Goal: Task Accomplishment & Management: Manage account settings

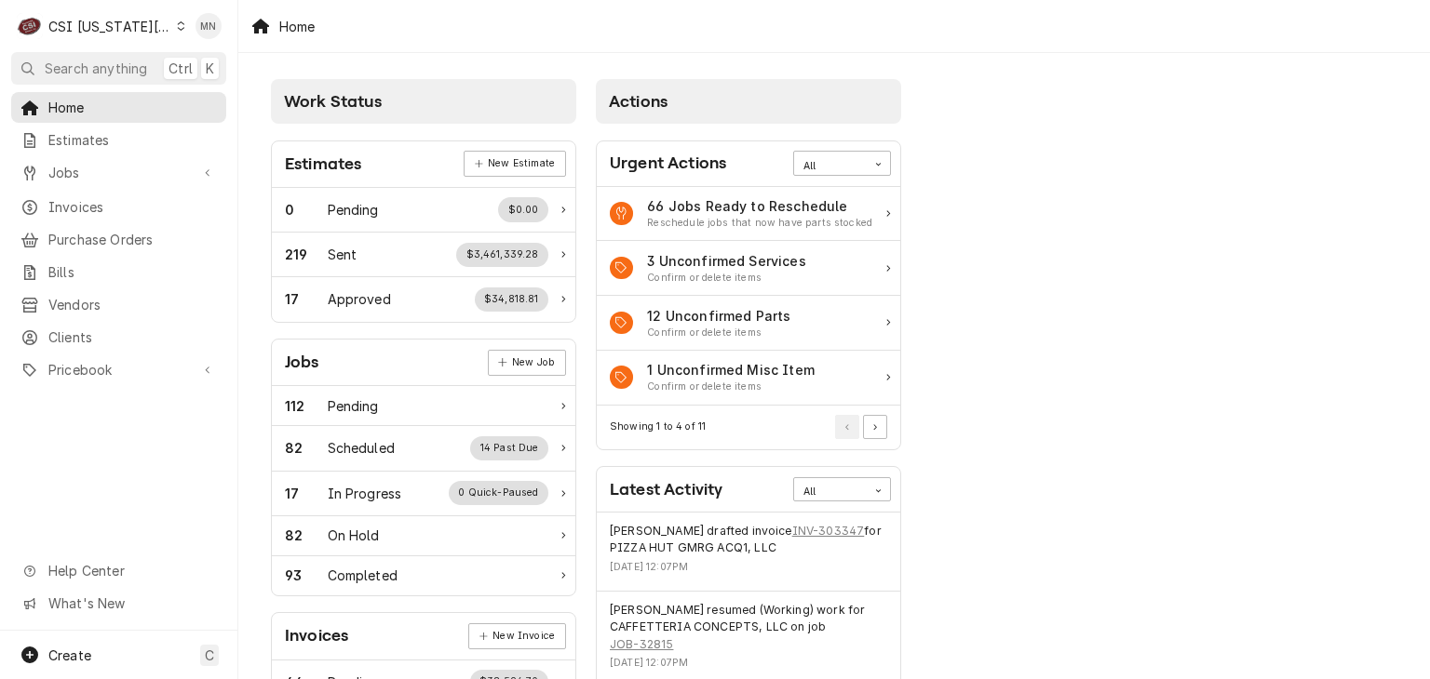
click at [141, 27] on div "CSI [US_STATE][GEOGRAPHIC_DATA]" at bounding box center [109, 27] width 123 height 20
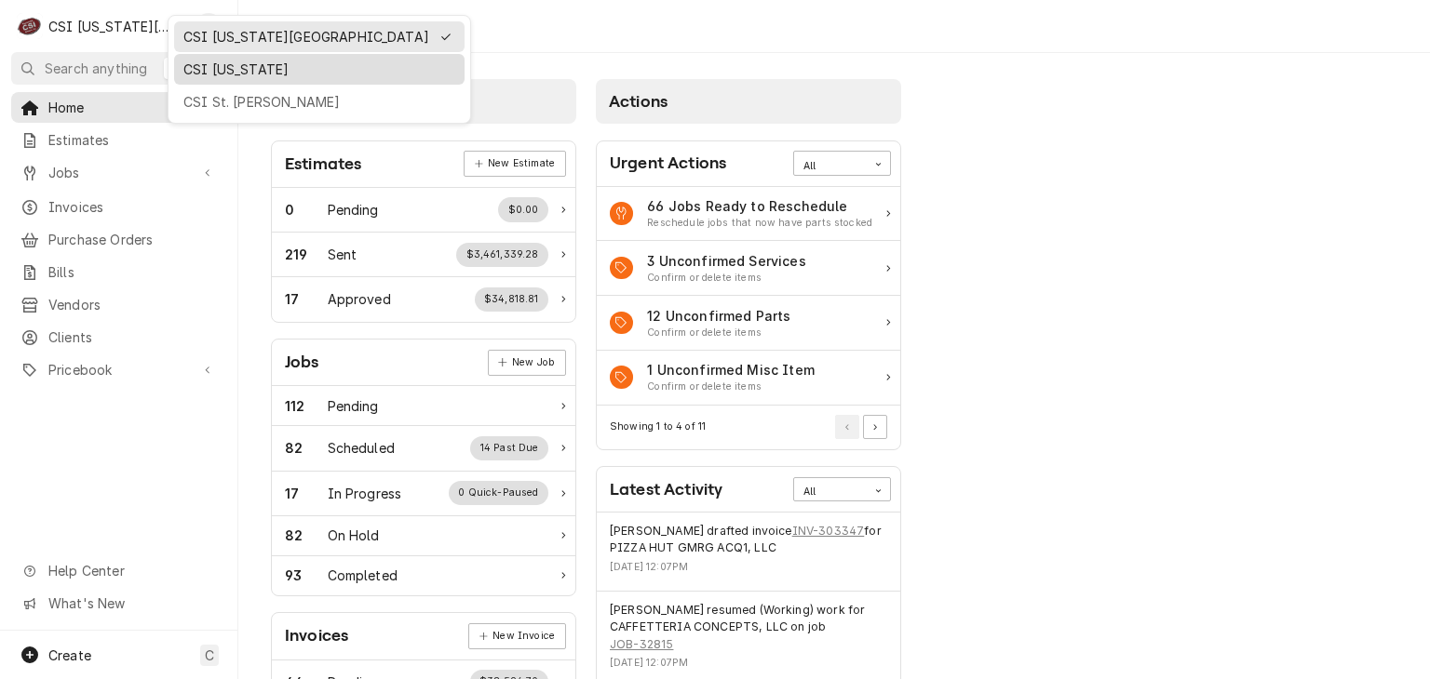
click at [216, 75] on div "CSI Kentucky" at bounding box center [319, 70] width 272 height 20
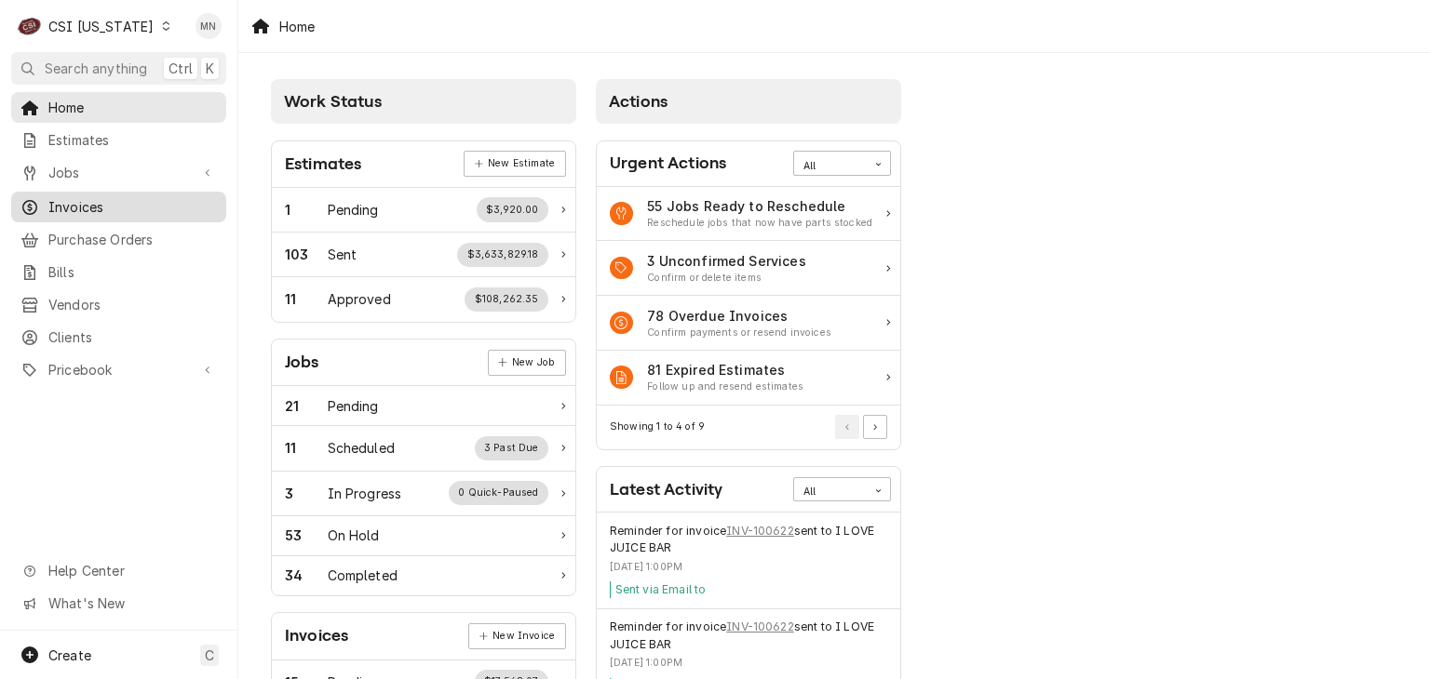
click at [73, 200] on span "Invoices" at bounding box center [132, 207] width 168 height 20
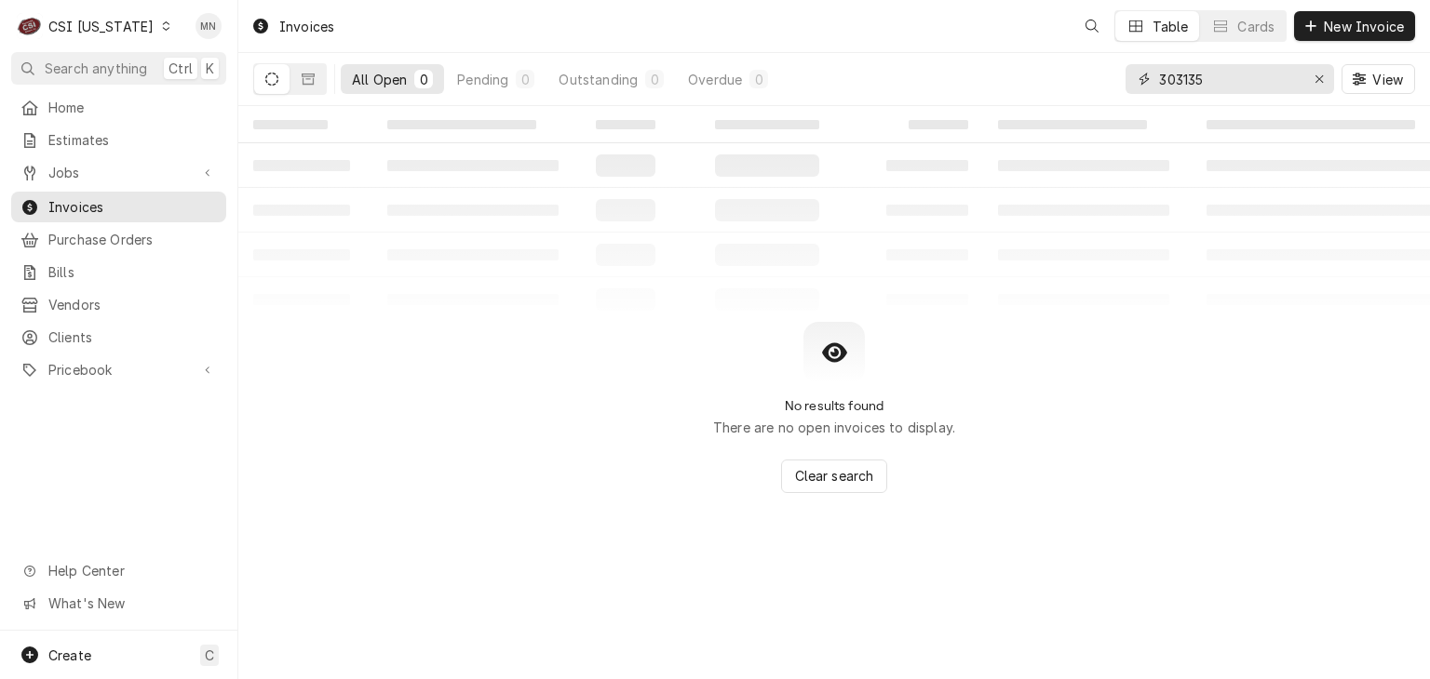
drag, startPoint x: 1213, startPoint y: 82, endPoint x: 709, endPoint y: 105, distance: 504.0
click at [910, 83] on div "All Open 0 Pending 0 Outstanding 0 Overdue 0 303135 View" at bounding box center [833, 79] width 1161 height 52
type input "100641"
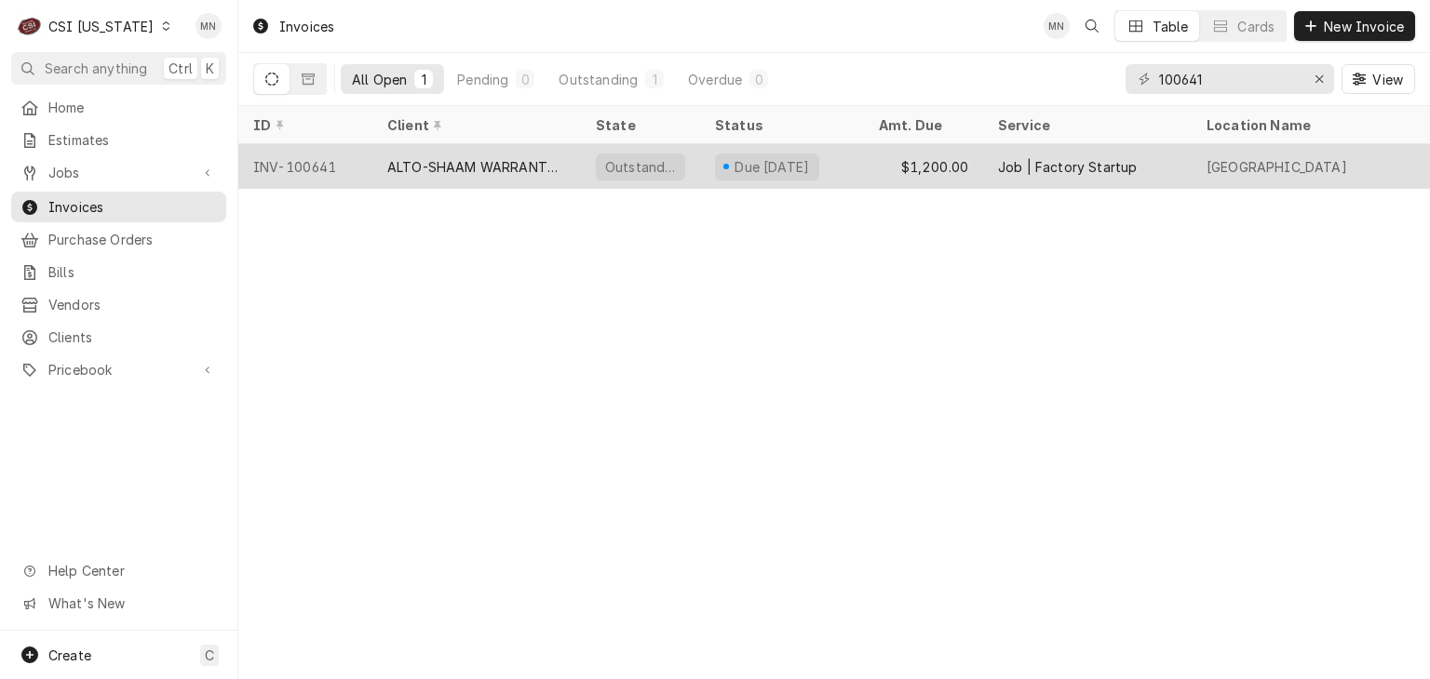
click at [506, 171] on div "ALTO-SHAAM WARRANTY (3)" at bounding box center [476, 167] width 179 height 20
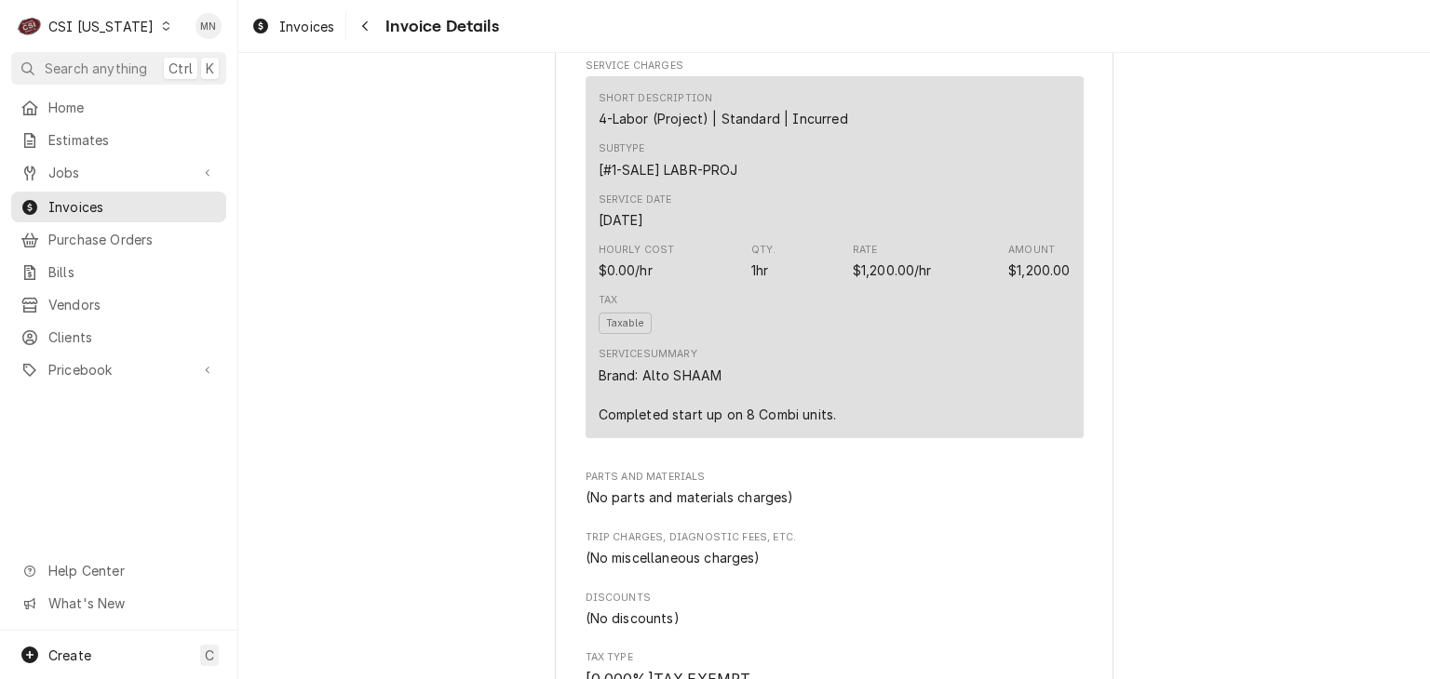
scroll to position [1053, 0]
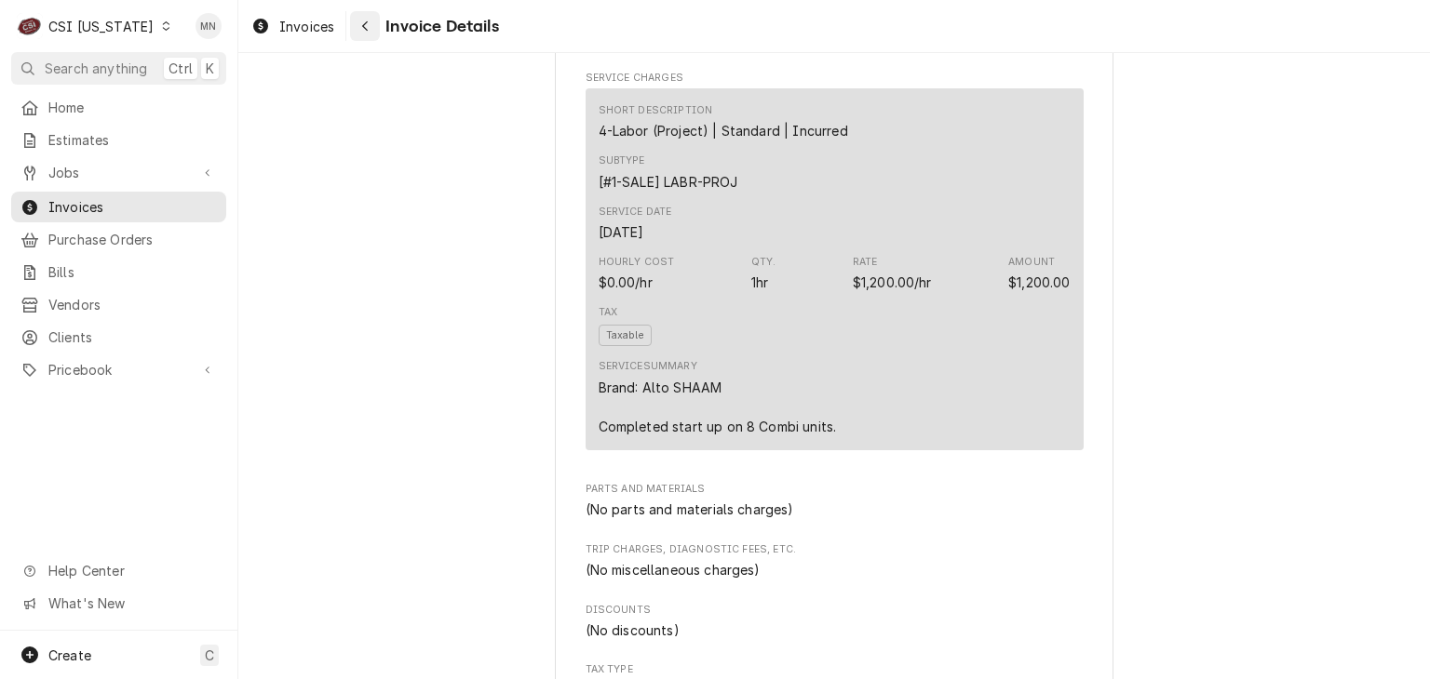
click at [377, 24] on button "Navigate back" at bounding box center [365, 26] width 30 height 30
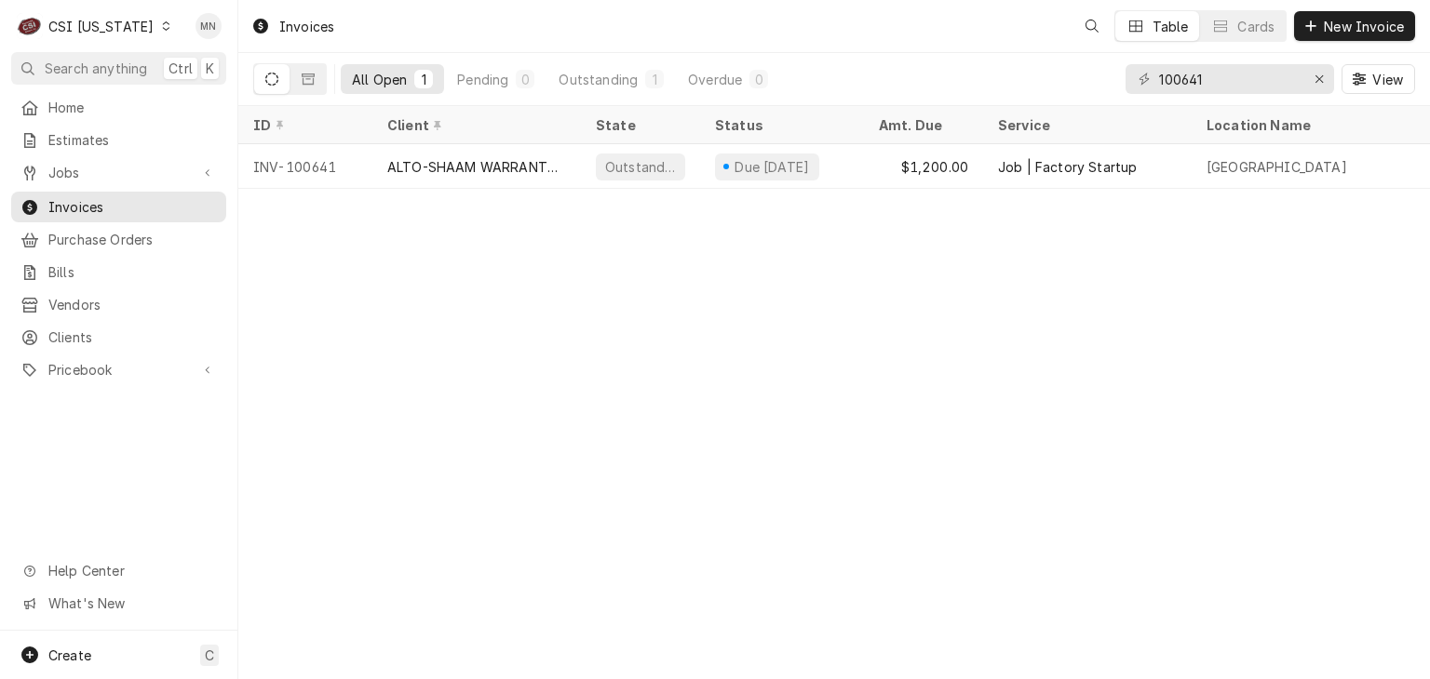
click at [119, 31] on div "CSI [US_STATE]" at bounding box center [100, 27] width 105 height 20
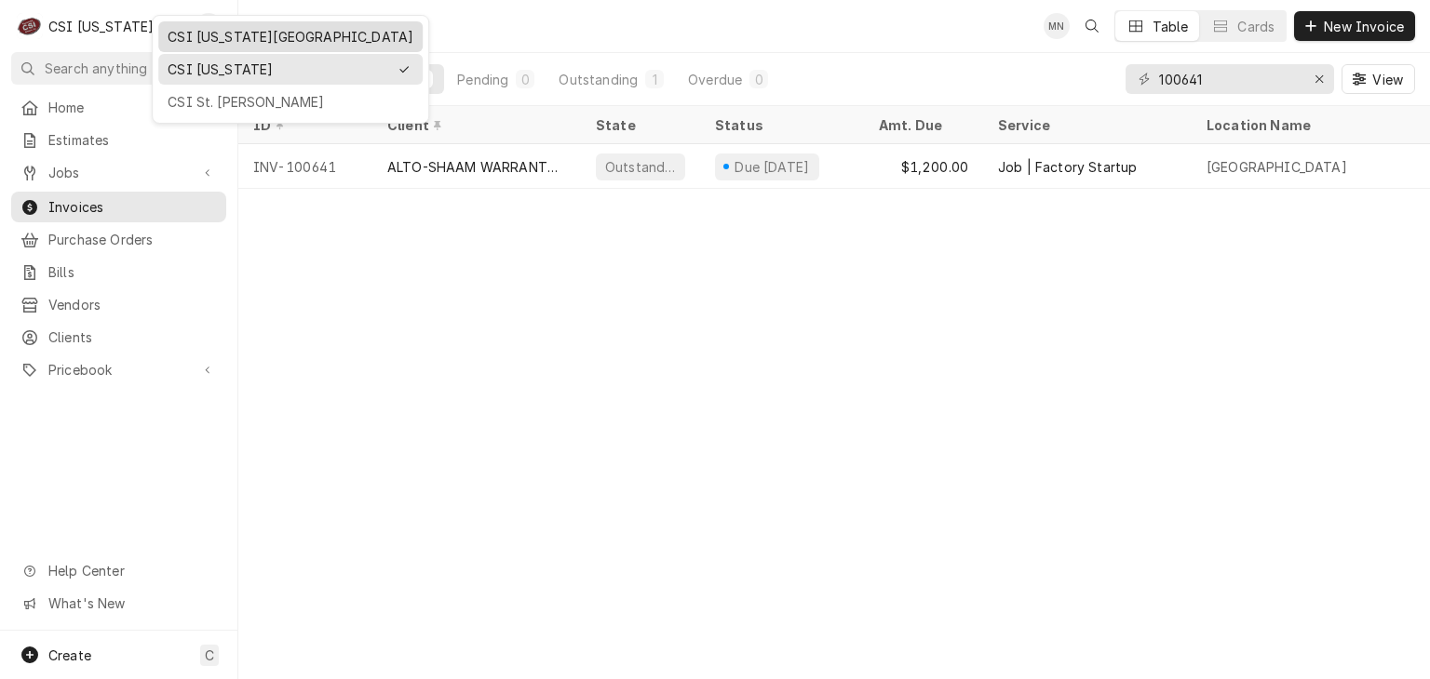
click at [198, 38] on div "CSI [US_STATE][GEOGRAPHIC_DATA]" at bounding box center [291, 37] width 246 height 20
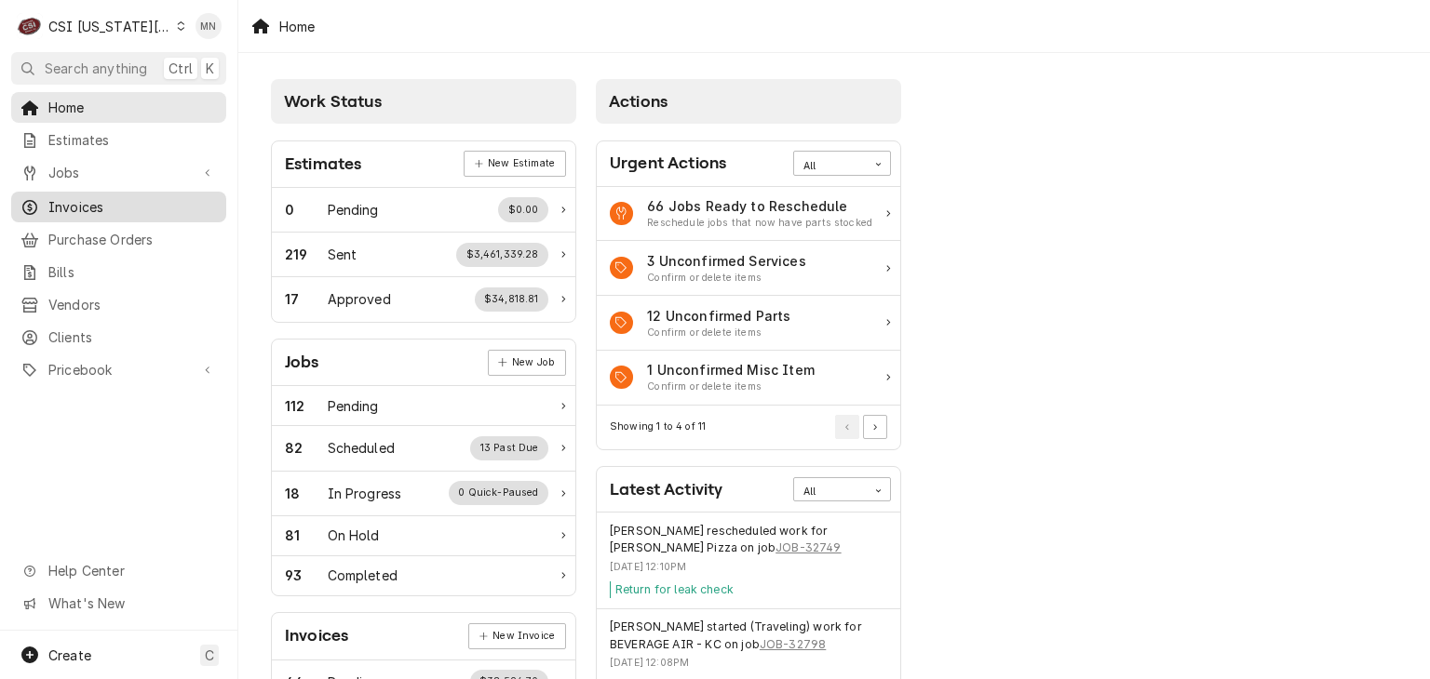
click at [95, 205] on span "Invoices" at bounding box center [132, 207] width 168 height 20
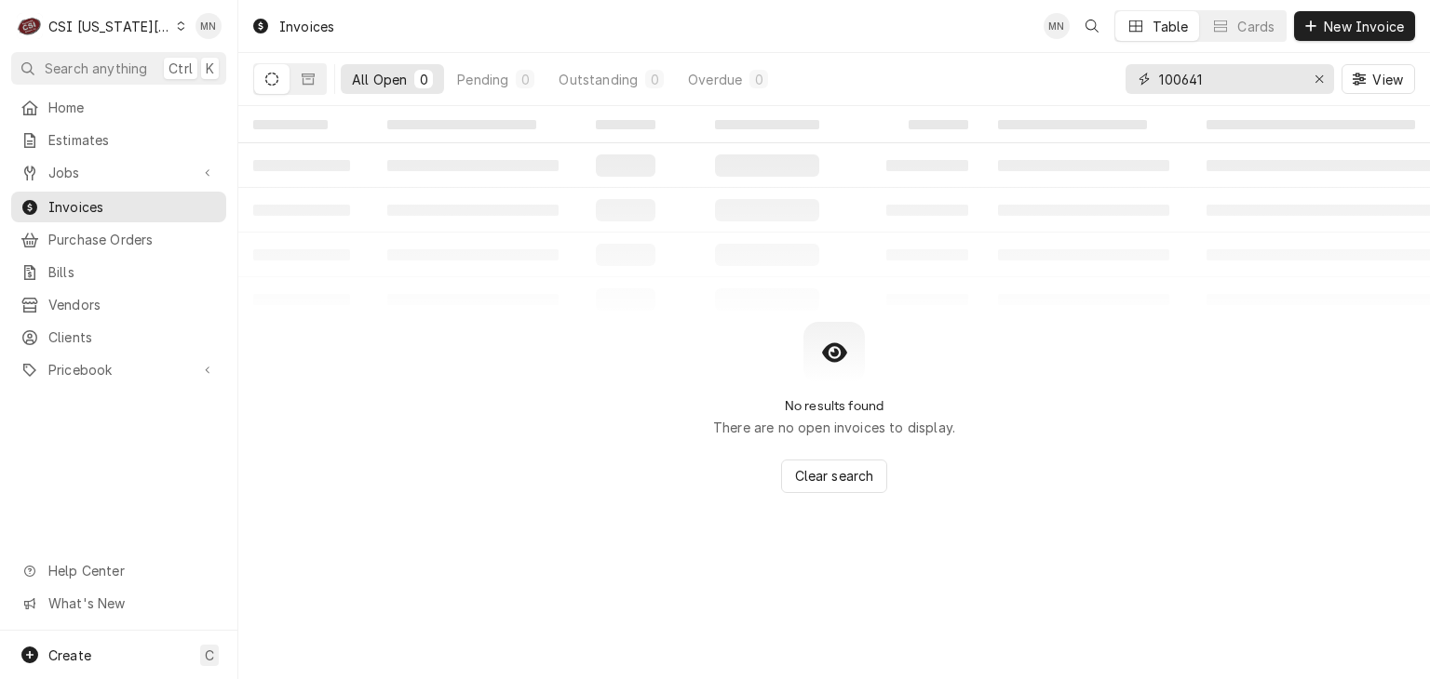
drag, startPoint x: 1217, startPoint y: 83, endPoint x: 894, endPoint y: 101, distance: 323.5
click at [1013, 87] on div "All Open 0 Pending 0 Outstanding 0 Overdue 0 100641 View" at bounding box center [833, 79] width 1161 height 52
type input "303135"
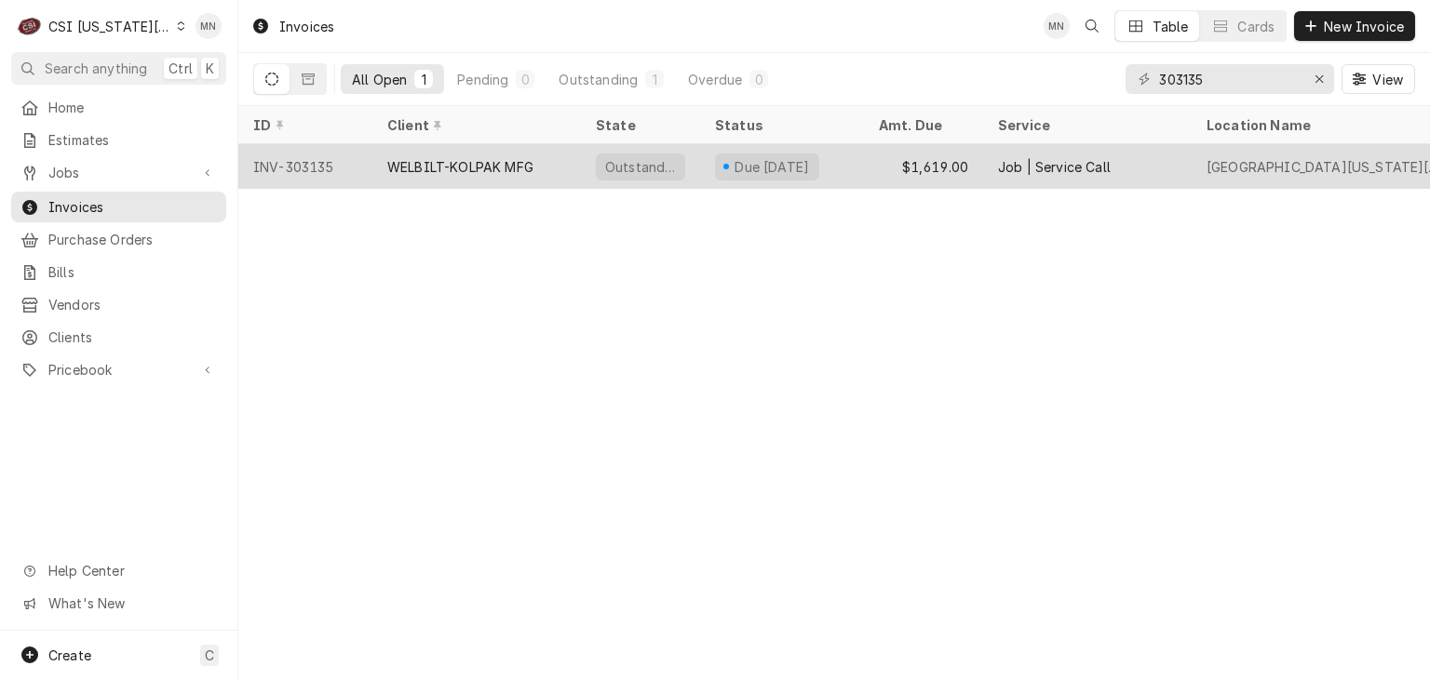
click at [564, 176] on div "WELBILT-KOLPAK MFG" at bounding box center [476, 166] width 208 height 45
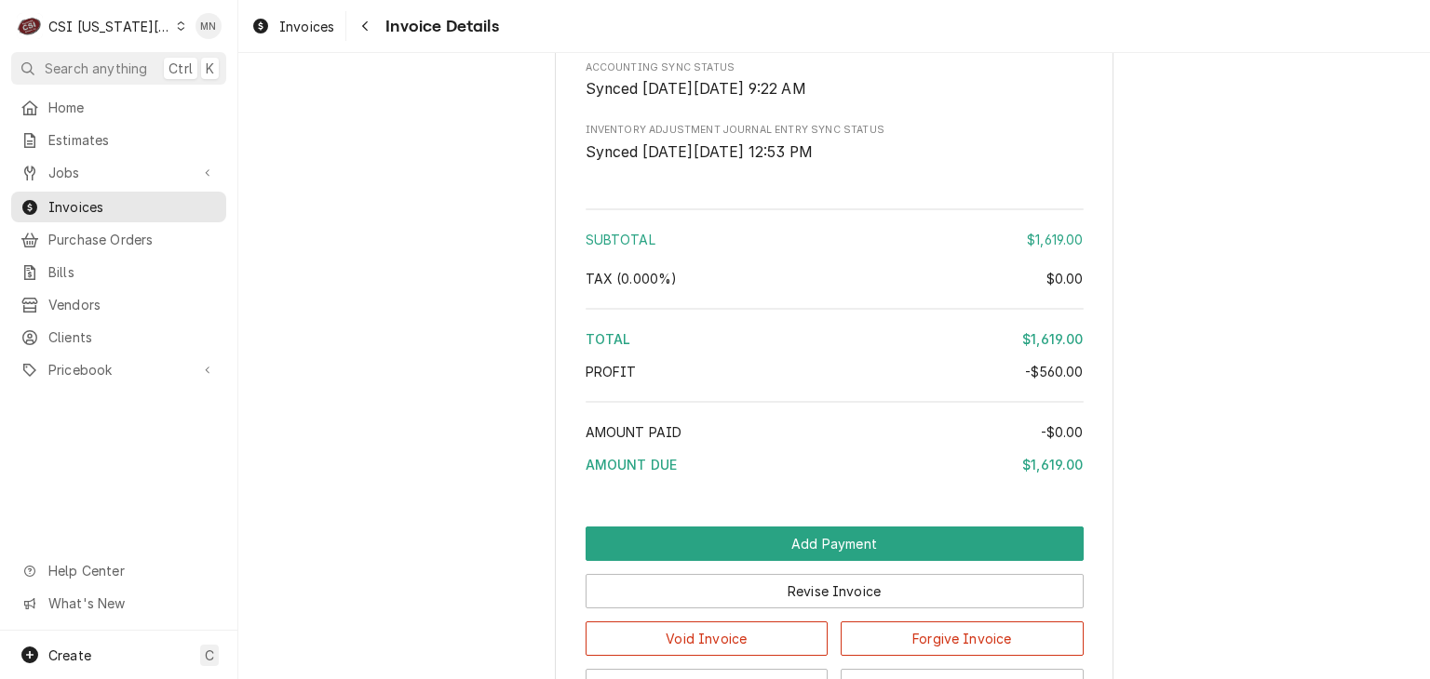
scroll to position [4207, 0]
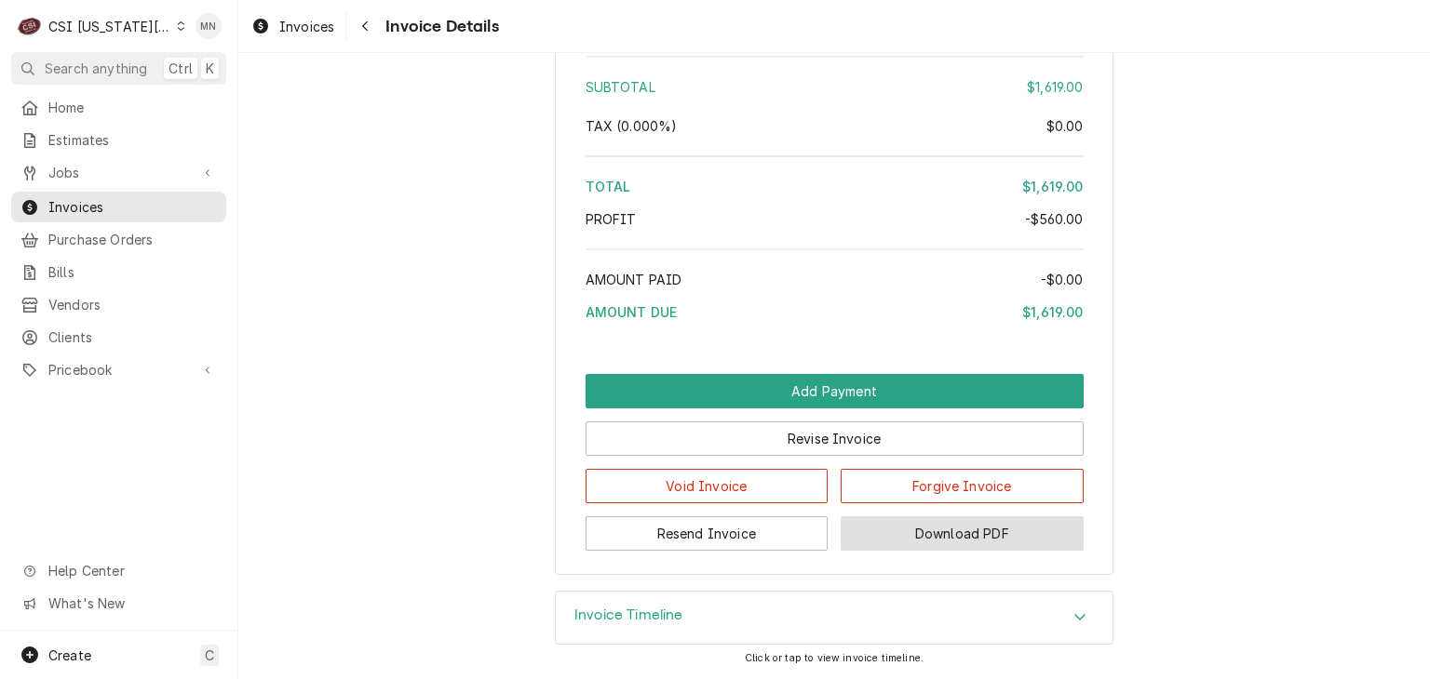
click at [978, 529] on button "Download PDF" at bounding box center [961, 534] width 243 height 34
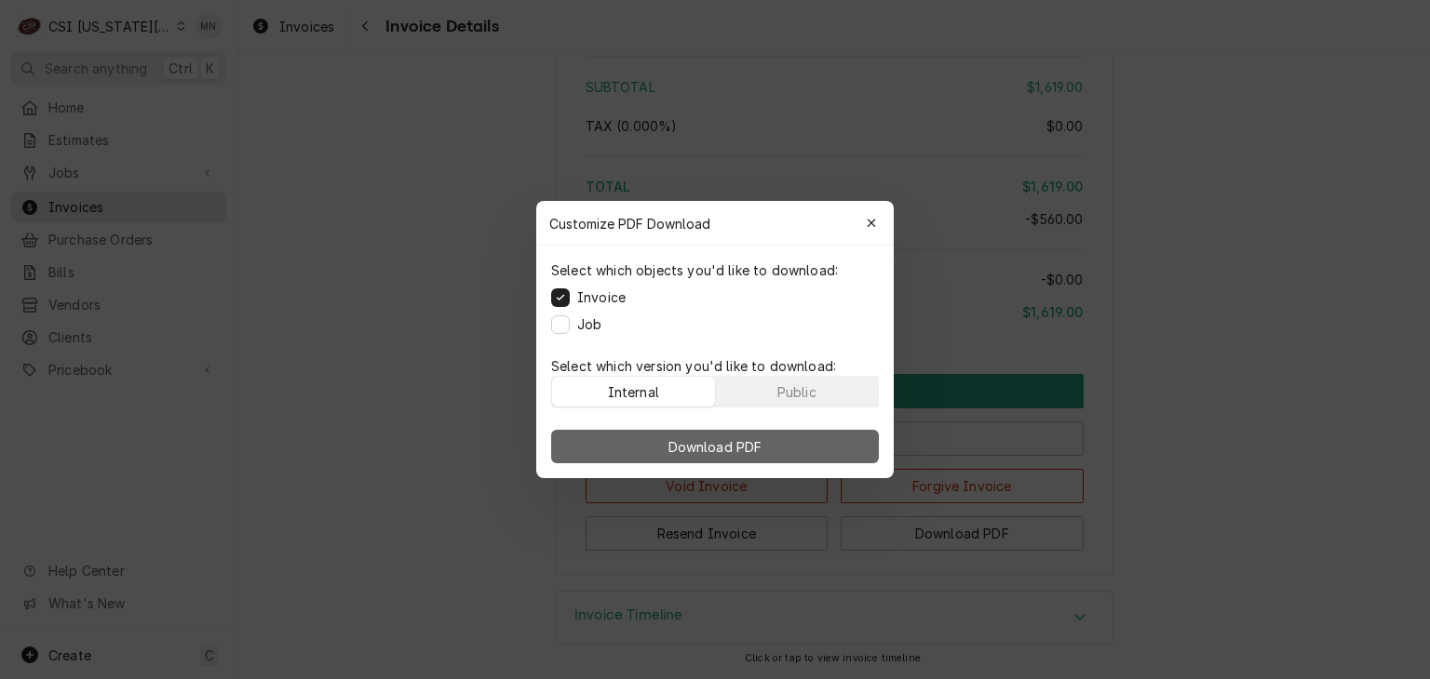
click at [726, 444] on span "Download PDF" at bounding box center [715, 447] width 101 height 20
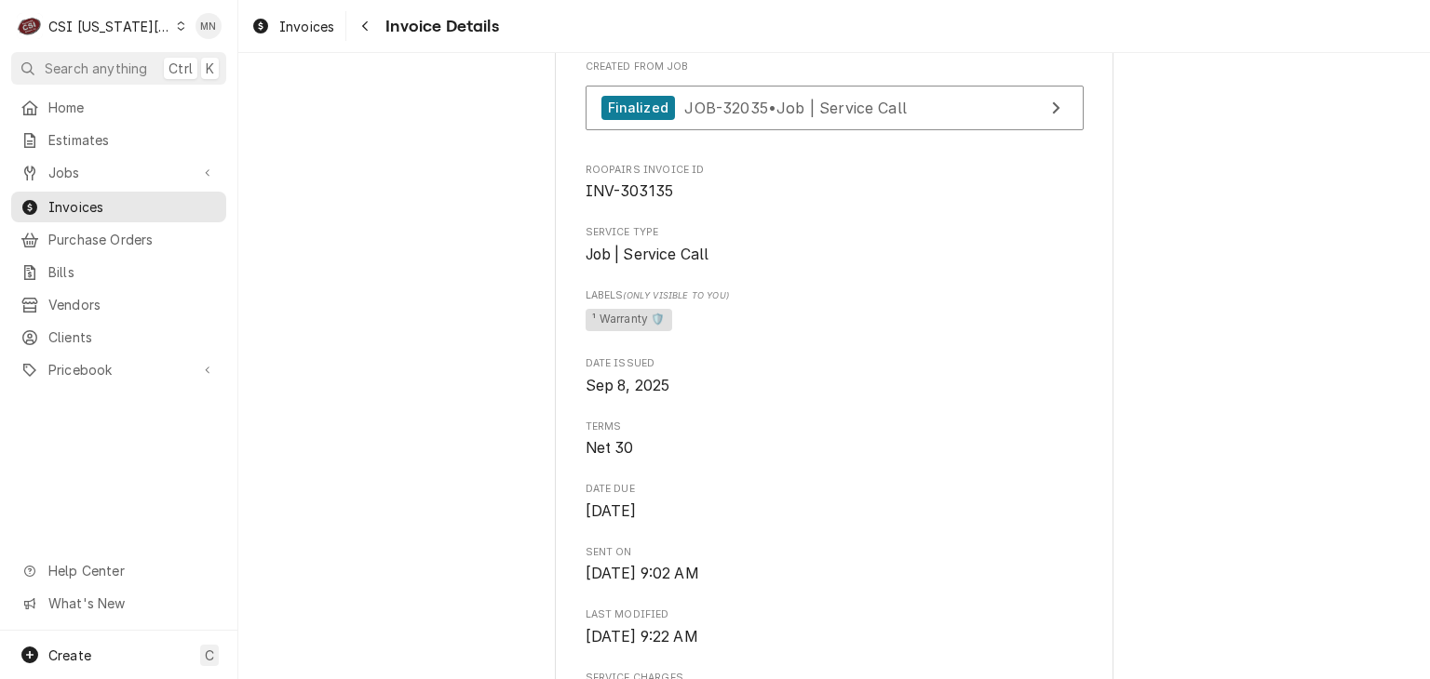
scroll to position [391, 0]
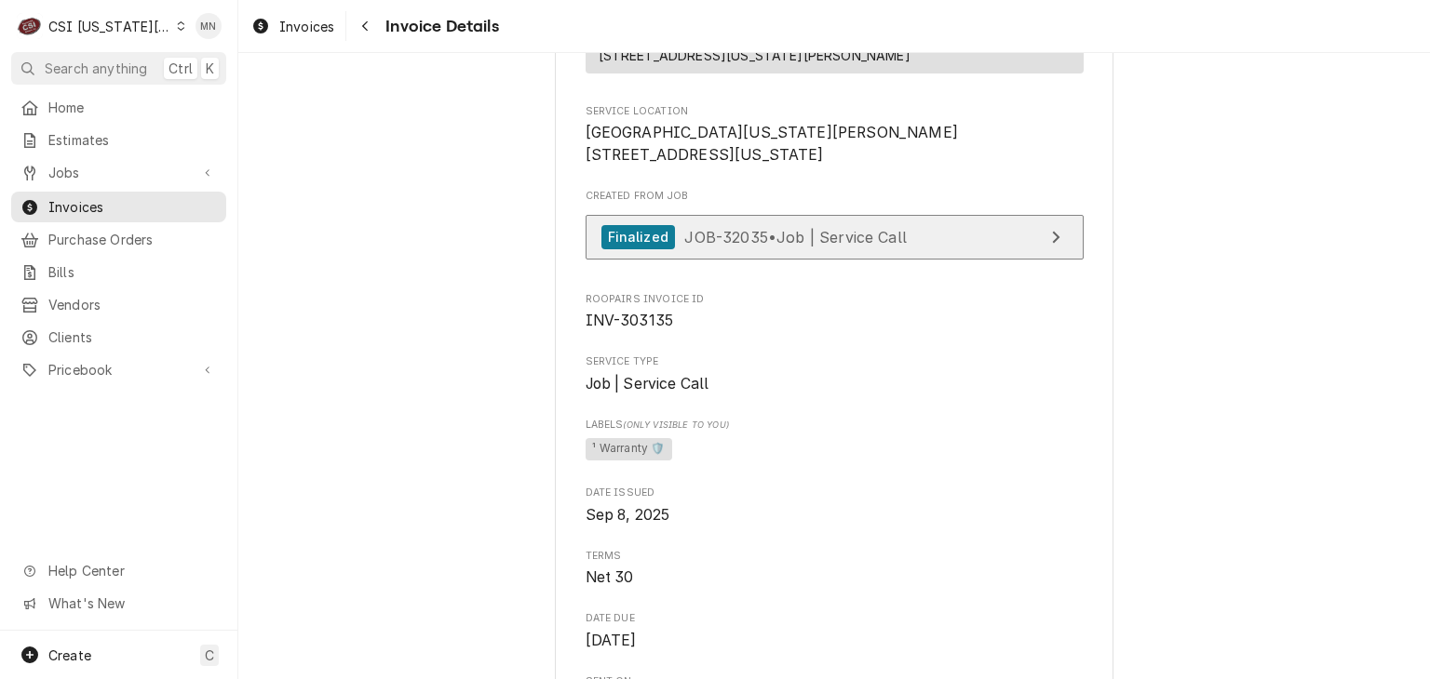
click at [902, 261] on link "Finalized JOB-32035 • Job | Service Call" at bounding box center [834, 238] width 498 height 46
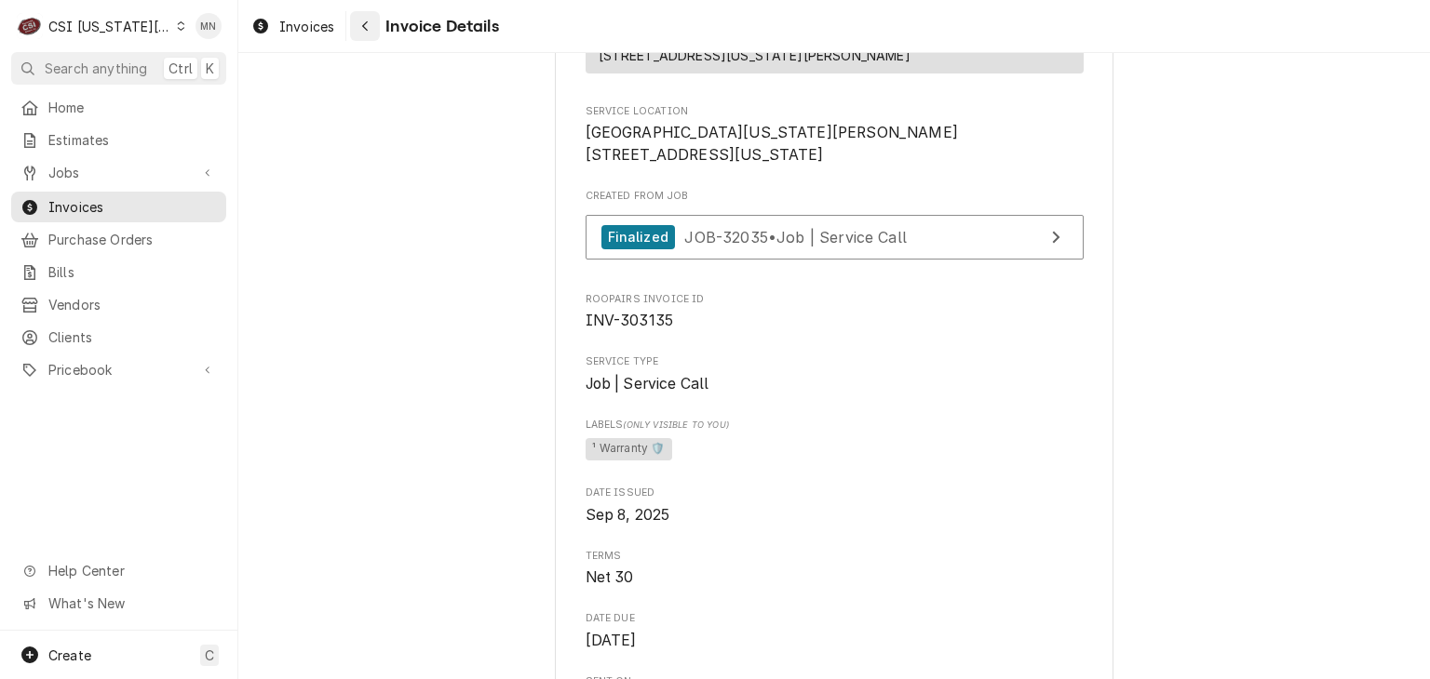
click at [371, 17] on div "Navigate back" at bounding box center [365, 26] width 19 height 19
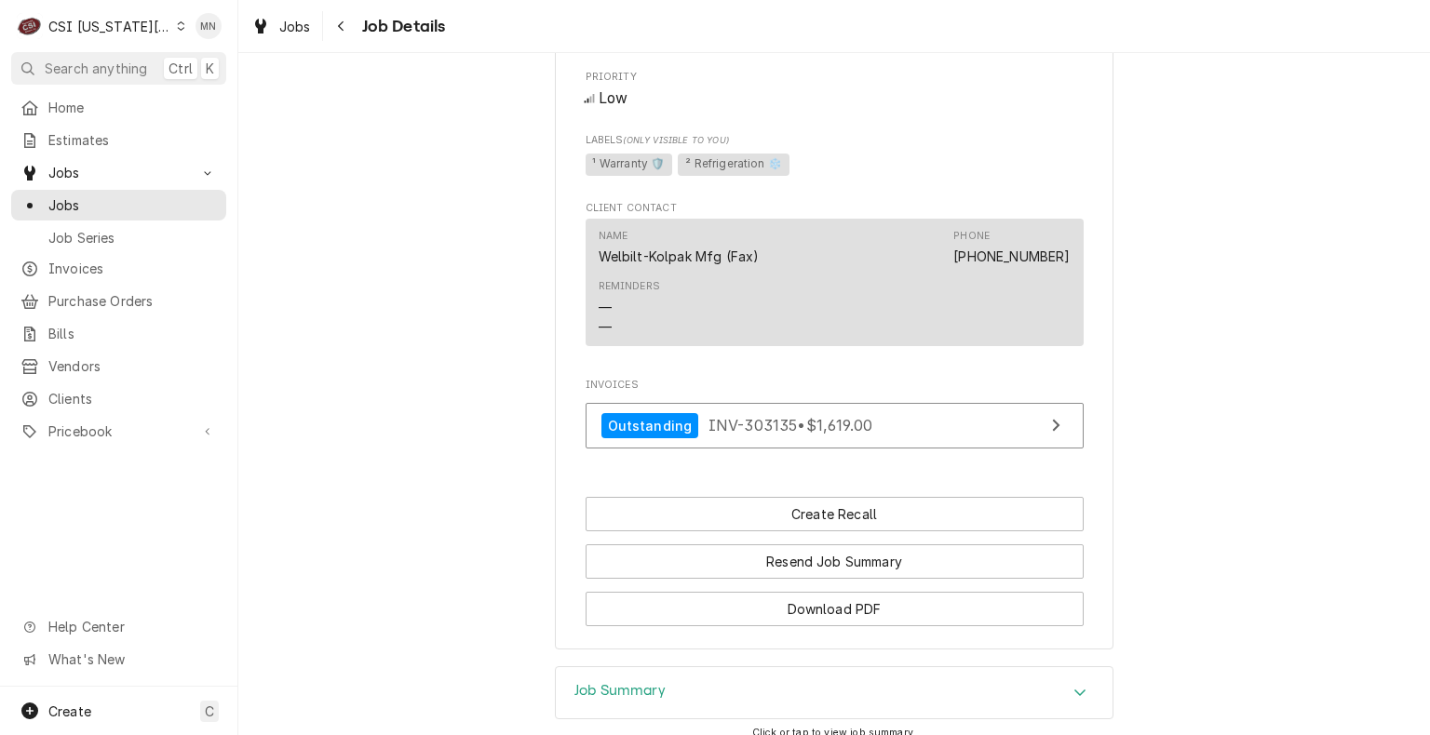
scroll to position [2368, 0]
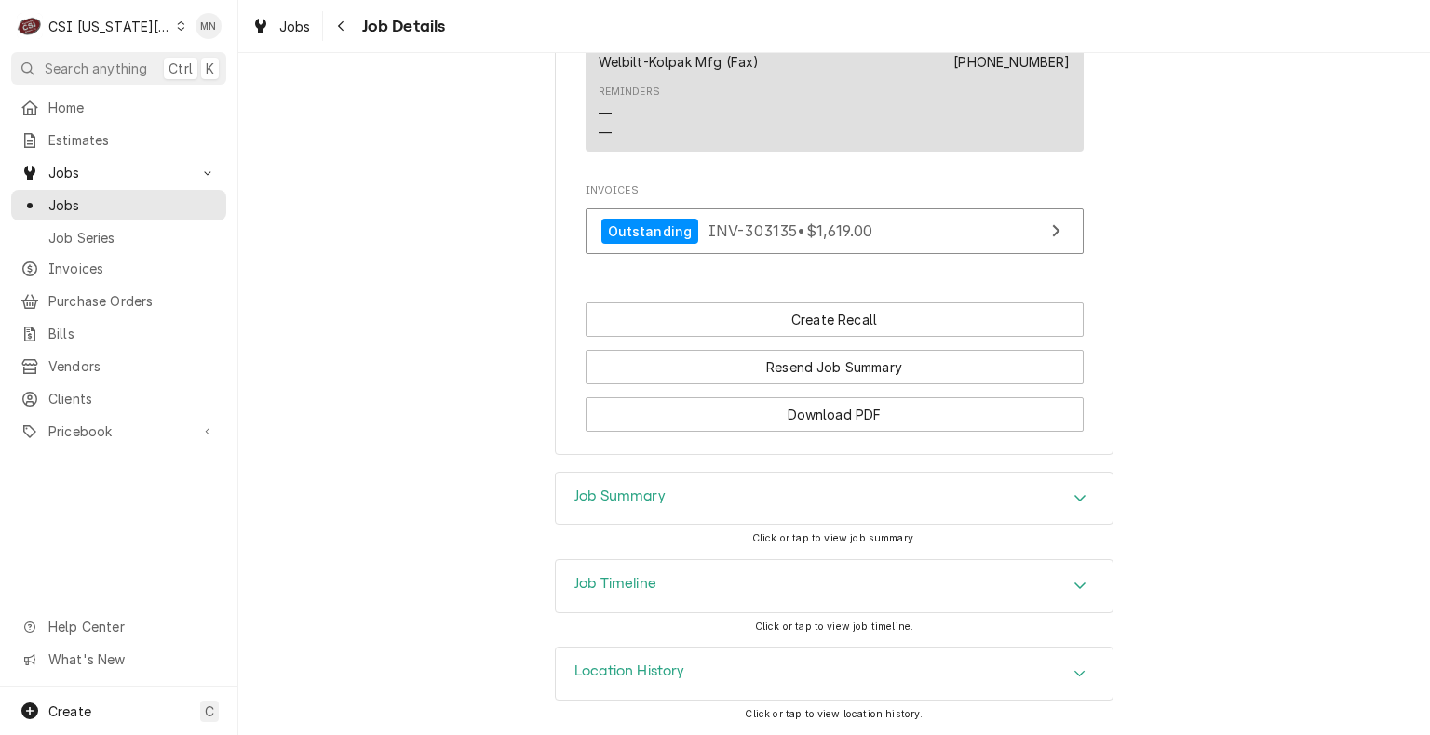
click at [788, 505] on div "Job Summary" at bounding box center [834, 499] width 557 height 52
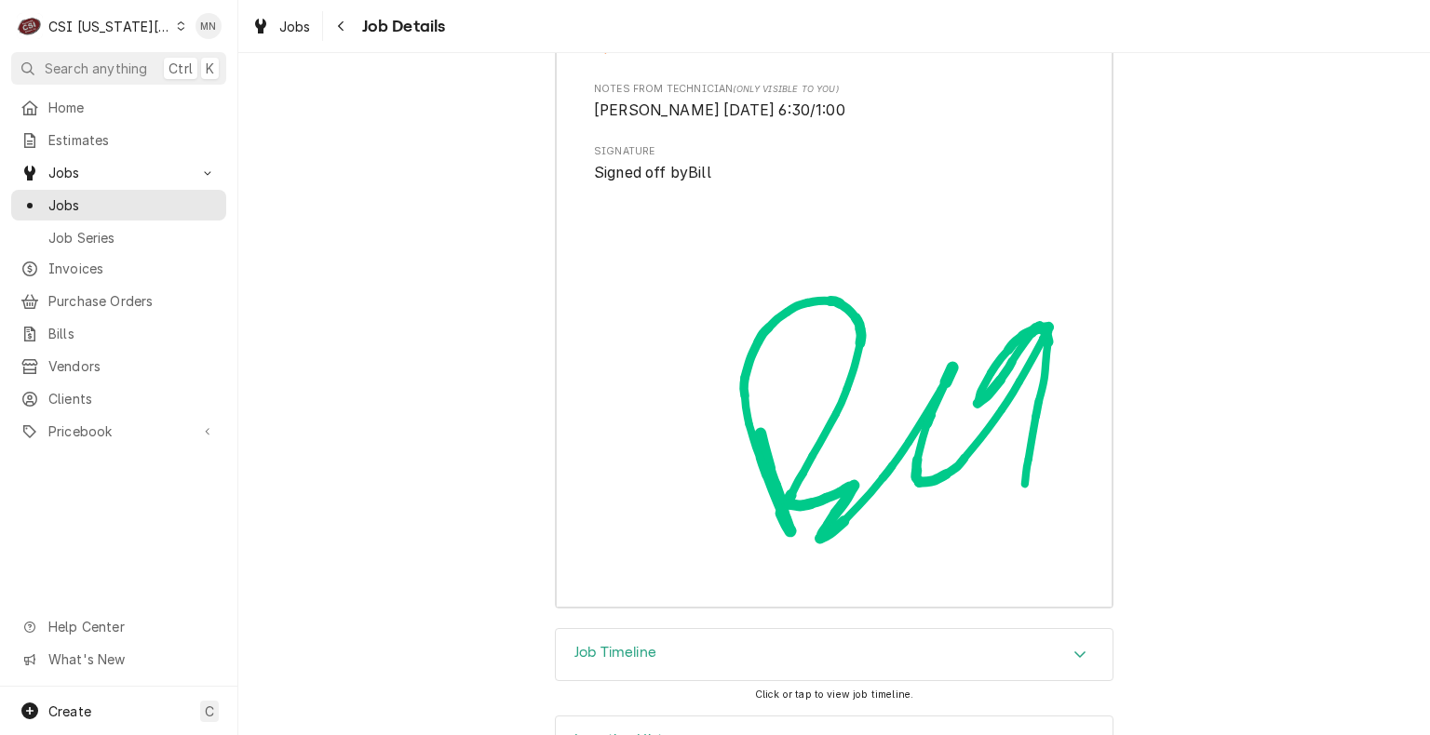
scroll to position [6431, 0]
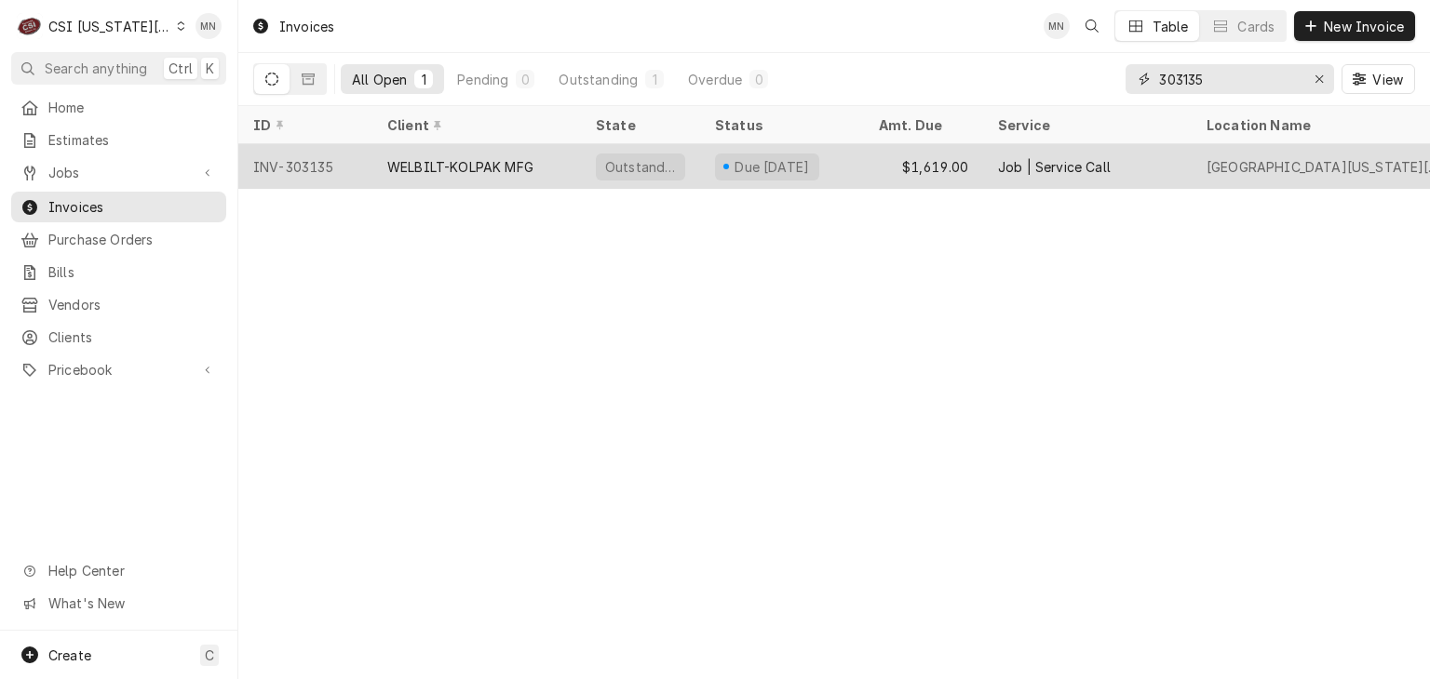
drag, startPoint x: 1255, startPoint y: 84, endPoint x: 313, endPoint y: 150, distance: 945.1
click at [313, 150] on div "Invoices MN Table Cards New Invoice All Open 1 Pending 0 Outstanding 1 Overdue …" at bounding box center [833, 339] width 1191 height 679
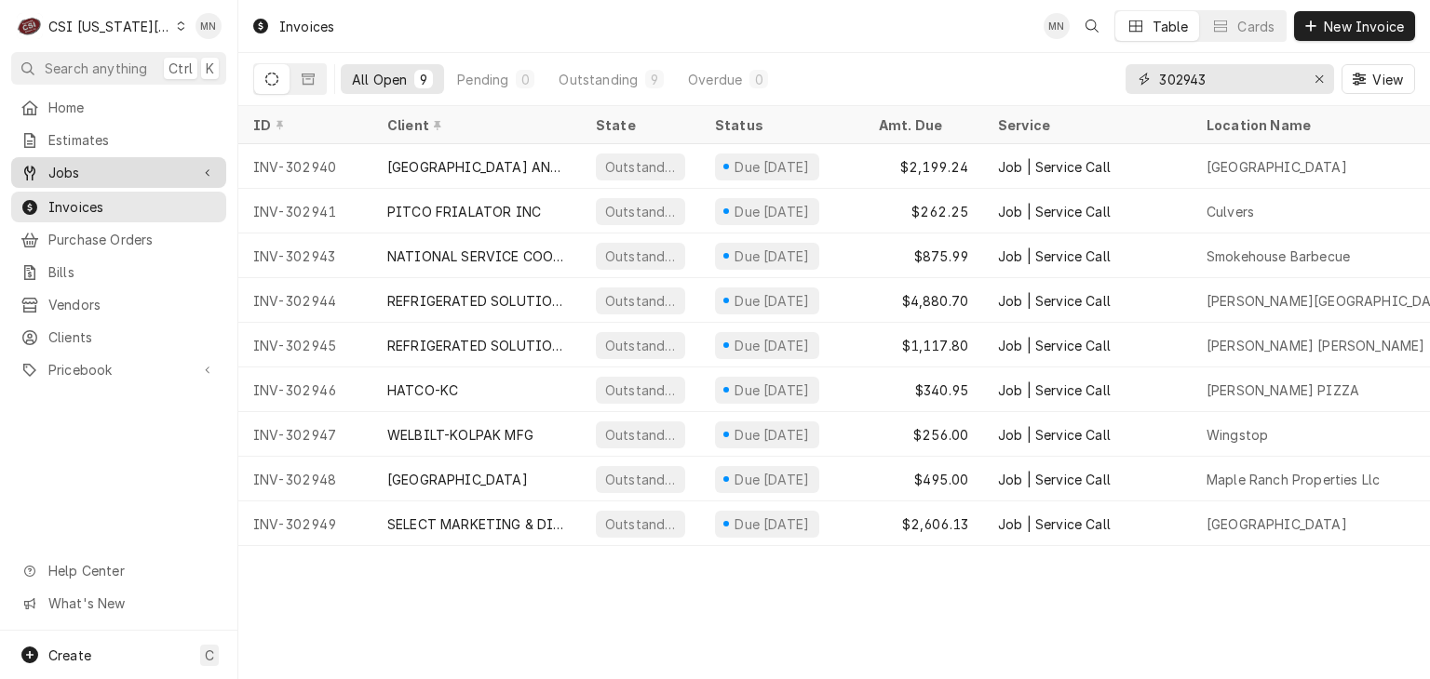
type input "302943"
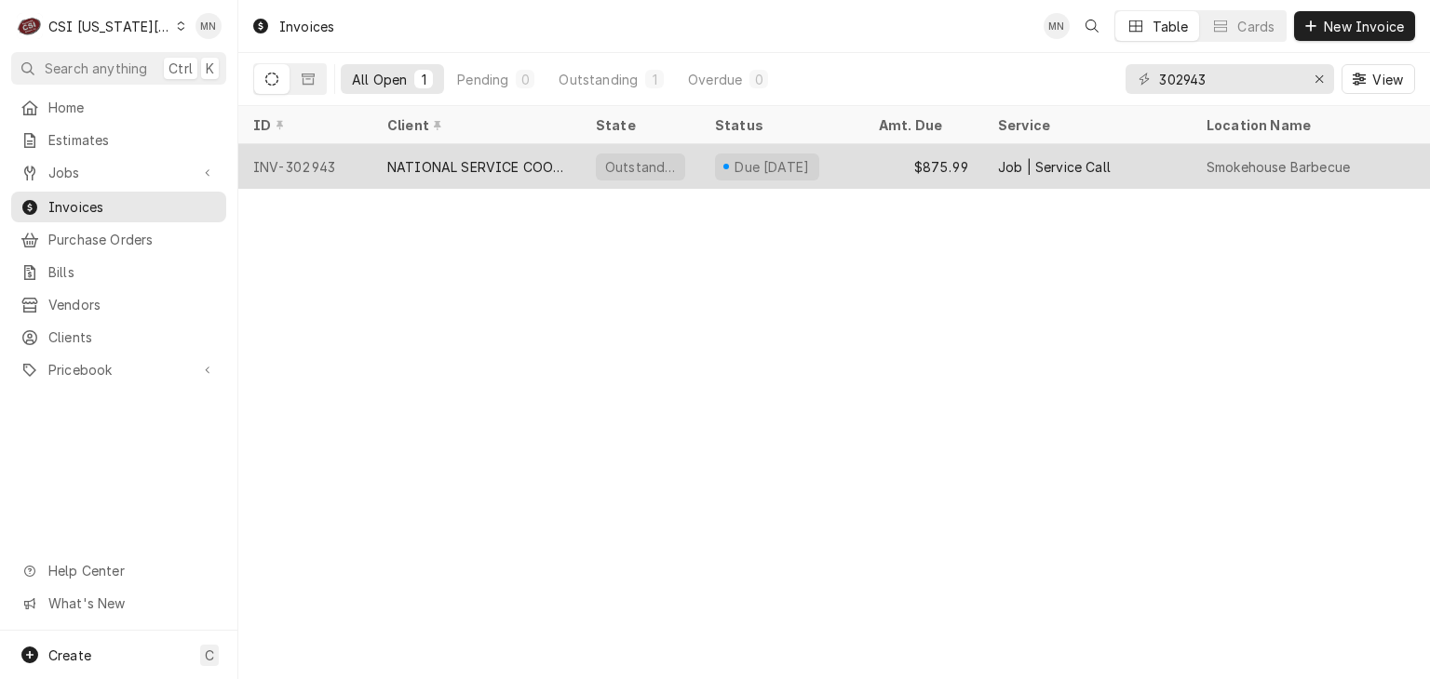
click at [514, 158] on div "NATIONAL SERVICE COOPERATIVE" at bounding box center [476, 167] width 179 height 20
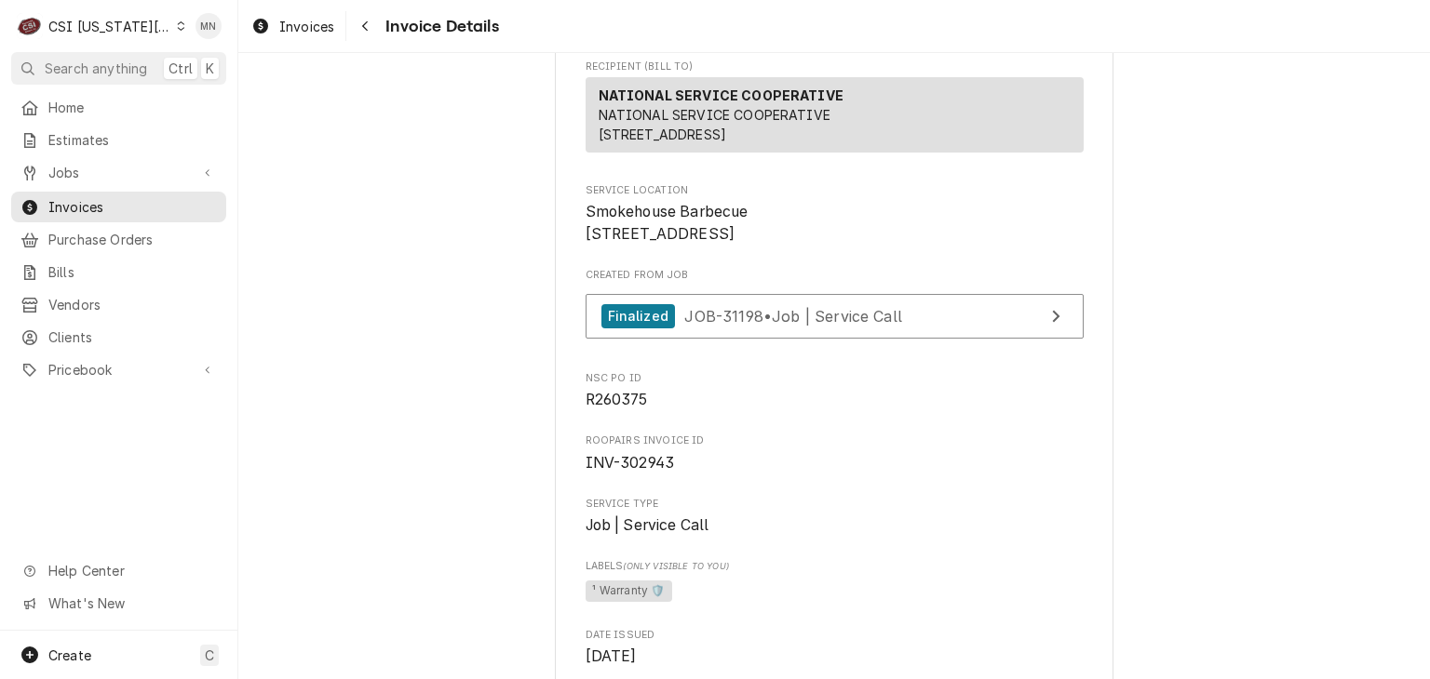
scroll to position [279, 0]
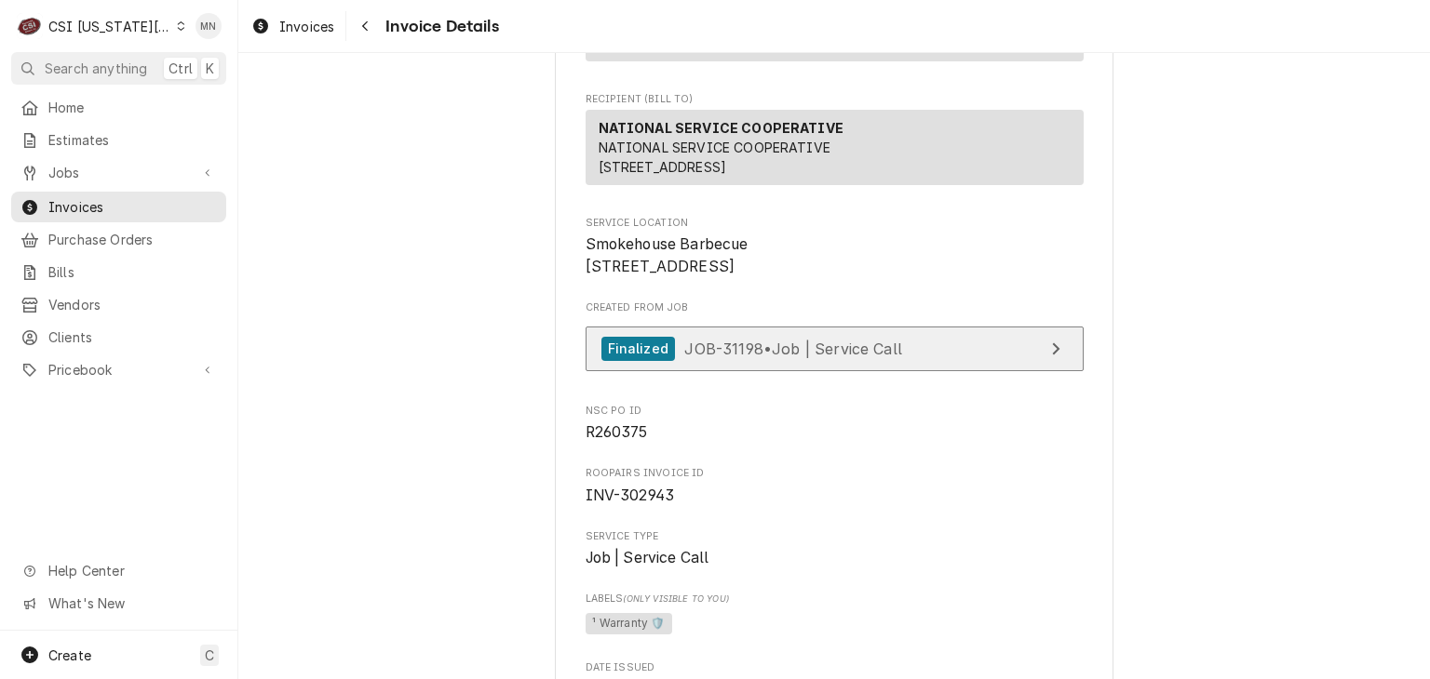
click at [834, 357] on span "JOB-31198 • Job | Service Call" at bounding box center [793, 348] width 218 height 19
click at [792, 357] on span "JOB-31198 • Job | Service Call" at bounding box center [793, 348] width 218 height 19
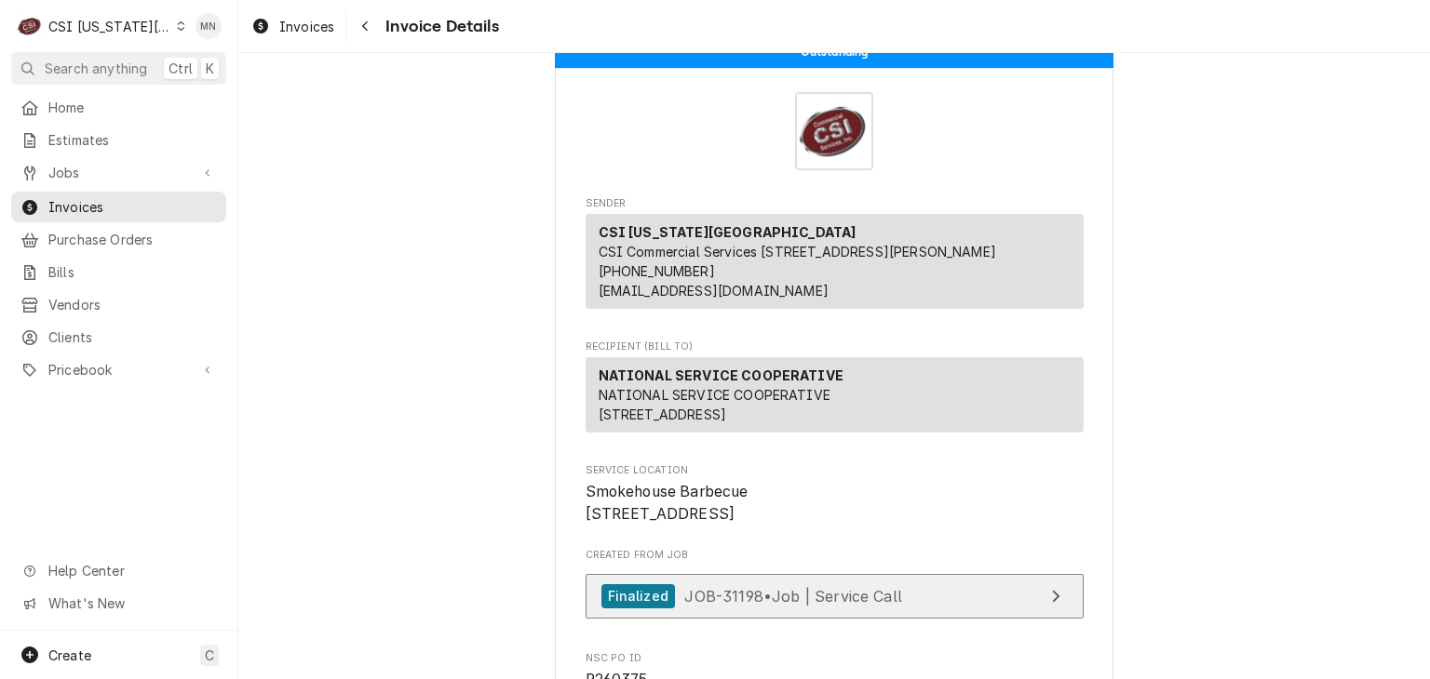
scroll to position [0, 0]
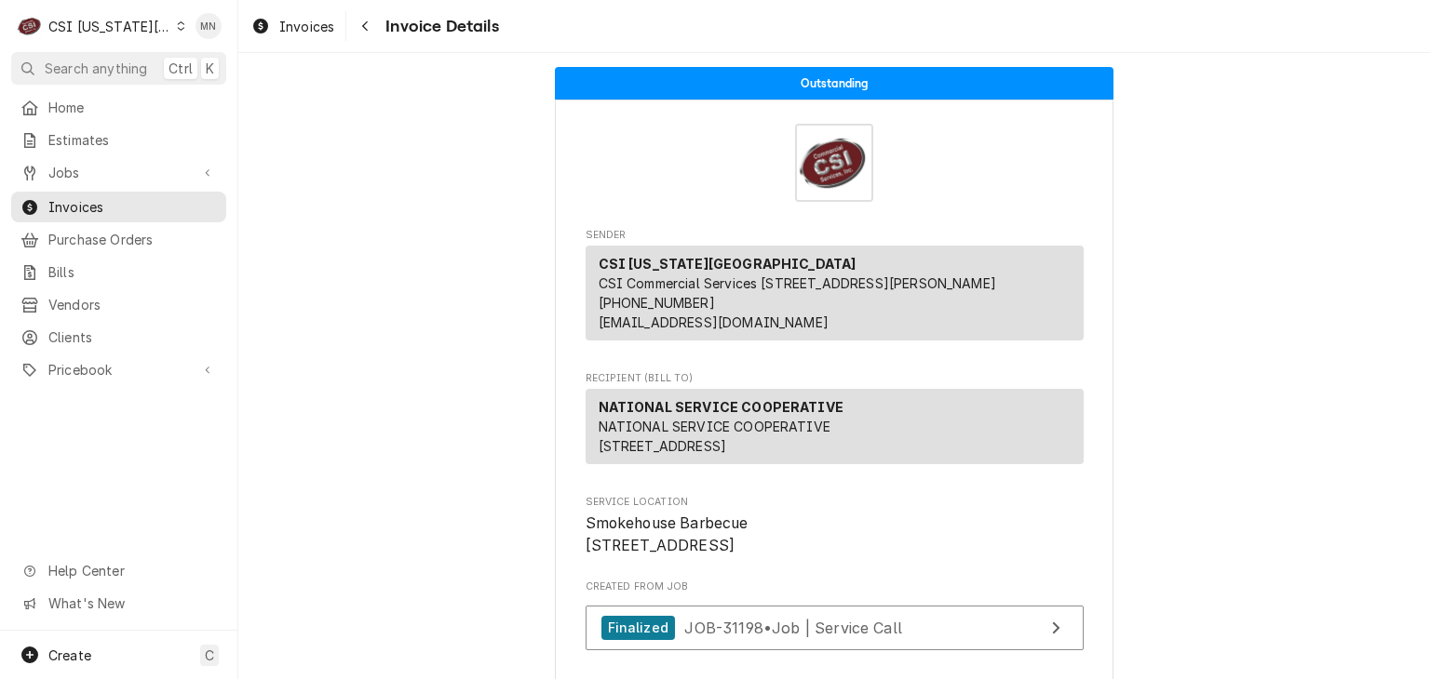
click at [74, 38] on div "C CSI Kansas City" at bounding box center [101, 25] width 180 height 37
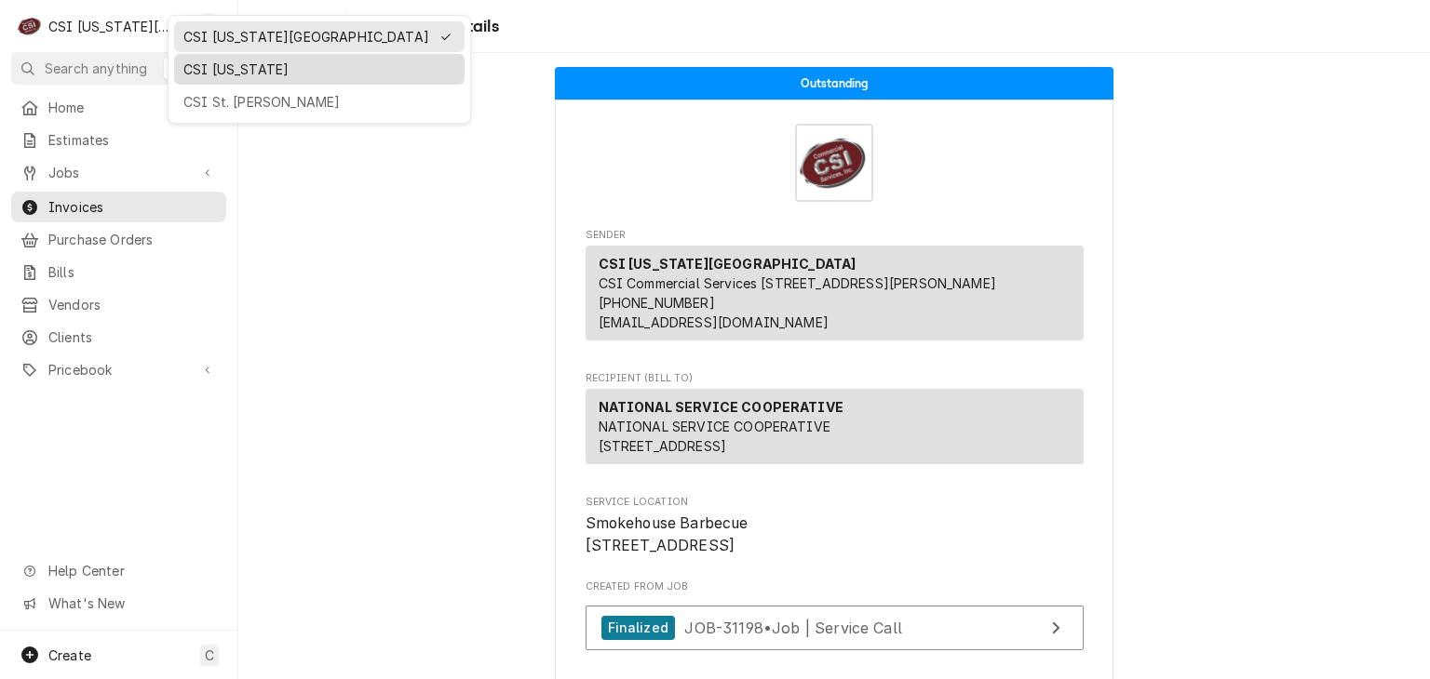
click at [194, 72] on div "CSI Kentucky" at bounding box center [319, 70] width 272 height 20
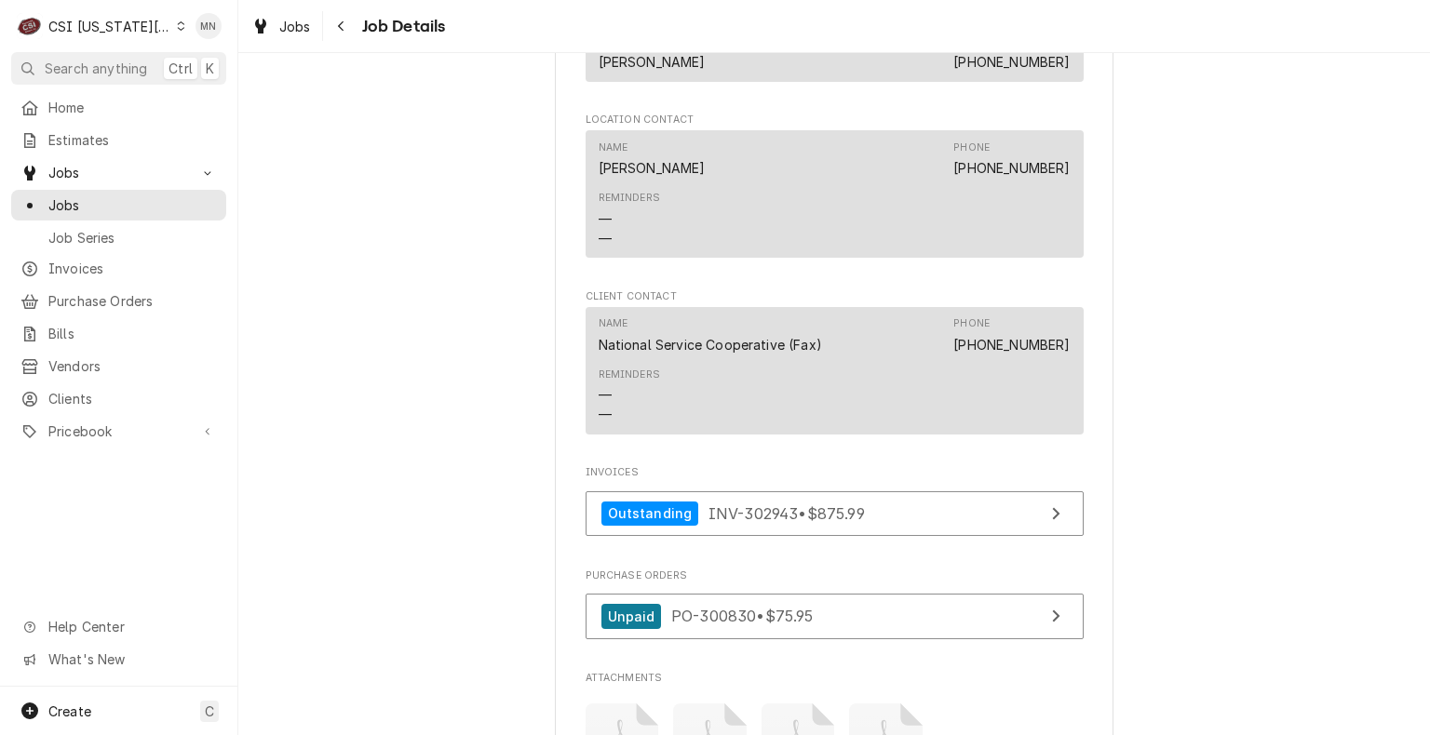
scroll to position [2978, 0]
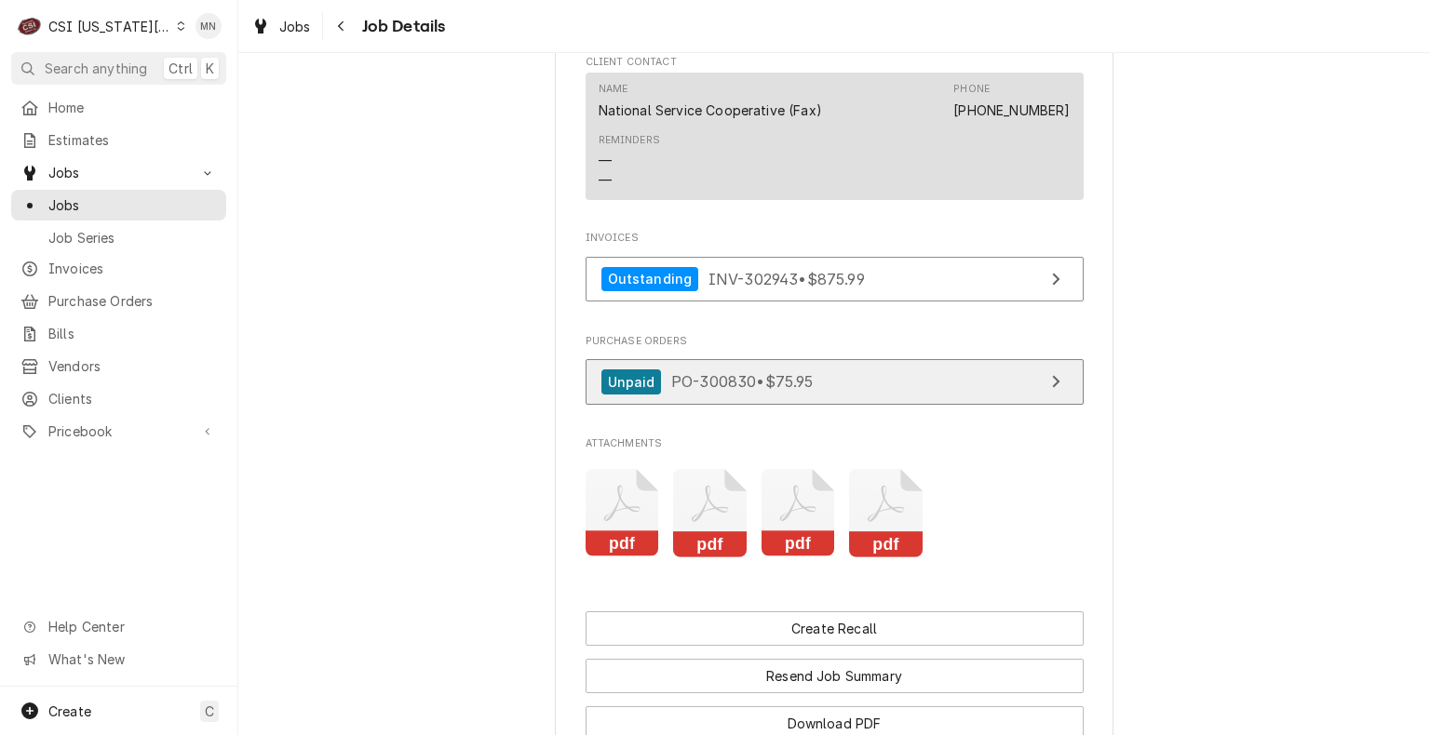
click at [730, 391] on span "PO-300830 • $75.95" at bounding box center [742, 381] width 142 height 19
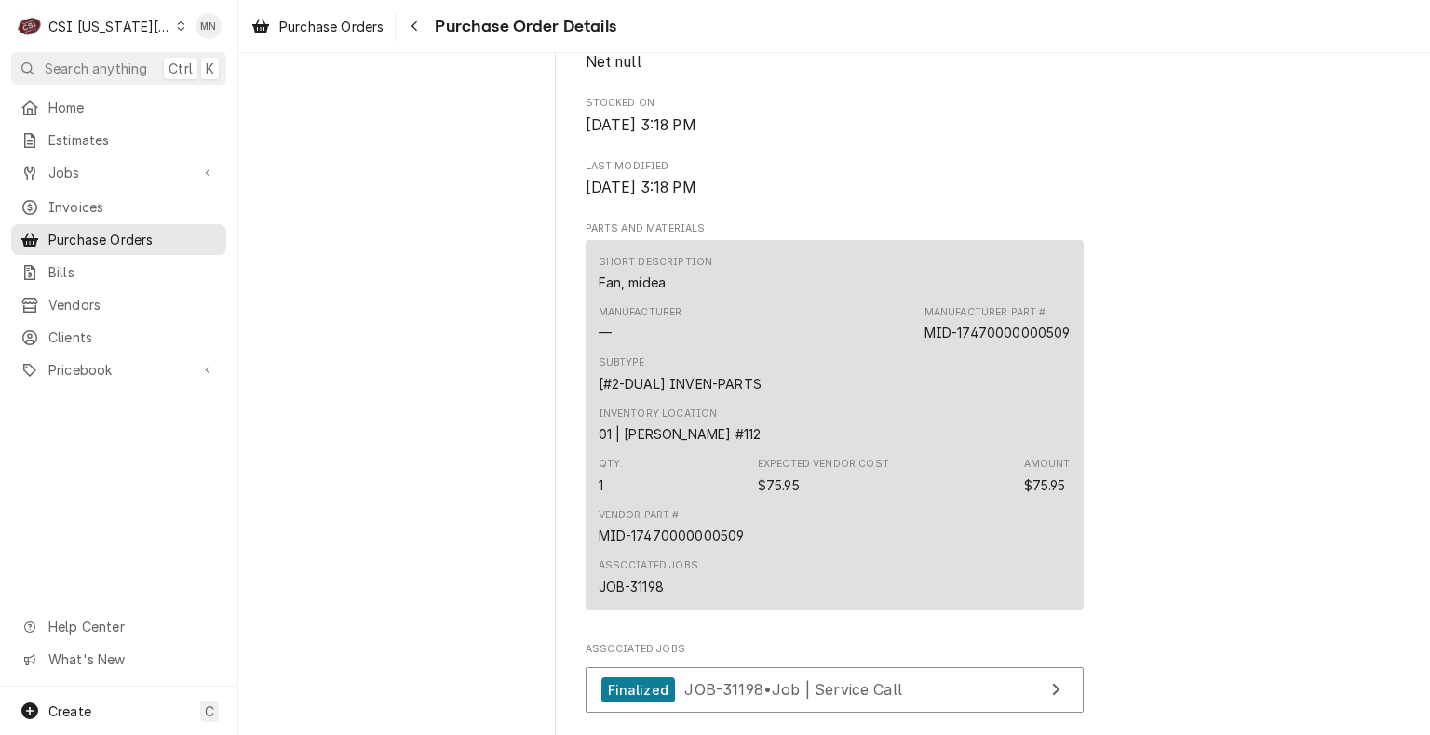
scroll to position [1054, 0]
click at [426, 27] on button "Navigate back" at bounding box center [414, 26] width 30 height 30
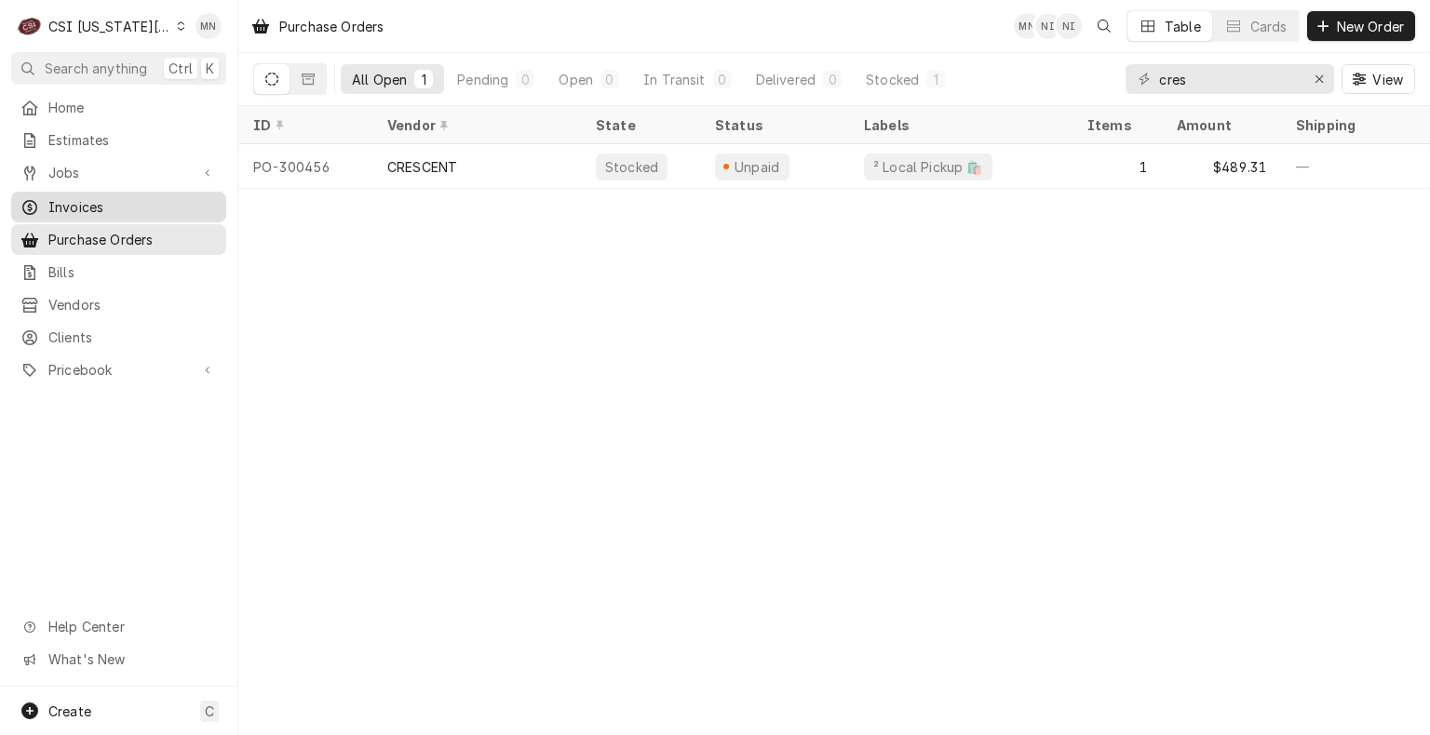
click at [69, 197] on span "Invoices" at bounding box center [132, 207] width 168 height 20
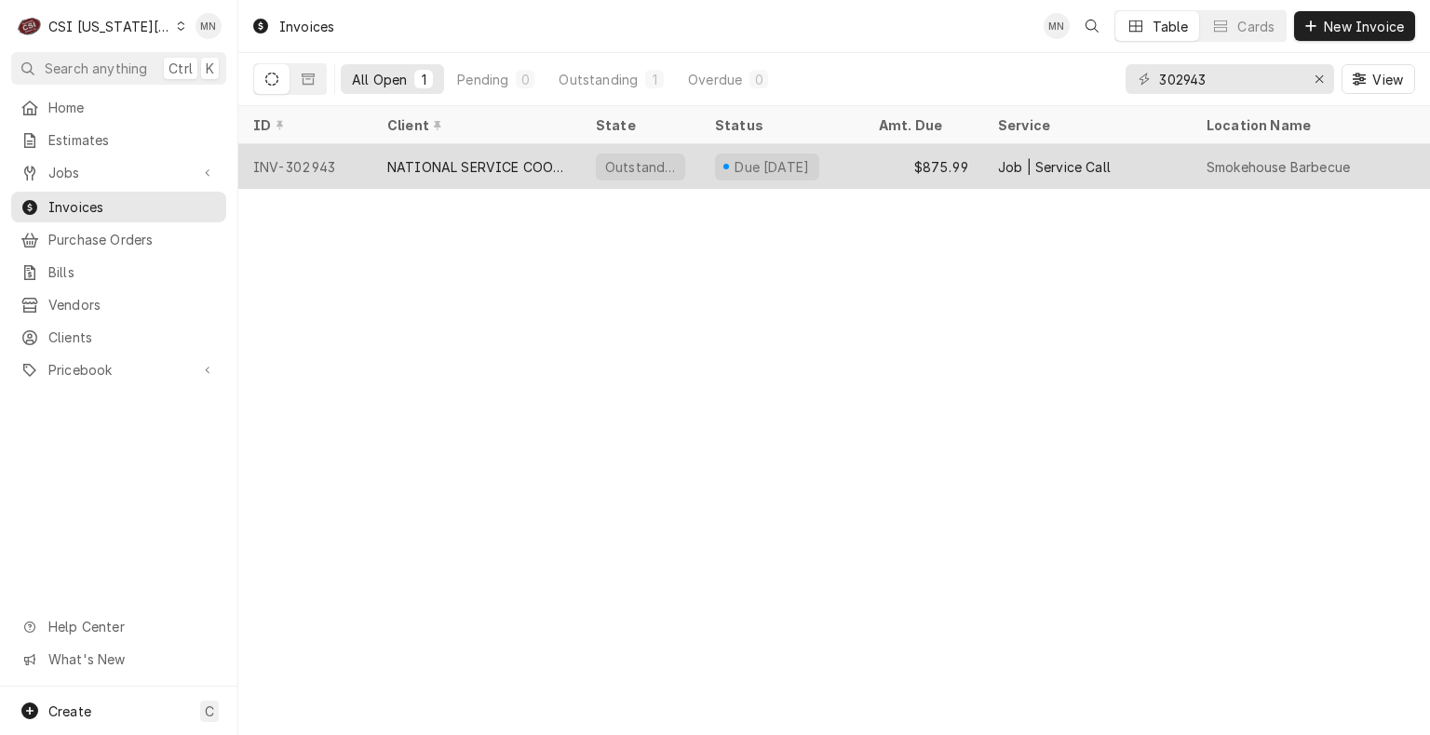
click at [501, 162] on div "NATIONAL SERVICE COOPERATIVE" at bounding box center [476, 167] width 179 height 20
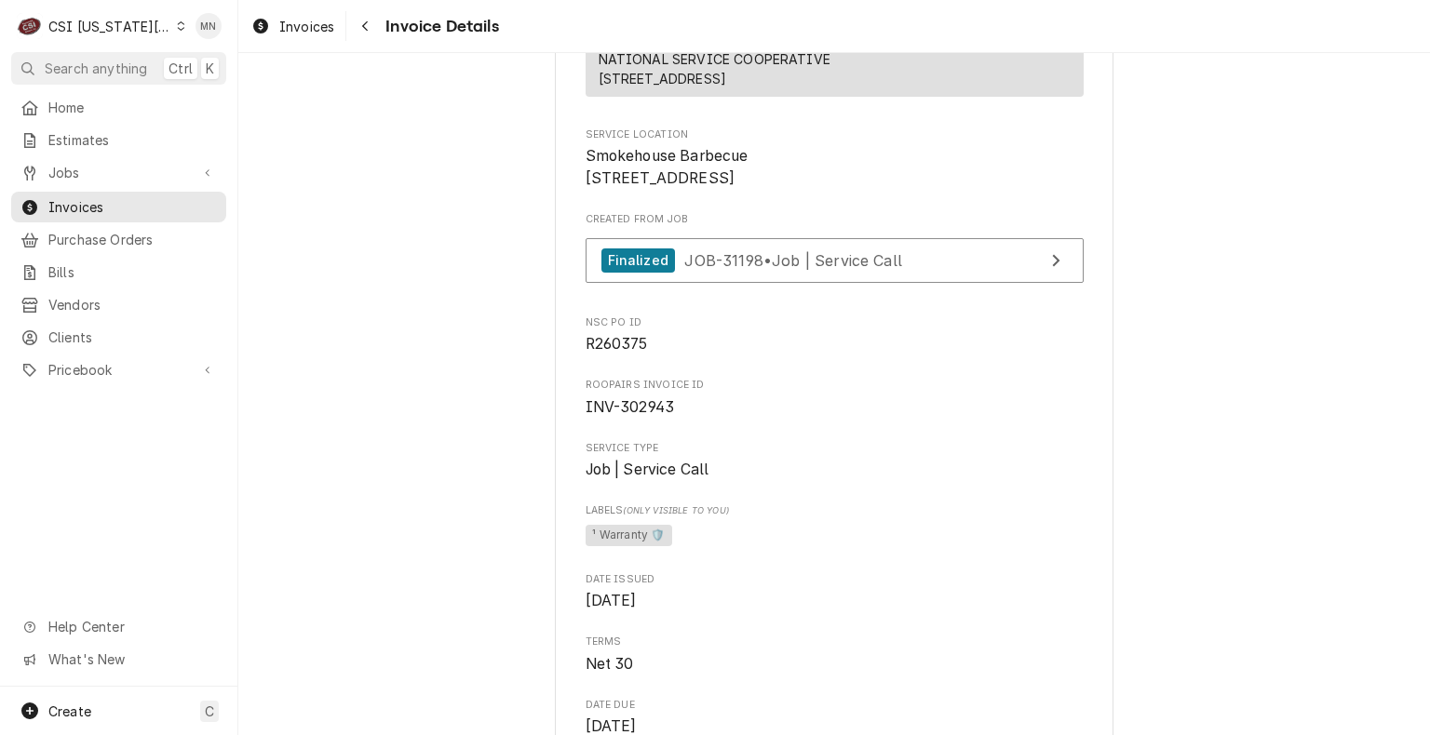
scroll to position [372, 0]
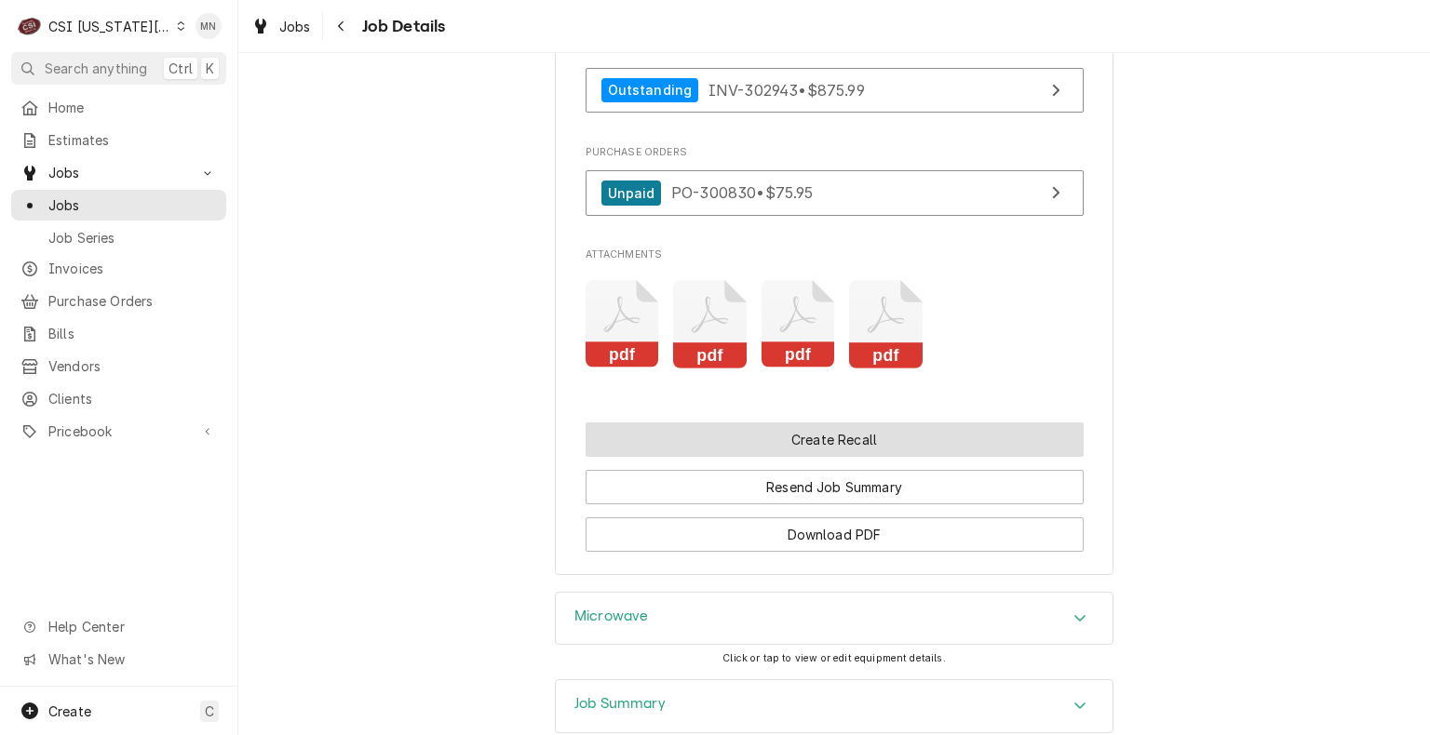
scroll to position [3164, 0]
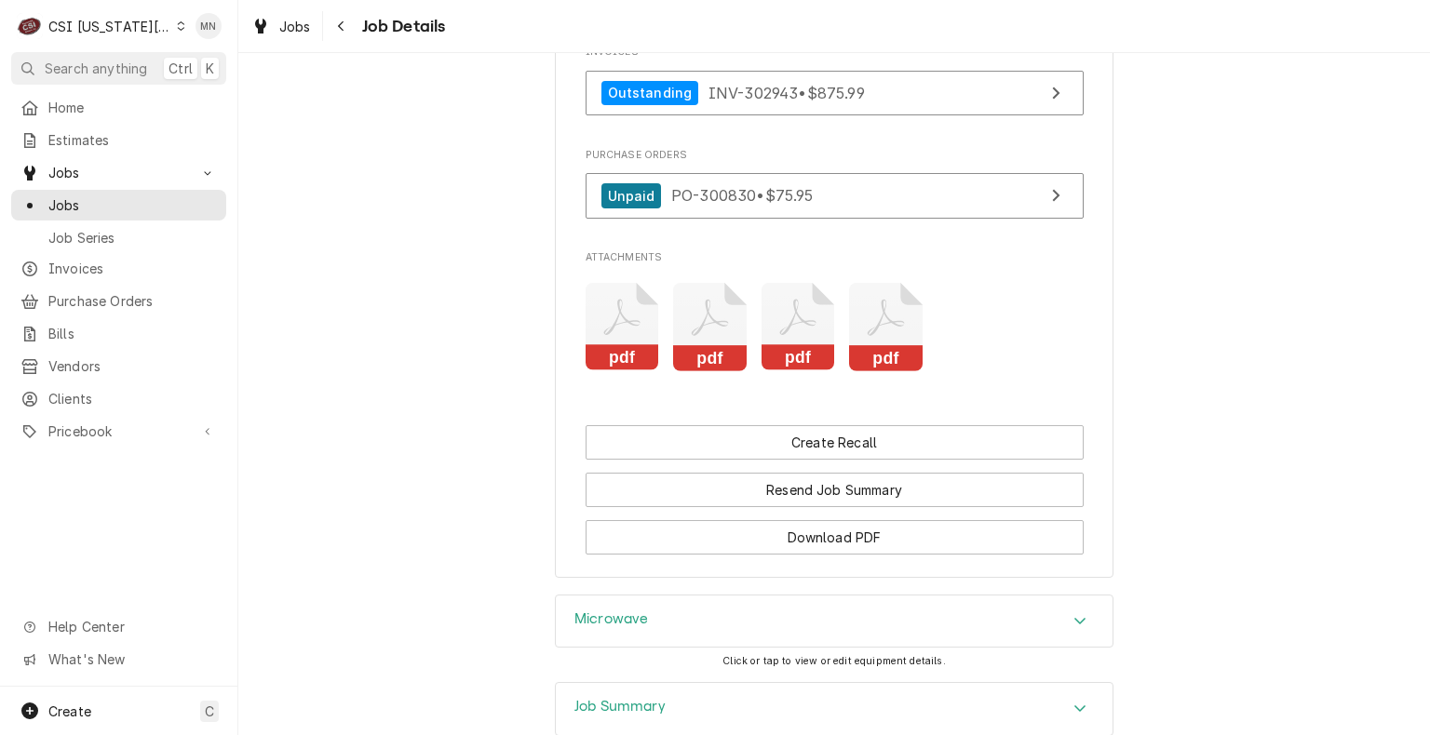
click at [861, 363] on icon "Attachments" at bounding box center [886, 327] width 74 height 88
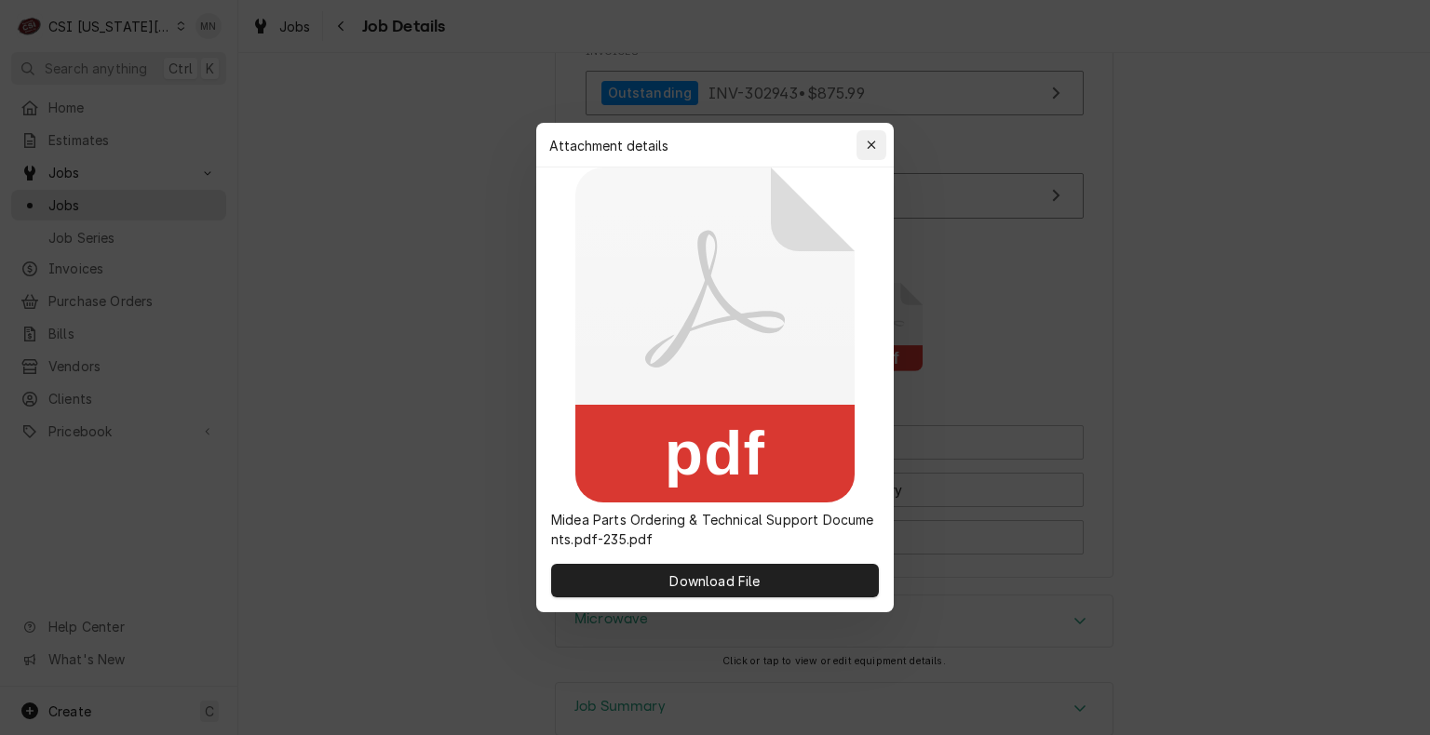
click at [873, 151] on icon "button" at bounding box center [871, 145] width 10 height 13
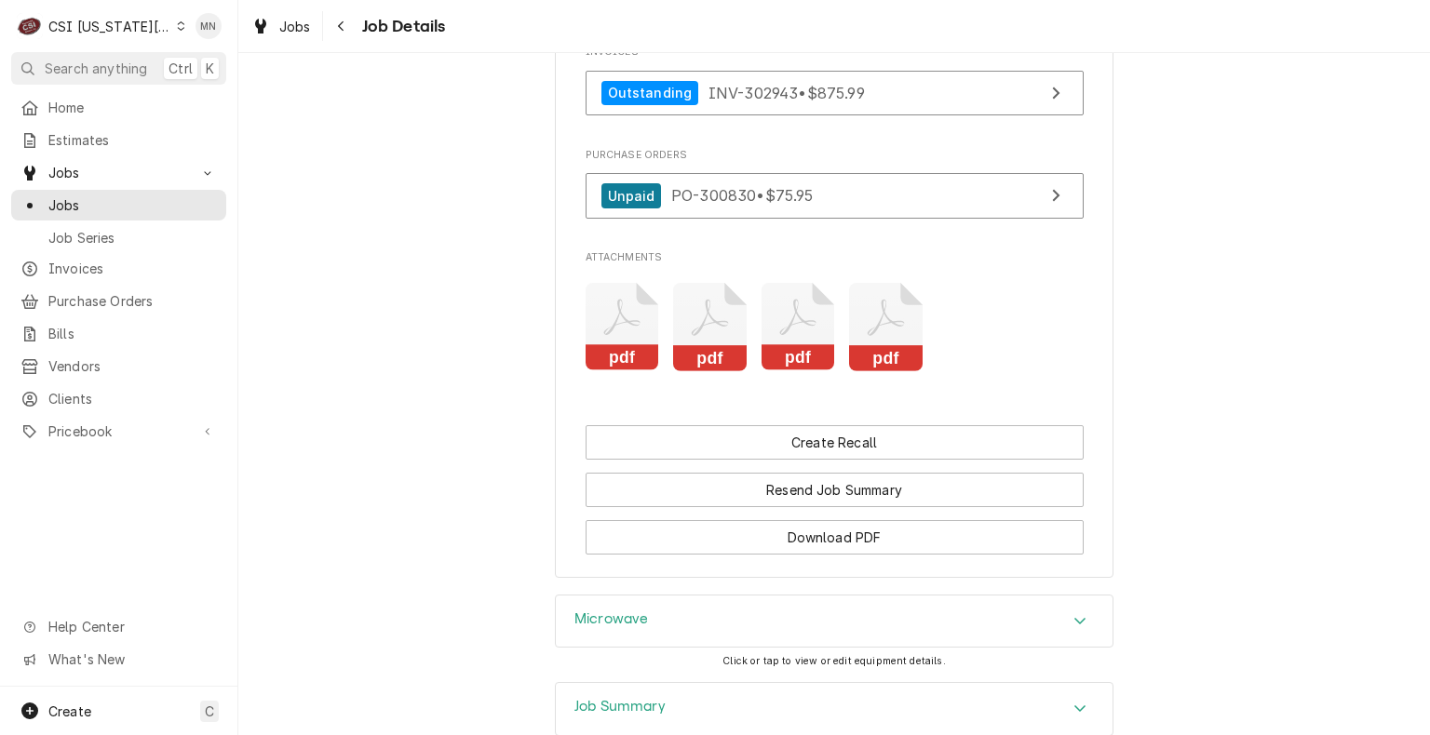
click at [788, 371] on rect "Attachments" at bounding box center [798, 358] width 74 height 26
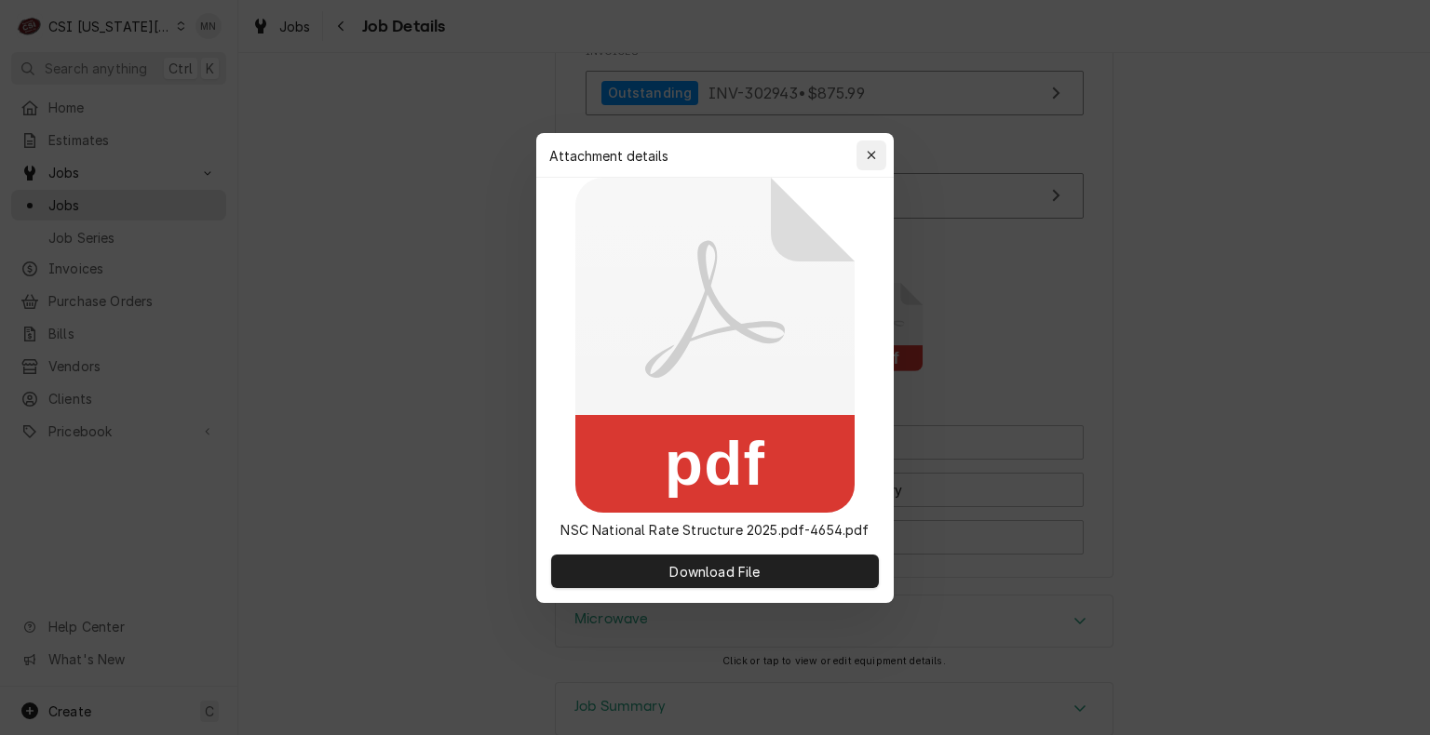
click at [874, 155] on icon "button" at bounding box center [871, 155] width 10 height 13
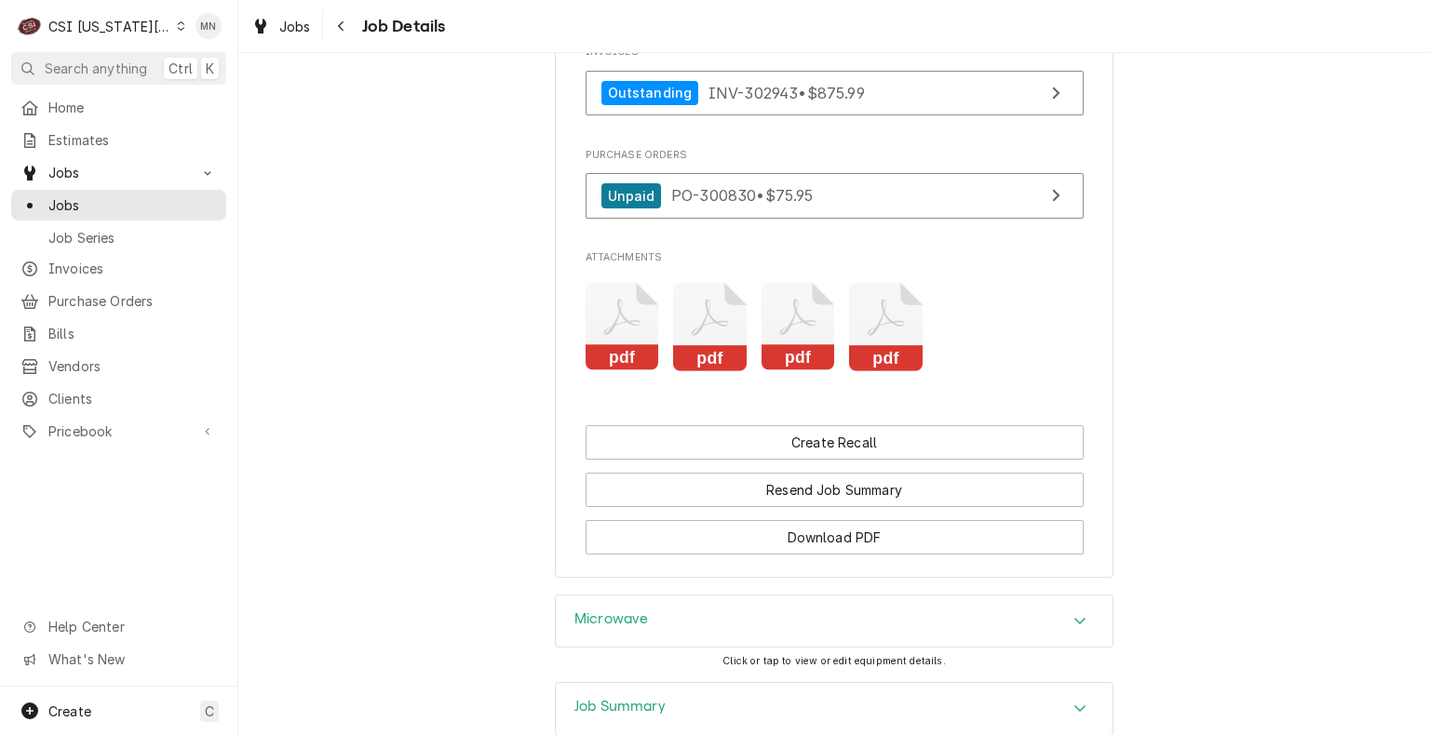
click at [701, 371] on icon "Attachments" at bounding box center [710, 327] width 74 height 88
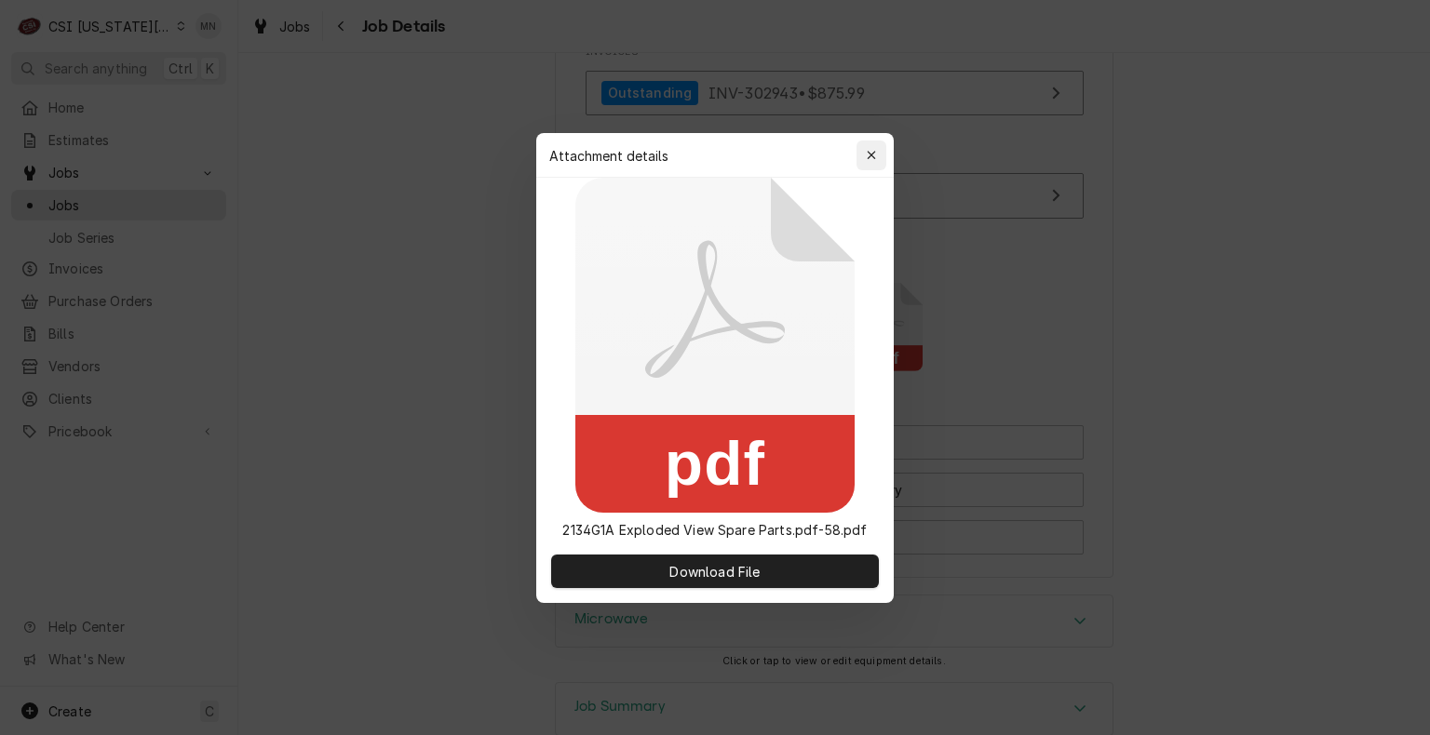
click at [868, 149] on icon "button" at bounding box center [871, 155] width 10 height 13
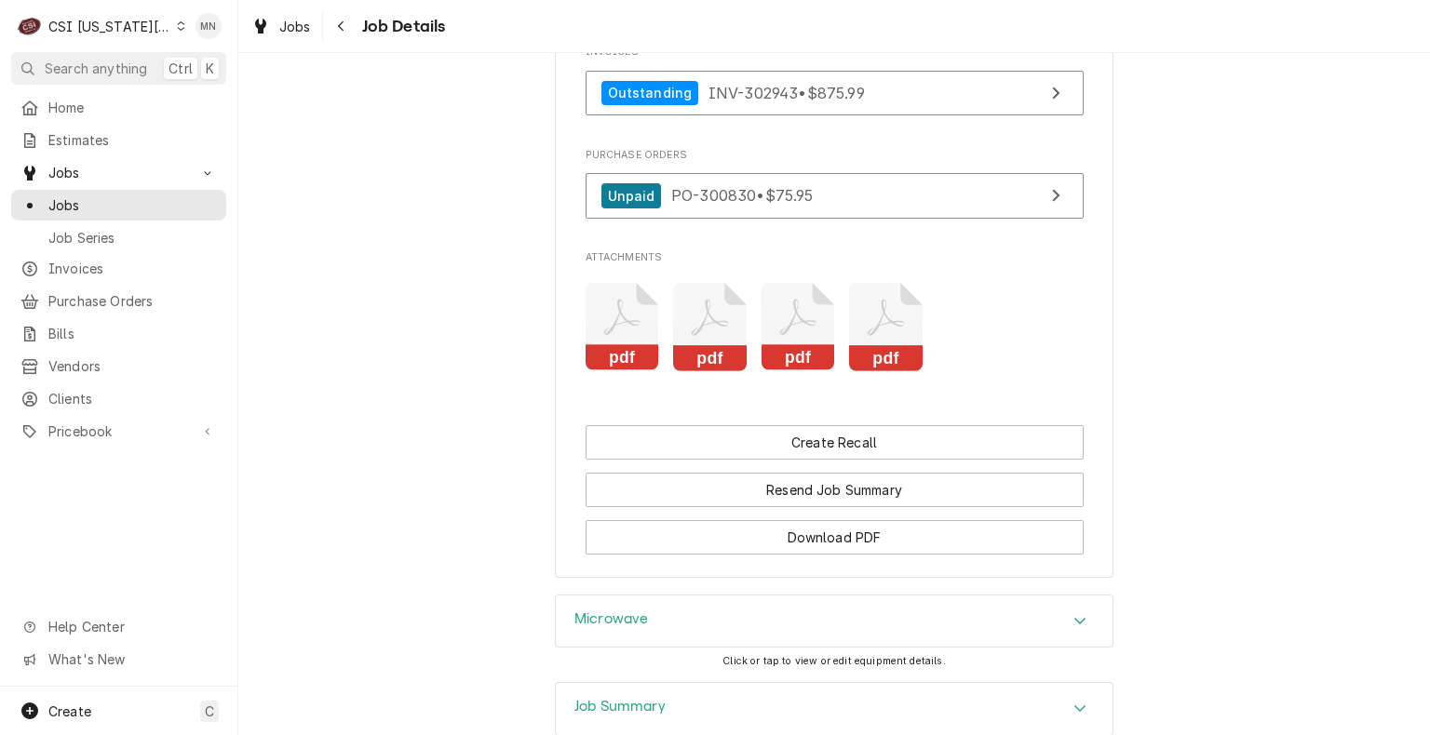
click at [634, 371] on icon "Attachments" at bounding box center [622, 327] width 74 height 88
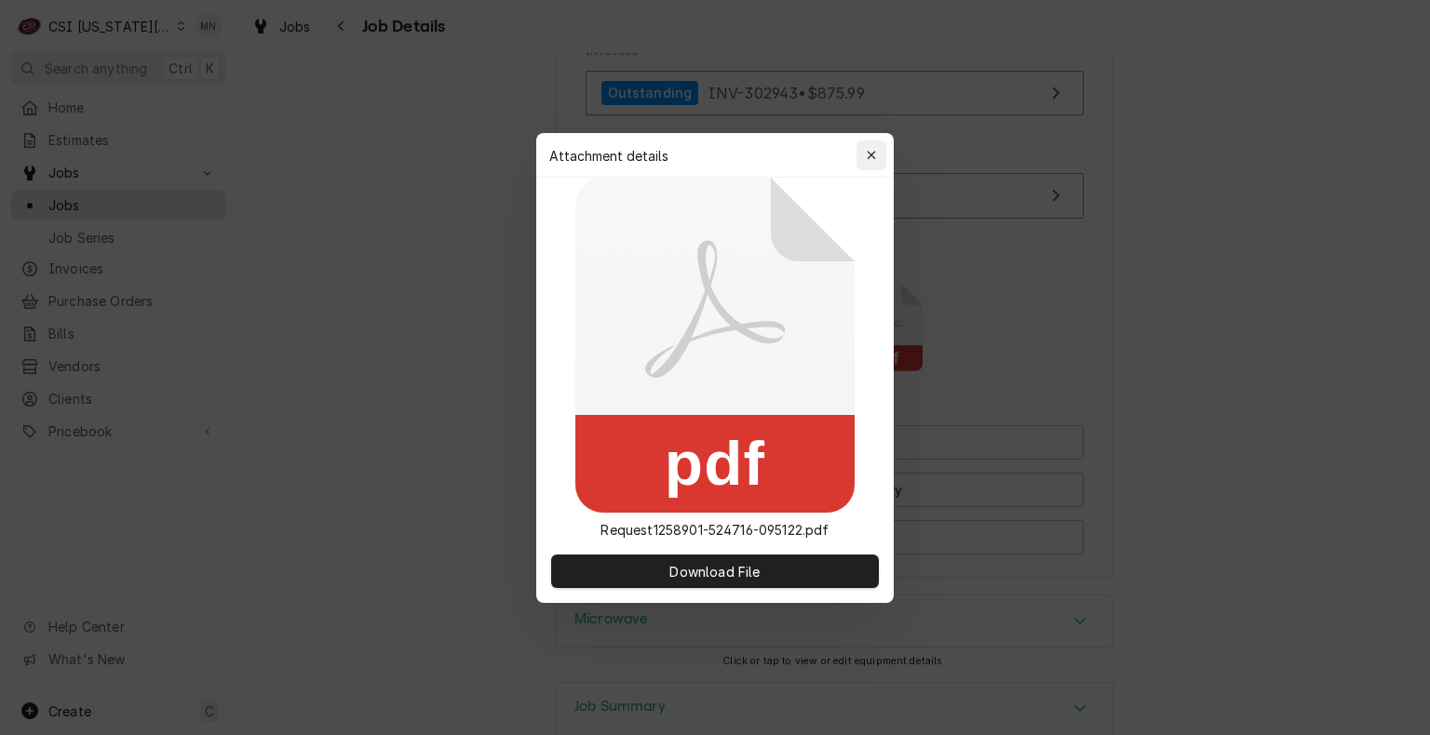
click at [881, 148] on button "button" at bounding box center [871, 156] width 30 height 30
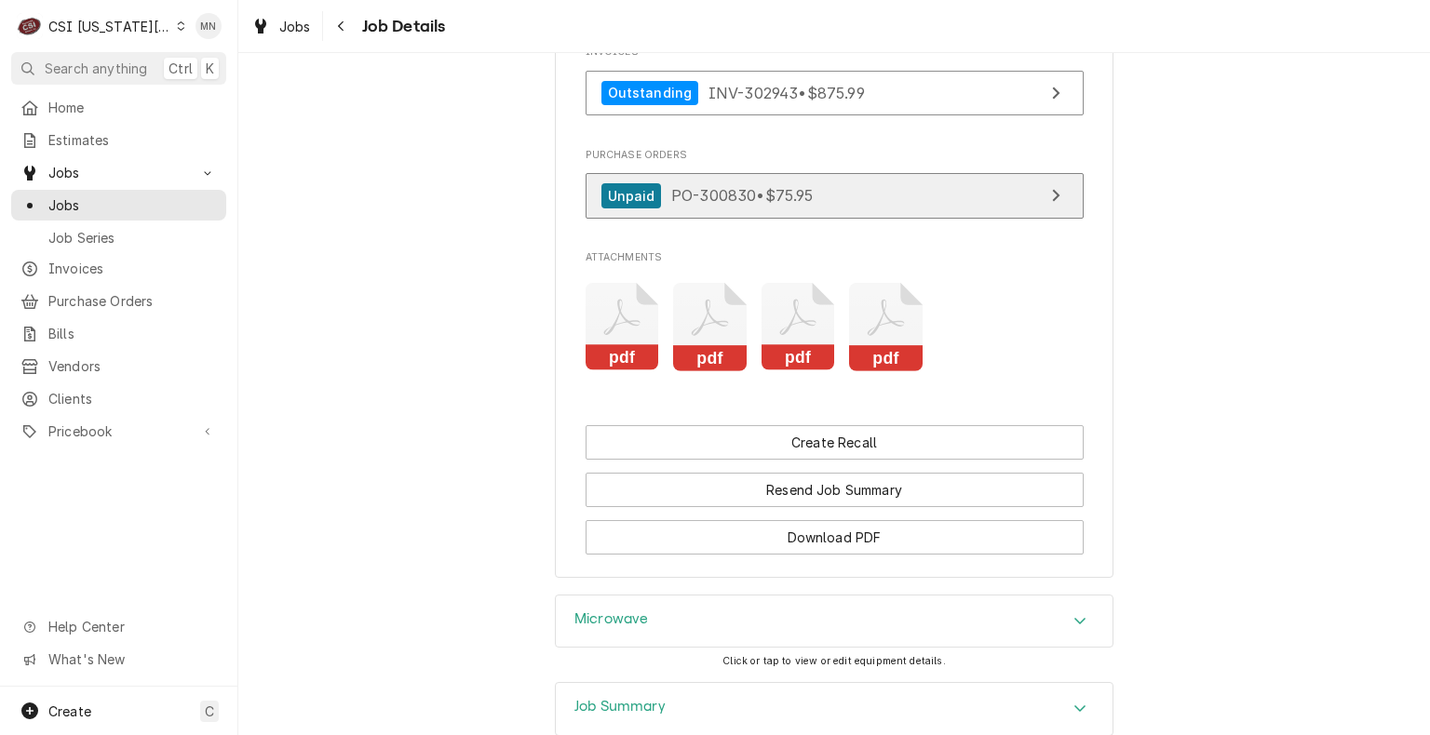
click at [975, 219] on link "Unpaid PO-300830 • $75.95" at bounding box center [834, 196] width 498 height 46
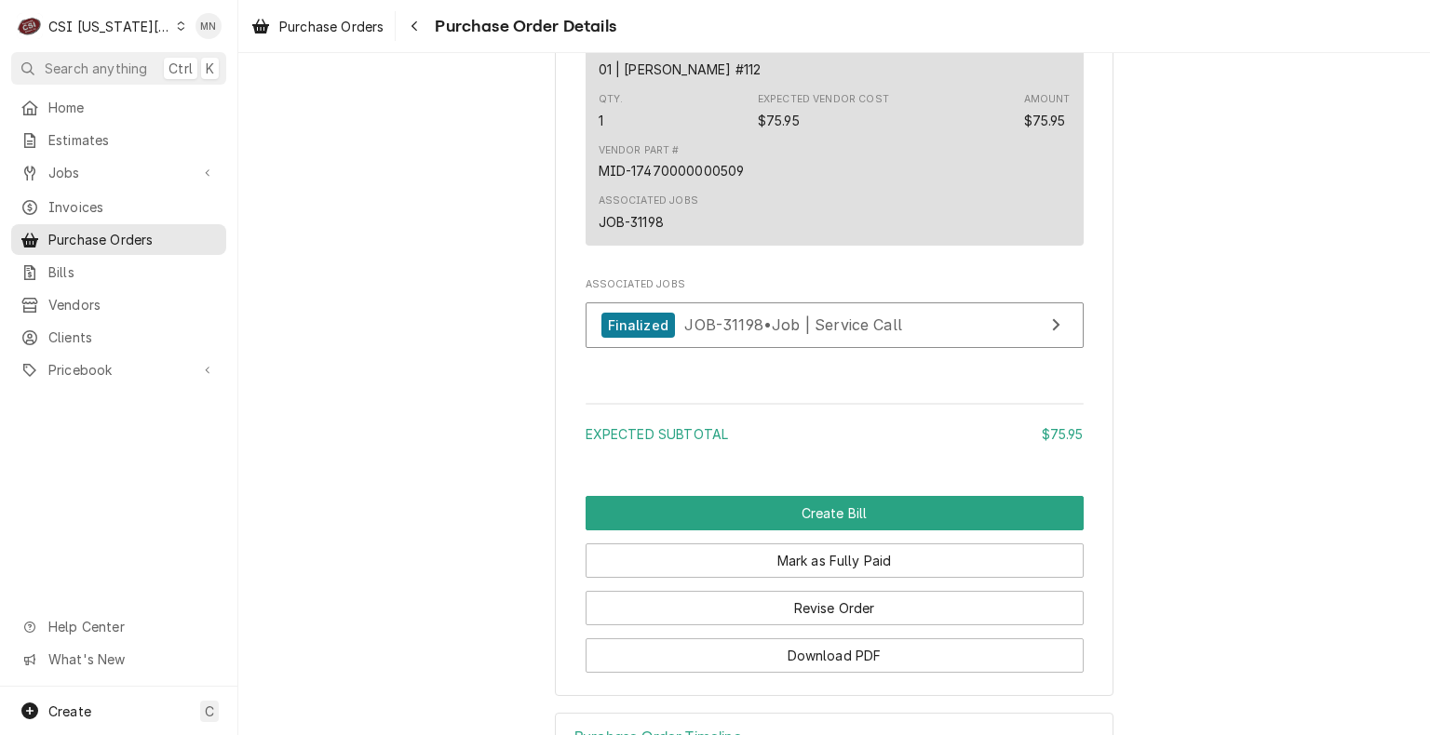
scroll to position [1519, 0]
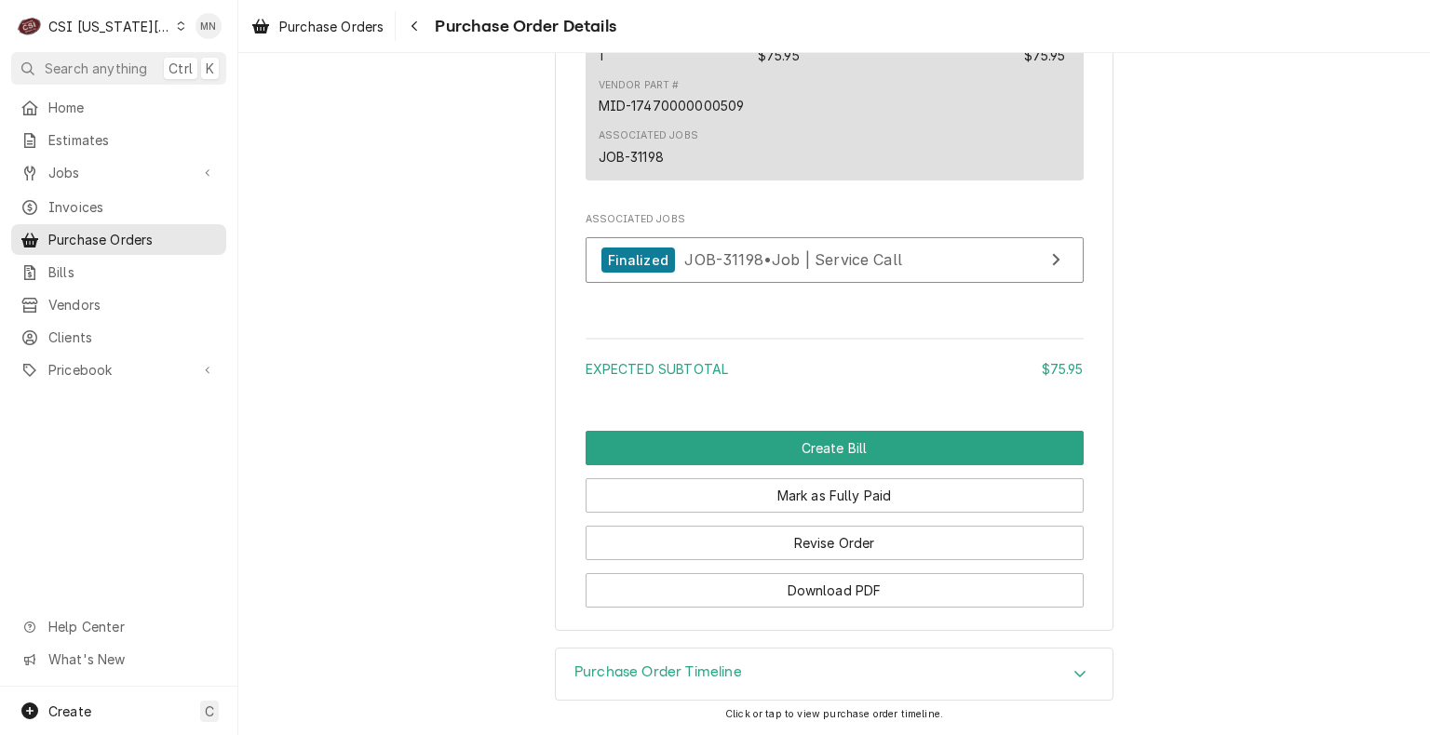
click at [897, 680] on div "Purchase Order Timeline" at bounding box center [834, 675] width 557 height 52
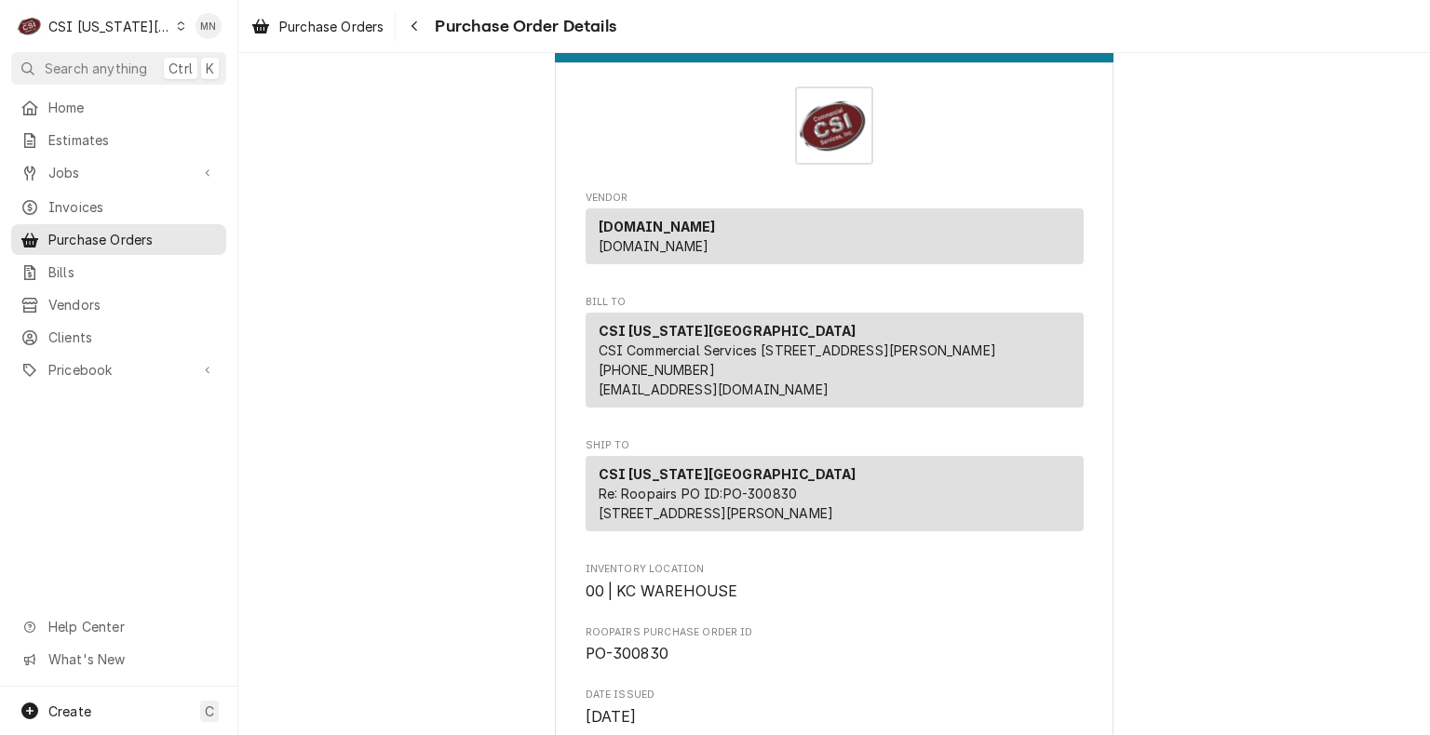
scroll to position [0, 0]
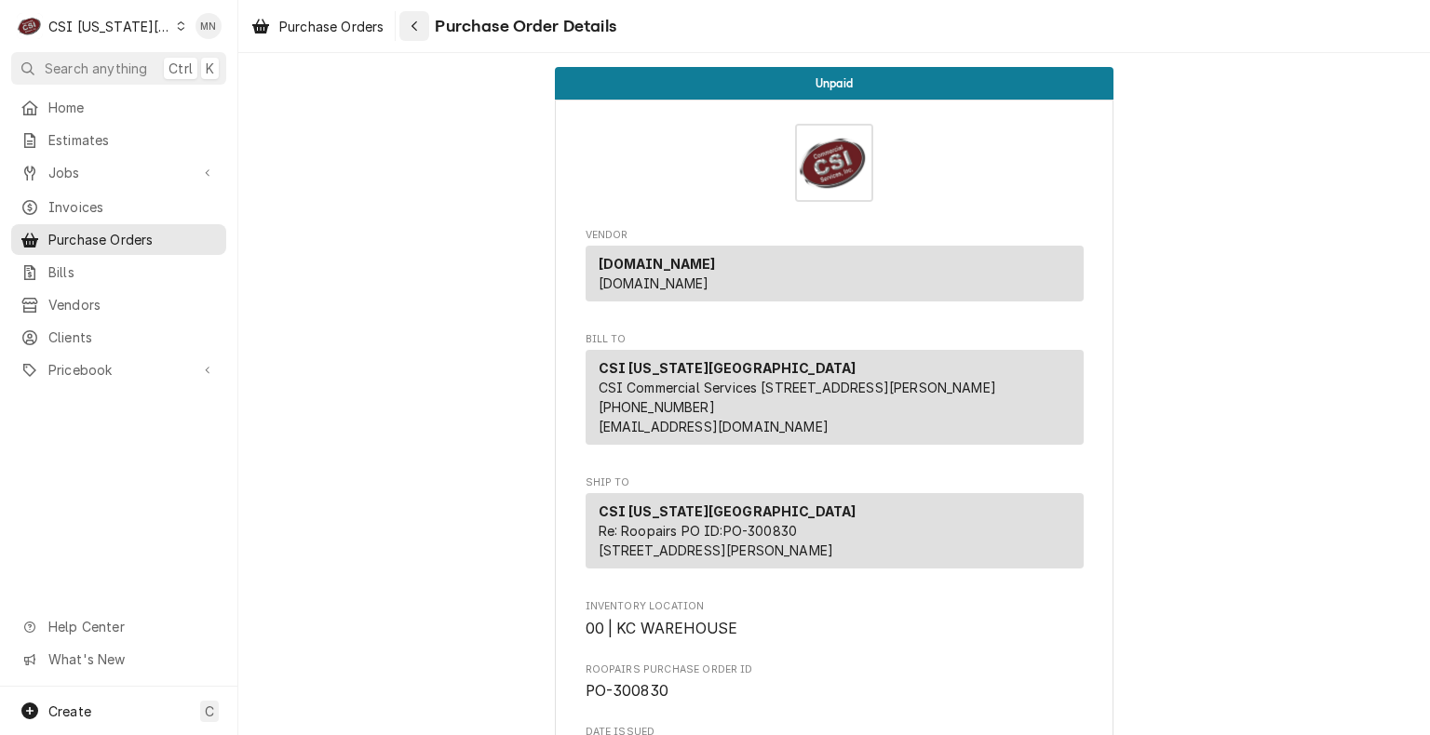
click at [413, 38] on button "Navigate back" at bounding box center [414, 26] width 30 height 30
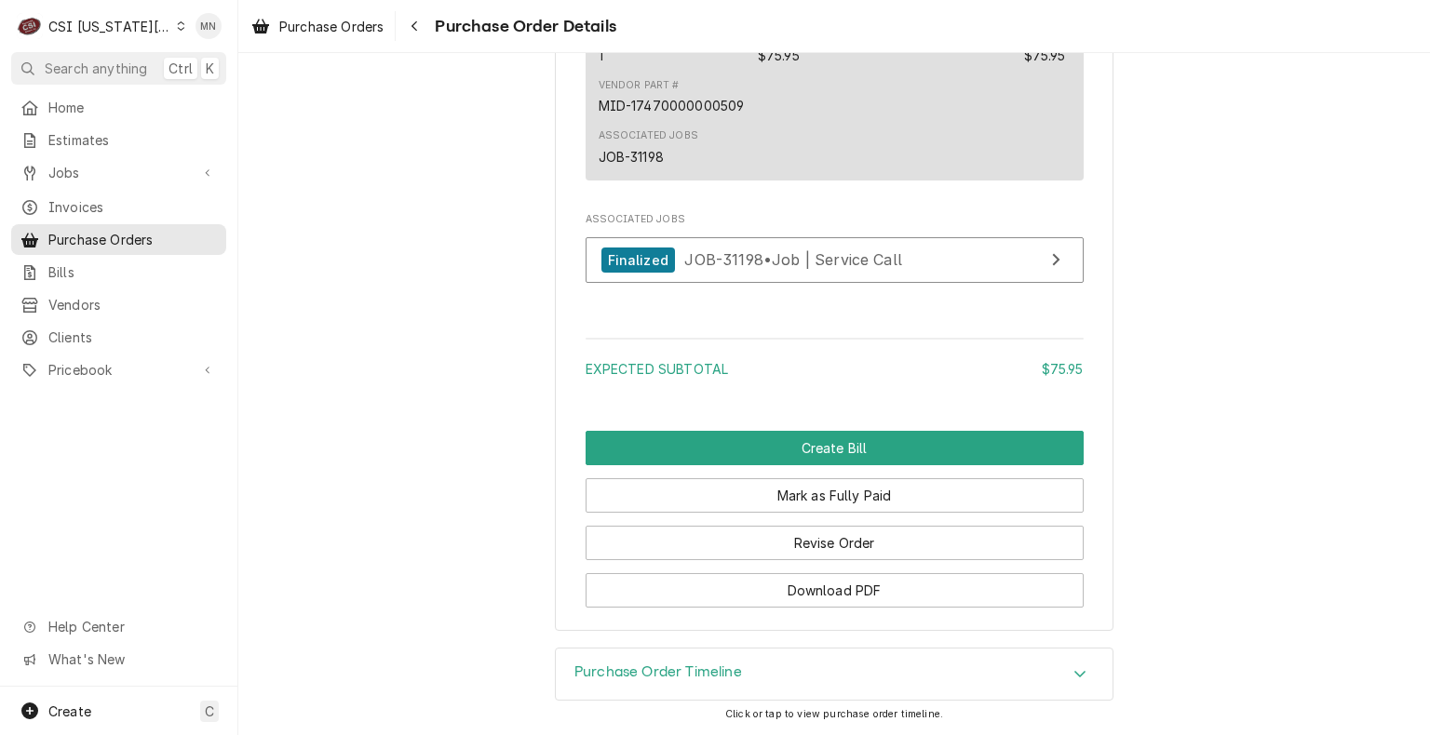
scroll to position [1519, 0]
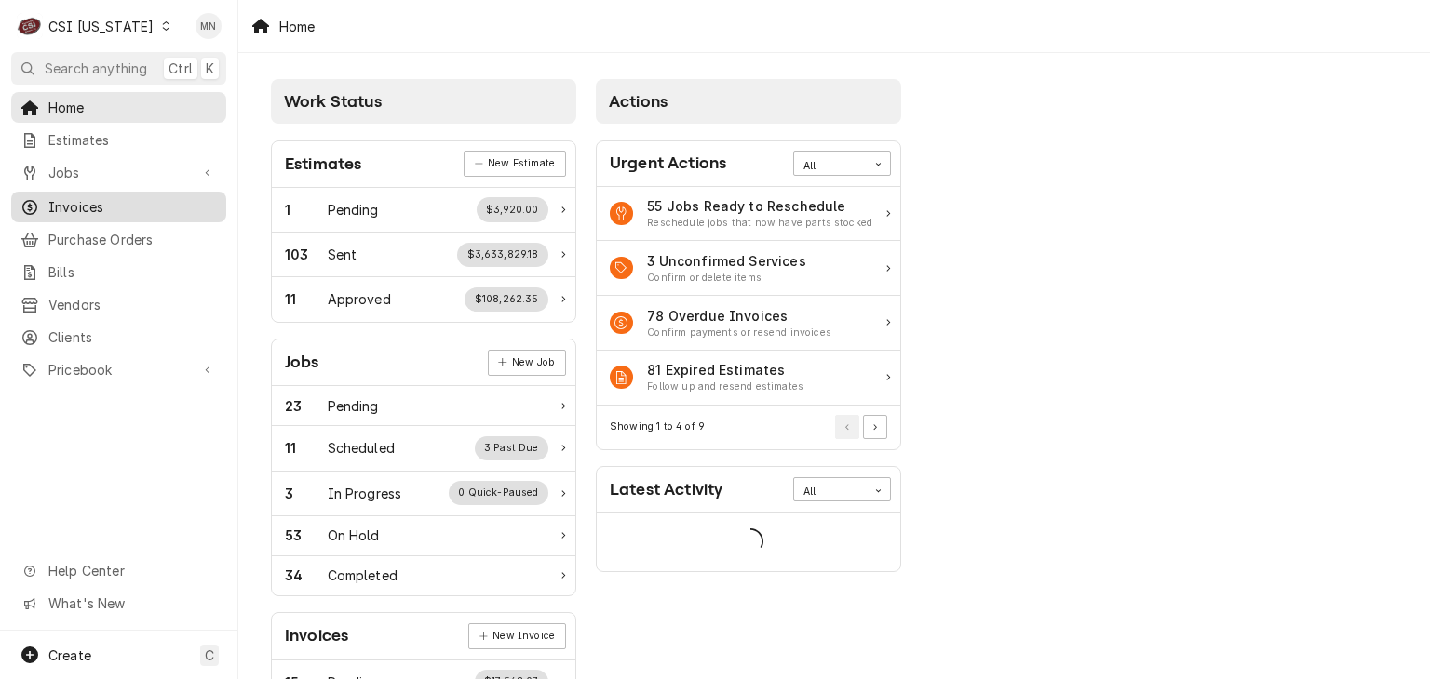
click at [78, 202] on span "Invoices" at bounding box center [132, 207] width 168 height 20
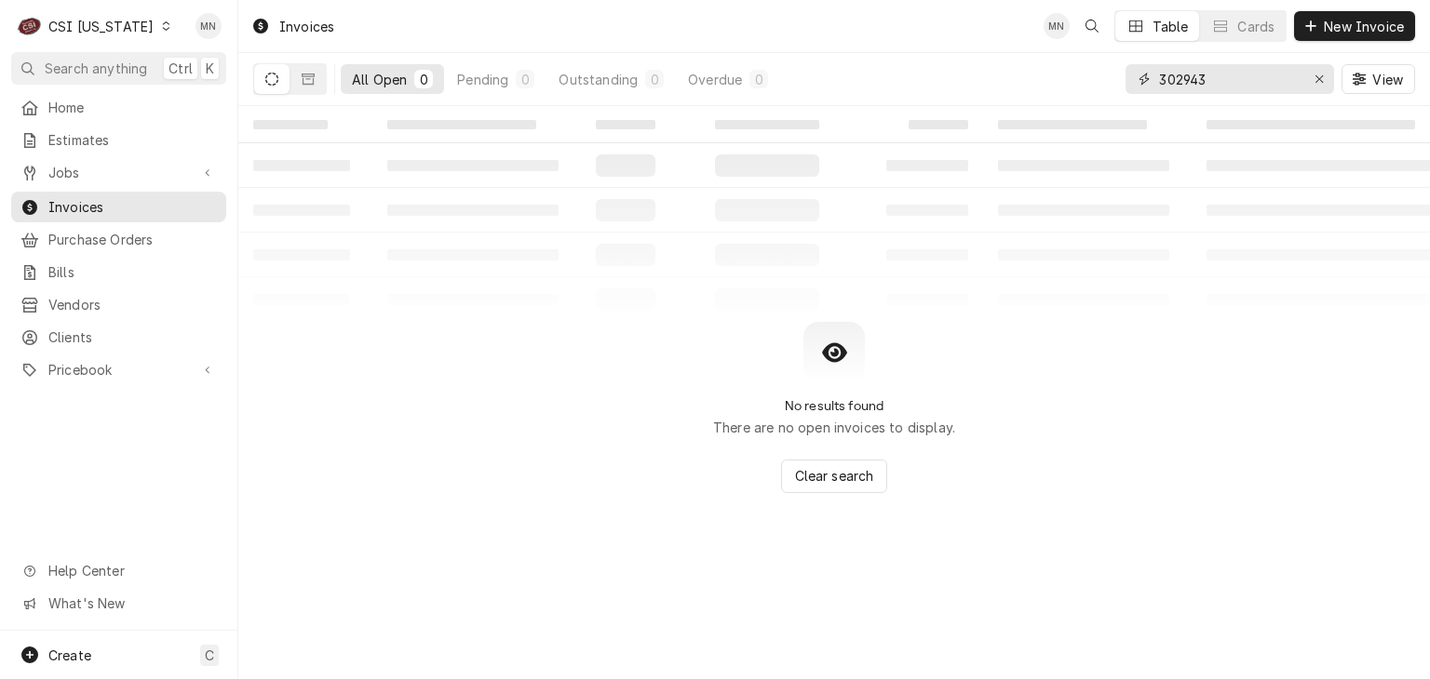
drag, startPoint x: 1222, startPoint y: 79, endPoint x: 1024, endPoint y: 83, distance: 198.3
click at [1053, 79] on div "All Open 0 Pending 0 Outstanding 0 Overdue 0 302943 View" at bounding box center [833, 79] width 1161 height 52
type input "100649"
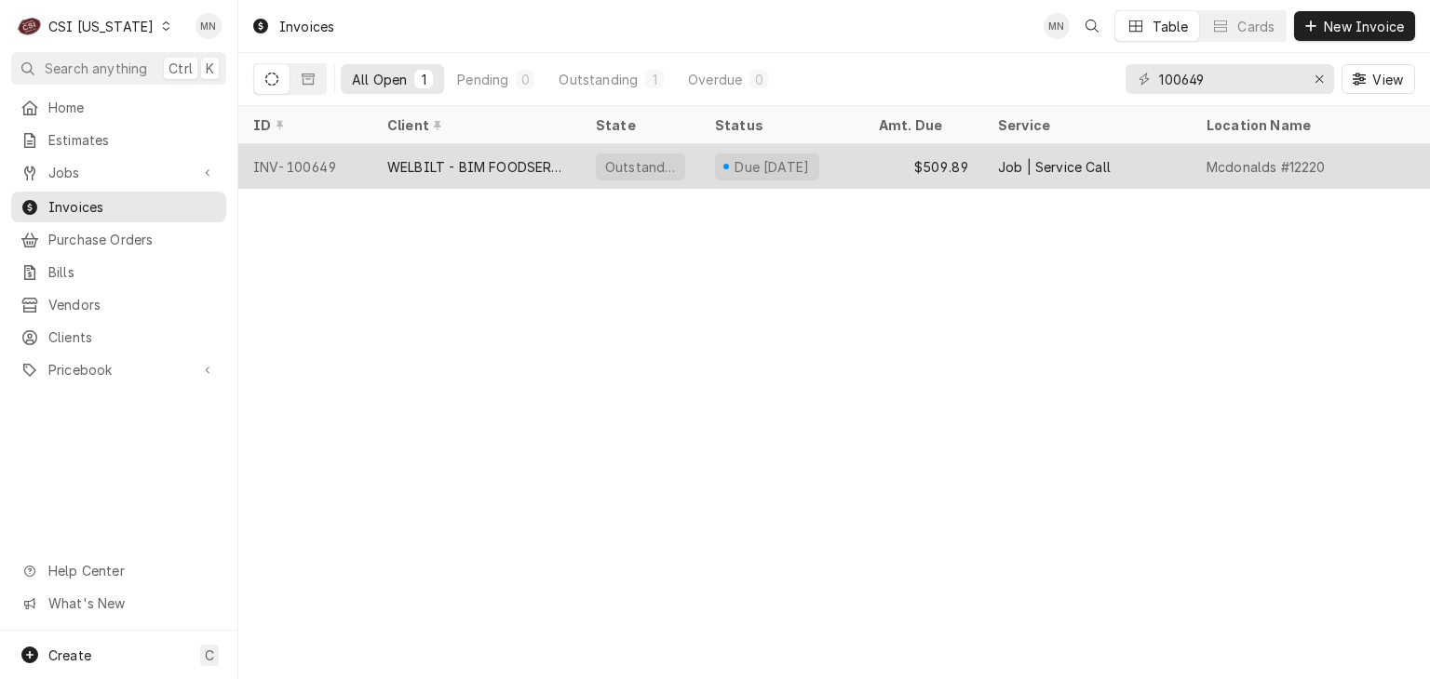
click at [470, 162] on div "WELBILT - BIM FOODSERVICE GROUP" at bounding box center [476, 167] width 179 height 20
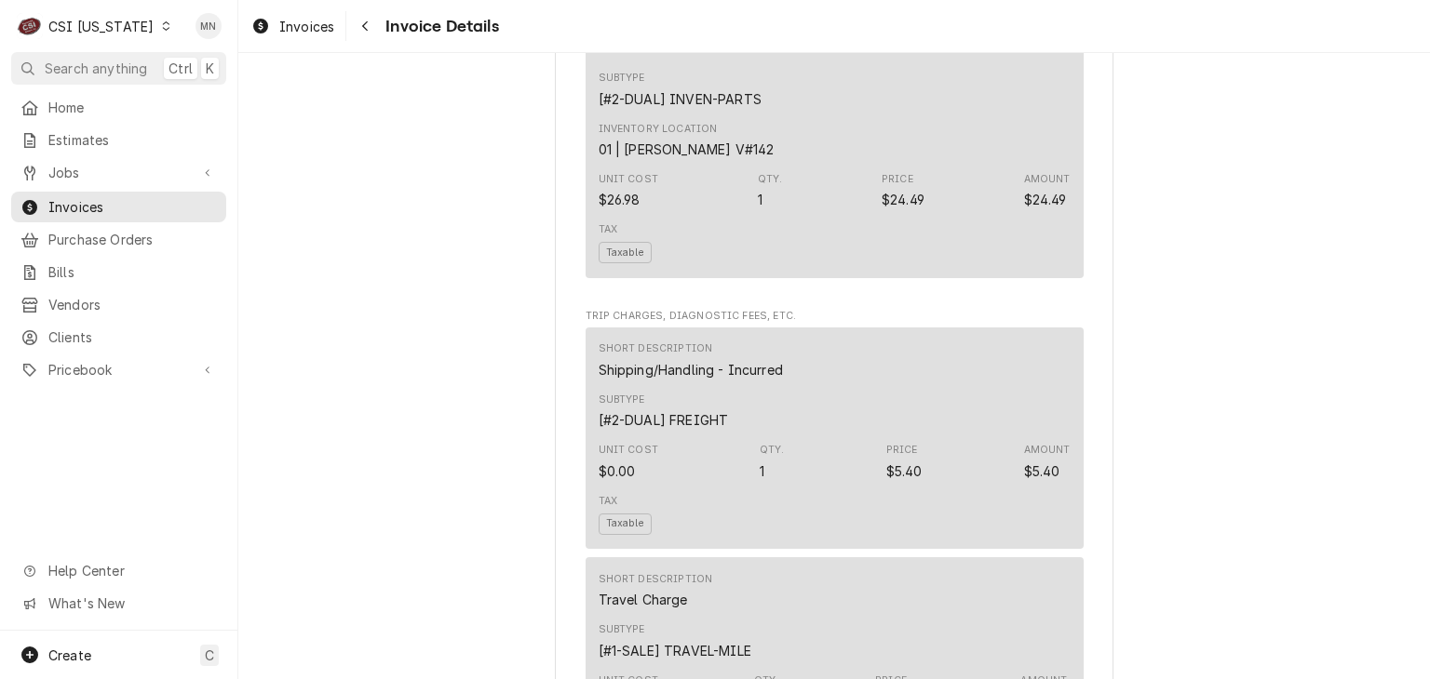
scroll to position [1768, 0]
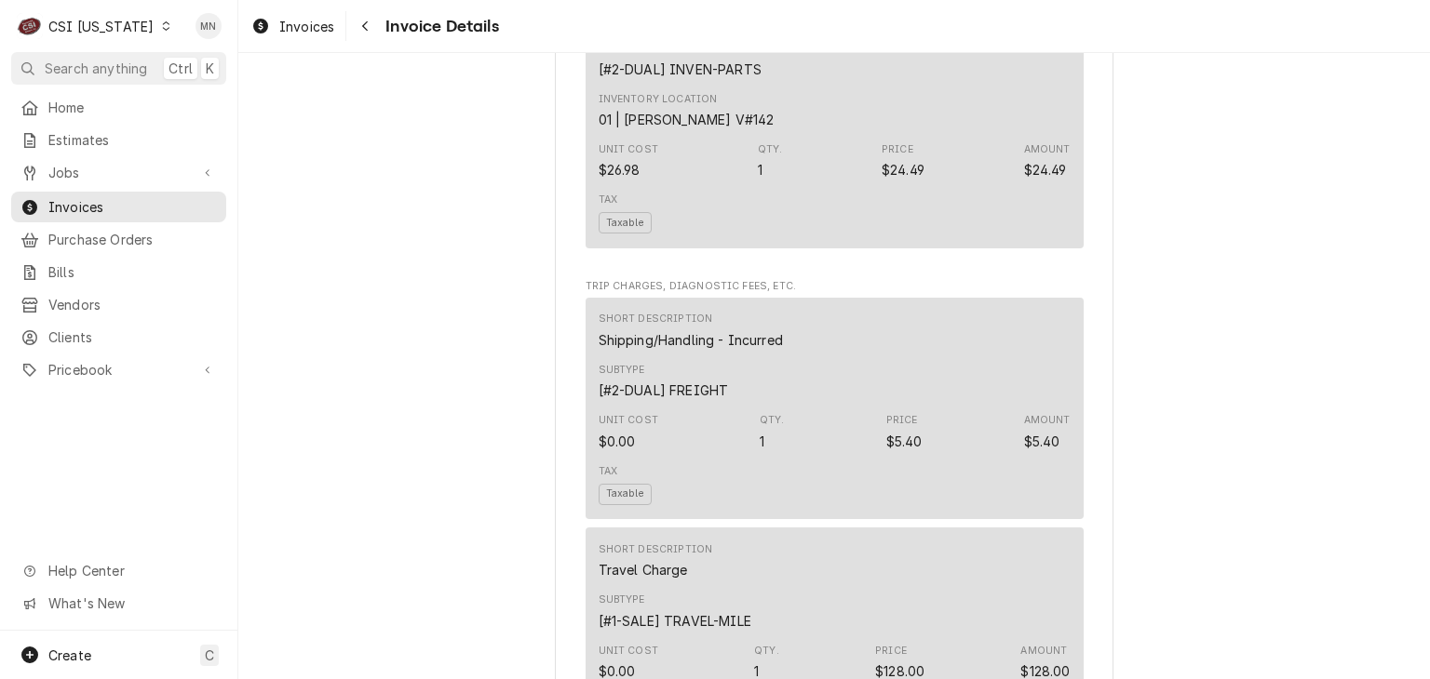
click at [383, 33] on span "Invoice Details" at bounding box center [439, 26] width 118 height 25
click at [369, 31] on icon "Navigate back" at bounding box center [365, 26] width 8 height 13
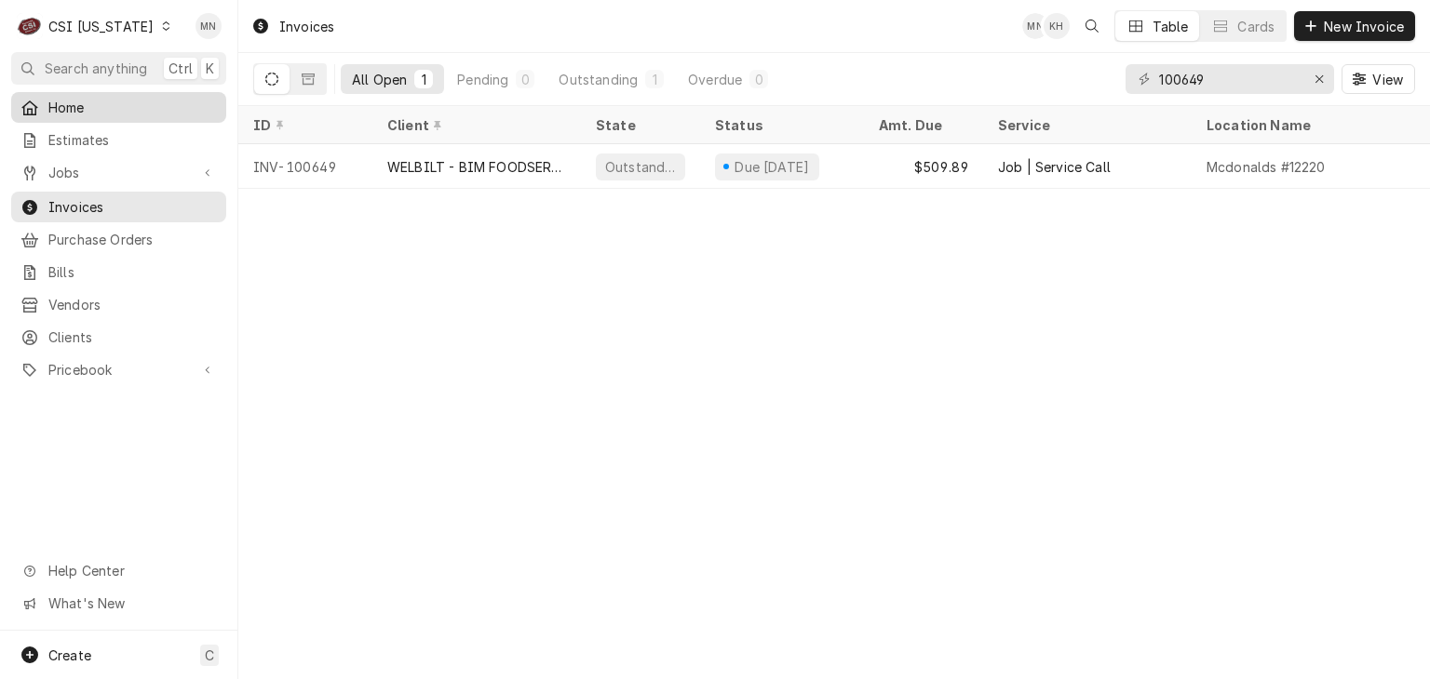
click at [66, 109] on span "Home" at bounding box center [132, 108] width 168 height 20
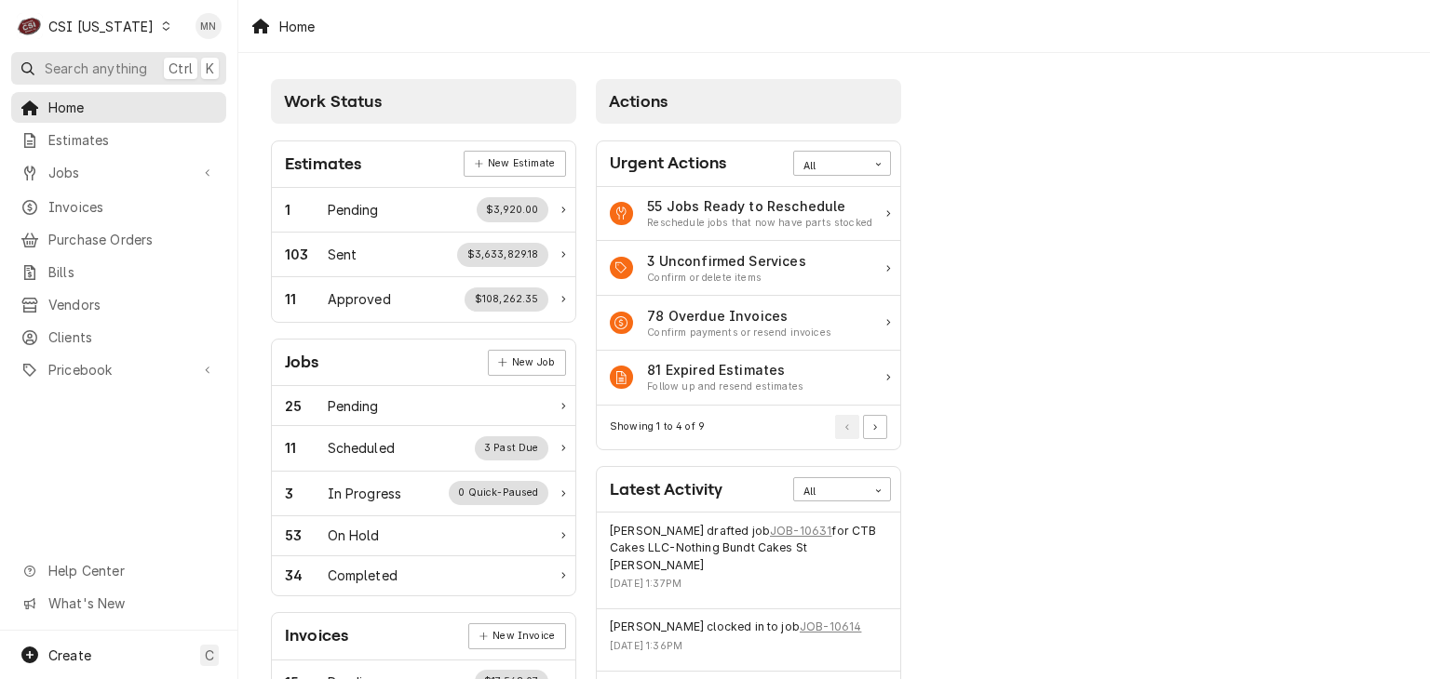
click at [54, 61] on span "Search anything" at bounding box center [96, 69] width 102 height 20
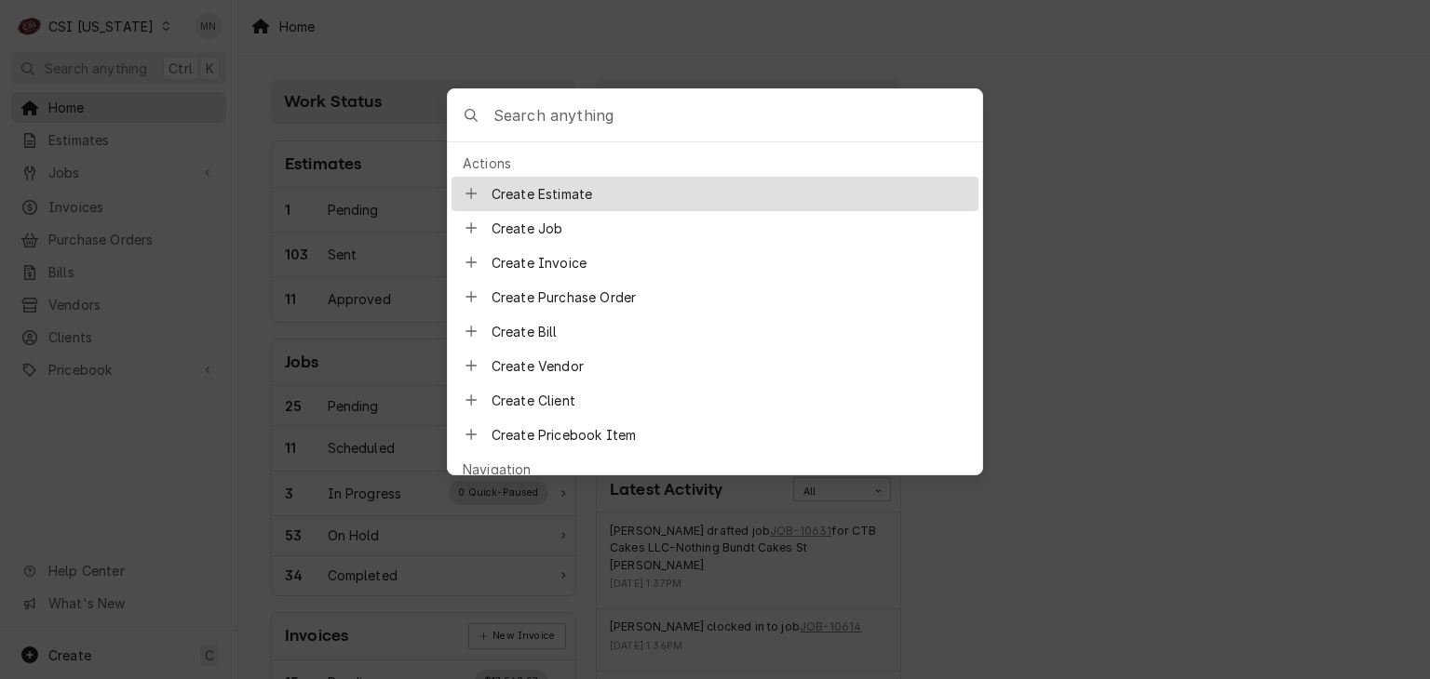
click at [1169, 114] on body "C CSI Kentucky MN Search anything Ctrl K Home Estimates Jobs Jobs Job Series In…" at bounding box center [715, 339] width 1430 height 679
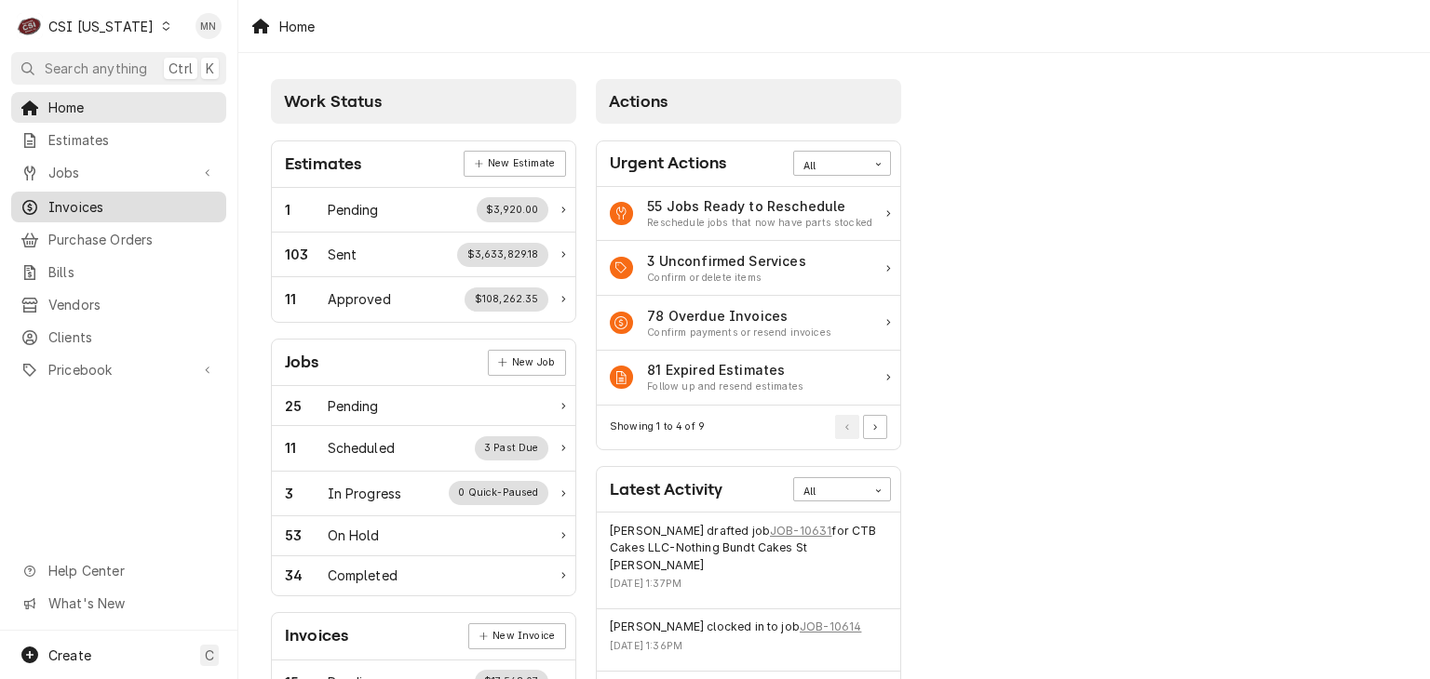
click at [99, 199] on span "Invoices" at bounding box center [132, 207] width 168 height 20
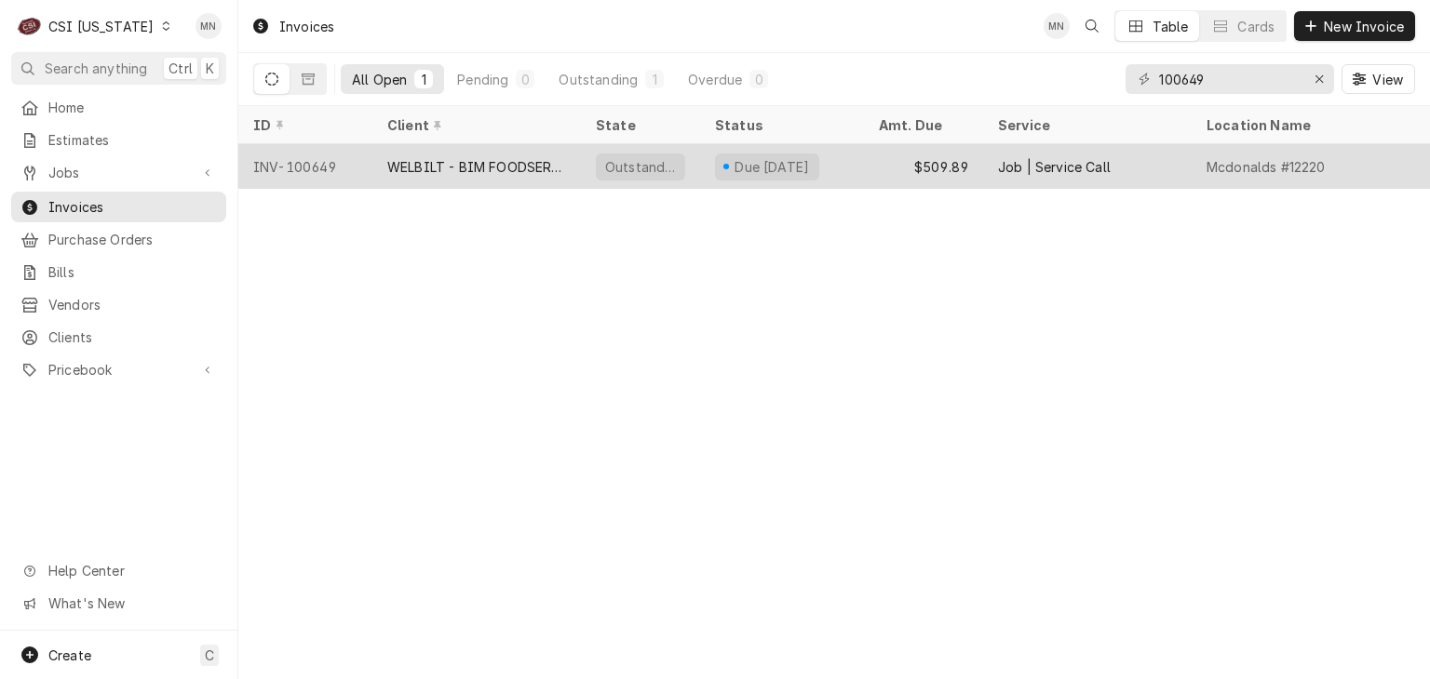
click at [444, 157] on div "WELBILT - BIM FOODSERVICE GROUP" at bounding box center [476, 167] width 179 height 20
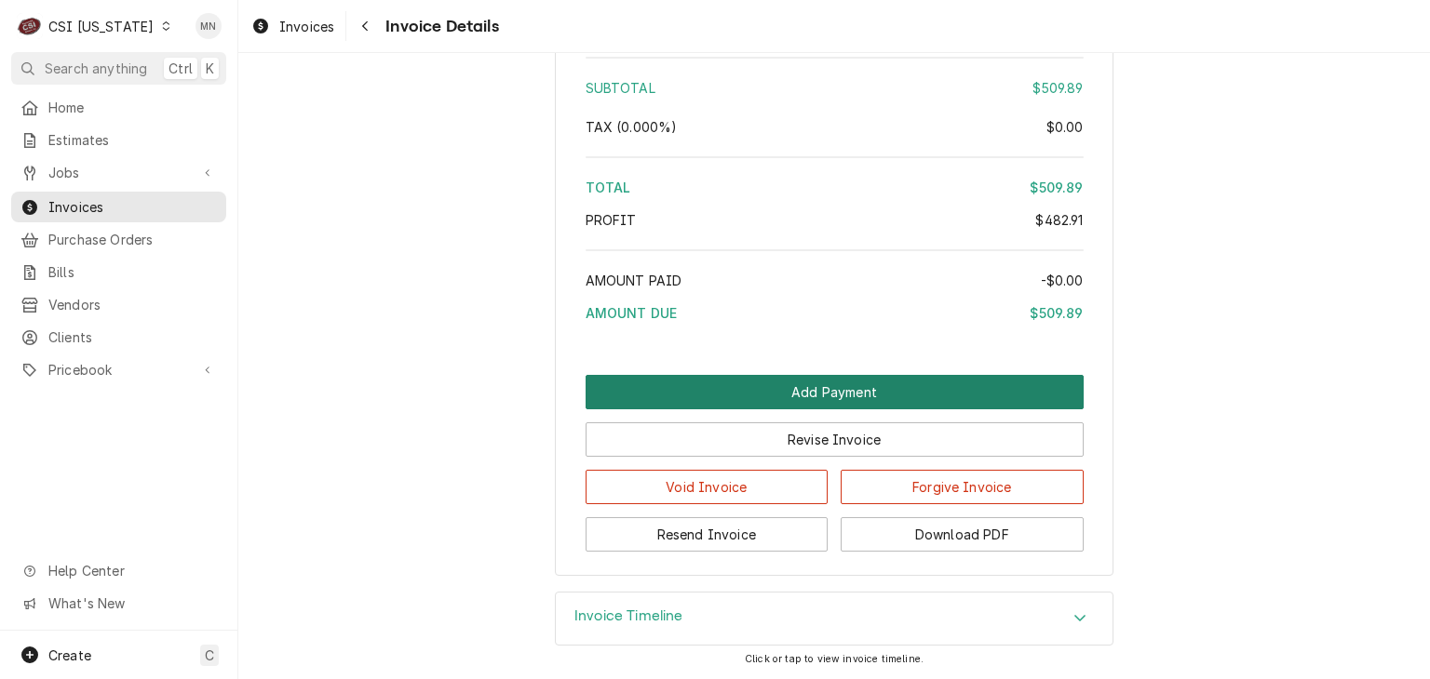
scroll to position [4003, 0]
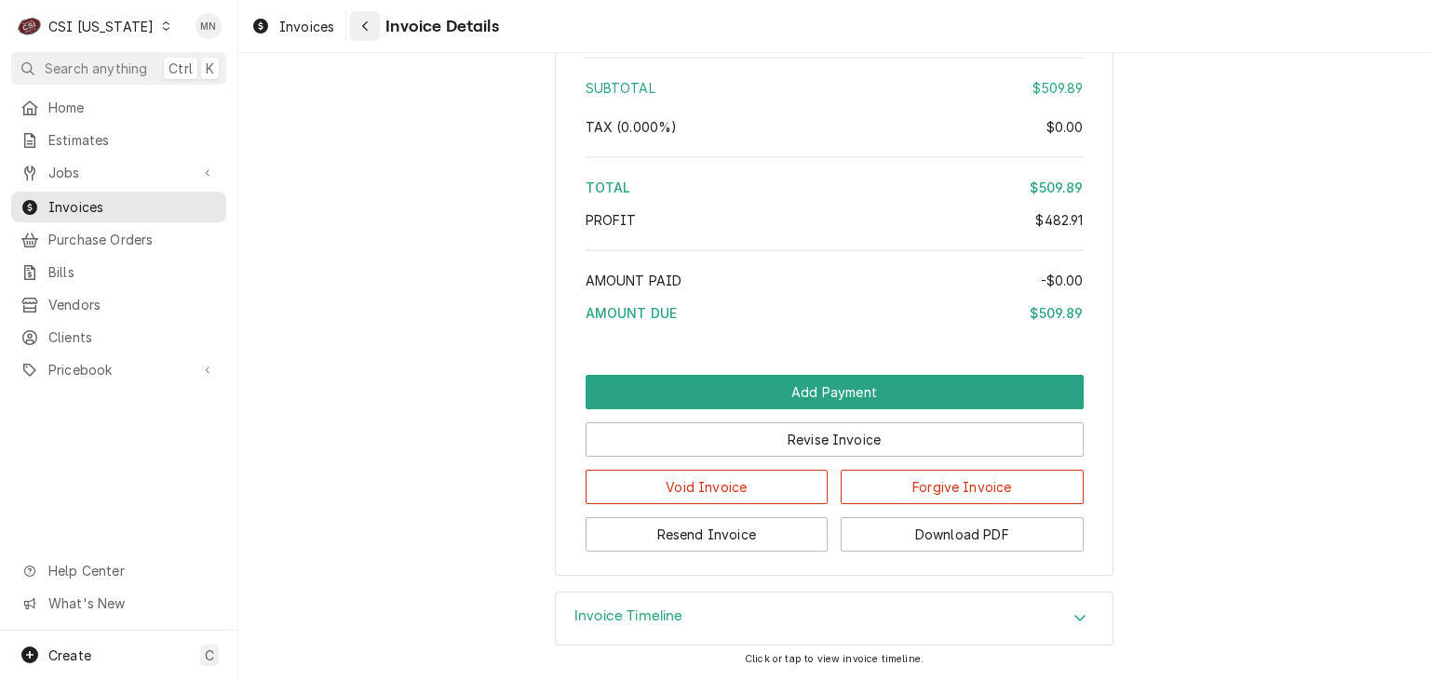
click at [366, 27] on icon "Navigate back" at bounding box center [365, 26] width 8 height 13
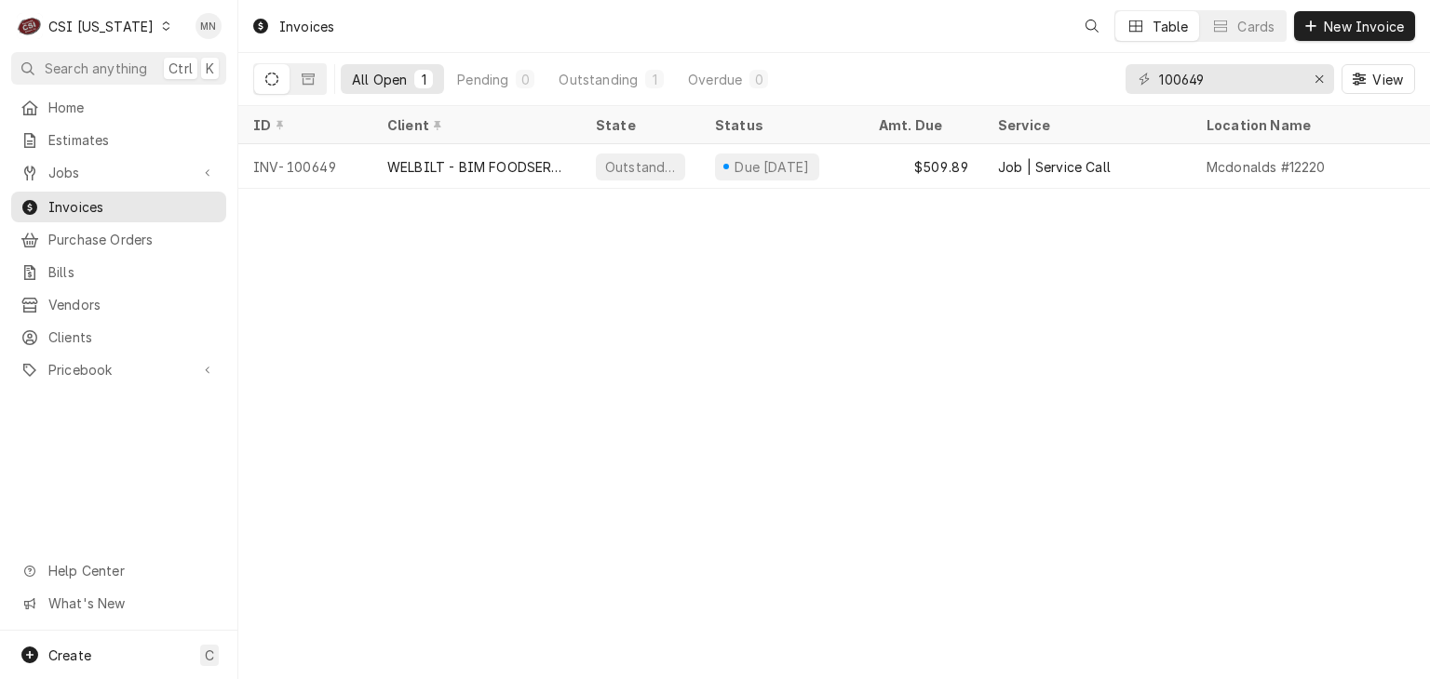
click at [93, 26] on div "CSI [US_STATE]" at bounding box center [100, 27] width 105 height 20
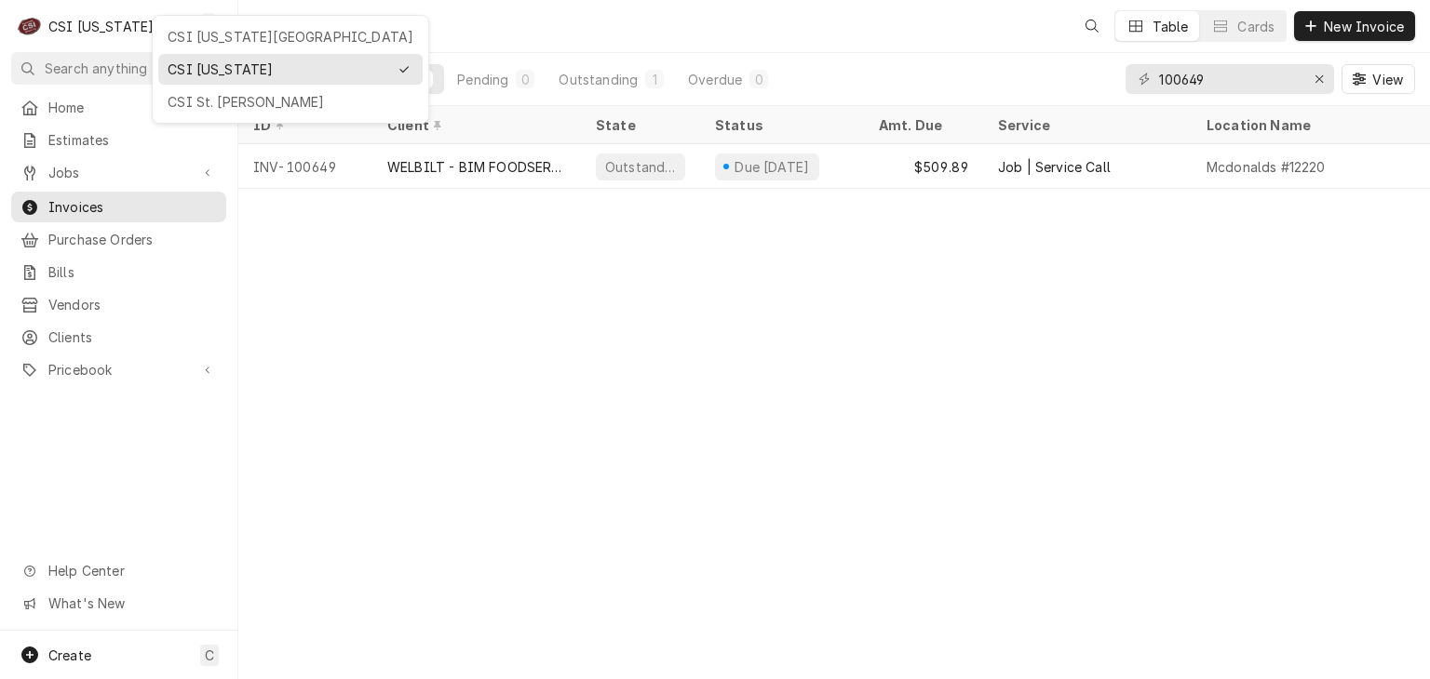
click at [195, 30] on div "CSI [US_STATE][GEOGRAPHIC_DATA]" at bounding box center [291, 37] width 246 height 20
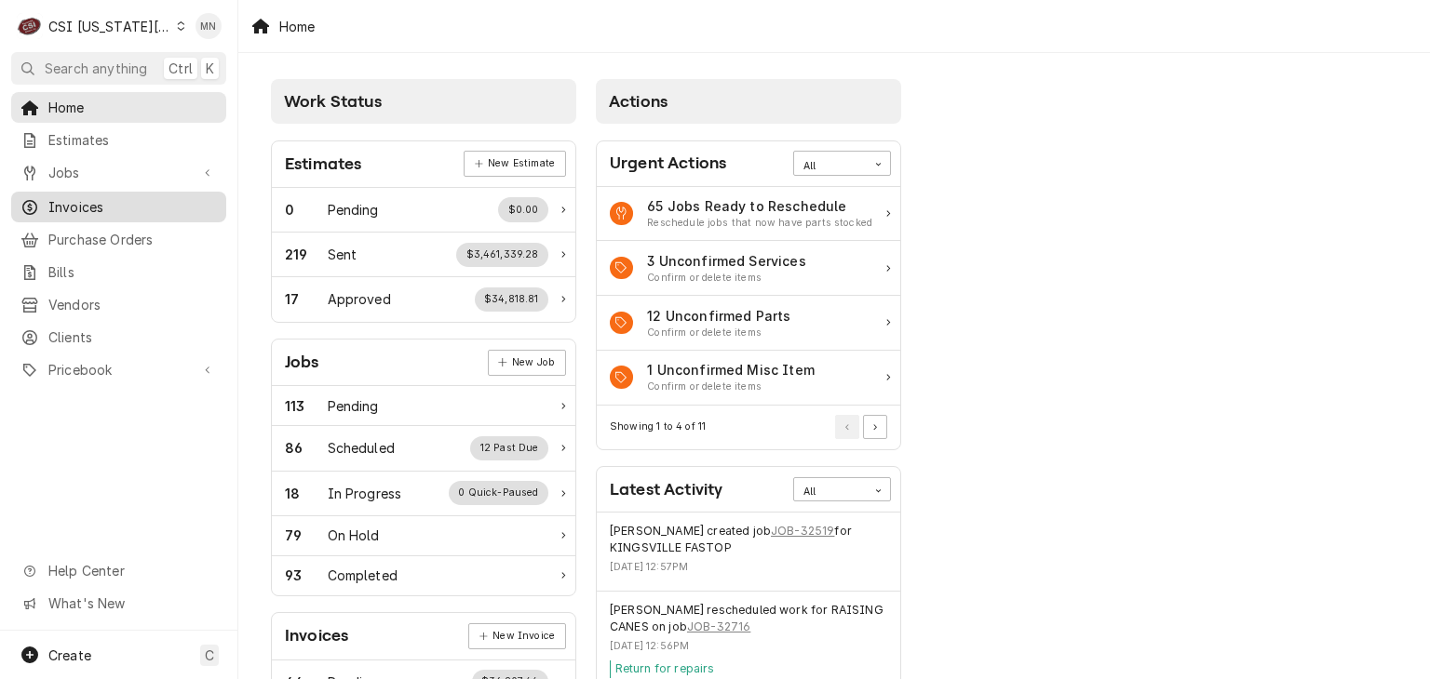
click at [89, 198] on span "Invoices" at bounding box center [132, 207] width 168 height 20
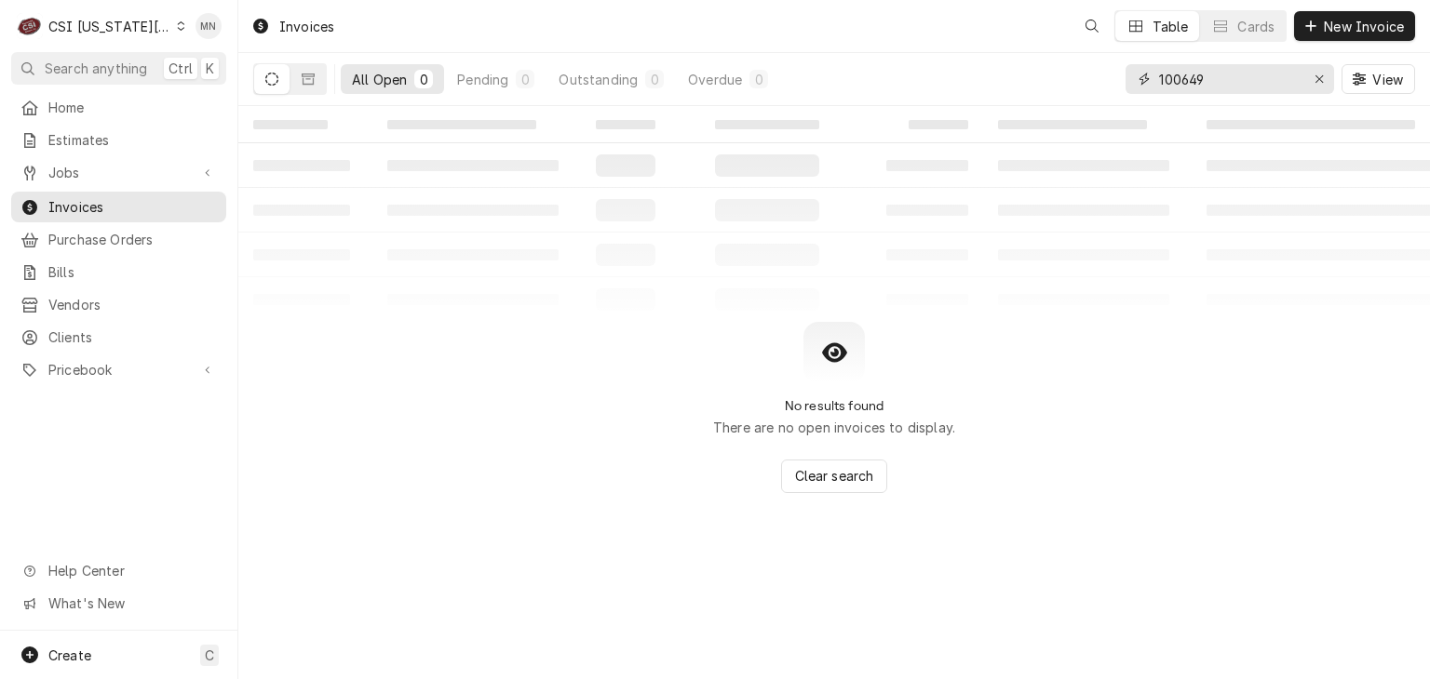
drag, startPoint x: 1217, startPoint y: 78, endPoint x: 1080, endPoint y: 97, distance: 139.0
click at [1105, 91] on div "All Open 0 Pending 0 Outstanding 0 Overdue 0 100649 View" at bounding box center [833, 79] width 1161 height 52
type input "303081"
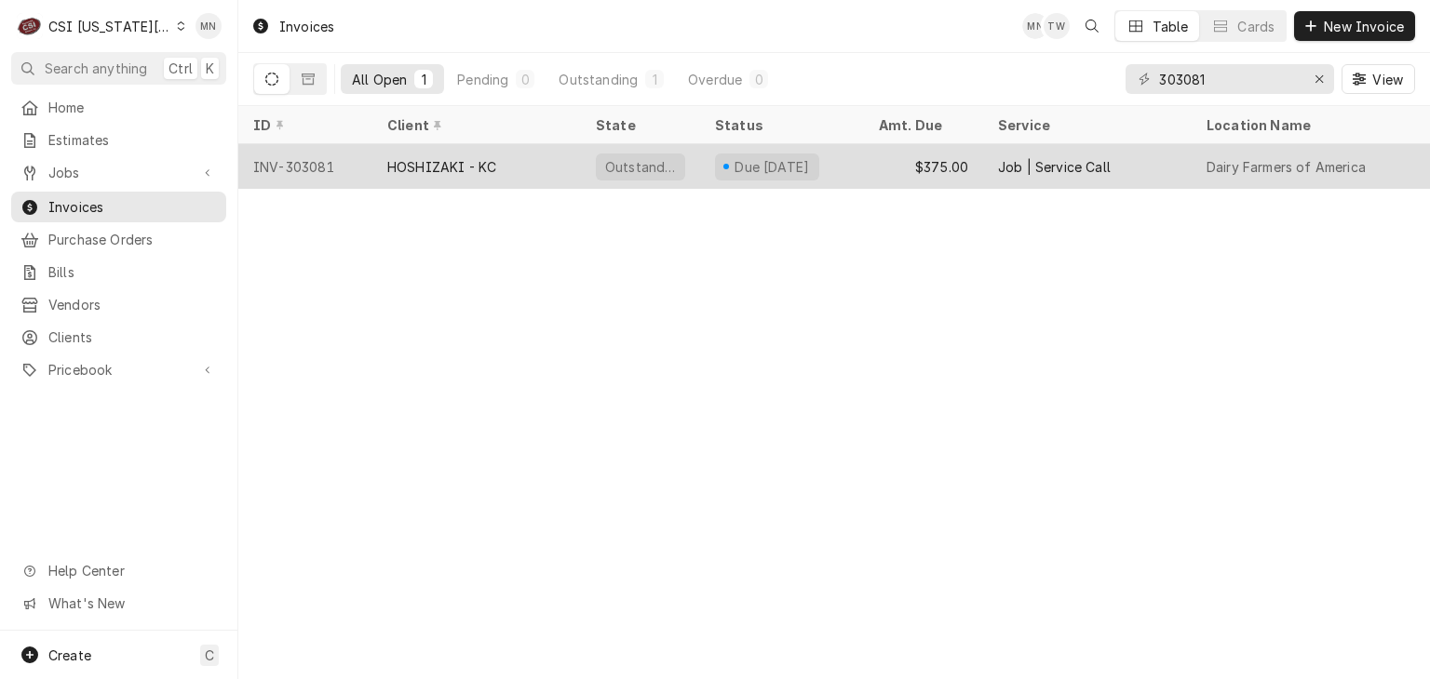
click at [517, 154] on div "HOSHIZAKI - KC" at bounding box center [476, 166] width 208 height 45
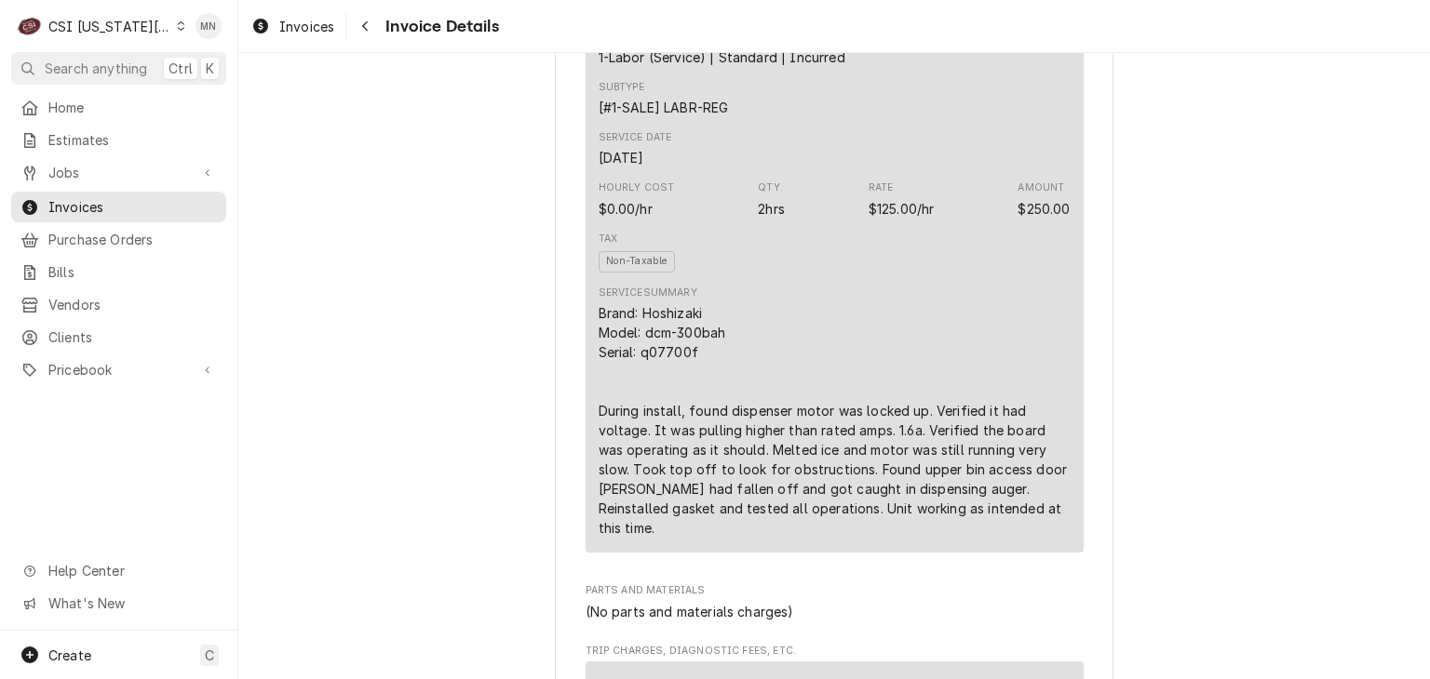
scroll to position [1210, 0]
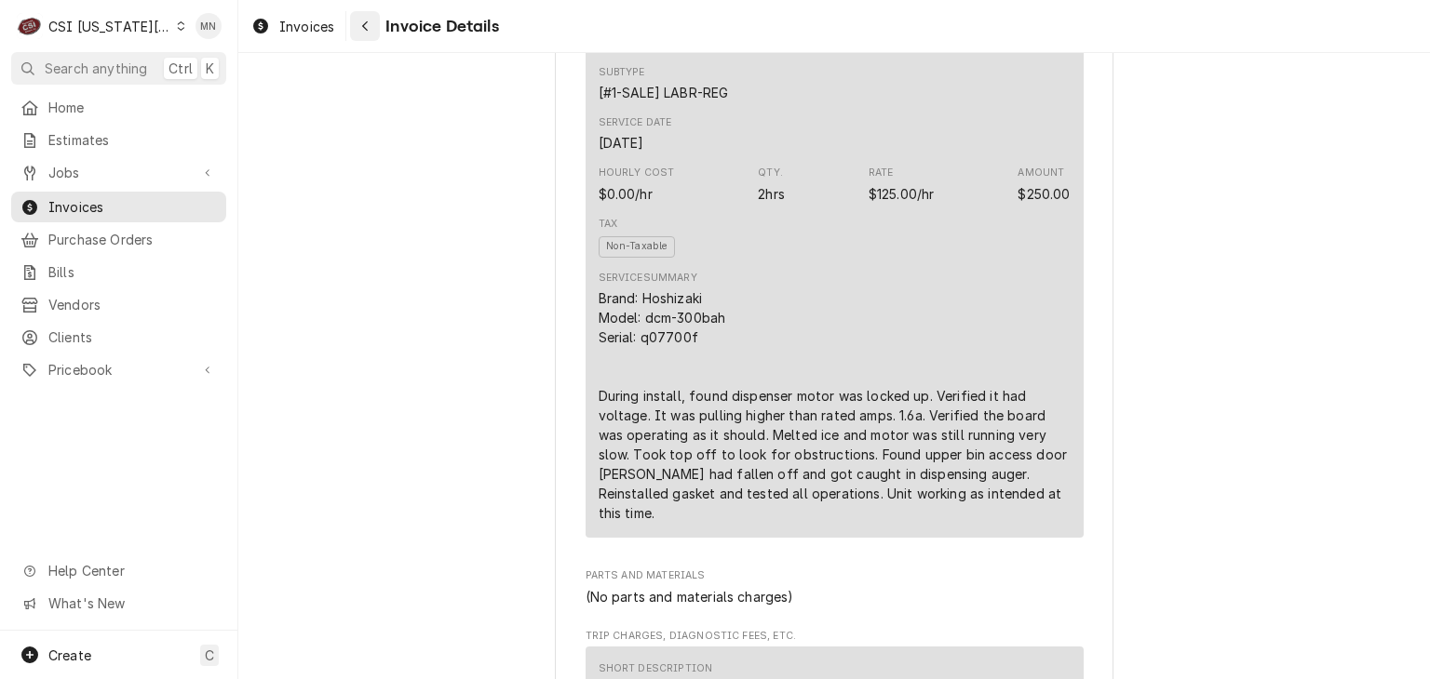
click at [372, 21] on div "Navigate back" at bounding box center [365, 26] width 19 height 19
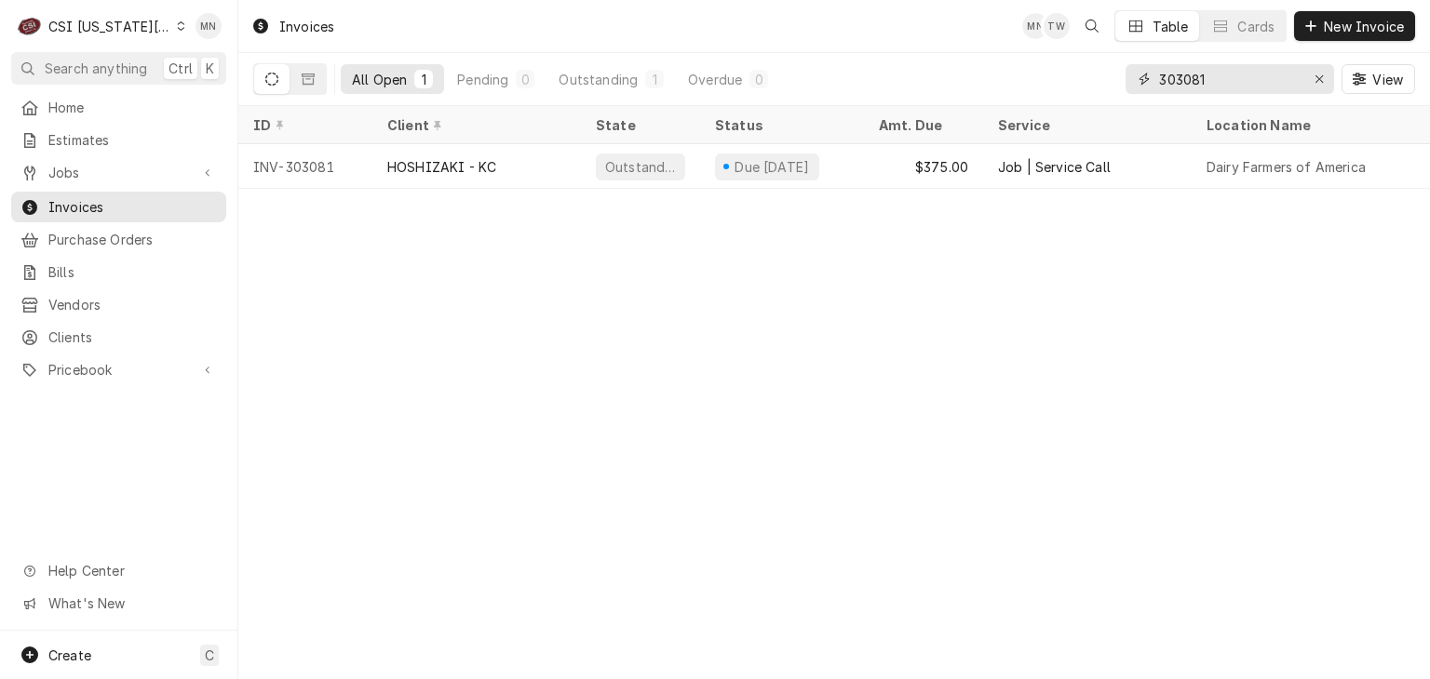
click at [1240, 77] on input "303081" at bounding box center [1229, 79] width 140 height 30
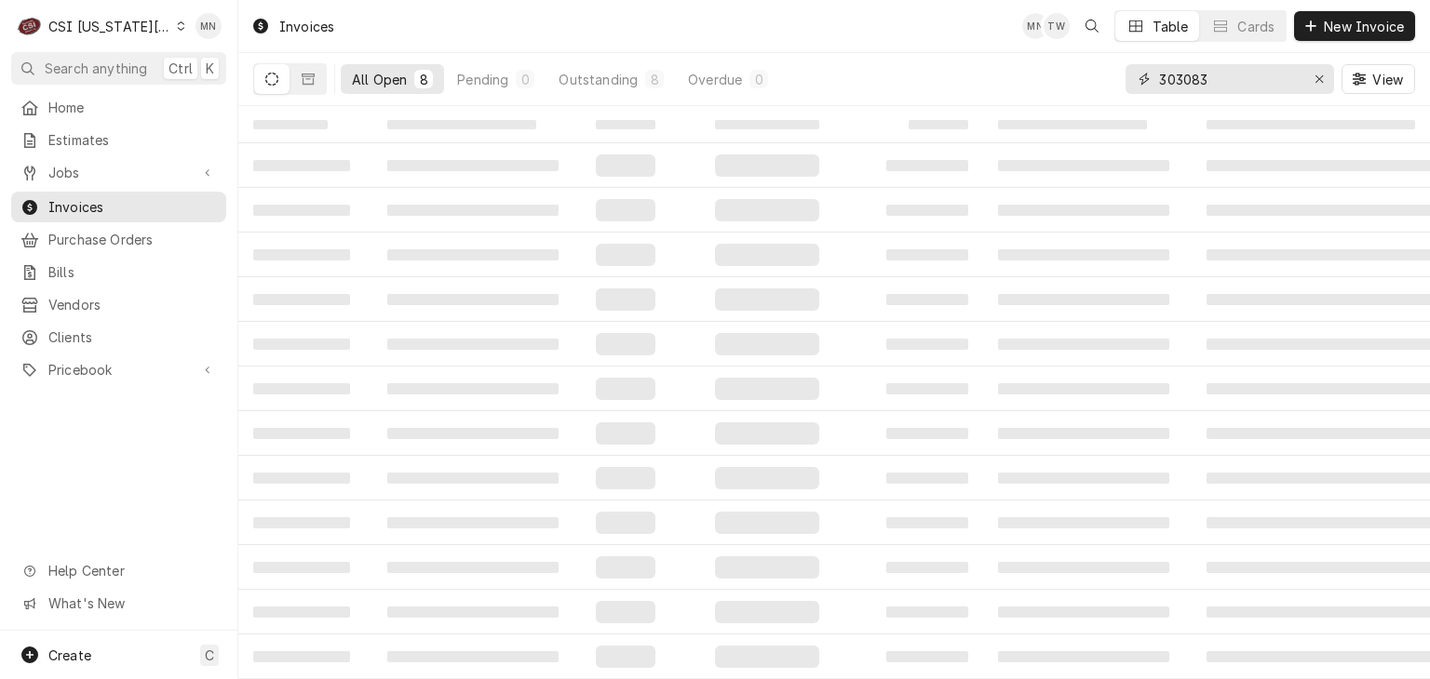
type input "303083"
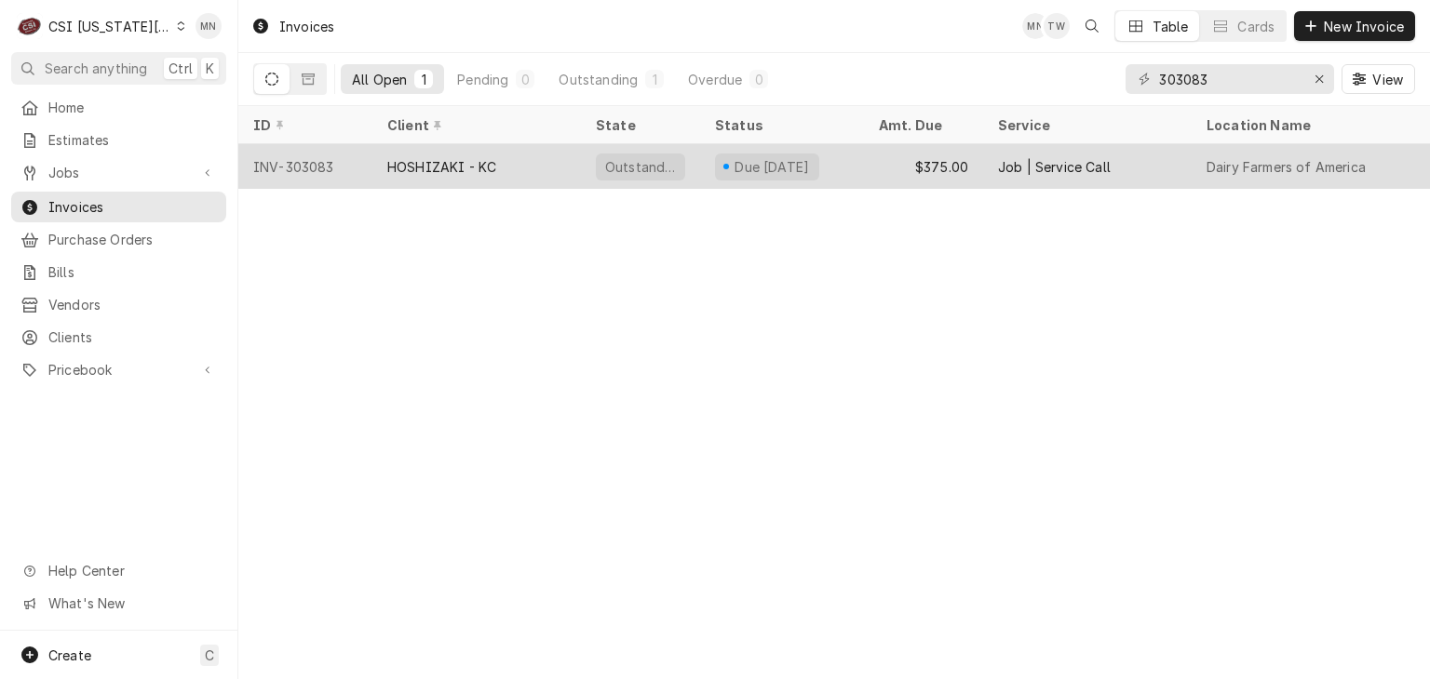
click at [439, 177] on div "HOSHIZAKI - KC" at bounding box center [476, 166] width 208 height 45
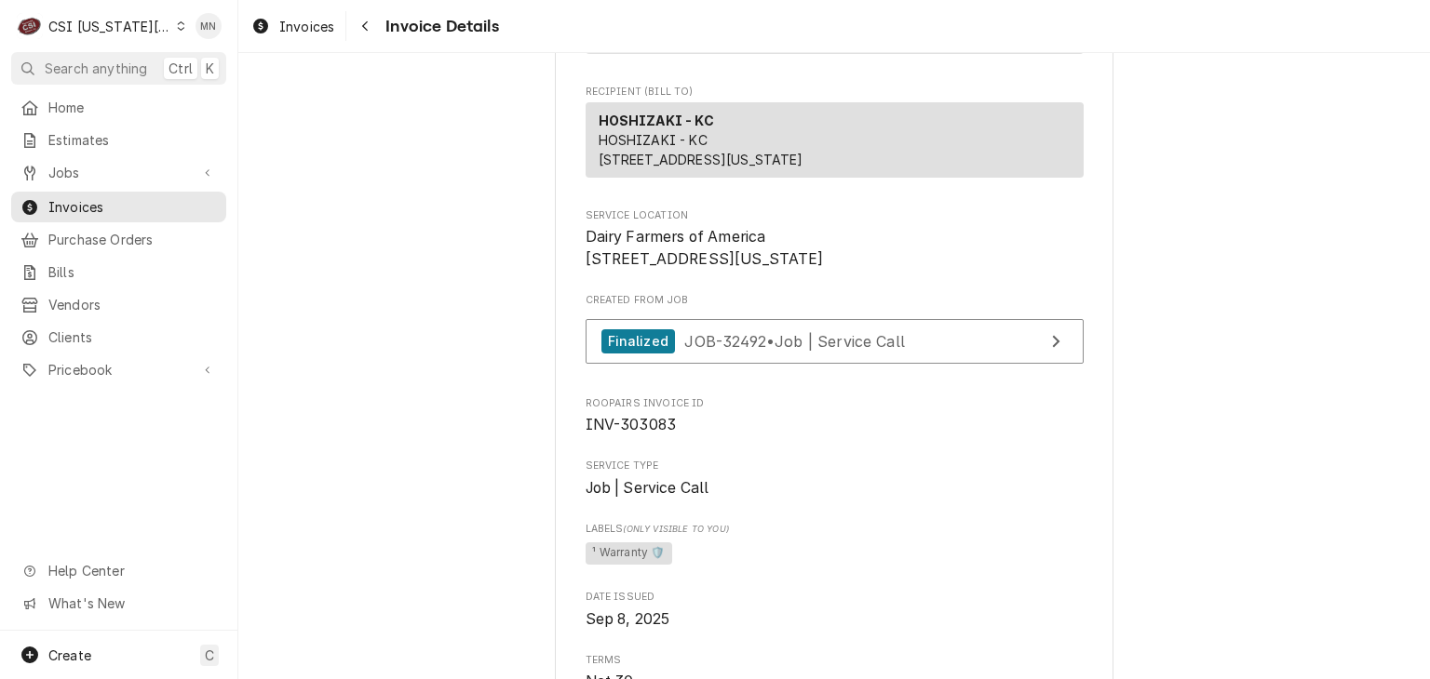
scroll to position [93, 0]
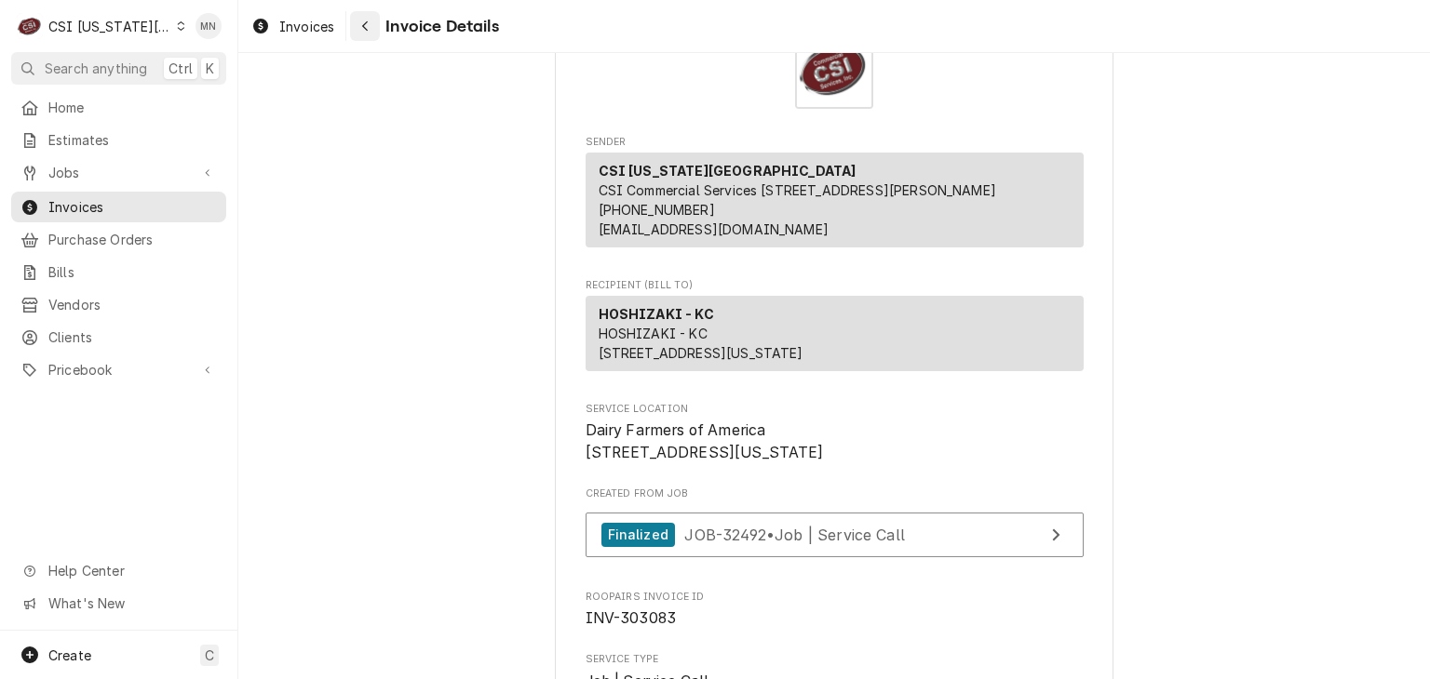
click at [373, 22] on div "Navigate back" at bounding box center [365, 26] width 19 height 19
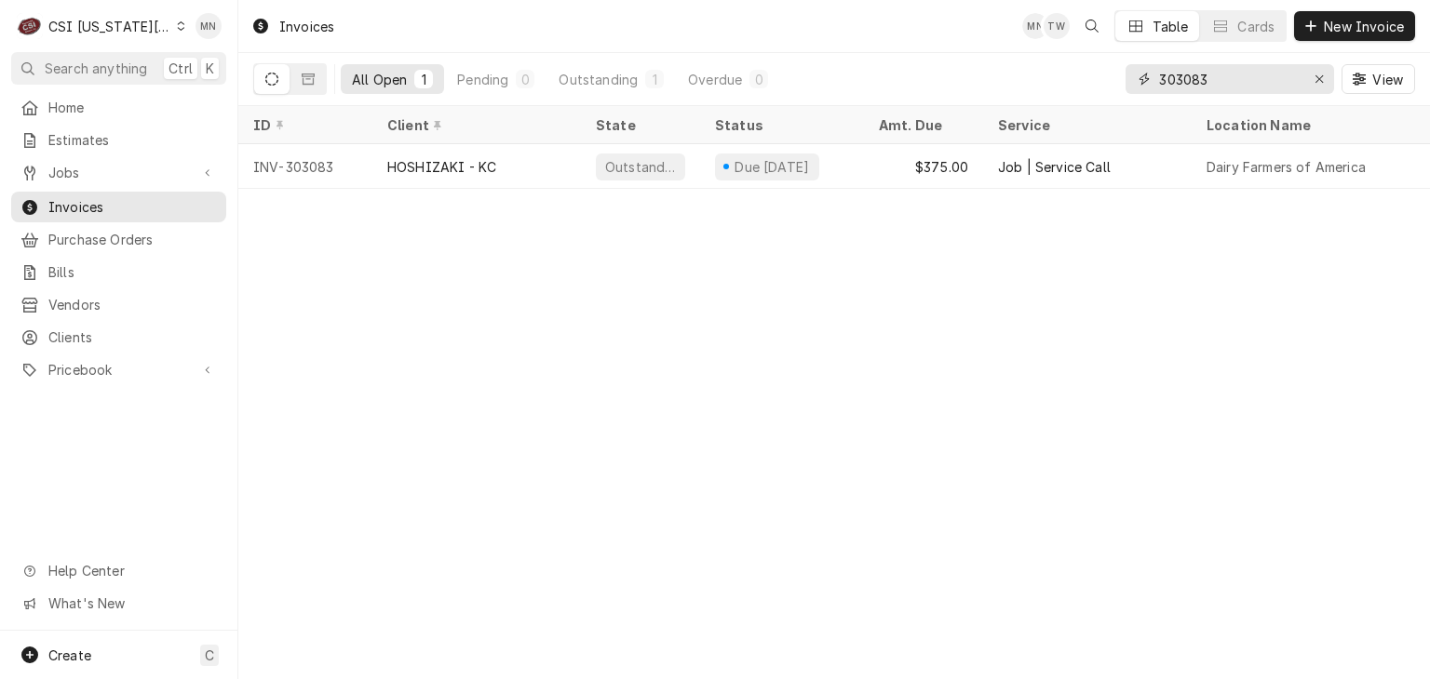
drag, startPoint x: 1225, startPoint y: 71, endPoint x: 1035, endPoint y: 76, distance: 189.9
click at [1039, 77] on div "All Open 1 Pending 0 Outstanding 1 Overdue 0 303083 View" at bounding box center [833, 79] width 1161 height 52
type input "100616"
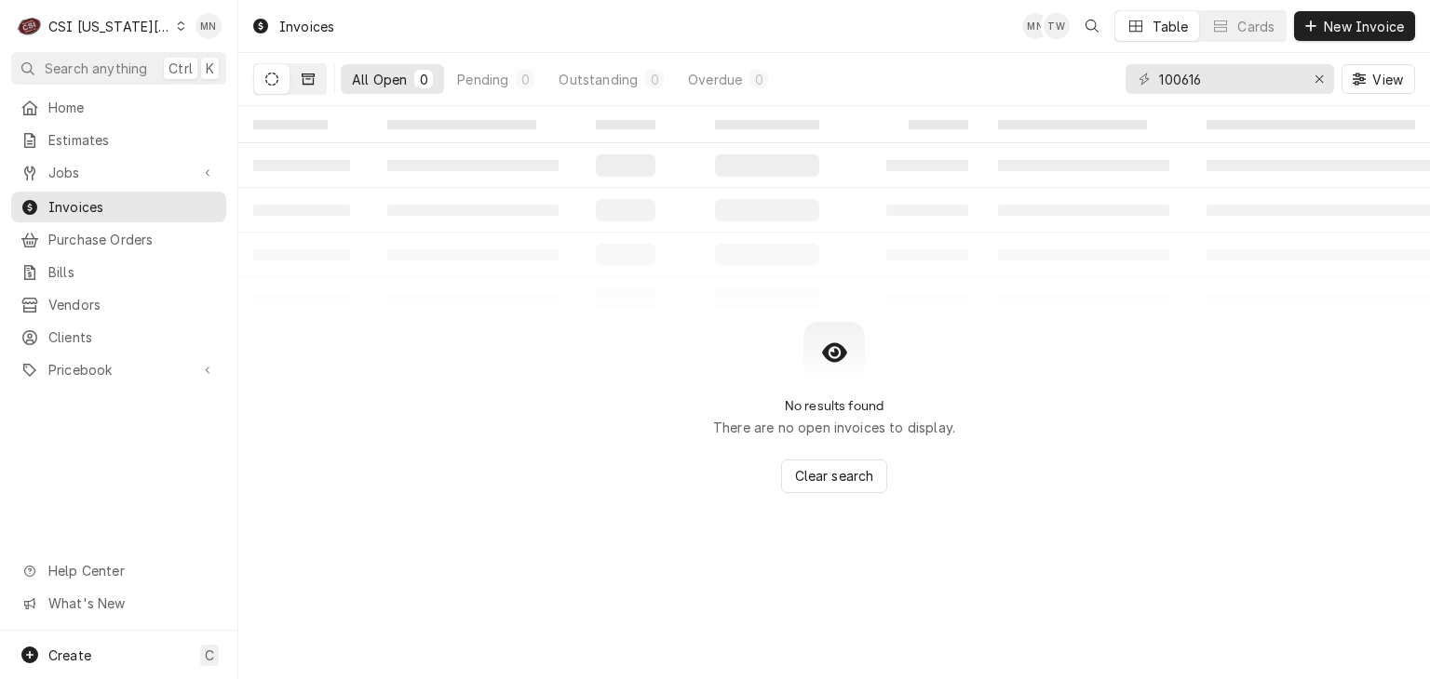
click at [298, 78] on button "Dynamic Content Wrapper" at bounding box center [307, 79] width 35 height 30
click at [98, 31] on div "CSI [US_STATE][GEOGRAPHIC_DATA]" at bounding box center [109, 27] width 123 height 20
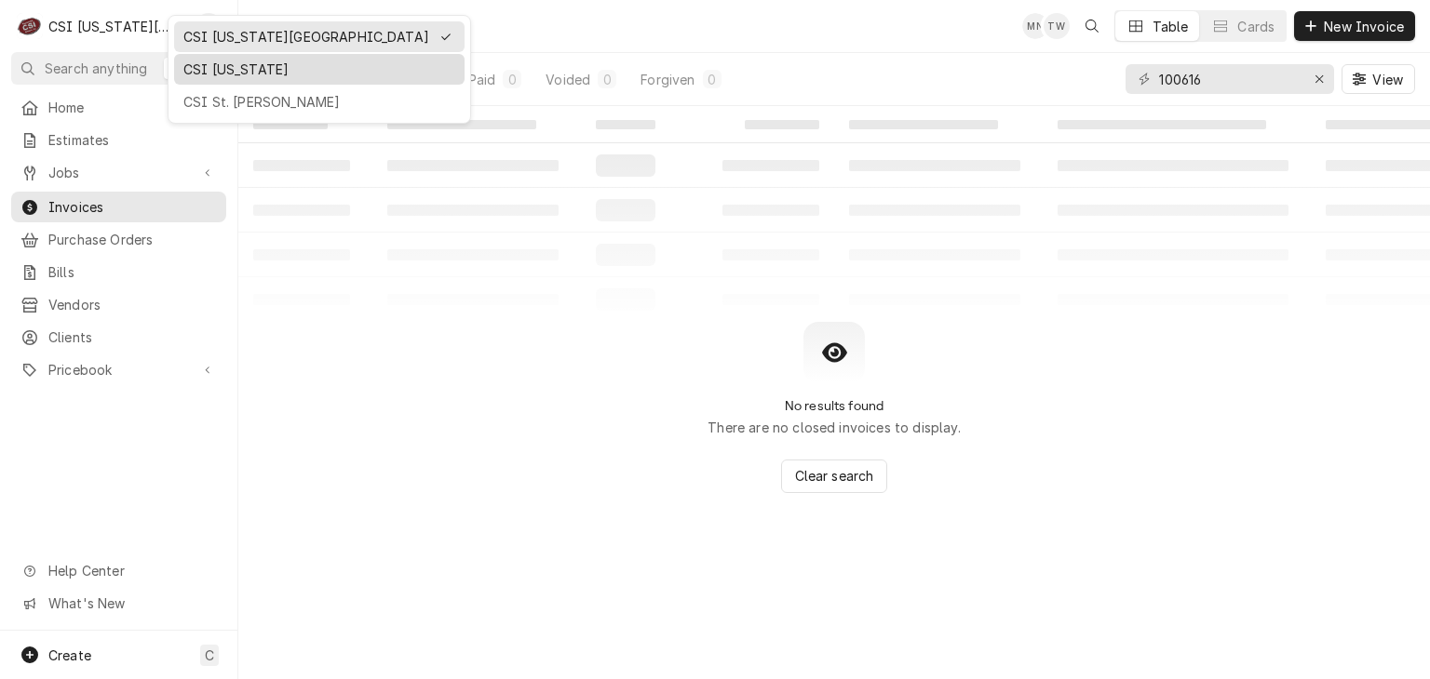
click at [204, 65] on div "CSI Kentucky" at bounding box center [319, 70] width 272 height 20
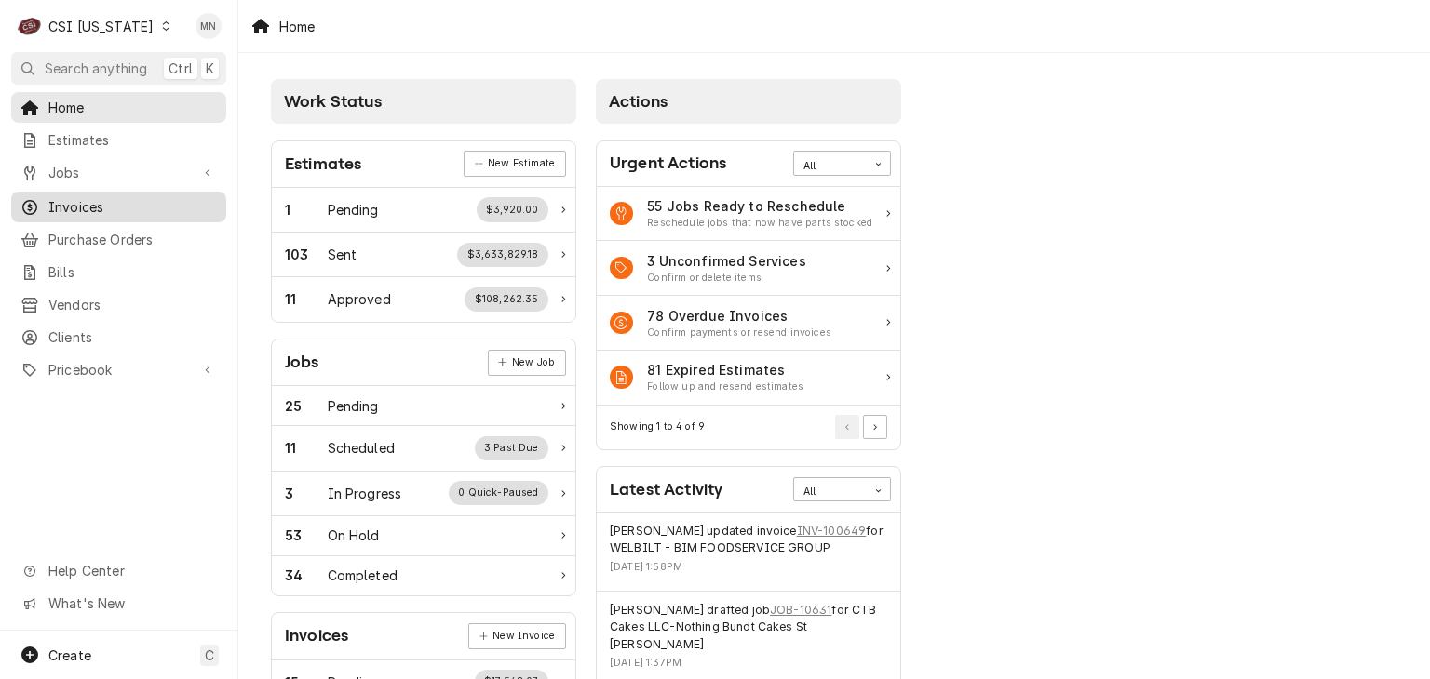
click at [89, 208] on span "Invoices" at bounding box center [132, 207] width 168 height 20
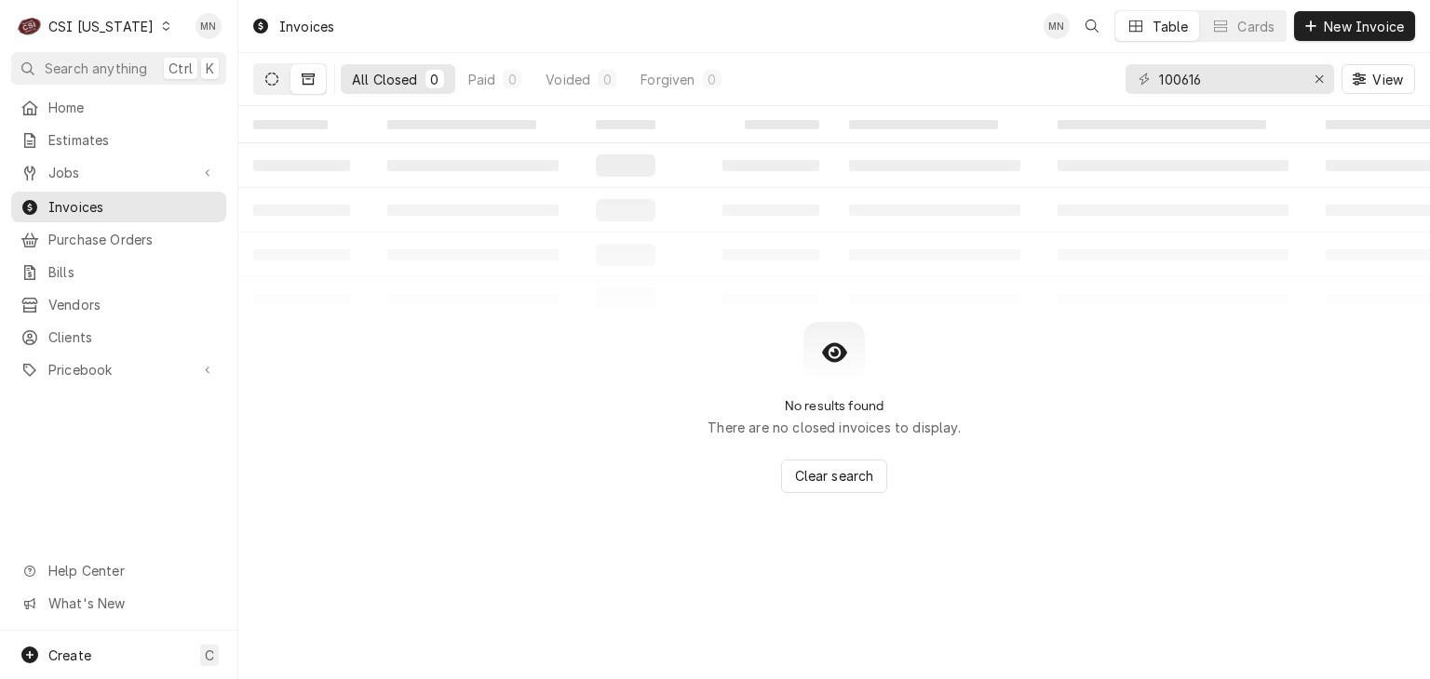
click at [265, 73] on icon "Dynamic Content Wrapper" at bounding box center [271, 79] width 13 height 13
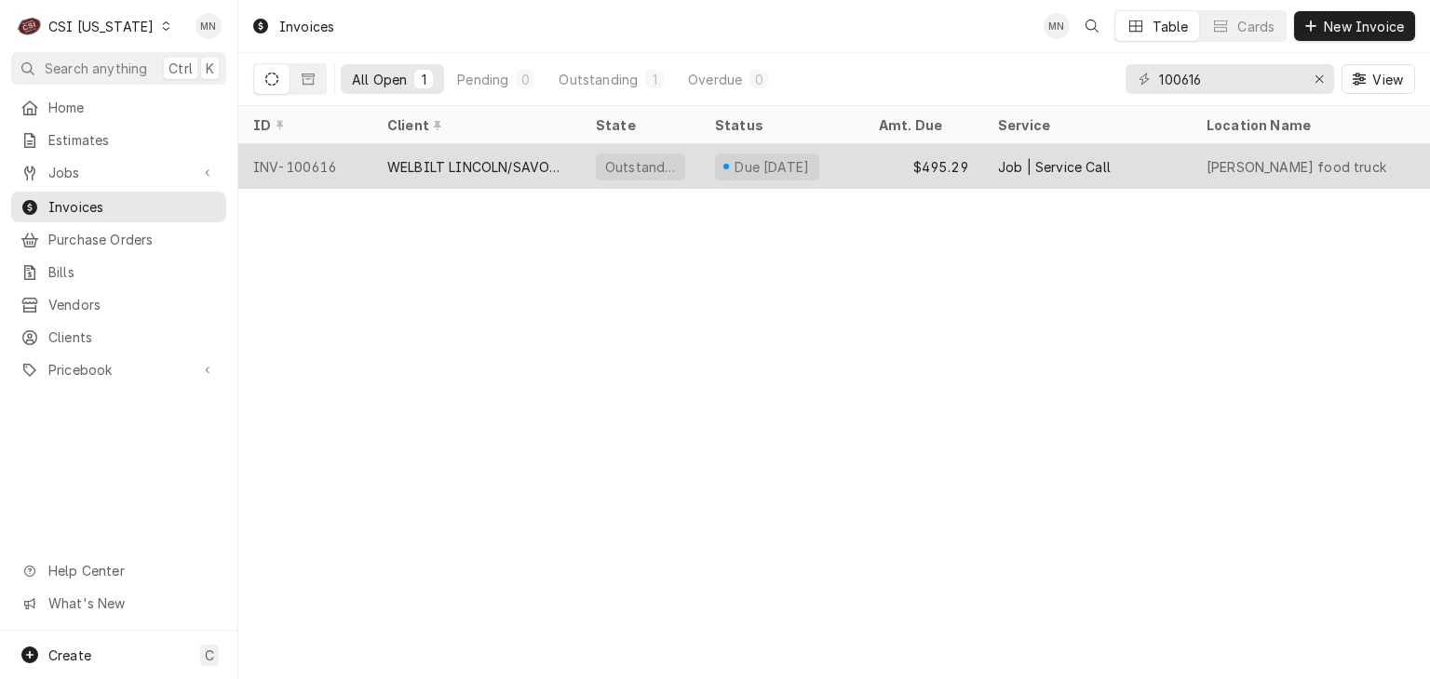
click at [449, 172] on div "WELBILT LINCOLN/SAVORY/MERCO" at bounding box center [476, 166] width 208 height 45
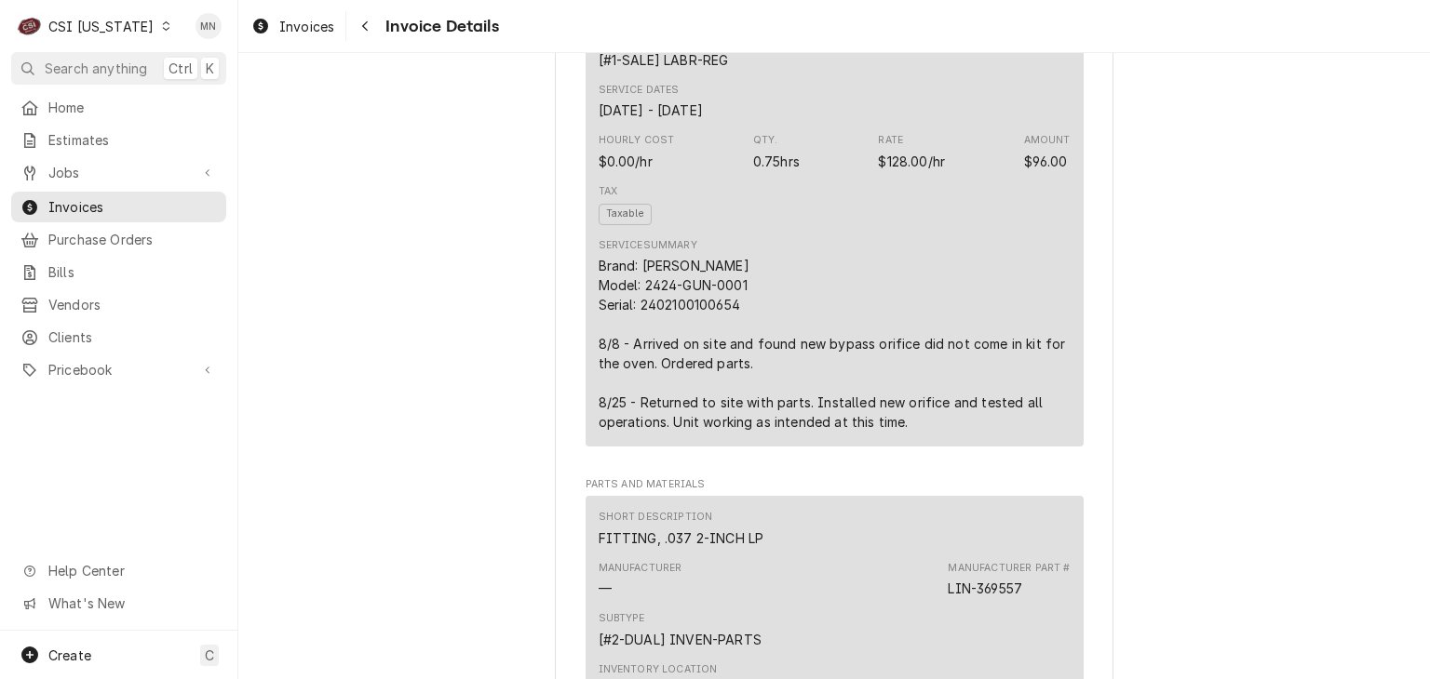
scroll to position [1210, 0]
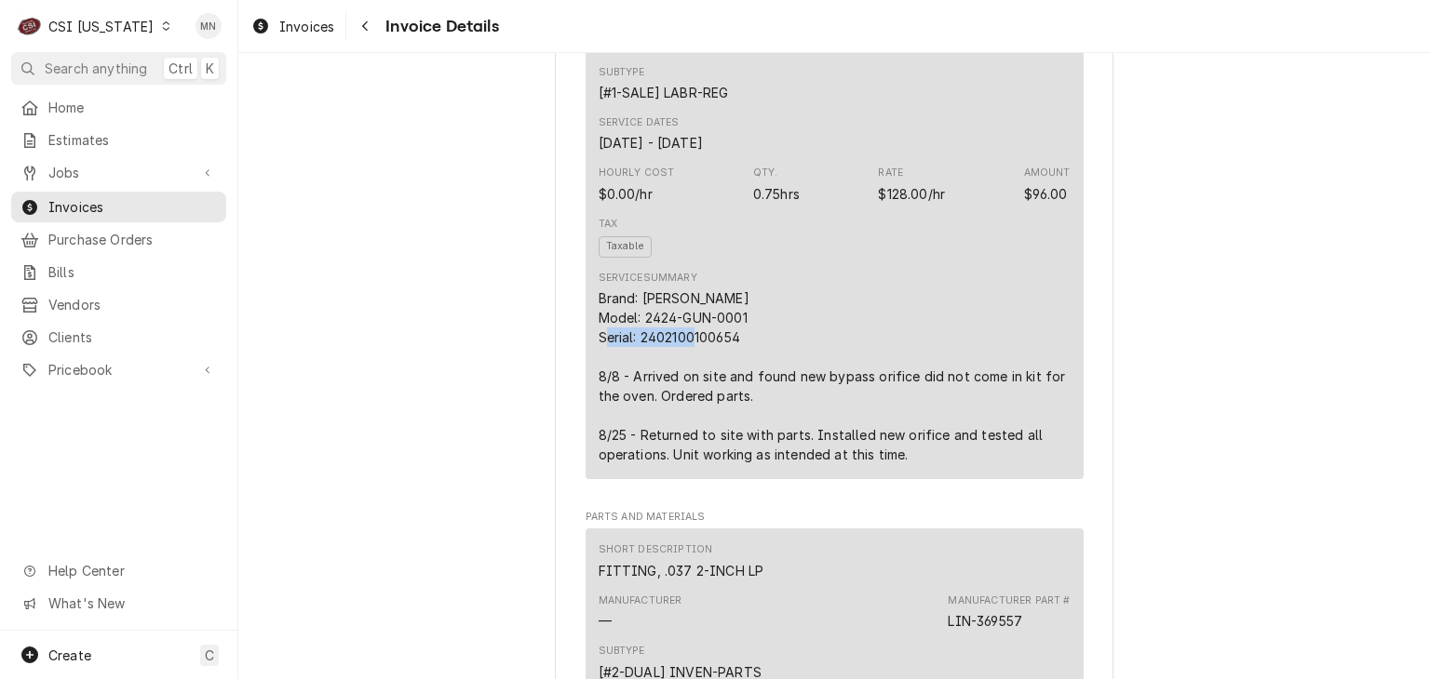
drag, startPoint x: 741, startPoint y: 396, endPoint x: 632, endPoint y: 403, distance: 109.1
click at [632, 403] on div "Brand: [PERSON_NAME] Model: 2424-GUN-0001 Serial: 2402100100654 8/8 - Arrived o…" at bounding box center [834, 377] width 472 height 176
copy div "2402100100654"
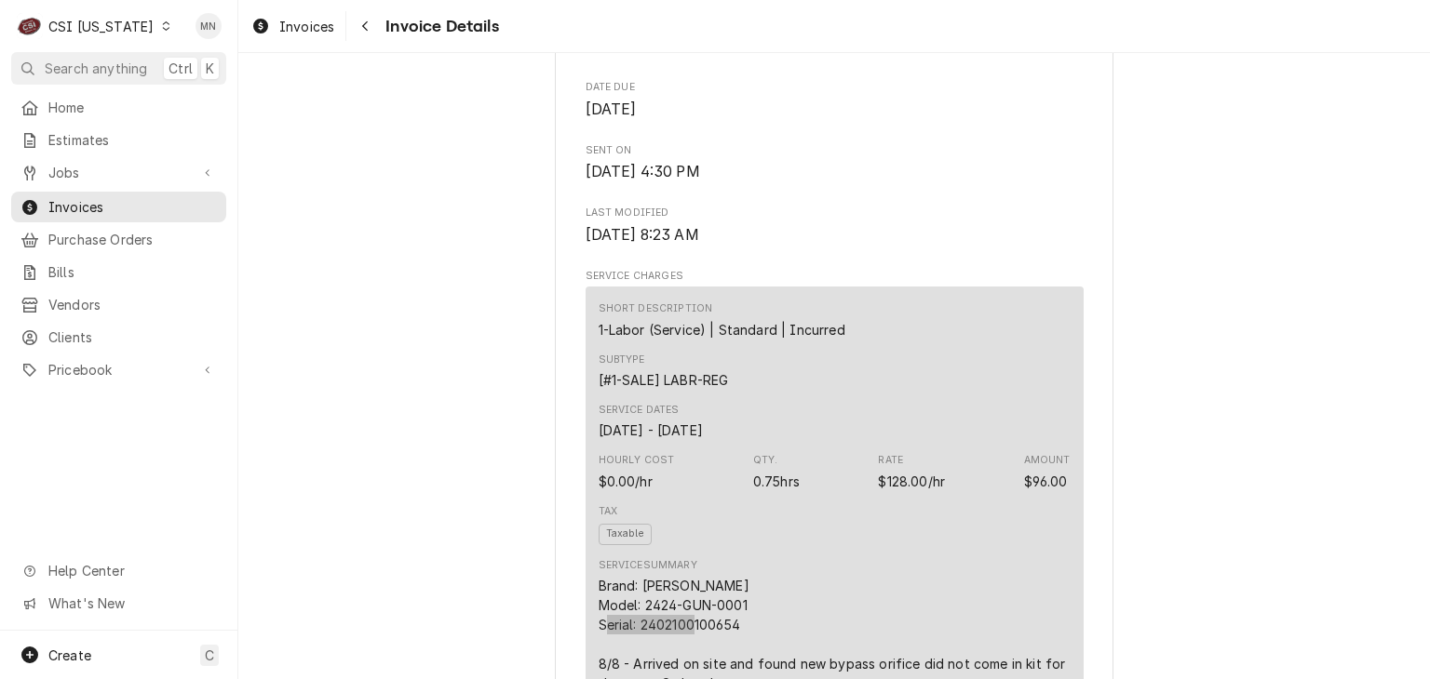
scroll to position [550, 0]
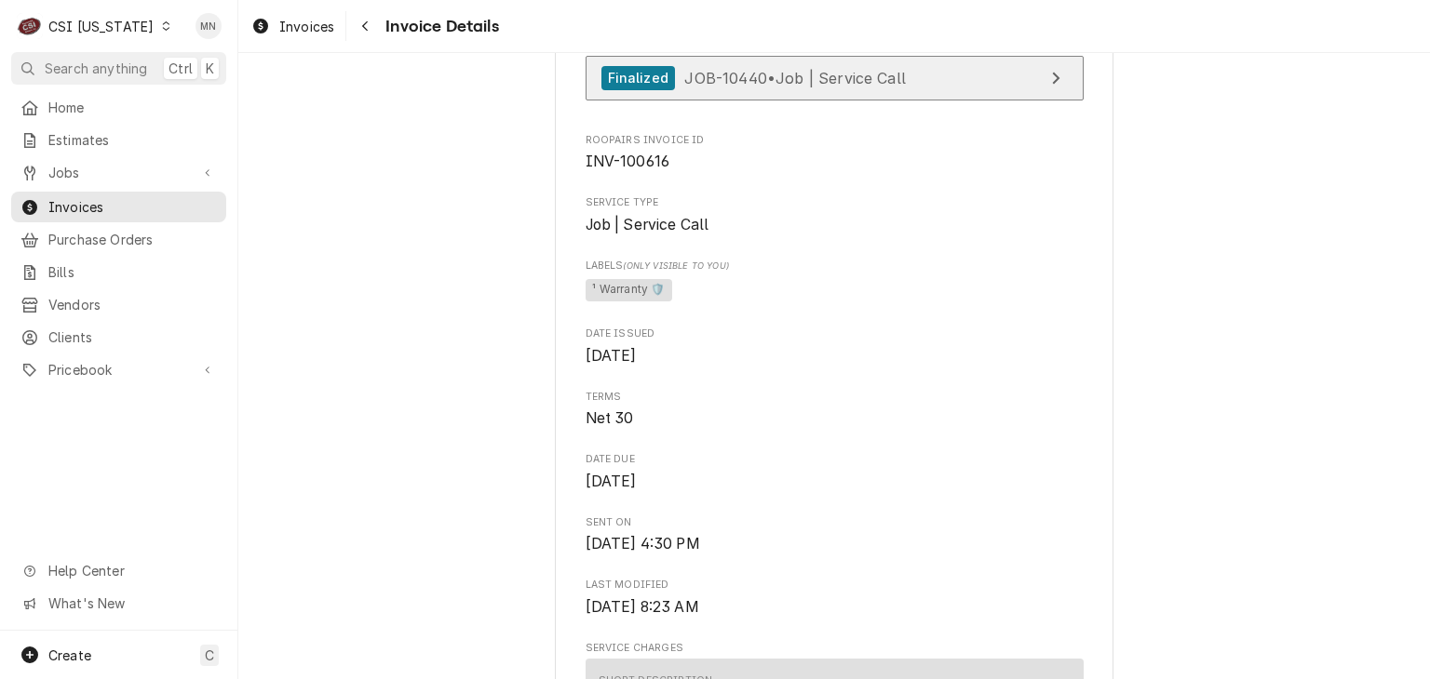
click at [765, 87] on span "JOB-10440 • Job | Service Call" at bounding box center [795, 77] width 222 height 19
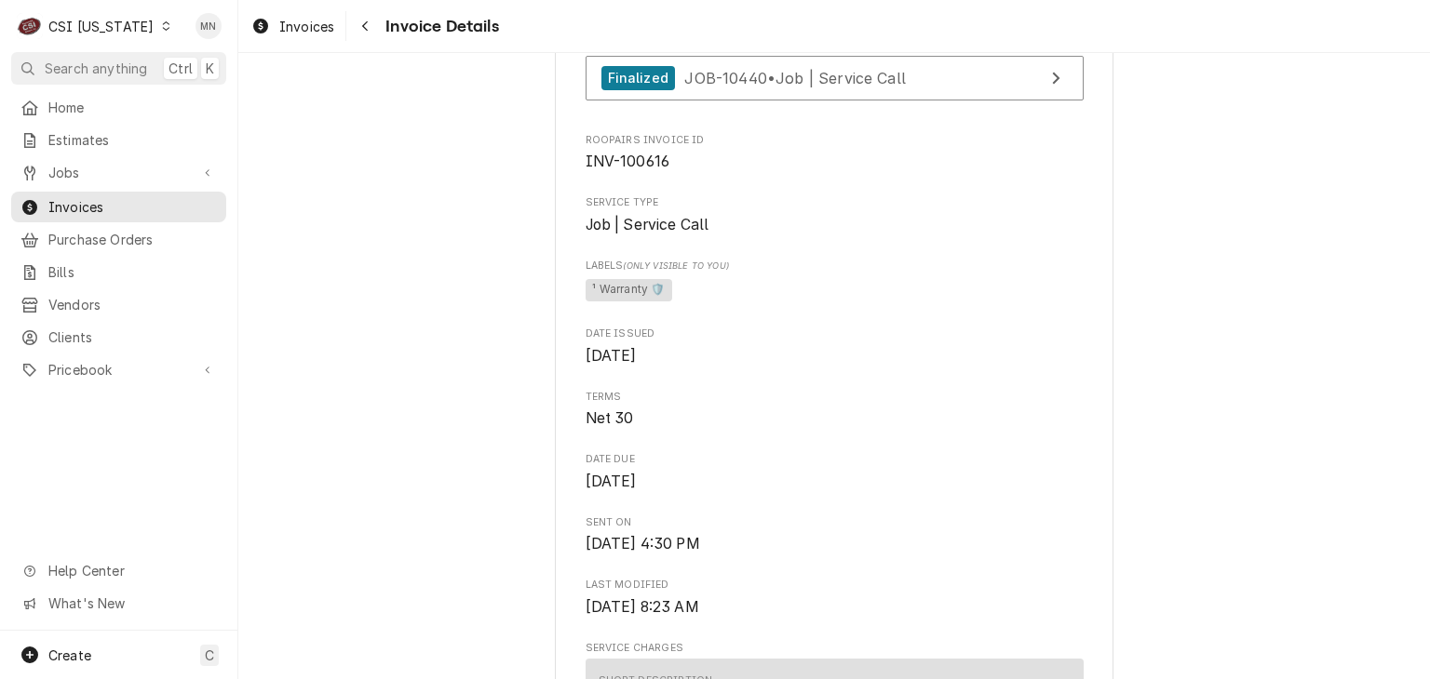
click at [96, 30] on div "CSI Kentucky" at bounding box center [100, 27] width 105 height 20
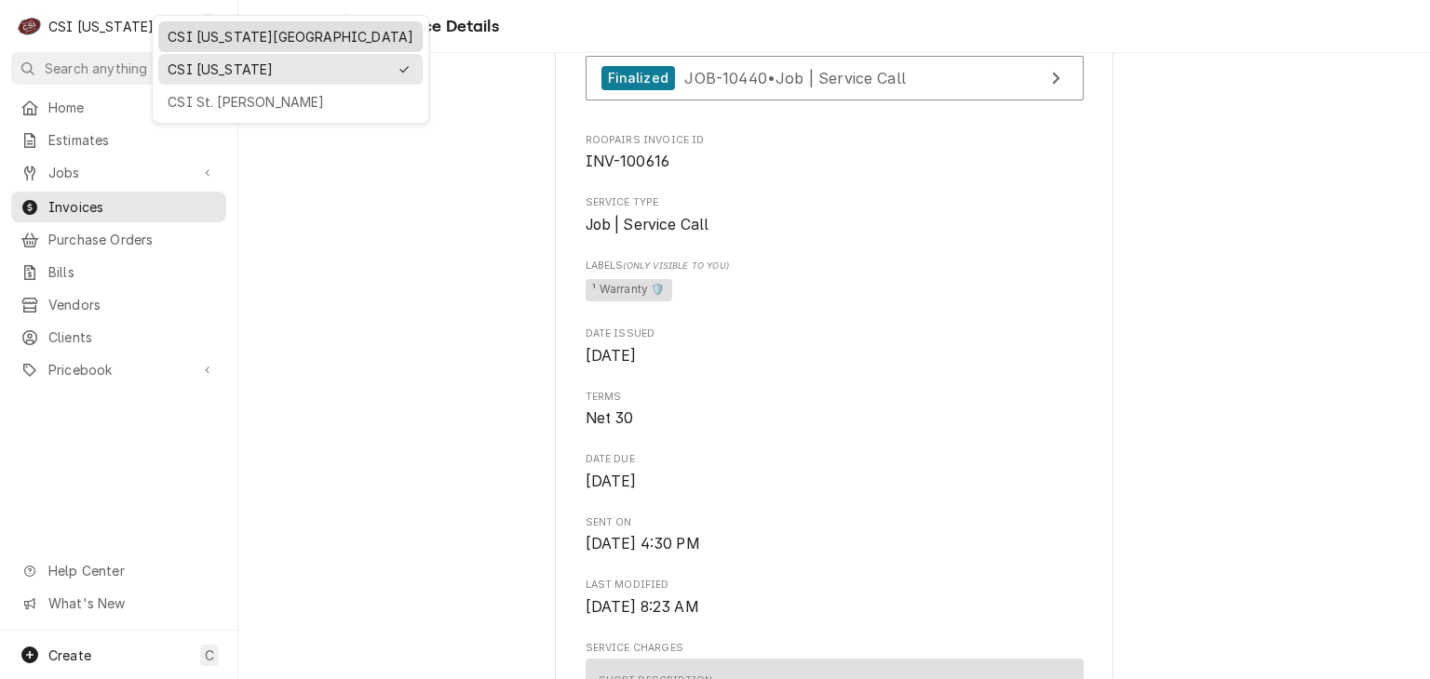
click at [171, 27] on div "CSI [US_STATE][GEOGRAPHIC_DATA]" at bounding box center [291, 37] width 246 height 20
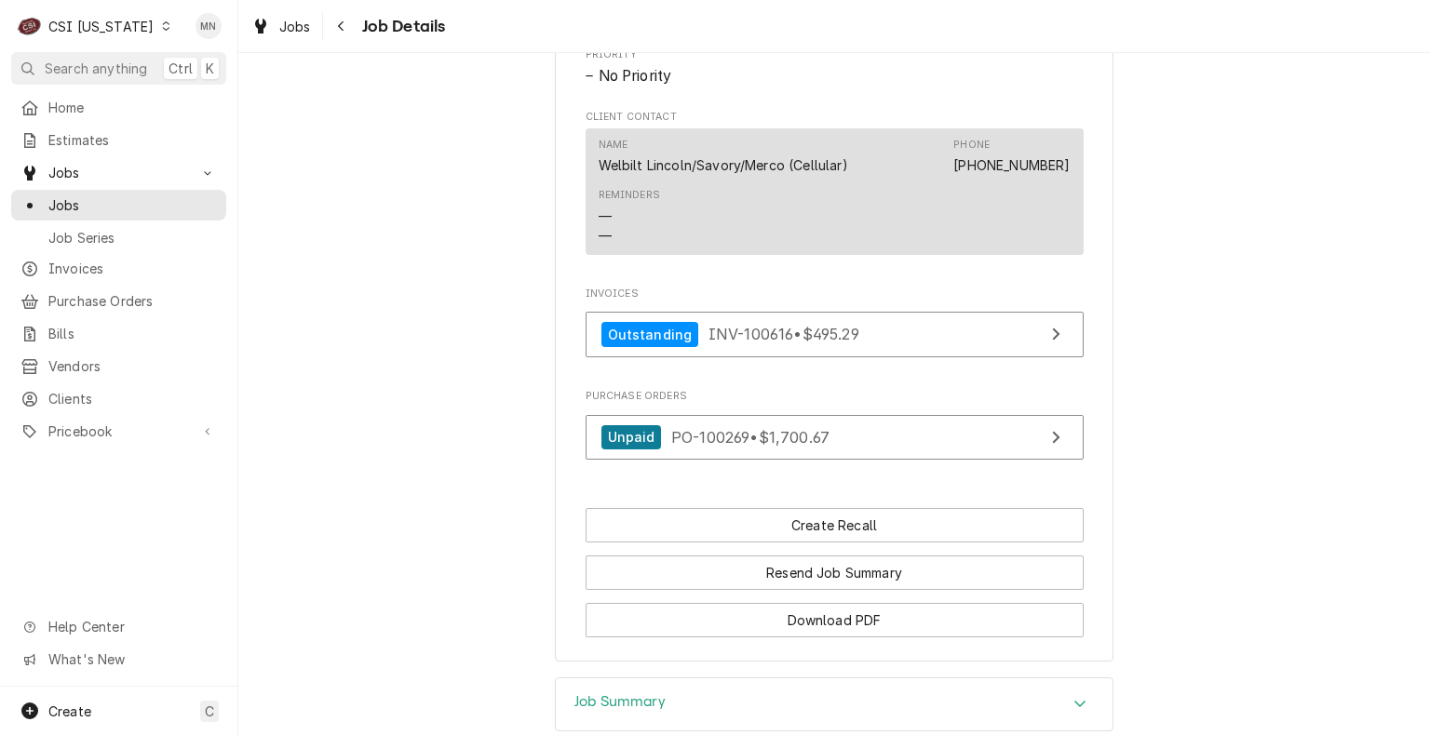
scroll to position [1117, 0]
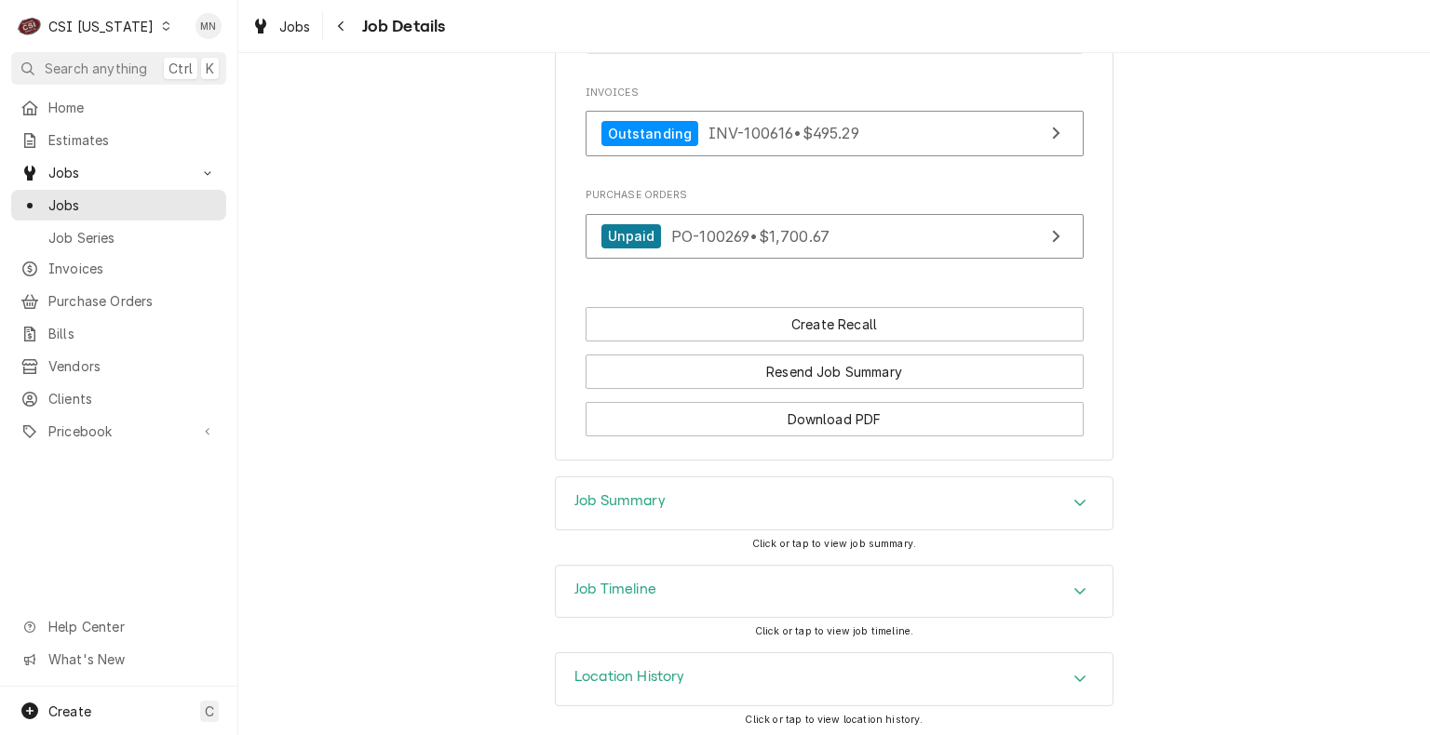
click at [720, 502] on div "Job Summary" at bounding box center [834, 503] width 557 height 52
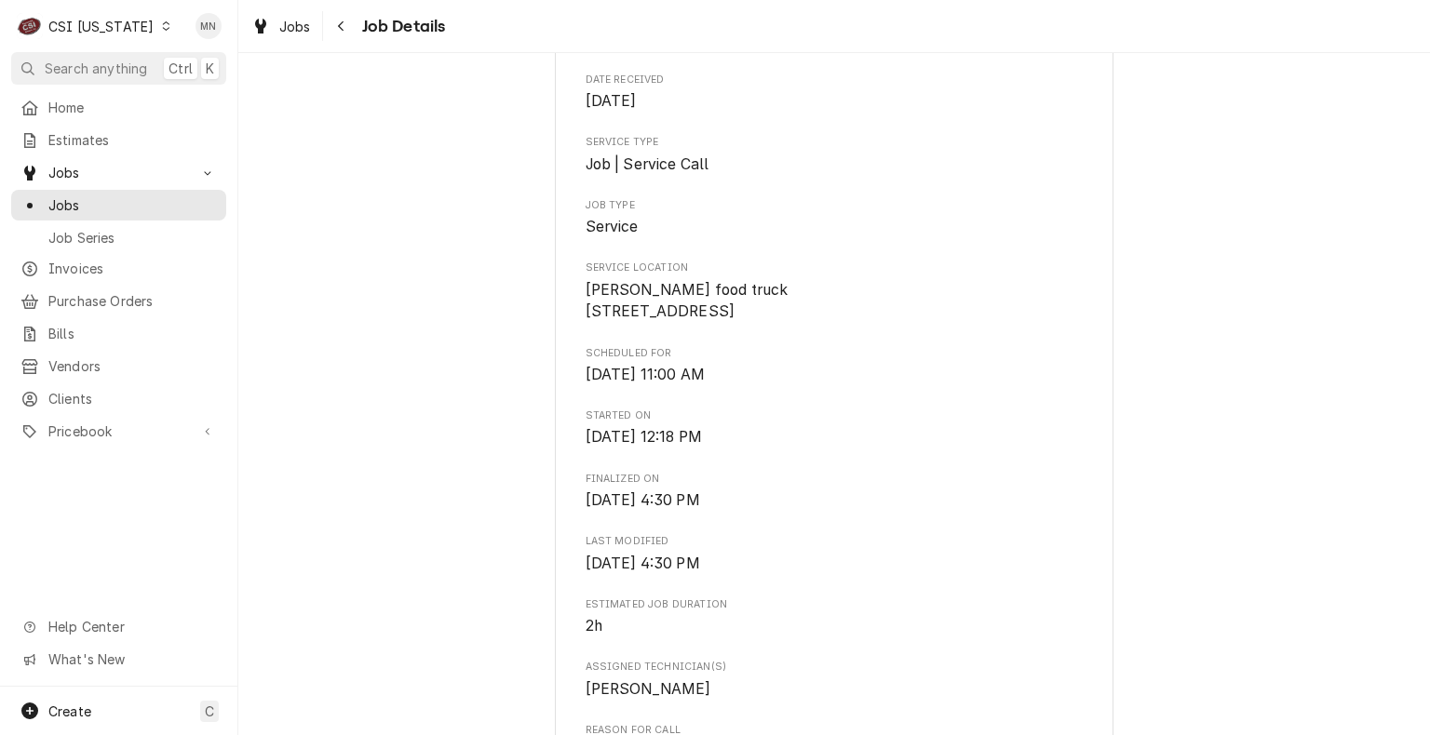
scroll to position [0, 0]
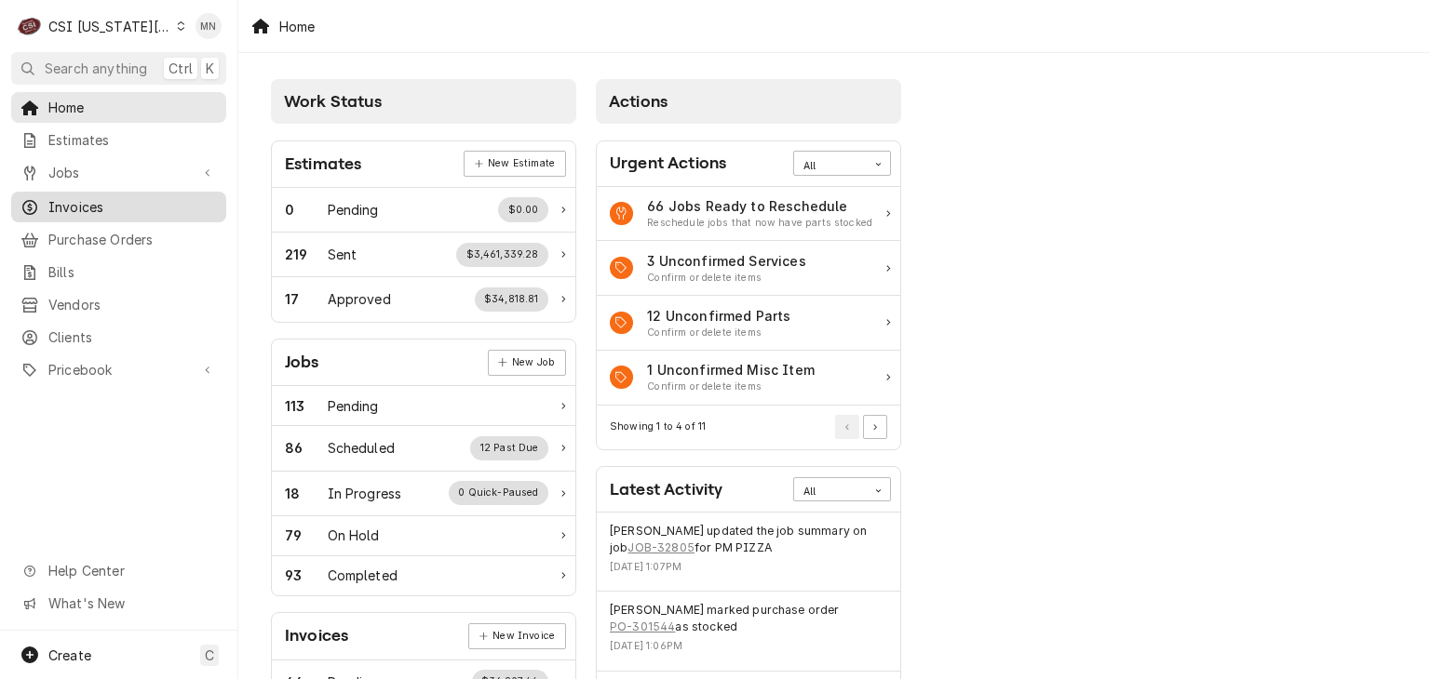
click at [85, 206] on span "Invoices" at bounding box center [132, 207] width 168 height 20
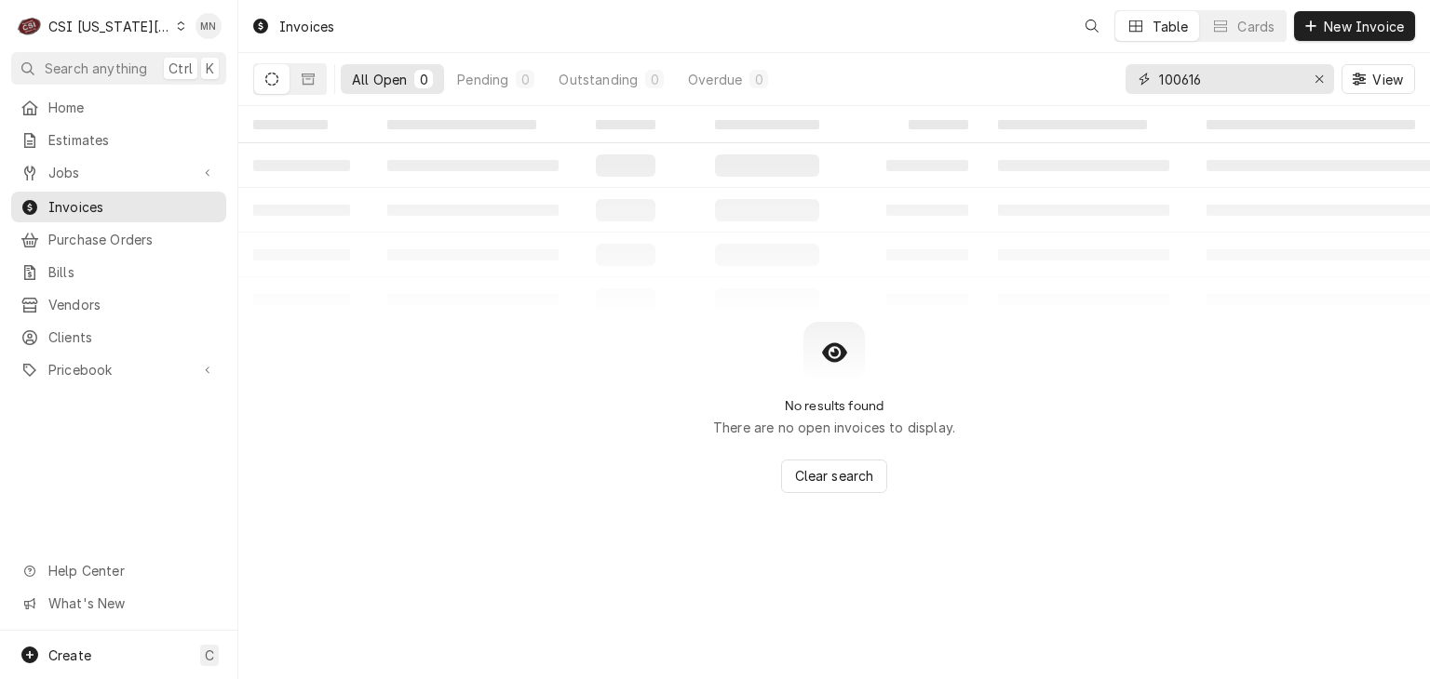
drag, startPoint x: 1258, startPoint y: 84, endPoint x: 1095, endPoint y: 89, distance: 163.0
click at [1103, 89] on div "All Open 0 Pending 0 Outstanding 0 Overdue 0 100616 View" at bounding box center [833, 79] width 1161 height 52
type input "303083"
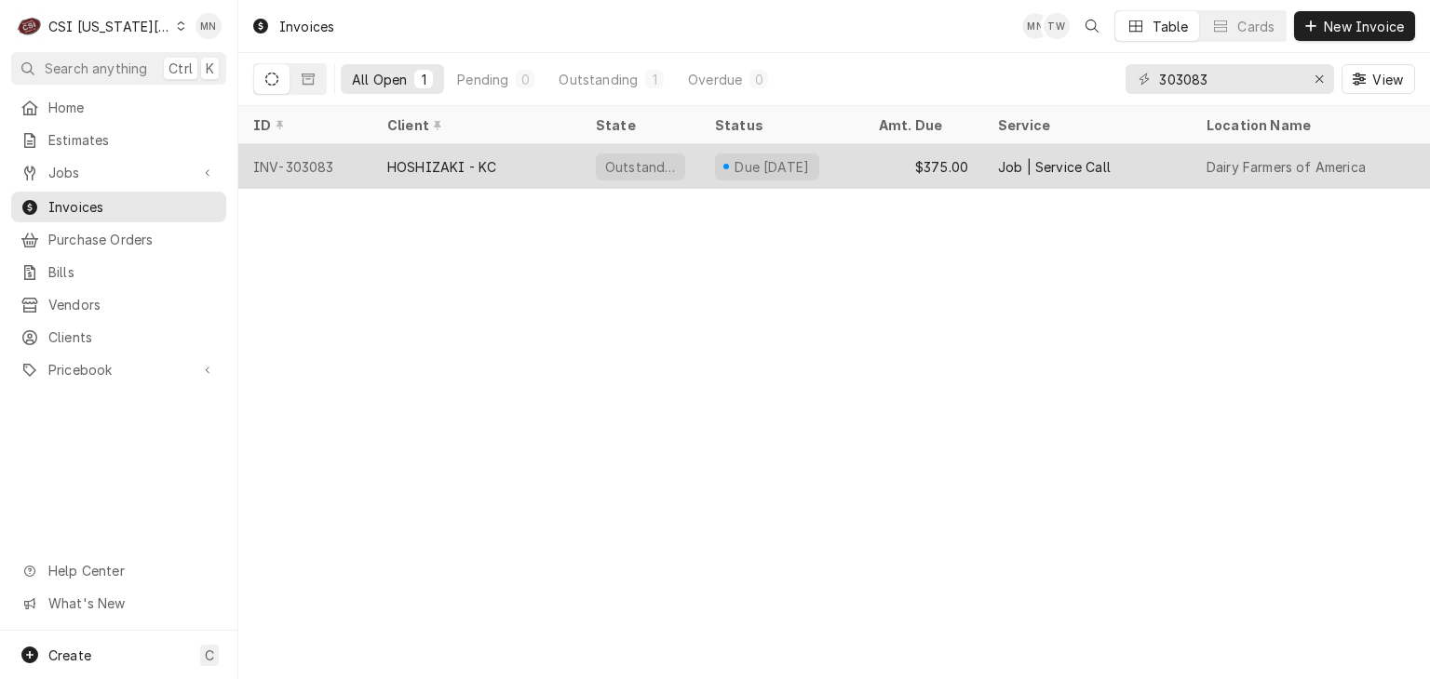
click at [323, 158] on div "INV-303083" at bounding box center [305, 166] width 134 height 45
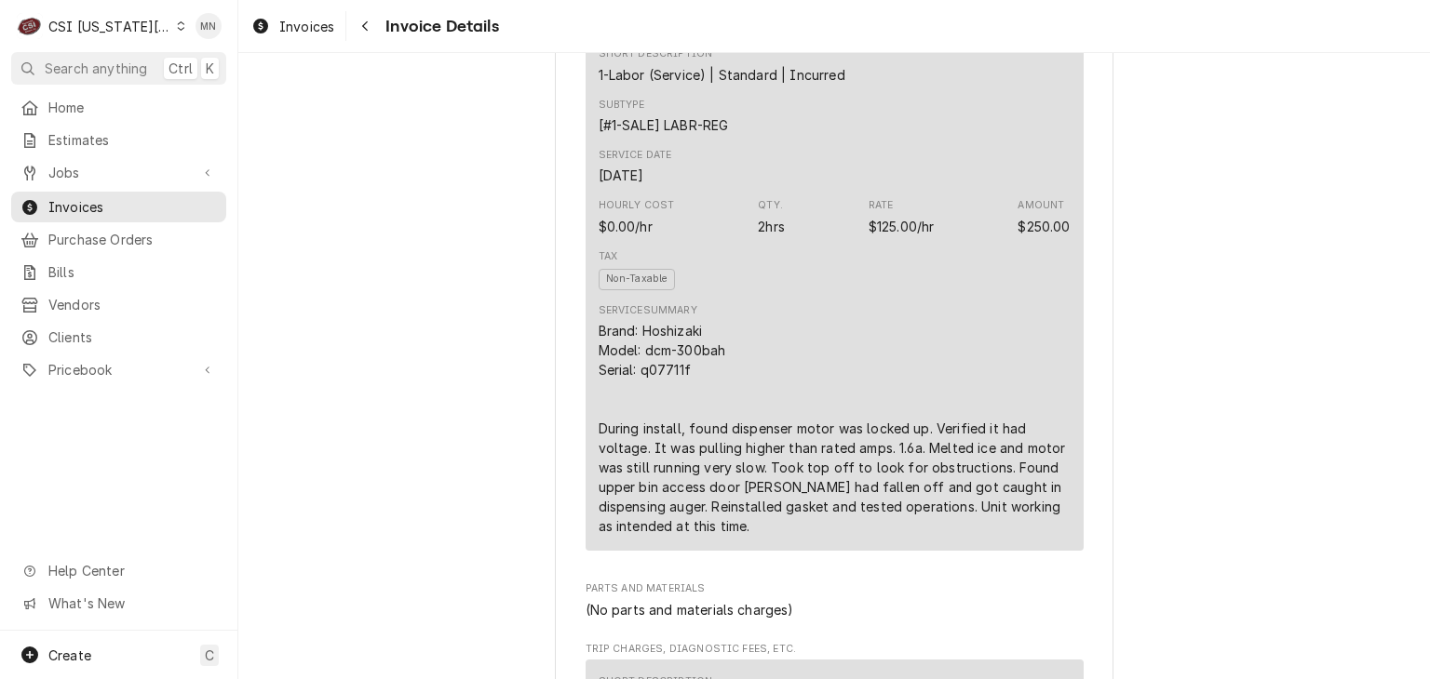
scroll to position [1210, 0]
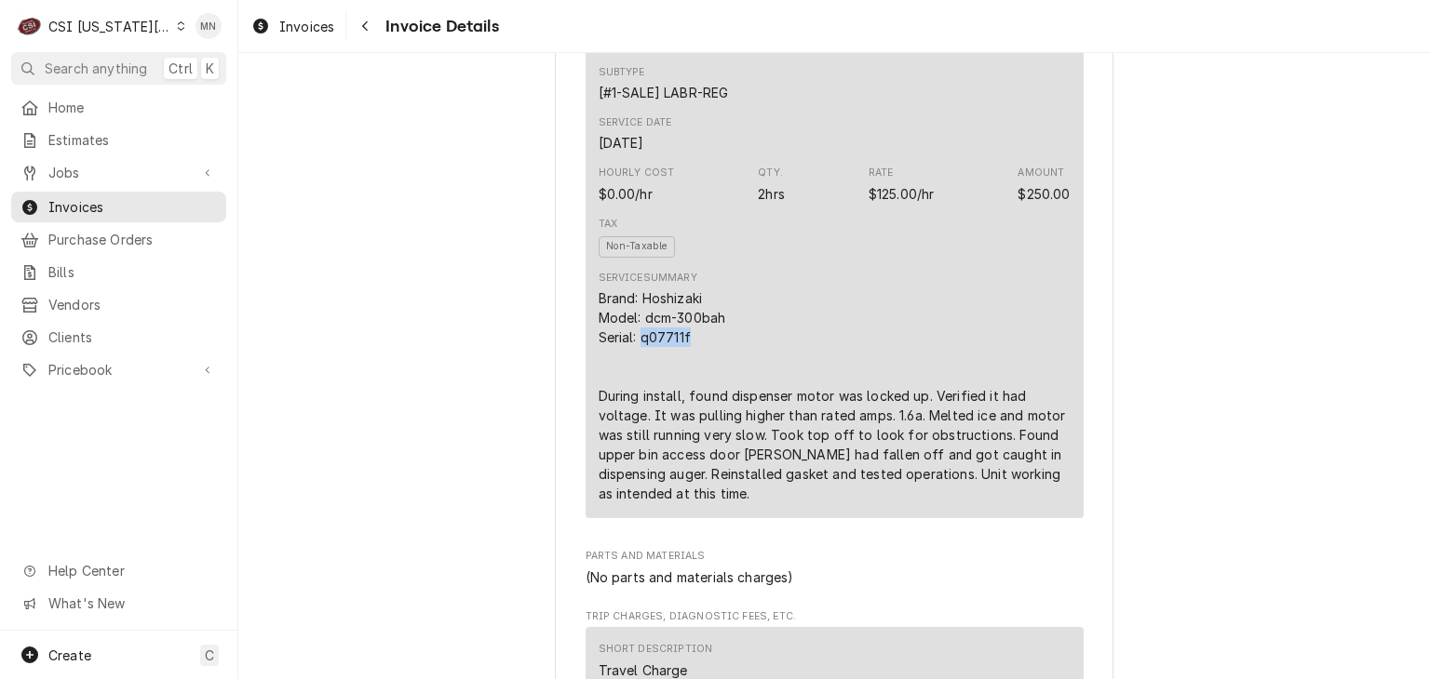
drag, startPoint x: 680, startPoint y: 399, endPoint x: 636, endPoint y: 400, distance: 44.7
click at [636, 400] on div "Brand: Hoshizaki Model: dcm-300bah Serial: q07711f During install, found dispen…" at bounding box center [834, 396] width 472 height 215
copy div "q07711f"
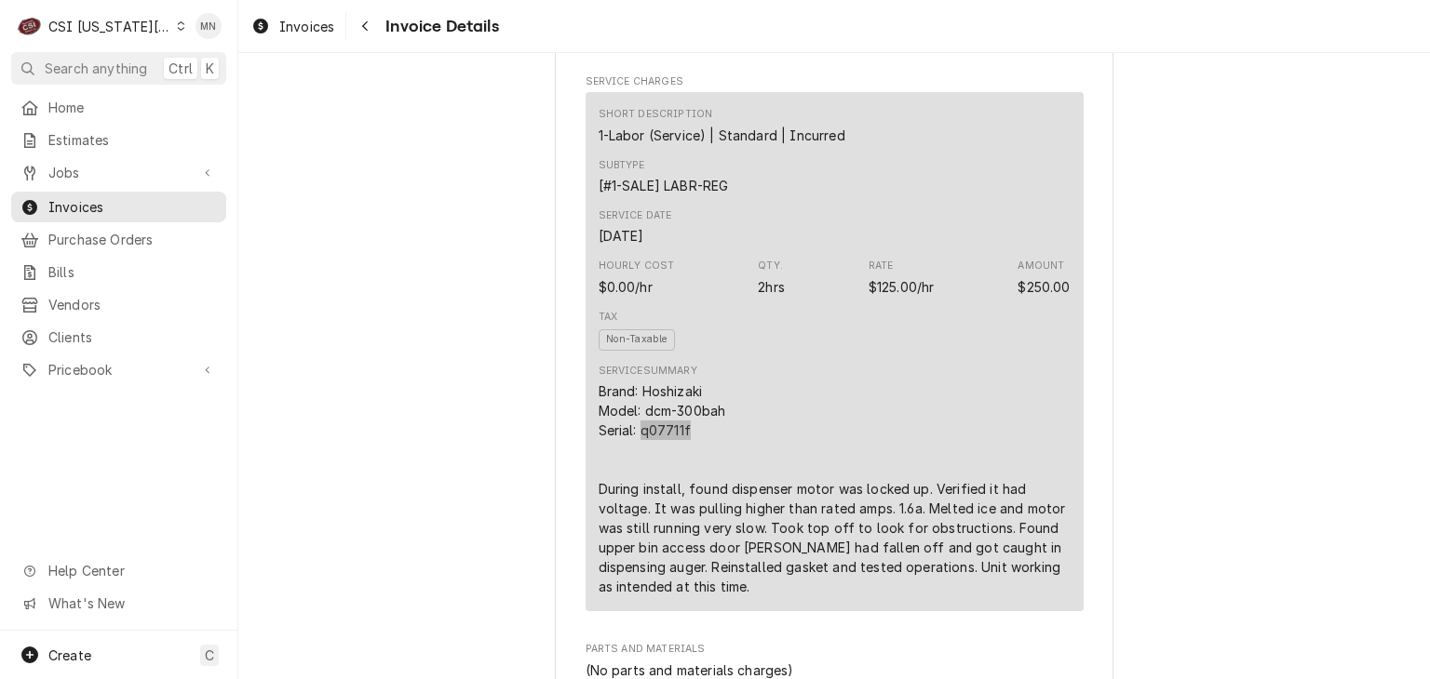
scroll to position [1303, 0]
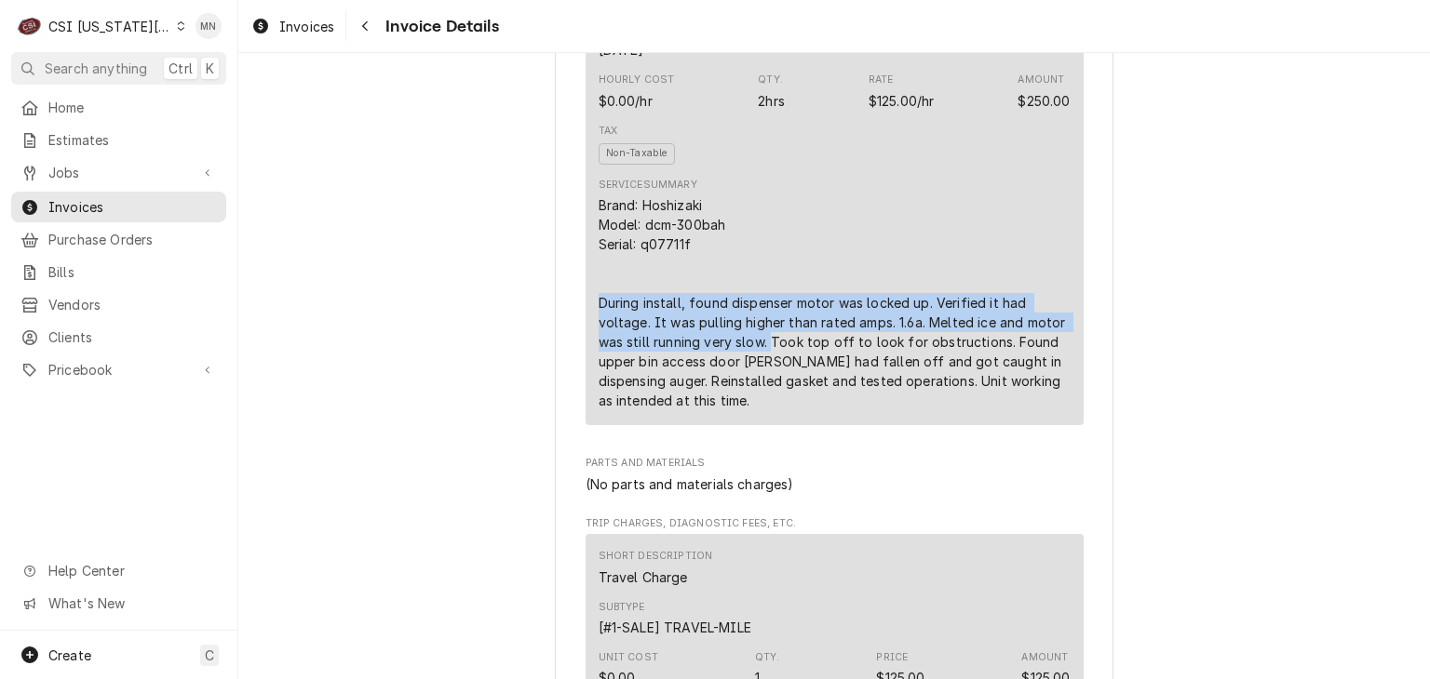
drag, startPoint x: 763, startPoint y: 398, endPoint x: 589, endPoint y: 366, distance: 177.1
click at [589, 366] on div "Short Description 1-Labor (Service) | Standard | Incurred Subtype [#1-SALE] LAB…" at bounding box center [834, 165] width 498 height 518
copy div "During install, found dispenser motor was locked up. Verified it had voltage. I…"
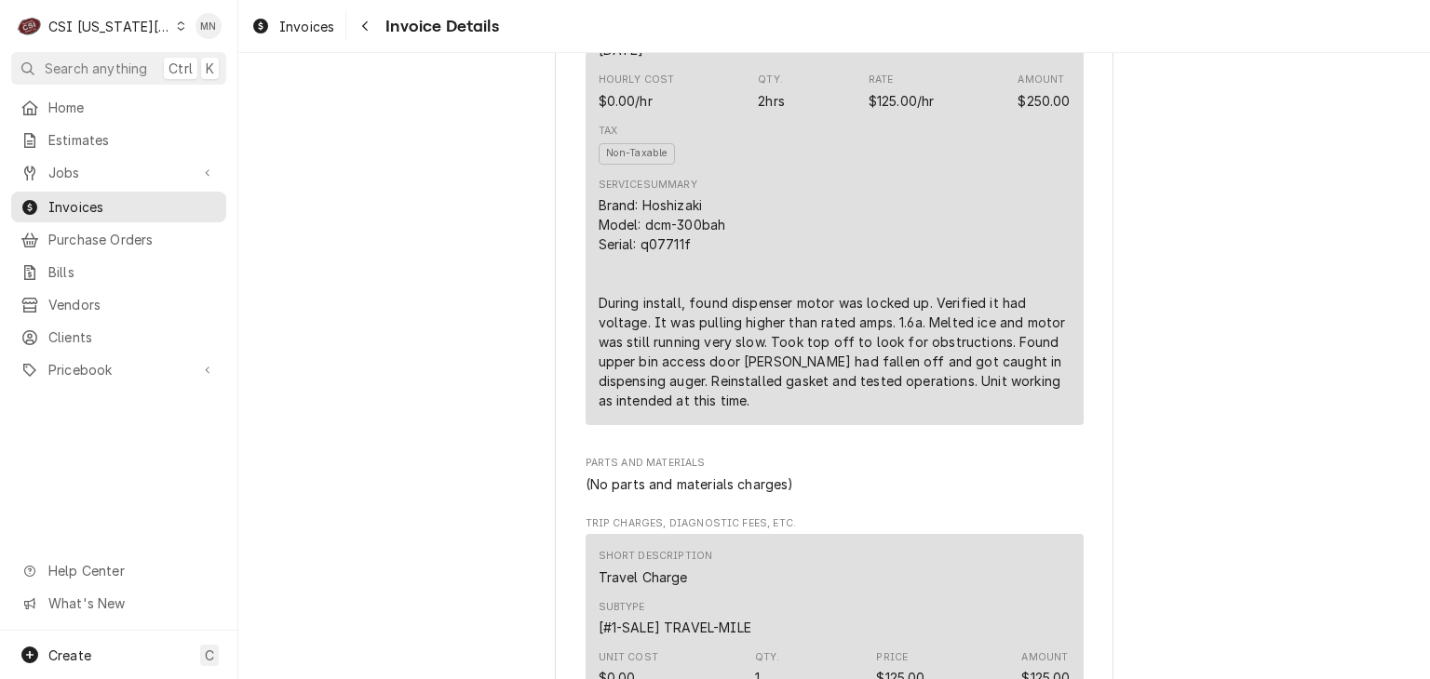
click at [771, 402] on div "Brand: Hoshizaki Model: dcm-300bah Serial: q07711f During install, found dispen…" at bounding box center [834, 302] width 472 height 215
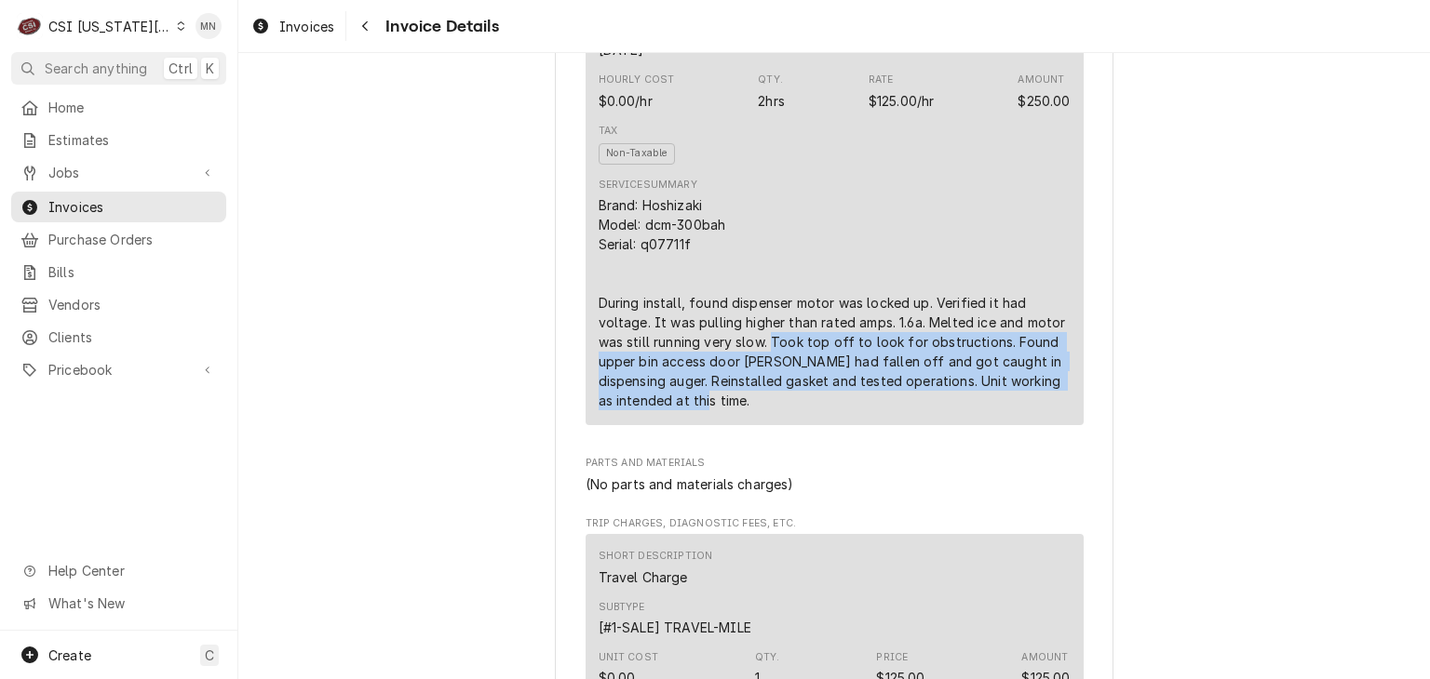
drag, startPoint x: 764, startPoint y: 396, endPoint x: 957, endPoint y: 460, distance: 202.8
click at [957, 410] on div "Brand: Hoshizaki Model: dcm-300bah Serial: q07711f During install, found dispen…" at bounding box center [834, 302] width 472 height 215
copy div "Took top off to look for obstructions. Found upper bin access door gasket had f…"
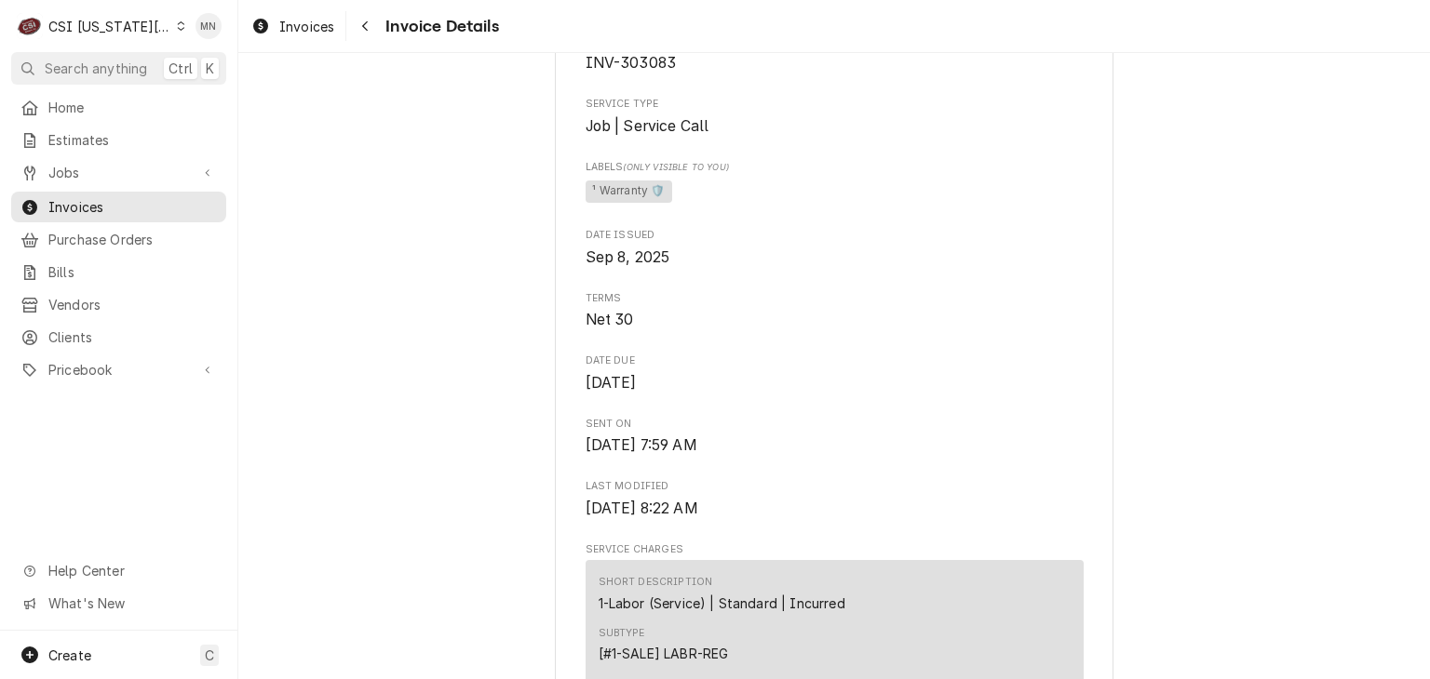
scroll to position [463, 0]
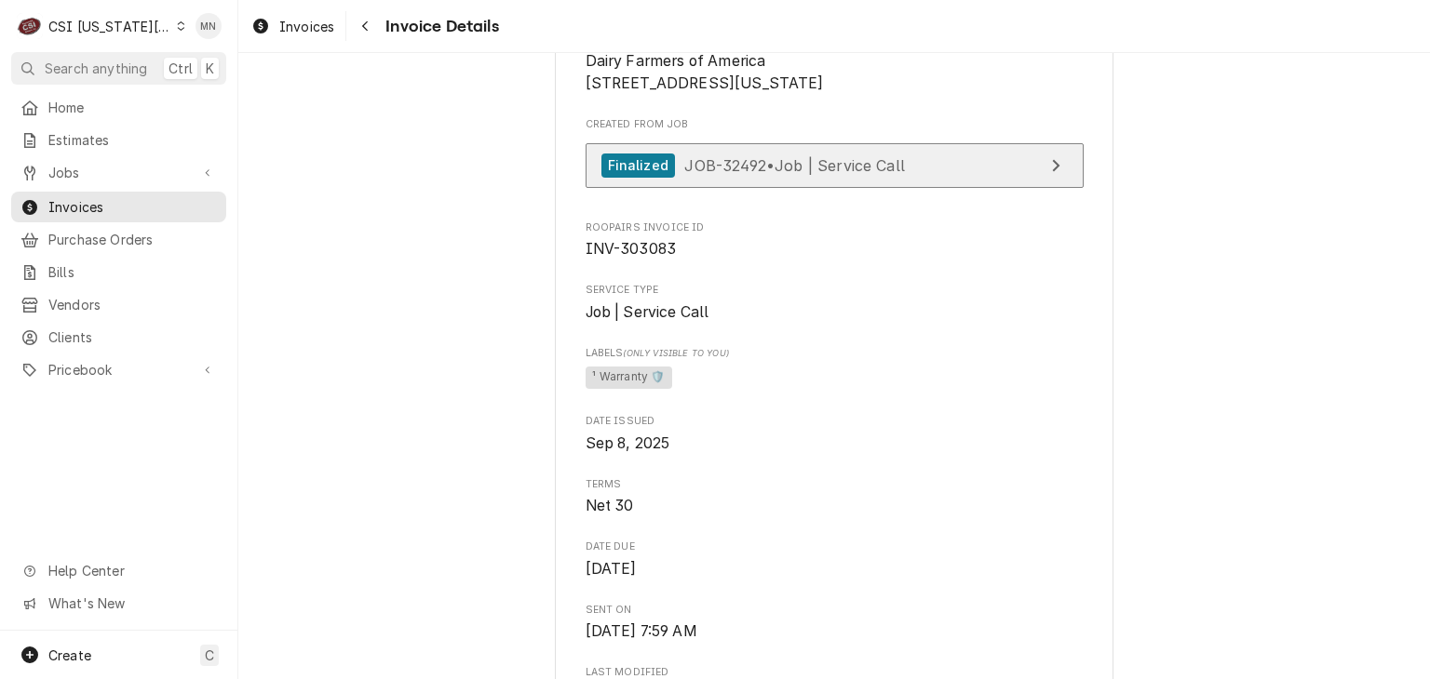
click at [709, 179] on div "Finalized JOB-32492 • Job | Service Call" at bounding box center [752, 166] width 303 height 25
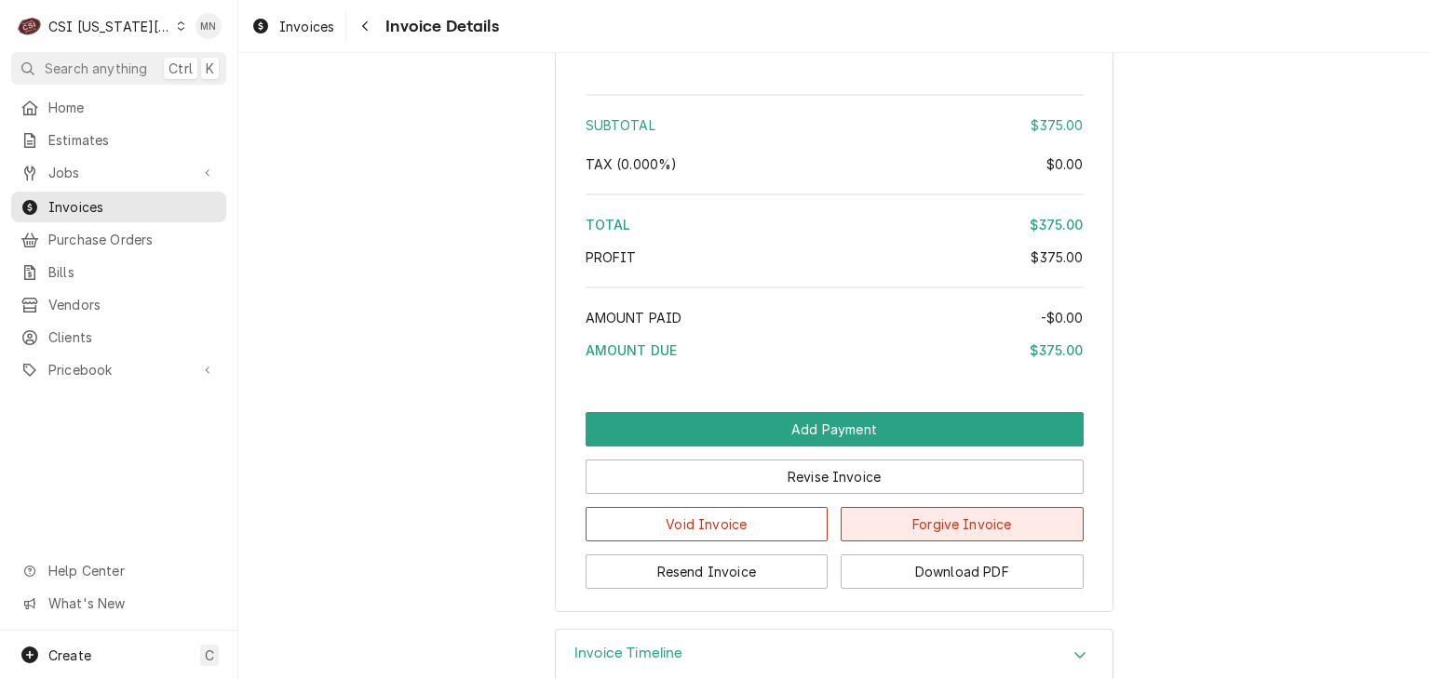
scroll to position [3255, 0]
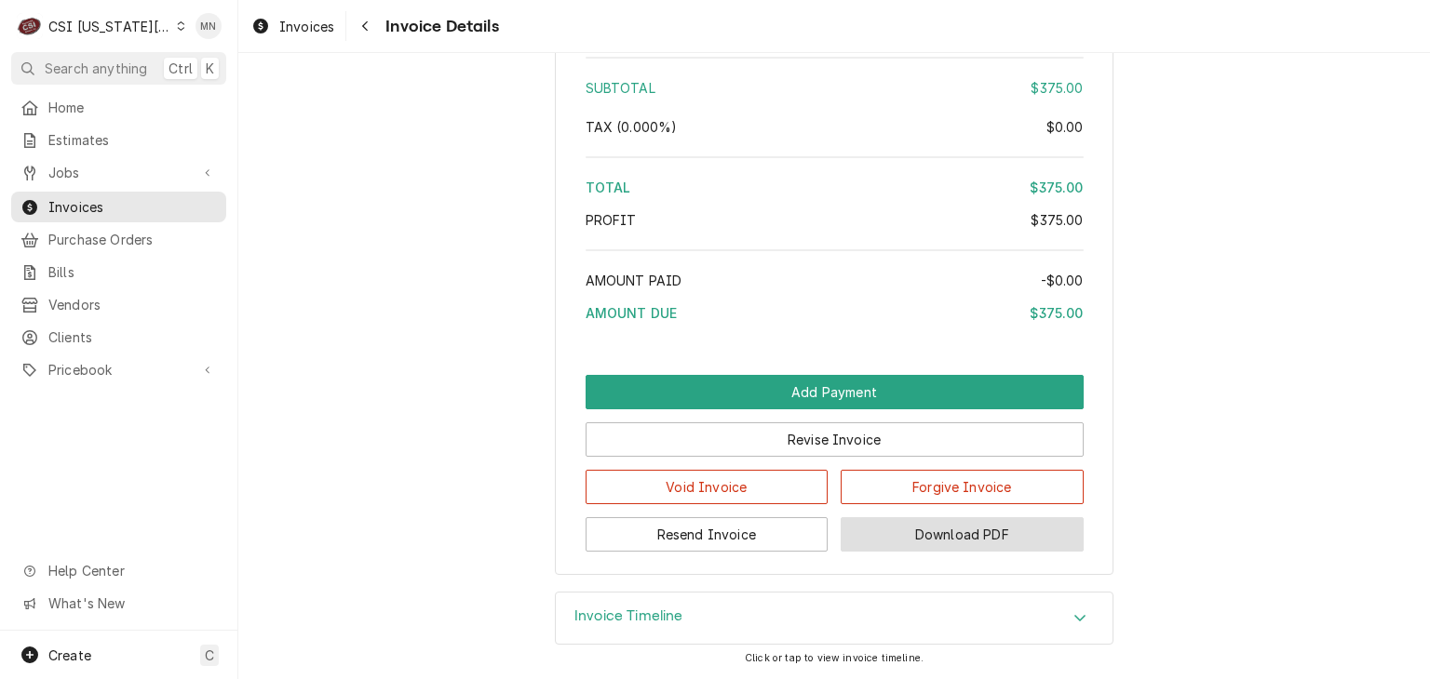
click at [913, 537] on button "Download PDF" at bounding box center [961, 534] width 243 height 34
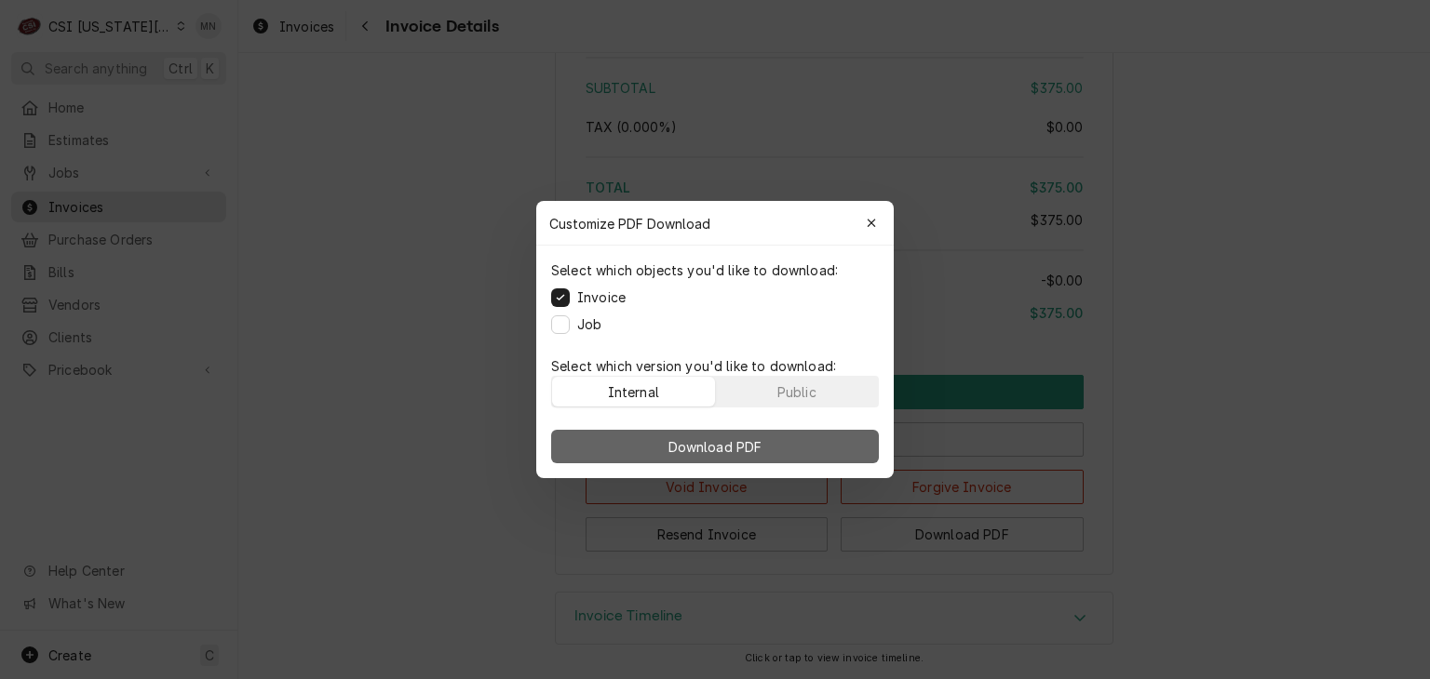
click at [721, 451] on span "Download PDF" at bounding box center [715, 447] width 101 height 20
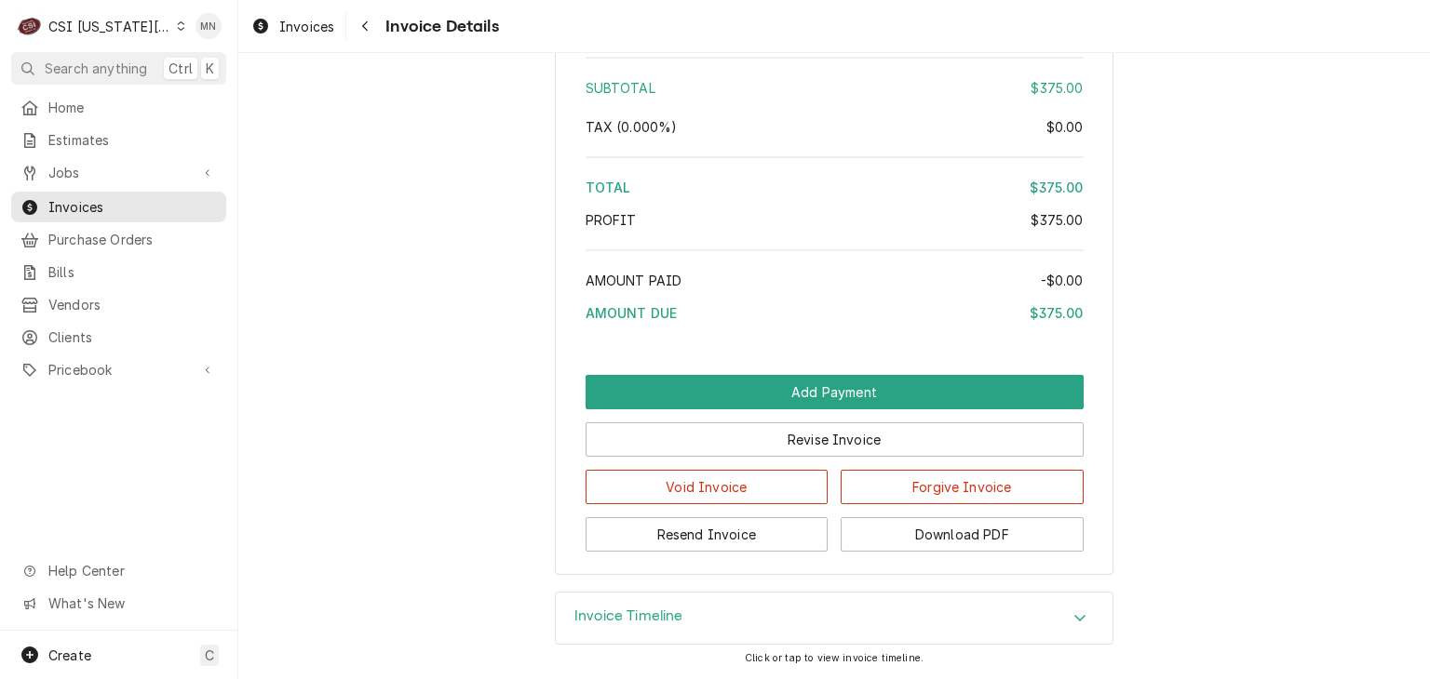
click at [114, 34] on div "CSI Kansas City" at bounding box center [109, 27] width 123 height 20
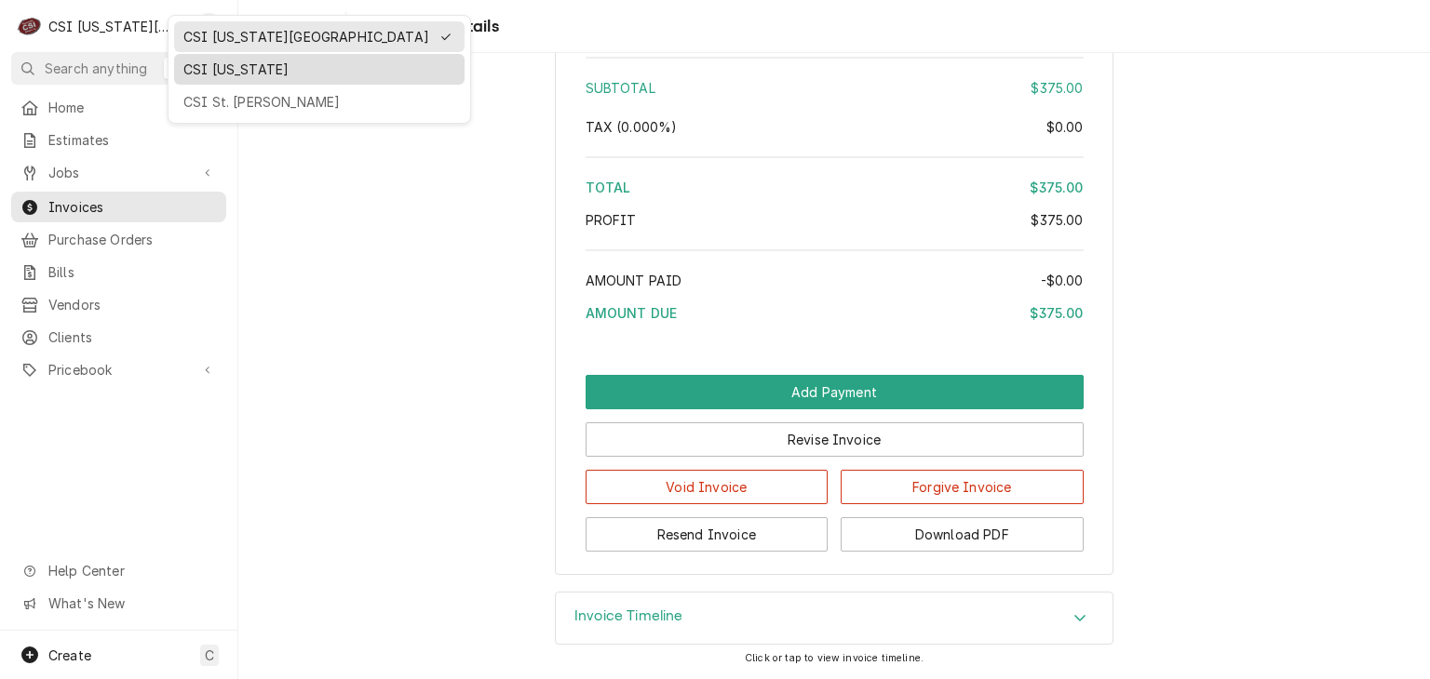
click at [195, 74] on div "CSI [US_STATE]" at bounding box center [319, 70] width 272 height 20
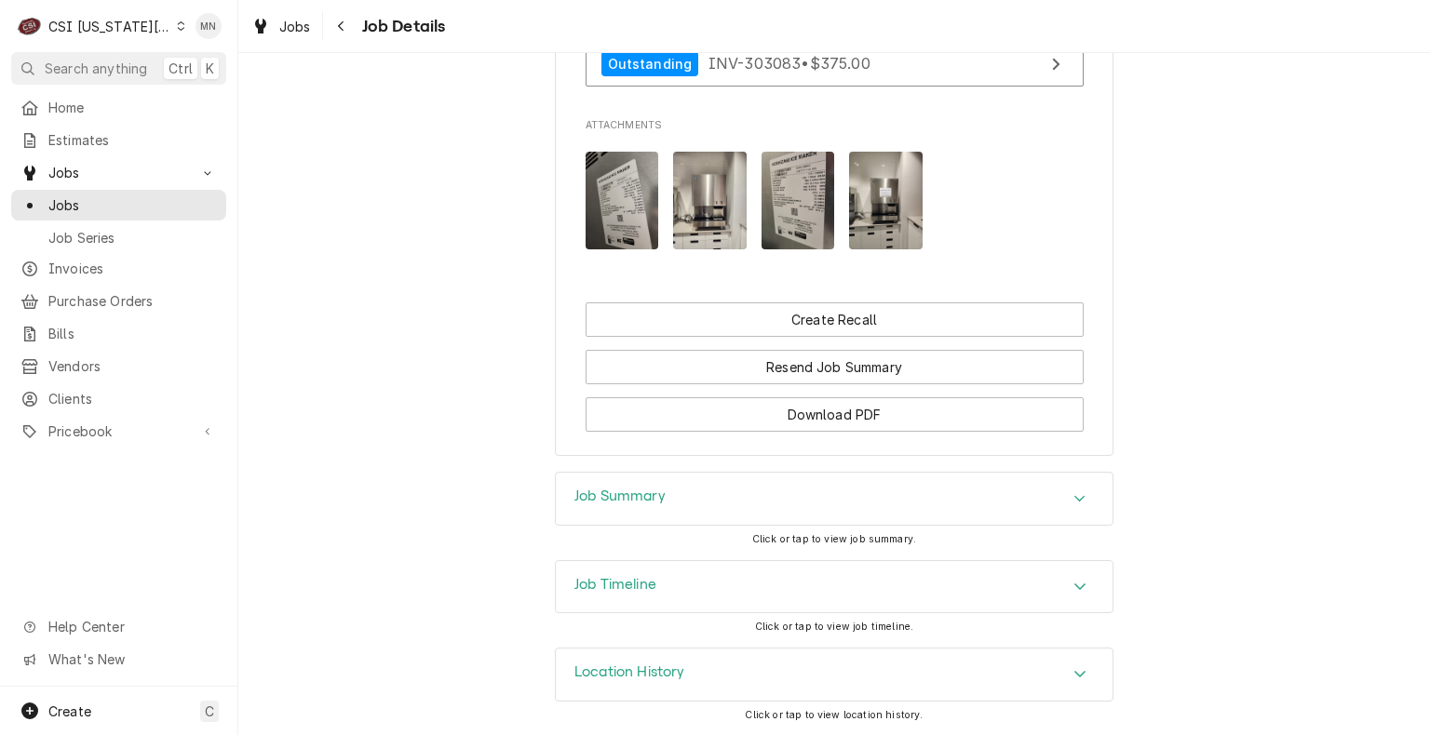
scroll to position [1336, 0]
click at [651, 485] on div "Job Summary" at bounding box center [834, 499] width 557 height 52
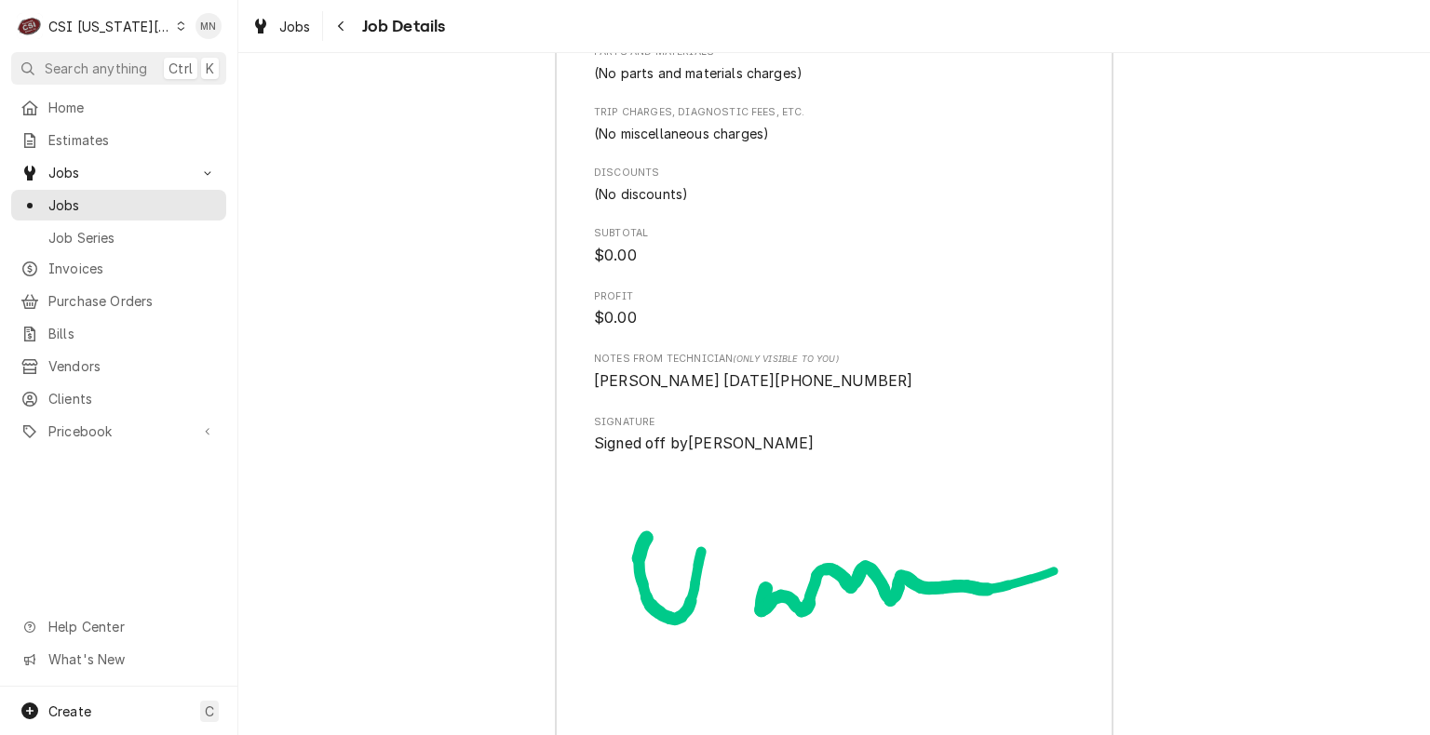
scroll to position [4501, 0]
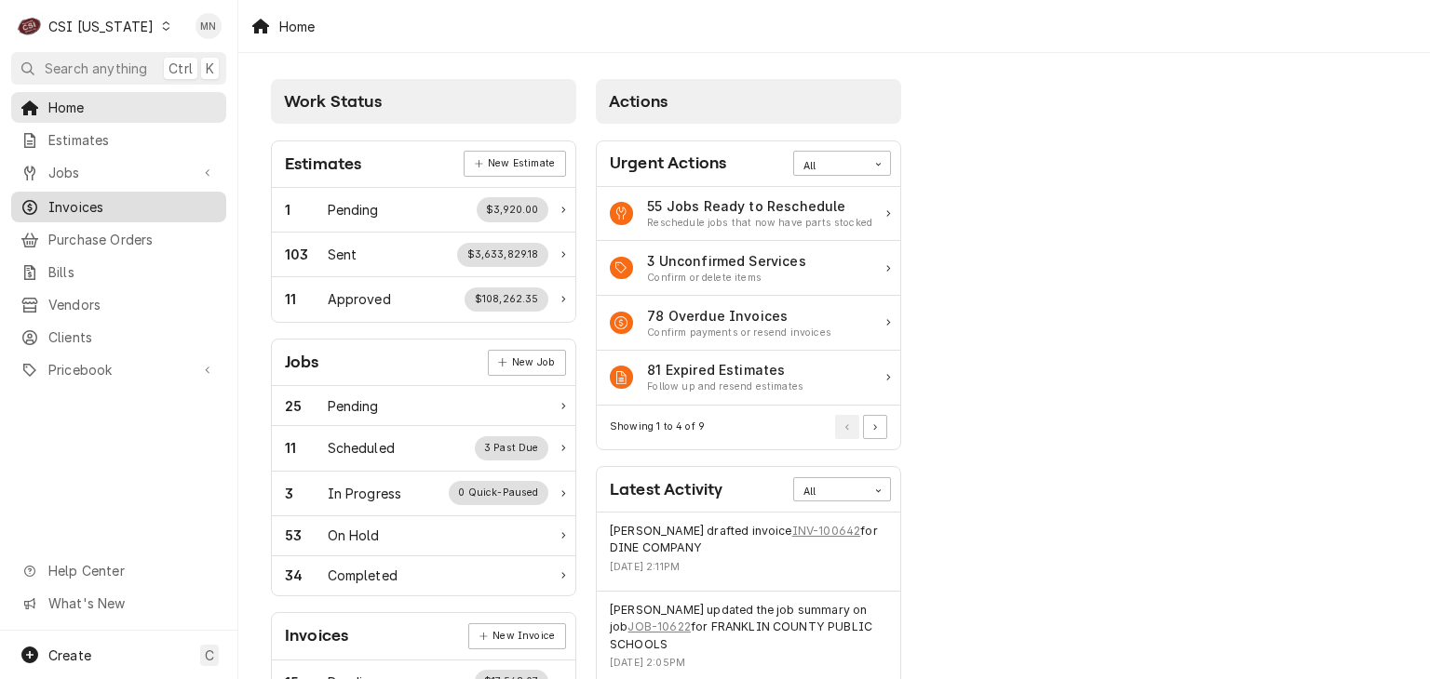
click at [71, 211] on div "Invoices" at bounding box center [119, 206] width 208 height 23
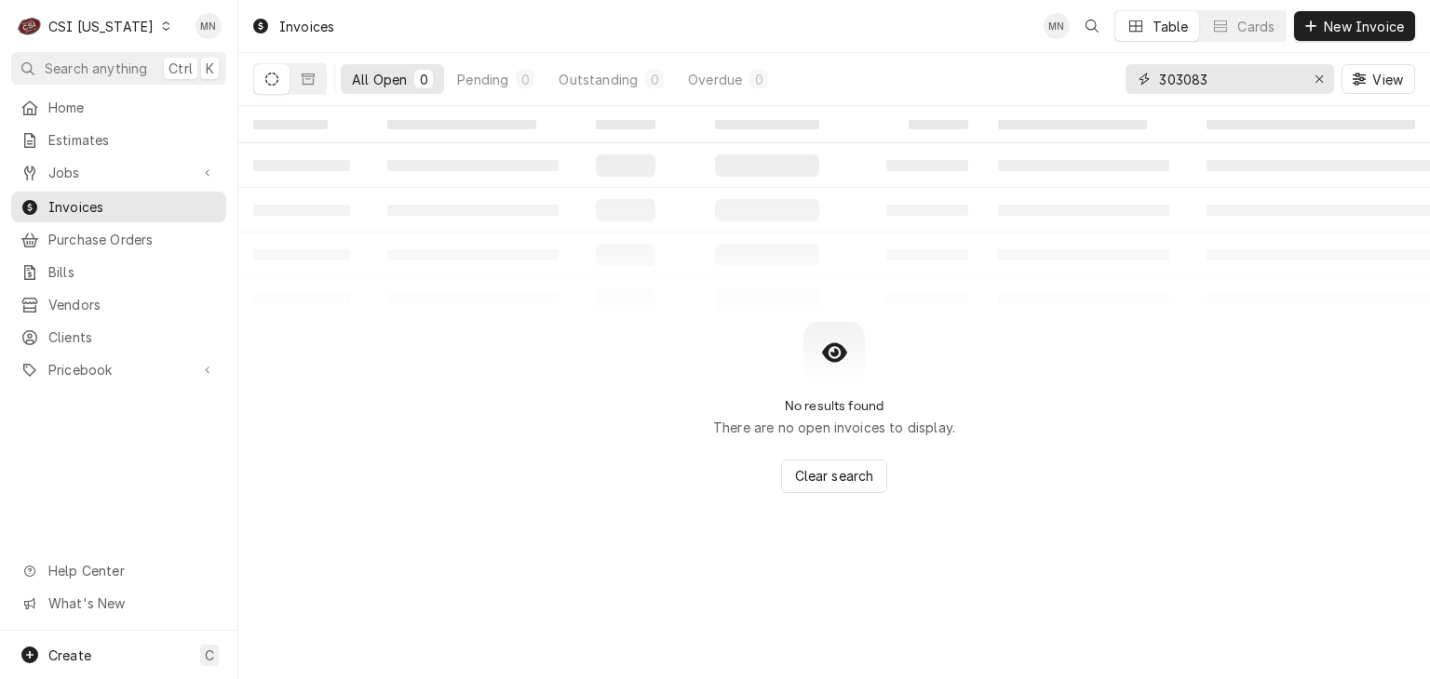
drag, startPoint x: 1212, startPoint y: 78, endPoint x: 1089, endPoint y: 81, distance: 122.9
click at [1099, 80] on div "All Open 0 Pending 0 Outstanding 0 Overdue 0 303083 View" at bounding box center [833, 79] width 1161 height 52
type input "100630"
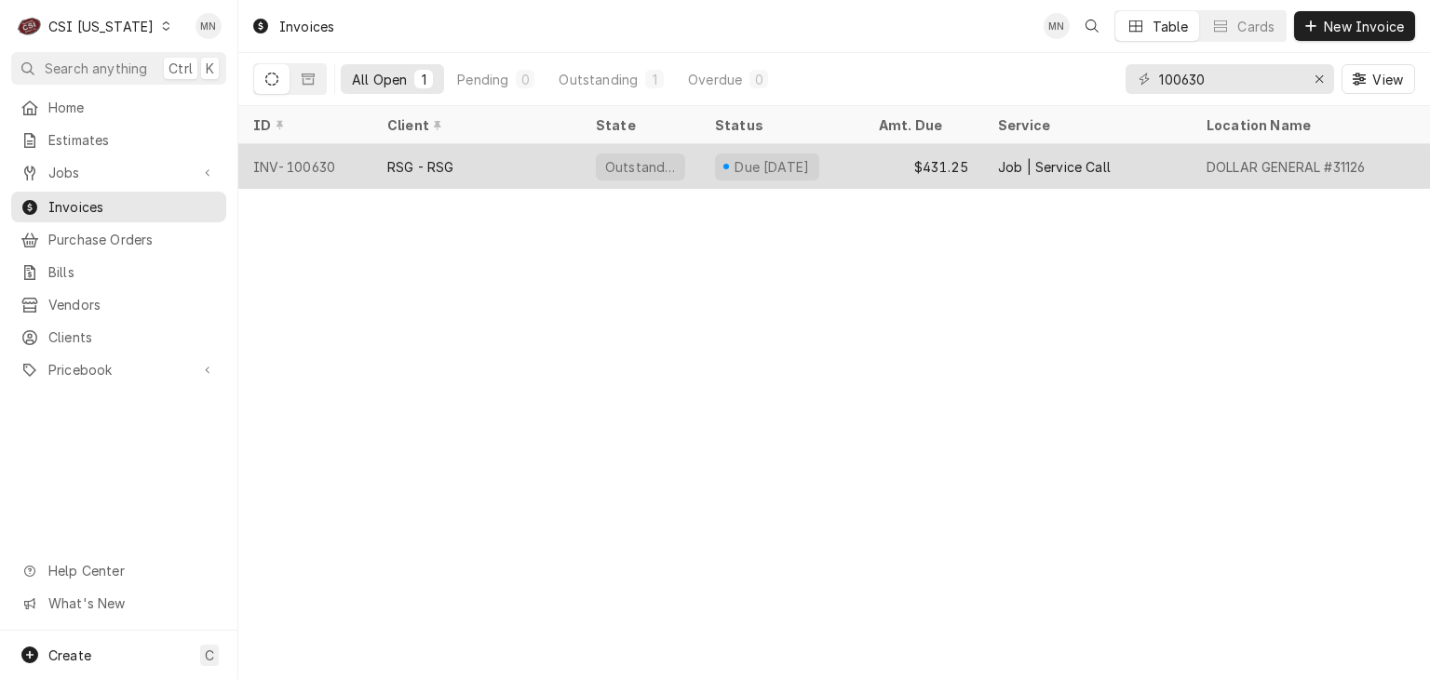
click at [364, 172] on div "INV-100630" at bounding box center [305, 166] width 134 height 45
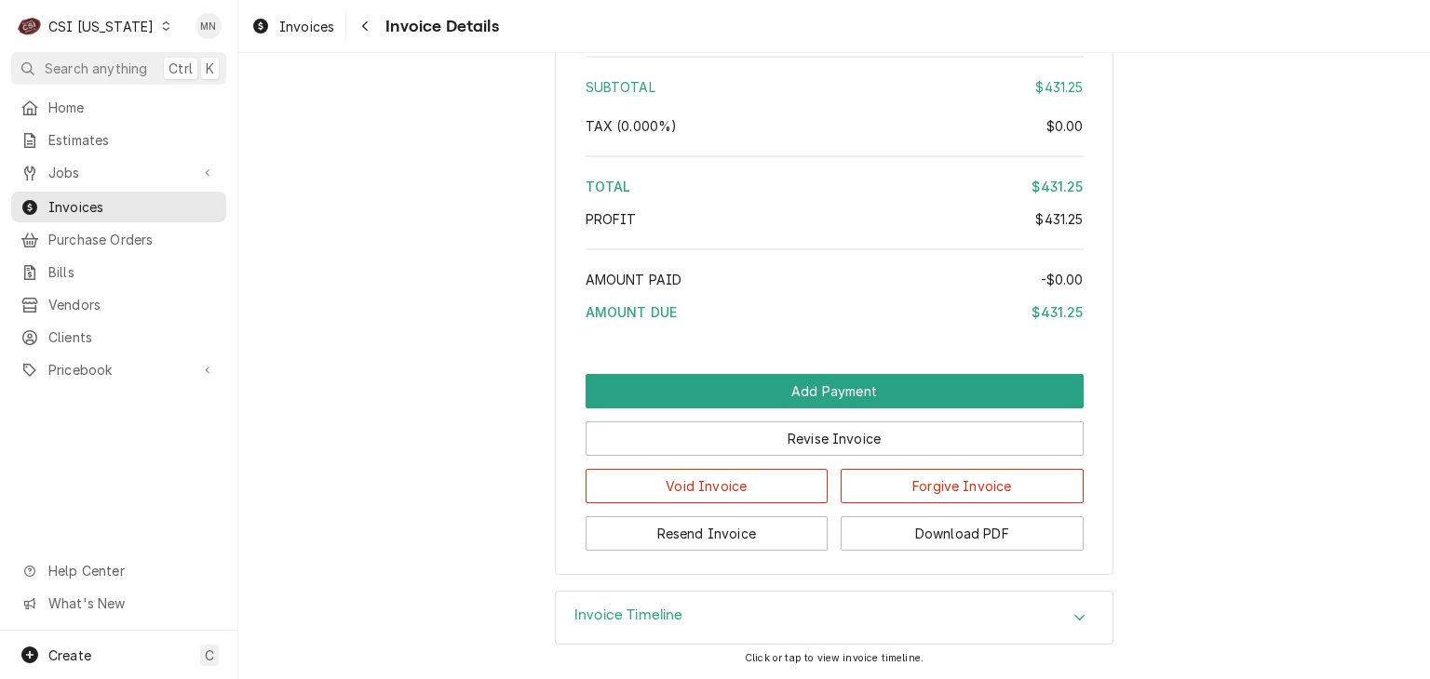
scroll to position [3257, 0]
click at [894, 551] on button "Download PDF" at bounding box center [961, 534] width 243 height 34
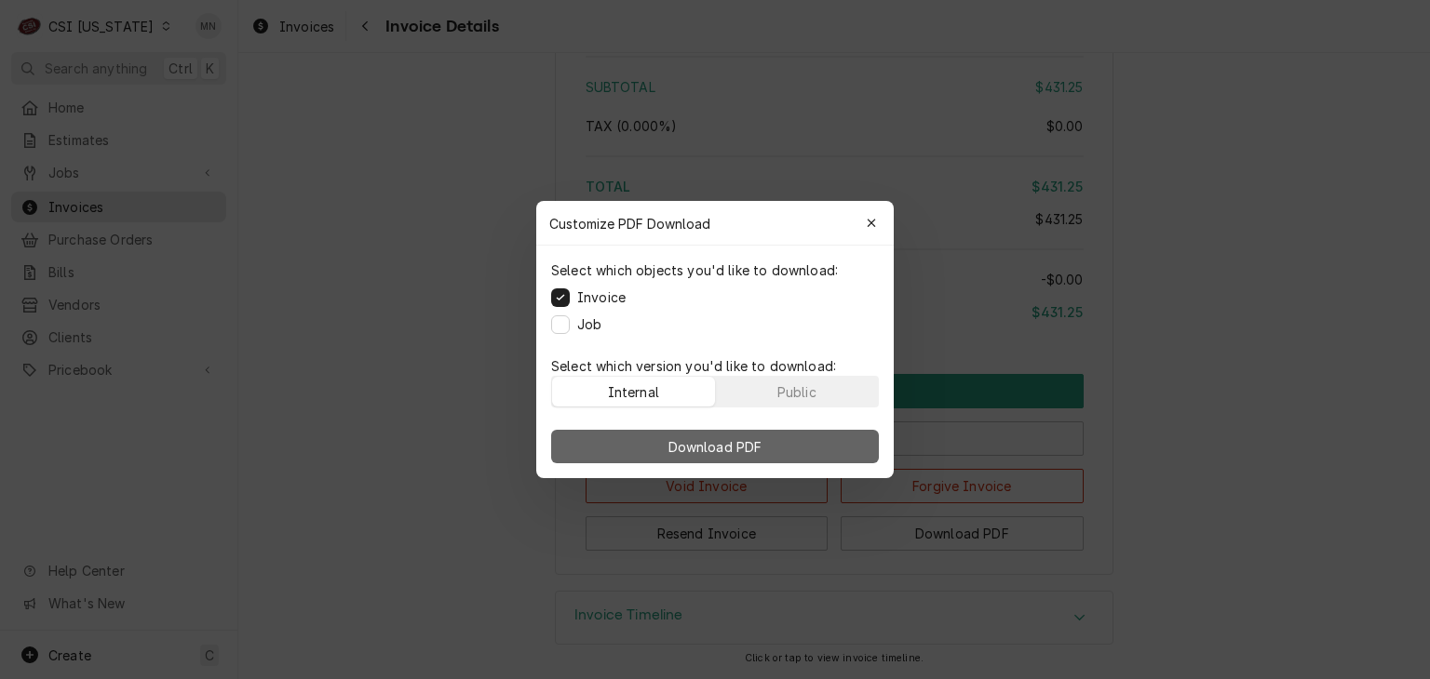
click at [718, 441] on span "Download PDF" at bounding box center [715, 447] width 101 height 20
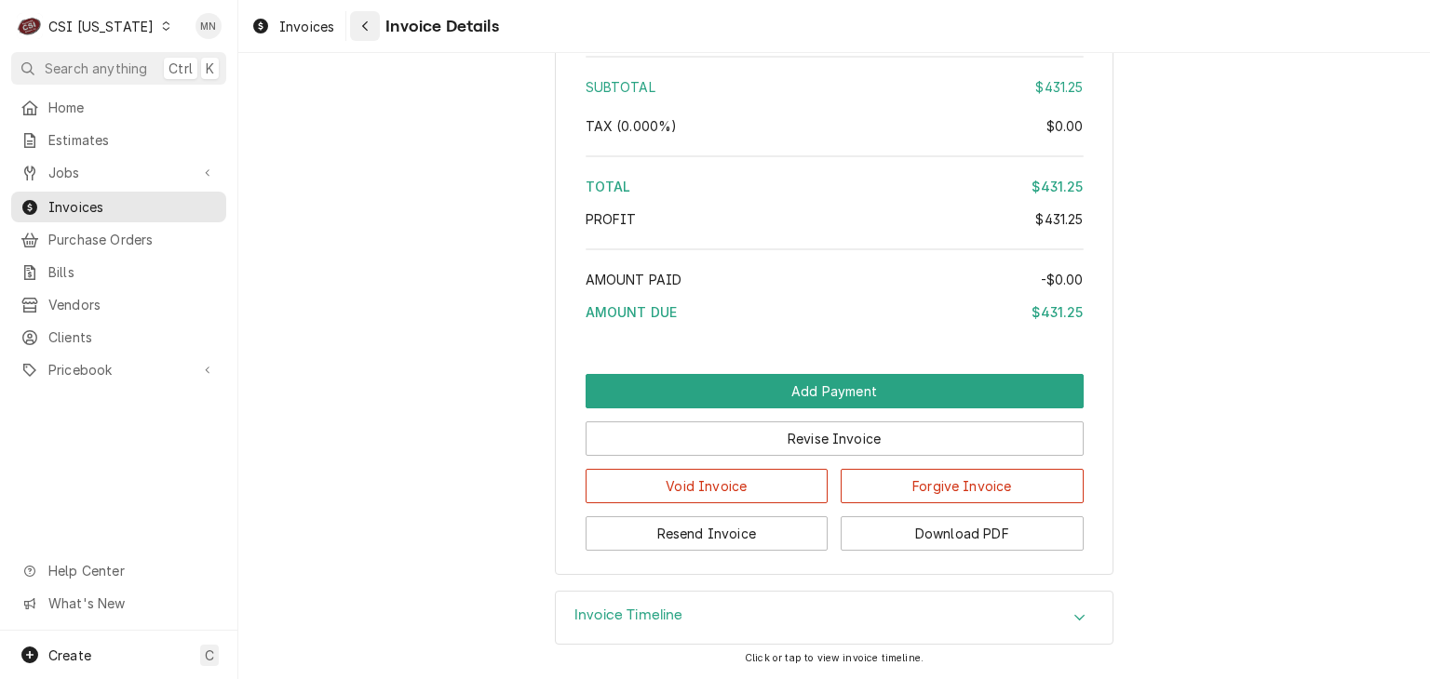
click at [374, 26] on div "Navigate back" at bounding box center [365, 26] width 19 height 19
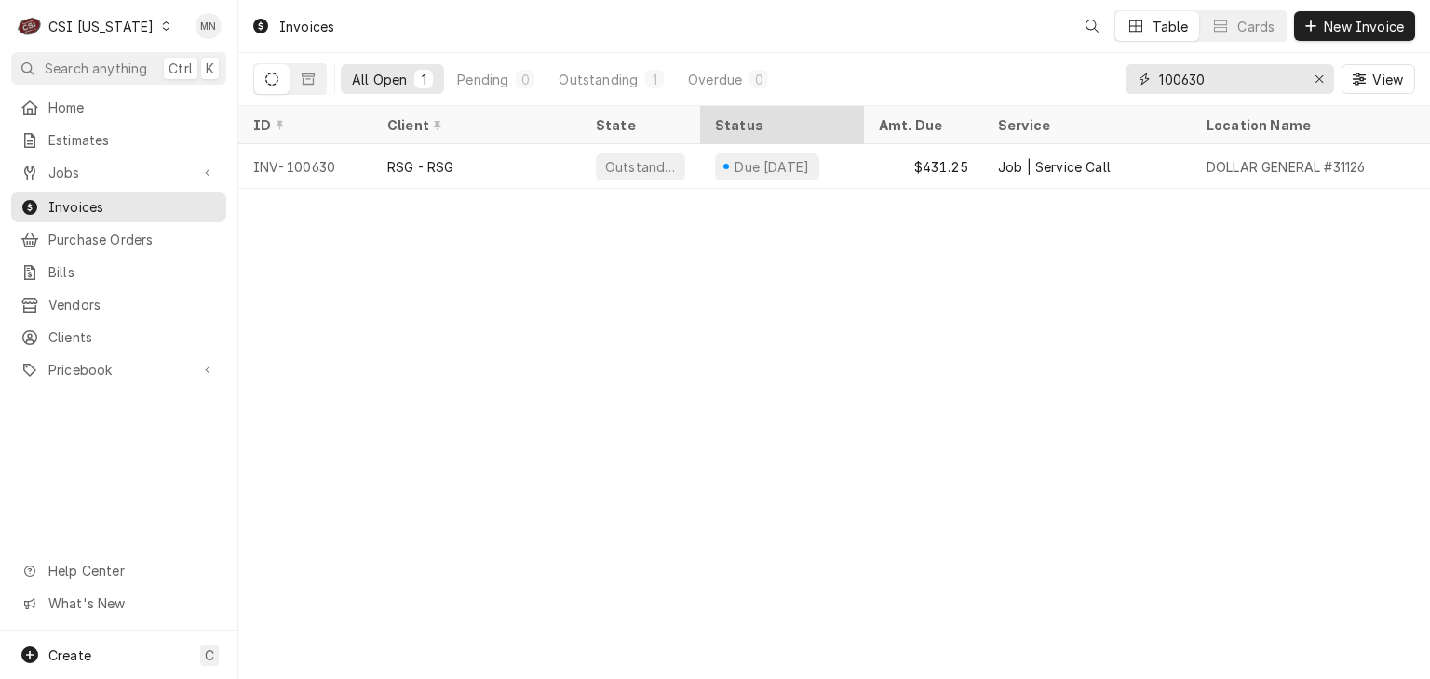
drag, startPoint x: 1254, startPoint y: 70, endPoint x: 821, endPoint y: 118, distance: 435.5
click at [830, 117] on div "Invoices Table Cards New Invoice All Open 1 Pending 0 Outstanding 1 Overdue 0 1…" at bounding box center [833, 339] width 1191 height 679
type input "100641"
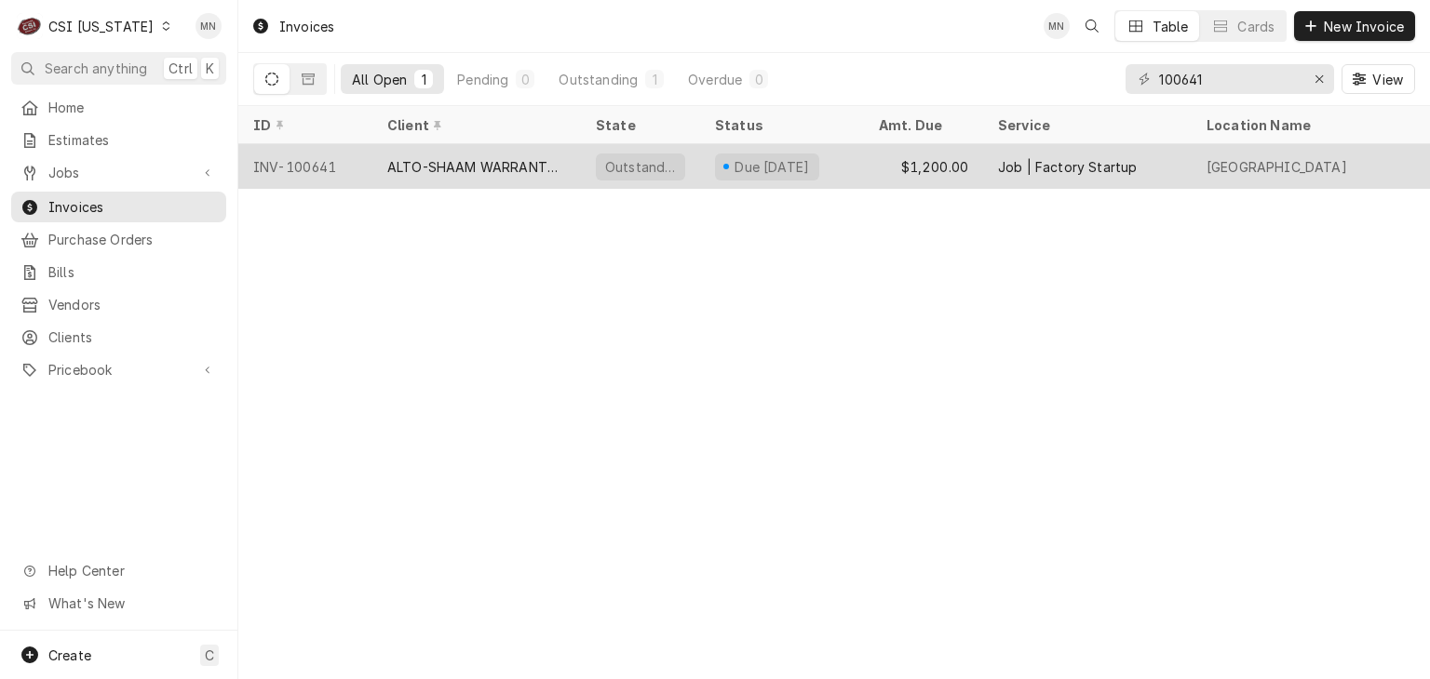
click at [433, 168] on div "ALTO-SHAAM WARRANTY (3)" at bounding box center [476, 167] width 179 height 20
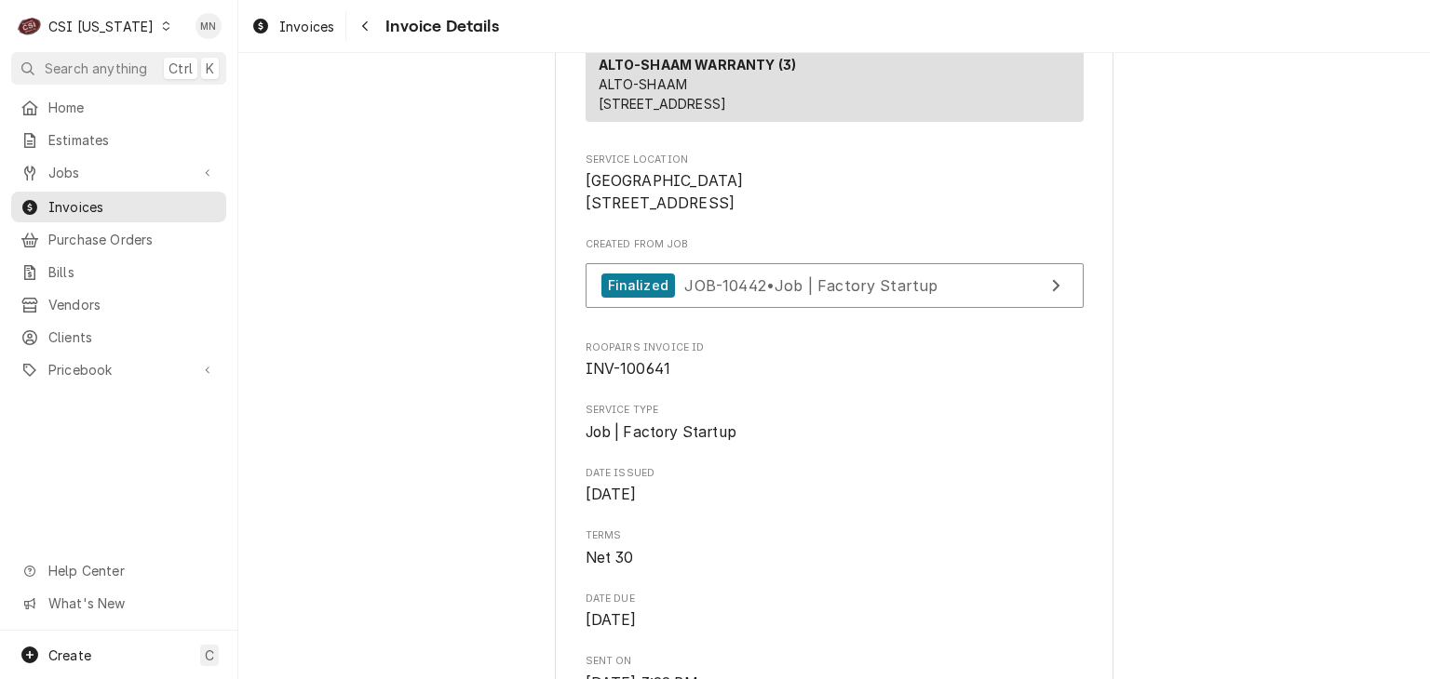
scroll to position [494, 0]
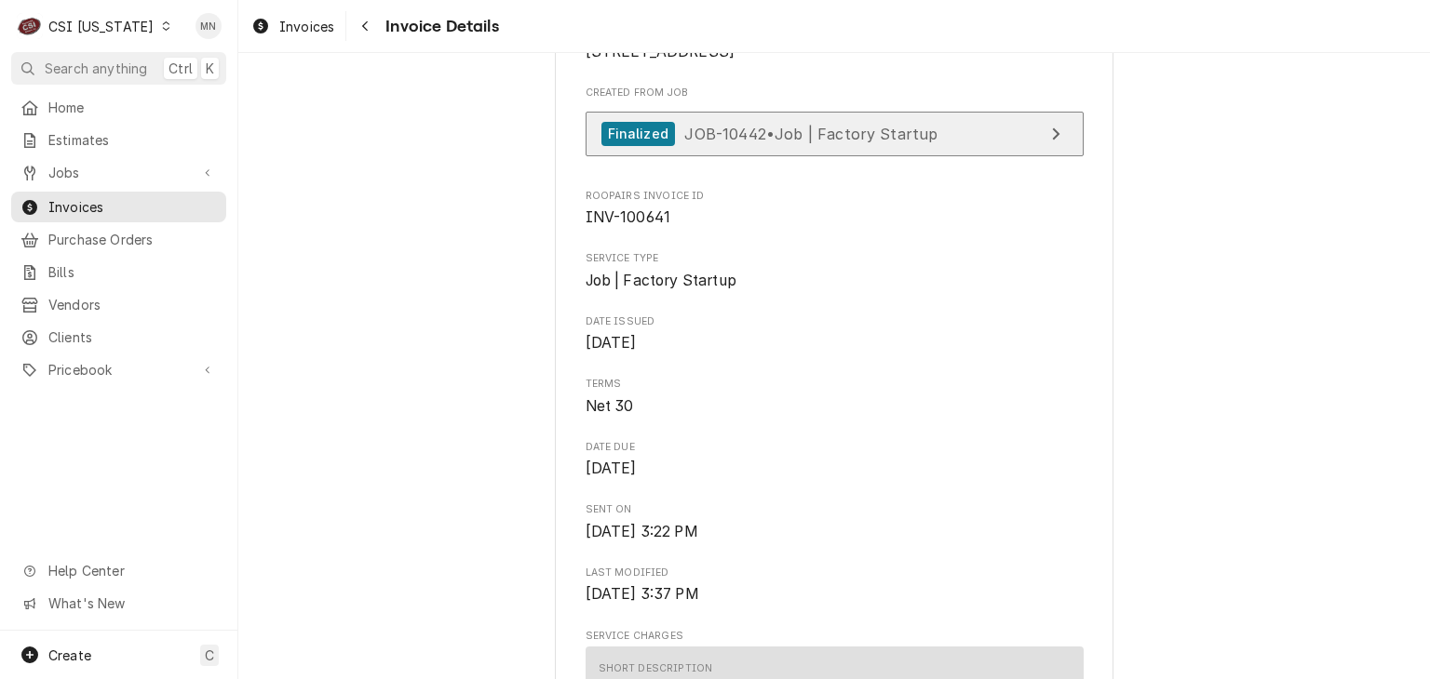
click at [905, 142] on span "JOB-10442 • Job | Factory Startup" at bounding box center [810, 133] width 253 height 19
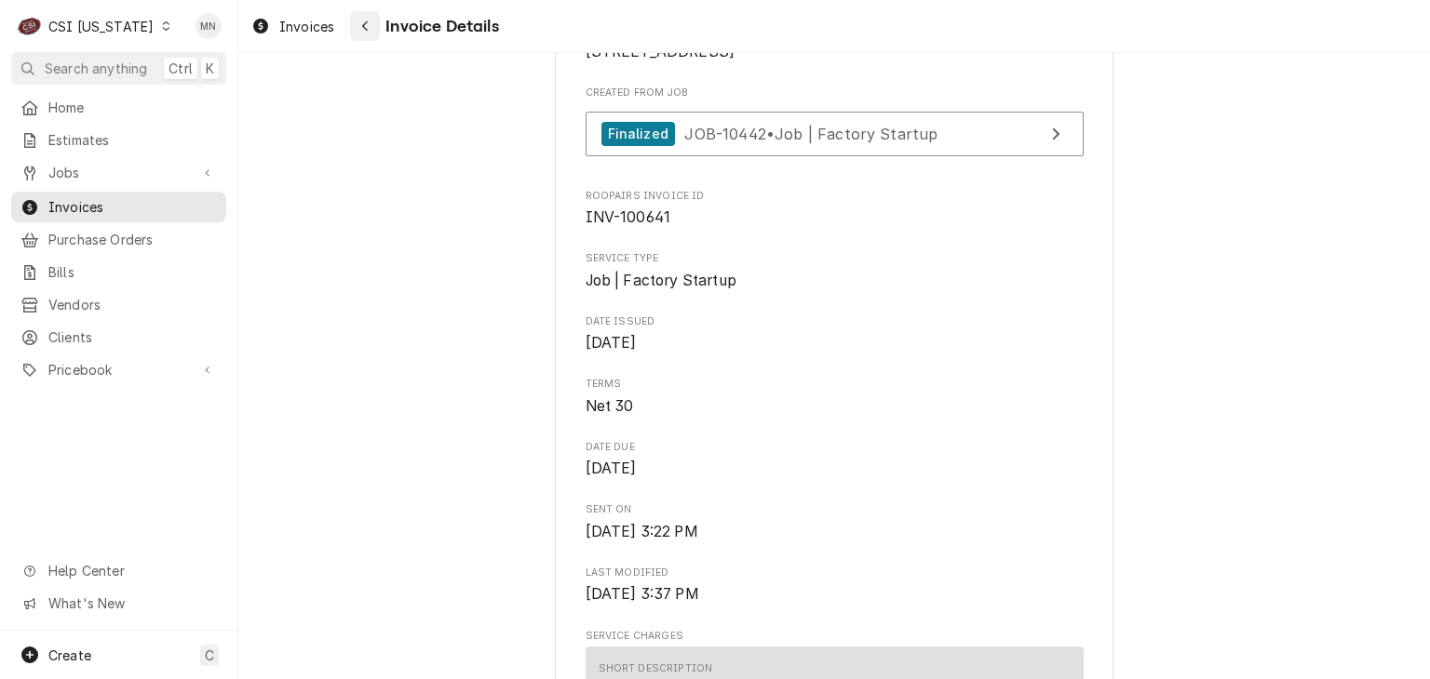
click at [369, 31] on icon "Navigate back" at bounding box center [365, 26] width 8 height 13
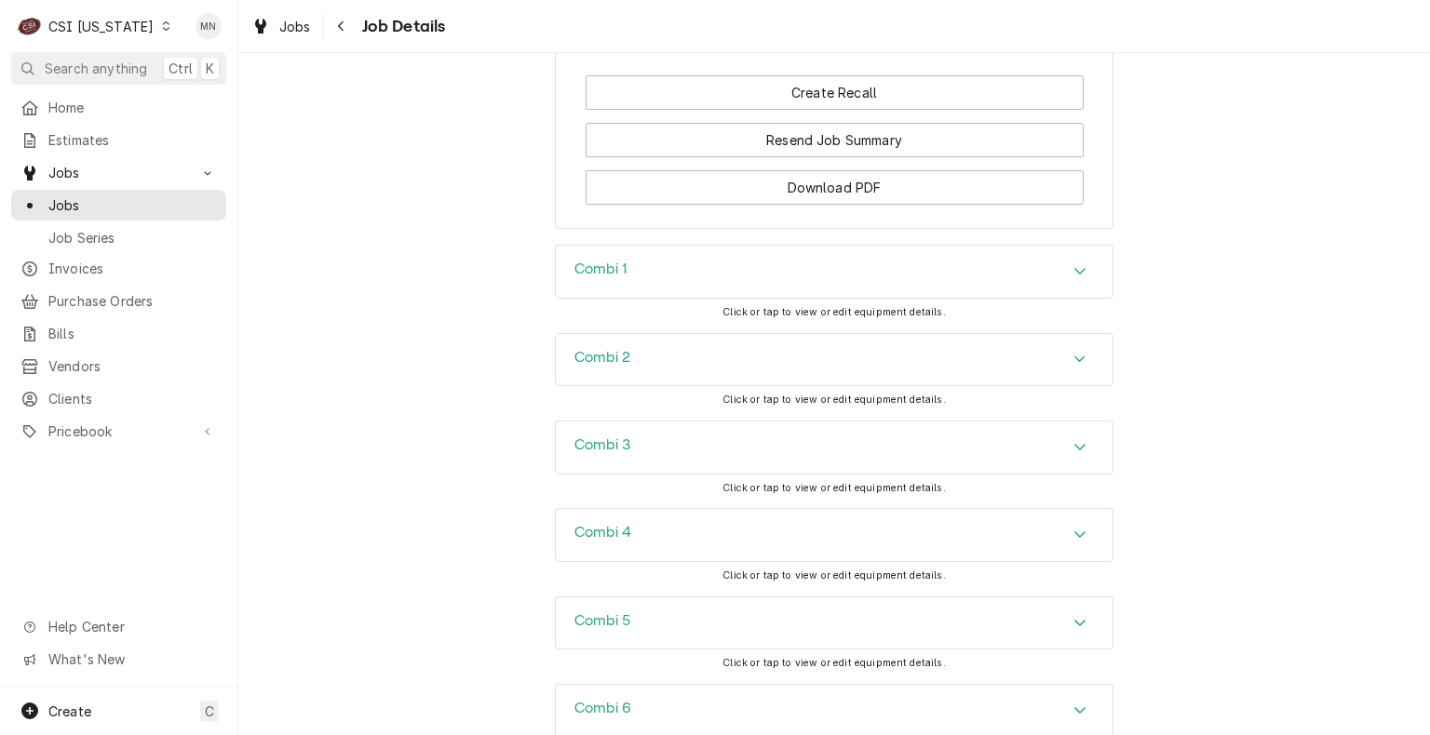
scroll to position [2699, 0]
click at [823, 294] on div "Combi 1" at bounding box center [834, 268] width 557 height 52
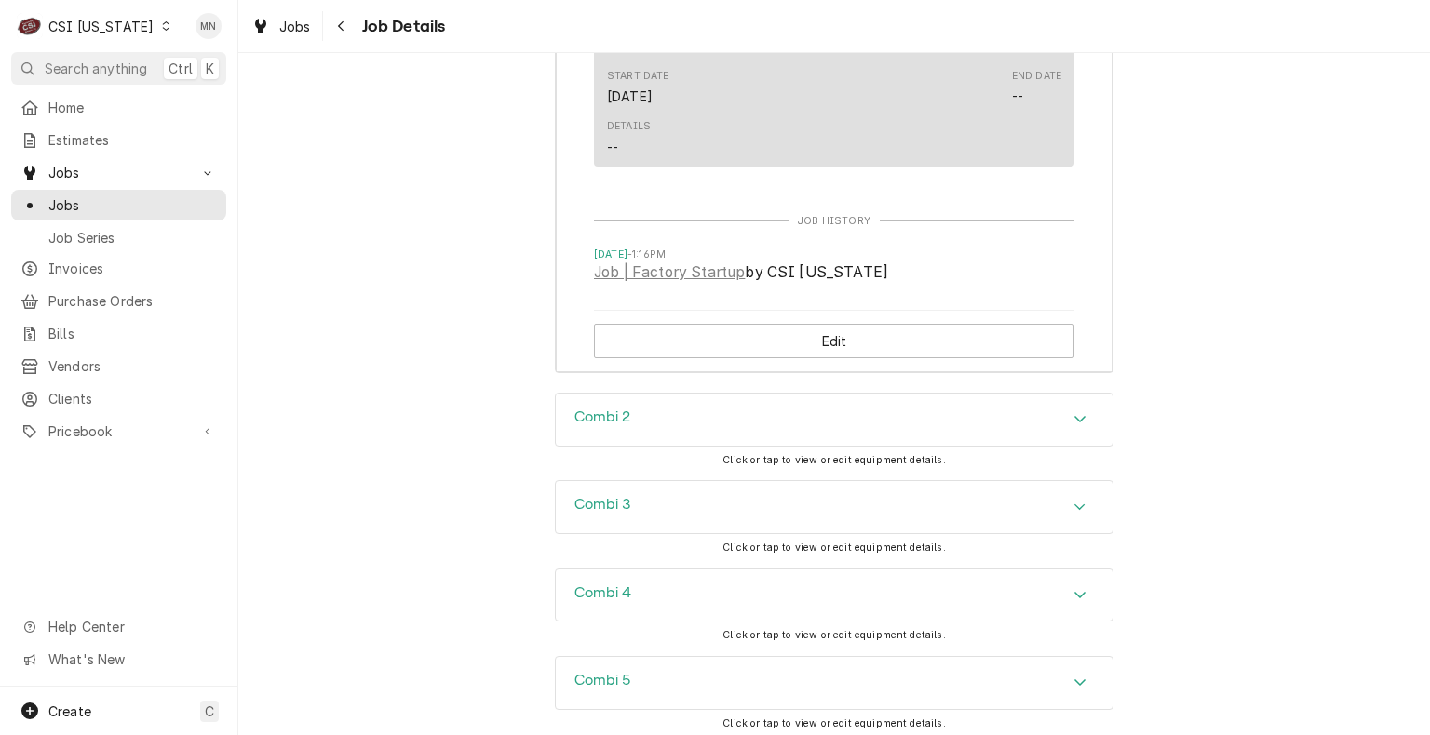
scroll to position [3444, 0]
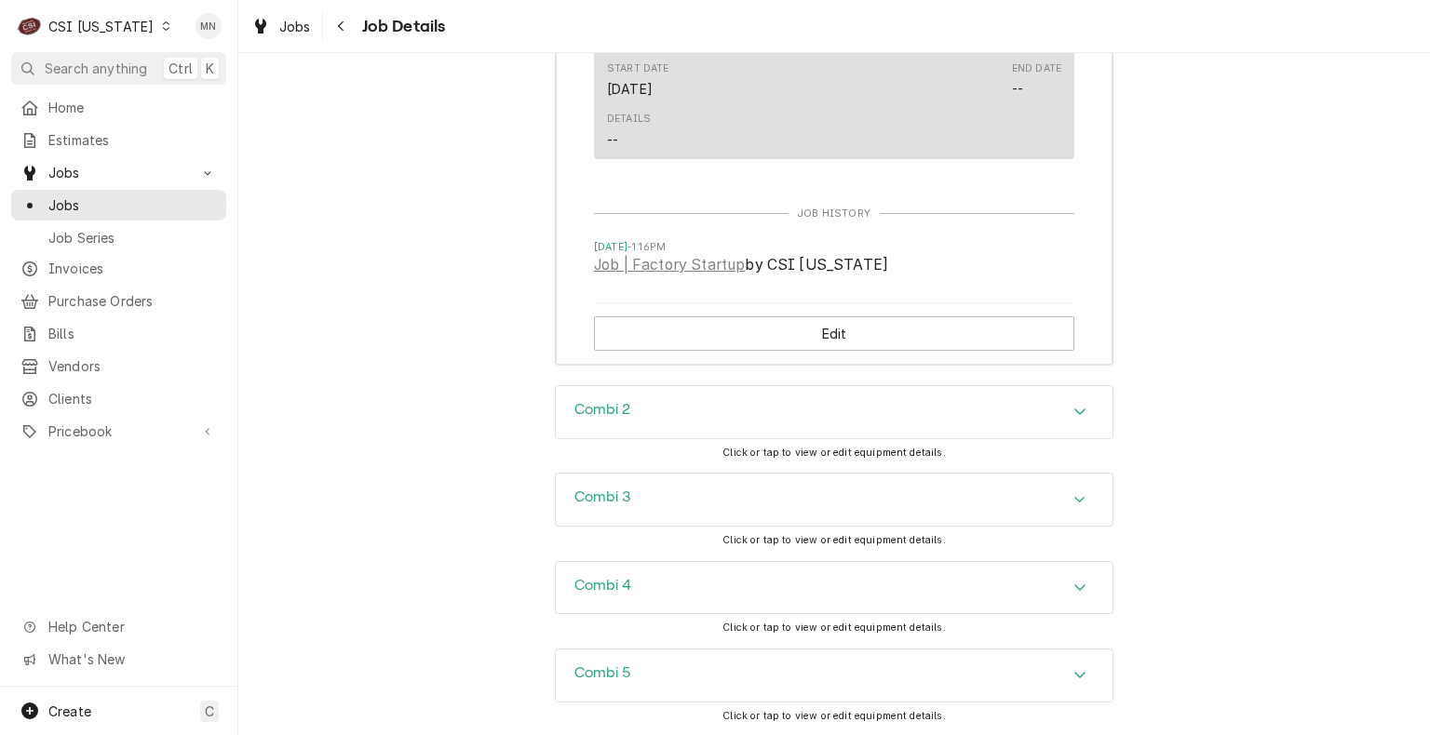
click at [773, 434] on div "Combi 2" at bounding box center [834, 412] width 557 height 52
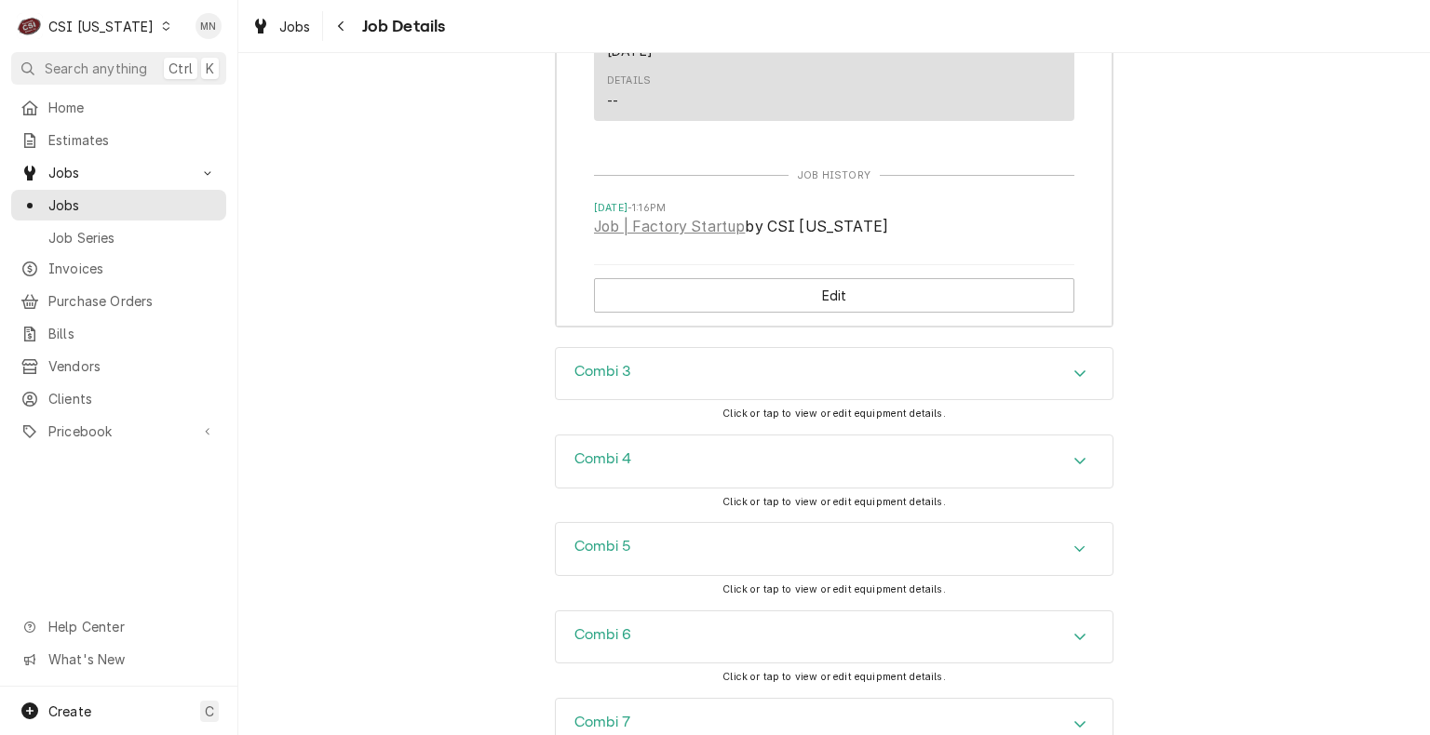
scroll to position [4374, 0]
click at [767, 396] on div "Combi 3" at bounding box center [834, 370] width 557 height 52
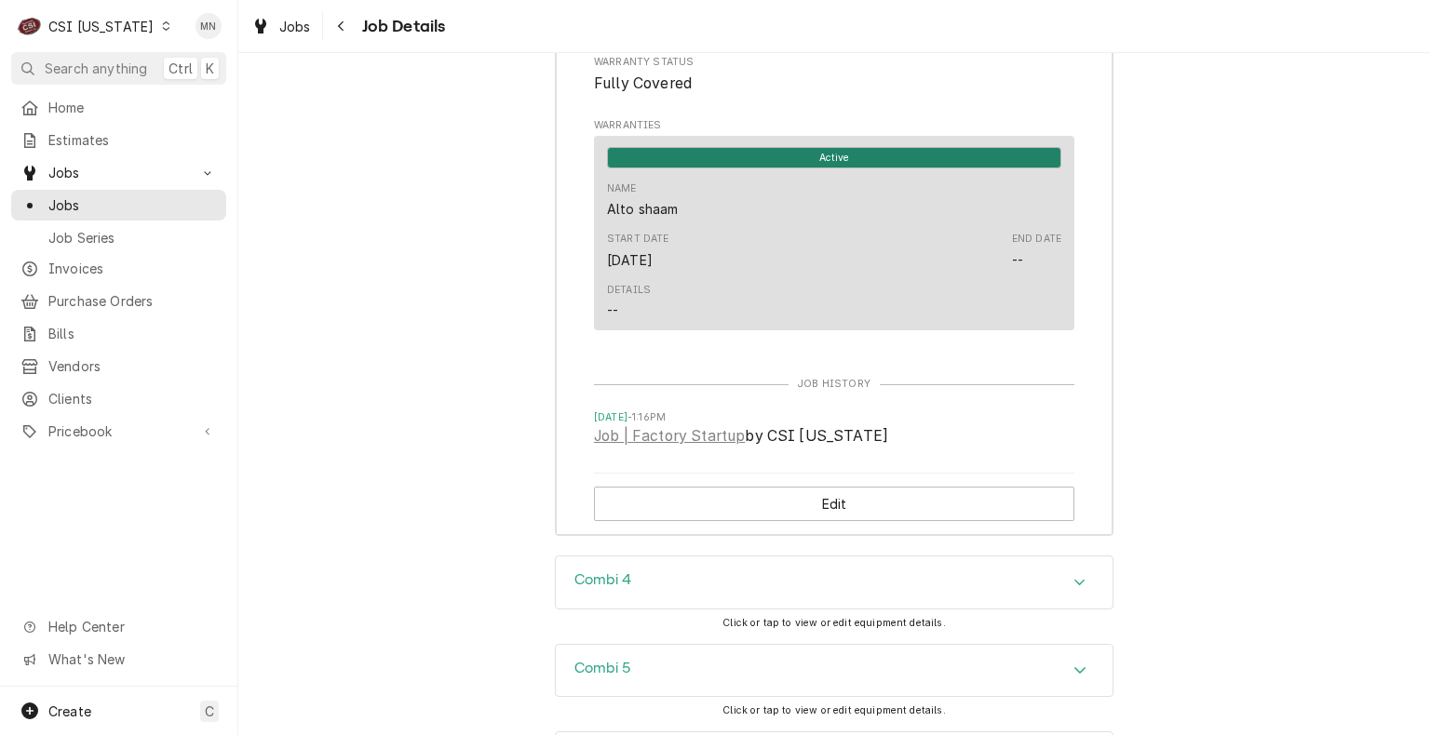
scroll to position [5305, 0]
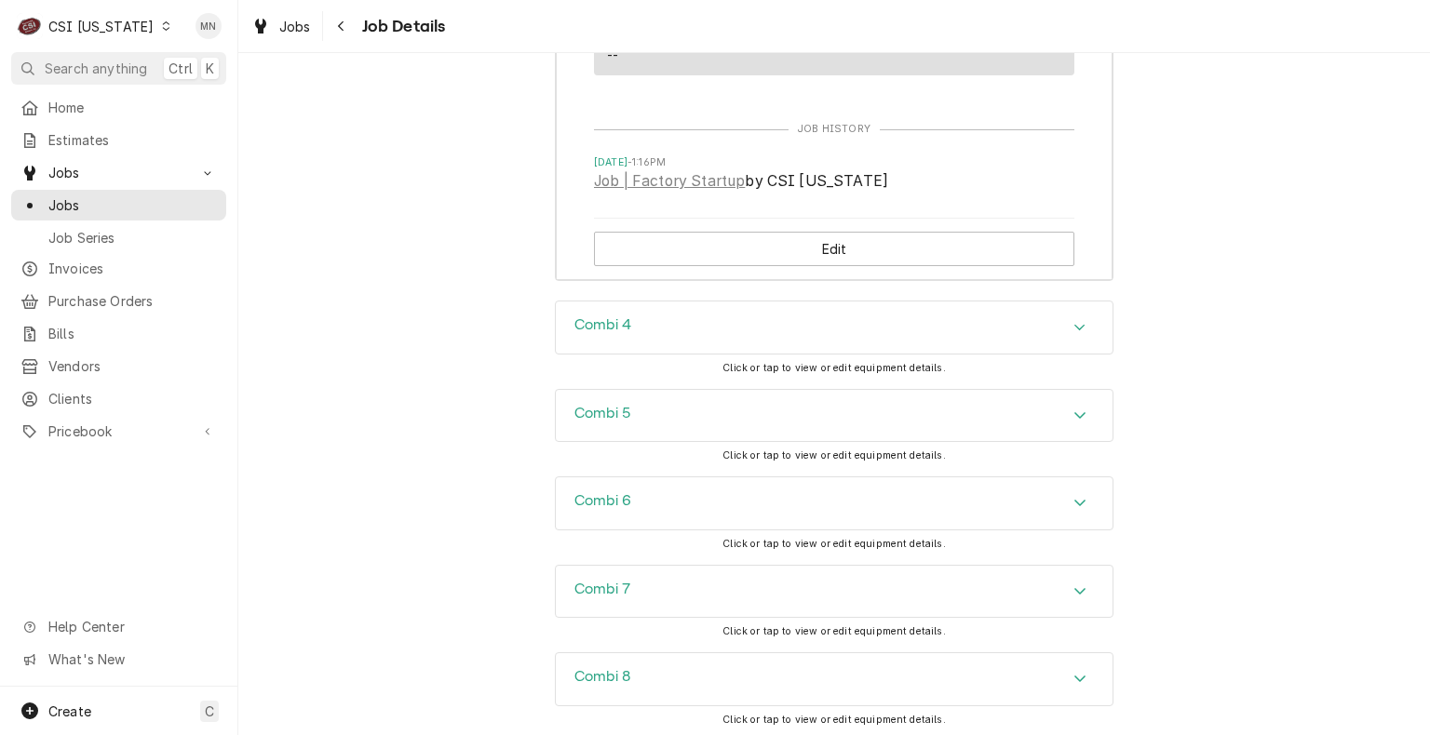
click at [763, 354] on div "Combi 4" at bounding box center [834, 328] width 557 height 52
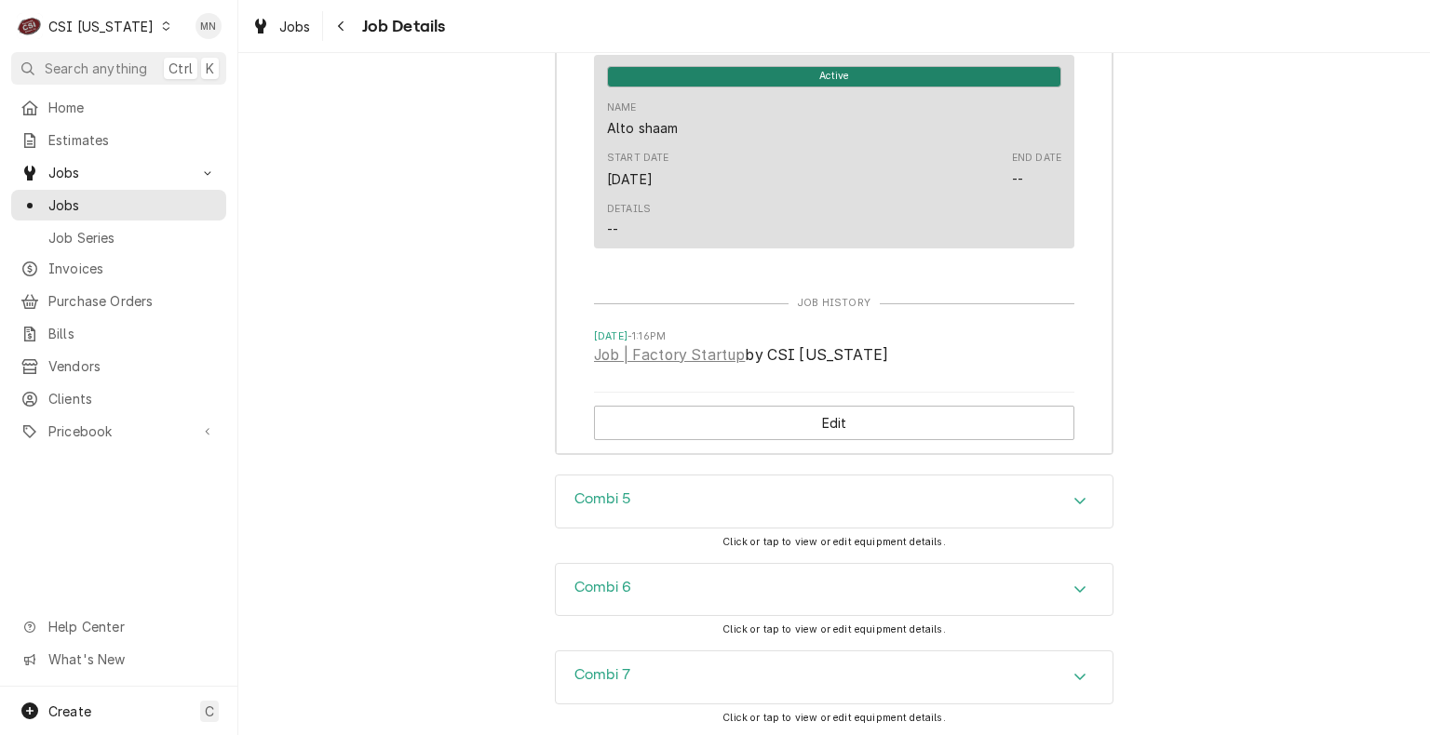
scroll to position [6236, 0]
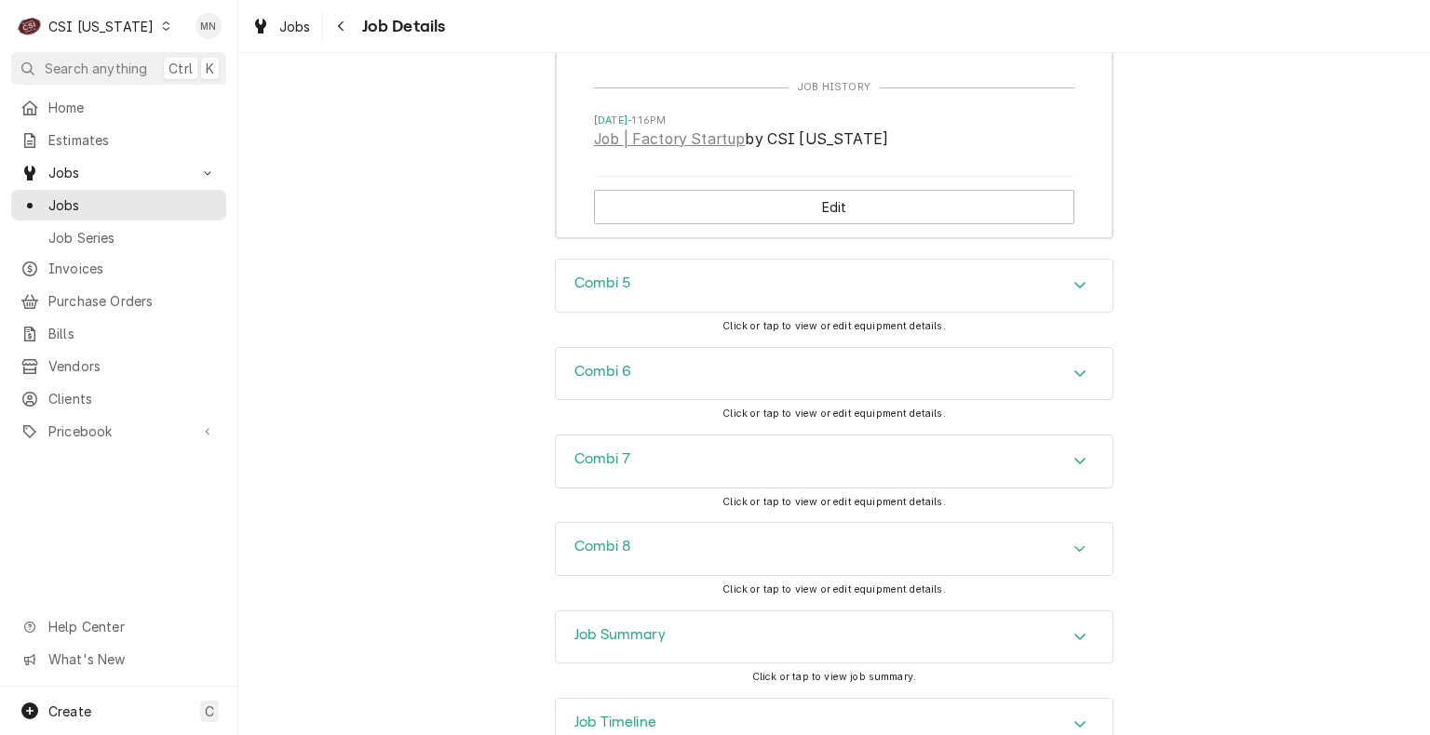
click at [746, 312] on div "Combi 5" at bounding box center [834, 286] width 557 height 52
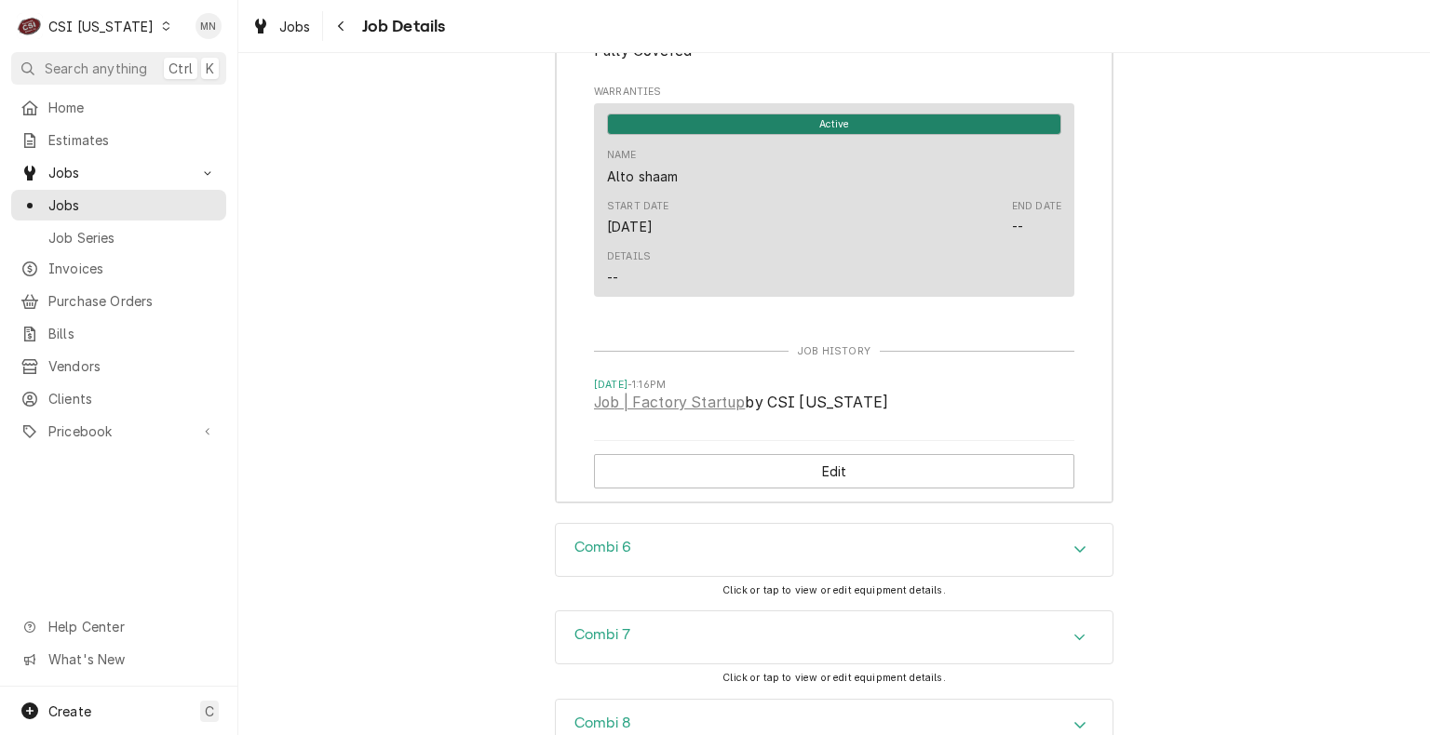
scroll to position [7073, 0]
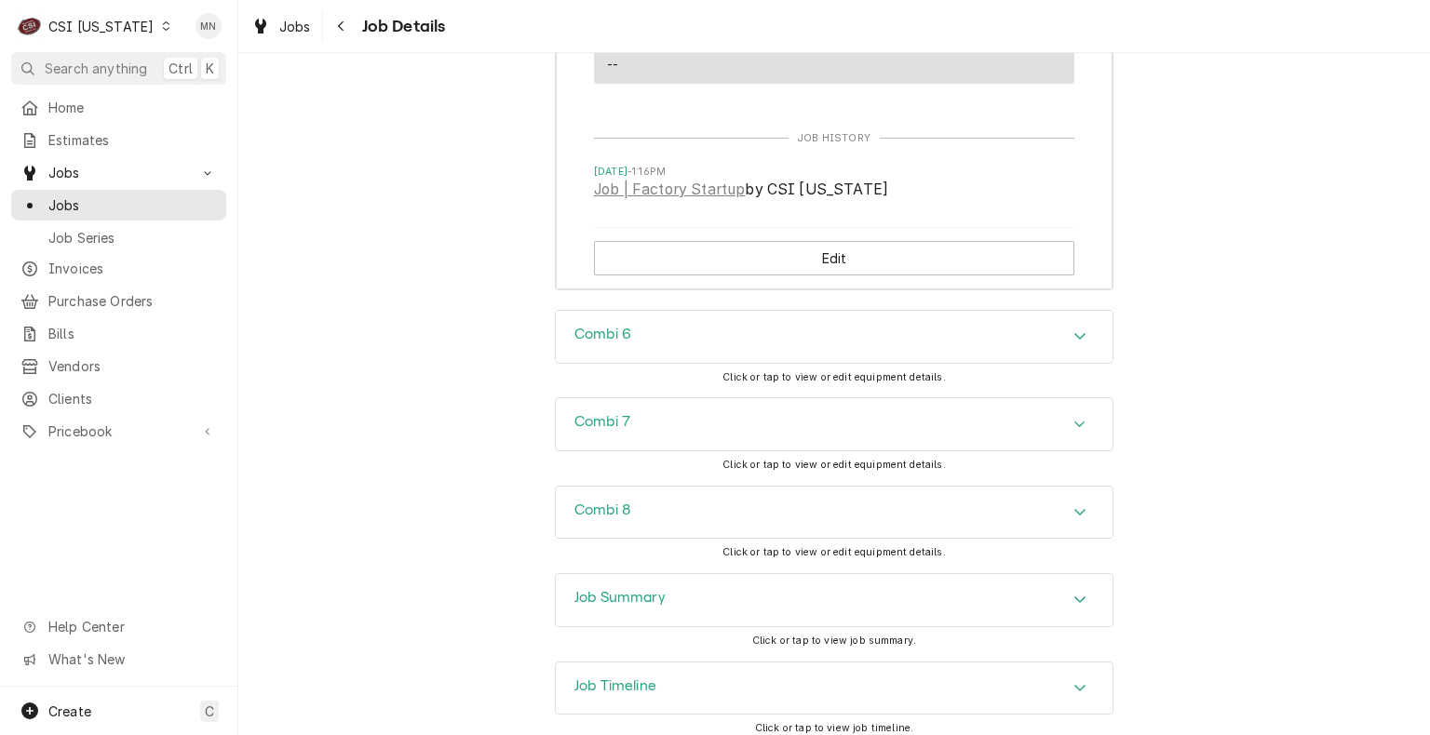
click at [735, 353] on div "Combi 6" at bounding box center [834, 337] width 557 height 52
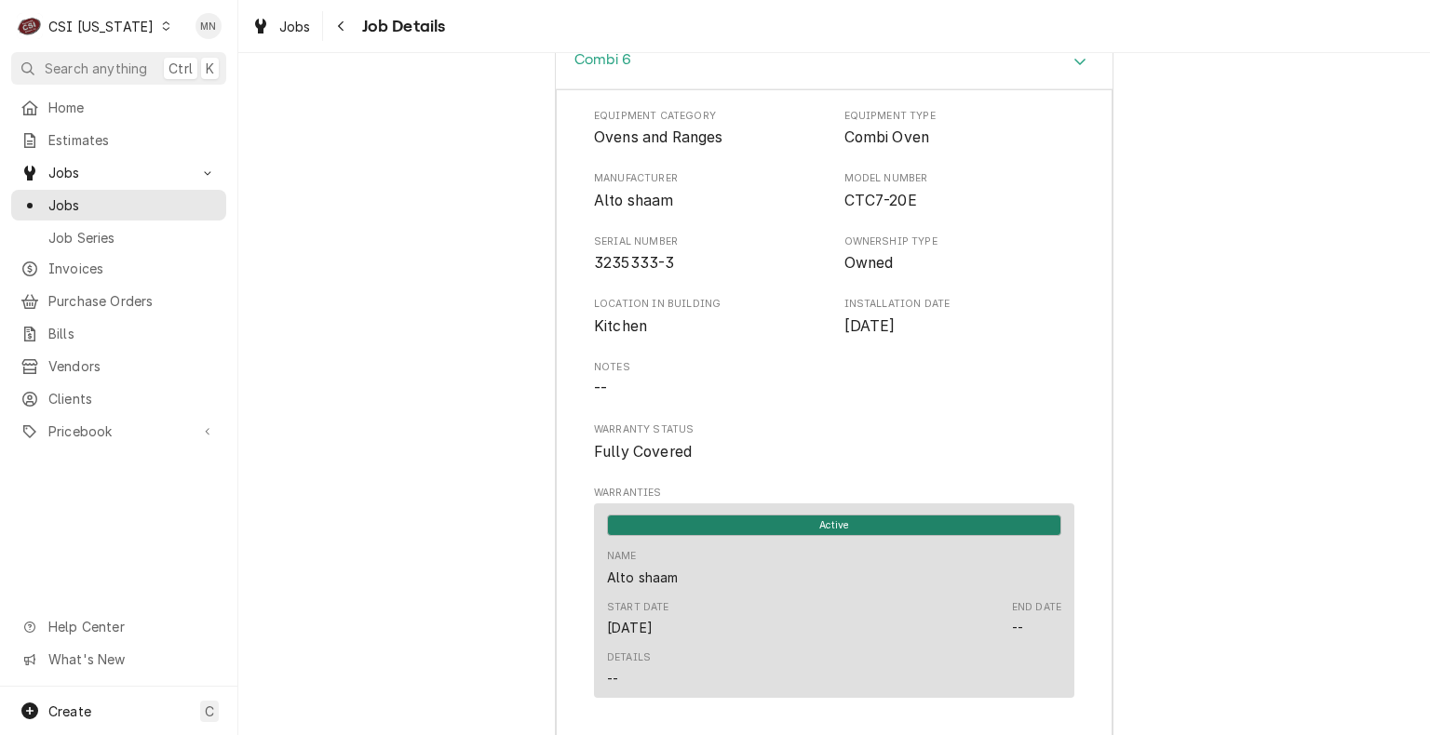
scroll to position [7352, 0]
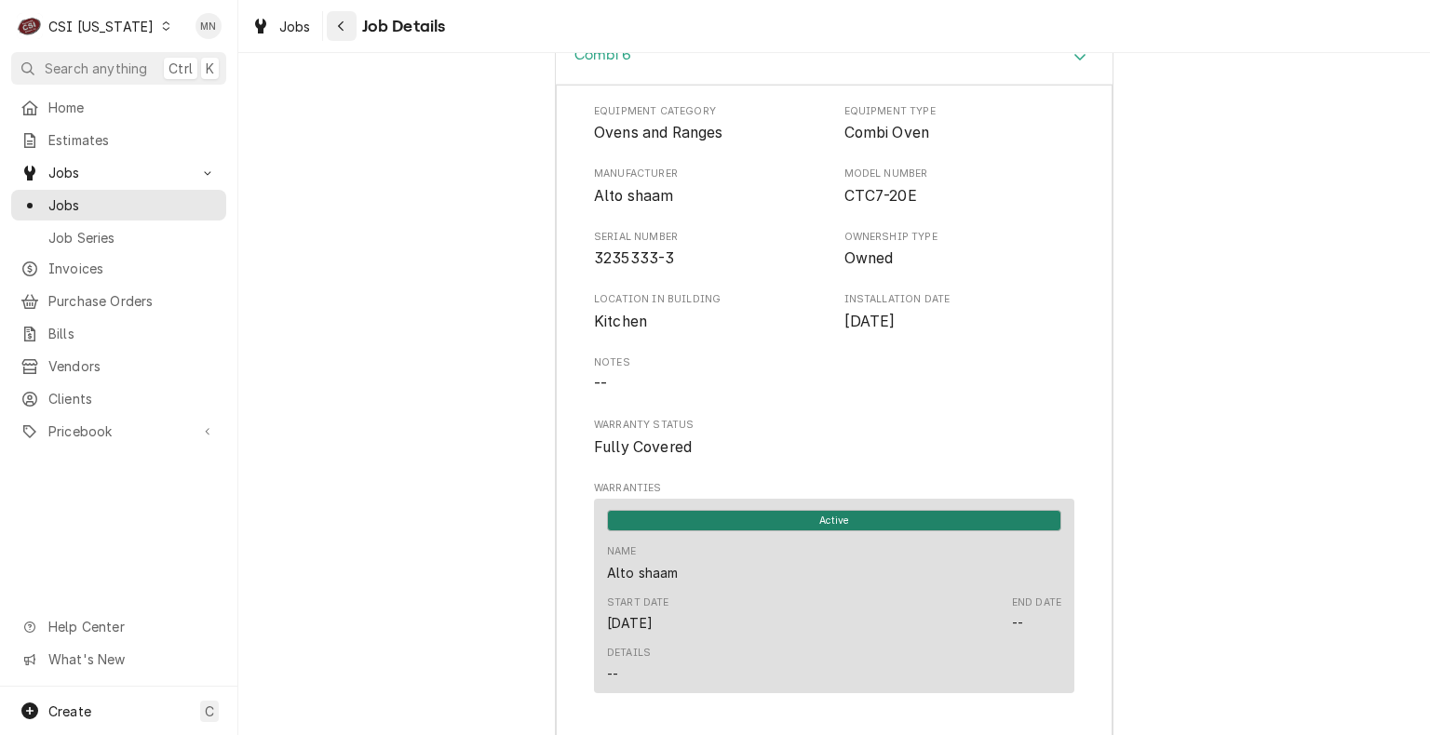
click at [347, 32] on div "Navigate back" at bounding box center [341, 26] width 19 height 19
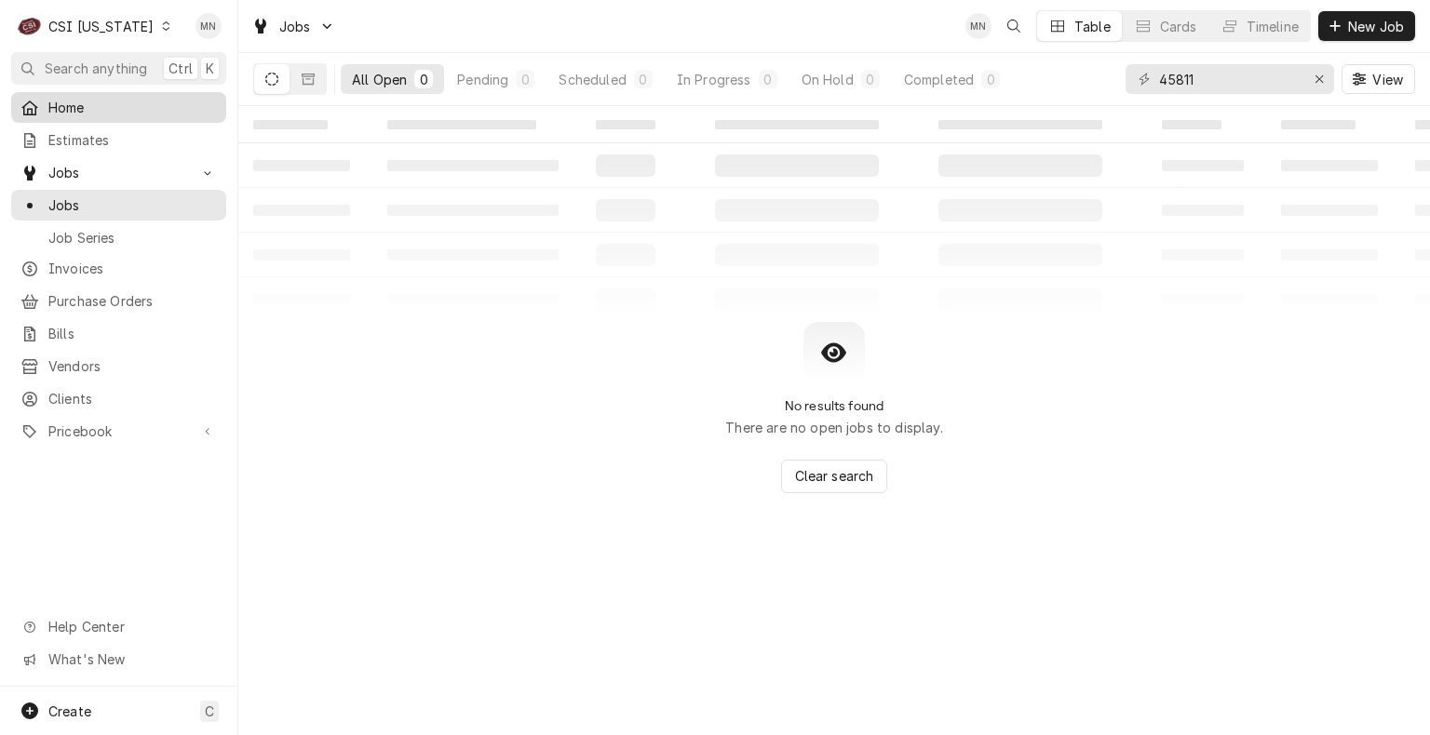
click at [89, 111] on span "Home" at bounding box center [132, 108] width 168 height 20
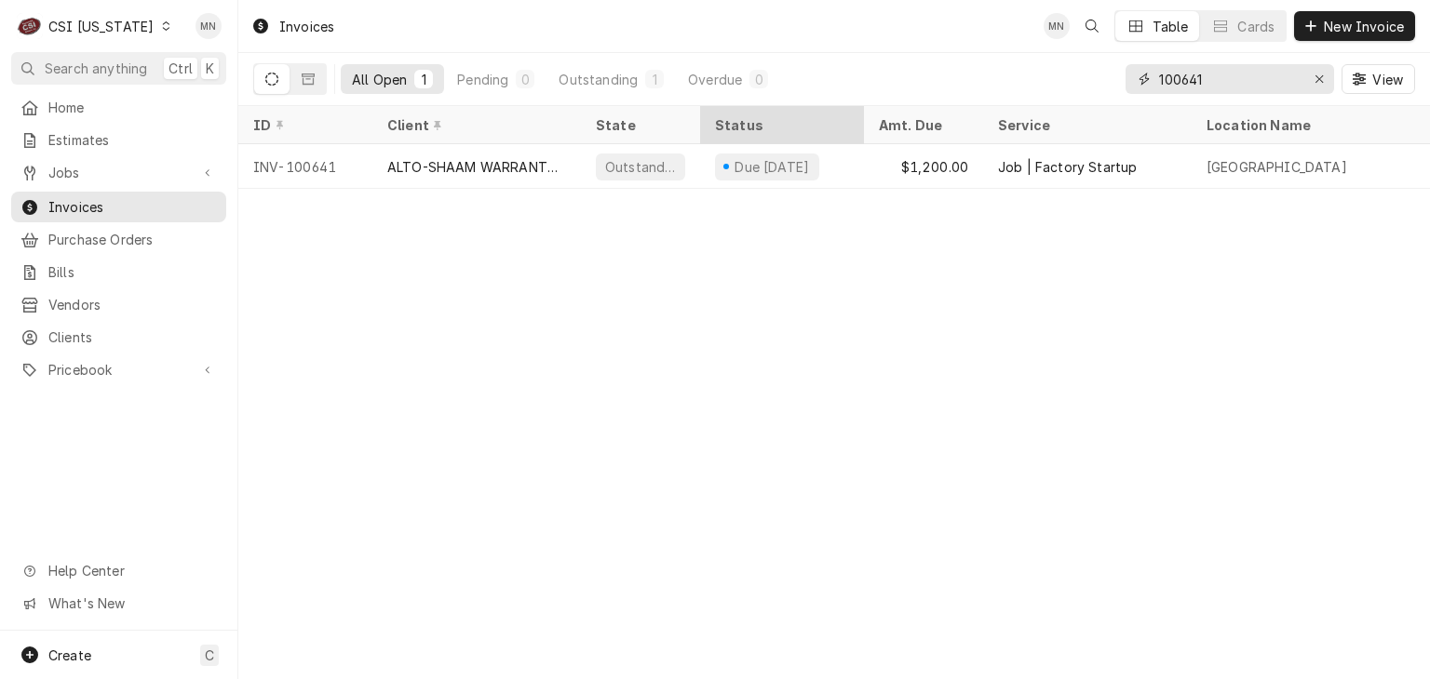
drag, startPoint x: 1238, startPoint y: 75, endPoint x: 849, endPoint y: 127, distance: 392.4
click at [864, 123] on div "Invoices MN Table Cards New Invoice All Open 1 Pending 0 Outstanding 1 Overdue …" at bounding box center [833, 339] width 1191 height 679
type input "100651"
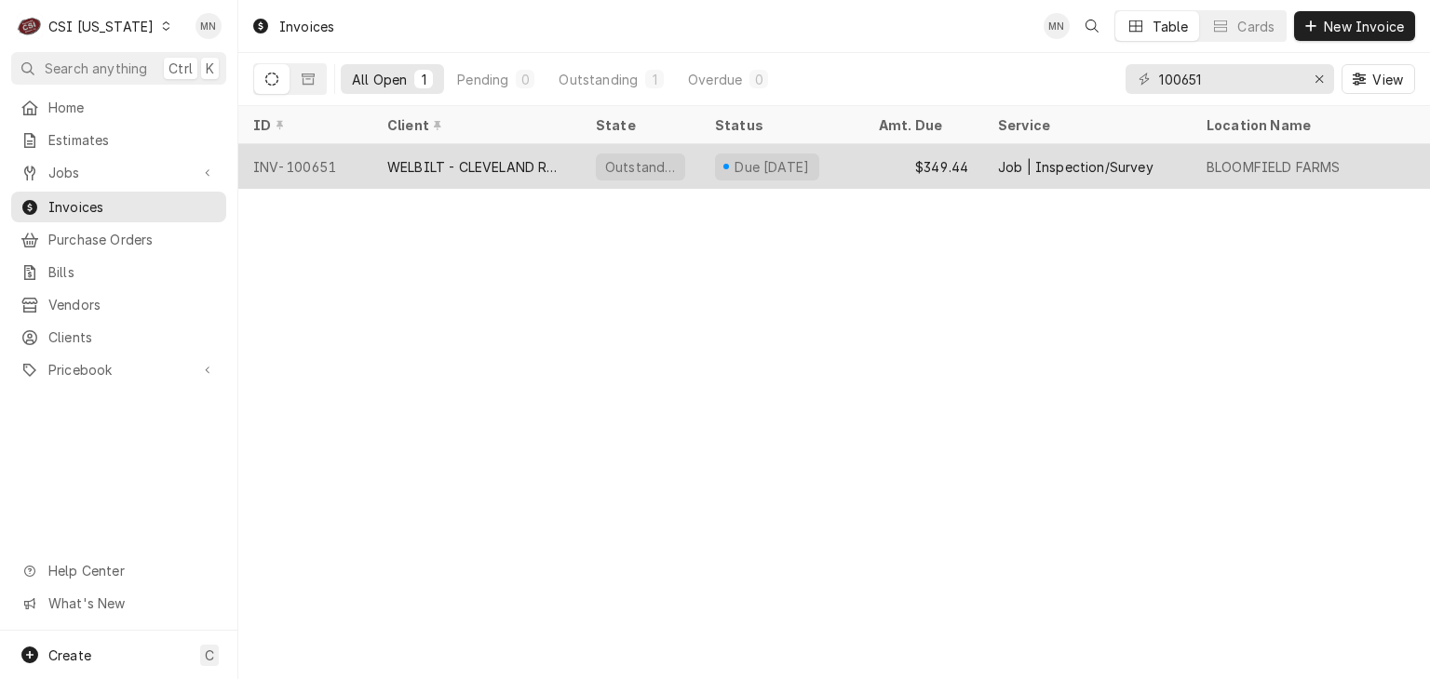
click at [455, 180] on div "WELBILT - CLEVELAND RANGE" at bounding box center [476, 166] width 208 height 45
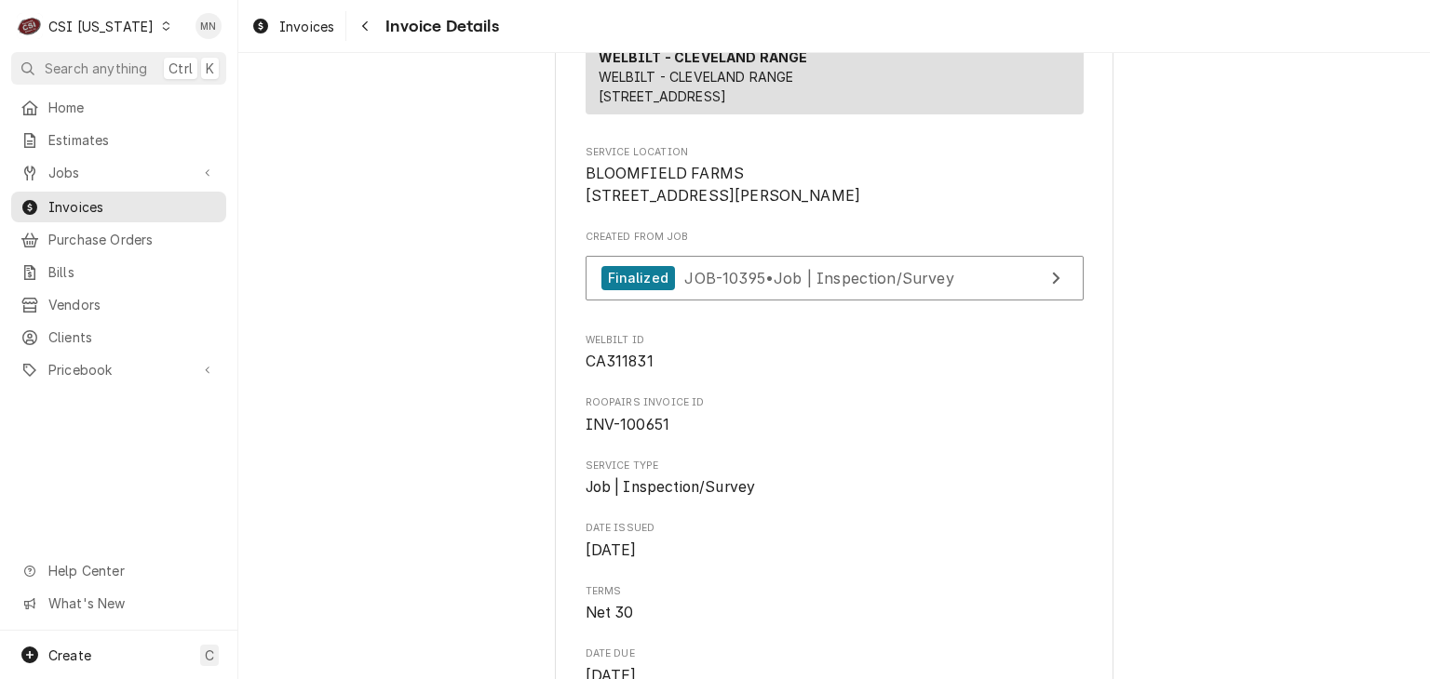
scroll to position [372, 0]
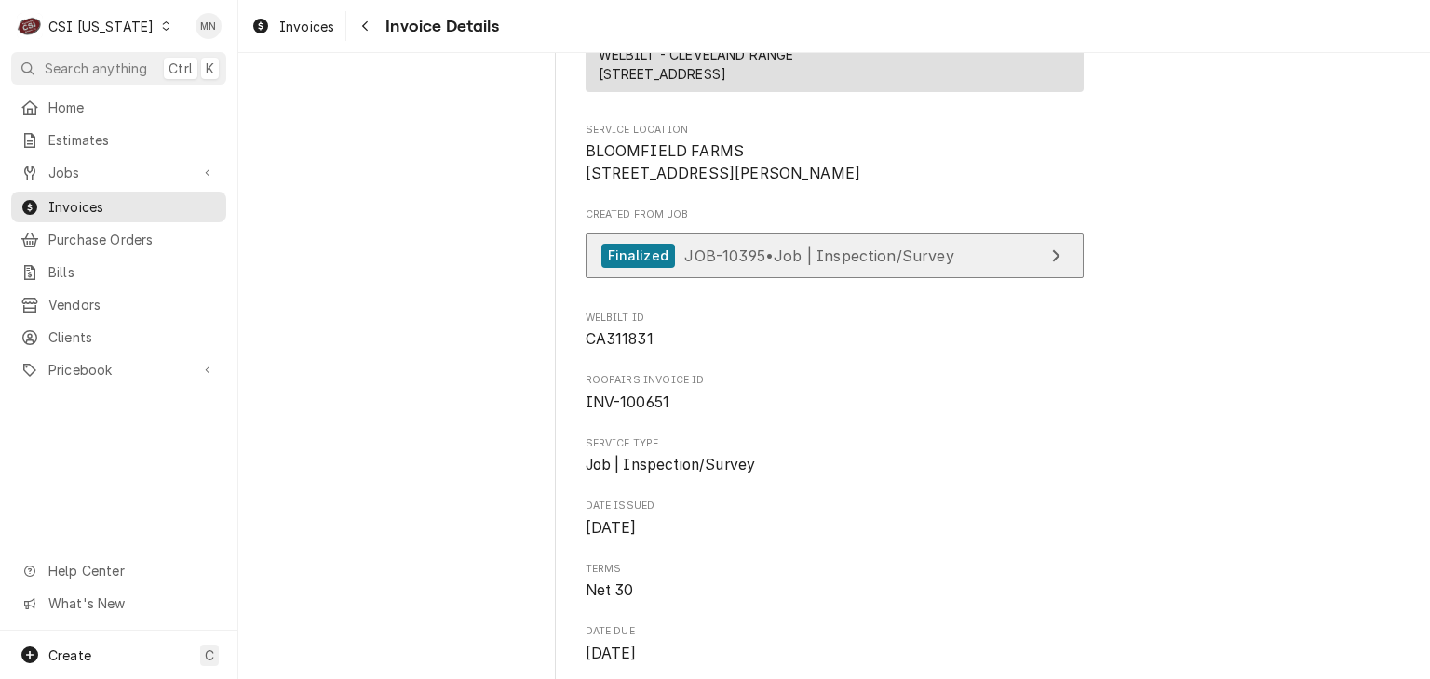
click at [877, 264] on span "JOB-10395 • Job | Inspection/Survey" at bounding box center [818, 255] width 269 height 19
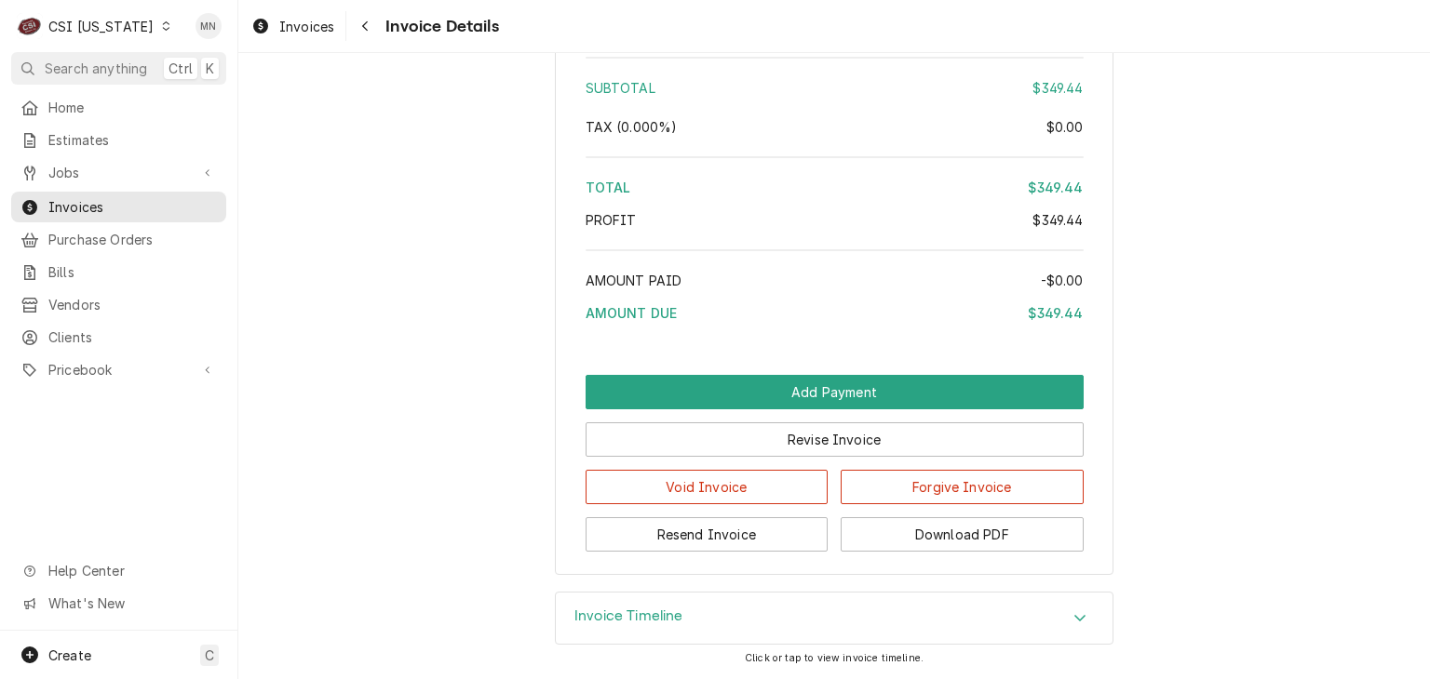
scroll to position [3346, 0]
click at [993, 539] on button "Download PDF" at bounding box center [961, 534] width 243 height 34
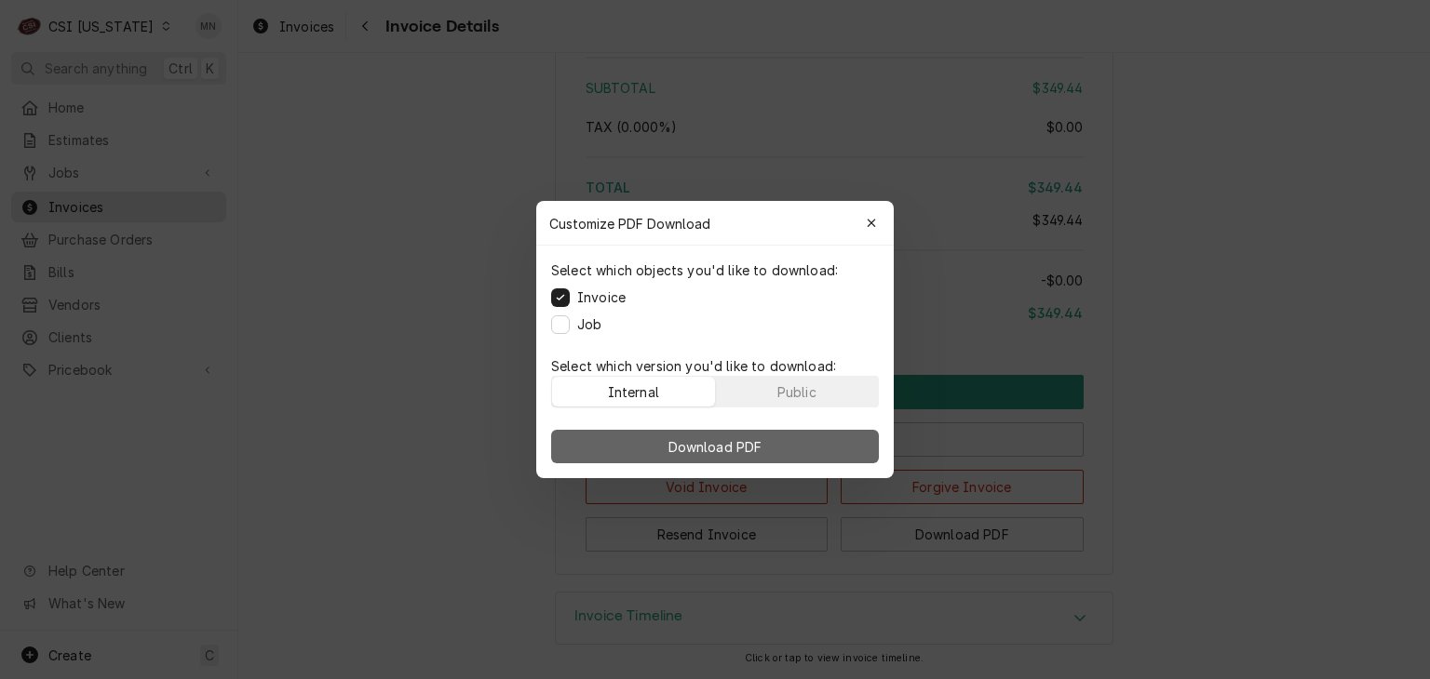
click at [740, 450] on span "Download PDF" at bounding box center [715, 447] width 101 height 20
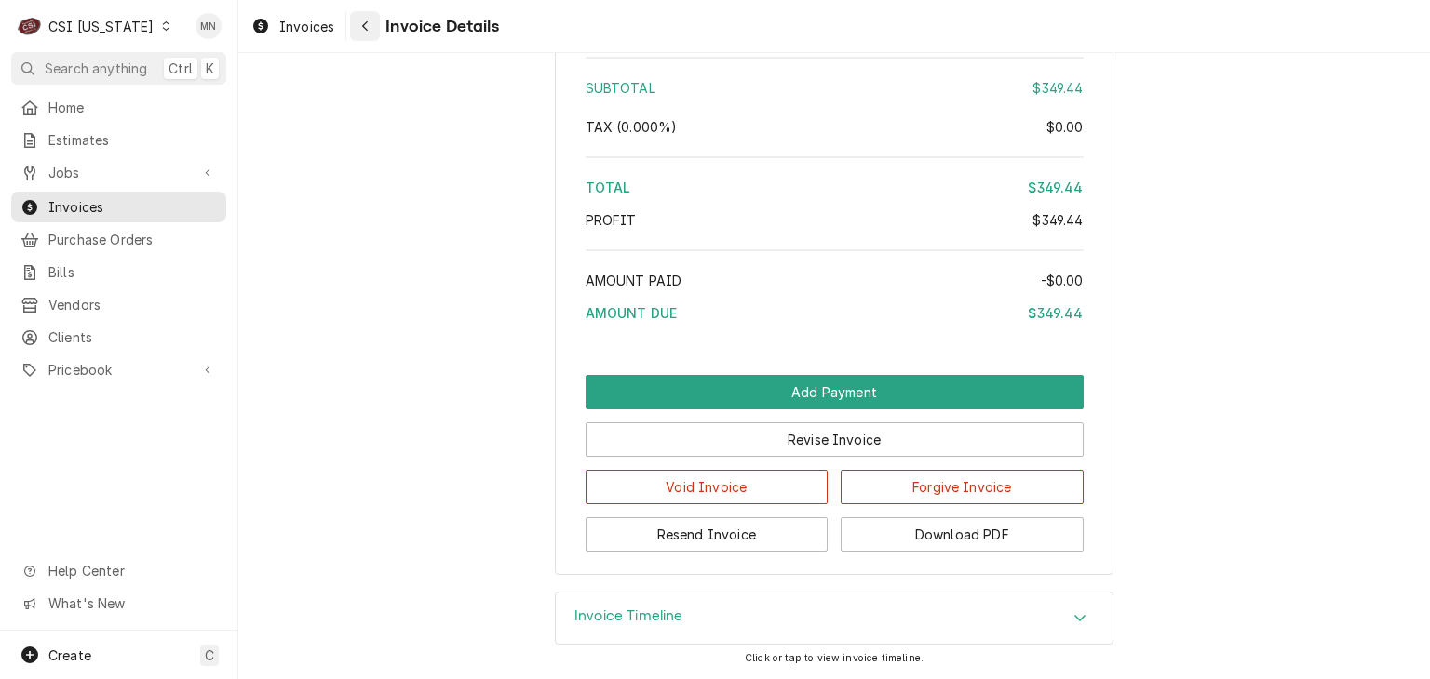
click at [373, 31] on div "Navigate back" at bounding box center [365, 26] width 19 height 19
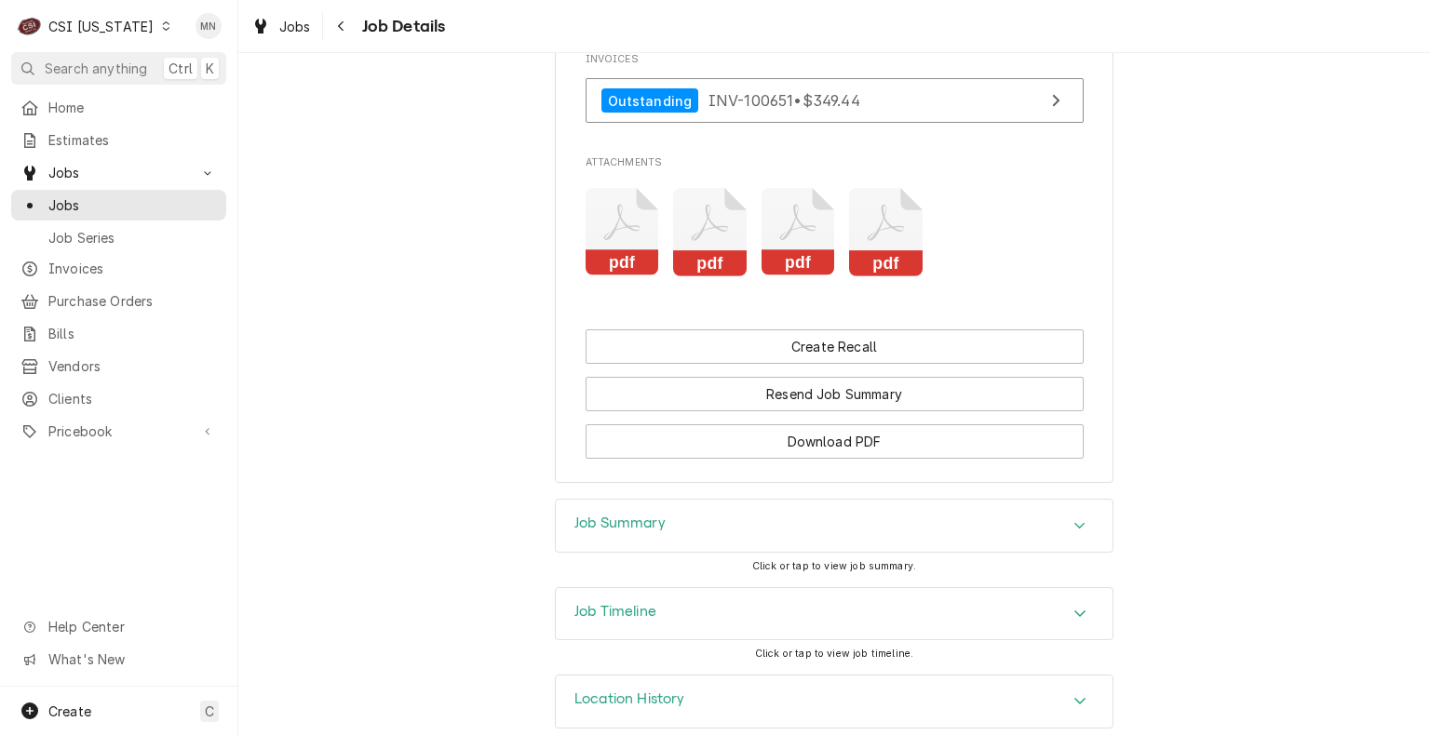
scroll to position [2900, 0]
click at [886, 197] on icon "Attachments" at bounding box center [886, 231] width 74 height 88
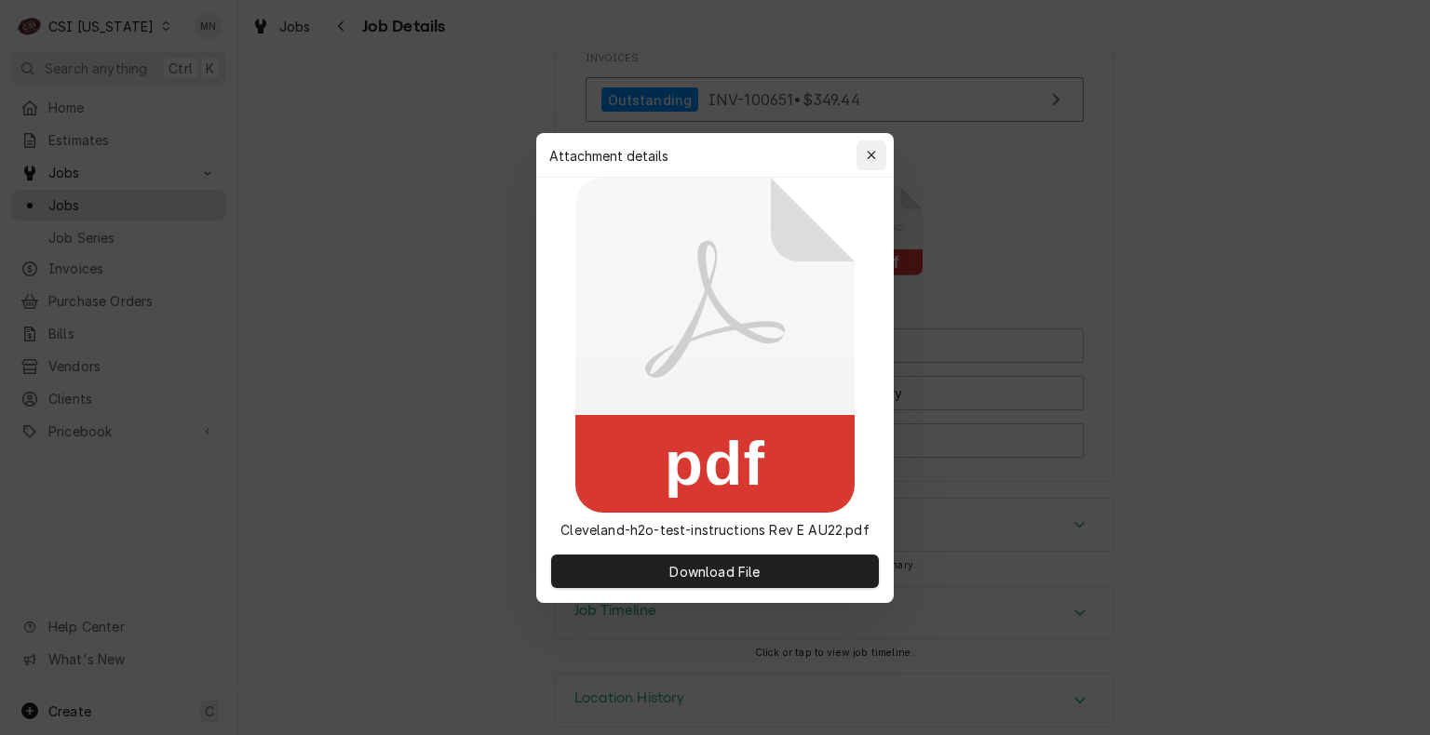
click at [879, 143] on button "button" at bounding box center [871, 156] width 30 height 30
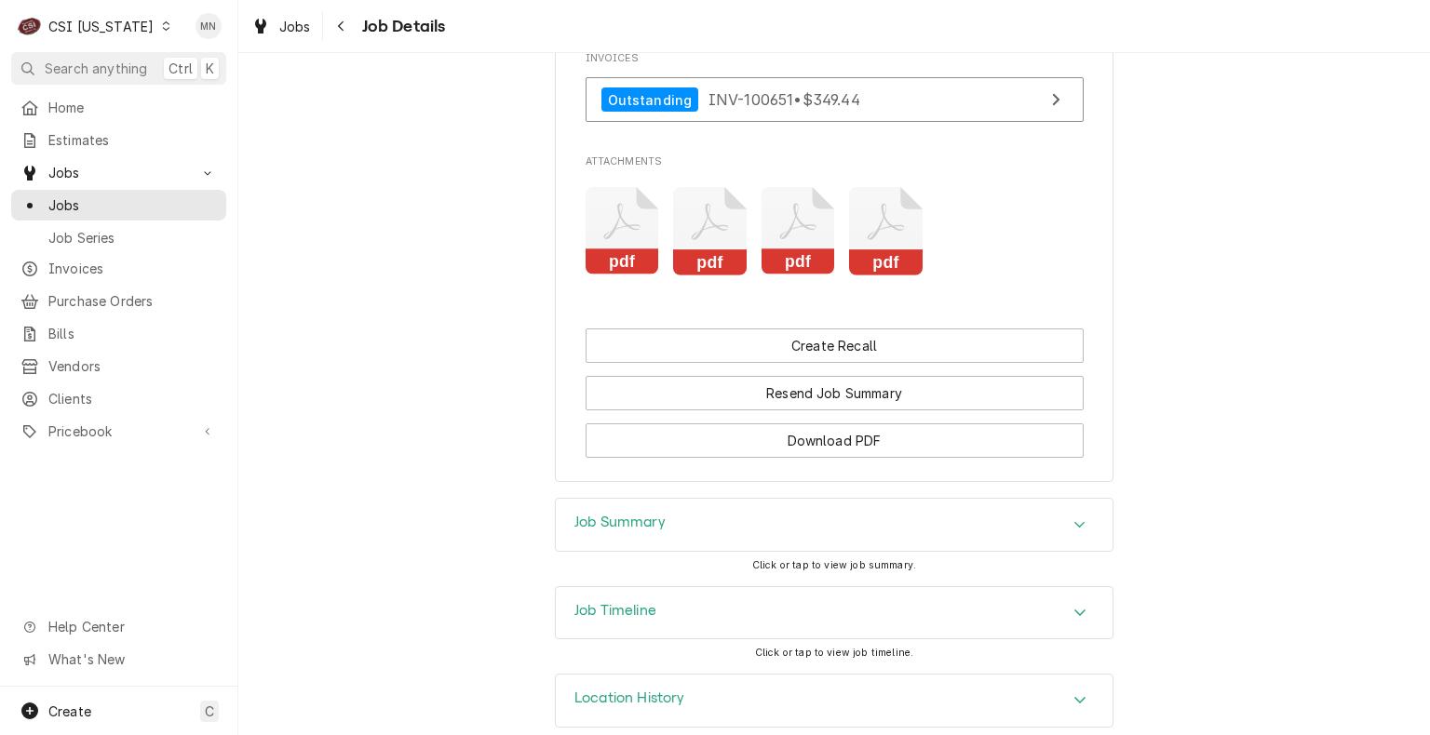
click at [788, 199] on icon "Attachments" at bounding box center [798, 231] width 74 height 88
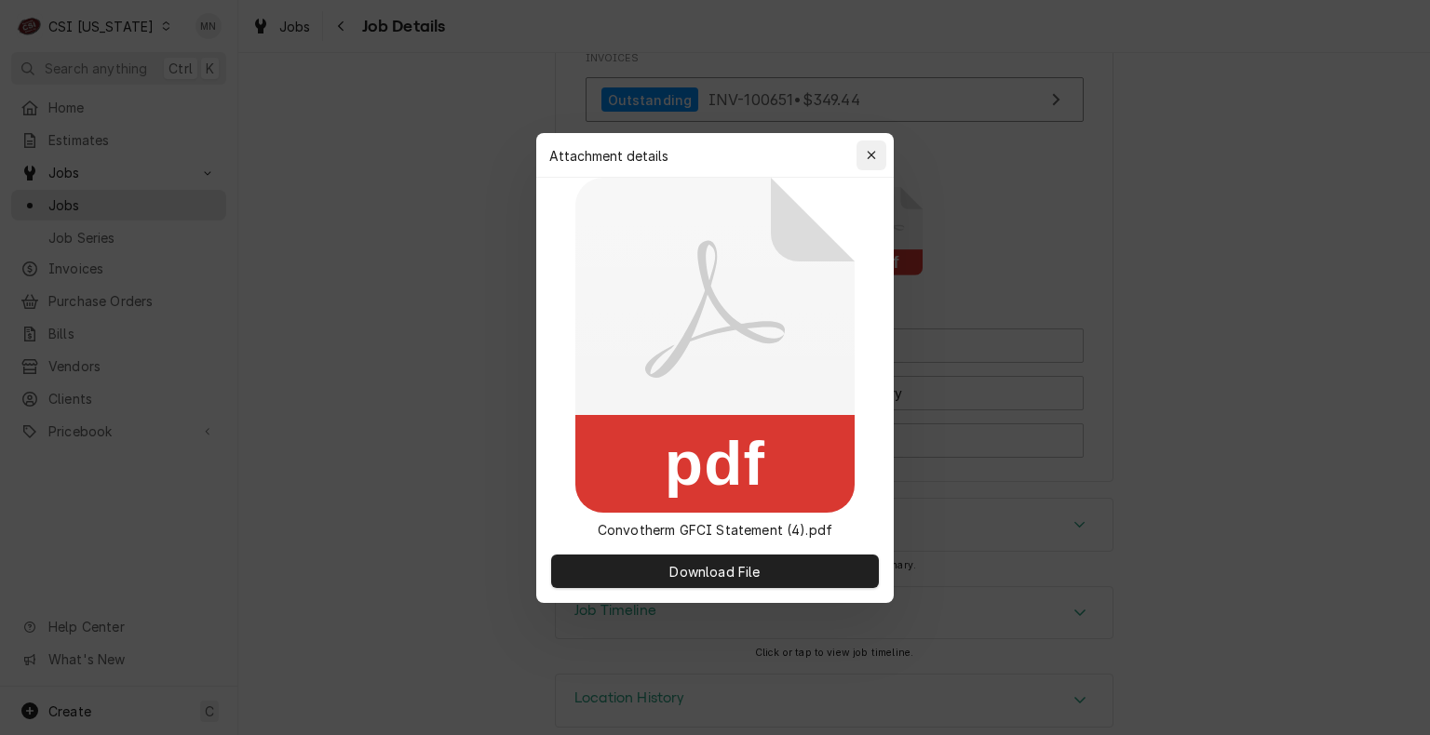
click at [879, 147] on div "button" at bounding box center [871, 155] width 19 height 19
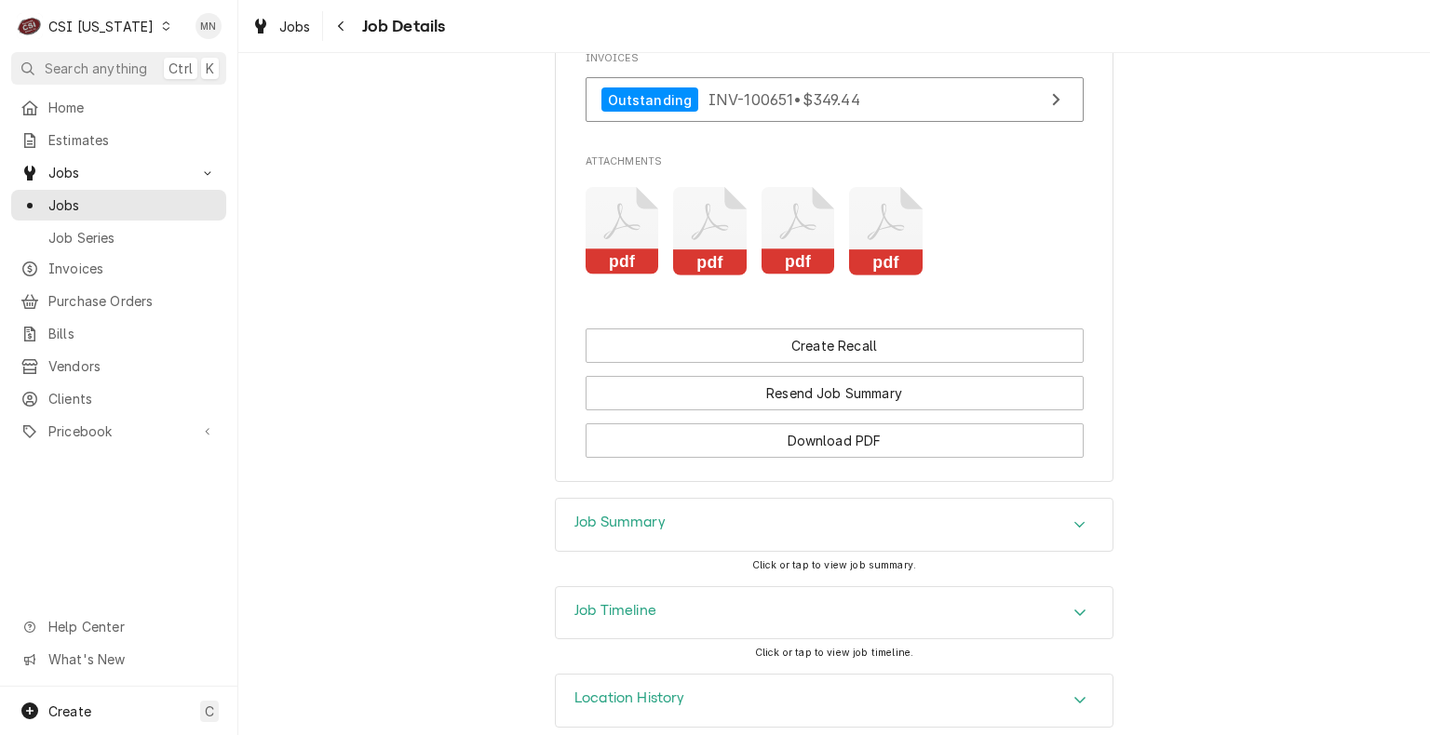
click at [708, 213] on icon "Attachments" at bounding box center [710, 231] width 74 height 88
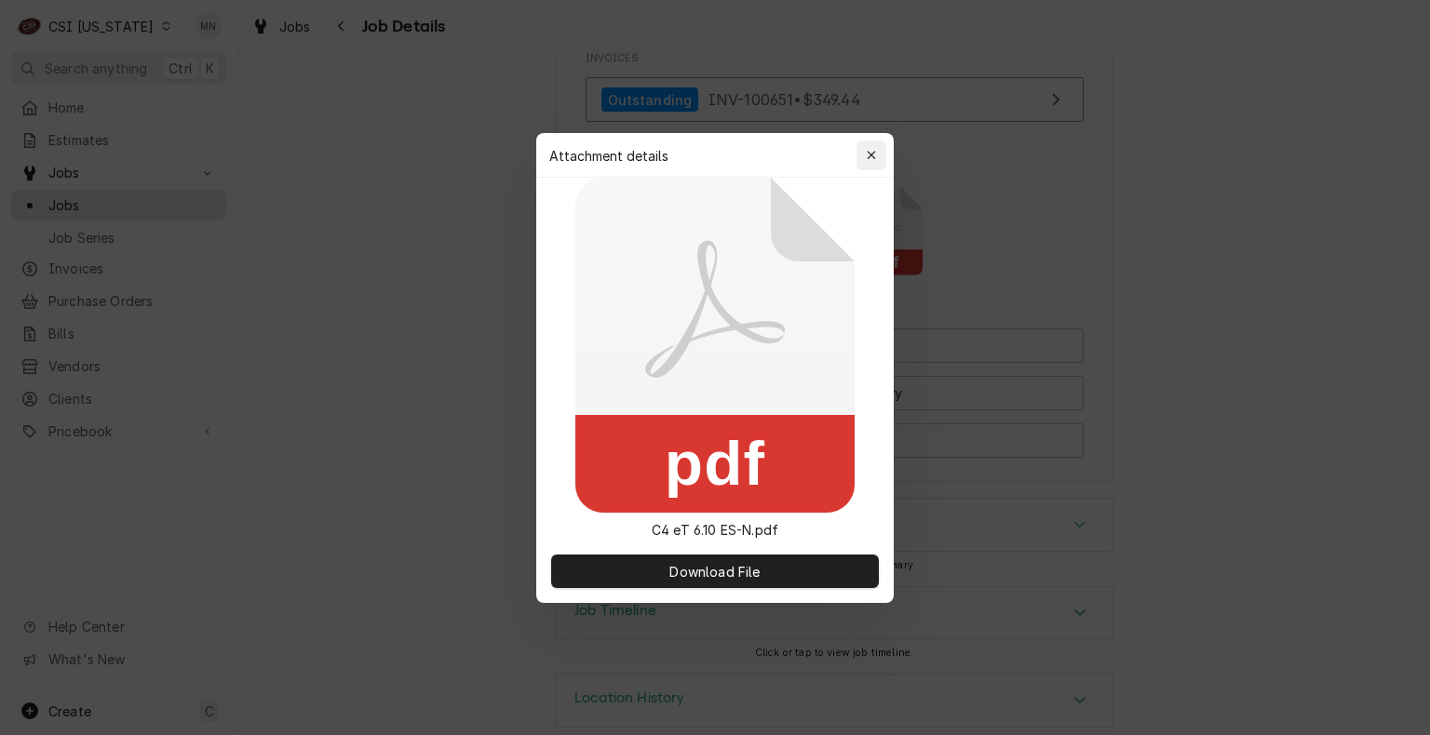
click at [864, 162] on div "button" at bounding box center [871, 155] width 19 height 19
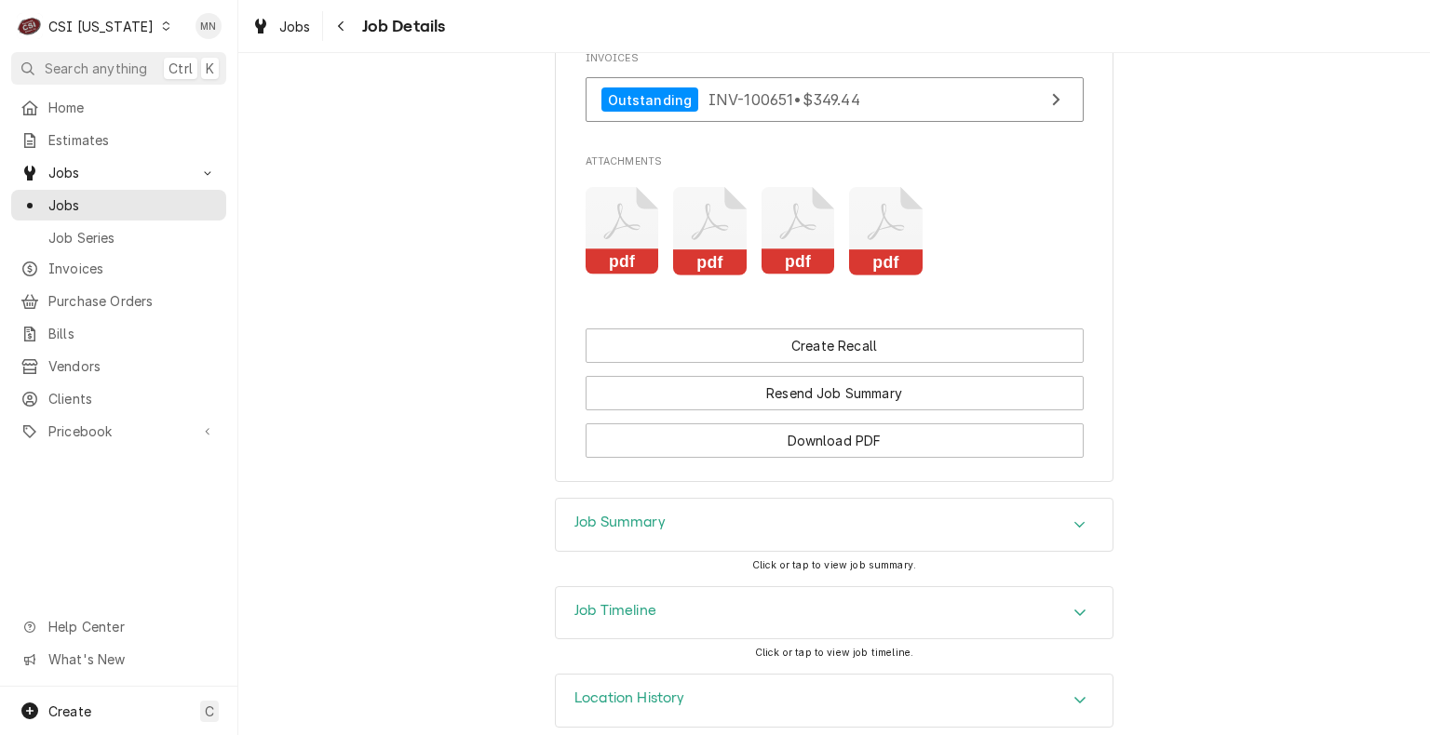
click at [626, 206] on icon "pdf" at bounding box center [622, 231] width 74 height 88
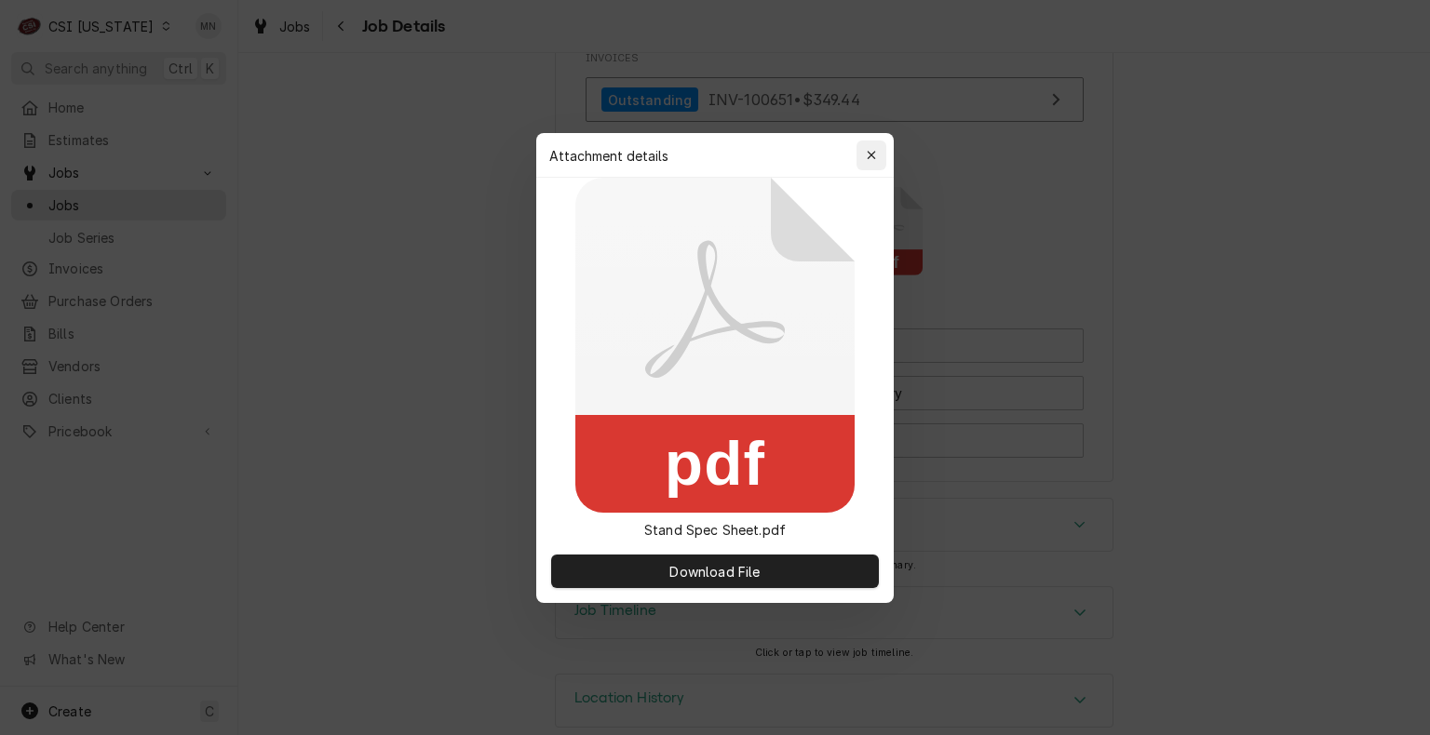
click at [867, 151] on icon "button" at bounding box center [871, 155] width 10 height 13
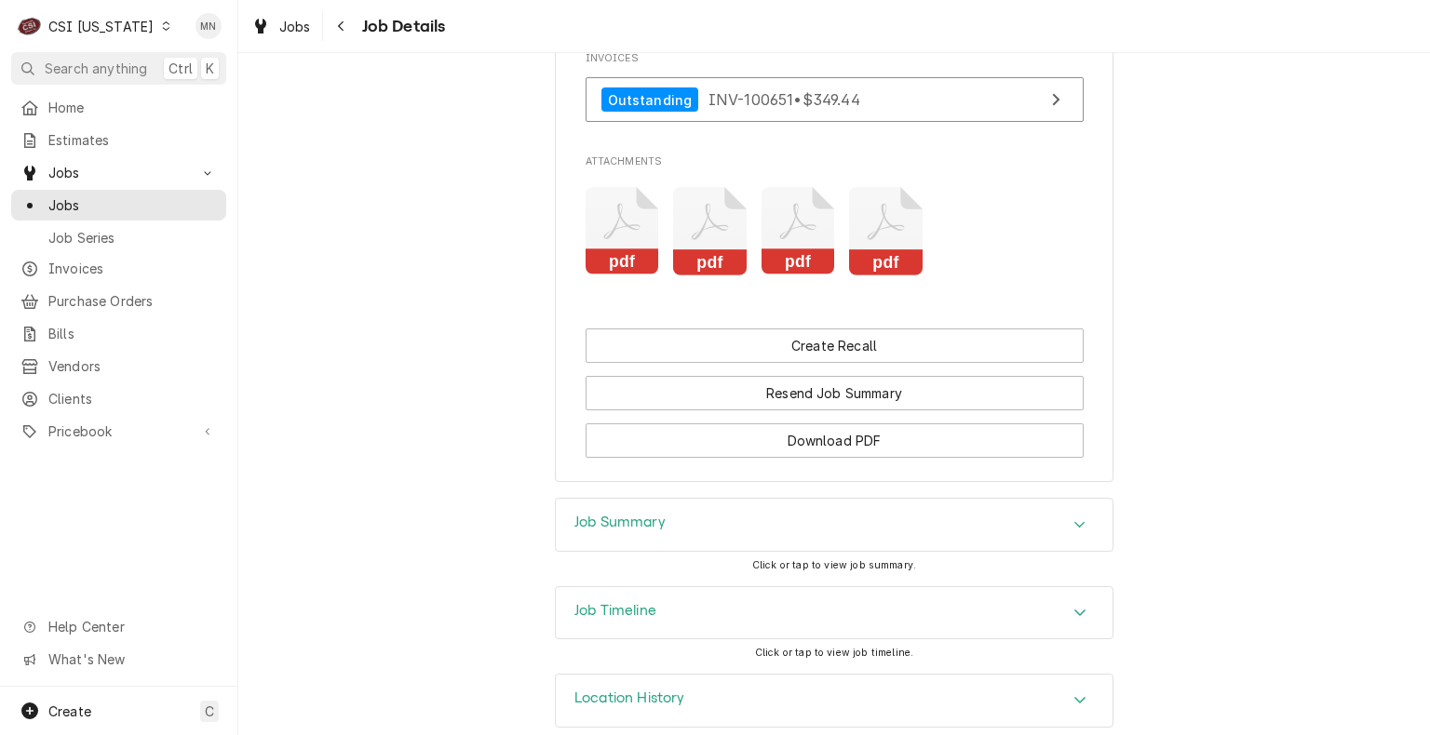
click at [796, 220] on icon "Attachments" at bounding box center [798, 231] width 74 height 88
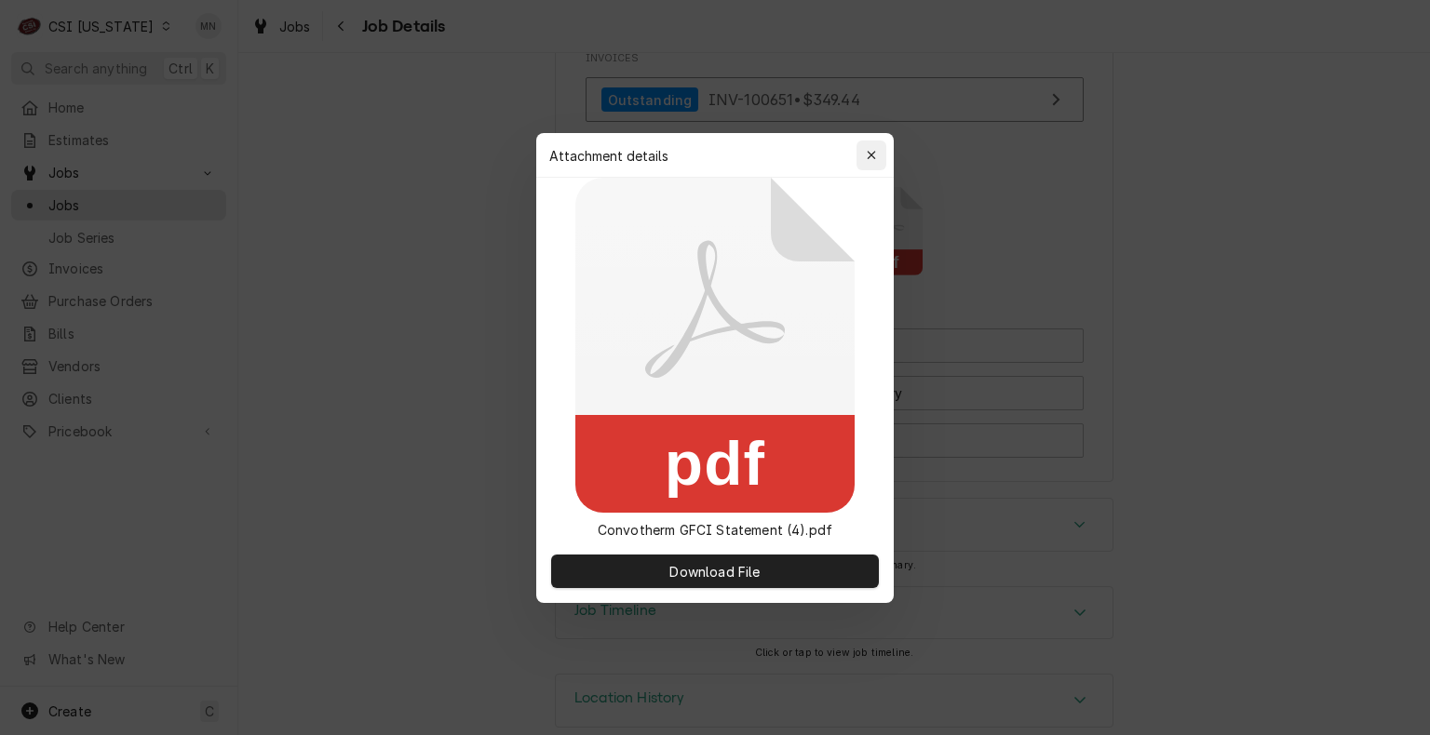
click at [867, 143] on button "button" at bounding box center [871, 156] width 30 height 30
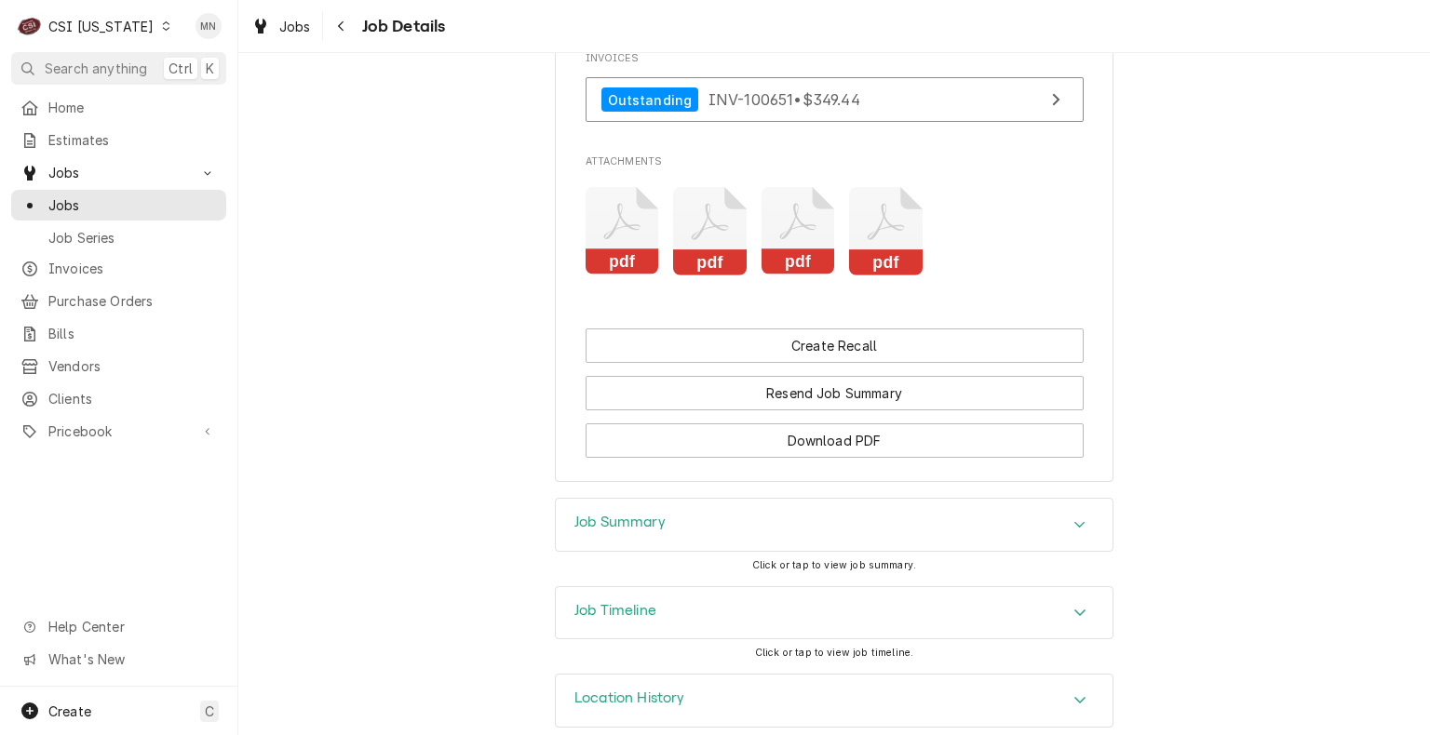
click at [834, 499] on div "Job Summary" at bounding box center [834, 525] width 557 height 52
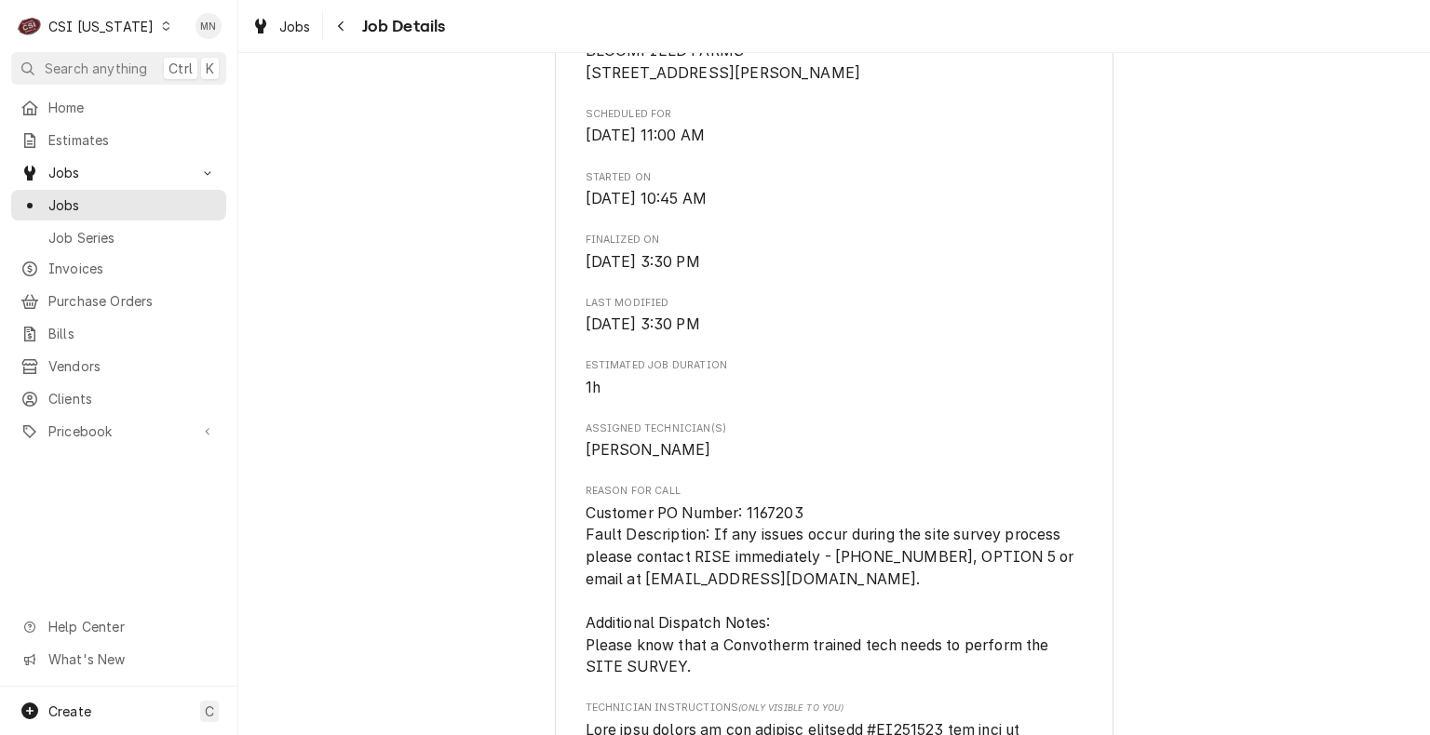
scroll to position [656, 0]
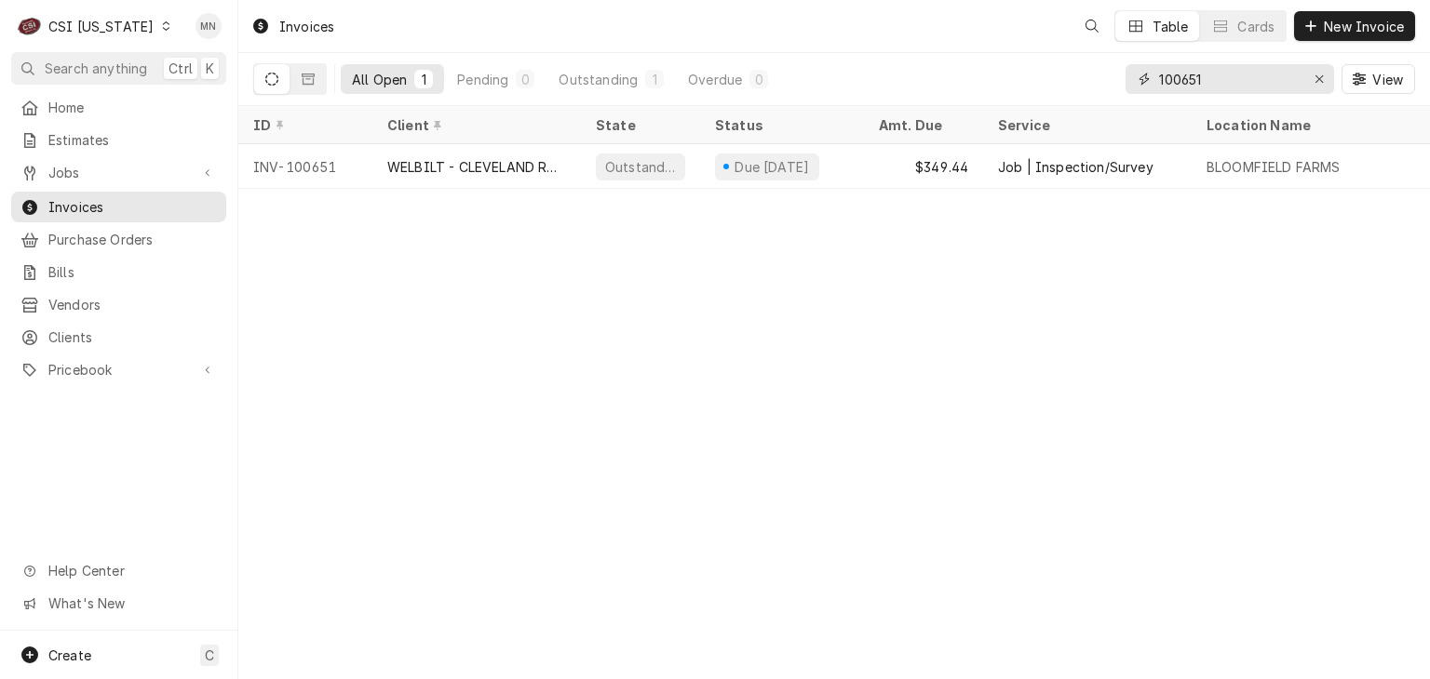
drag, startPoint x: 1219, startPoint y: 85, endPoint x: 931, endPoint y: 100, distance: 288.9
click at [934, 100] on div "All Open 1 Pending 0 Outstanding 1 Overdue 0 100651 View" at bounding box center [833, 79] width 1161 height 52
type input "100634"
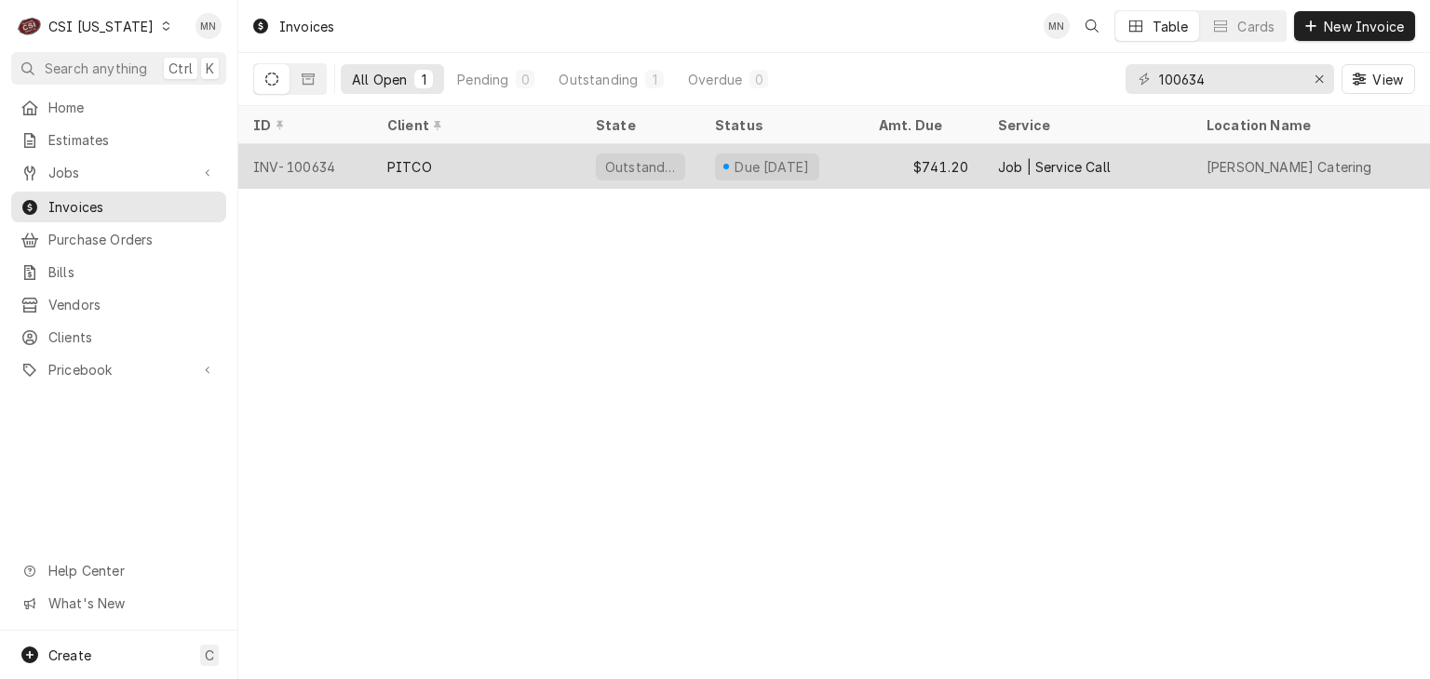
click at [547, 177] on div "PITCO" at bounding box center [476, 166] width 208 height 45
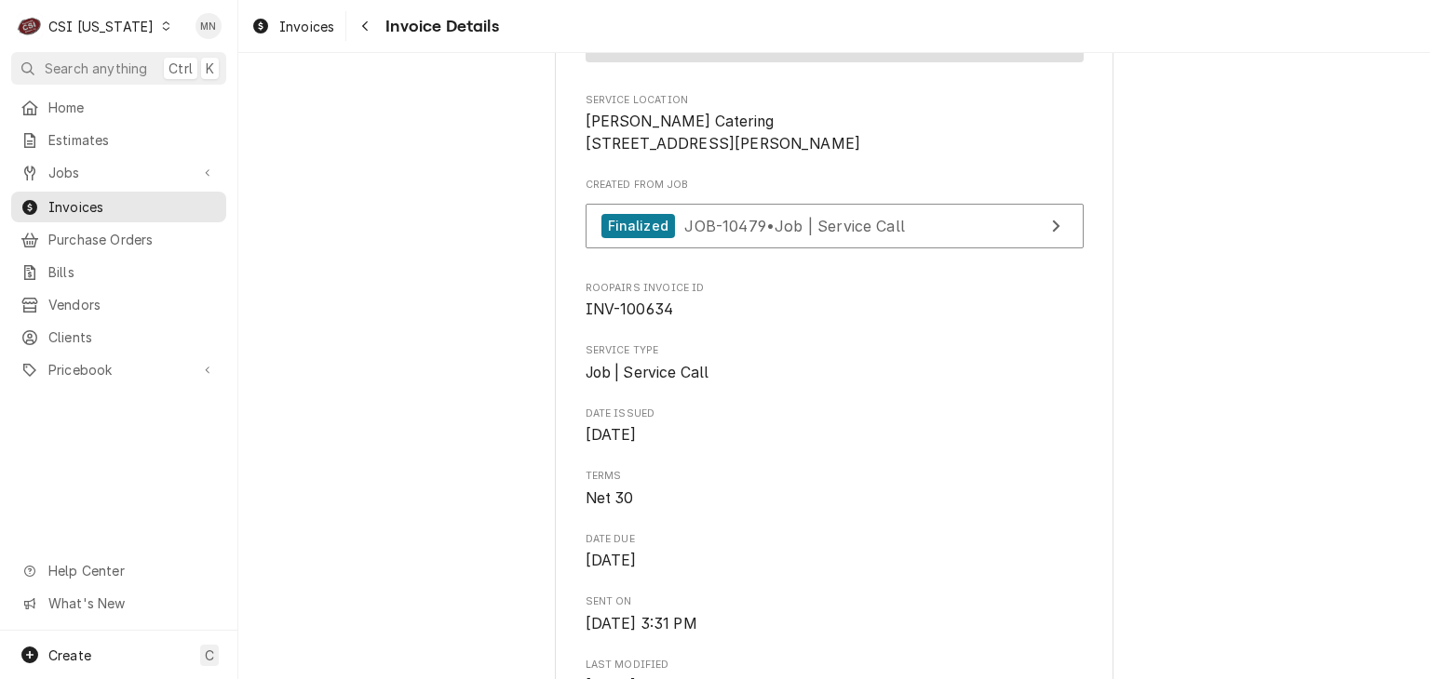
scroll to position [372, 0]
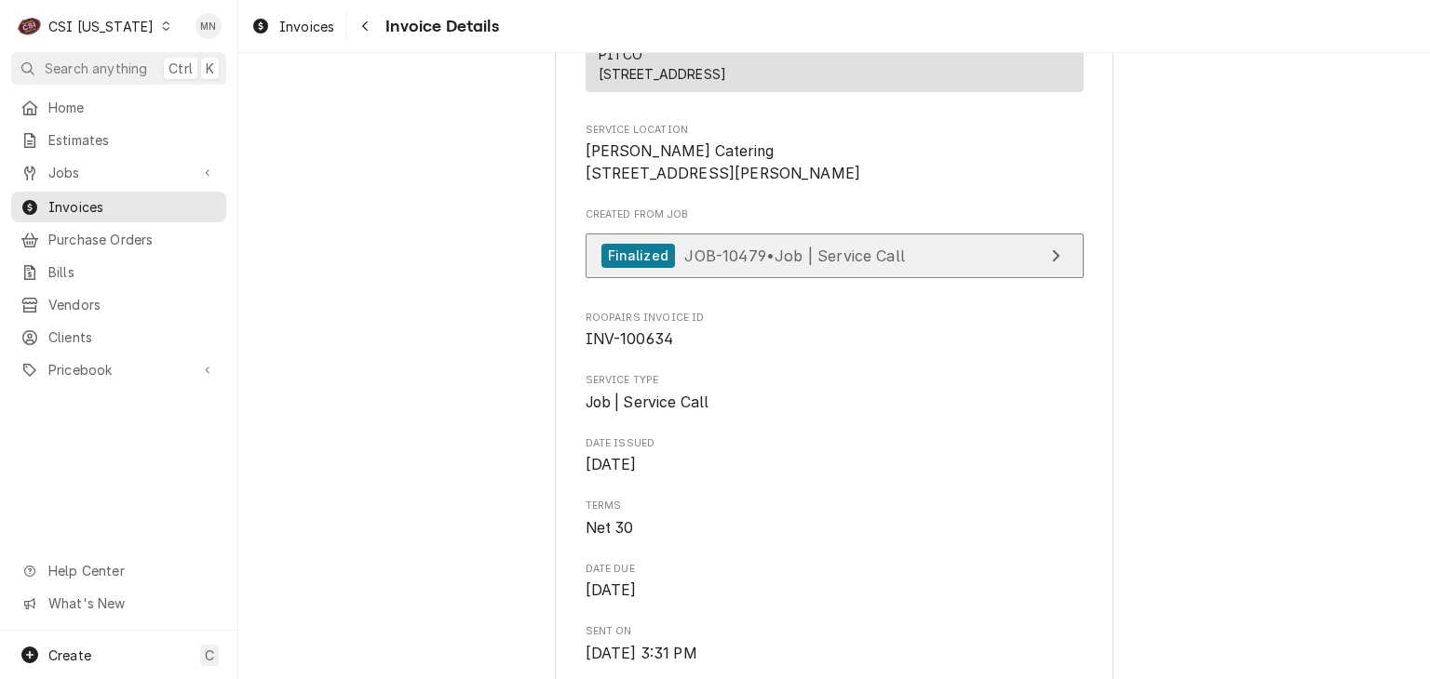
click at [810, 264] on span "JOB-10479 • Job | Service Call" at bounding box center [794, 255] width 221 height 19
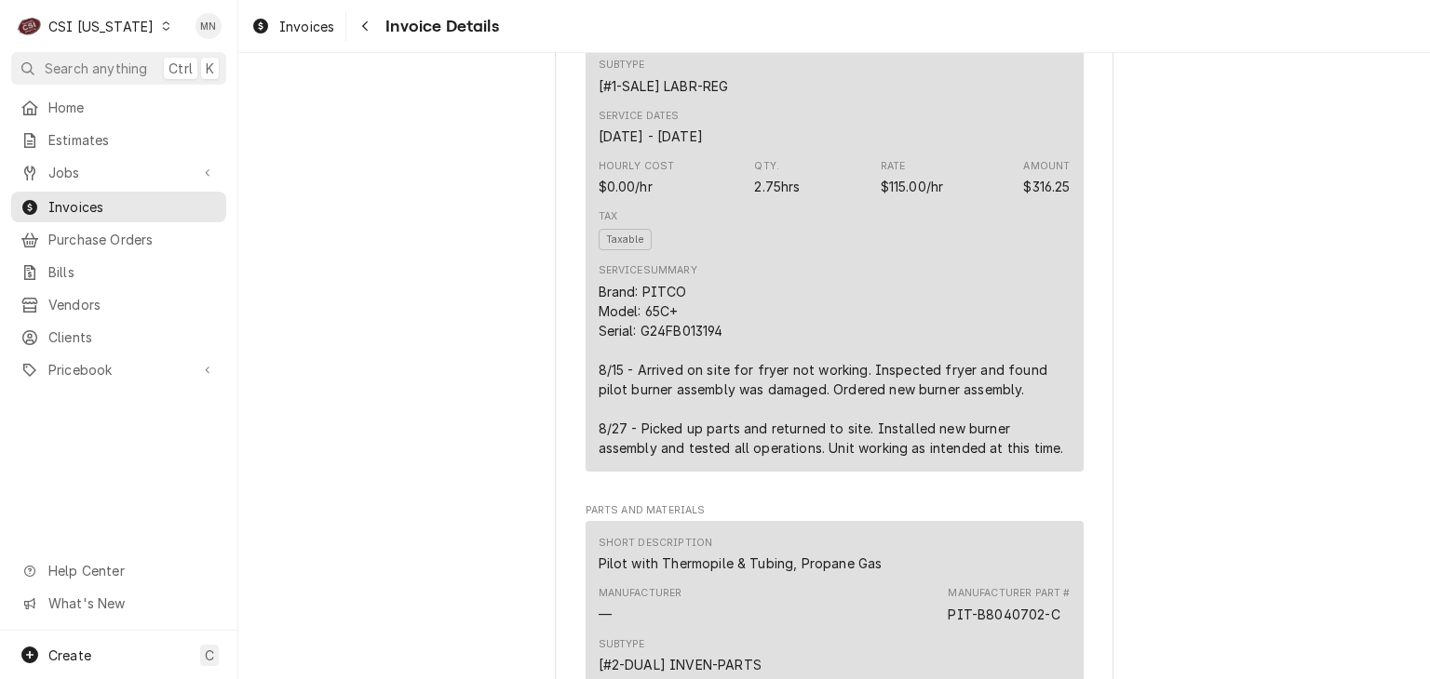
scroll to position [1210, 0]
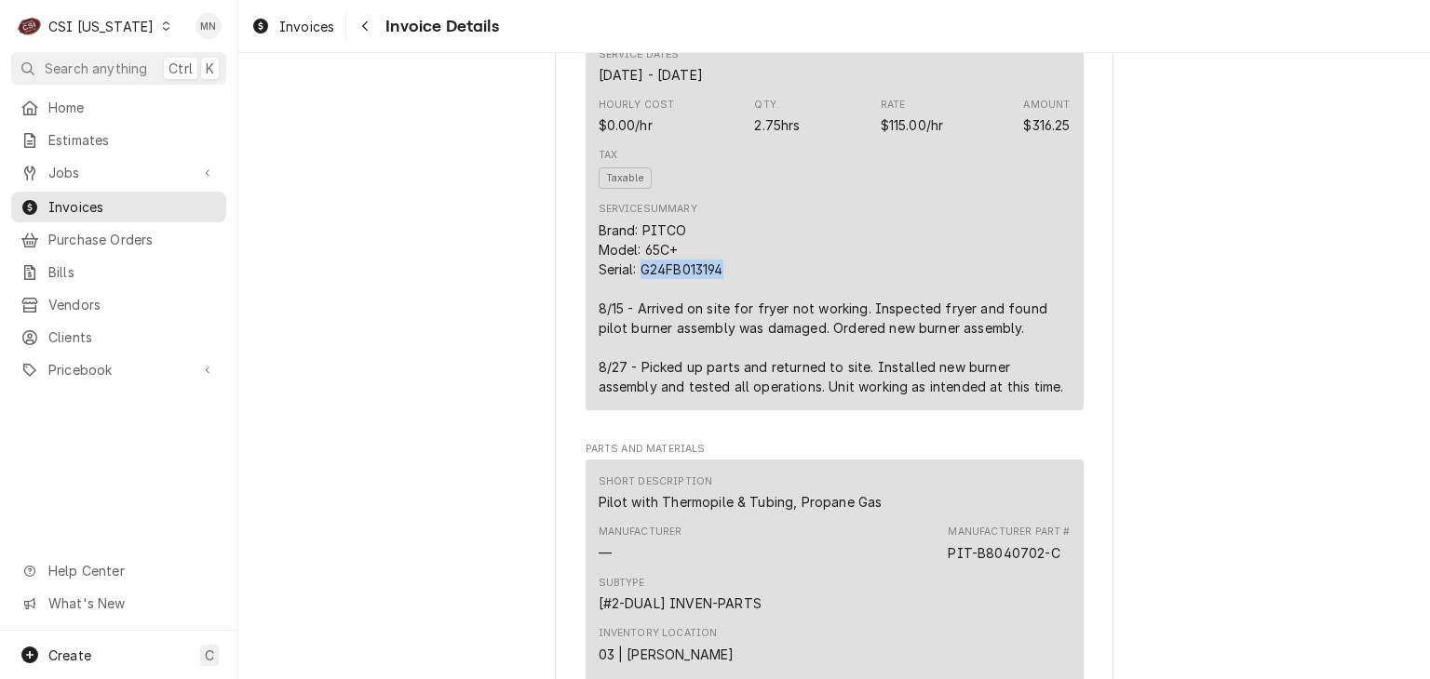
drag, startPoint x: 725, startPoint y: 330, endPoint x: 638, endPoint y: 336, distance: 87.7
click at [638, 336] on div "Brand: PITCO Model: 65C+ Serial: G24FB013194 8/15 - Arrived on site for fryer n…" at bounding box center [834, 309] width 472 height 176
copy div "G24FB013194"
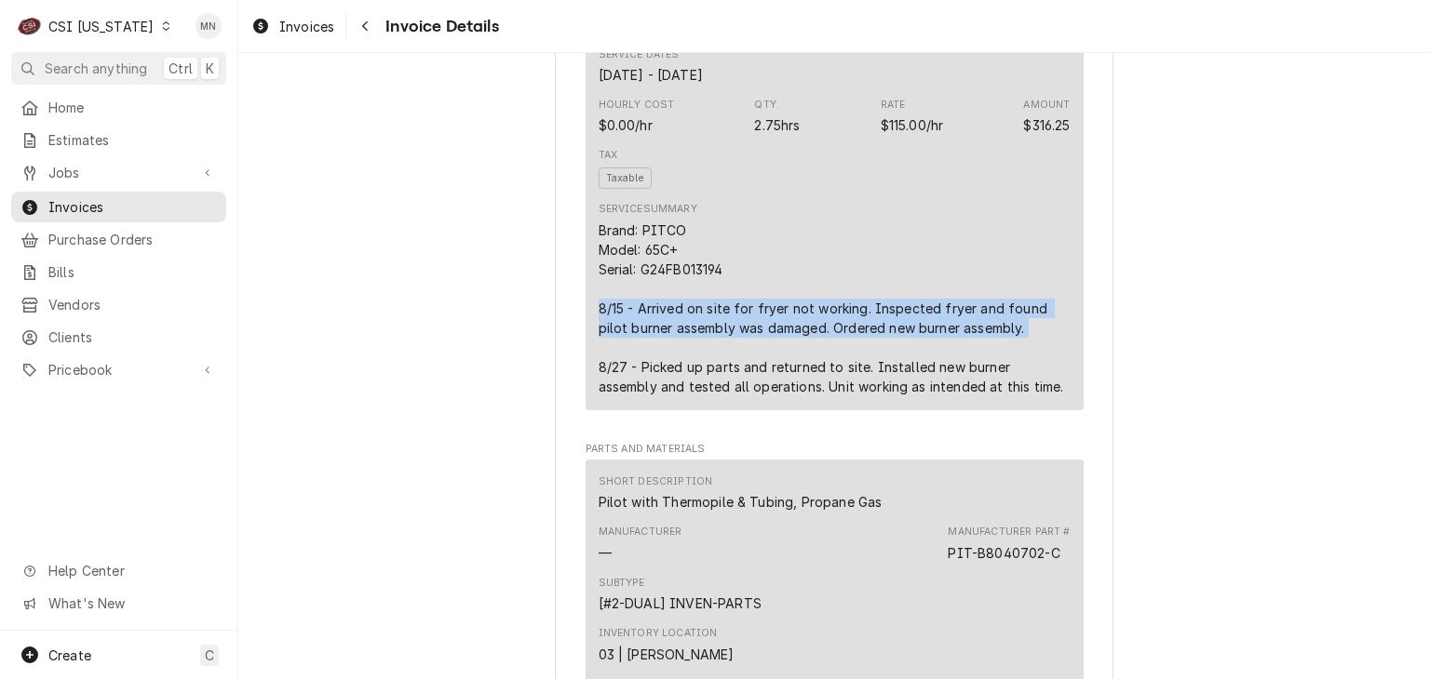
drag, startPoint x: 589, startPoint y: 370, endPoint x: 1015, endPoint y: 392, distance: 426.8
click at [1015, 392] on div "Short Description 1-Labor (Service) | Standard | Incurred Subtype [#1-SALE] LAB…" at bounding box center [834, 170] width 498 height 479
copy div "8/15 - Arrived on site for fryer not working. Inspected fryer and found pilot b…"
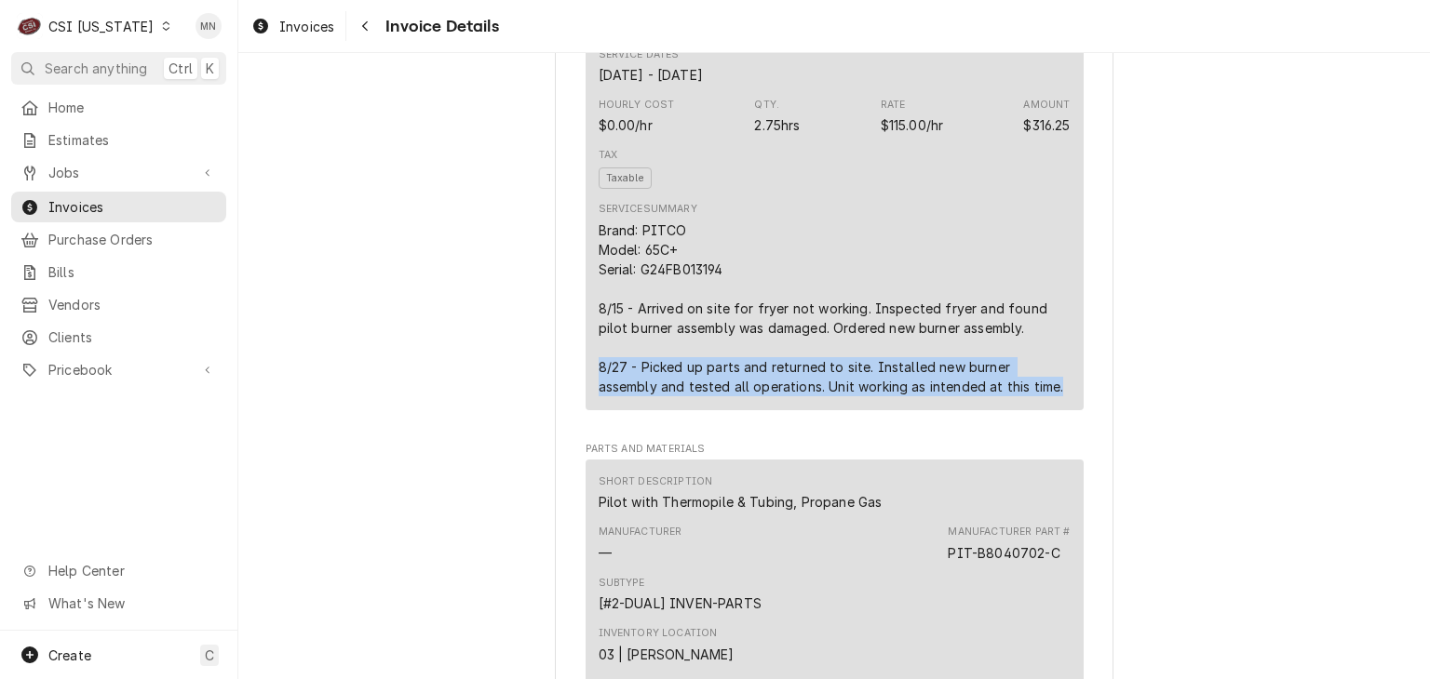
drag, startPoint x: 584, startPoint y: 423, endPoint x: 1020, endPoint y: 462, distance: 437.2
click at [1020, 410] on div "Short Description 1-Labor (Service) | Standard | Incurred Subtype [#1-SALE] LAB…" at bounding box center [834, 170] width 498 height 479
copy div "8/27 - Picked up parts and returned to site. Installed new burner assembly and …"
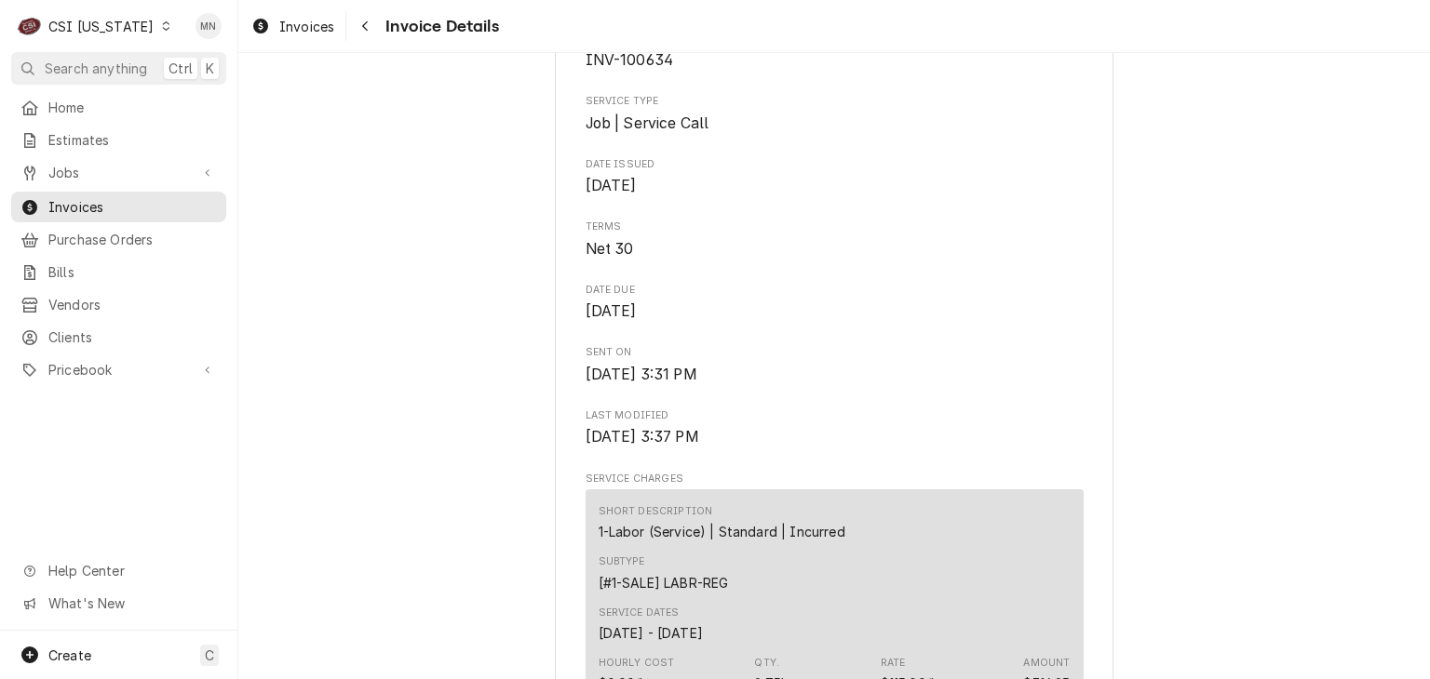
scroll to position [372, 0]
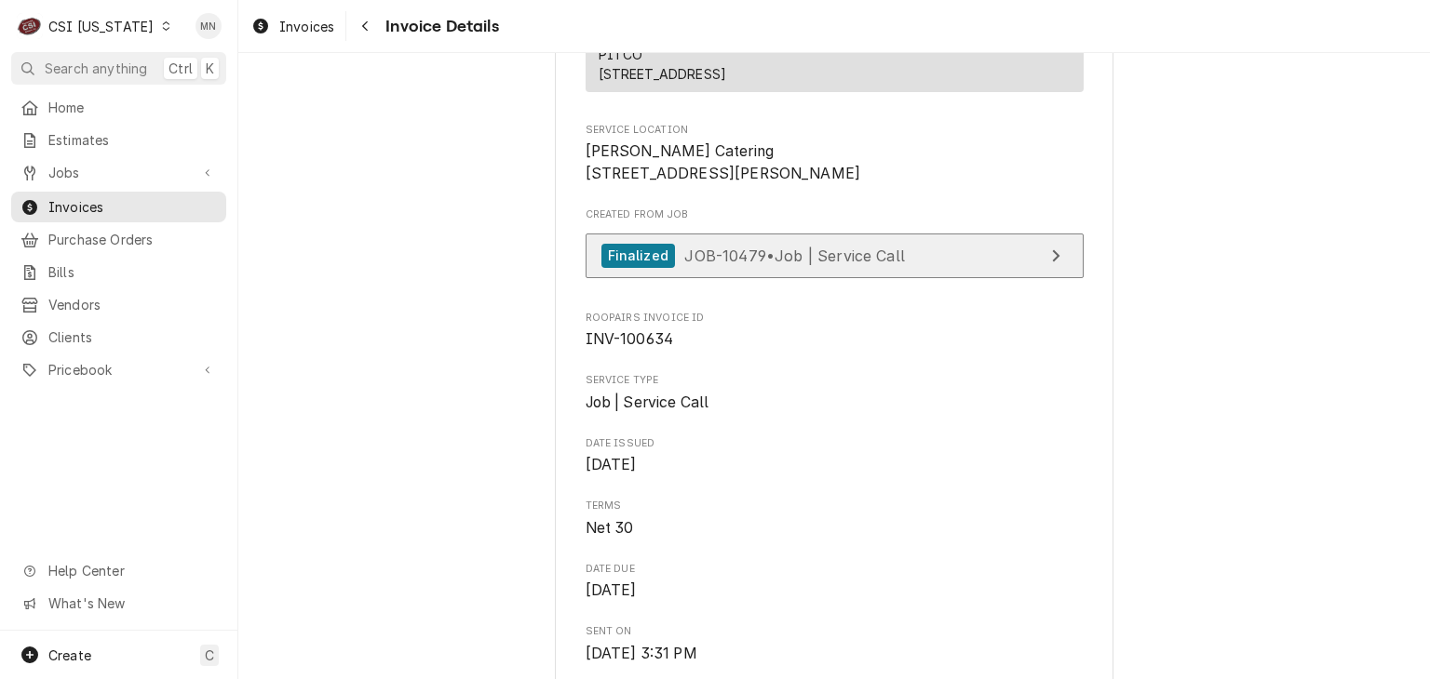
click at [815, 264] on span "JOB-10479 • Job | Service Call" at bounding box center [794, 255] width 221 height 19
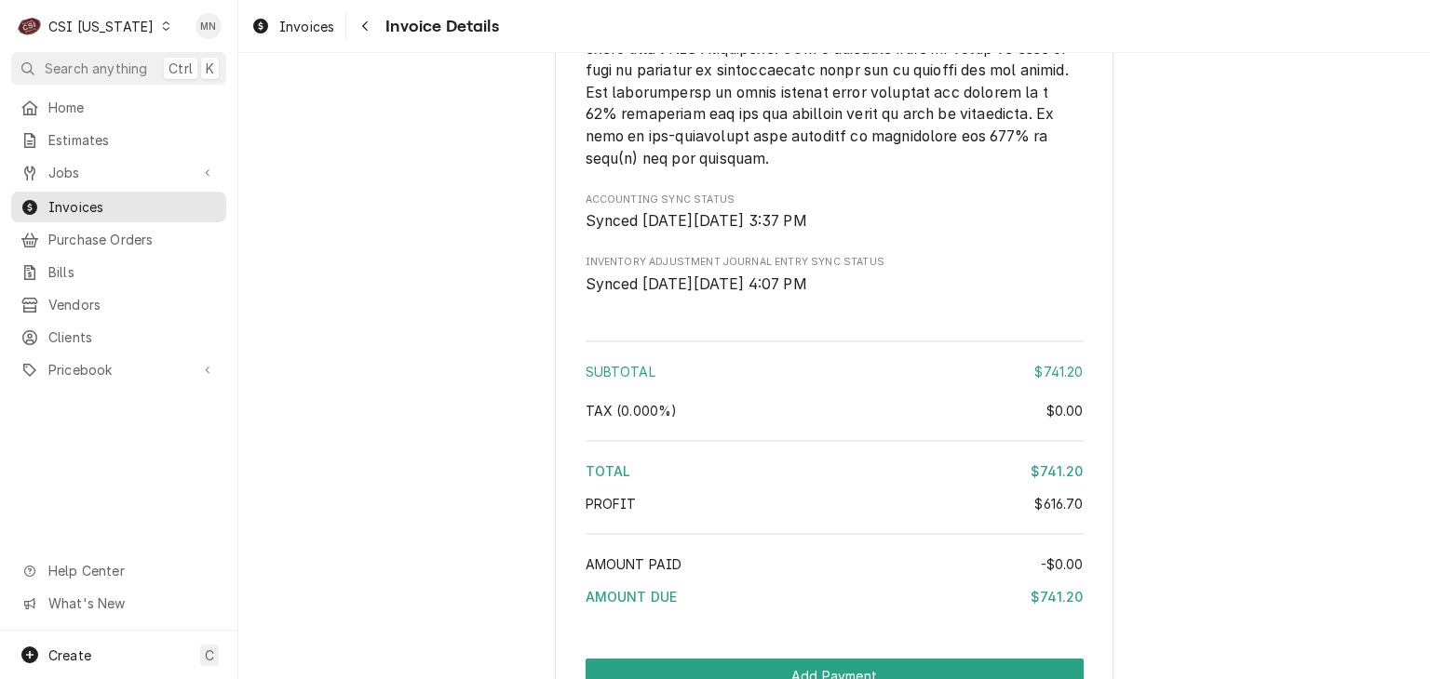
scroll to position [3909, 0]
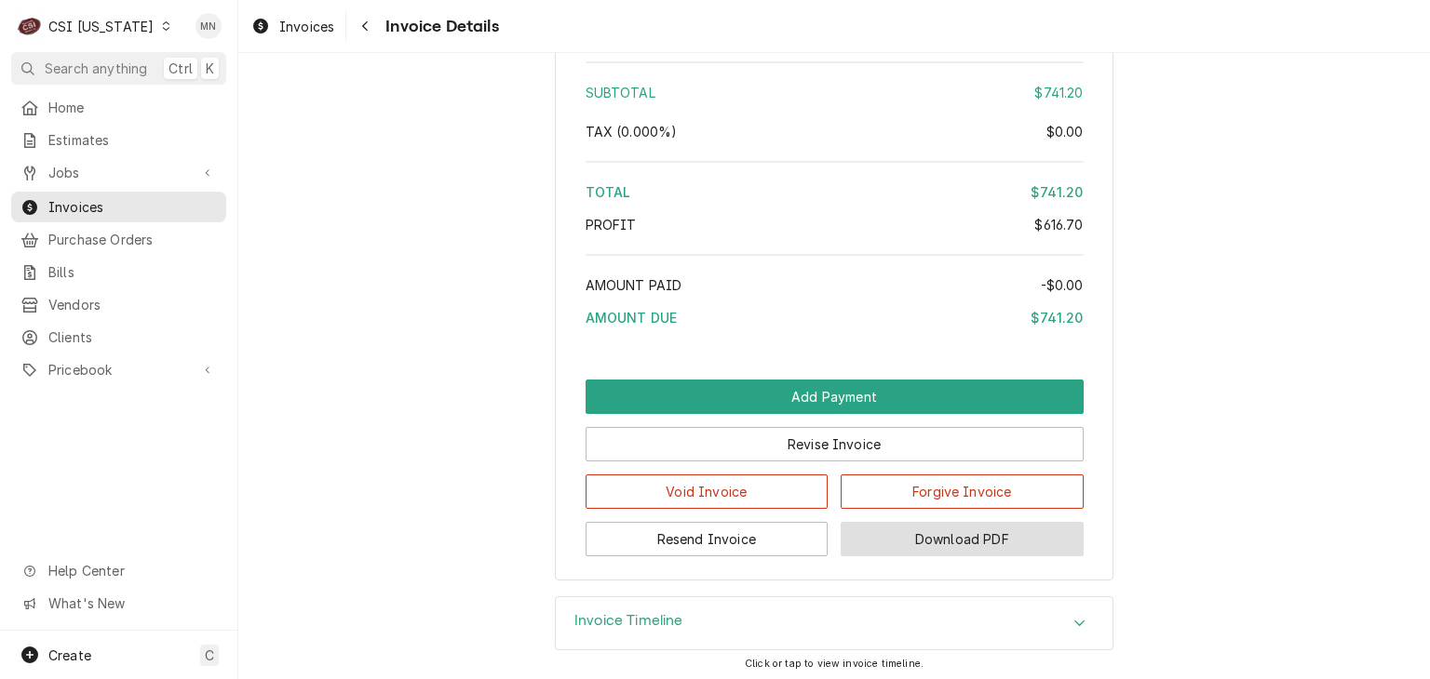
click at [1001, 557] on button "Download PDF" at bounding box center [961, 539] width 243 height 34
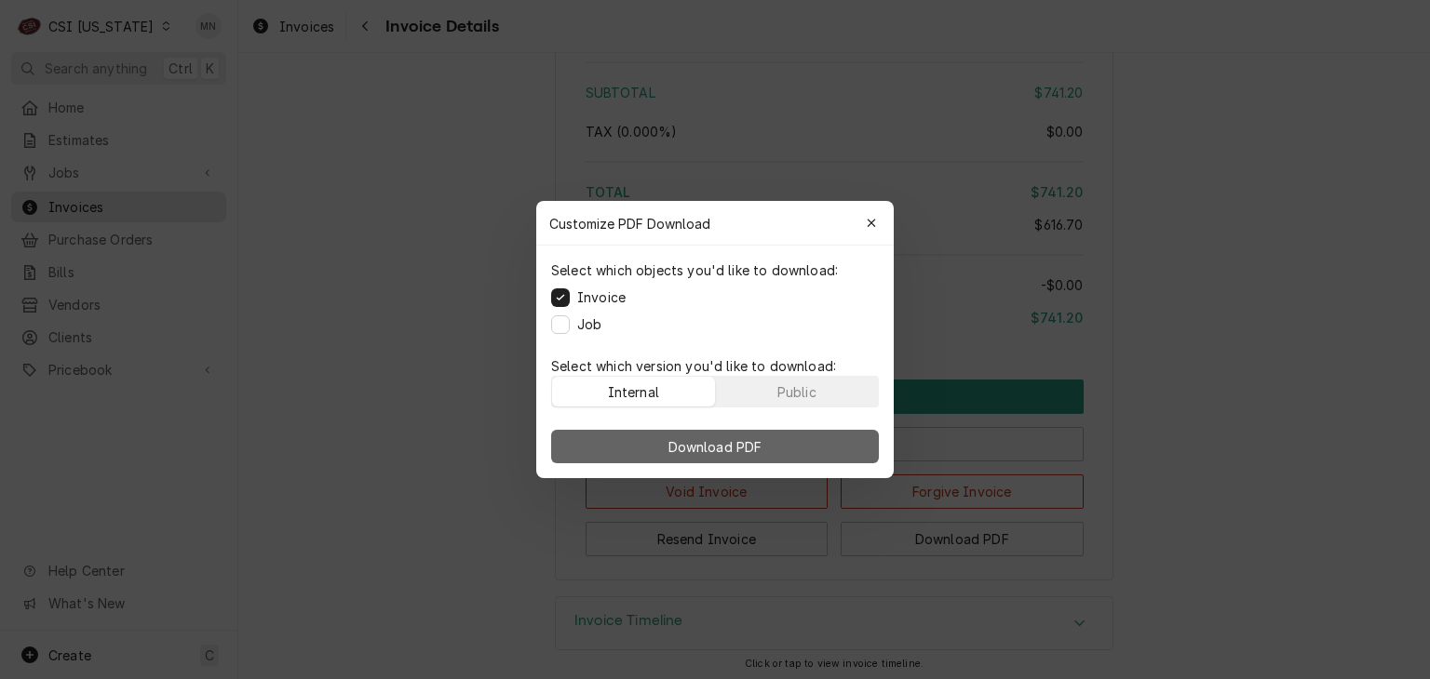
click at [722, 449] on span "Download PDF" at bounding box center [715, 447] width 101 height 20
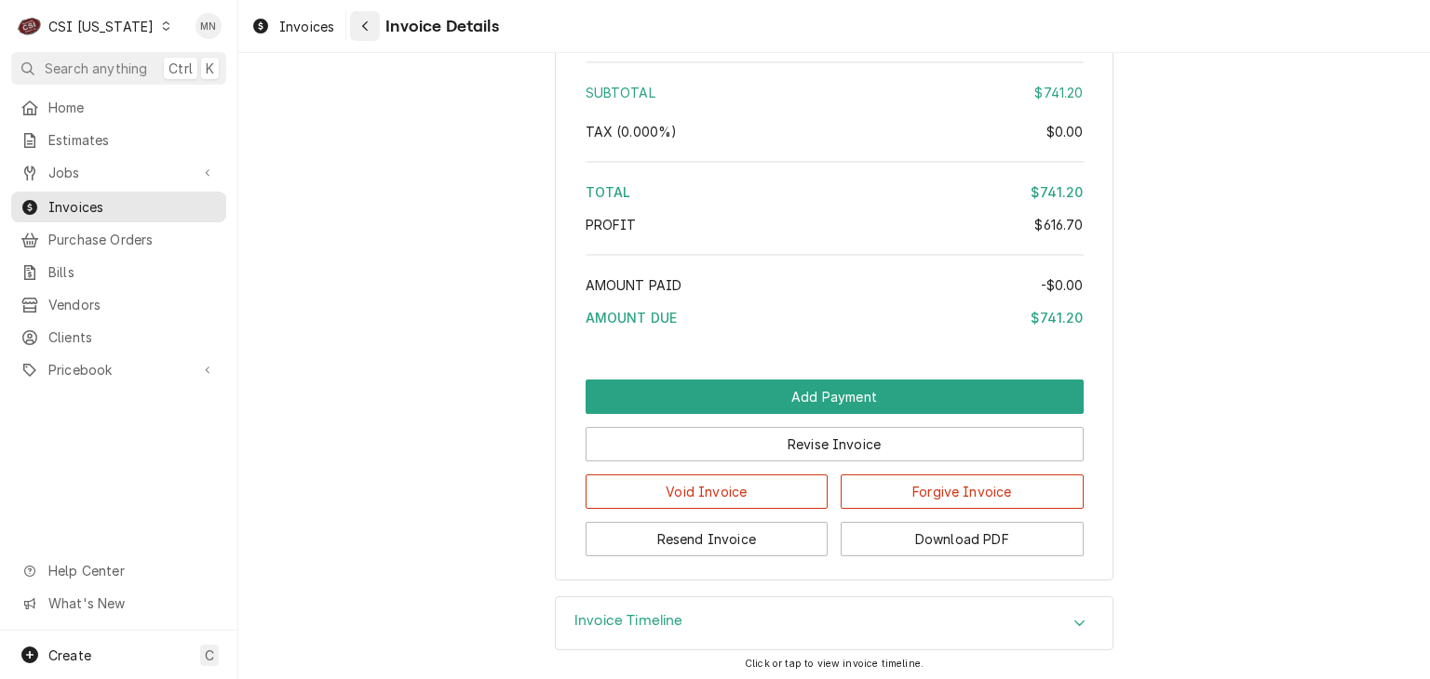
click at [369, 33] on div "Navigate back" at bounding box center [365, 26] width 19 height 19
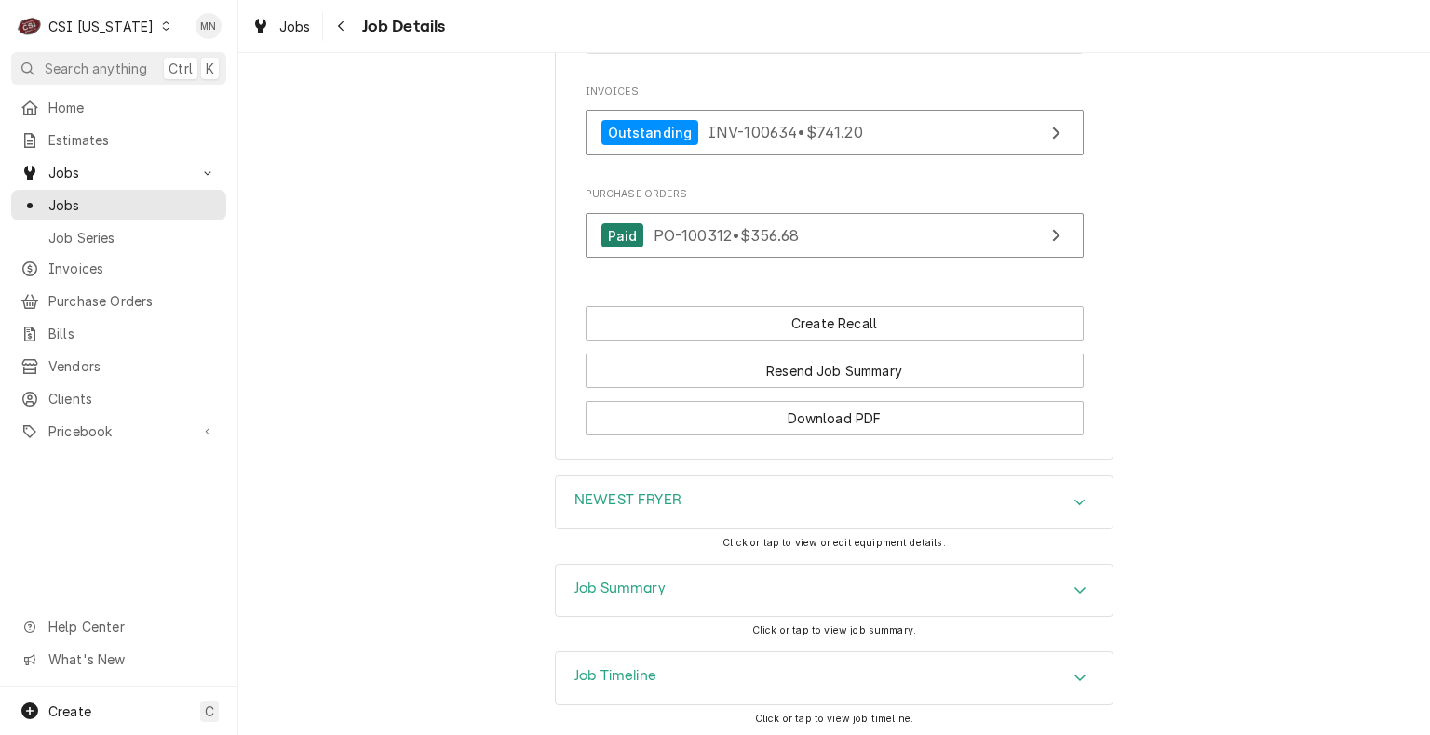
scroll to position [987, 0]
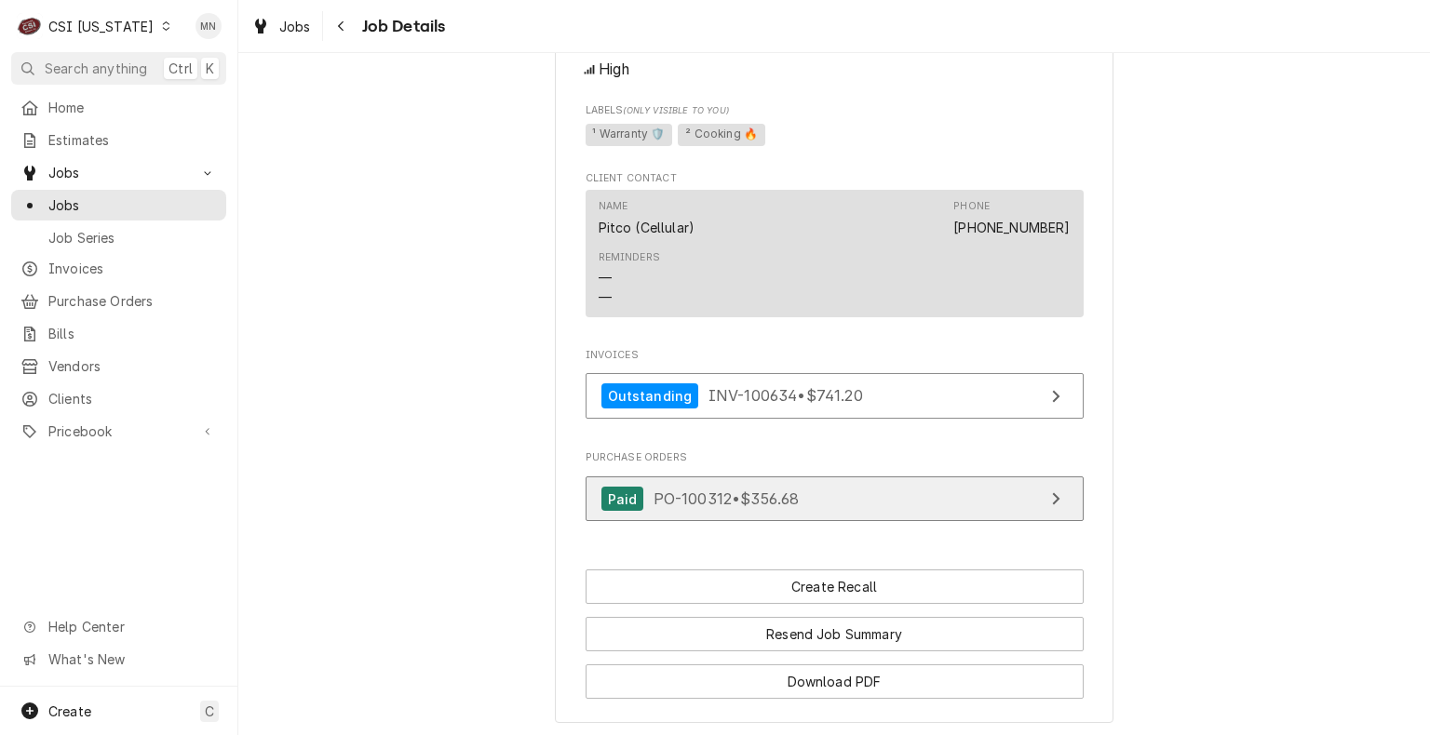
click at [748, 508] on span "PO-100312 • $356.68" at bounding box center [726, 499] width 146 height 19
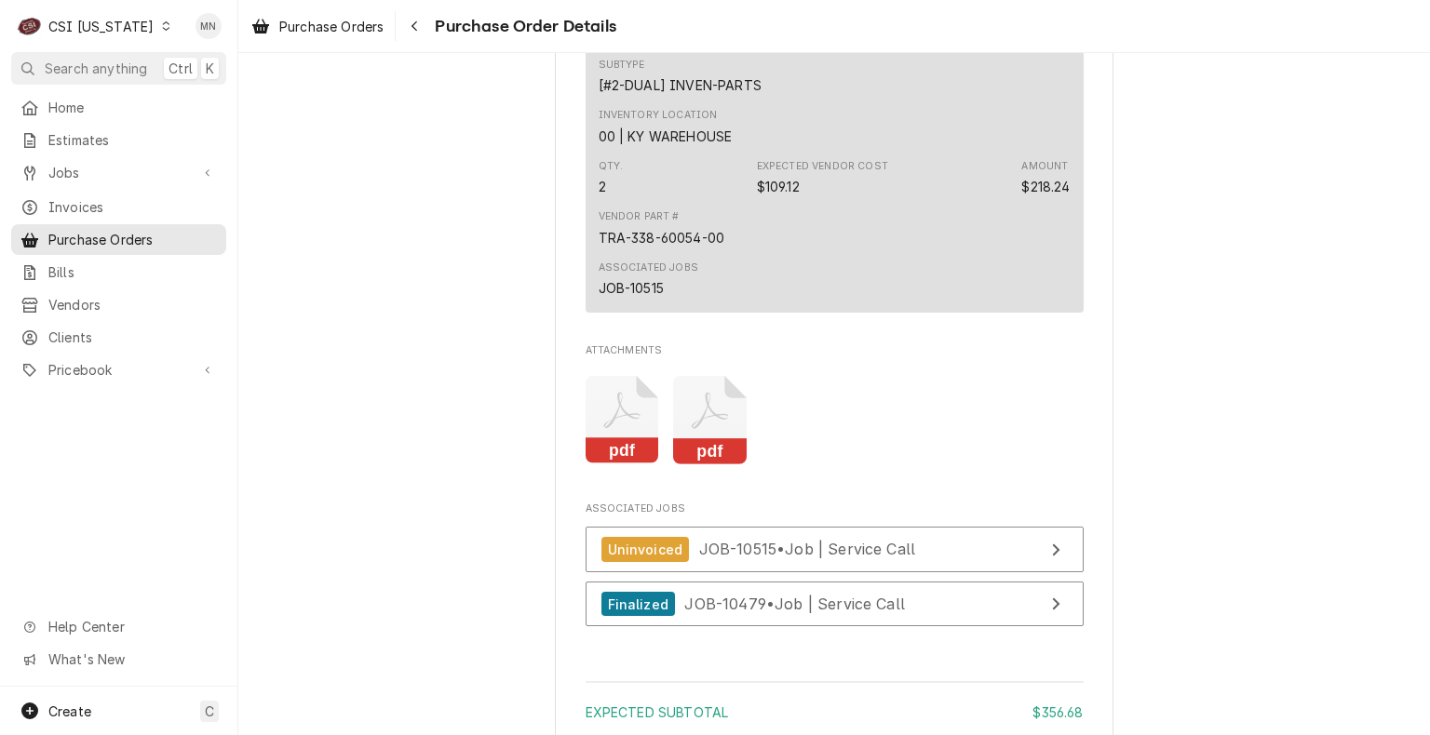
scroll to position [2108, 0]
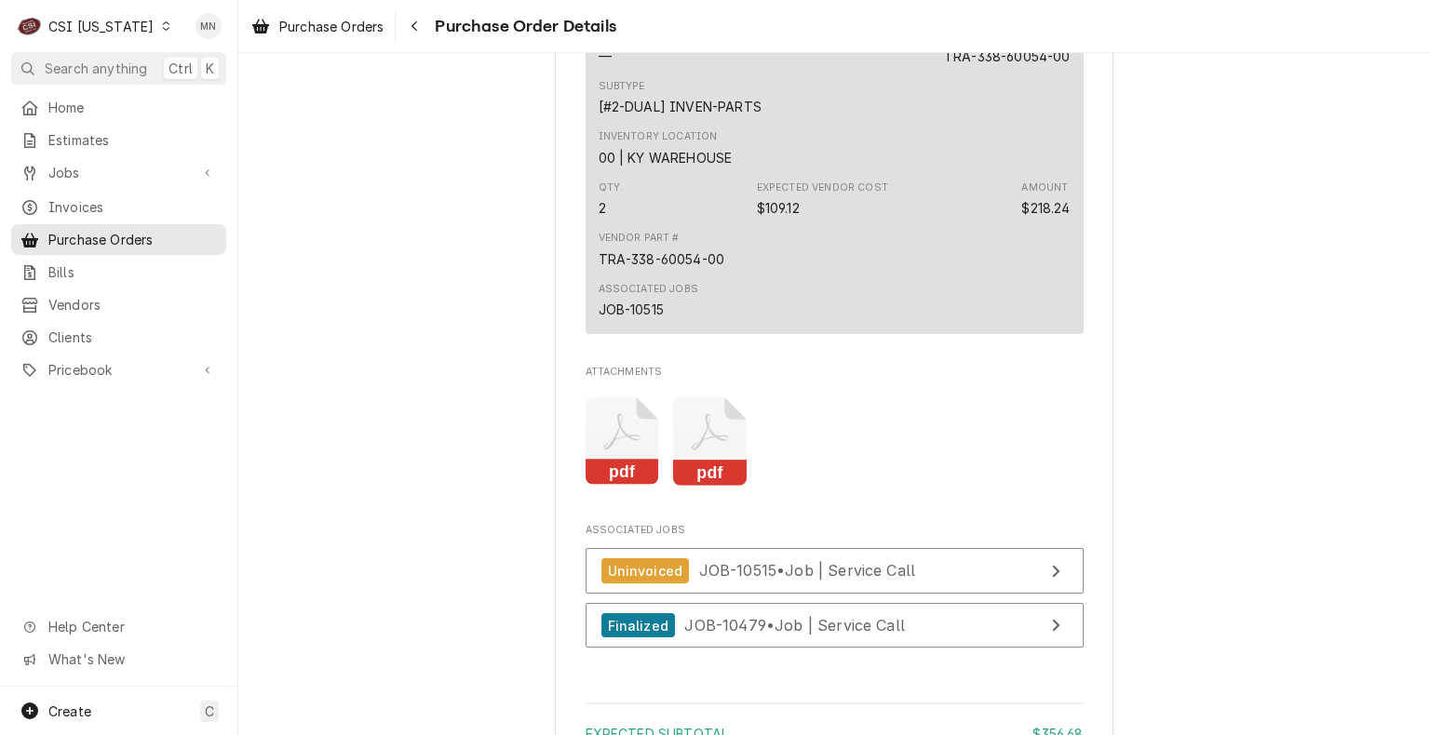
click at [718, 486] on icon "Attachments" at bounding box center [710, 441] width 74 height 88
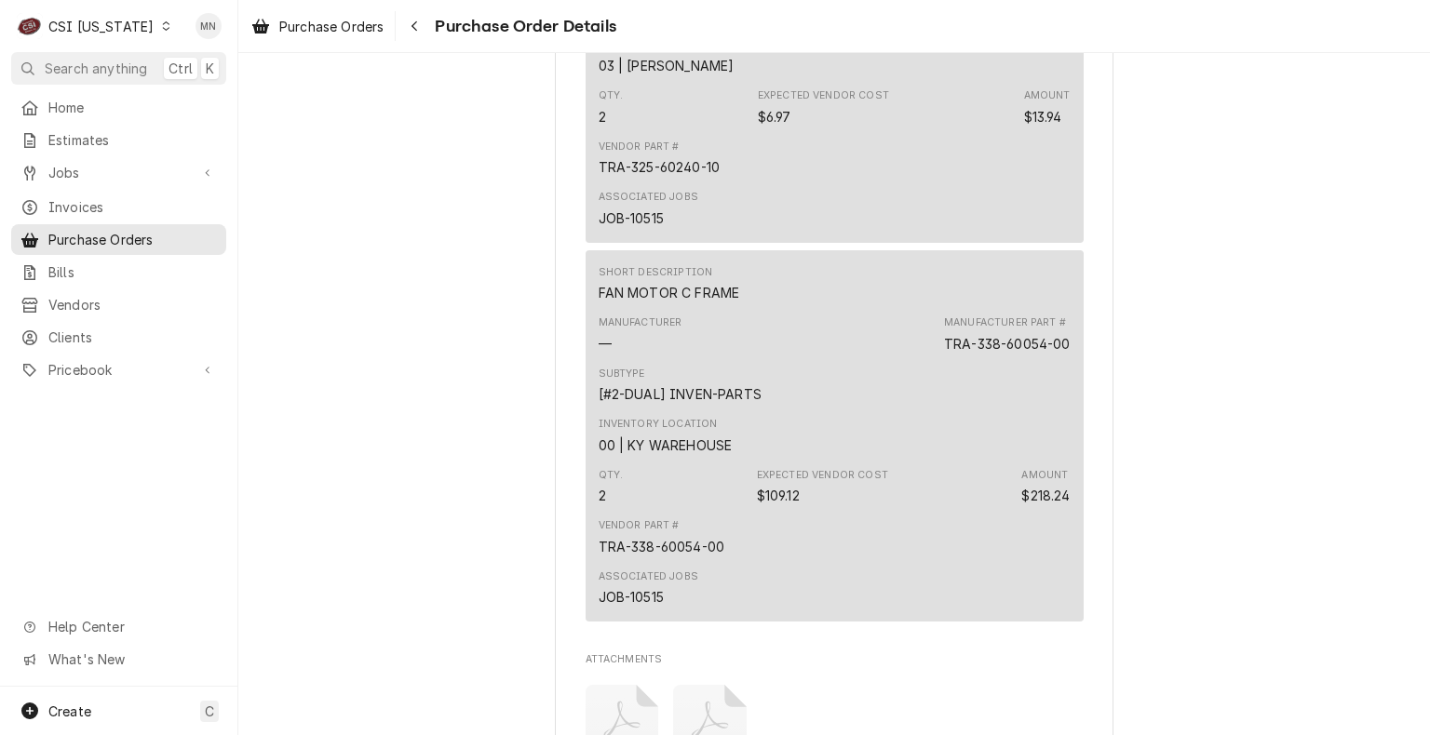
scroll to position [1457, 0]
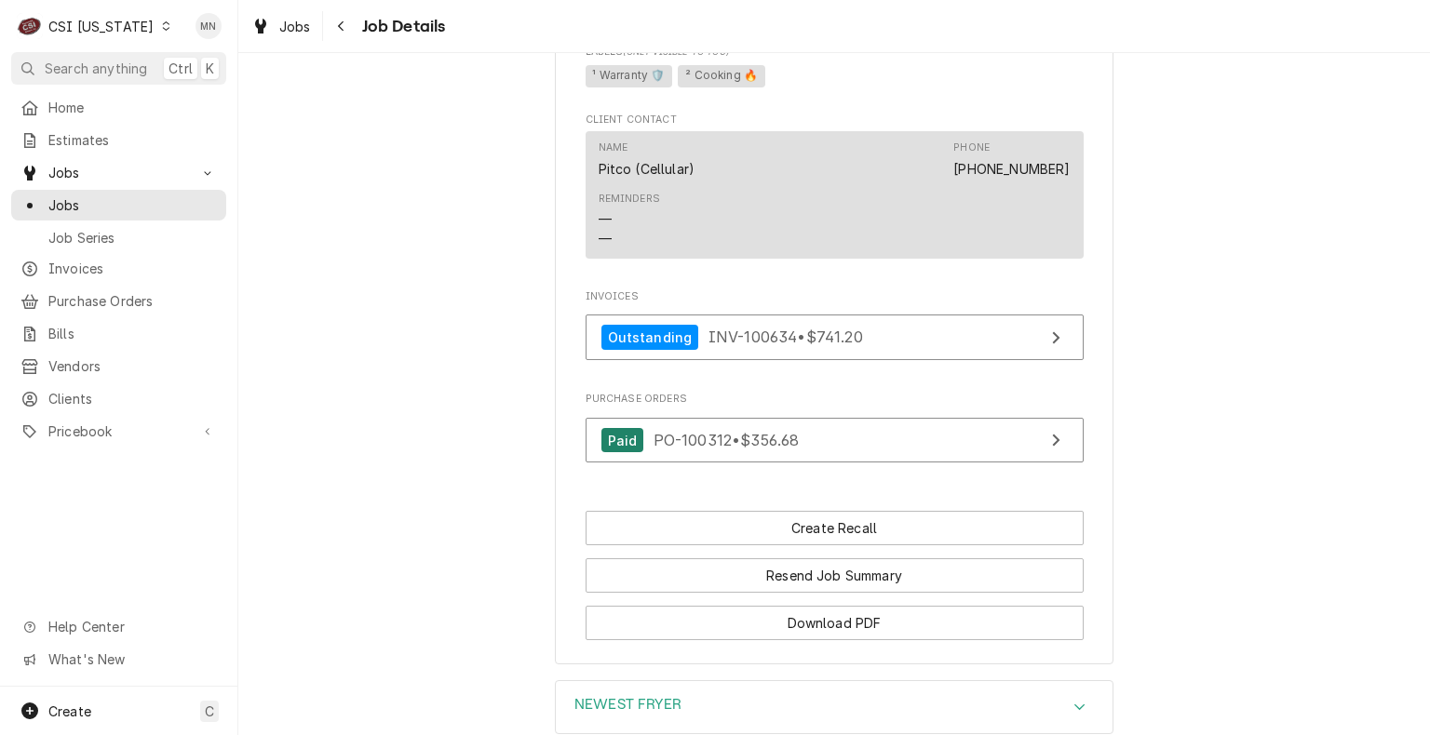
scroll to position [1303, 0]
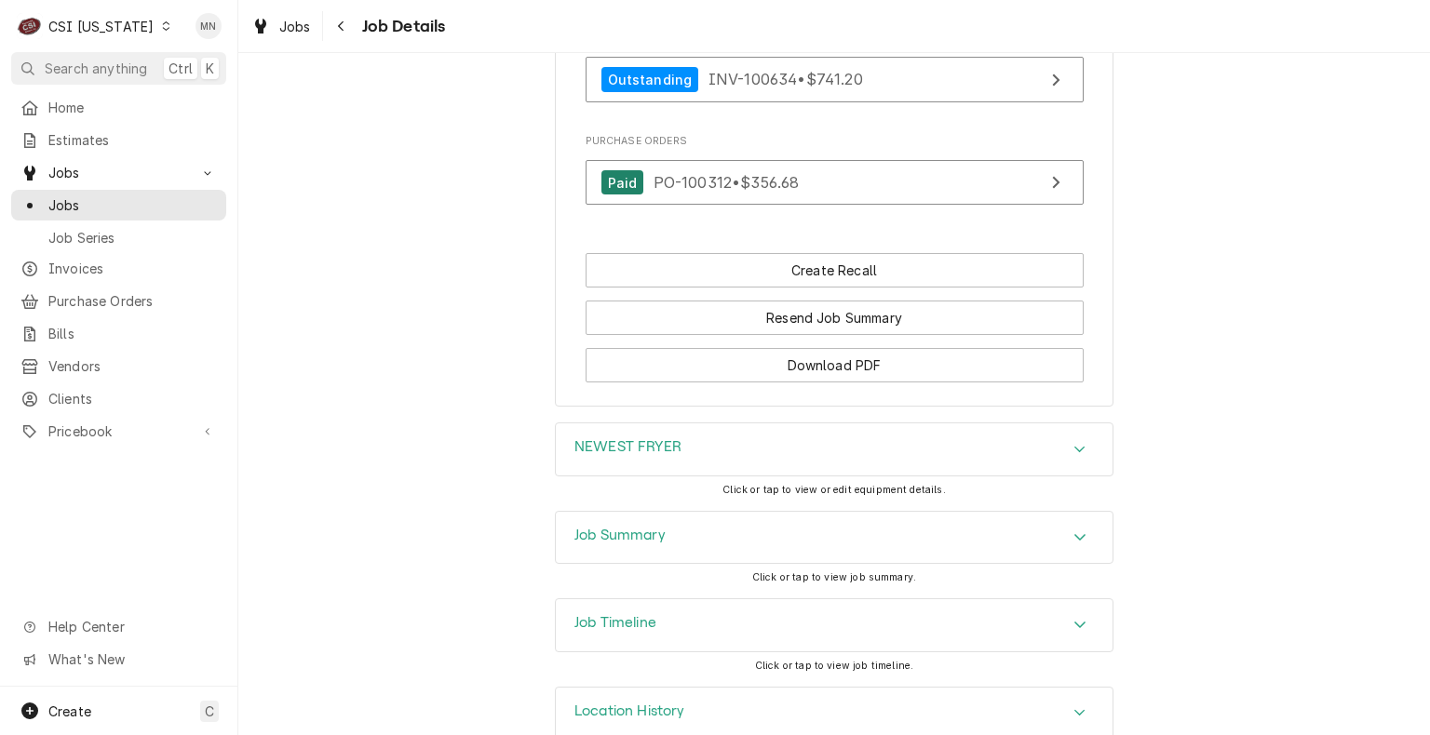
click at [802, 550] on div "Job Summary" at bounding box center [834, 538] width 557 height 52
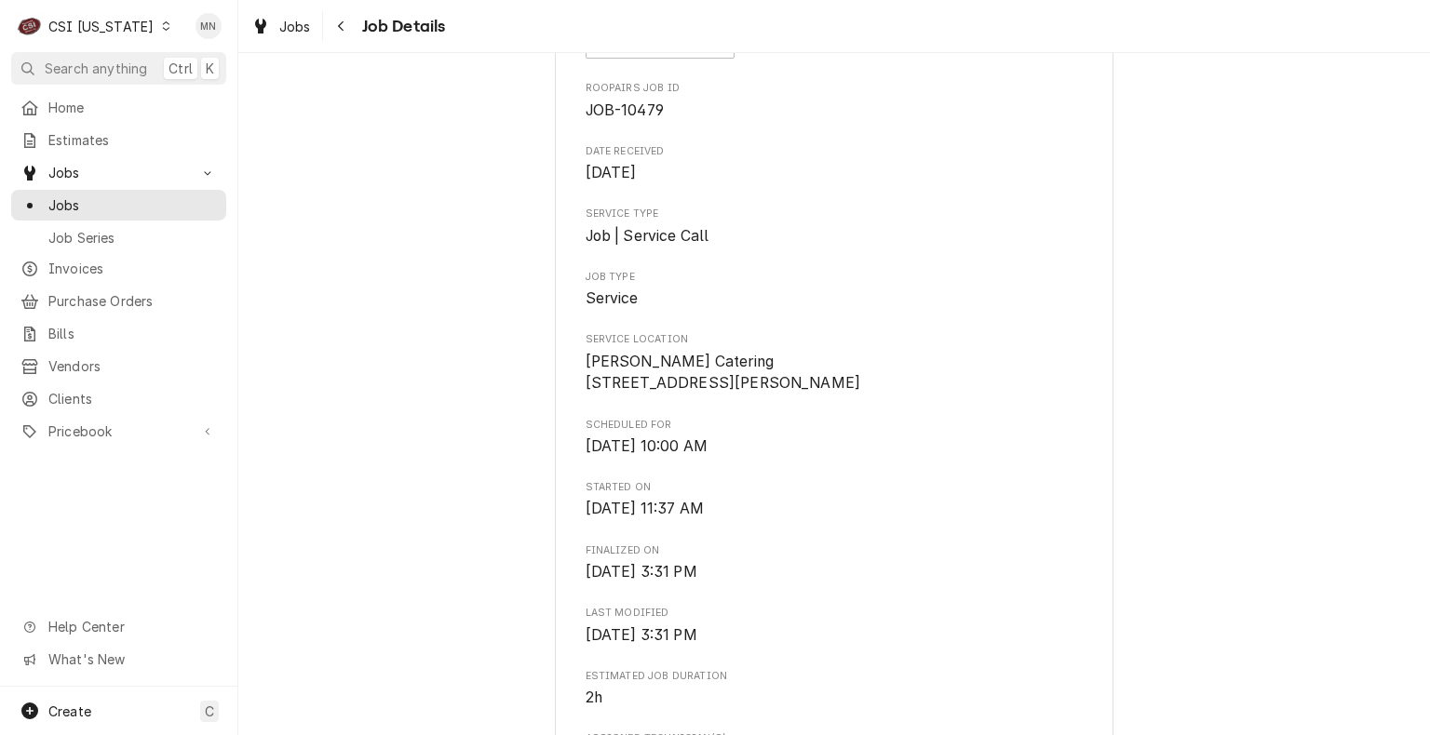
scroll to position [0, 0]
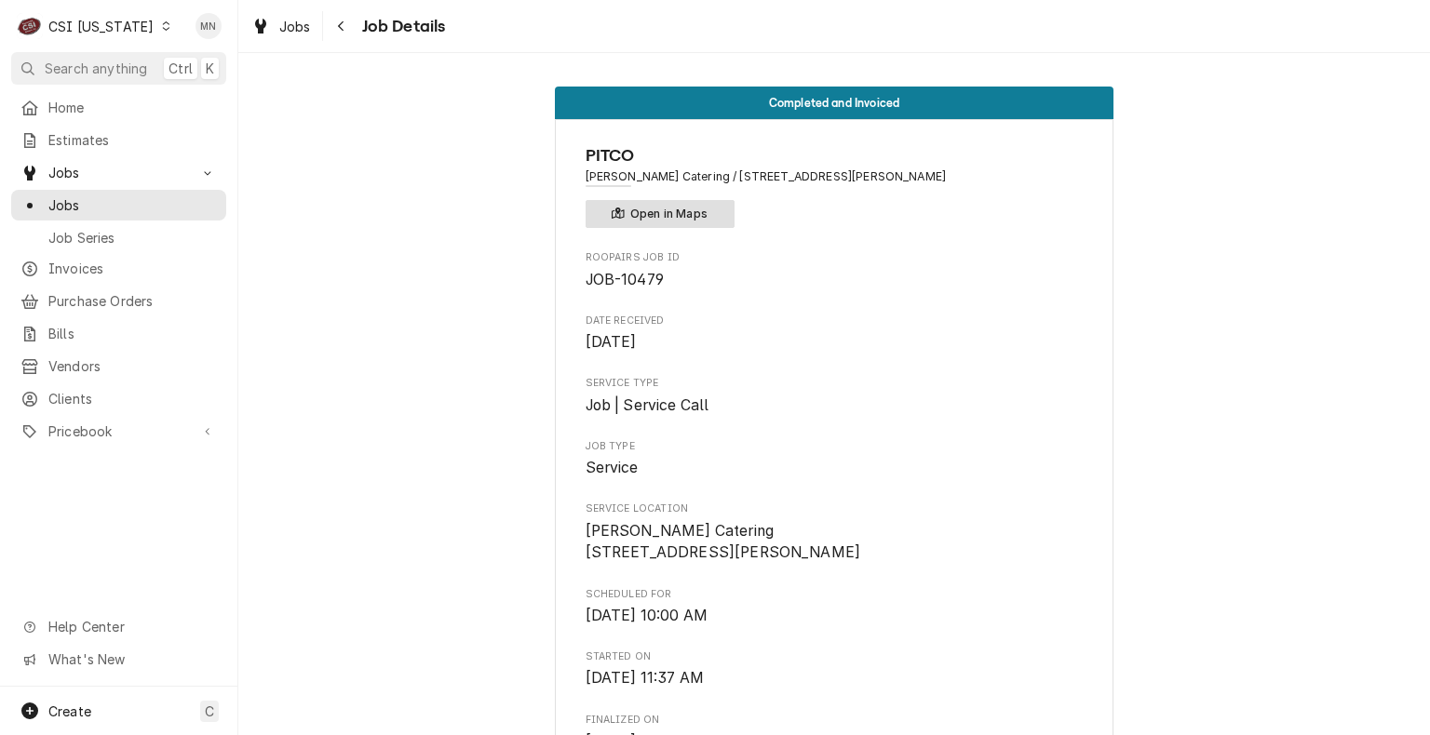
click at [665, 221] on button "Open in Maps" at bounding box center [659, 214] width 149 height 28
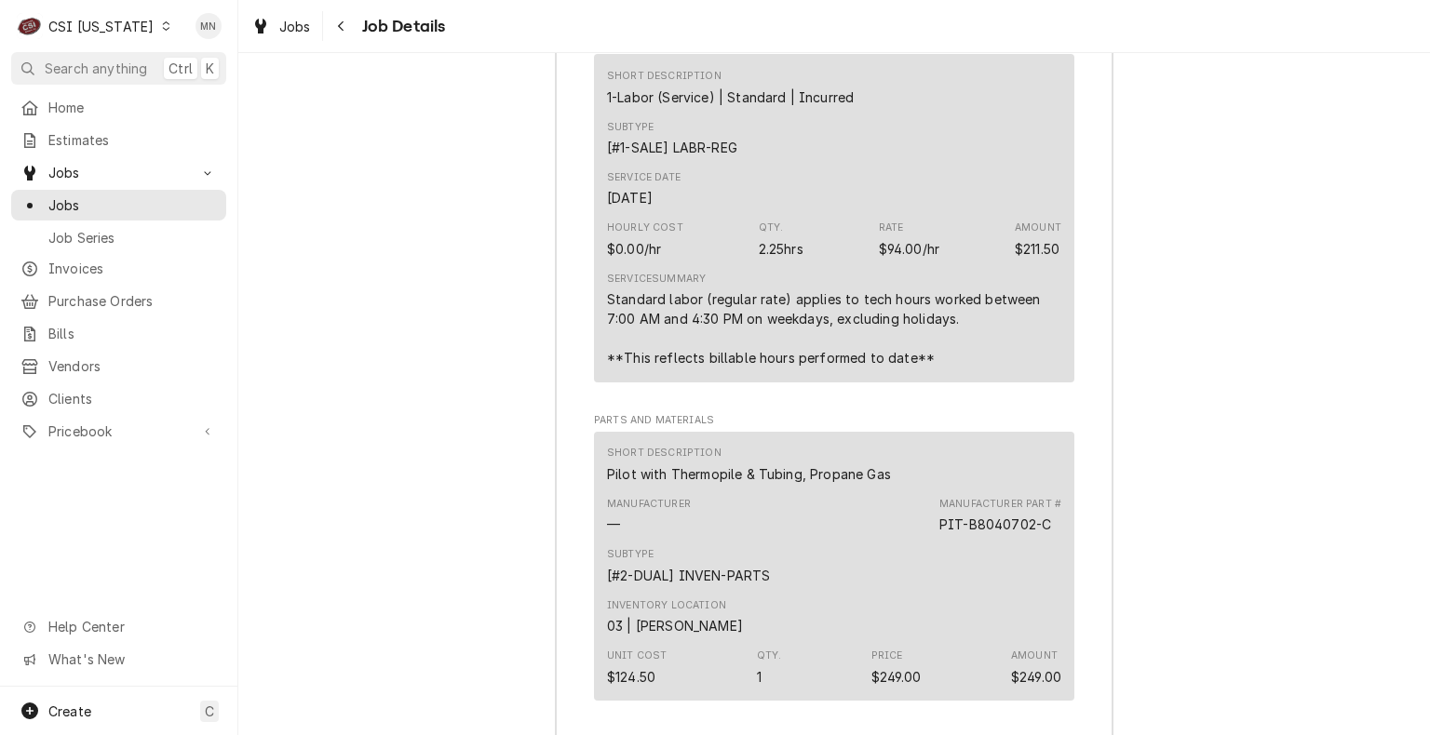
scroll to position [4374, 0]
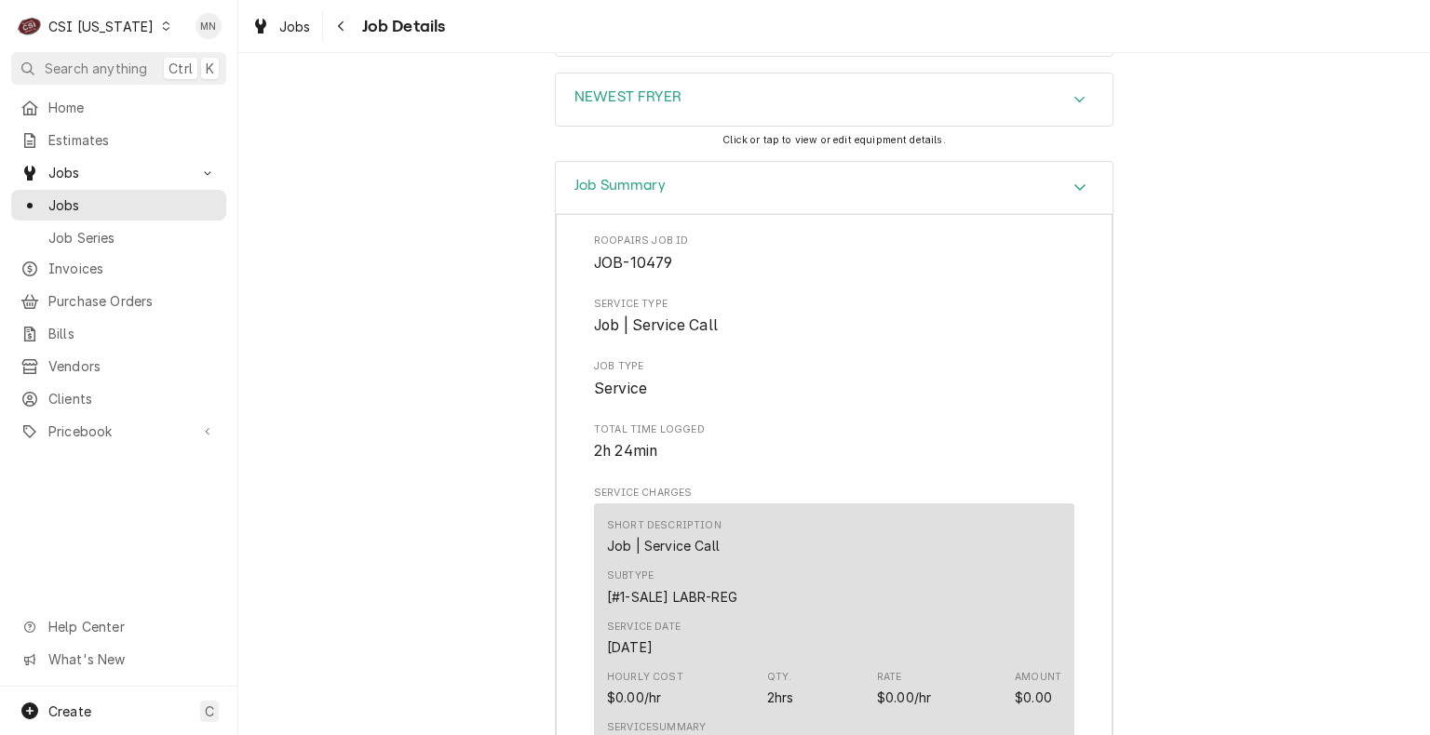
scroll to position [1396, 0]
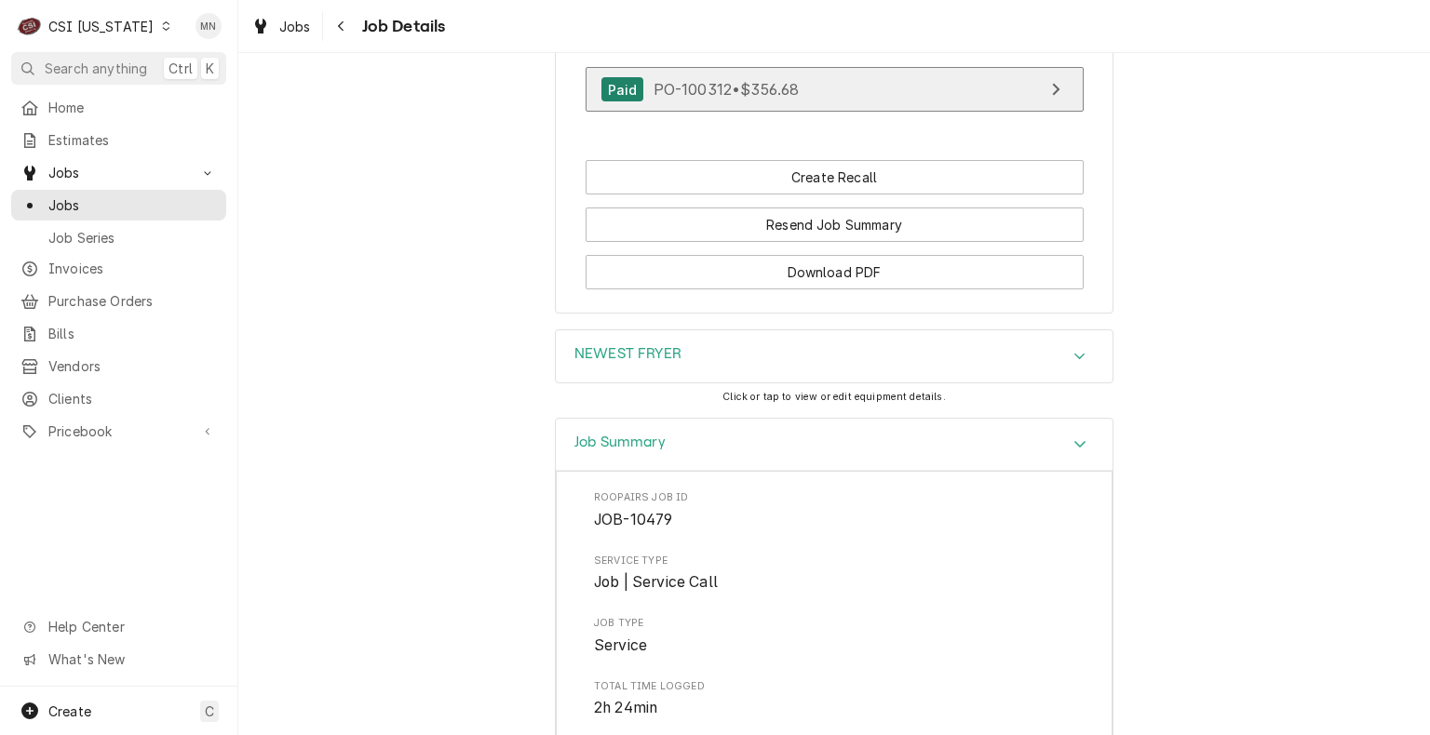
click at [720, 99] on span "PO-100312 • $356.68" at bounding box center [726, 89] width 146 height 19
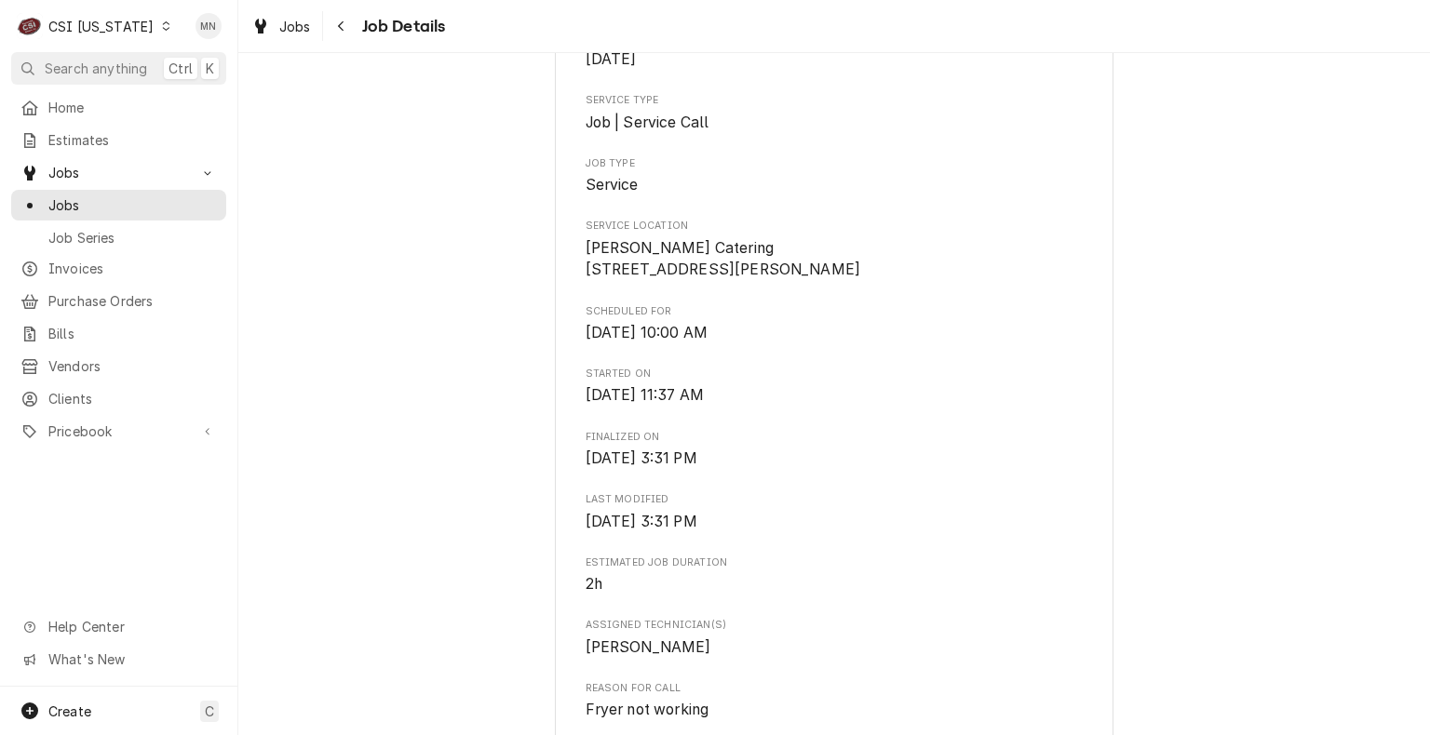
scroll to position [0, 0]
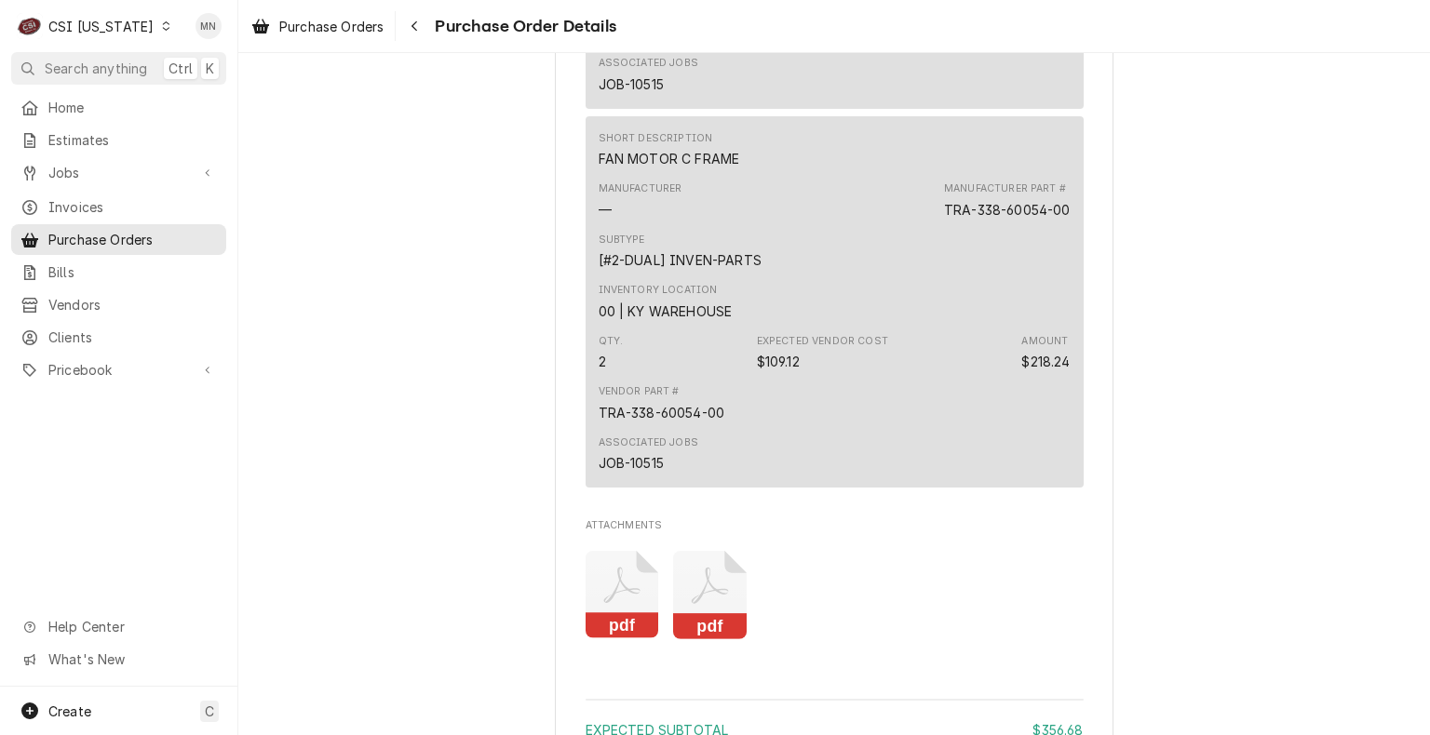
scroll to position [2230, 0]
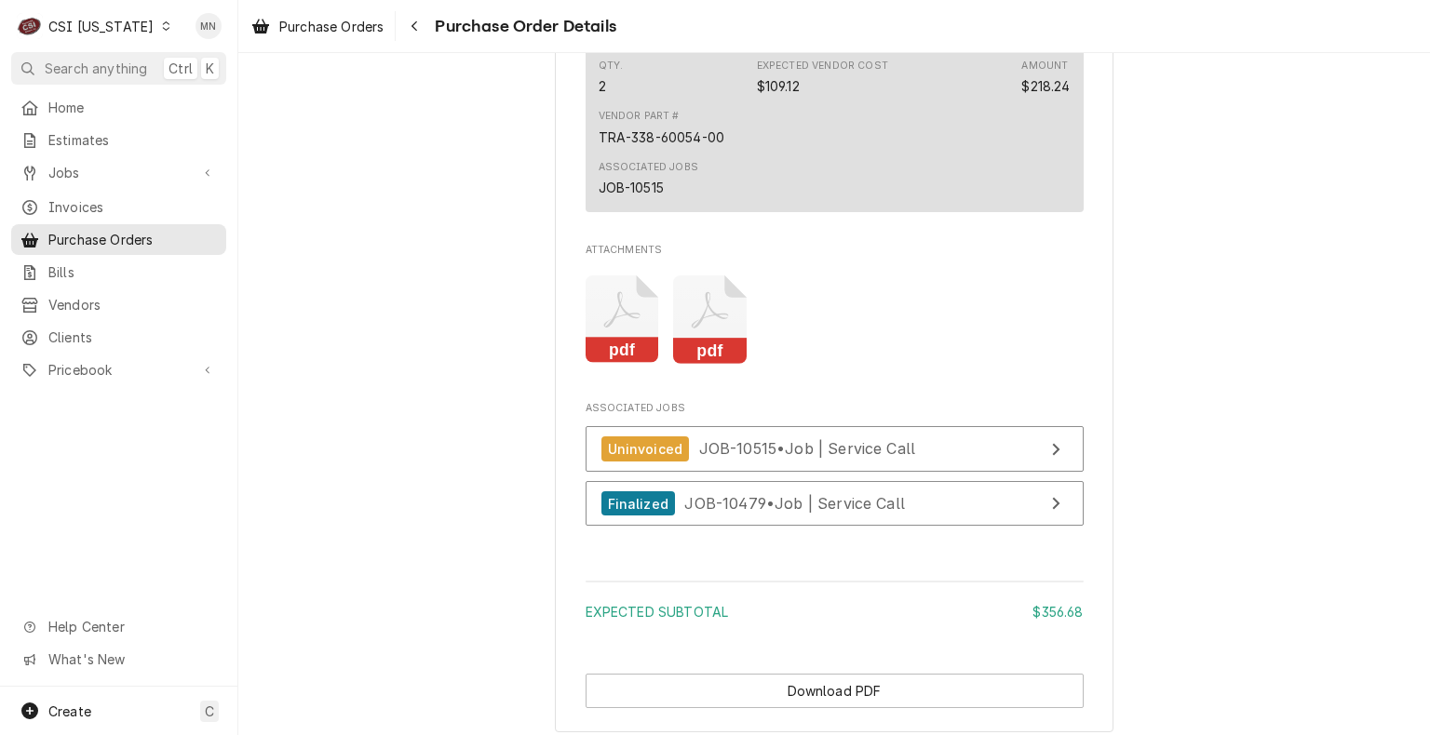
click at [606, 364] on icon "Attachments" at bounding box center [622, 319] width 74 height 88
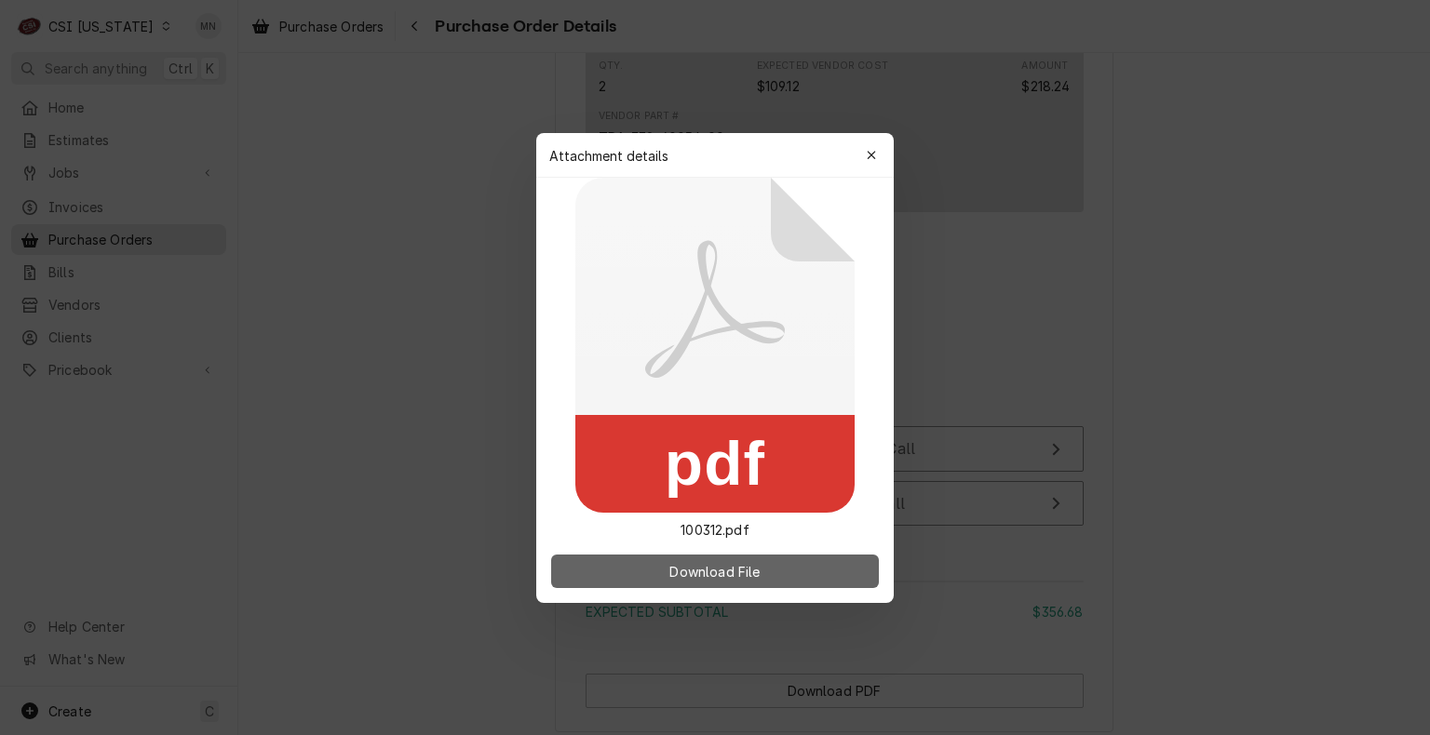
click at [716, 571] on span "Download File" at bounding box center [714, 571] width 98 height 20
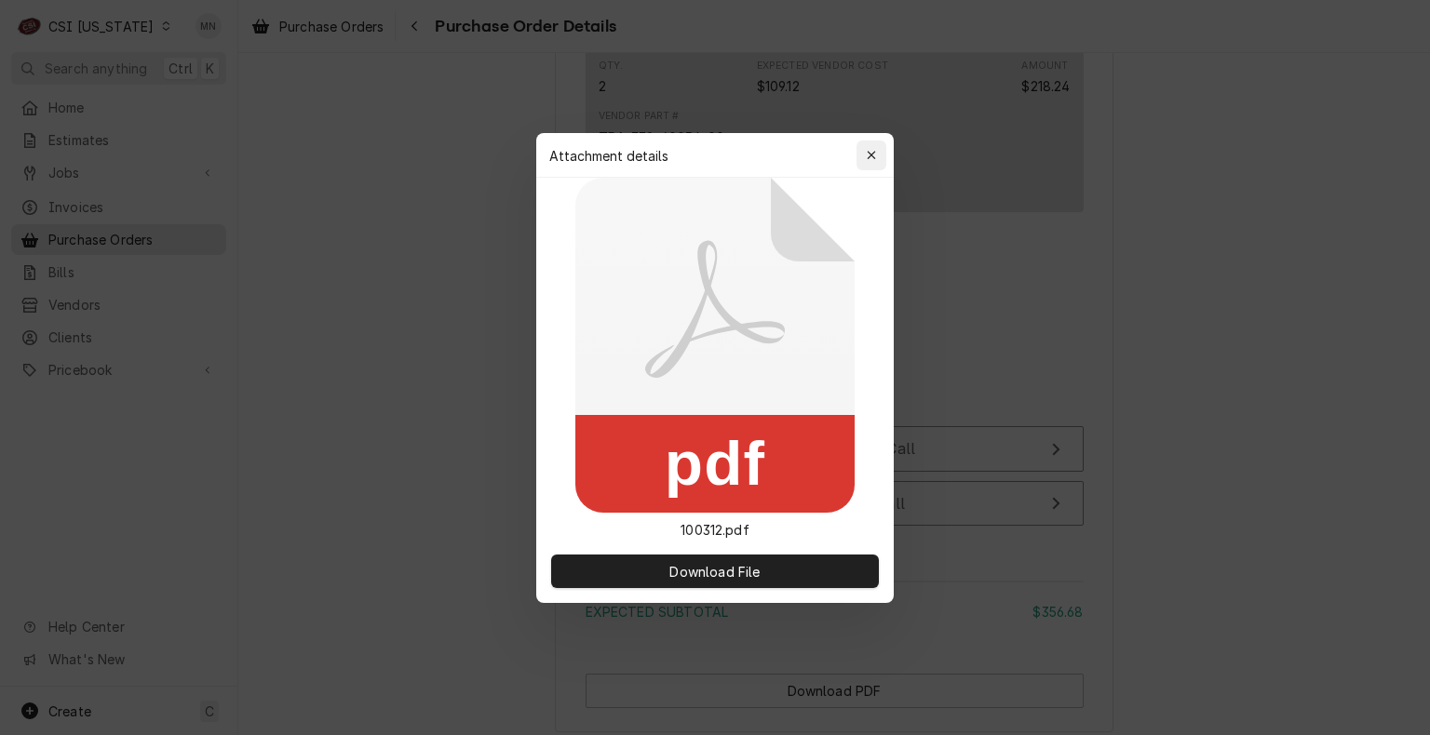
click at [880, 151] on button "button" at bounding box center [871, 156] width 30 height 30
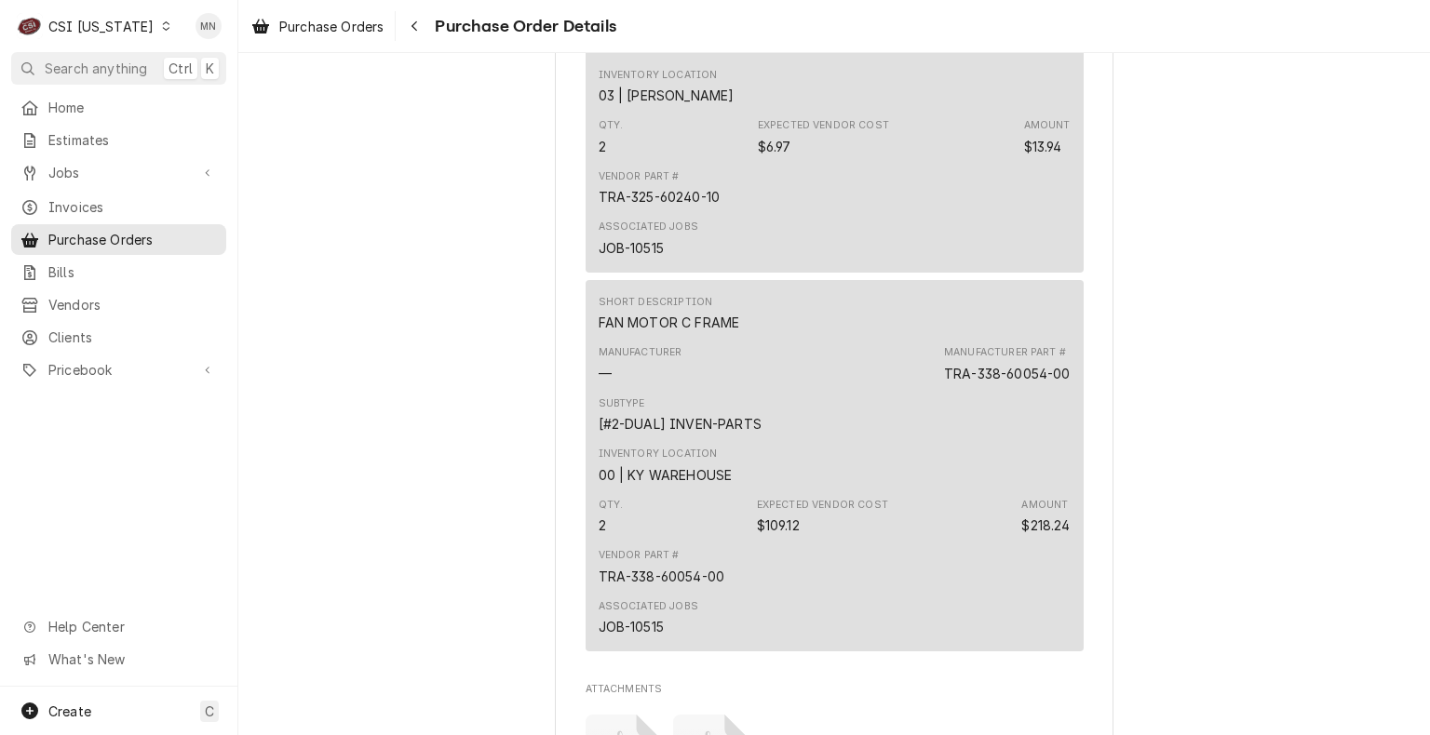
scroll to position [1671, 0]
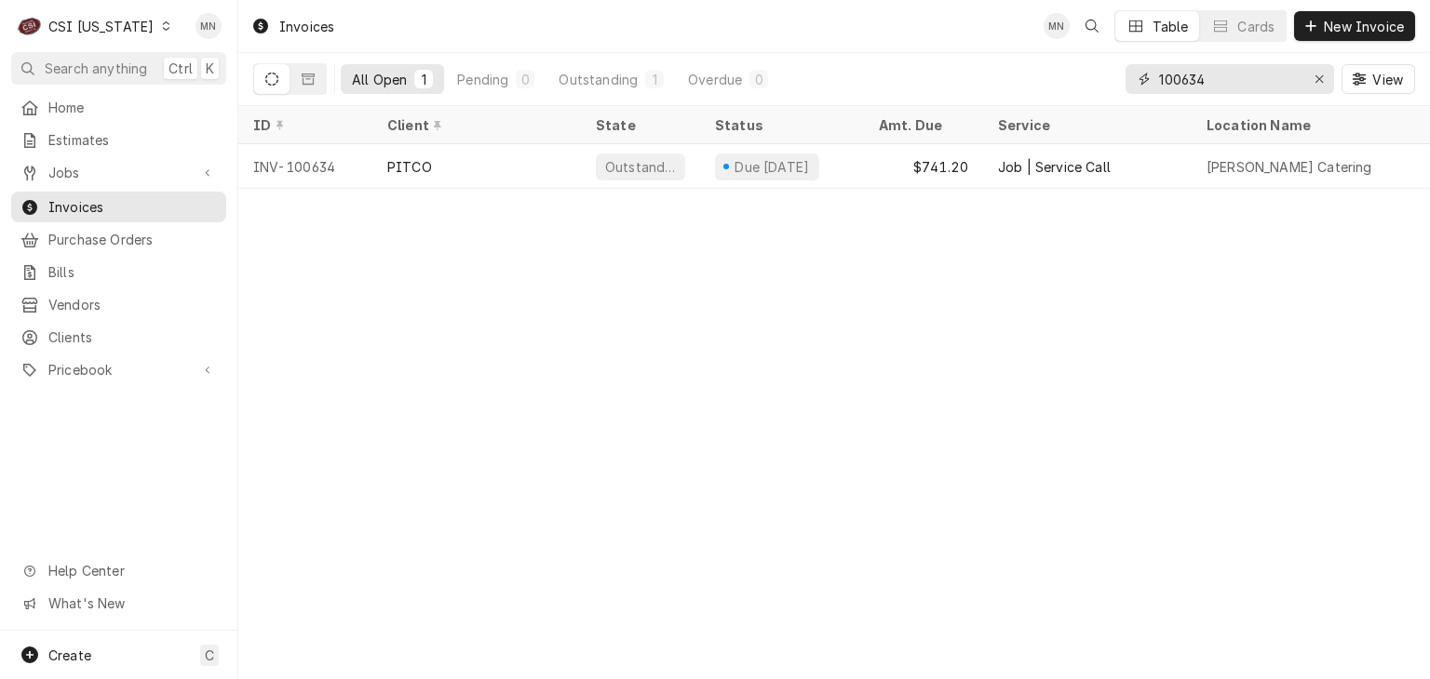
drag, startPoint x: 1217, startPoint y: 75, endPoint x: 796, endPoint y: 62, distance: 421.8
click at [799, 62] on div "All Open 1 Pending 0 Outstanding 1 Overdue 0 100634 View" at bounding box center [833, 79] width 1161 height 52
type input "100654"
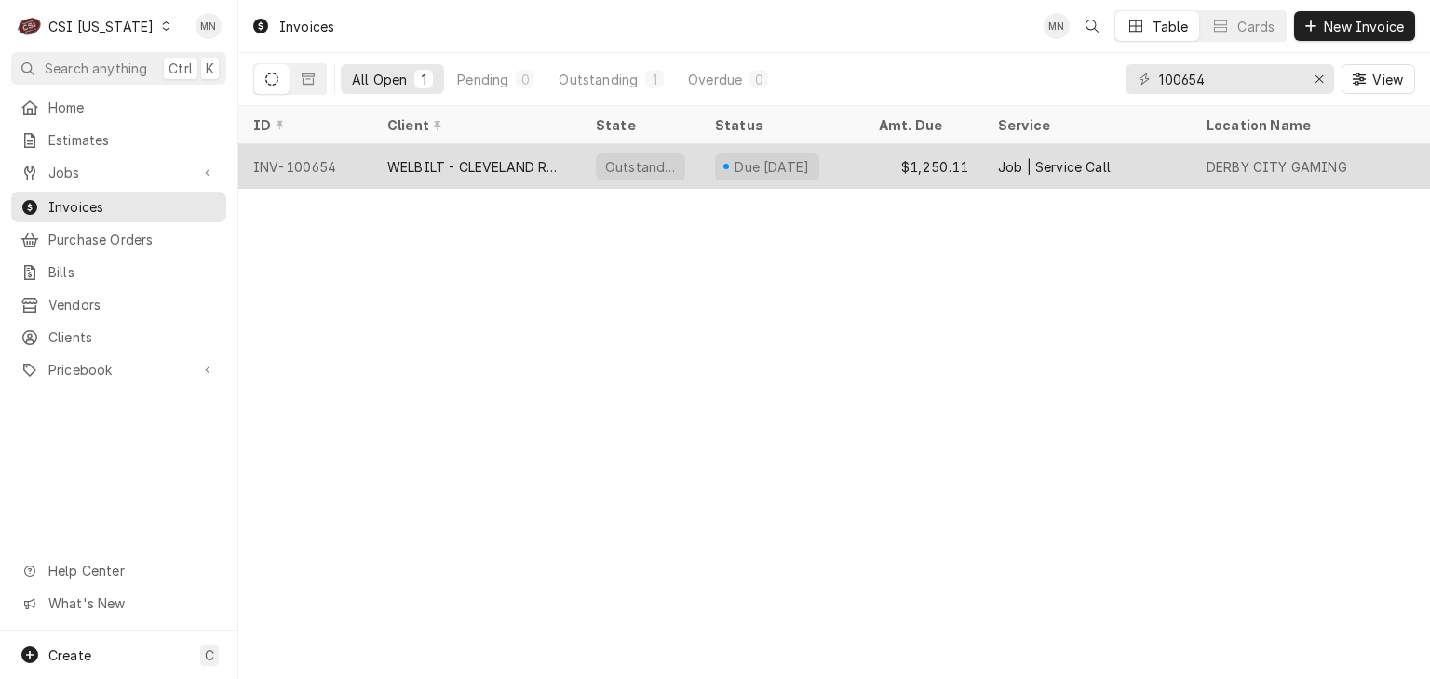
click at [416, 159] on div "WELBILT - CLEVELAND RANGE" at bounding box center [476, 167] width 179 height 20
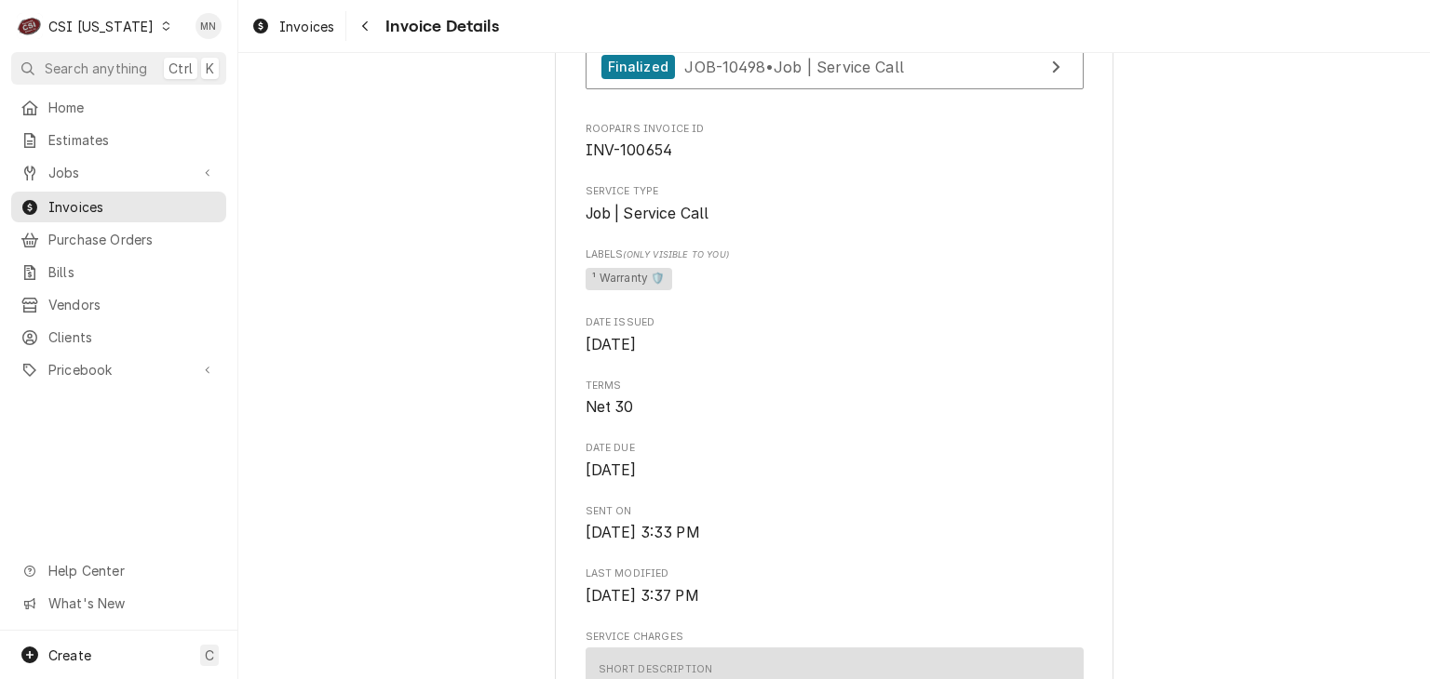
scroll to position [465, 0]
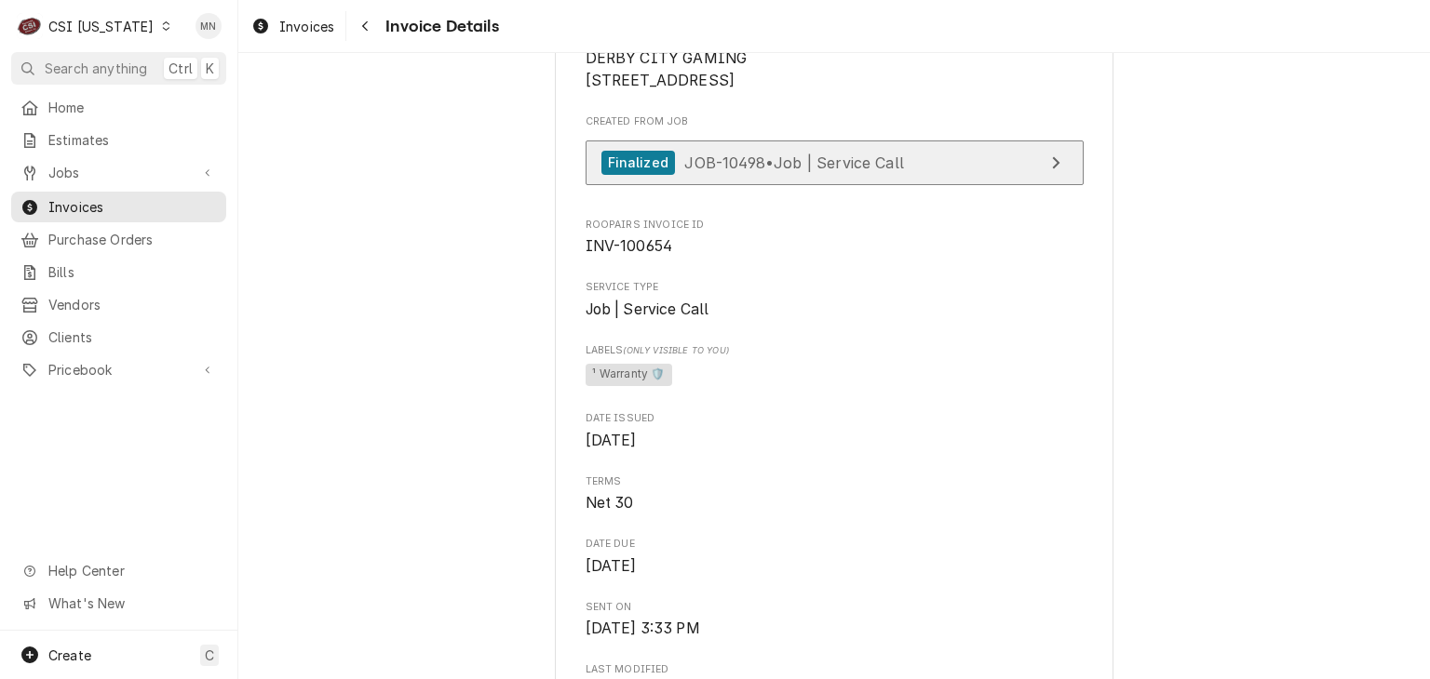
click at [749, 171] on span "JOB-10498 • Job | Service Call" at bounding box center [794, 162] width 220 height 19
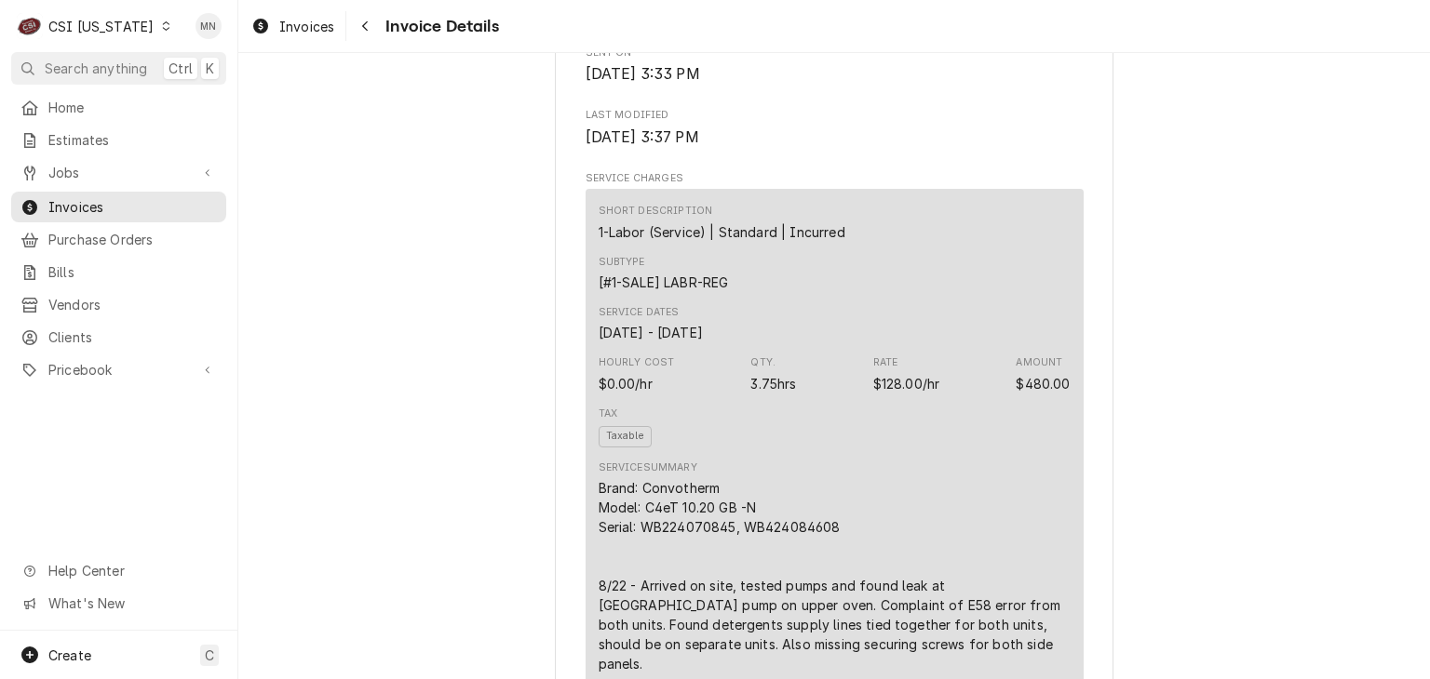
scroll to position [1024, 0]
drag, startPoint x: 722, startPoint y: 586, endPoint x: 707, endPoint y: 585, distance: 14.9
click at [707, 585] on div "Brand: Convotherm Model: C4eT 10.20 GB -N Serial: WB224070845, WB424084608 8/22…" at bounding box center [834, 631] width 472 height 313
click at [719, 587] on div "Brand: Convotherm Model: C4eT 10.20 GB -N Serial: WB224070845, WB424084608 8/22…" at bounding box center [834, 631] width 472 height 313
drag, startPoint x: 726, startPoint y: 585, endPoint x: 637, endPoint y: 581, distance: 89.5
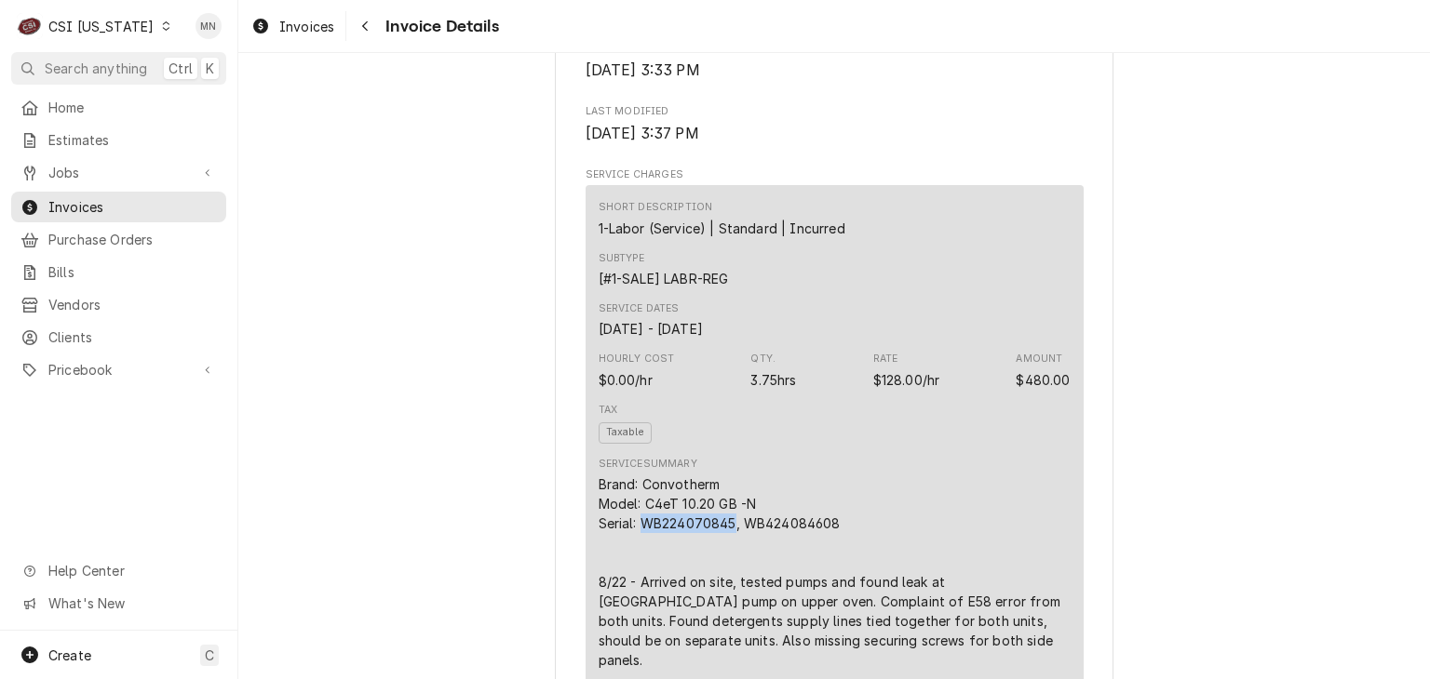
click at [637, 581] on div "Brand: Convotherm Model: C4eT 10.20 GB -N Serial: WB224070845, WB424084608 8/22…" at bounding box center [834, 631] width 472 height 313
copy div "WB224070845"
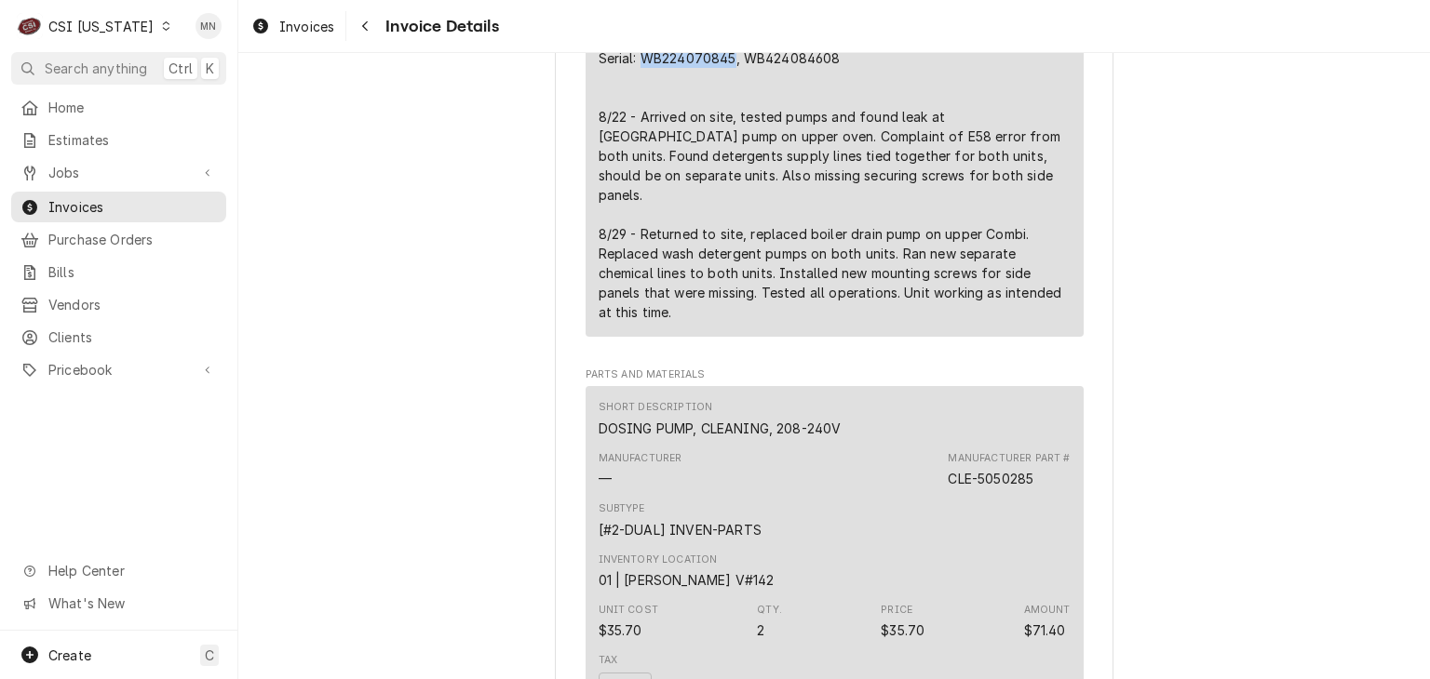
scroll to position [1210, 0]
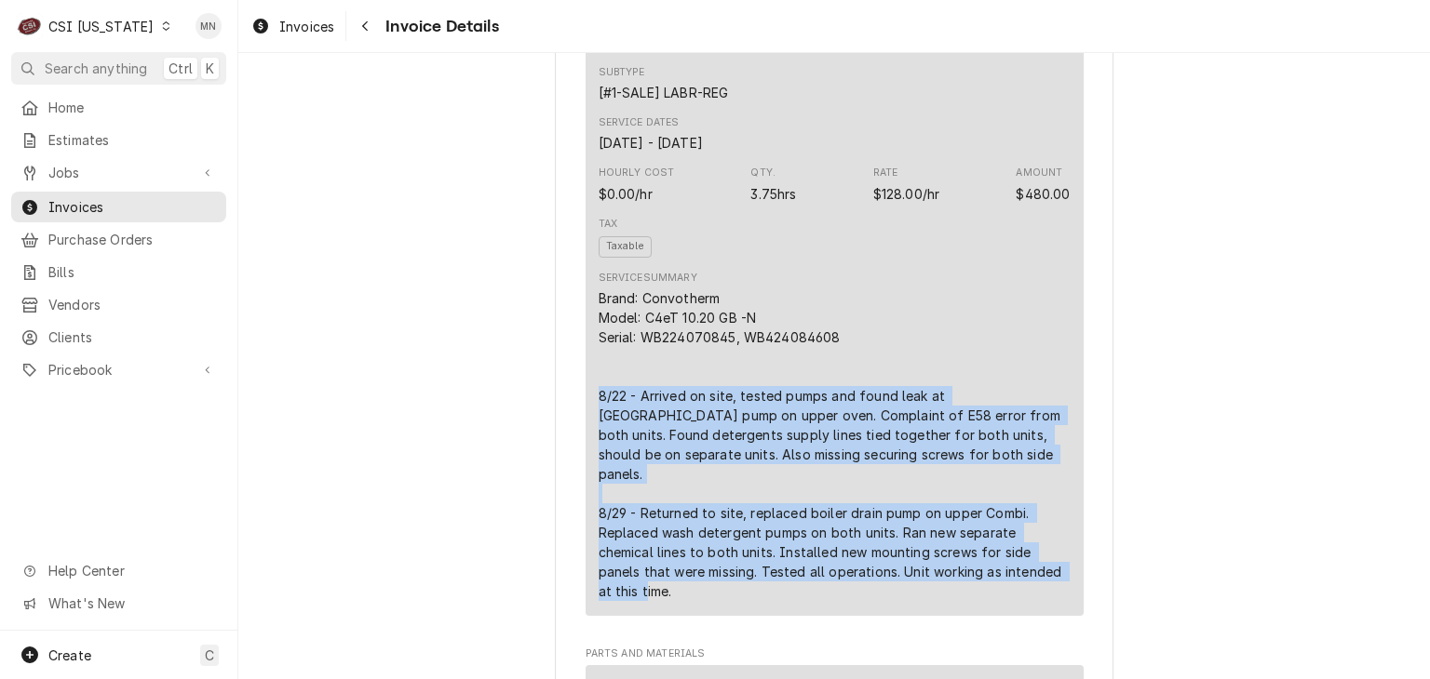
drag, startPoint x: 588, startPoint y: 450, endPoint x: 1024, endPoint y: 623, distance: 468.4
click at [1024, 615] on div "Short Description 1-Labor (Service) | Standard | Incurred Subtype [#1-SALE] LAB…" at bounding box center [834, 307] width 498 height 616
copy div "8/22 - Arrived on site, tested pumps and found leak at broiler drain pump on up…"
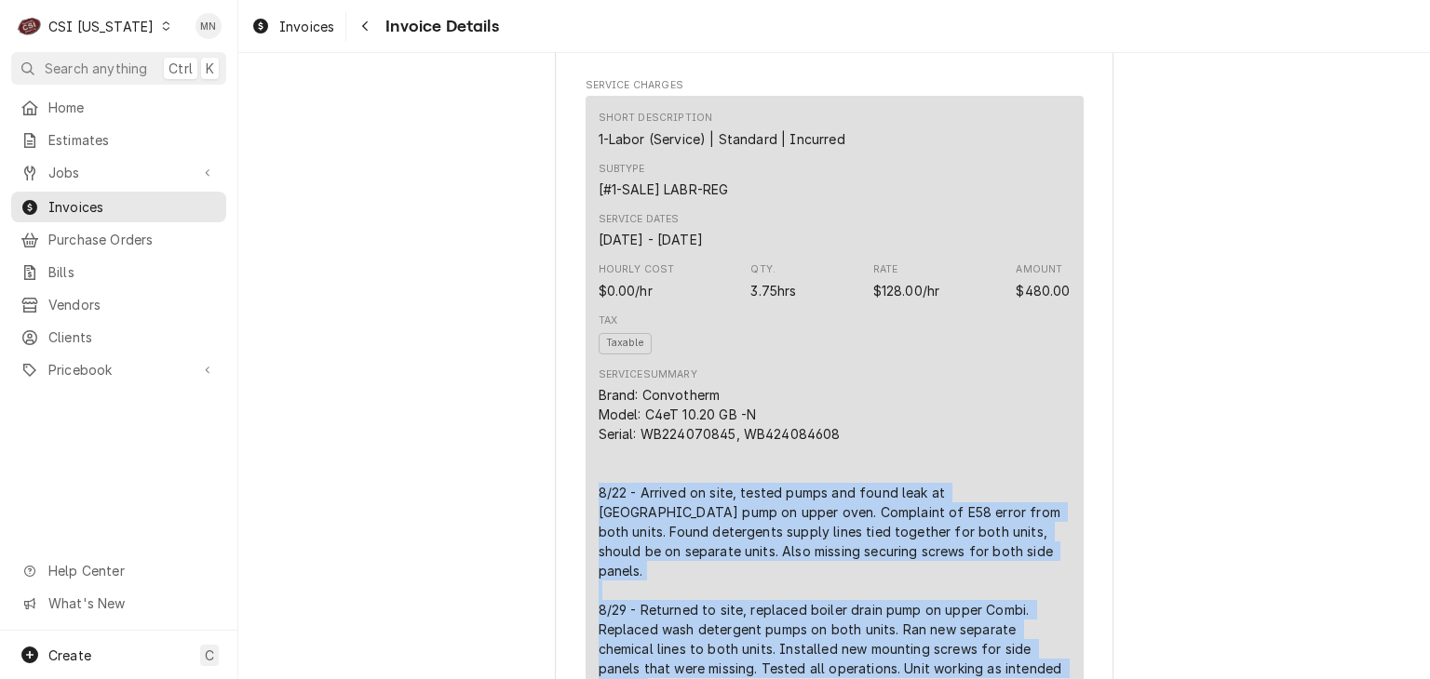
scroll to position [1117, 0]
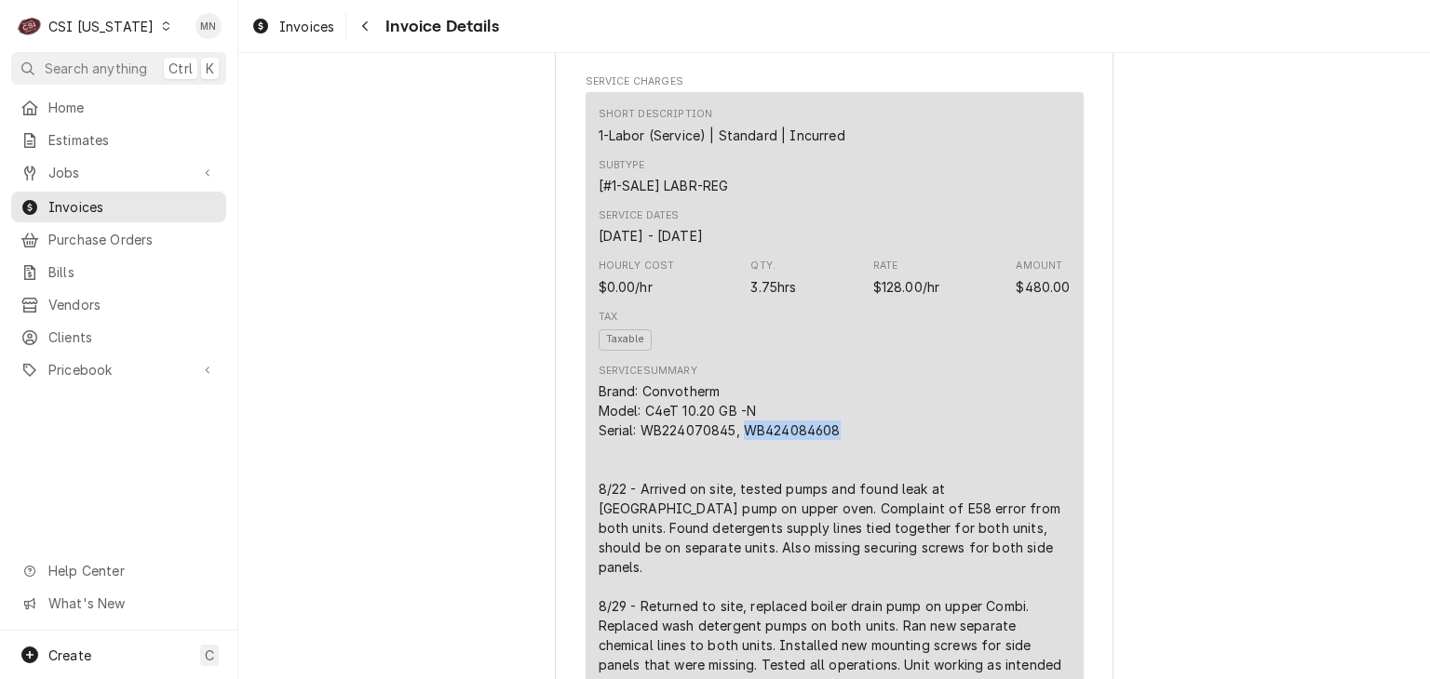
drag, startPoint x: 835, startPoint y: 493, endPoint x: 740, endPoint y: 496, distance: 95.0
click at [740, 496] on div "Brand: Convotherm Model: C4eT 10.20 GB -N Serial: WB224070845, WB424084608 8/22…" at bounding box center [834, 538] width 472 height 313
copy div "WB424084608"
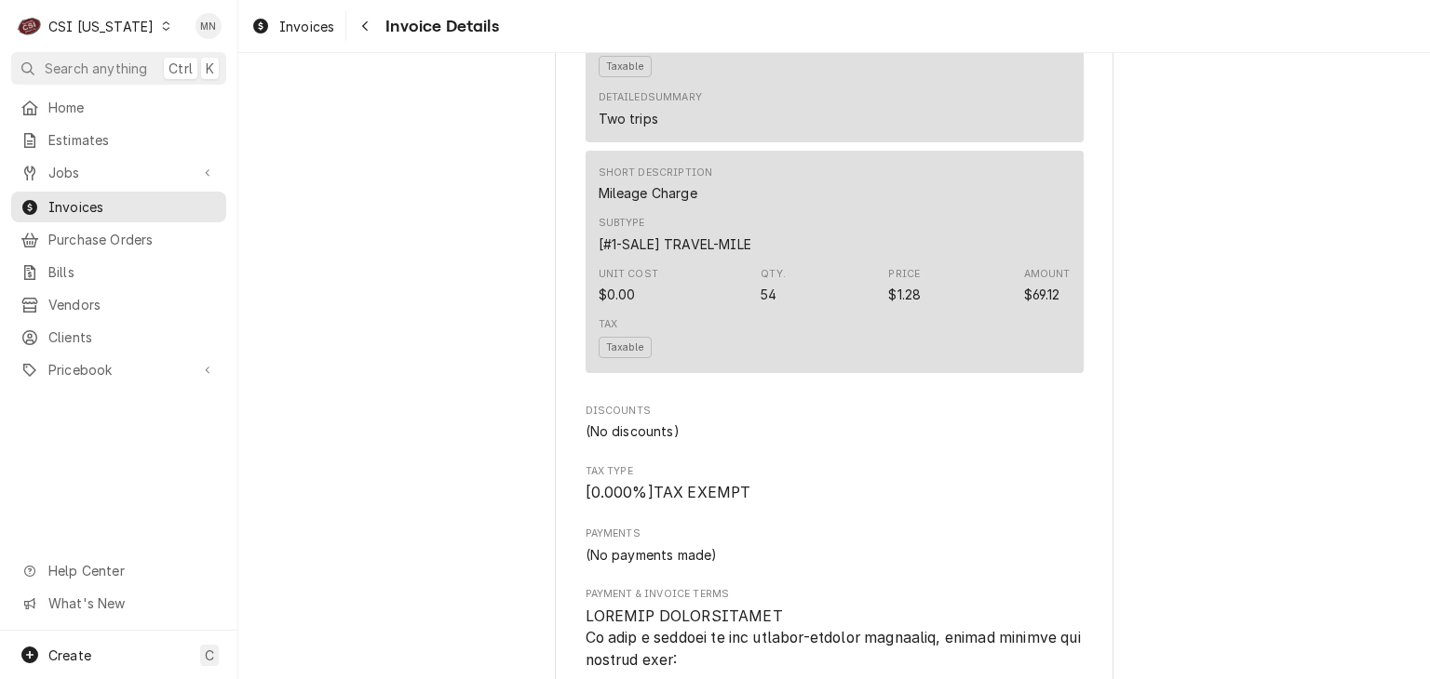
scroll to position [3630, 0]
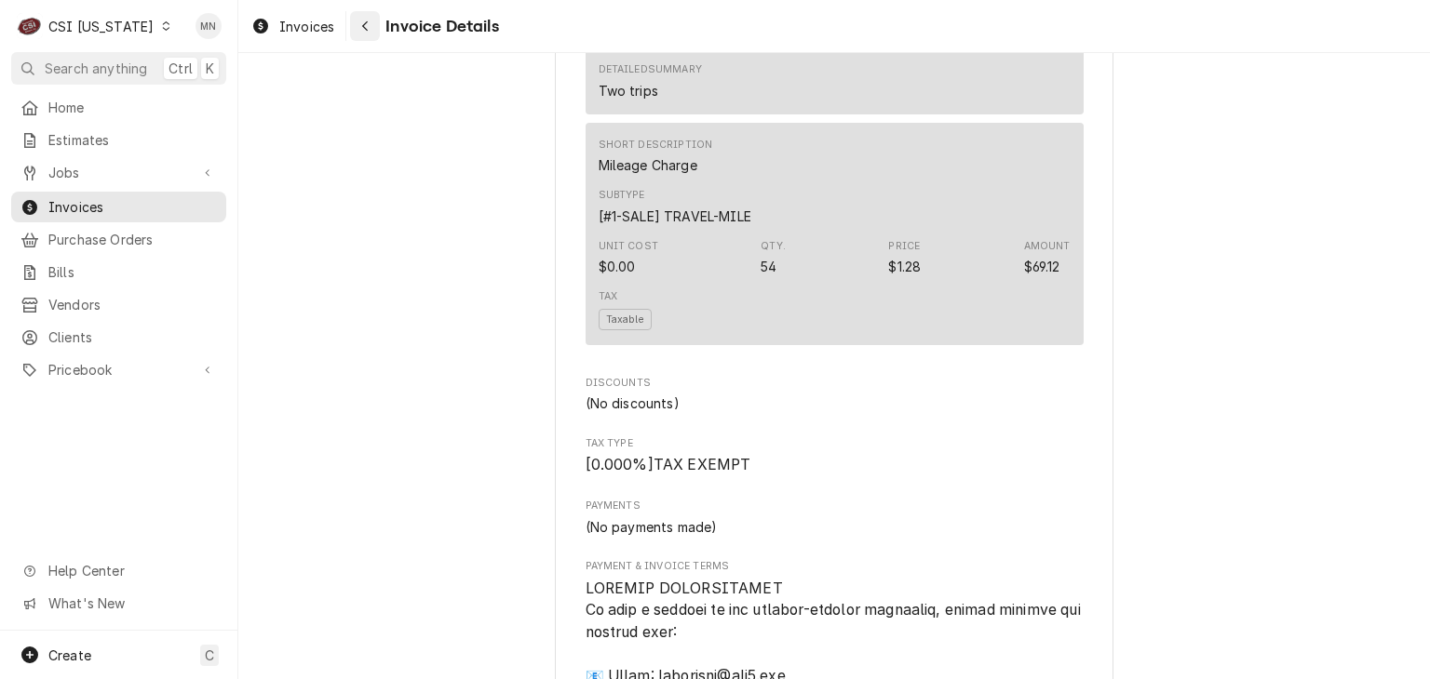
click at [377, 28] on button "Navigate back" at bounding box center [365, 26] width 30 height 30
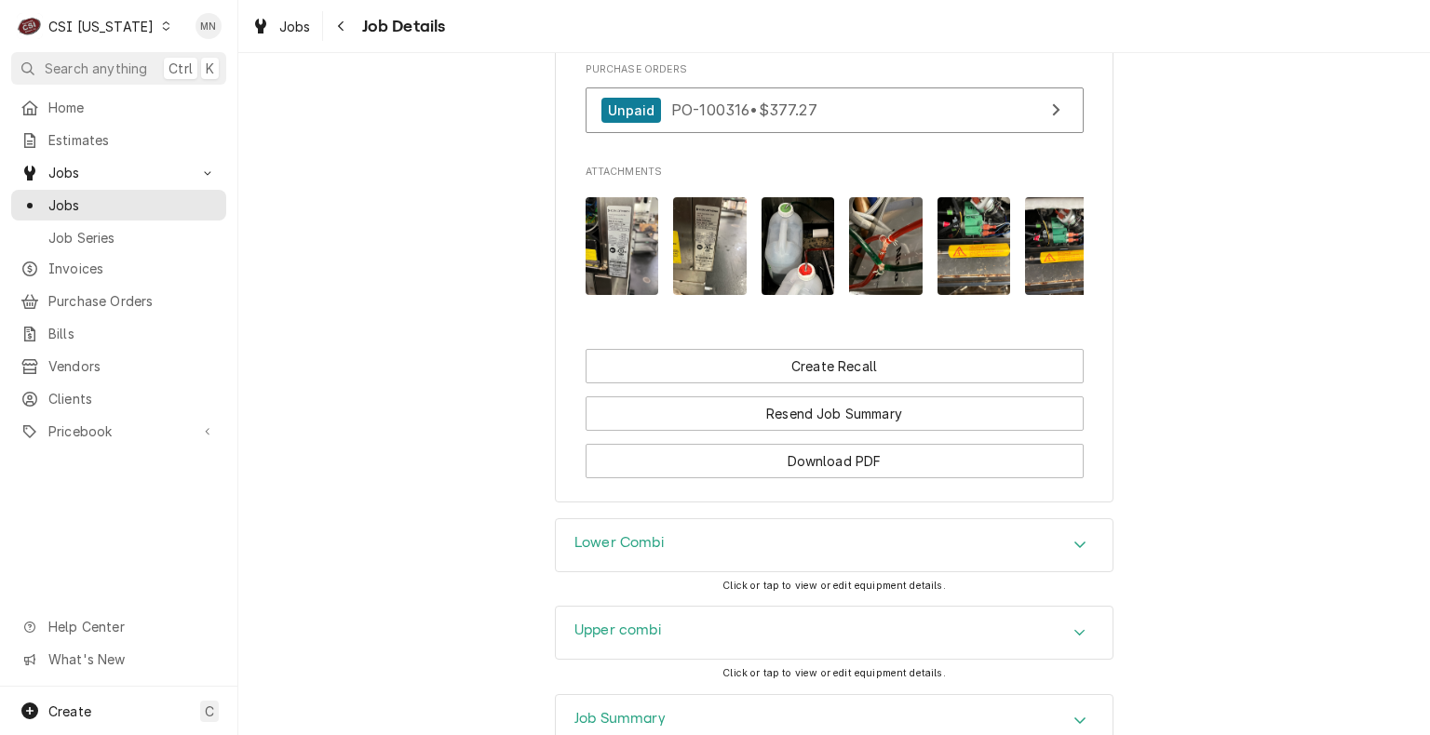
scroll to position [2141, 0]
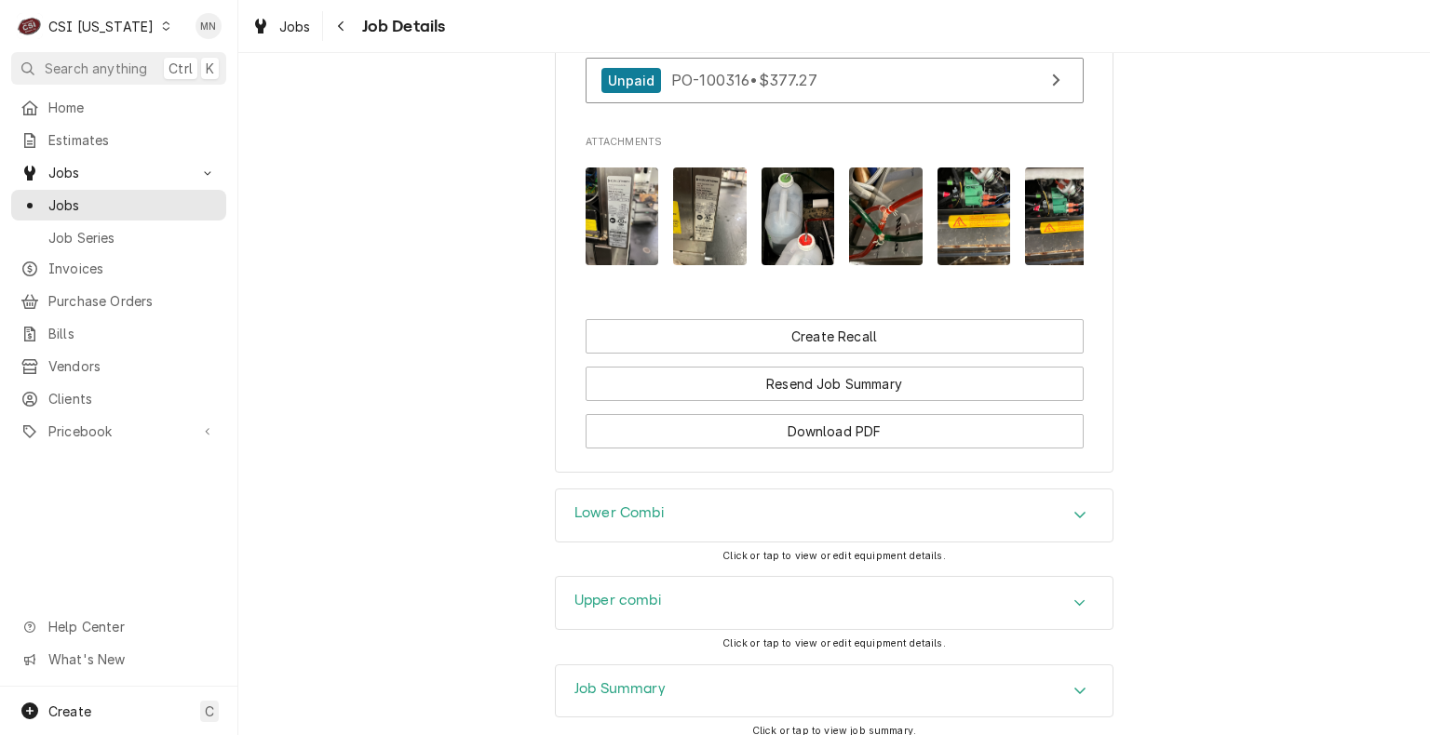
click at [707, 490] on div "Lower Combi" at bounding box center [834, 516] width 557 height 52
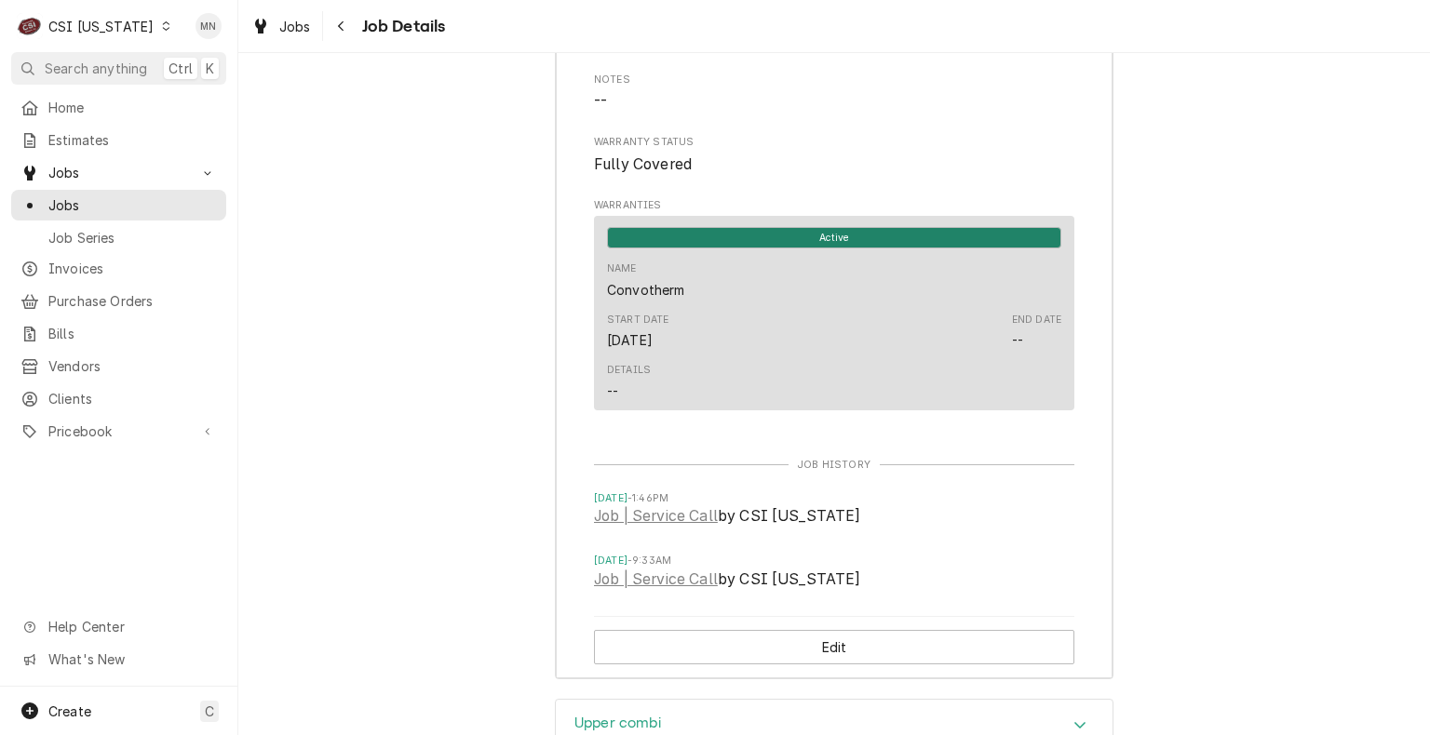
scroll to position [2885, 0]
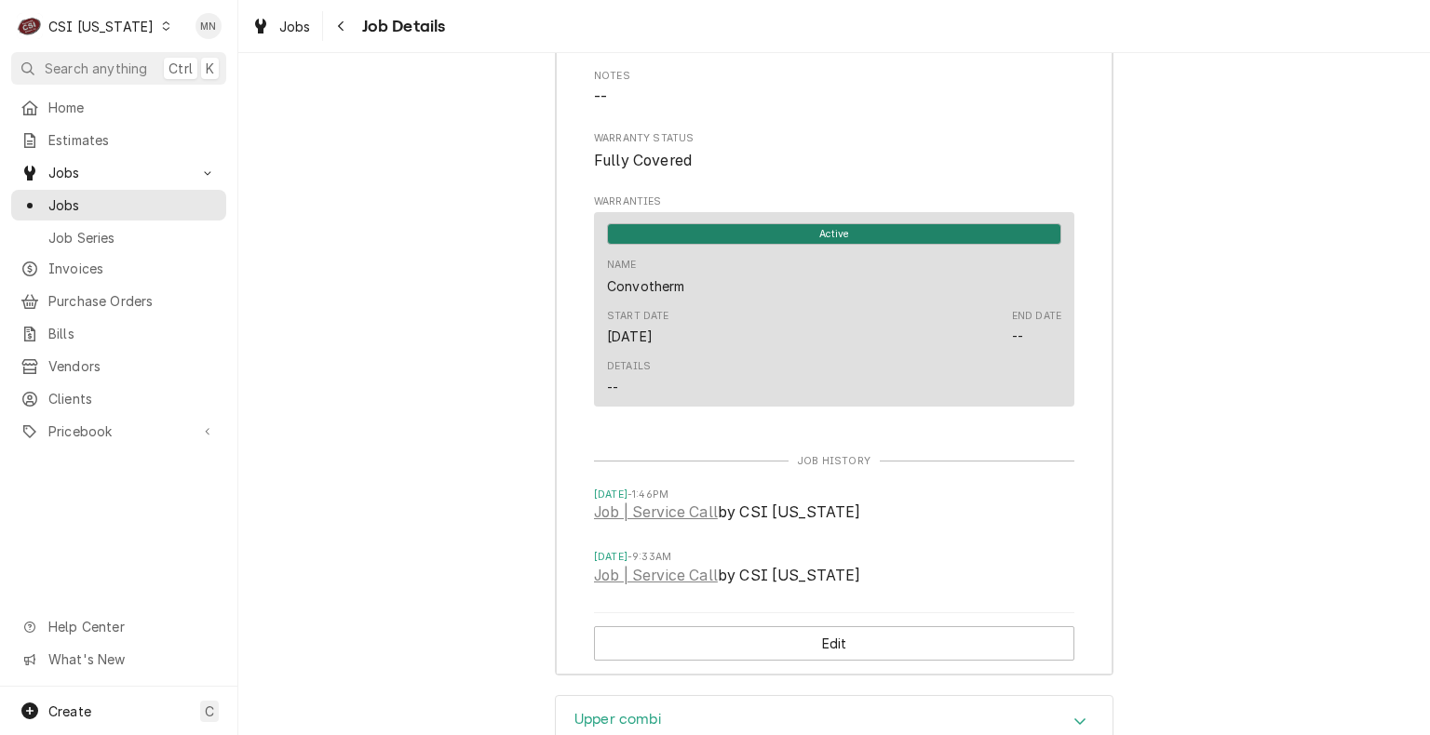
click at [755, 696] on div "Upper combi" at bounding box center [834, 722] width 557 height 52
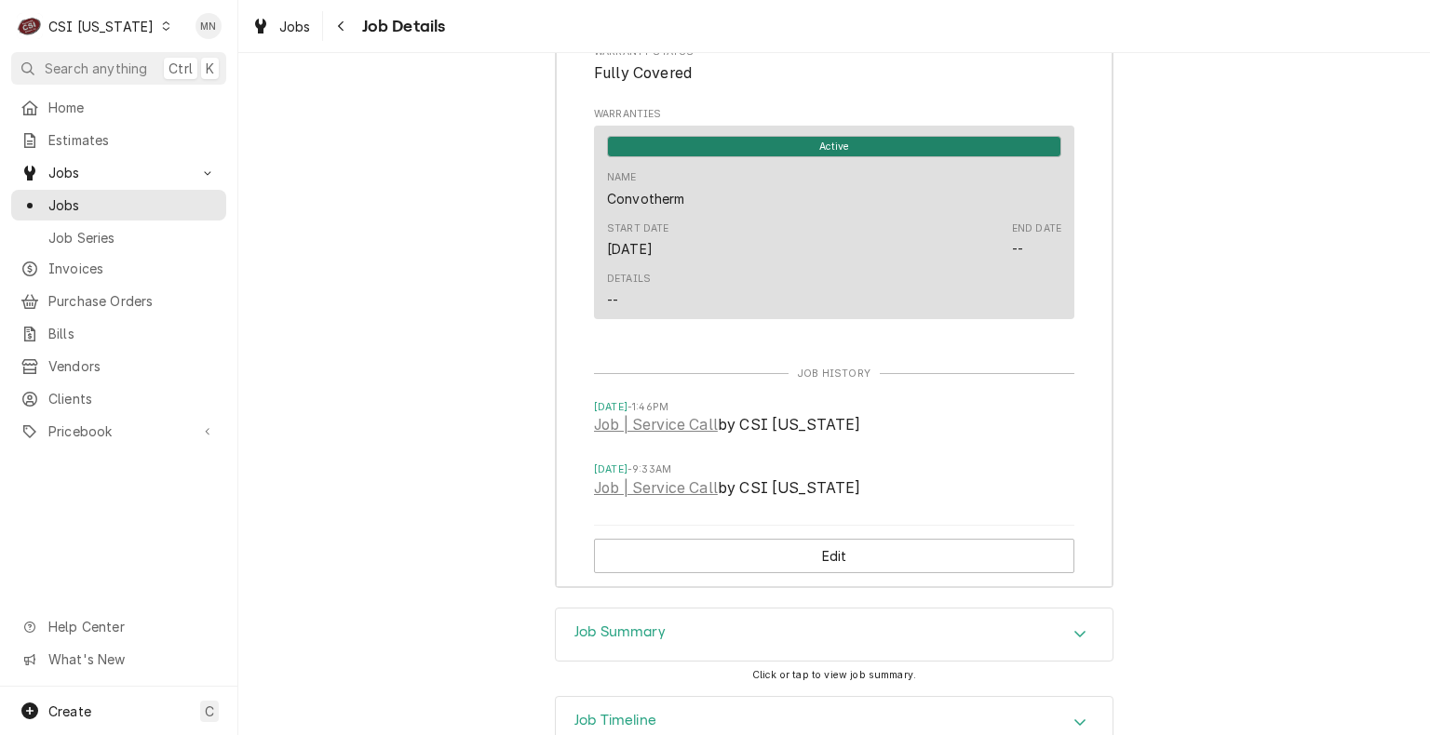
scroll to position [3956, 0]
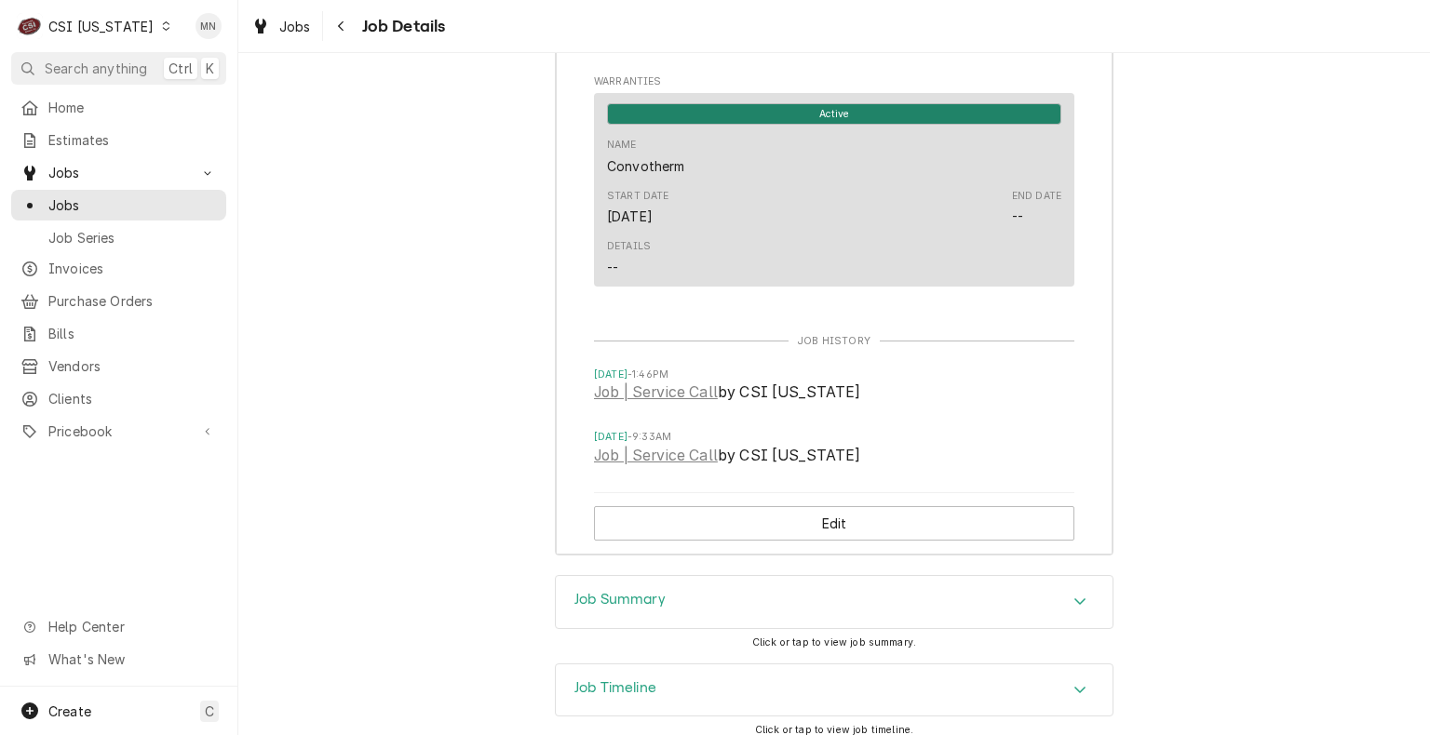
click at [737, 576] on div "Job Summary" at bounding box center [834, 602] width 557 height 52
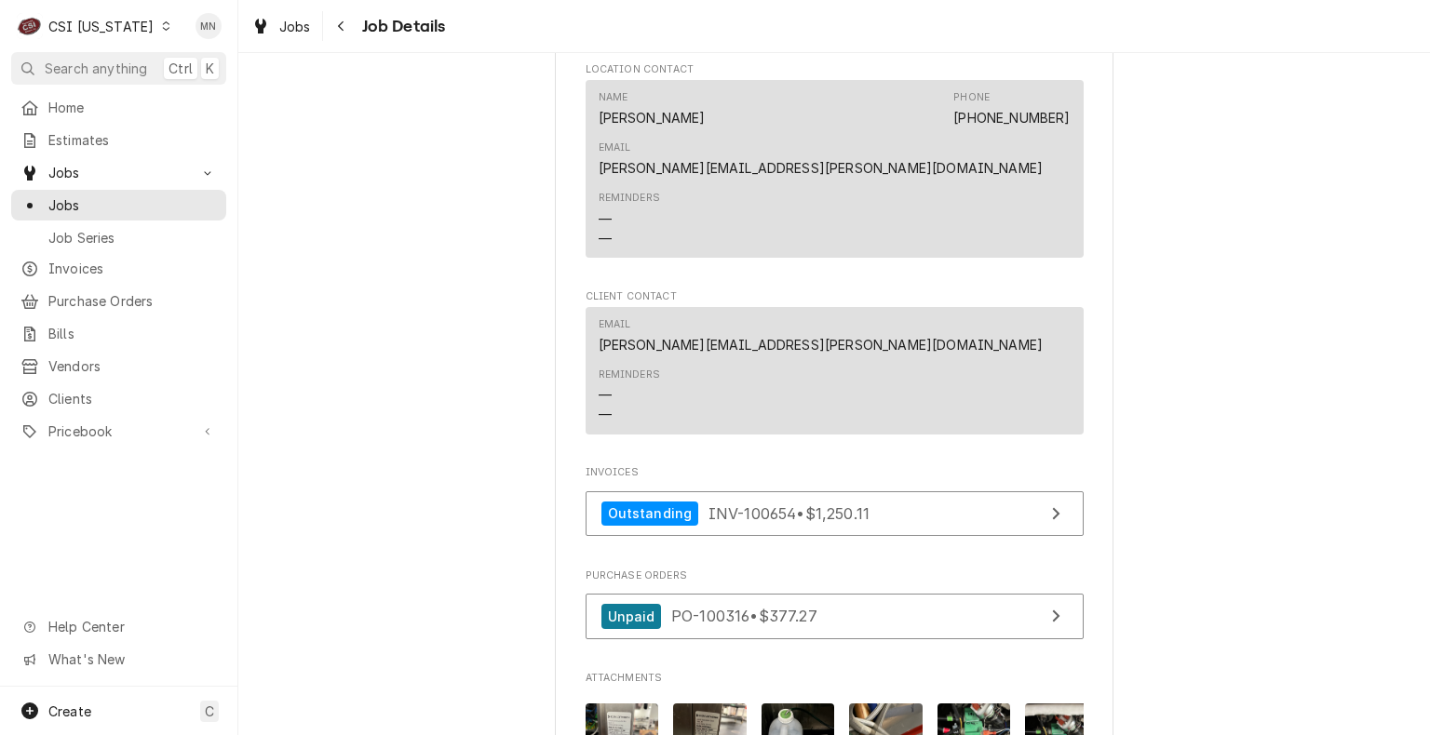
scroll to position [1732, 0]
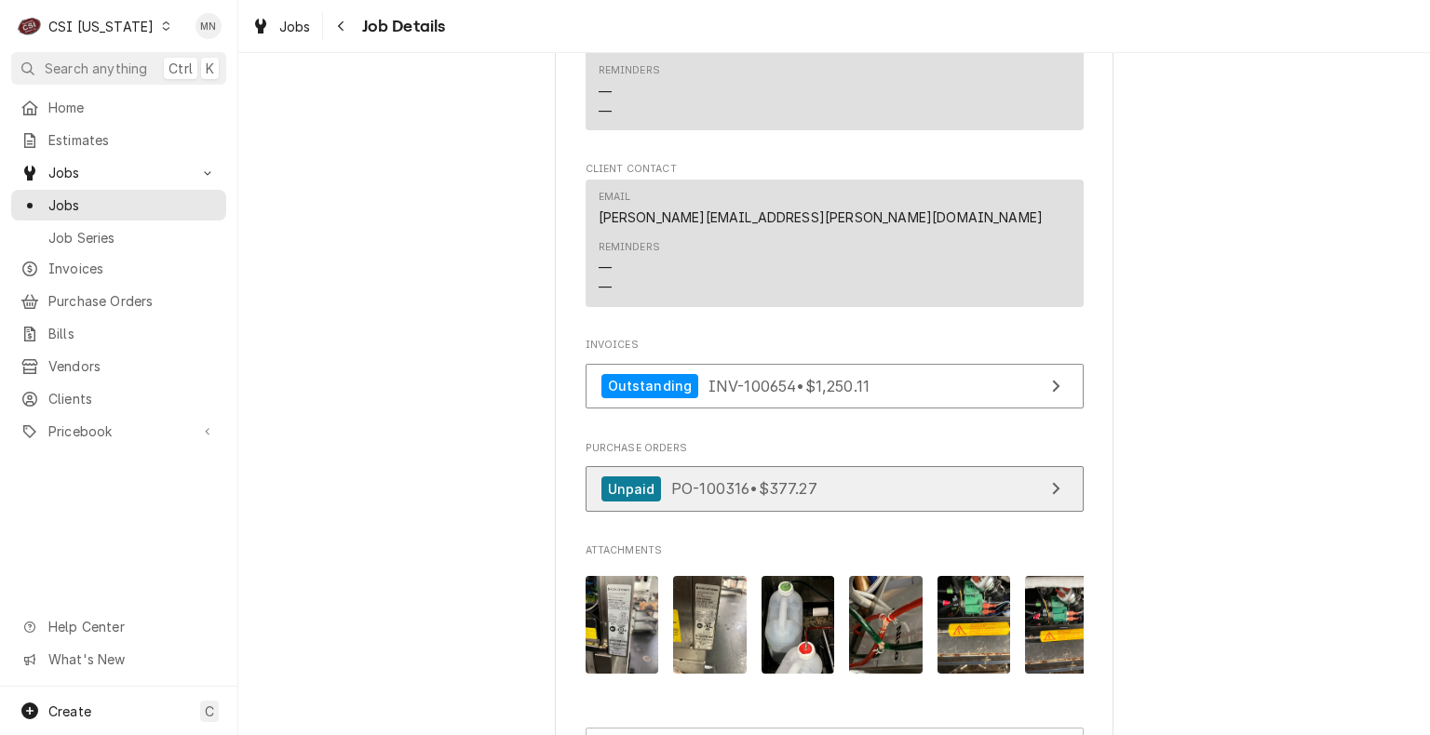
click at [741, 477] on div "Unpaid PO-100316 • $377.27" at bounding box center [709, 489] width 216 height 25
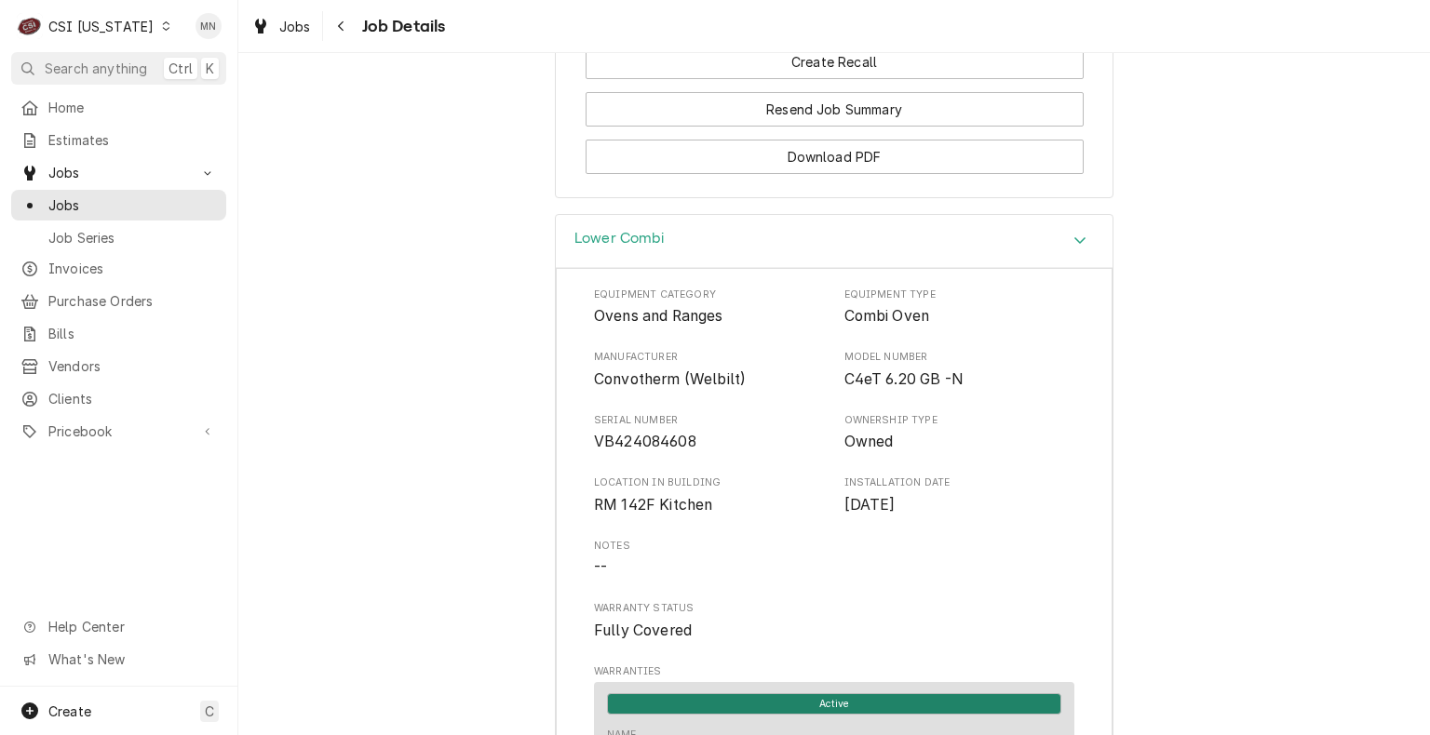
scroll to position [2513, 0]
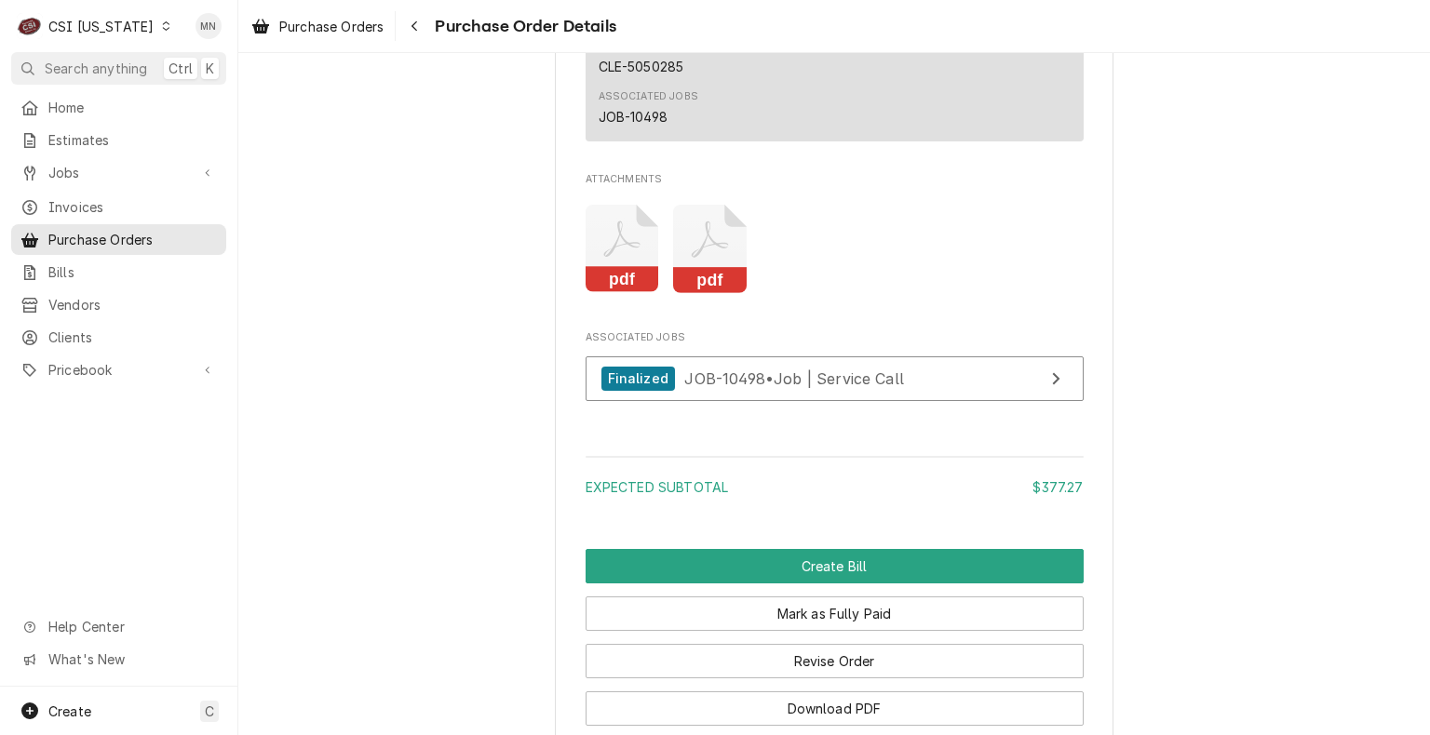
scroll to position [2574, 0]
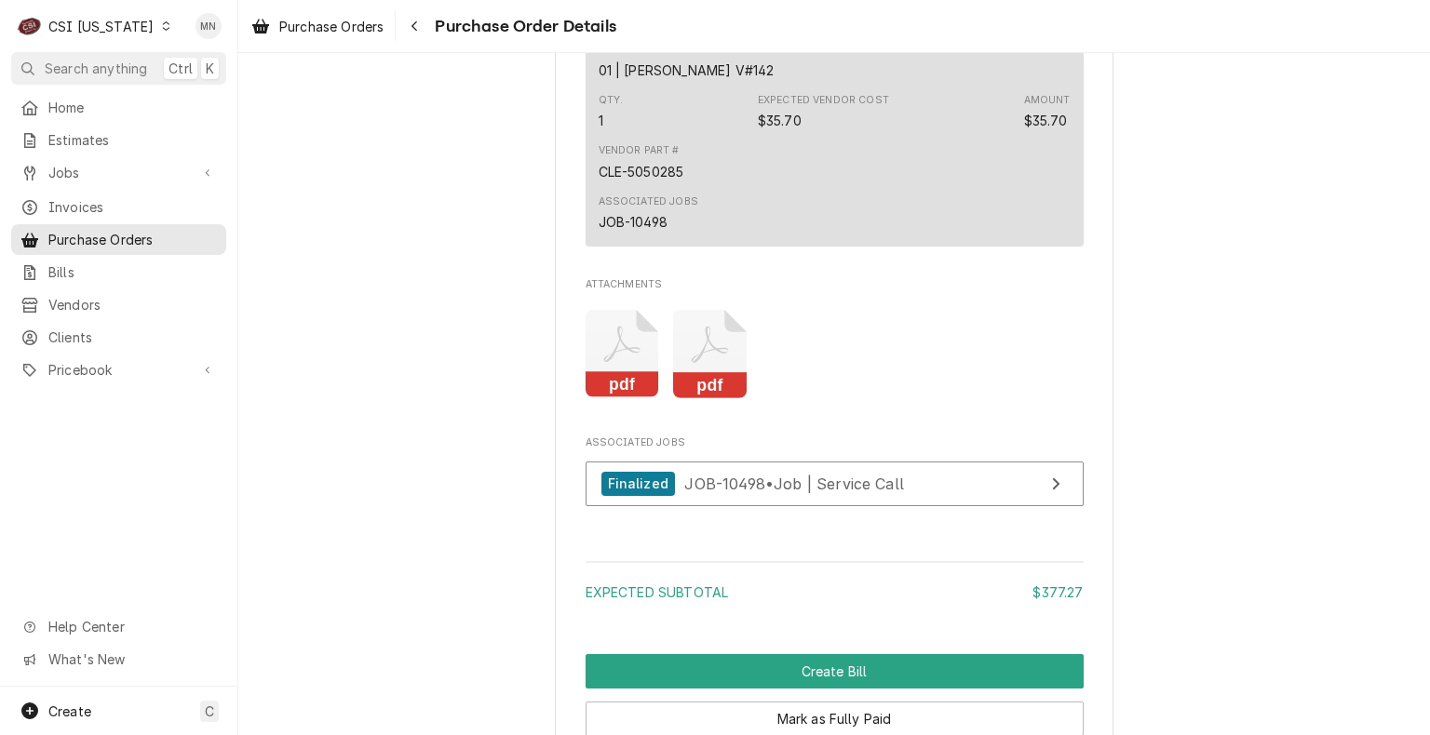
click at [622, 398] on icon "Attachments" at bounding box center [622, 354] width 74 height 88
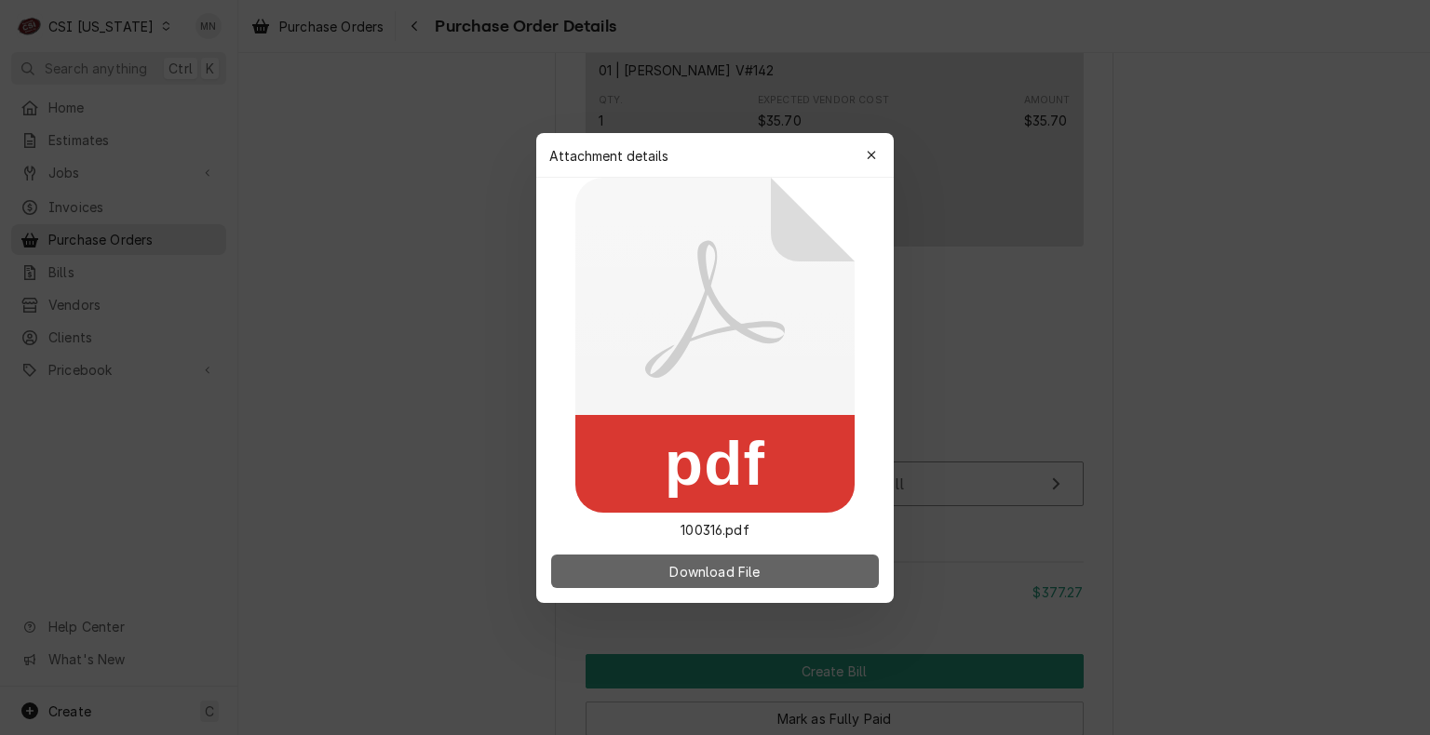
click at [698, 567] on span "Download File" at bounding box center [714, 571] width 98 height 20
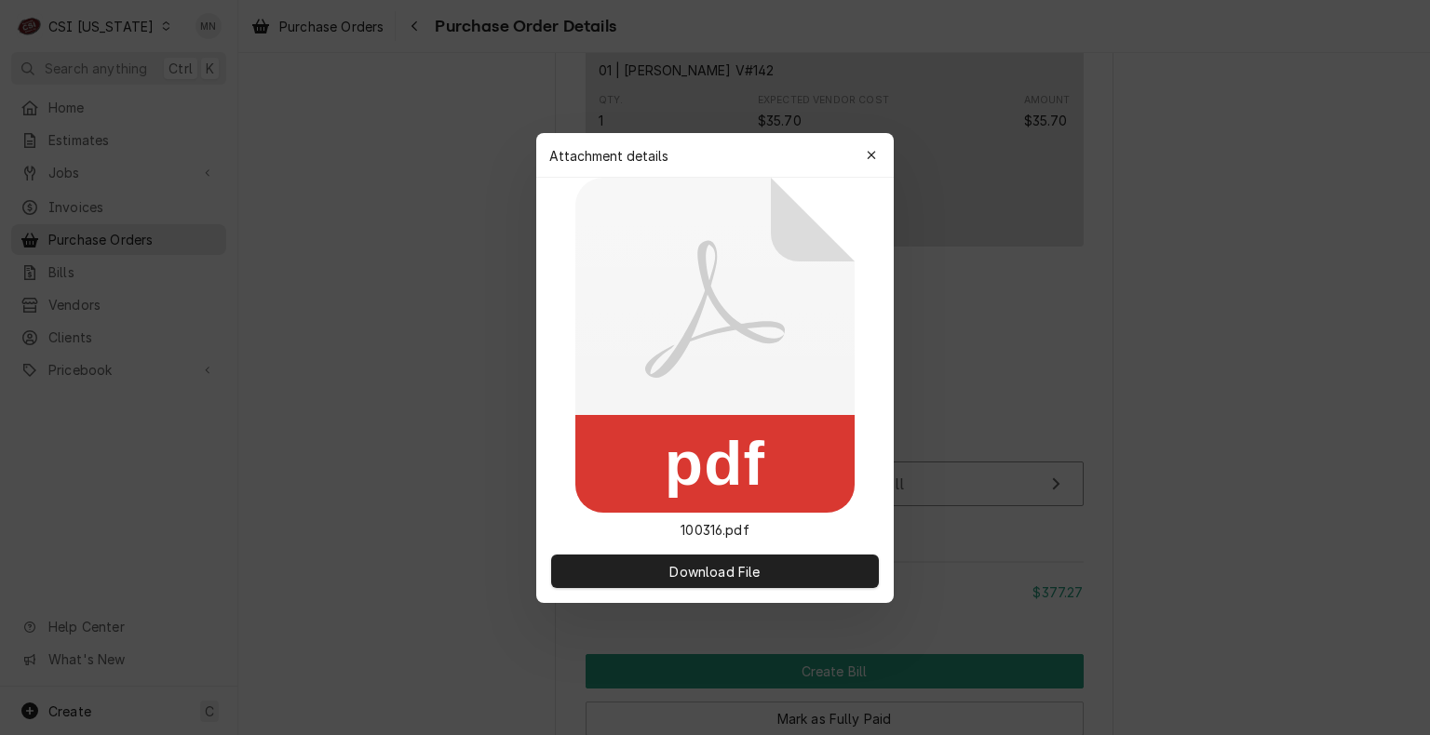
click at [875, 153] on div "button" at bounding box center [871, 155] width 19 height 19
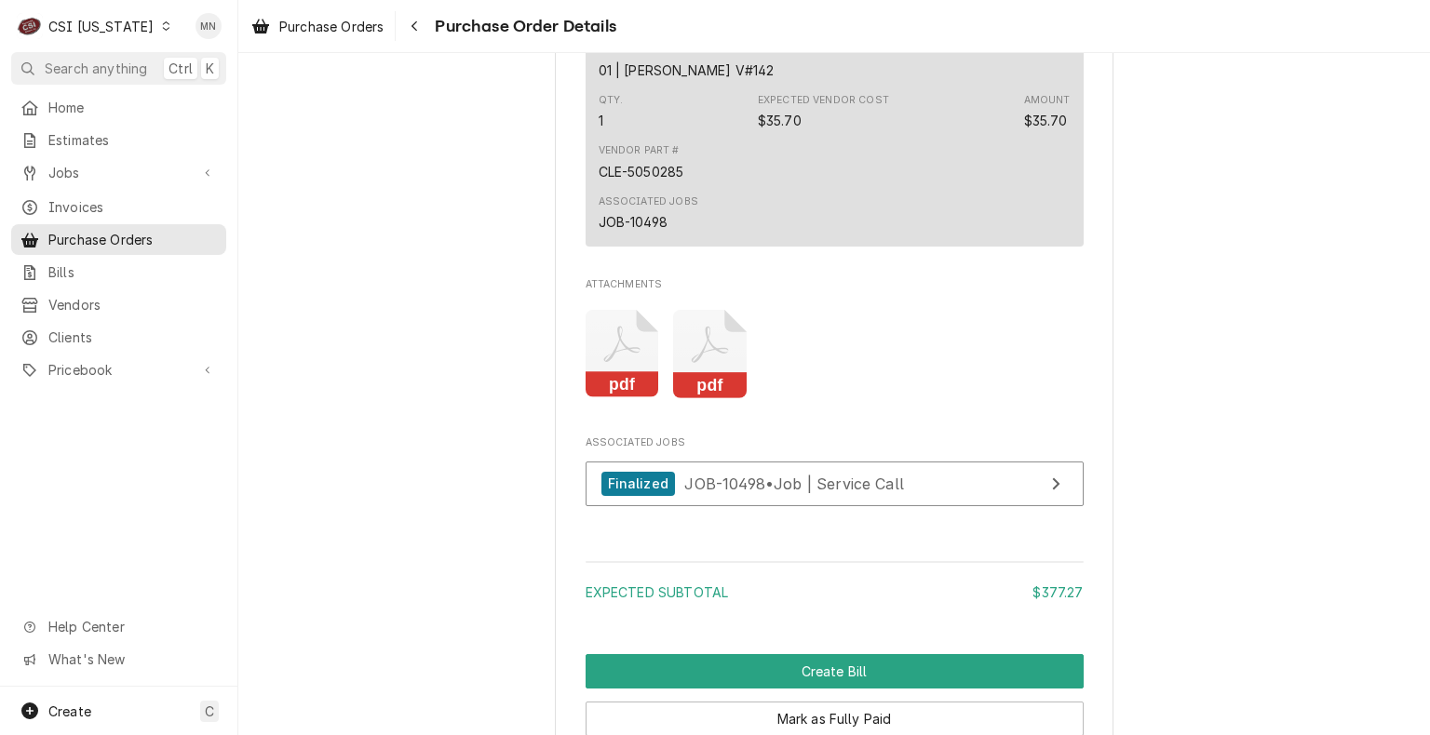
click at [712, 398] on icon "Attachments" at bounding box center [710, 354] width 74 height 88
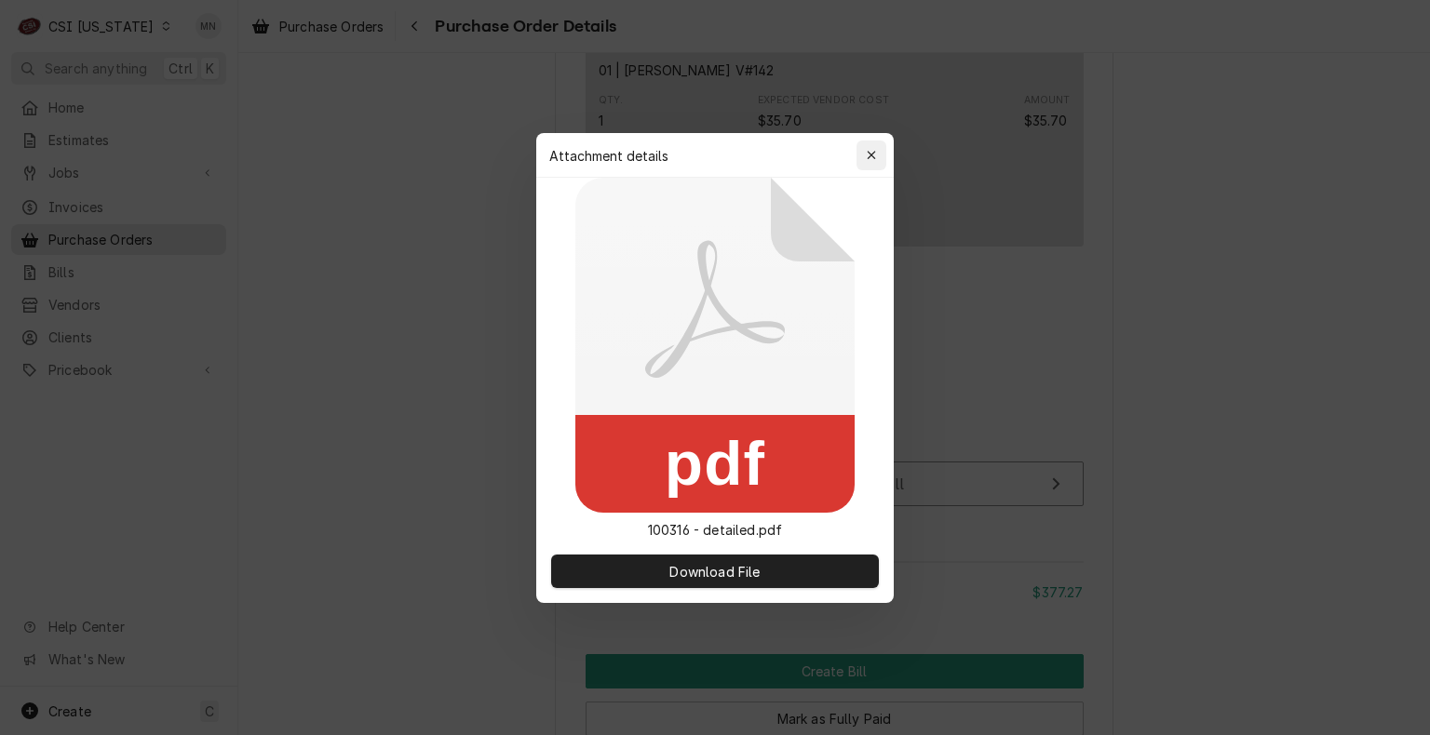
click at [879, 147] on div "button" at bounding box center [871, 155] width 19 height 19
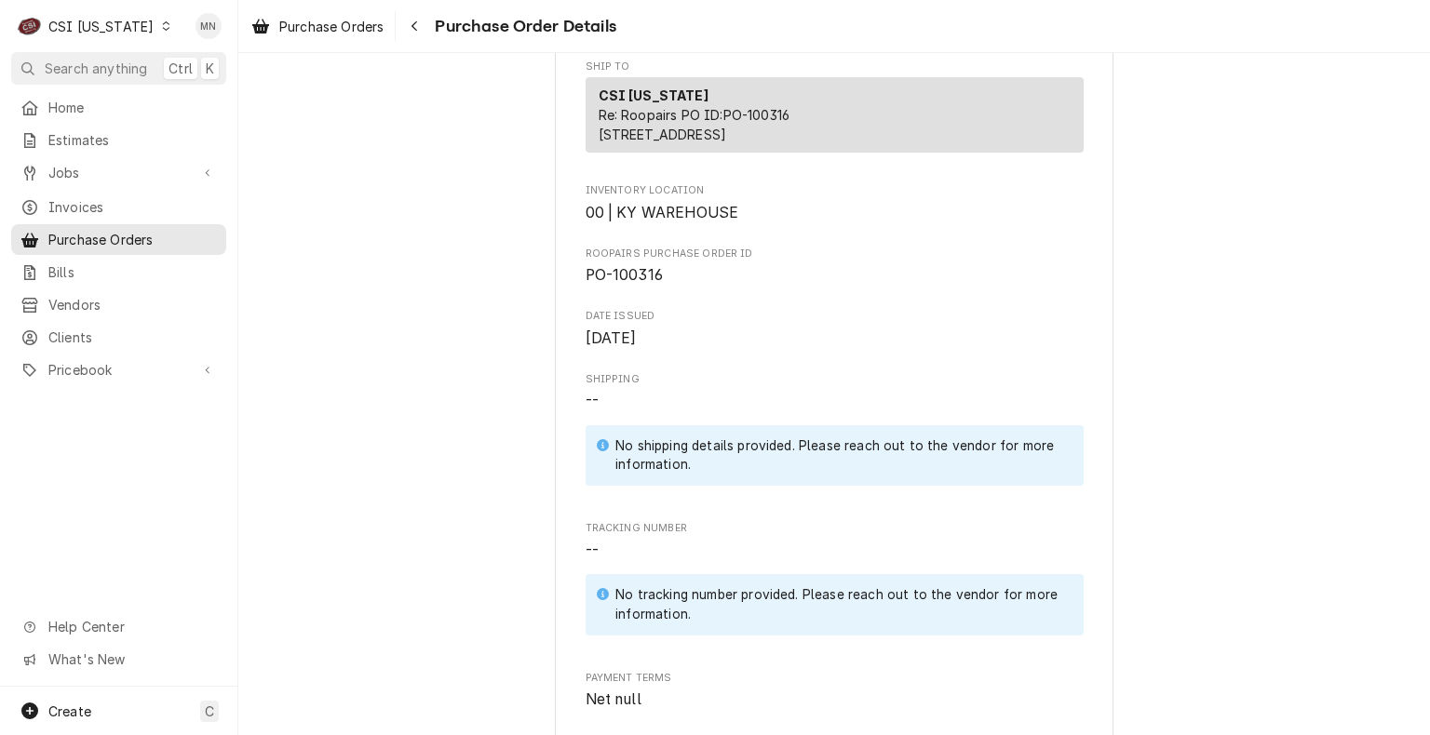
scroll to position [465, 0]
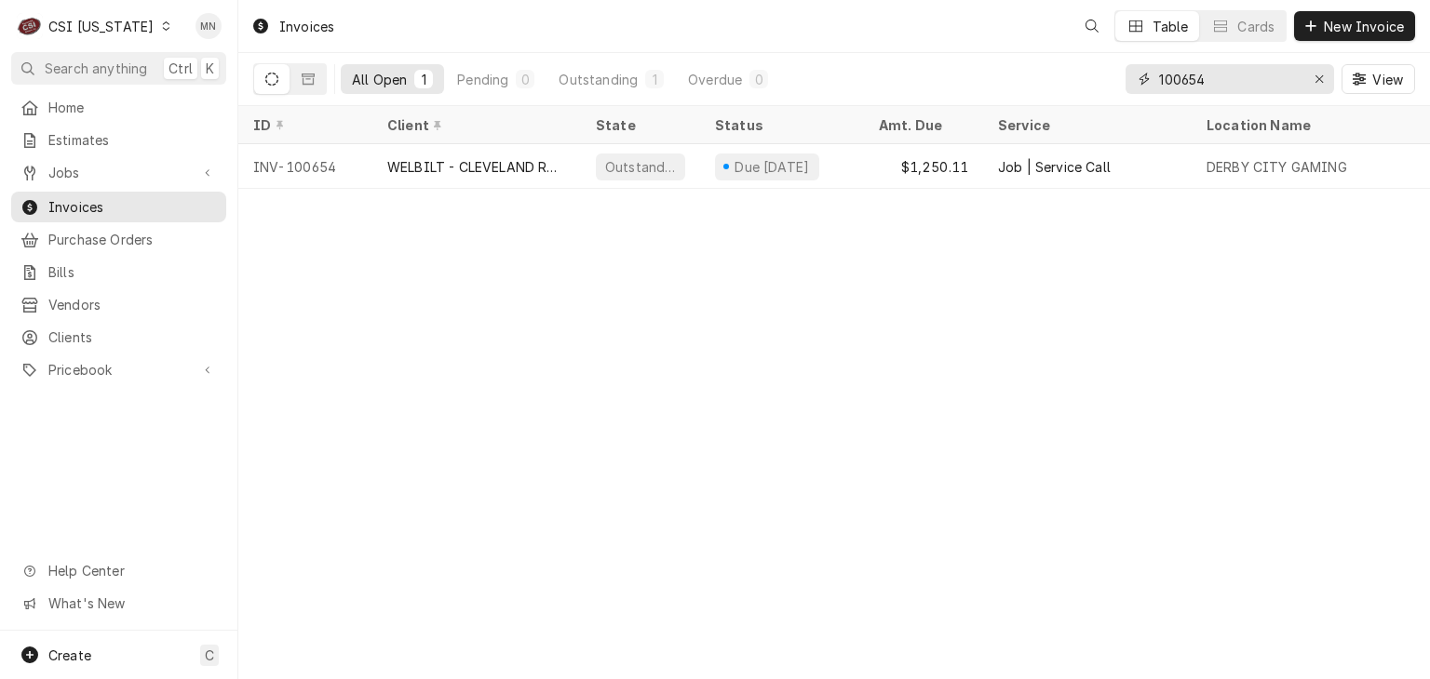
drag, startPoint x: 1225, startPoint y: 76, endPoint x: 1028, endPoint y: 89, distance: 196.8
click at [1028, 89] on div "All Open 1 Pending 0 Outstanding 1 Overdue 0 100654 View" at bounding box center [833, 79] width 1161 height 52
type input "100663"
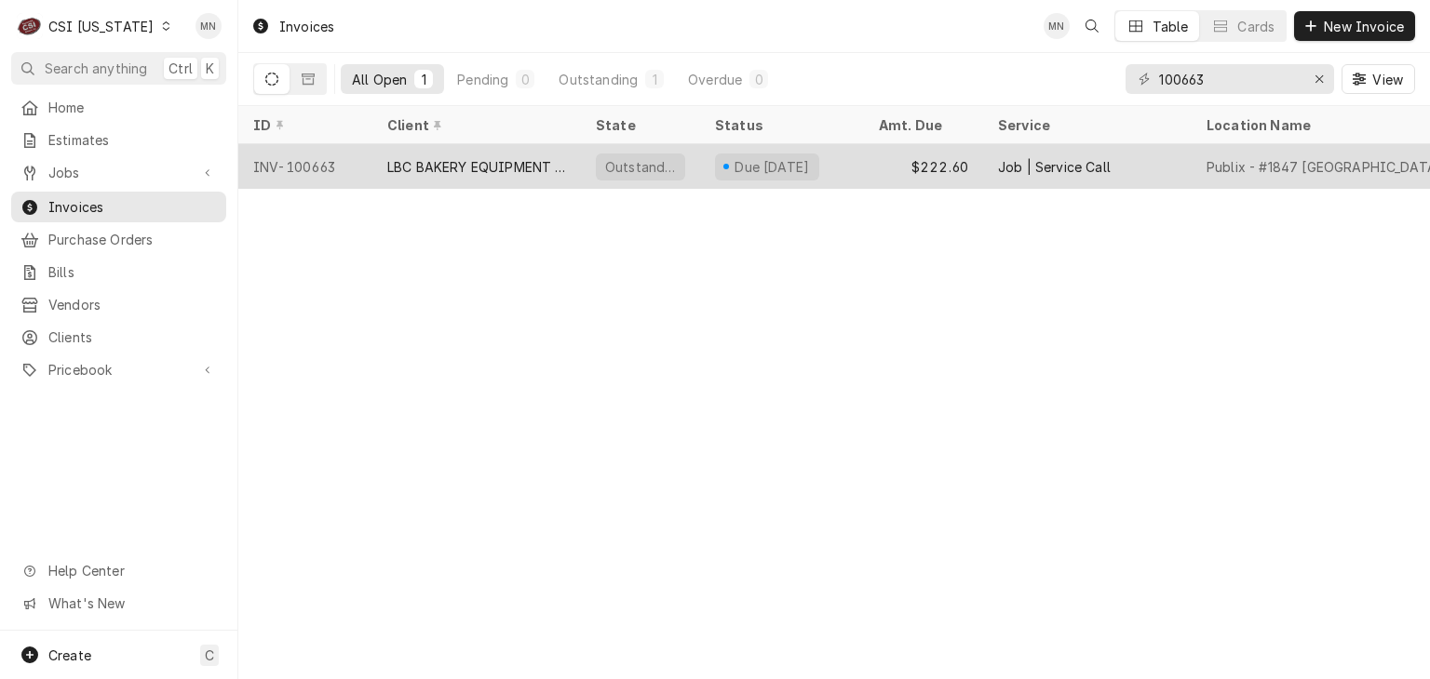
click at [490, 161] on div "LBC BAKERY EQUIPMENT WARRANTY" at bounding box center [476, 167] width 179 height 20
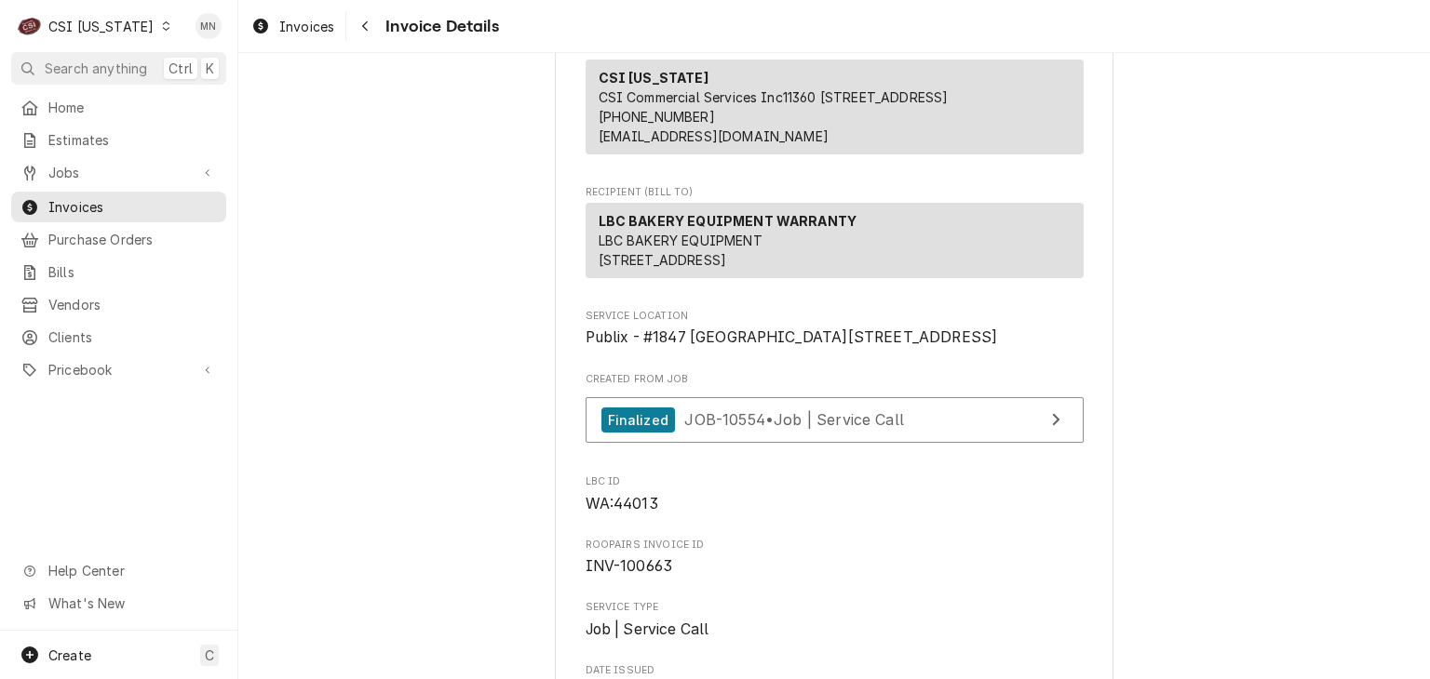
scroll to position [558, 0]
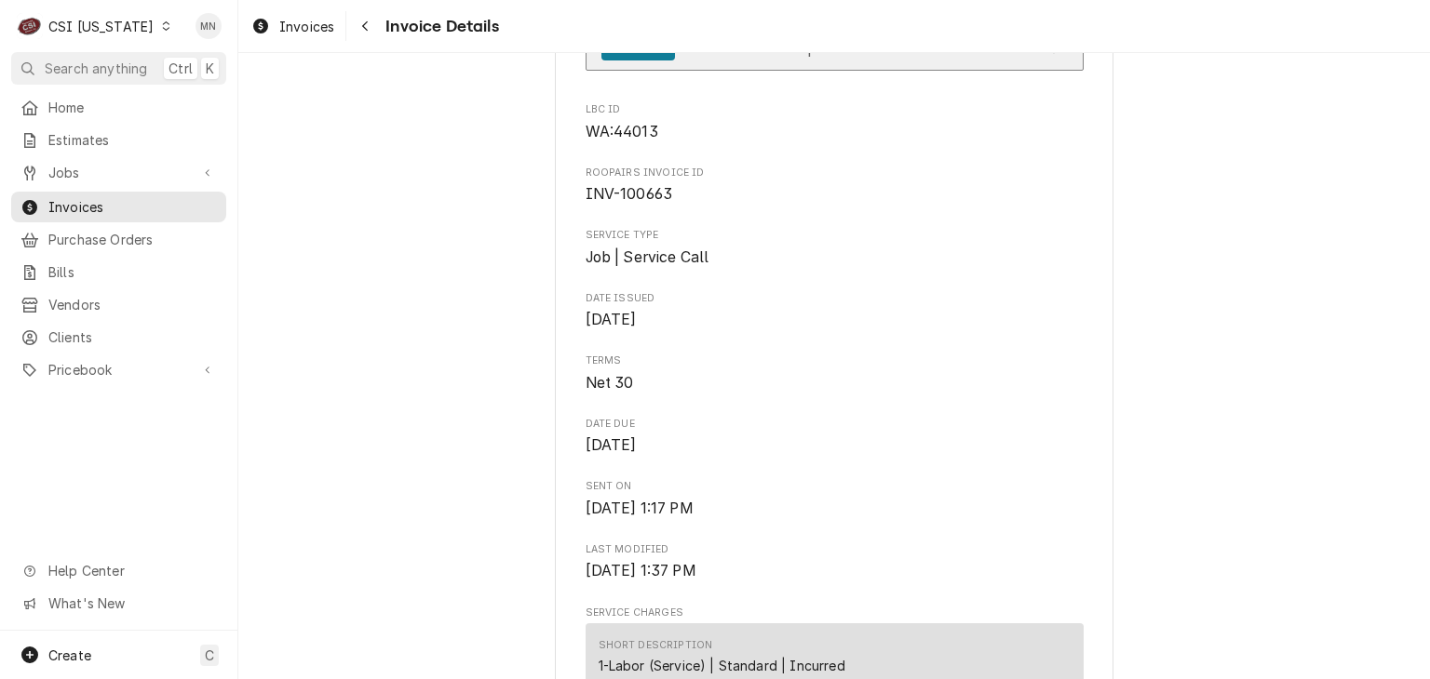
click at [810, 57] on span "JOB-10554 • Job | Service Call" at bounding box center [794, 47] width 220 height 19
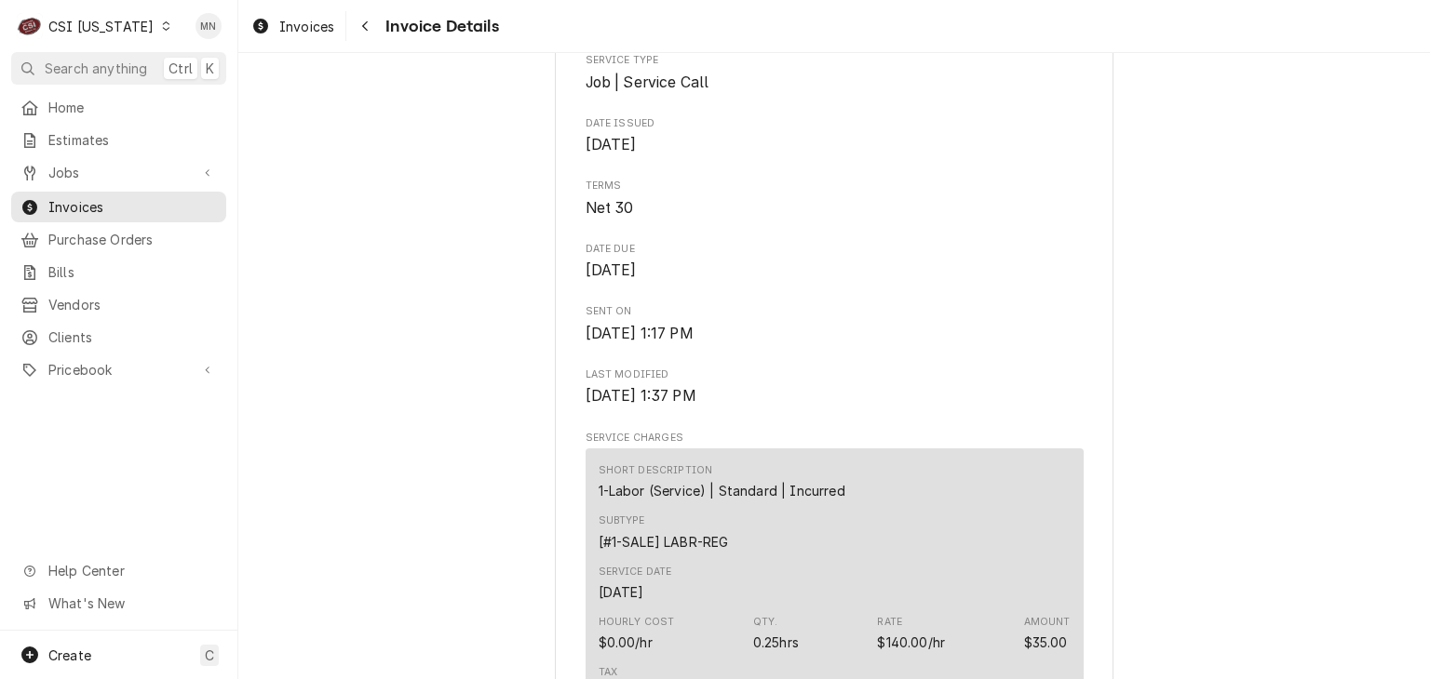
scroll to position [745, 0]
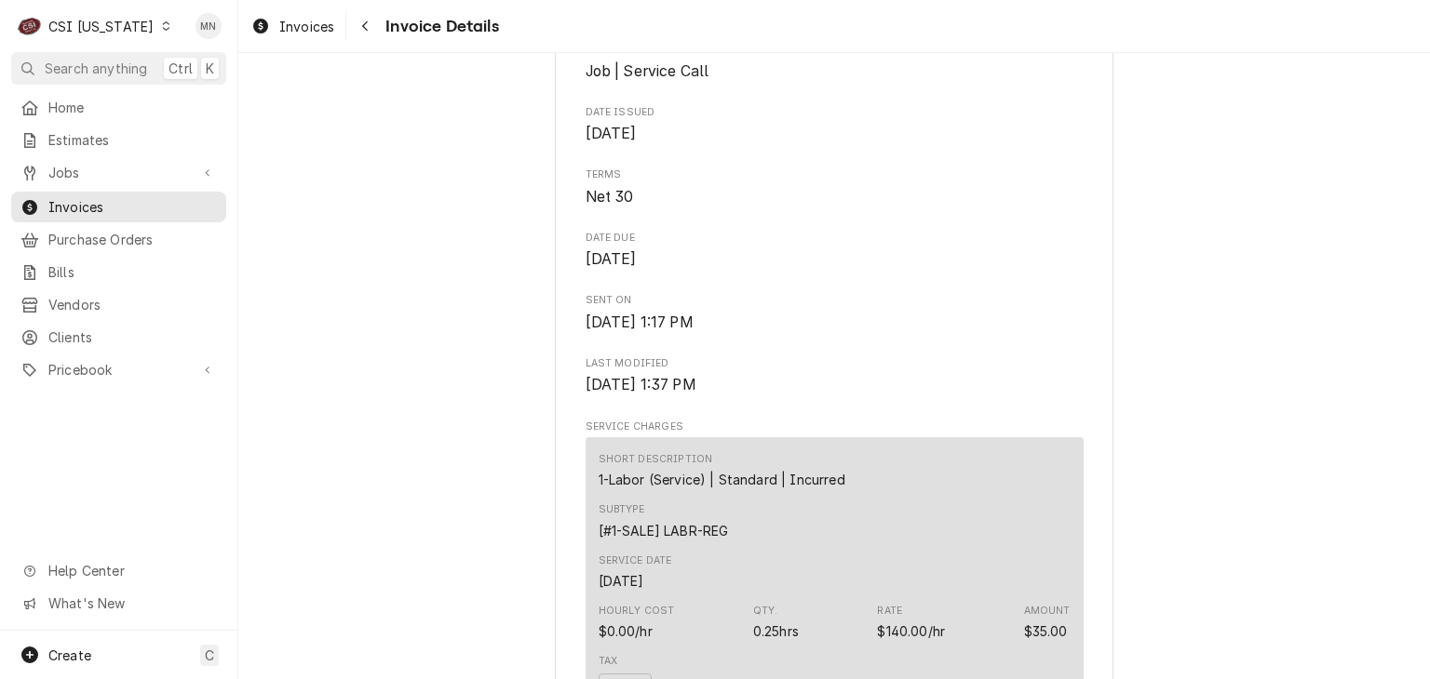
click at [83, 21] on div "CSI Kentucky" at bounding box center [100, 27] width 105 height 20
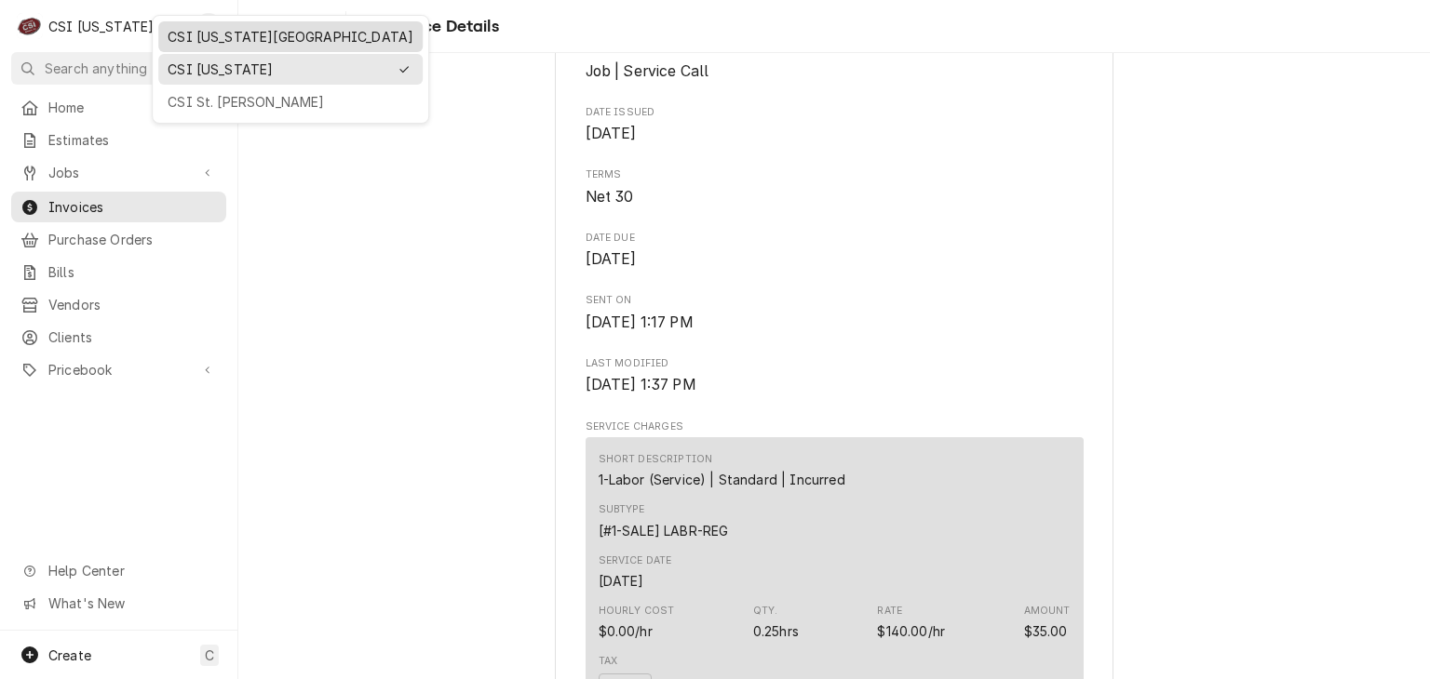
click at [211, 36] on div "CSI [US_STATE][GEOGRAPHIC_DATA]" at bounding box center [291, 37] width 246 height 20
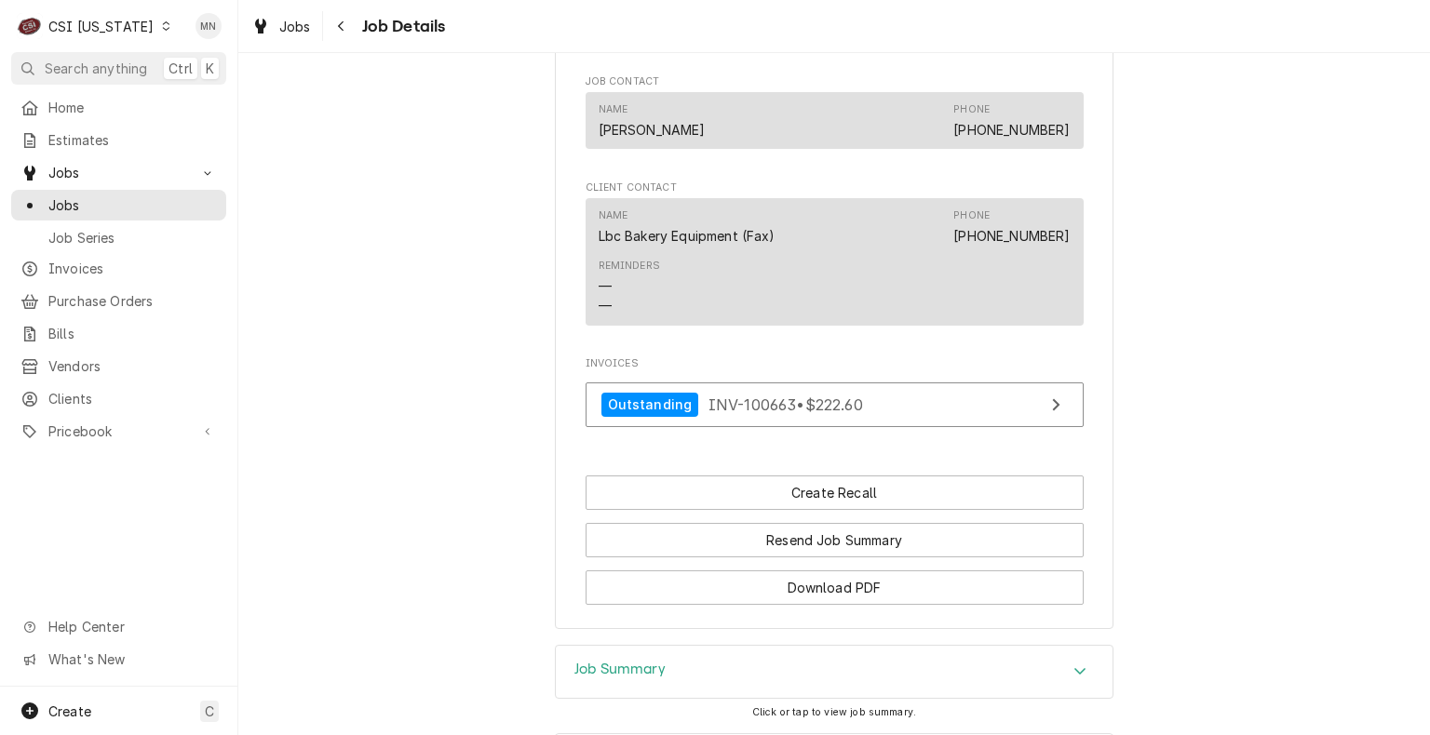
scroll to position [1701, 0]
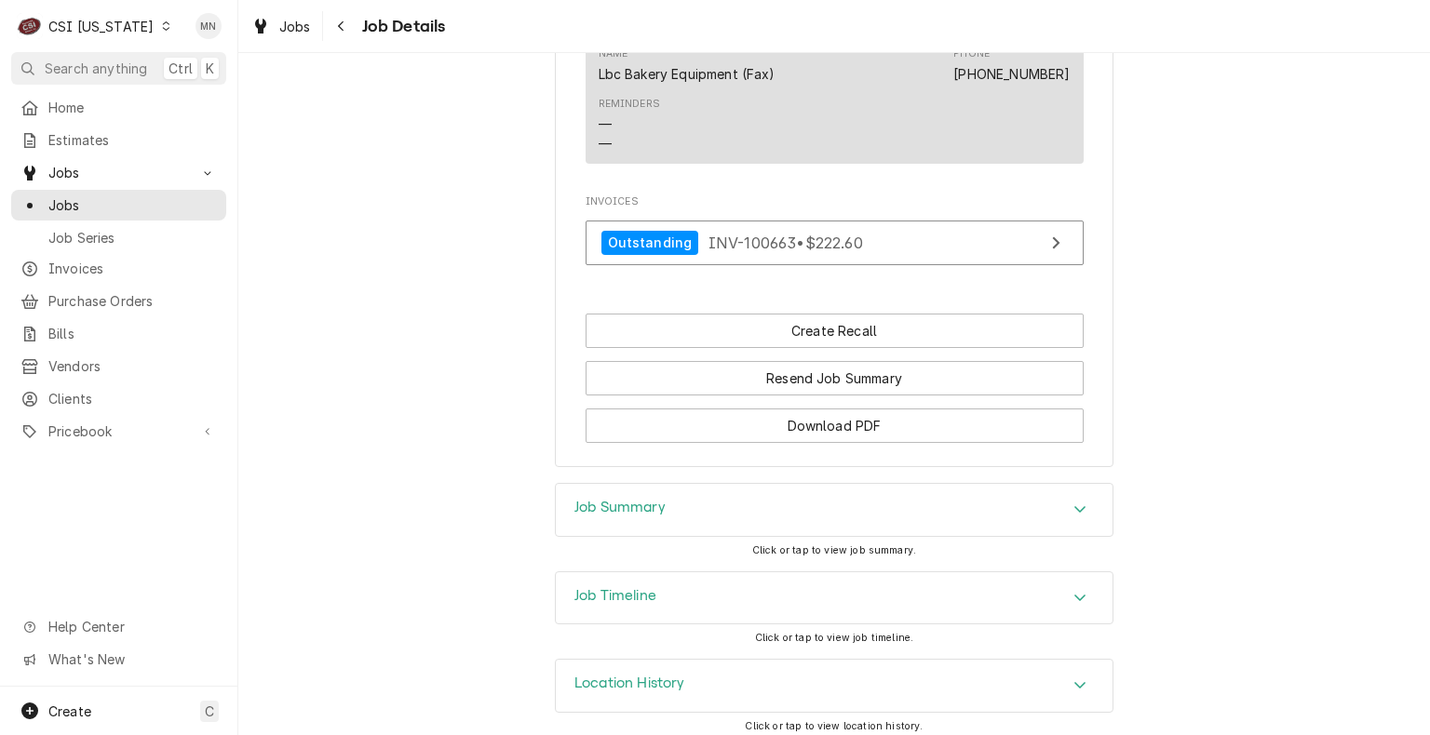
click at [835, 501] on div "Job Summary" at bounding box center [834, 510] width 557 height 52
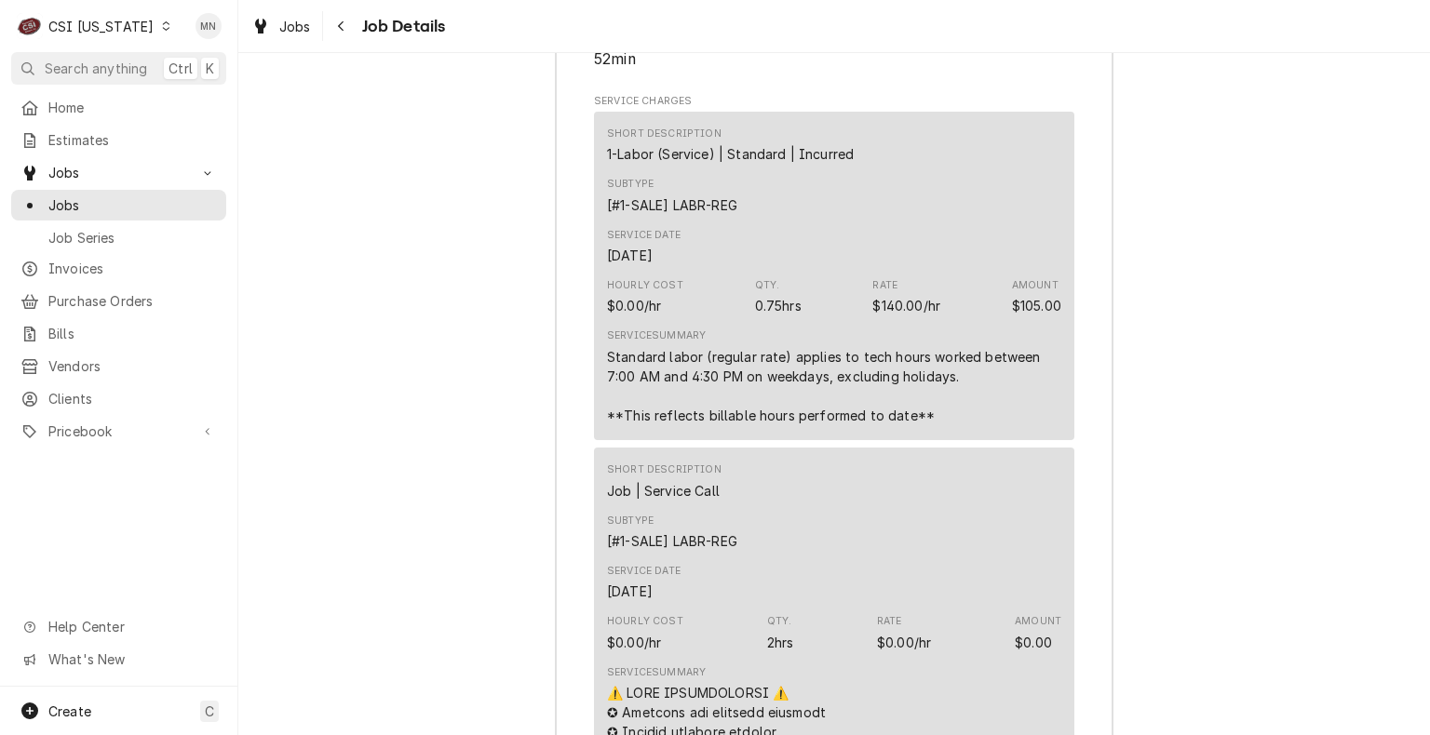
scroll to position [2539, 0]
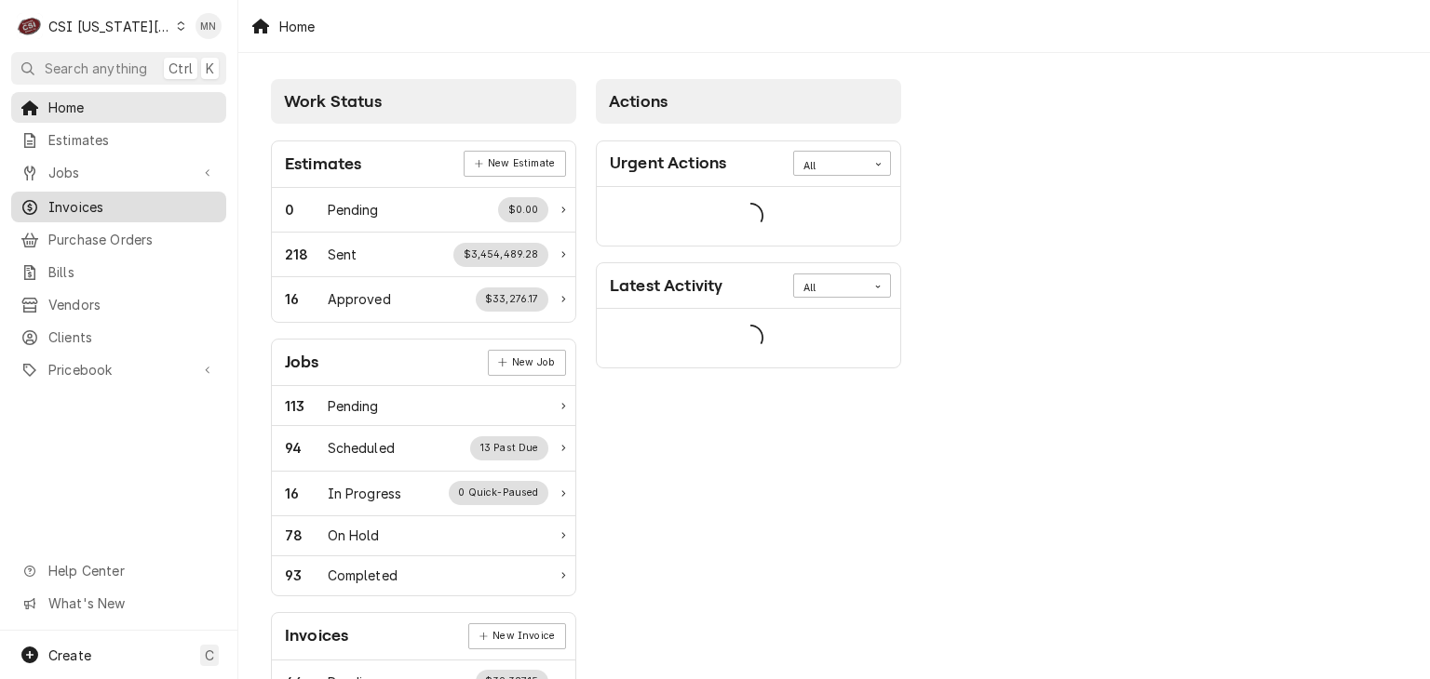
click at [97, 206] on span "Invoices" at bounding box center [132, 207] width 168 height 20
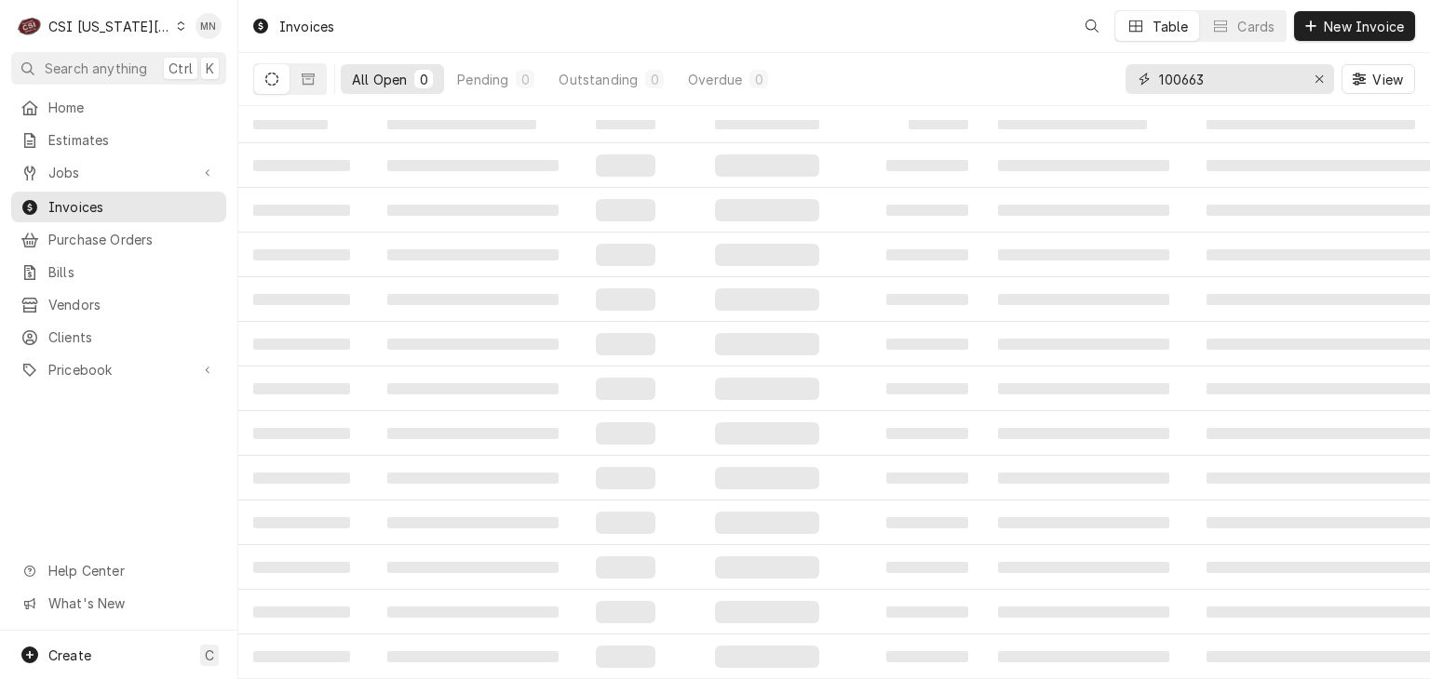
drag, startPoint x: 1232, startPoint y: 87, endPoint x: 1023, endPoint y: 84, distance: 209.4
click at [1026, 85] on div "All Open 0 Pending 0 Outstanding 0 Overdue 0 100663 View" at bounding box center [833, 79] width 1161 height 52
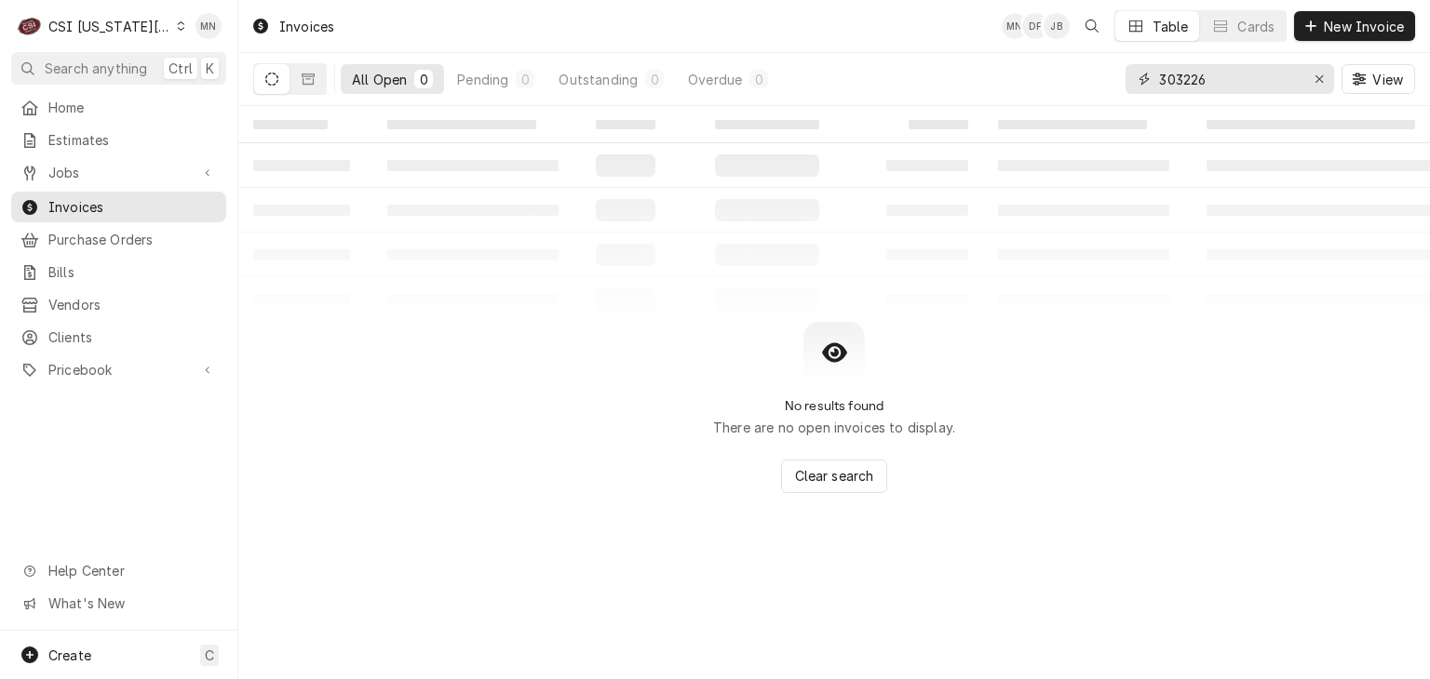
type input "303226"
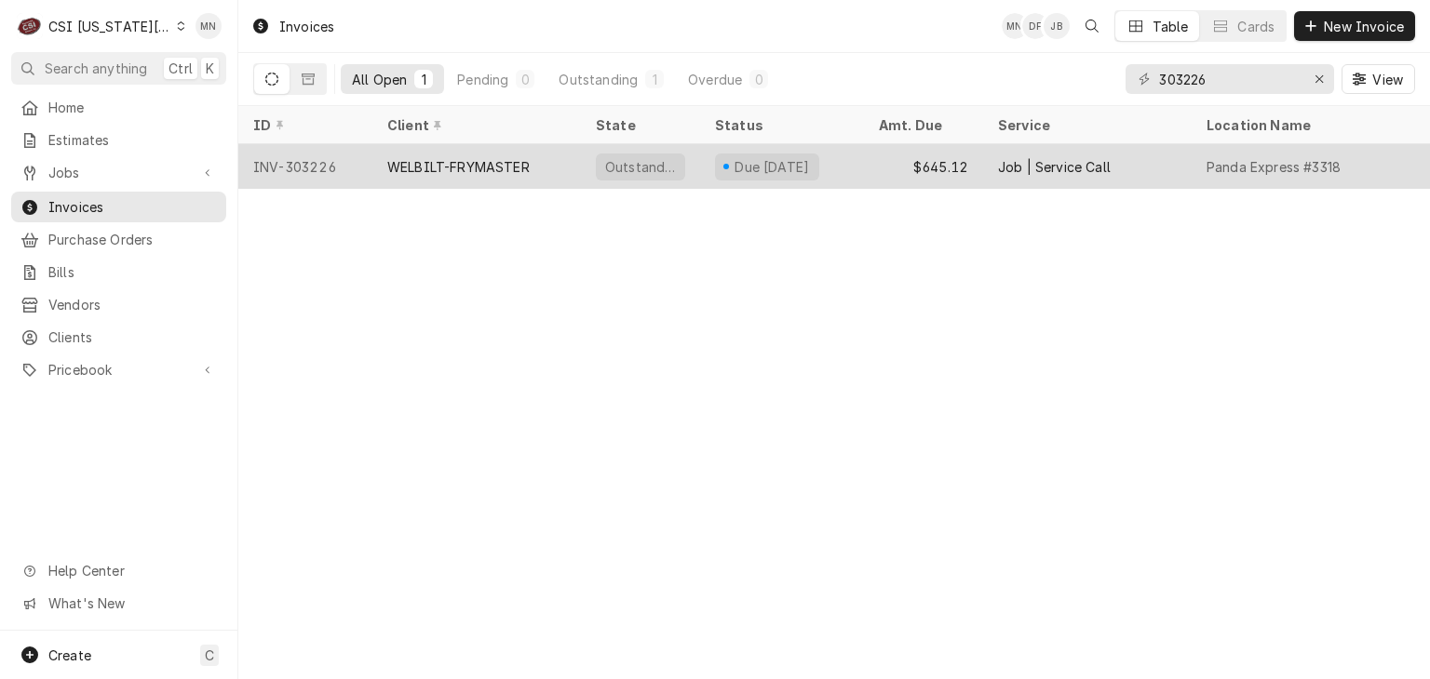
click at [549, 176] on div "WELBILT-FRYMASTER" at bounding box center [476, 166] width 208 height 45
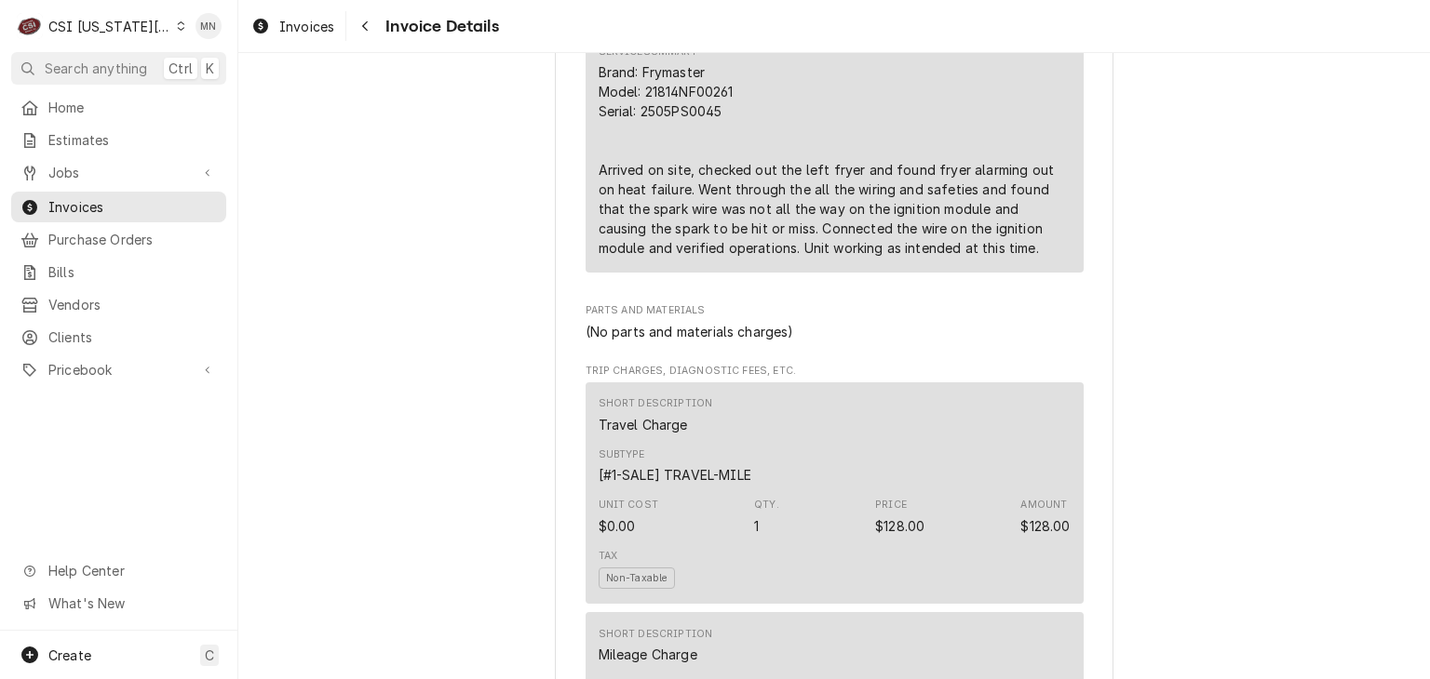
scroll to position [1303, 0]
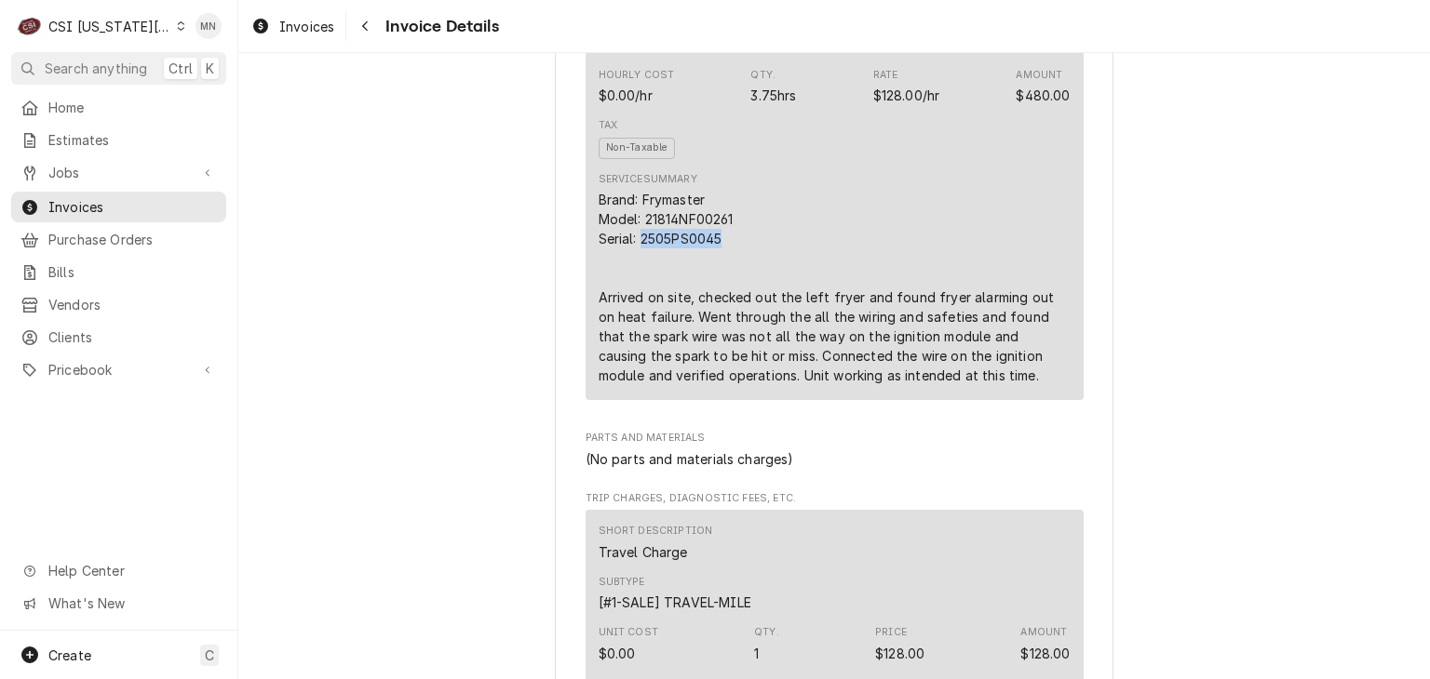
drag, startPoint x: 719, startPoint y: 298, endPoint x: 638, endPoint y: 302, distance: 82.0
click at [638, 302] on div "Brand: Frymaster Model: 21814NF00261 Serial: 2505PS0045 Arrived on site, checke…" at bounding box center [834, 287] width 472 height 195
copy div "2505PS0045"
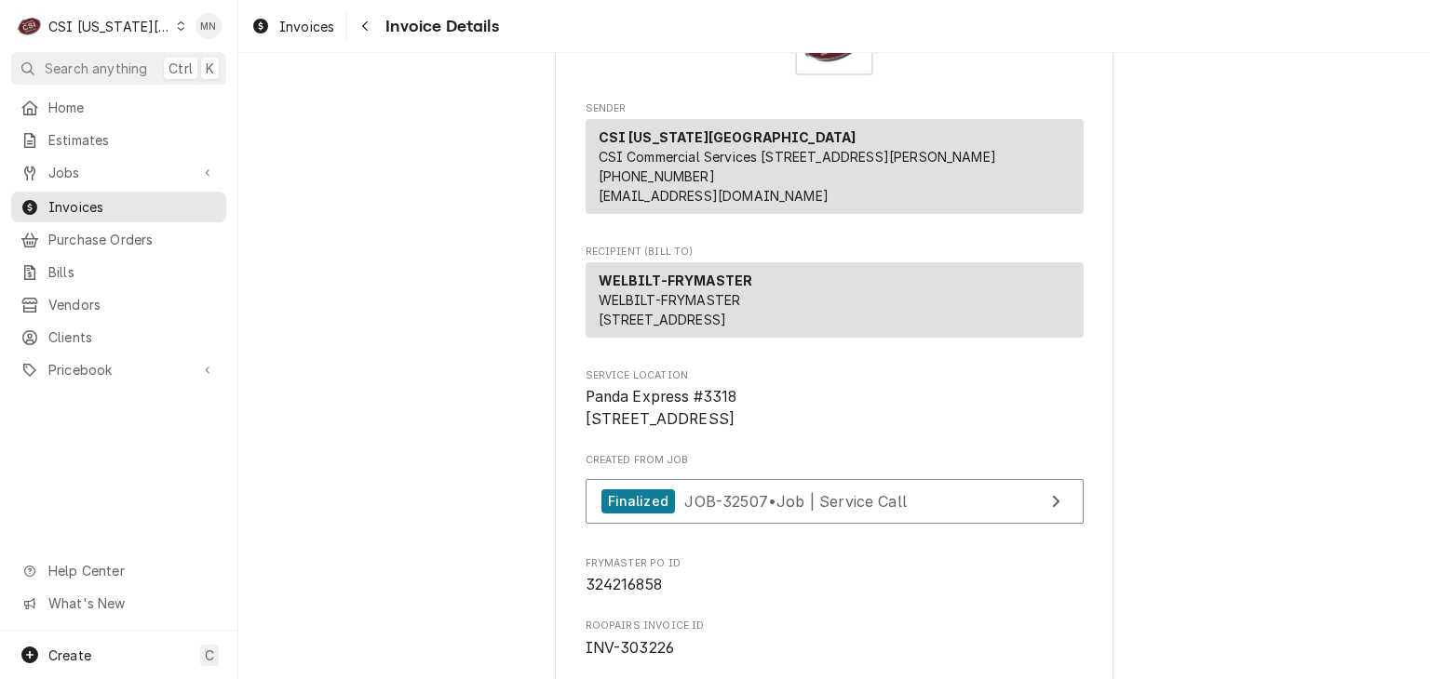
scroll to position [279, 0]
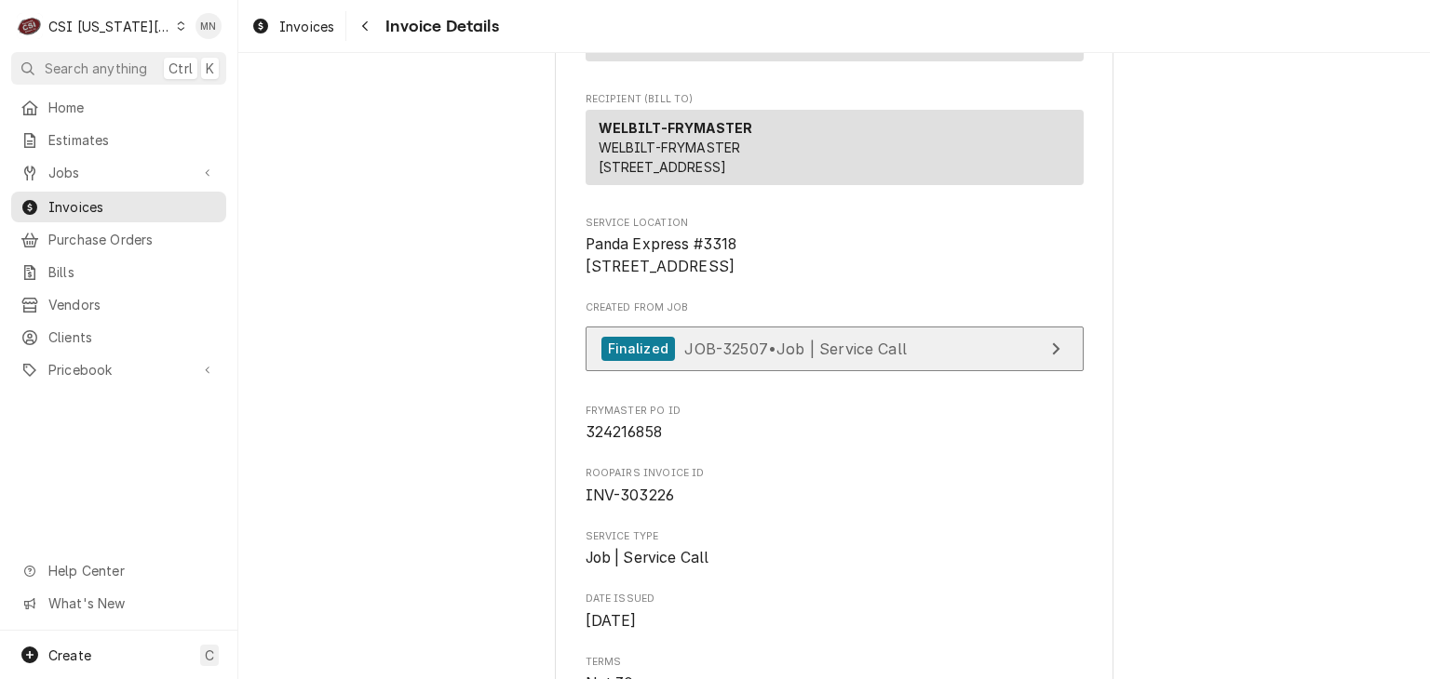
click at [785, 357] on span "JOB-32507 • Job | Service Call" at bounding box center [795, 348] width 222 height 19
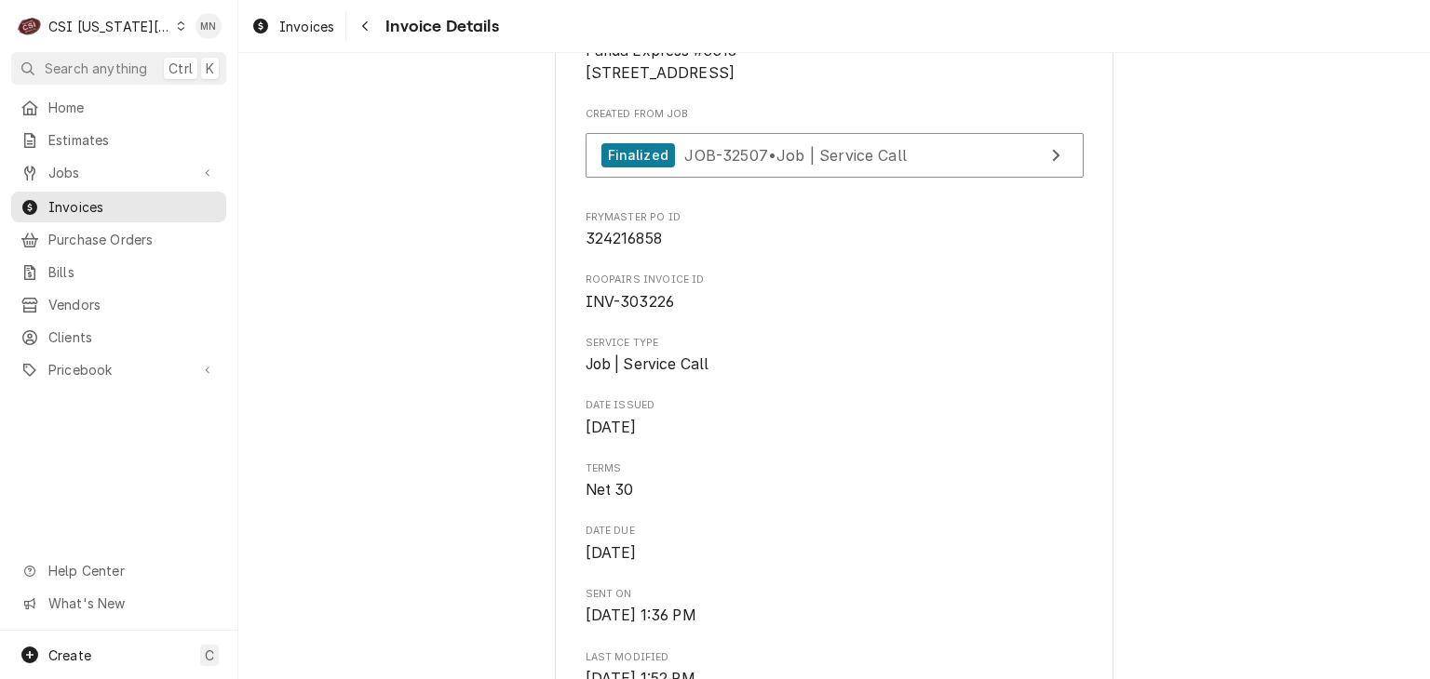
scroll to position [372, 0]
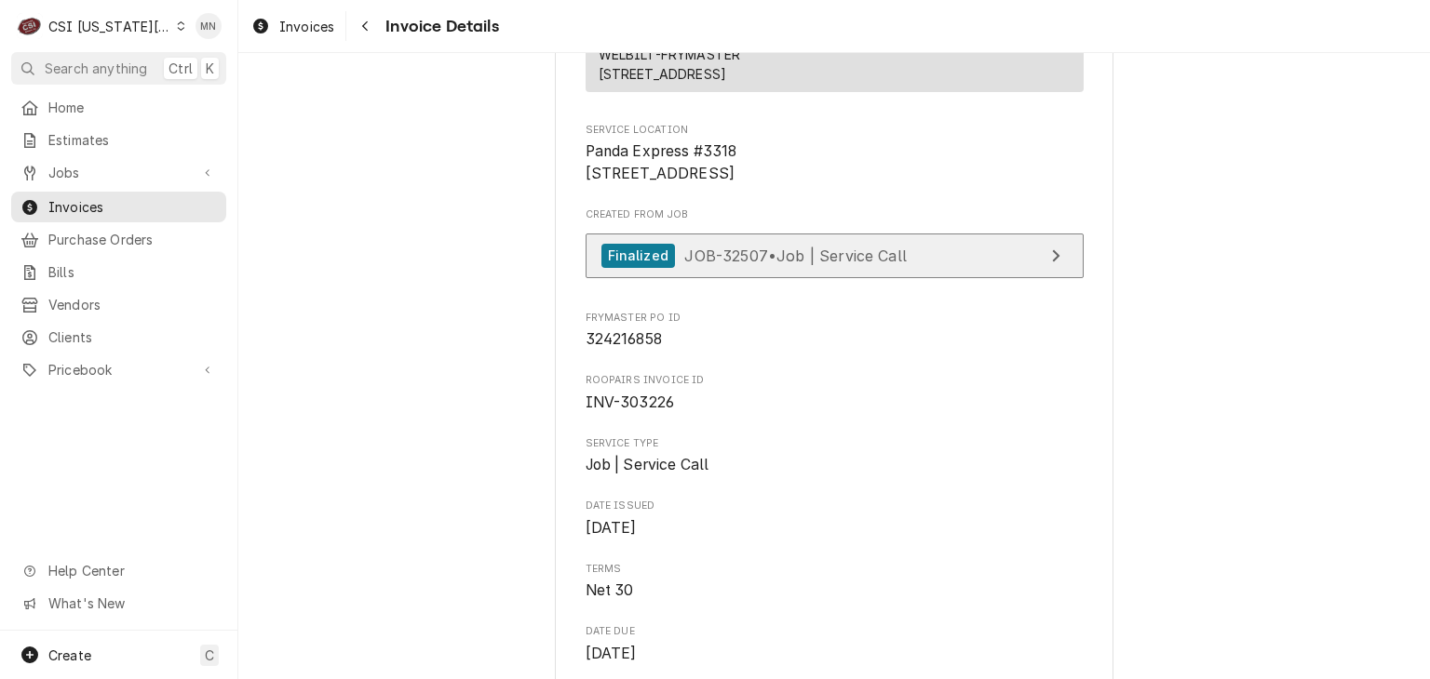
click at [745, 269] on div "Finalized JOB-32507 • Job | Service Call" at bounding box center [753, 256] width 305 height 25
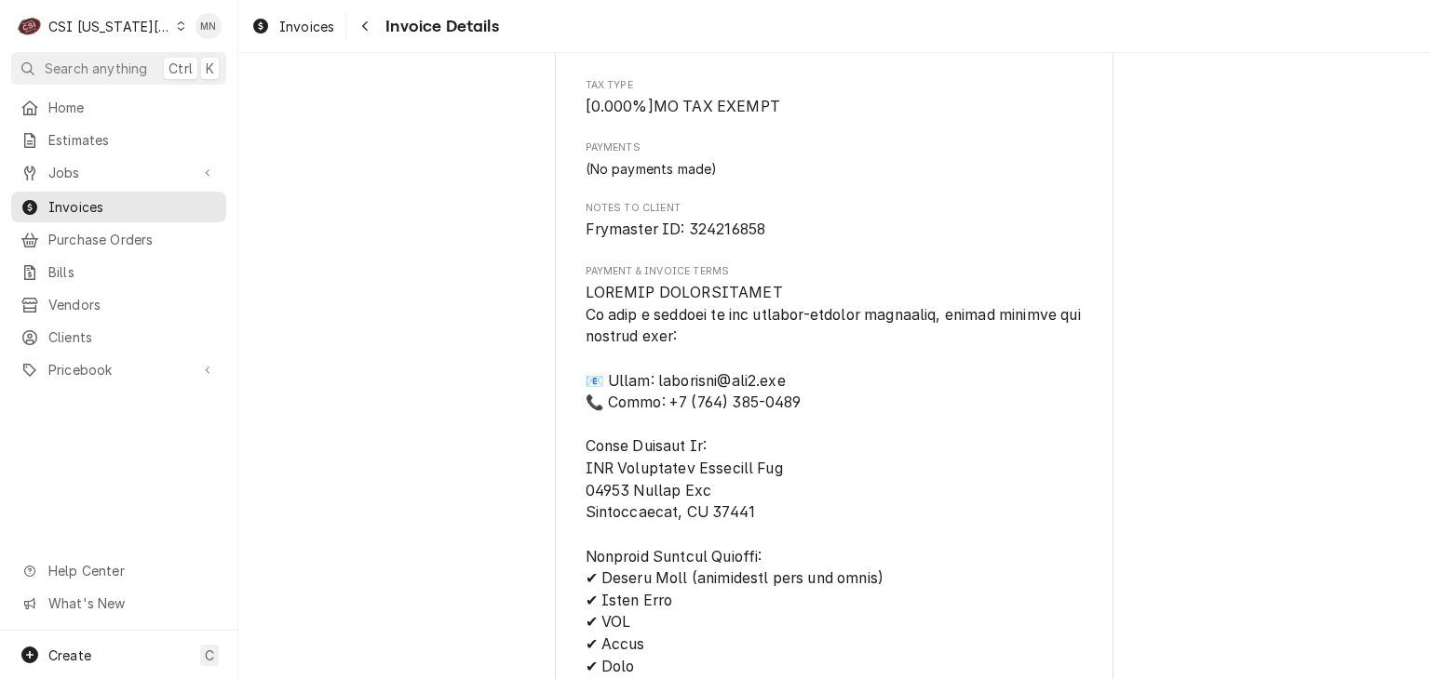
scroll to position [2033, 0]
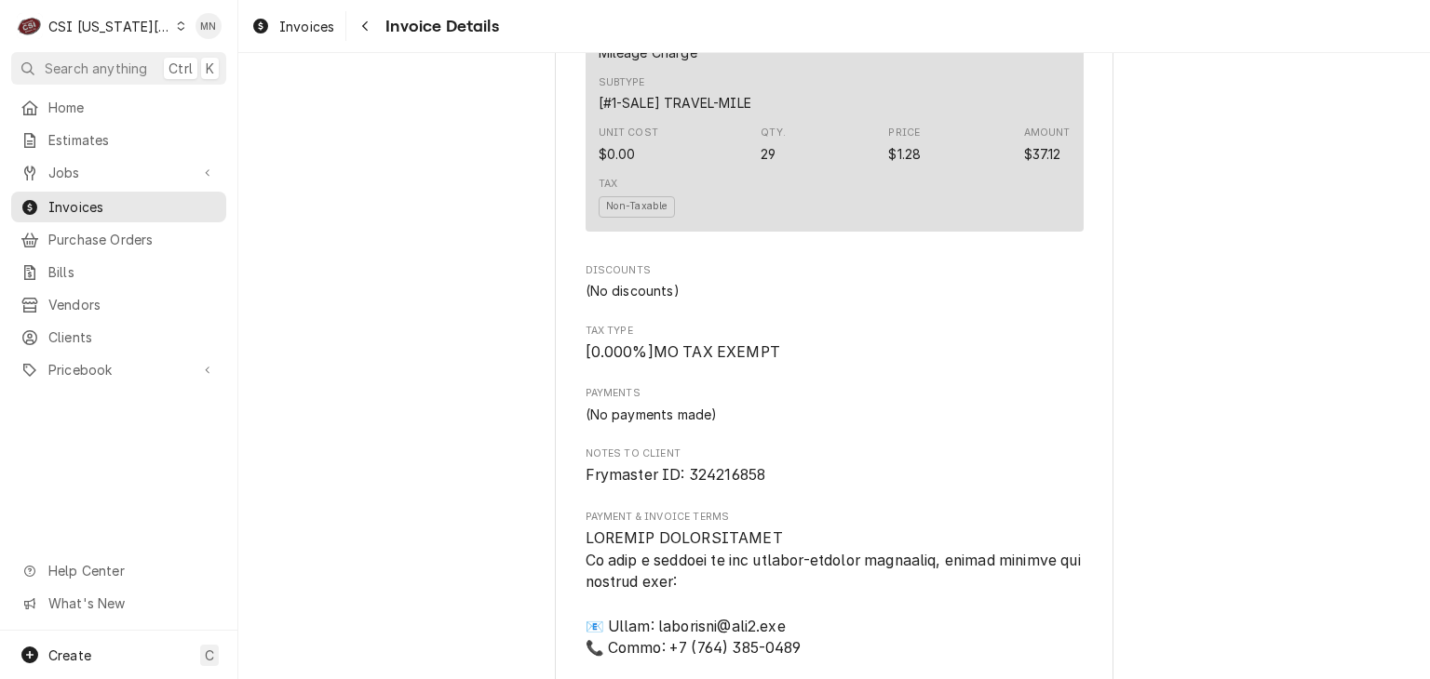
click at [1251, 280] on div "Outstanding Sender CSI Kansas City CSI Commercial Services Inc1021 NE Jib Ct Un…" at bounding box center [833, 23] width 1191 height 4006
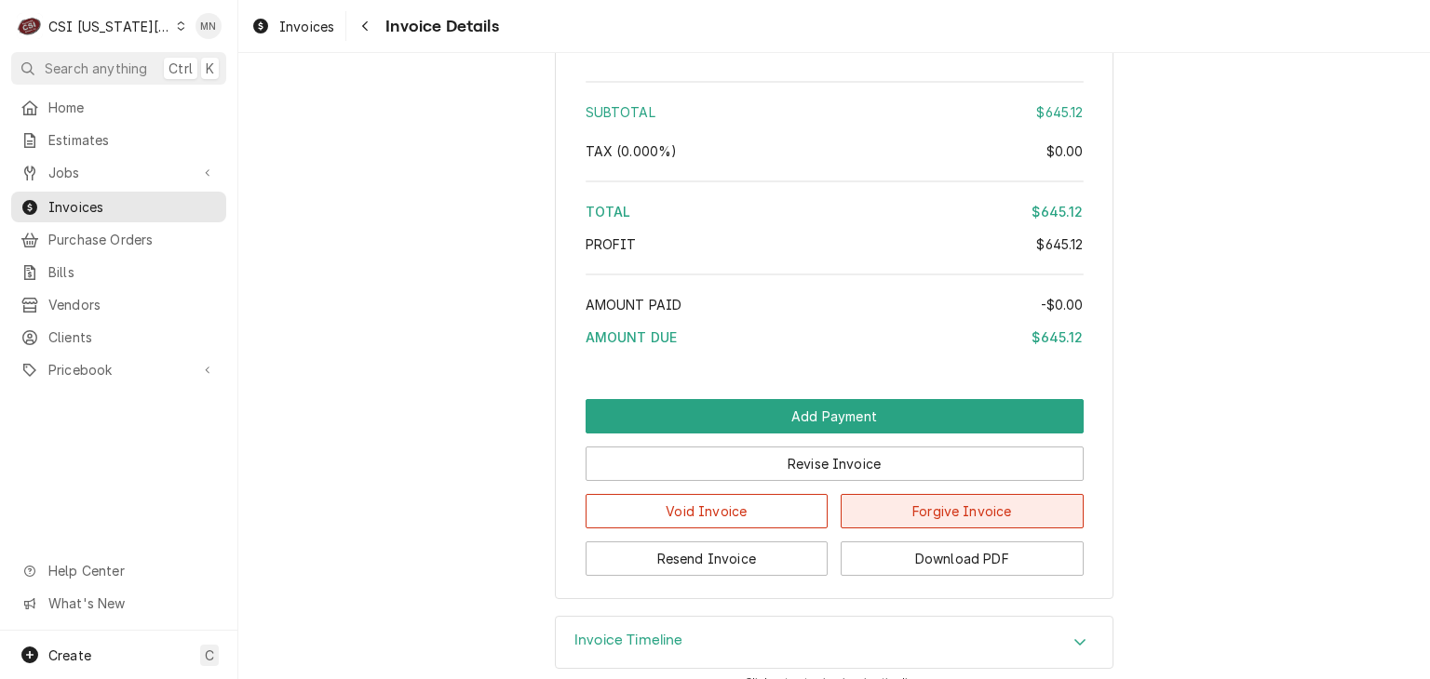
scroll to position [3522, 0]
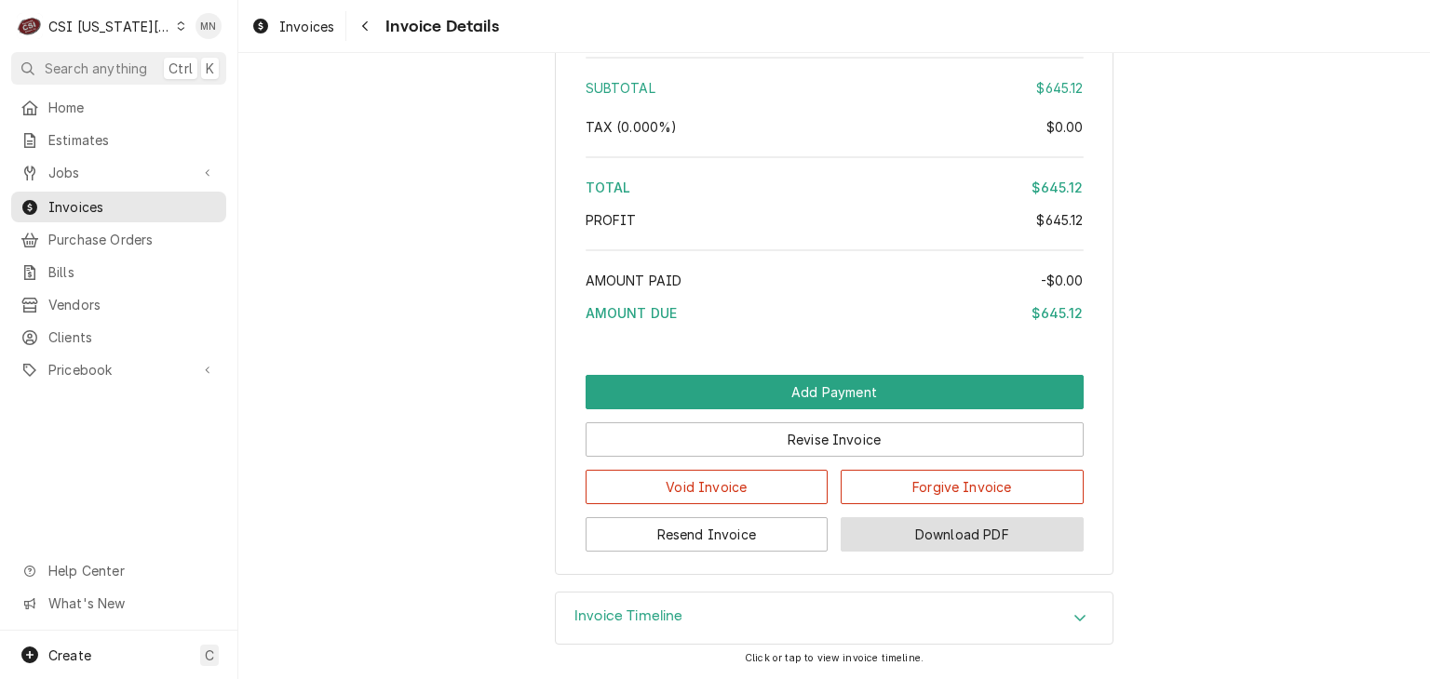
click at [973, 532] on button "Download PDF" at bounding box center [961, 534] width 243 height 34
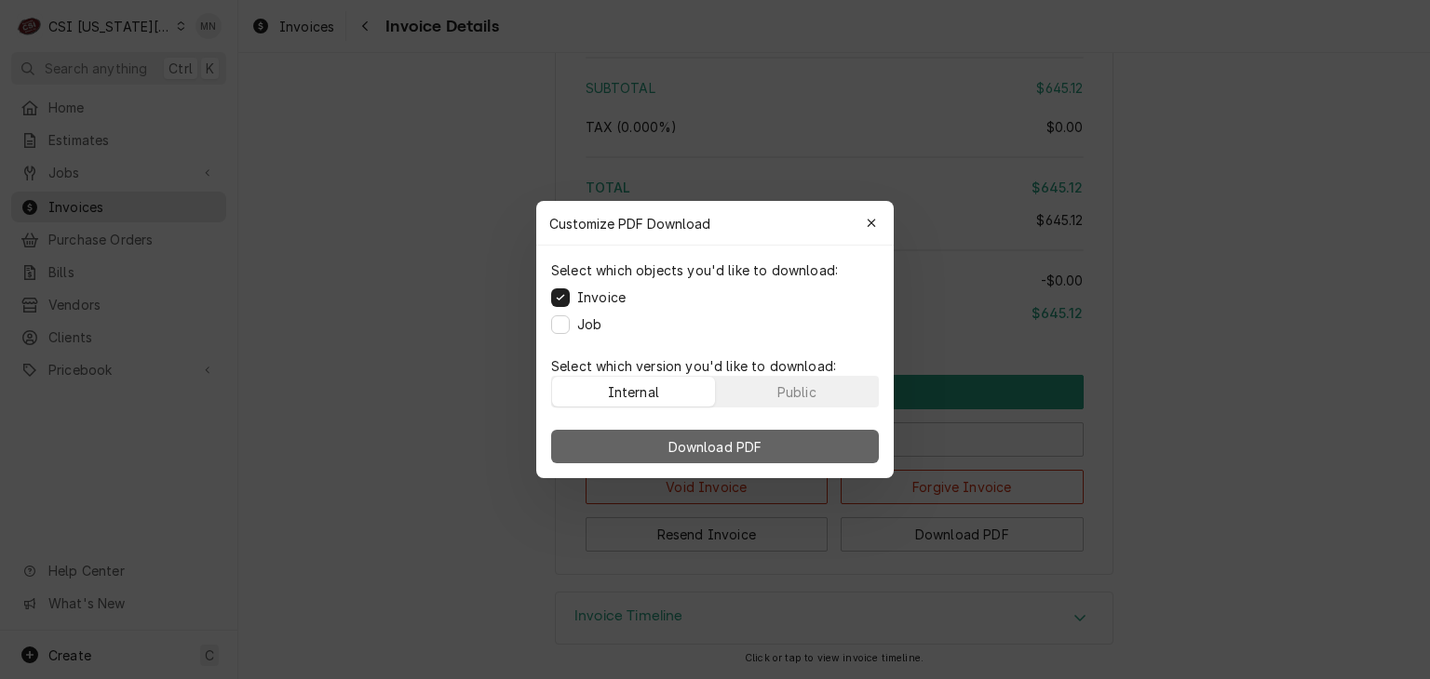
click at [763, 450] on span "Download PDF" at bounding box center [715, 447] width 101 height 20
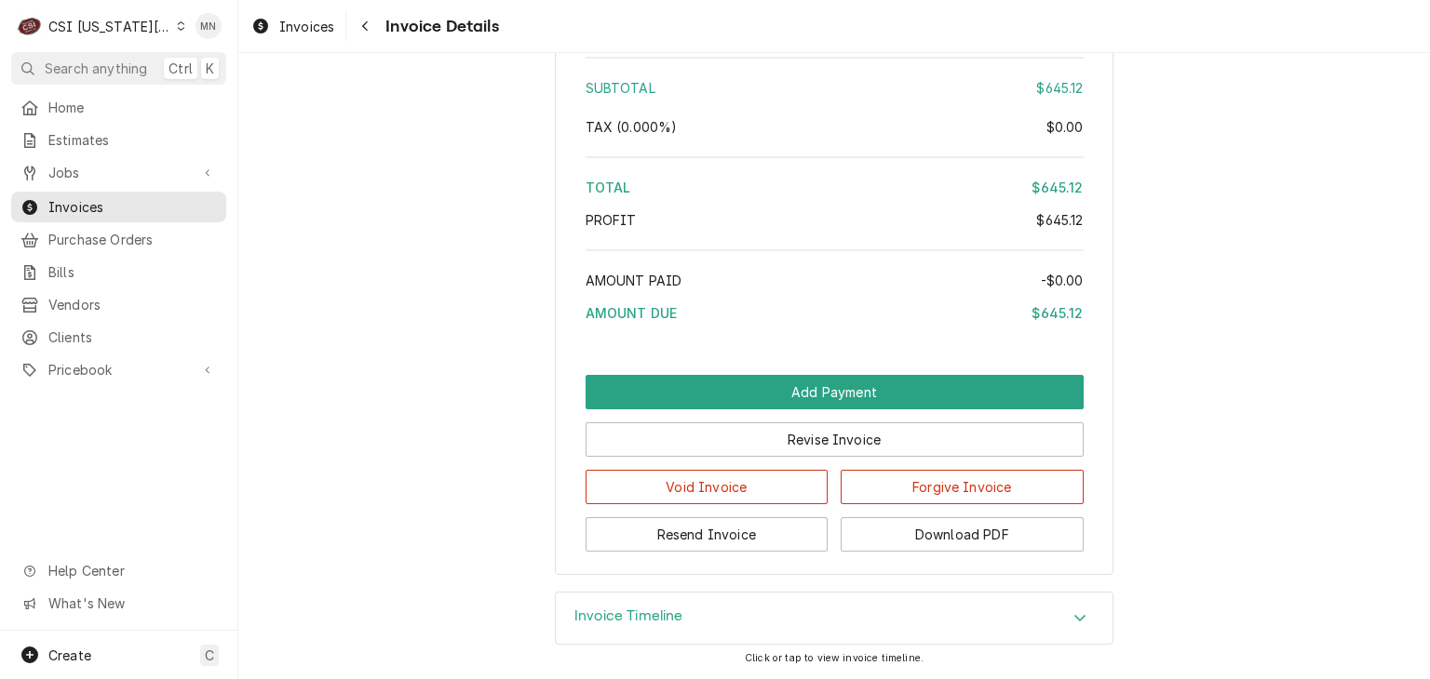
click at [97, 28] on div "CSI [US_STATE][GEOGRAPHIC_DATA]" at bounding box center [109, 27] width 123 height 20
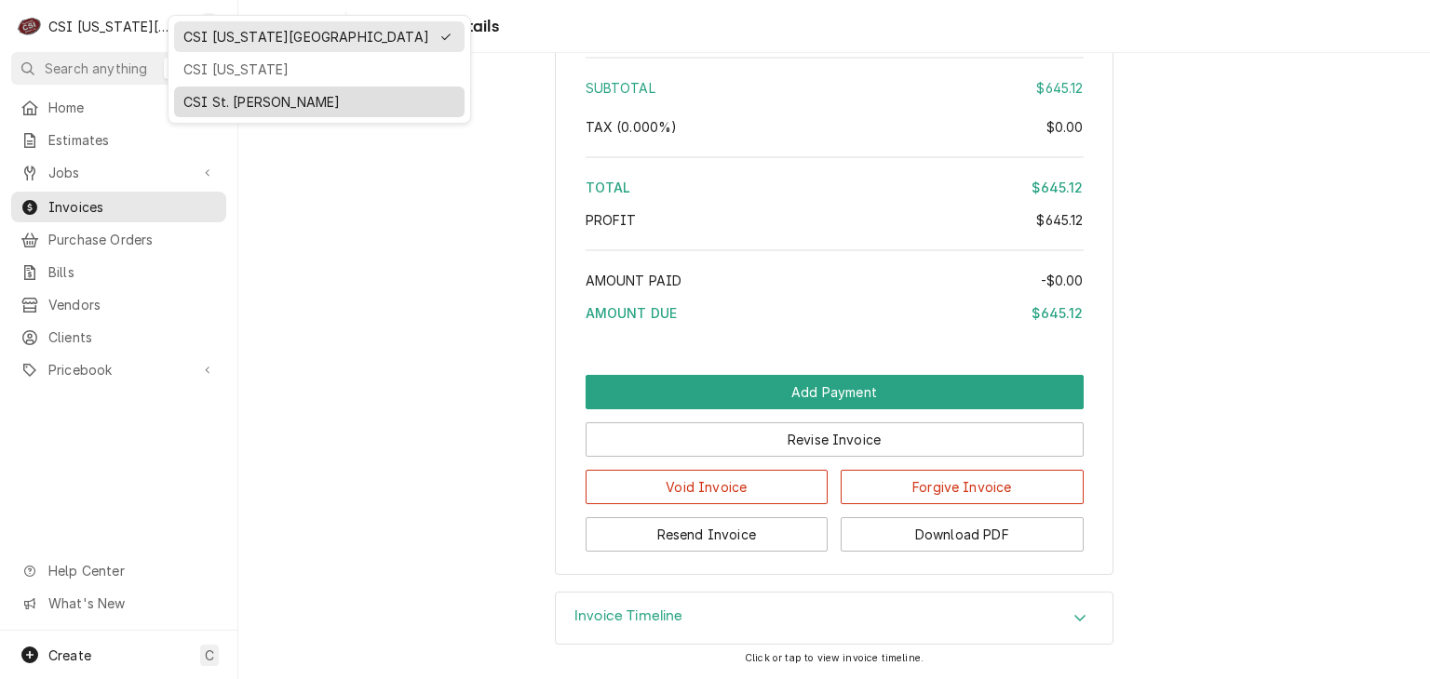
click at [219, 92] on div "CSI St. Louis" at bounding box center [319, 102] width 272 height 20
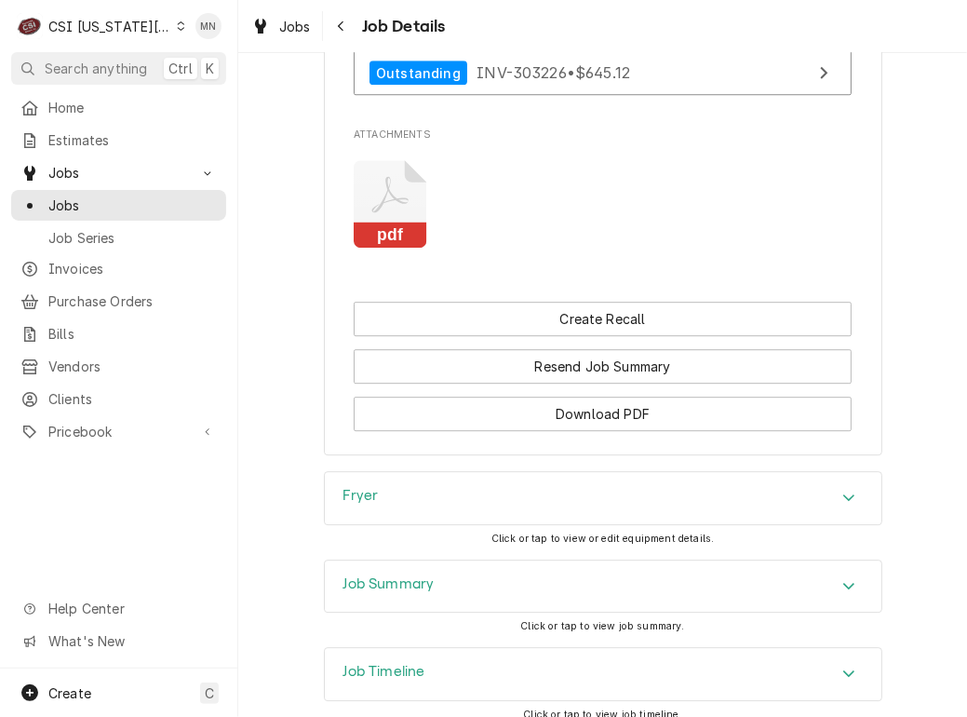
scroll to position [3617, 0]
click at [623, 471] on div "Fryer" at bounding box center [603, 497] width 557 height 52
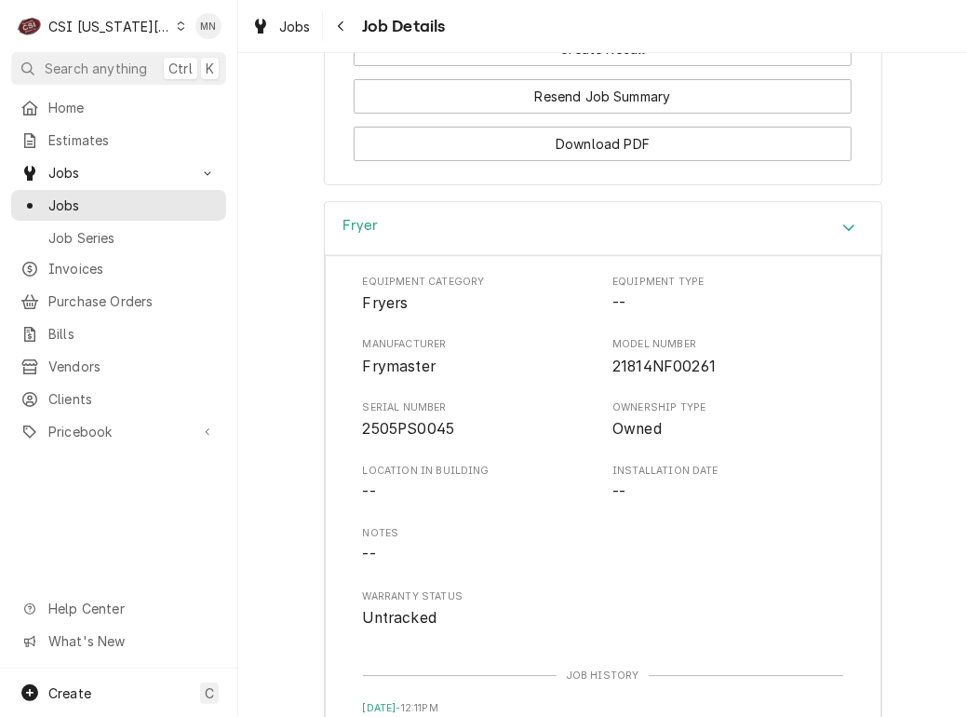
scroll to position [3896, 0]
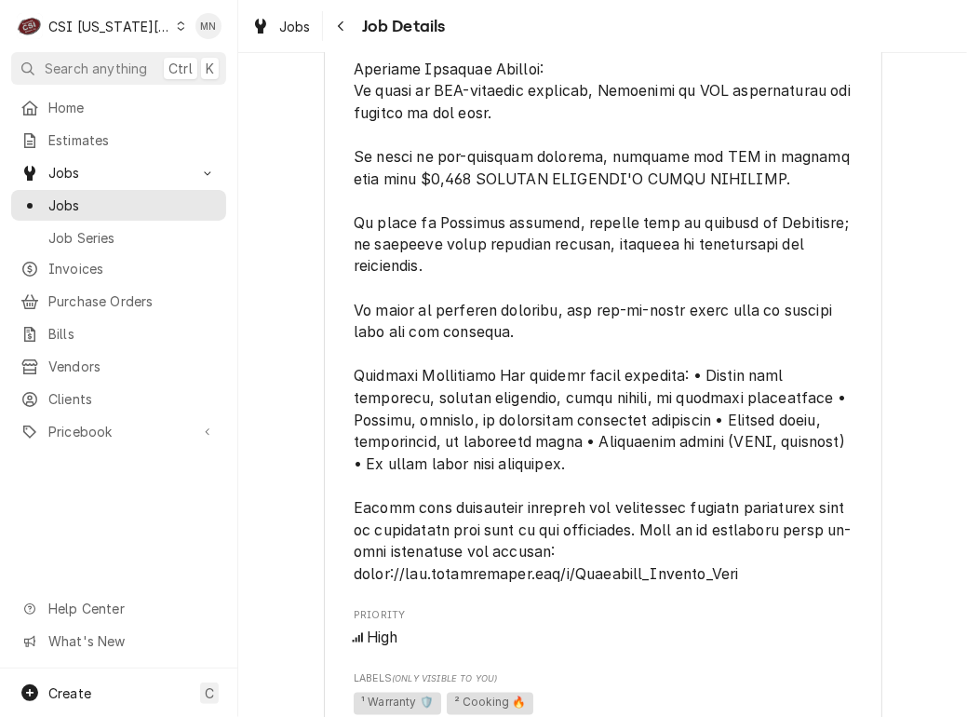
scroll to position [1768, 0]
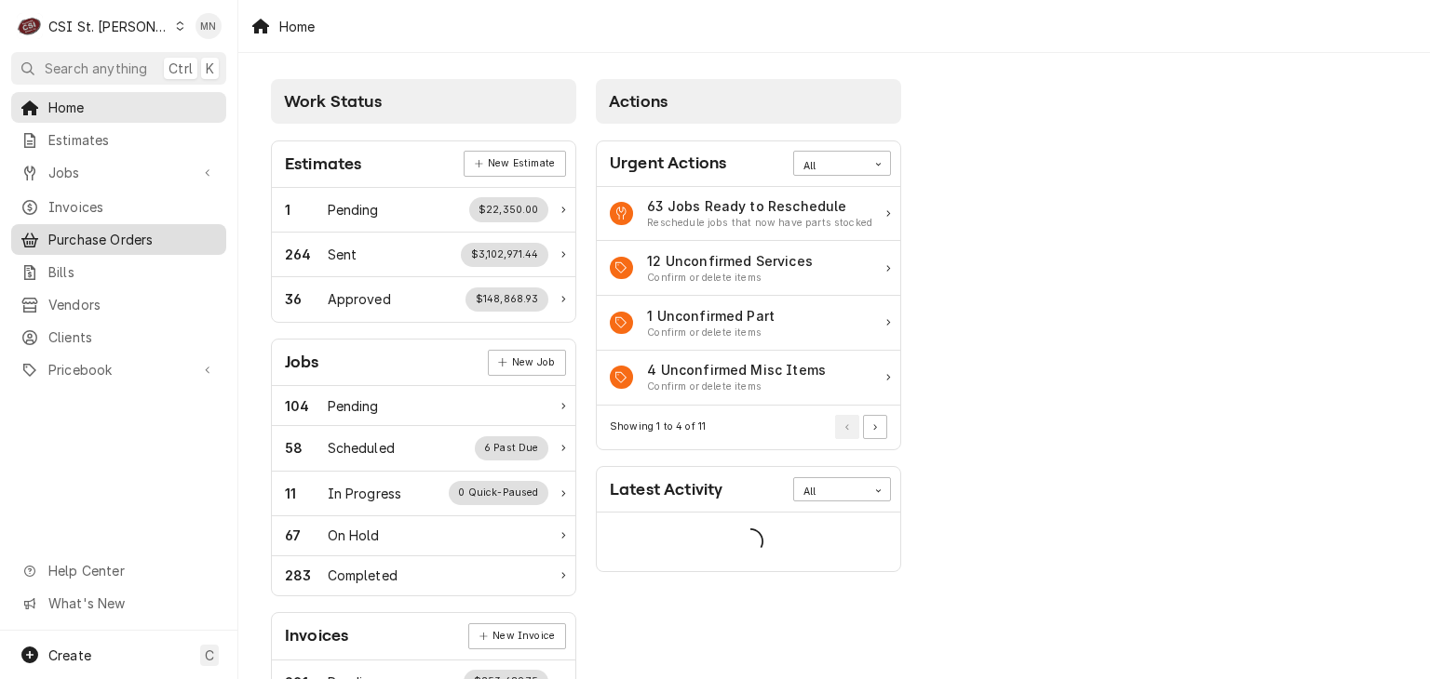
click at [104, 234] on span "Purchase Orders" at bounding box center [132, 240] width 168 height 20
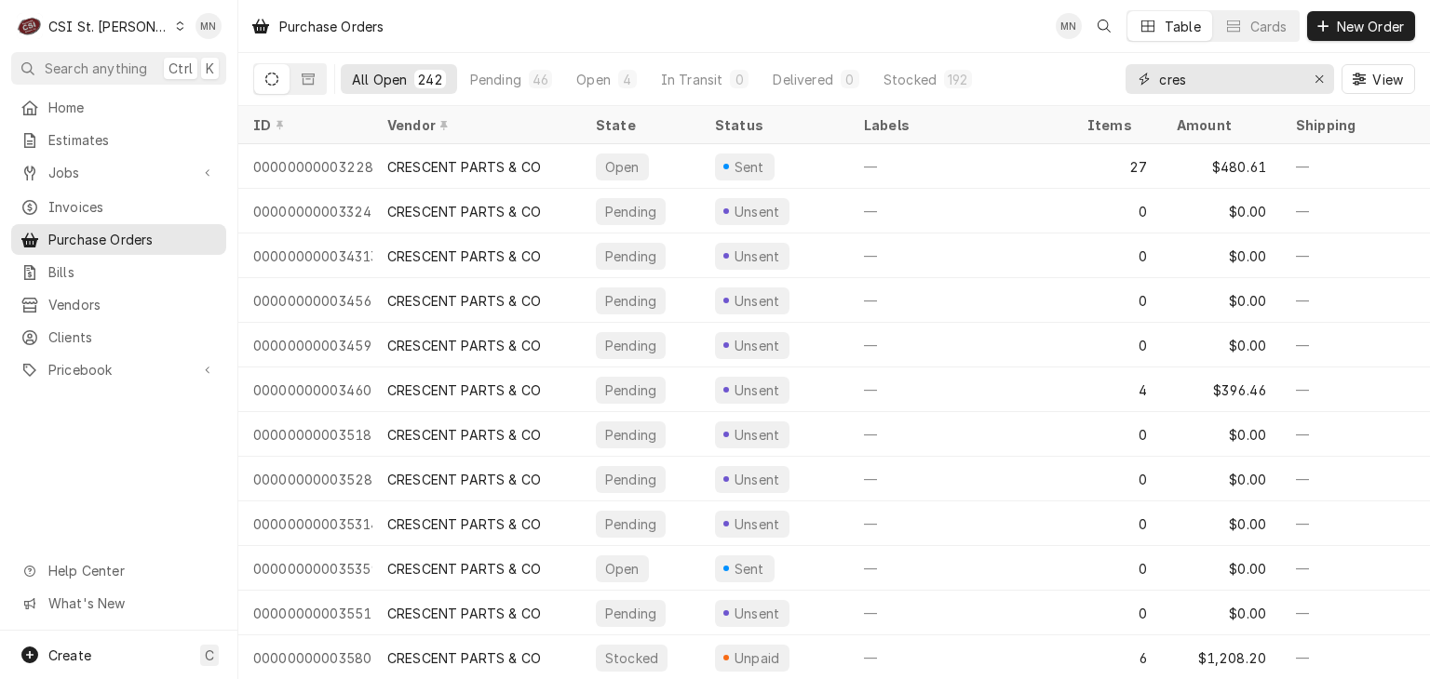
drag, startPoint x: 1282, startPoint y: 68, endPoint x: 1136, endPoint y: 79, distance: 145.6
click at [1136, 79] on div "cres" at bounding box center [1229, 79] width 208 height 30
type input "401259"
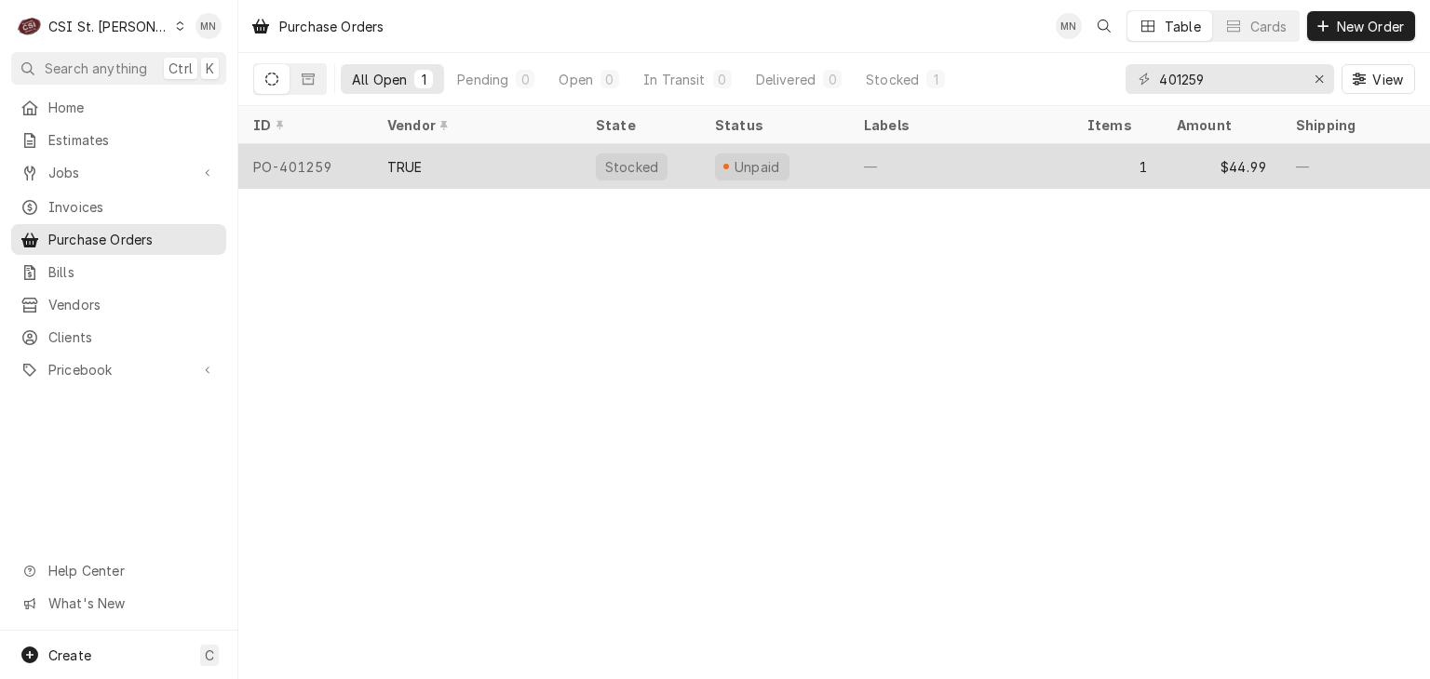
click at [354, 161] on div "PO-401259" at bounding box center [305, 166] width 134 height 45
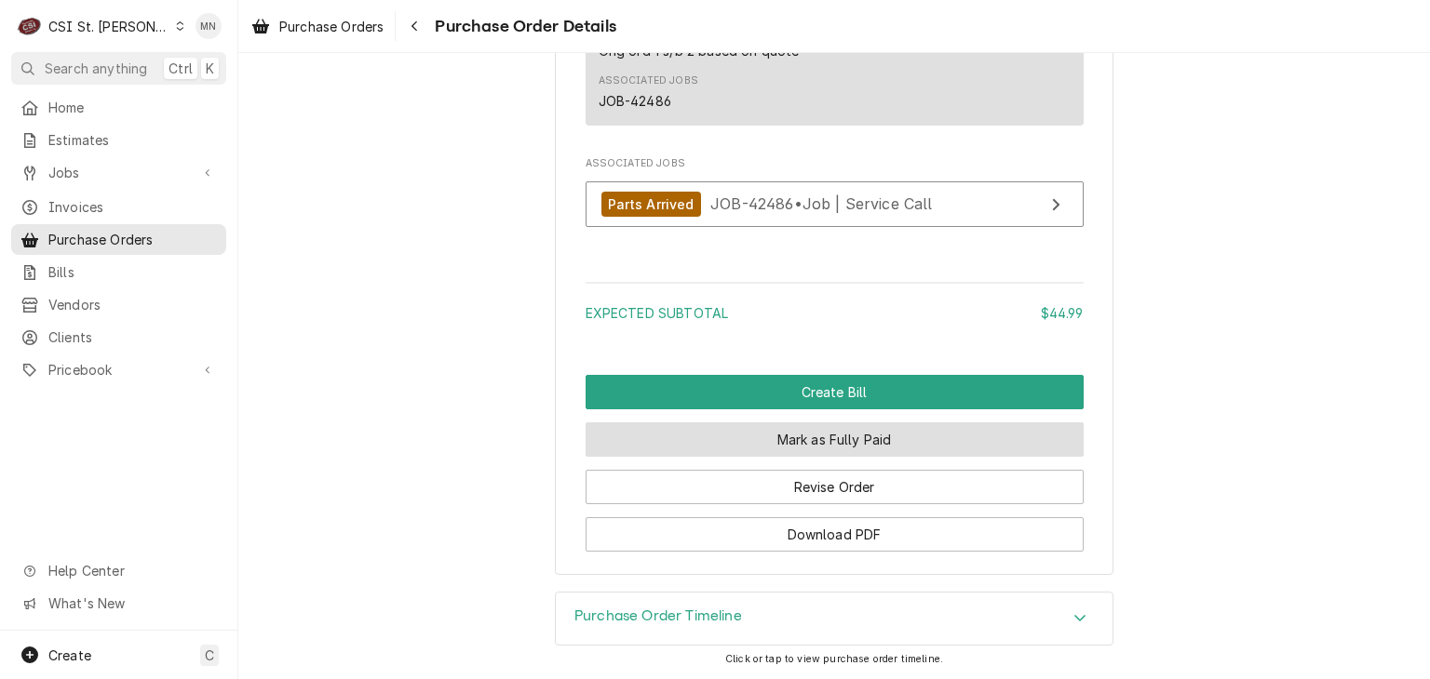
scroll to position [1685, 0]
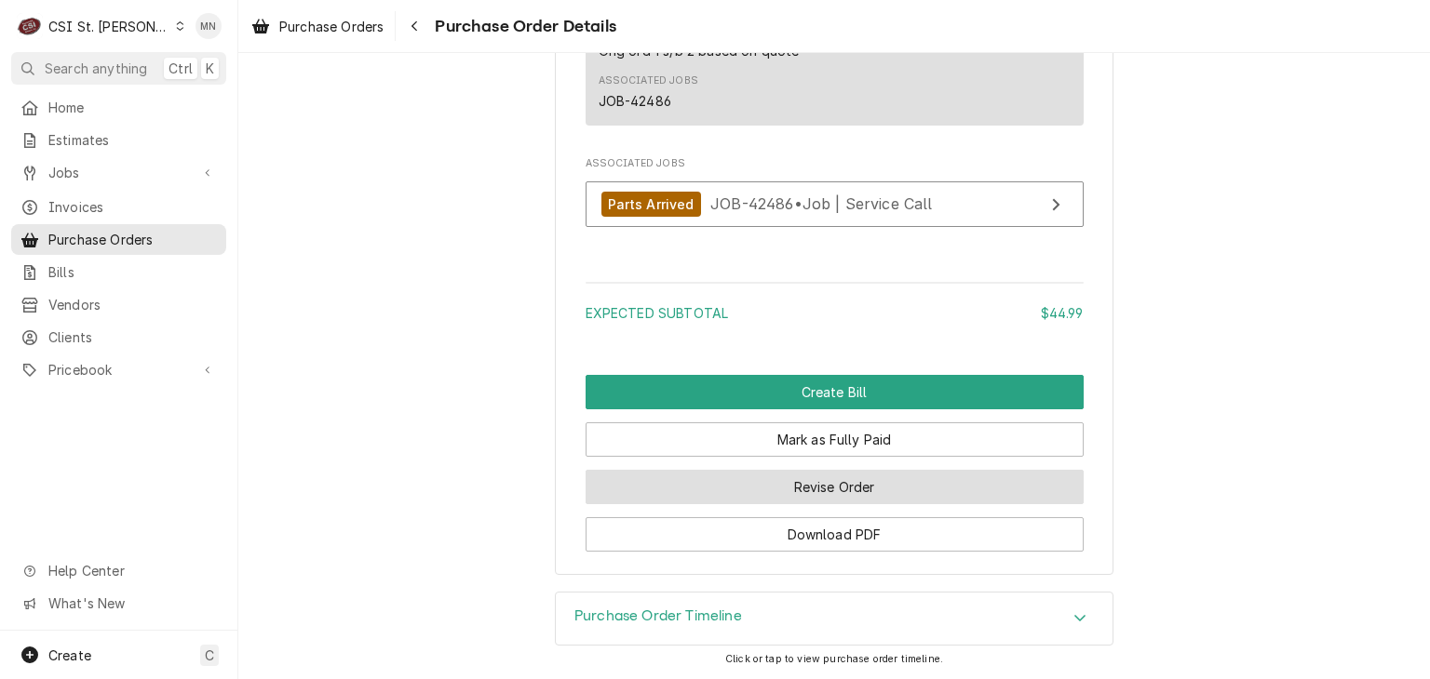
click at [852, 481] on button "Revise Order" at bounding box center [834, 487] width 498 height 34
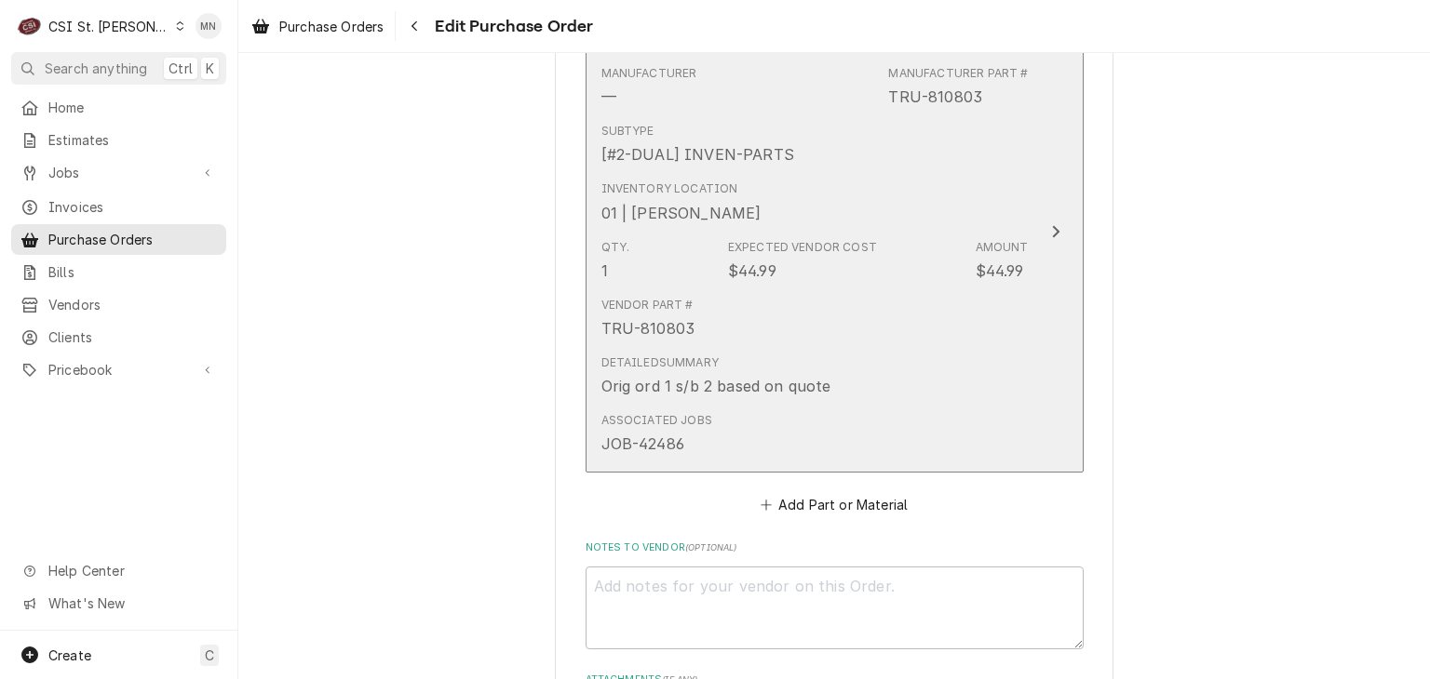
scroll to position [1210, 0]
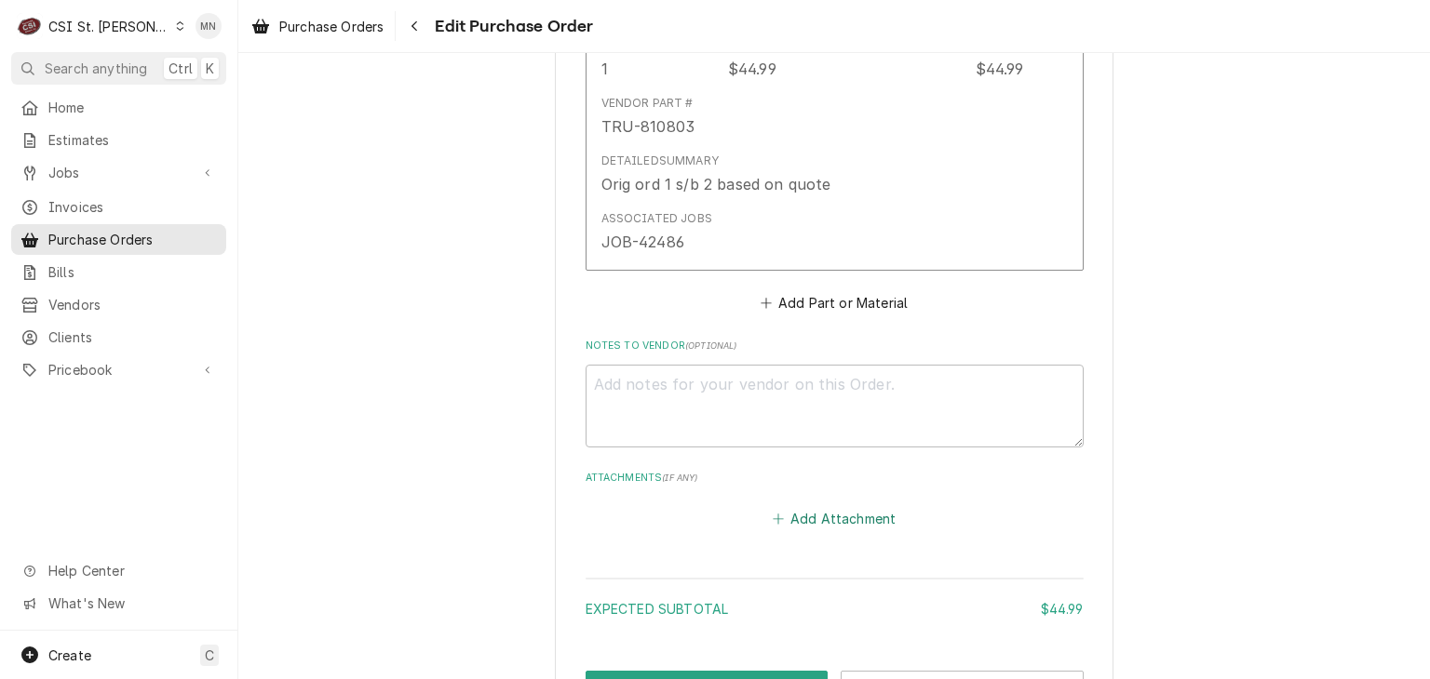
click at [826, 512] on button "Add Attachment" at bounding box center [834, 519] width 130 height 26
type textarea "x"
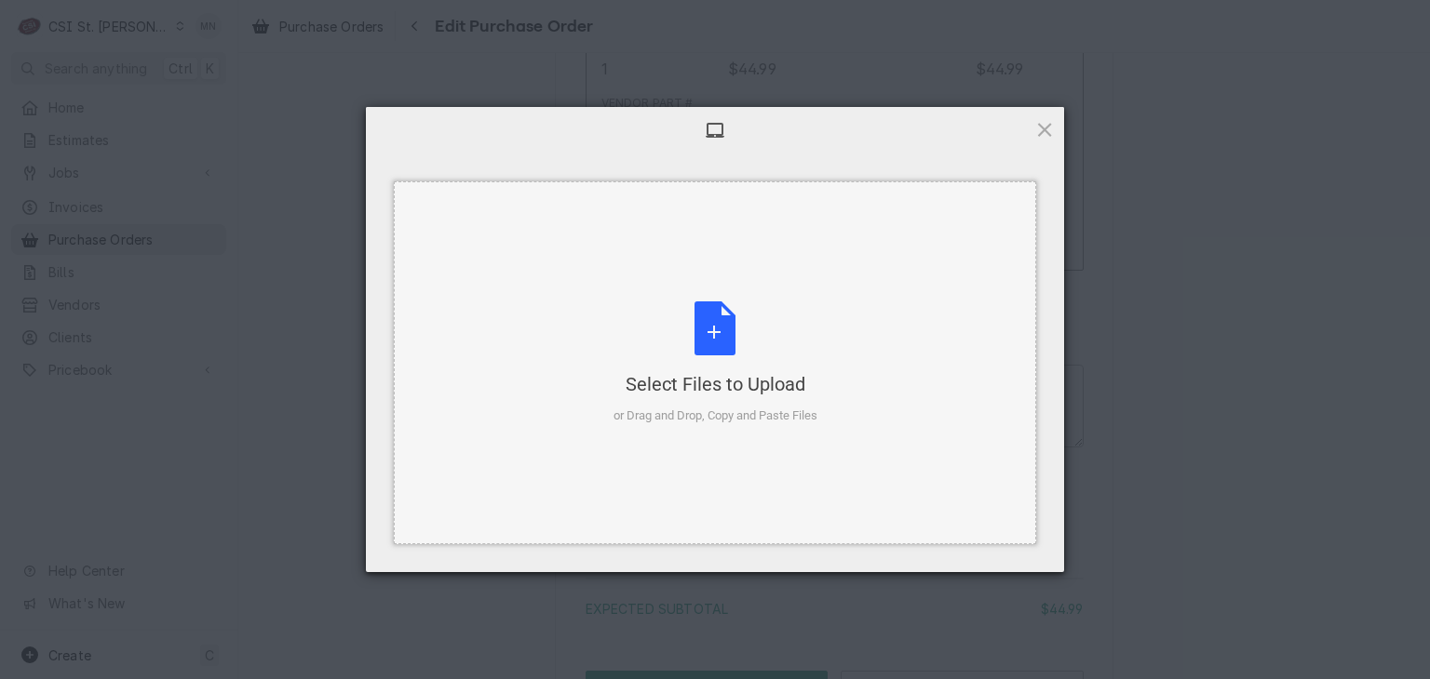
click at [718, 366] on div "Select Files to Upload or Drag and Drop, Copy and Paste Files" at bounding box center [715, 364] width 204 height 124
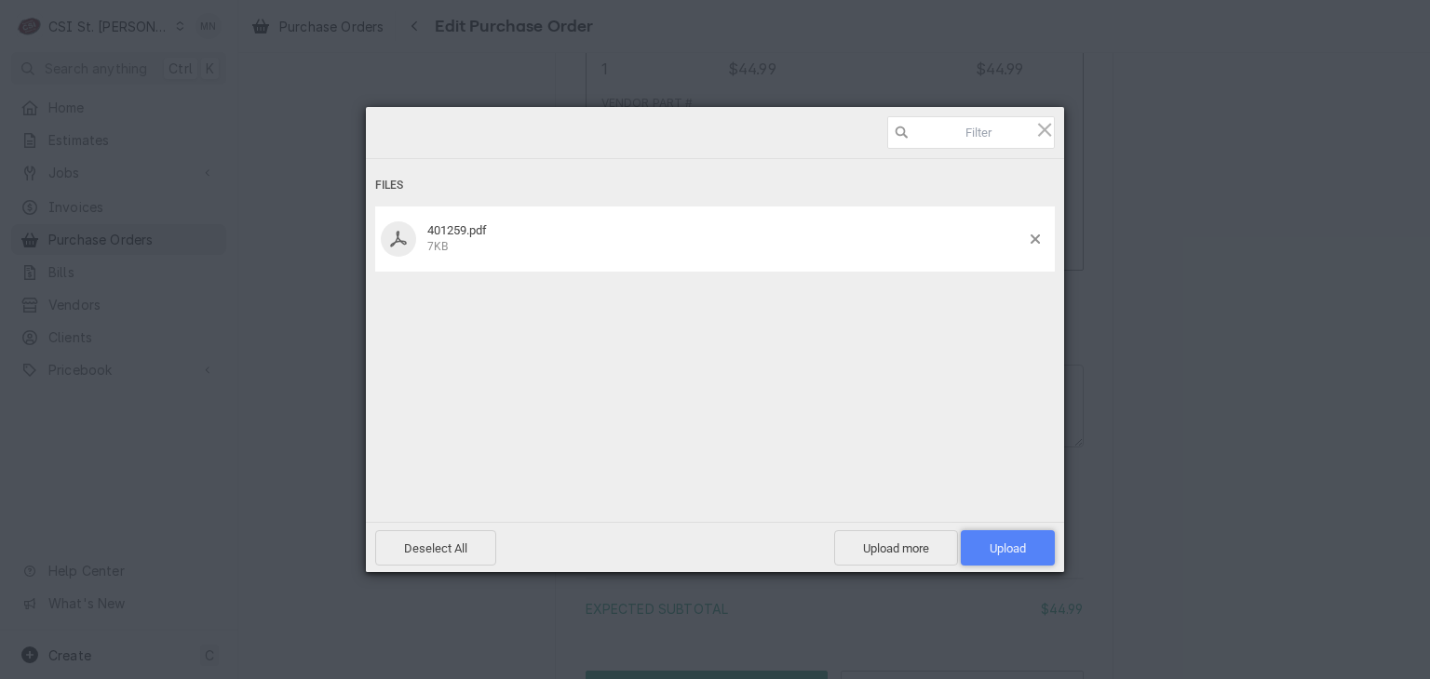
click at [1024, 554] on span "Upload 1" at bounding box center [1007, 549] width 36 height 14
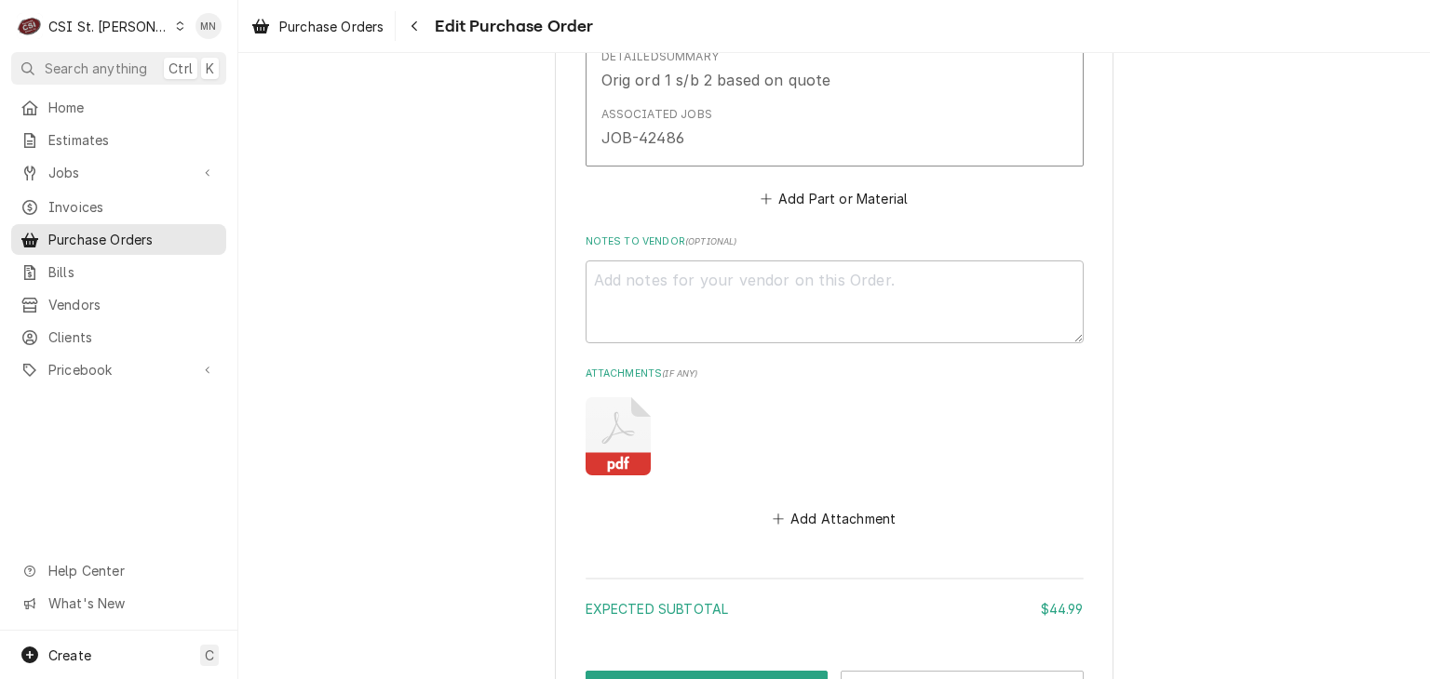
scroll to position [1462, 0]
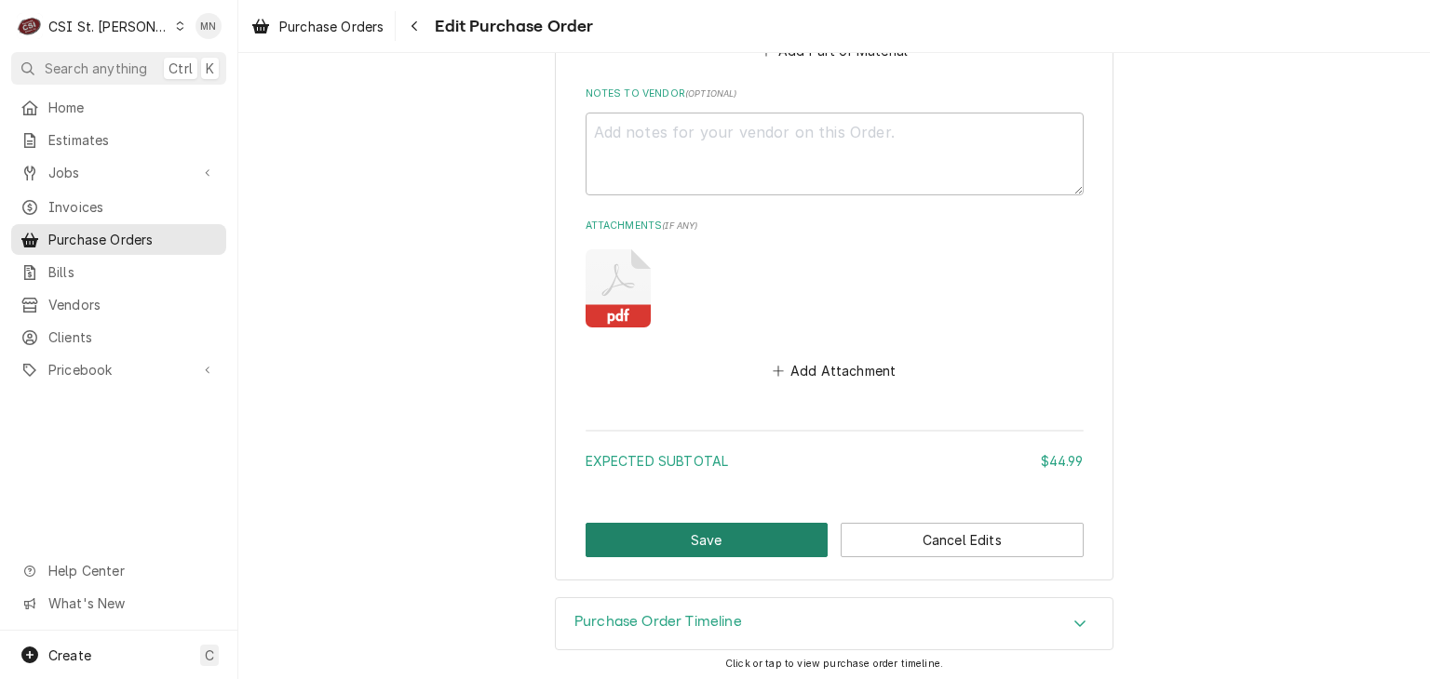
click at [696, 537] on button "Save" at bounding box center [706, 540] width 243 height 34
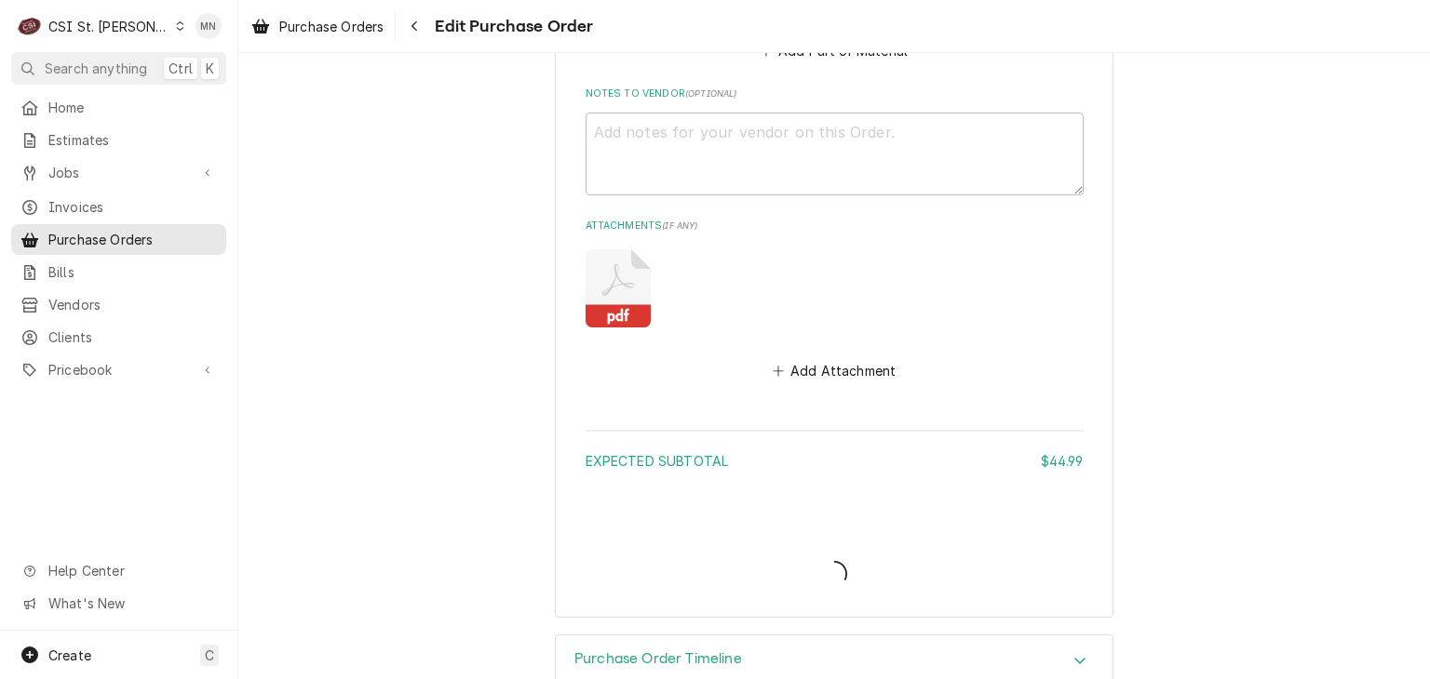
type textarea "x"
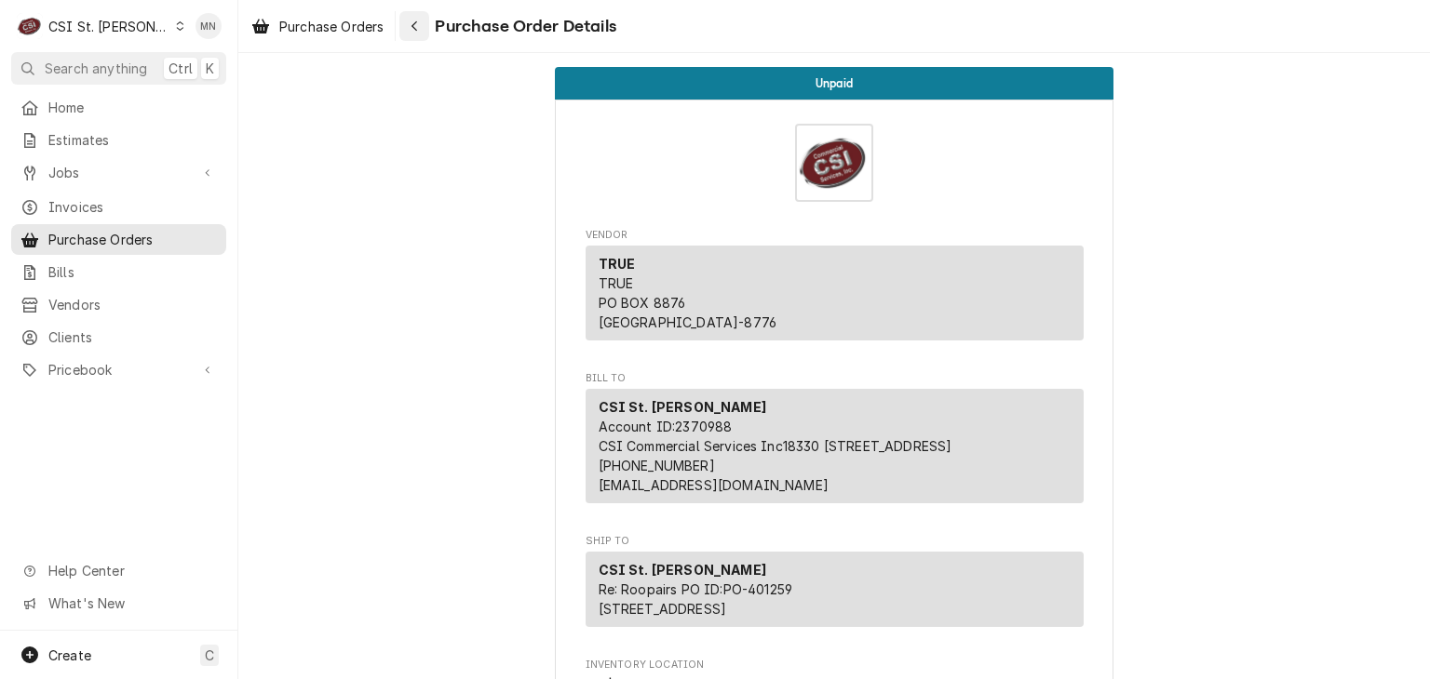
click at [426, 26] on button "Navigate back" at bounding box center [414, 26] width 30 height 30
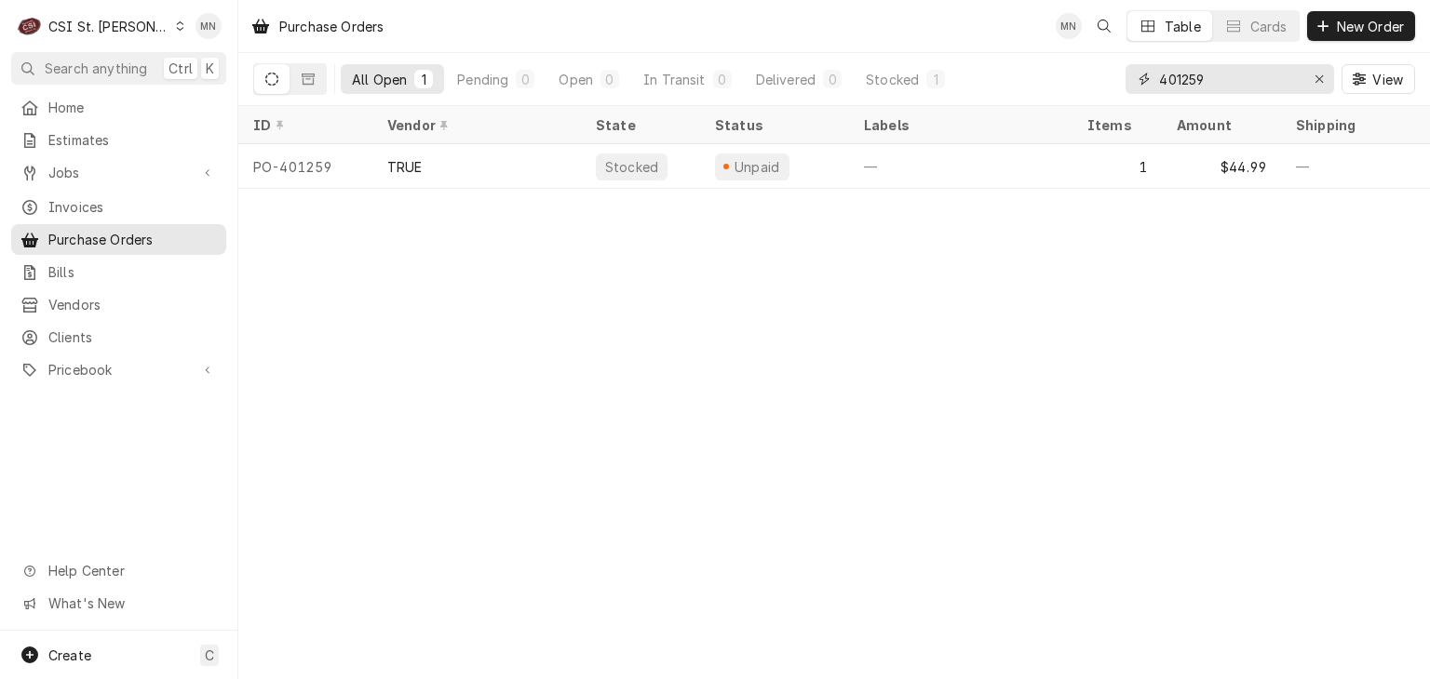
drag, startPoint x: 1228, startPoint y: 86, endPoint x: 1076, endPoint y: 101, distance: 152.5
click at [1076, 101] on div "All Open 1 Pending 0 Open 0 In Transit 0 Delivered 0 Stocked 1 401259 View" at bounding box center [833, 79] width 1161 height 52
type input "401248"
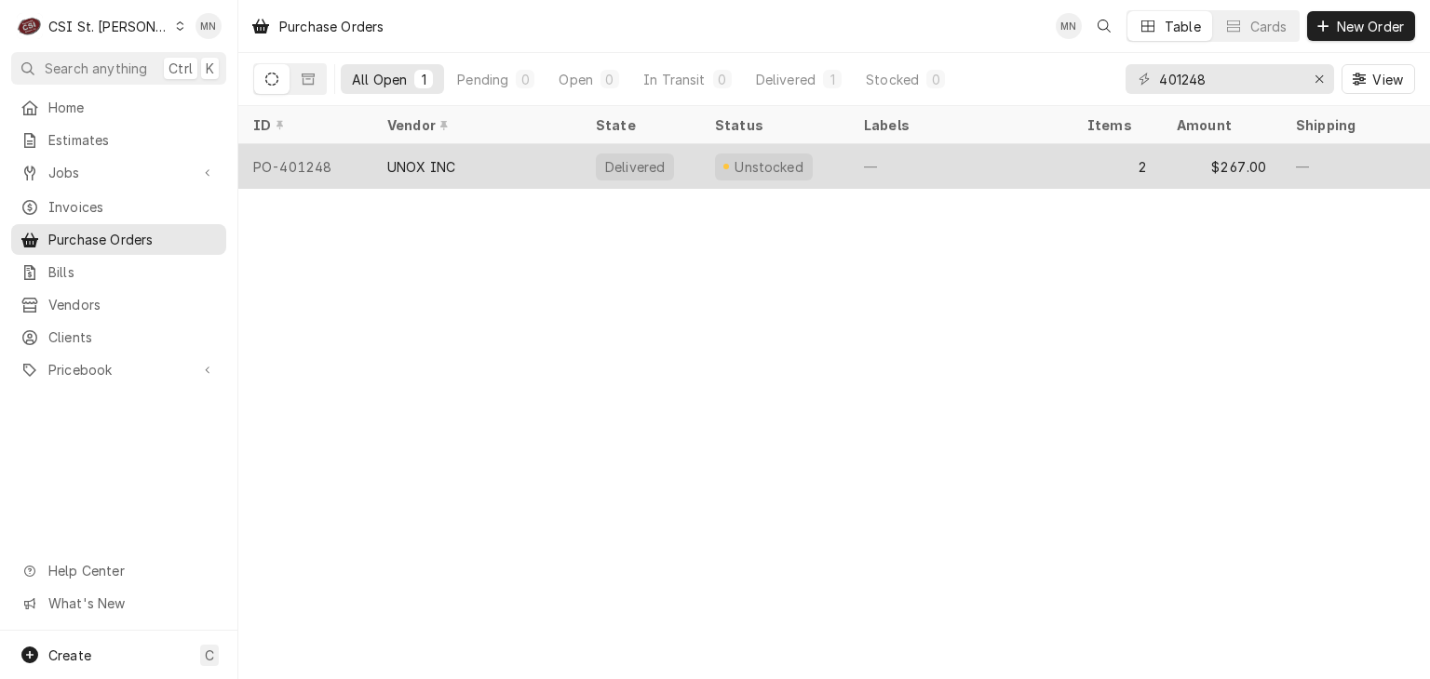
click at [474, 157] on div "UNOX INC" at bounding box center [476, 166] width 208 height 45
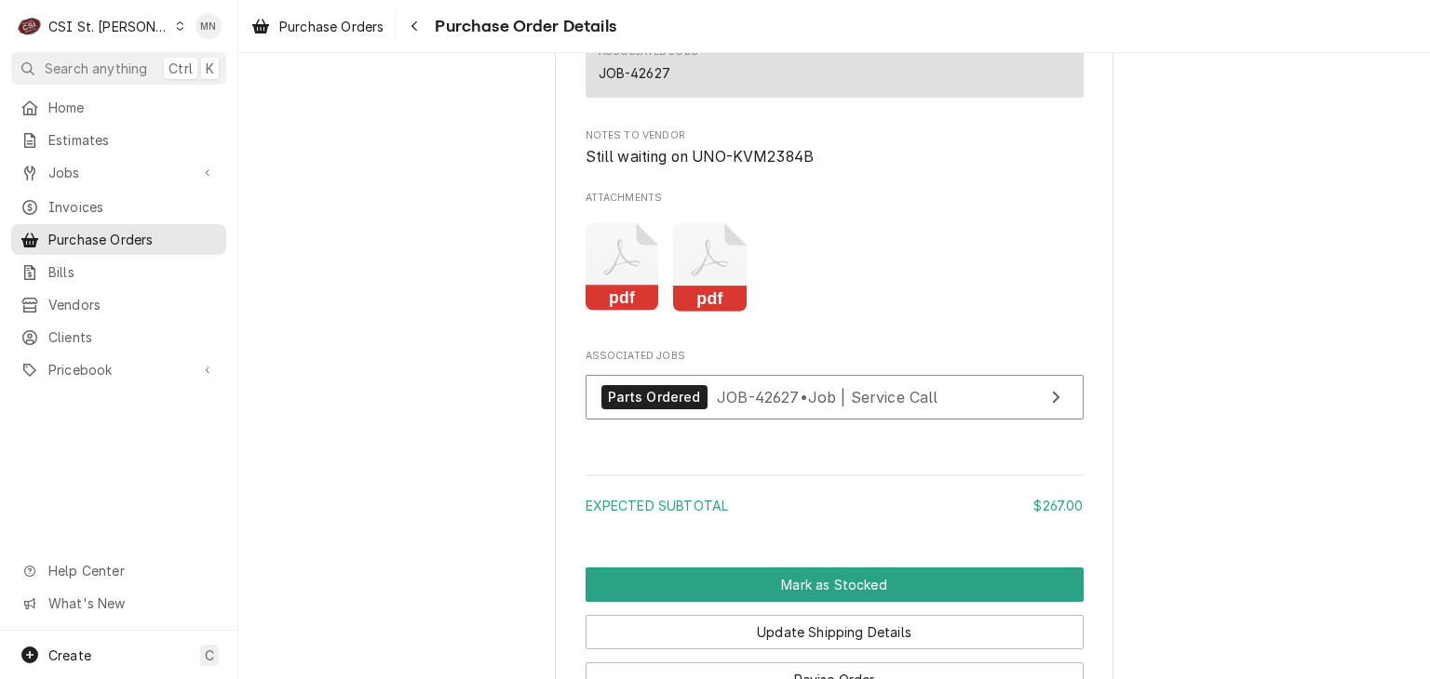
scroll to position [2234, 0]
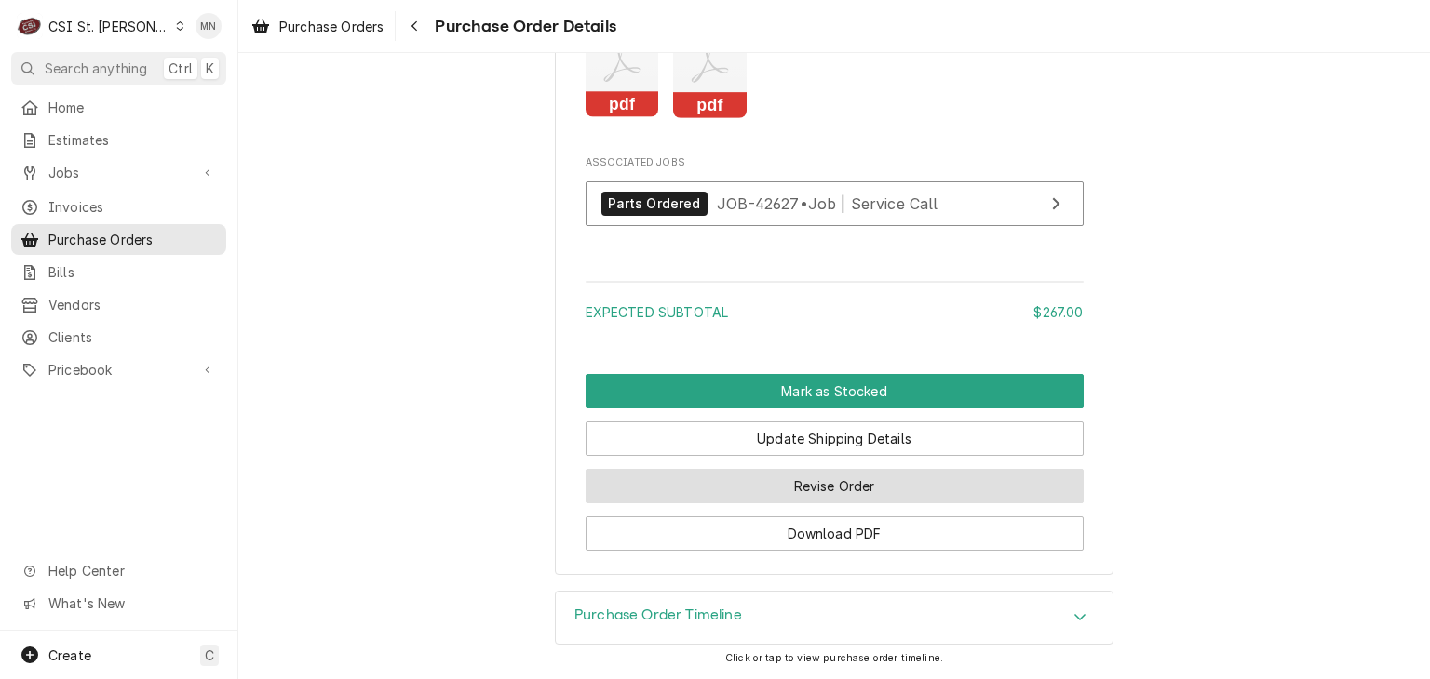
click at [856, 482] on button "Revise Order" at bounding box center [834, 486] width 498 height 34
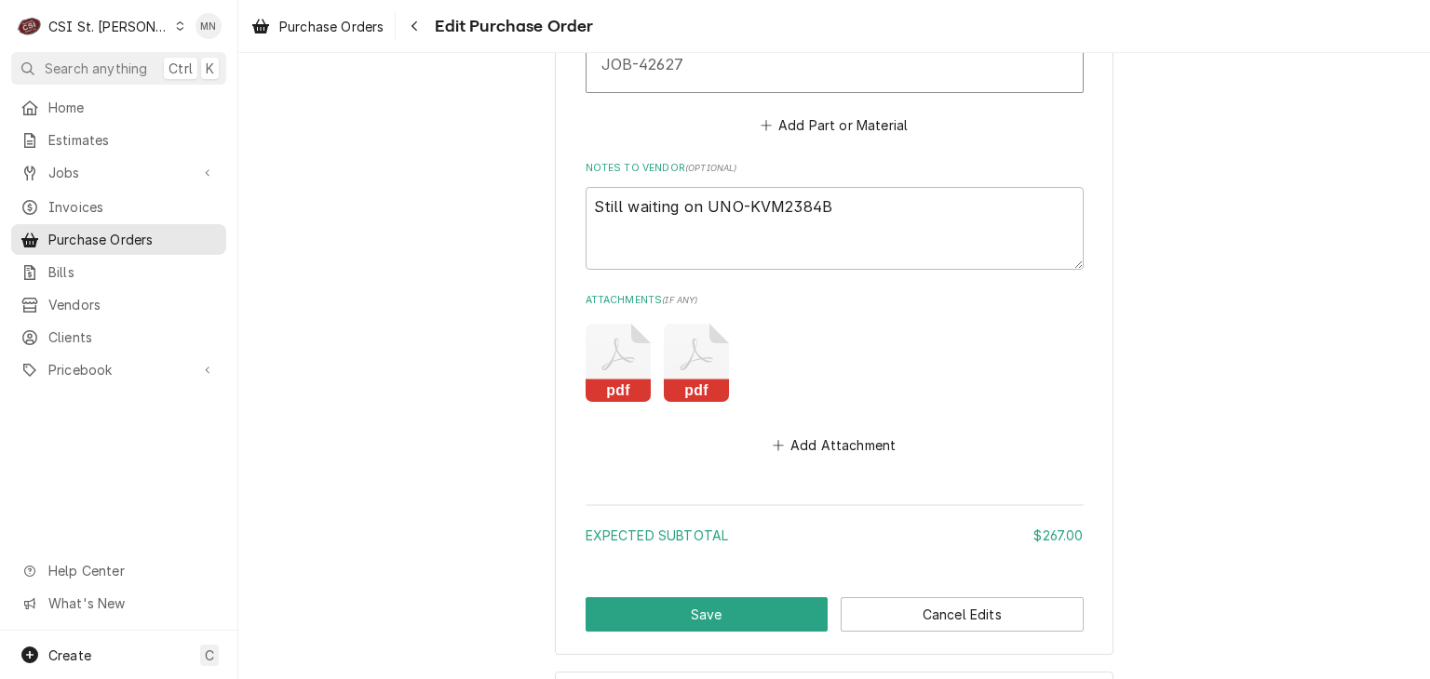
scroll to position [1951, 0]
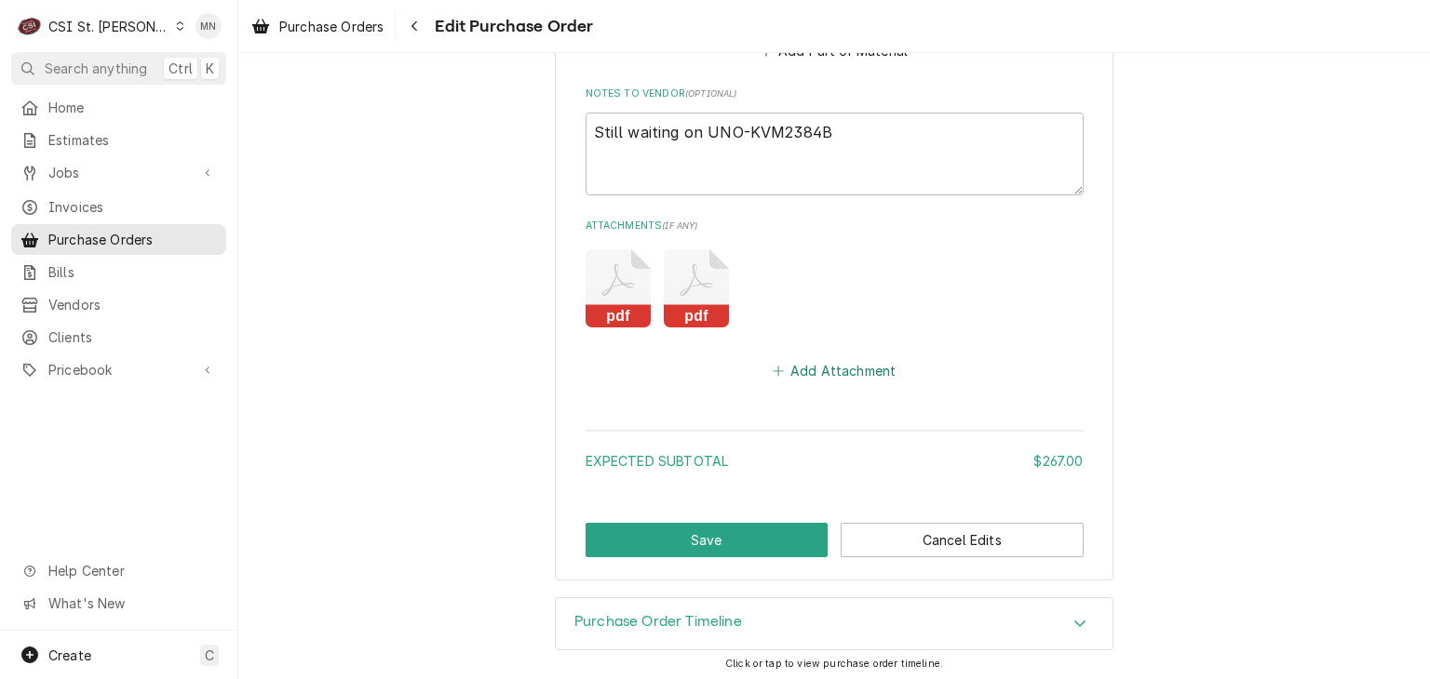
click at [850, 366] on button "Add Attachment" at bounding box center [834, 371] width 130 height 26
type textarea "x"
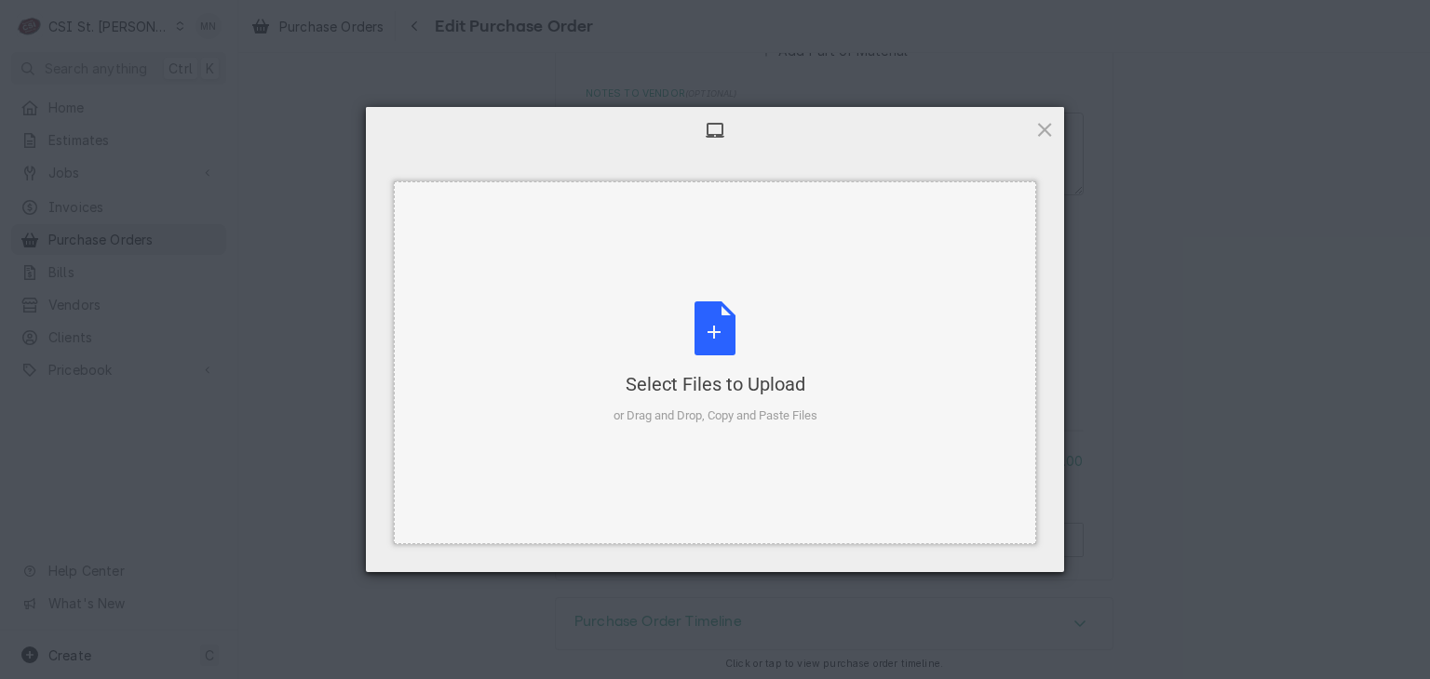
click at [715, 360] on div "Select Files to Upload or Drag and Drop, Copy and Paste Files" at bounding box center [715, 364] width 204 height 124
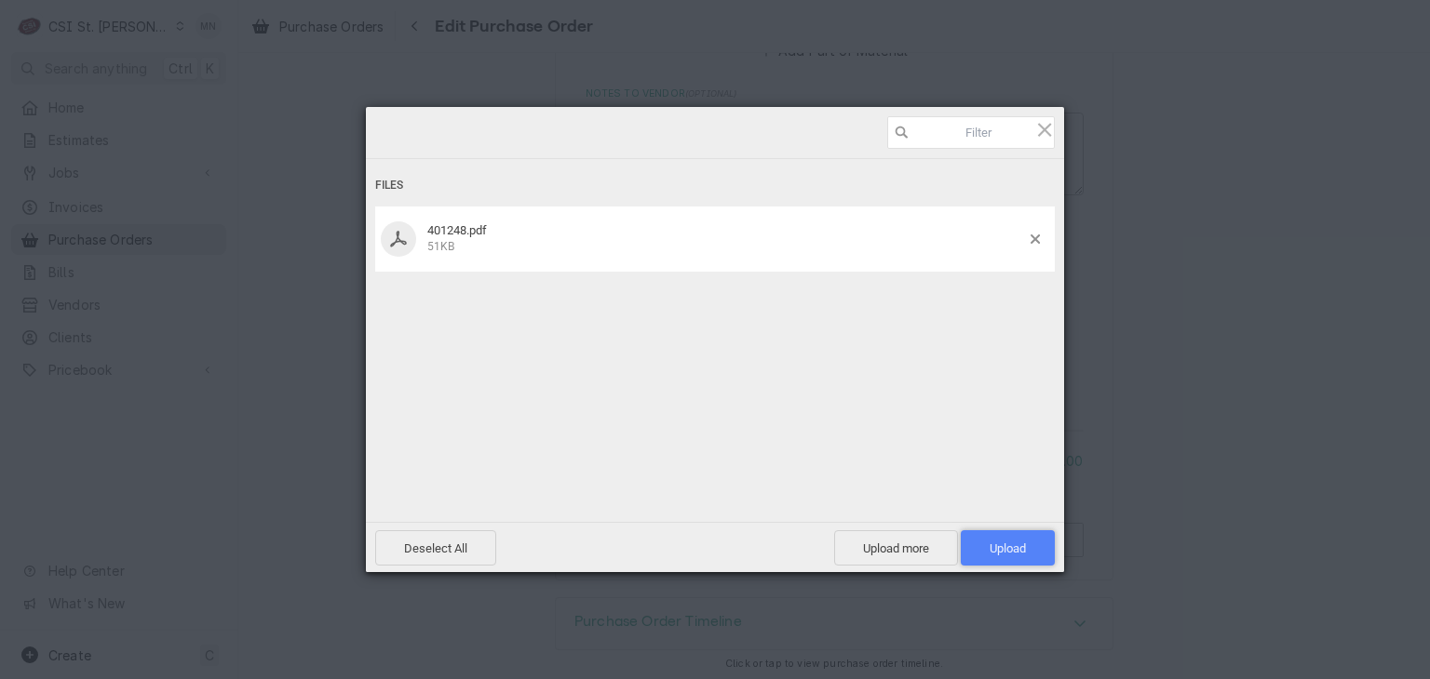
click at [1001, 534] on span "Upload 1" at bounding box center [1007, 547] width 94 height 35
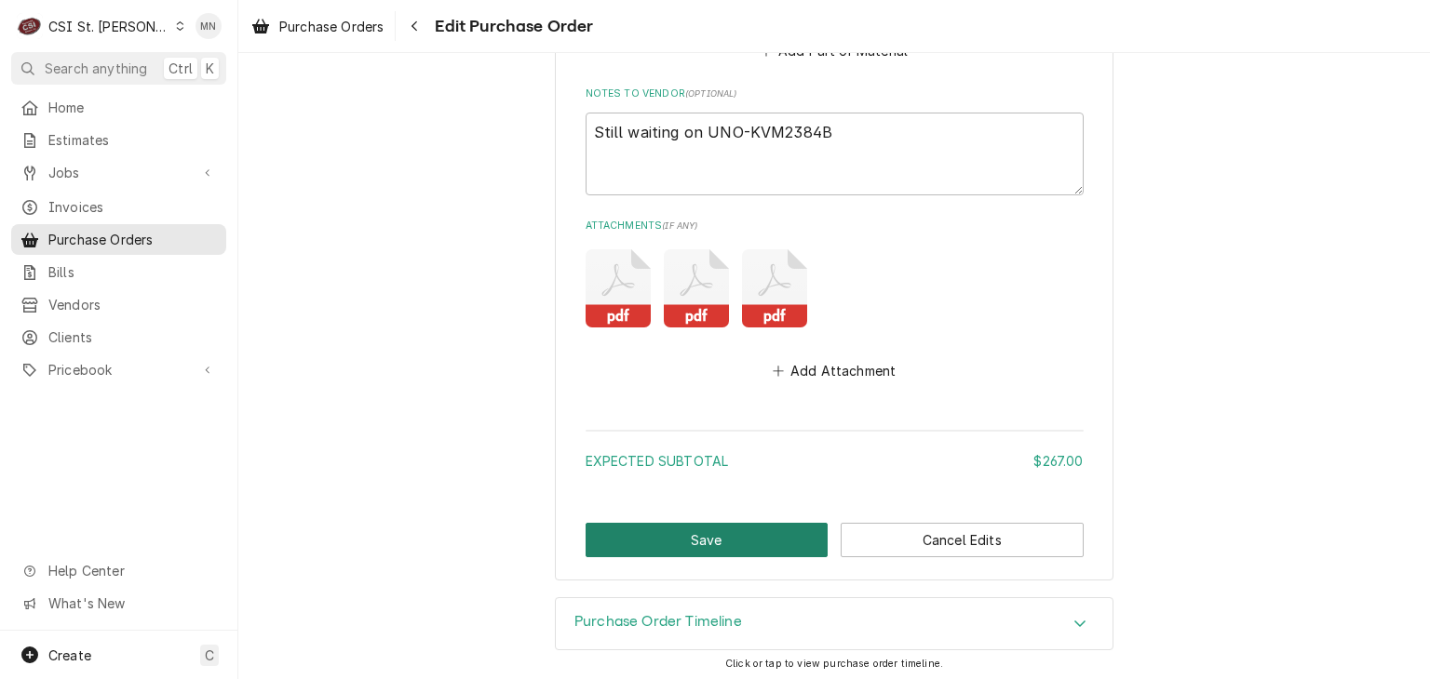
click at [649, 538] on button "Save" at bounding box center [706, 540] width 243 height 34
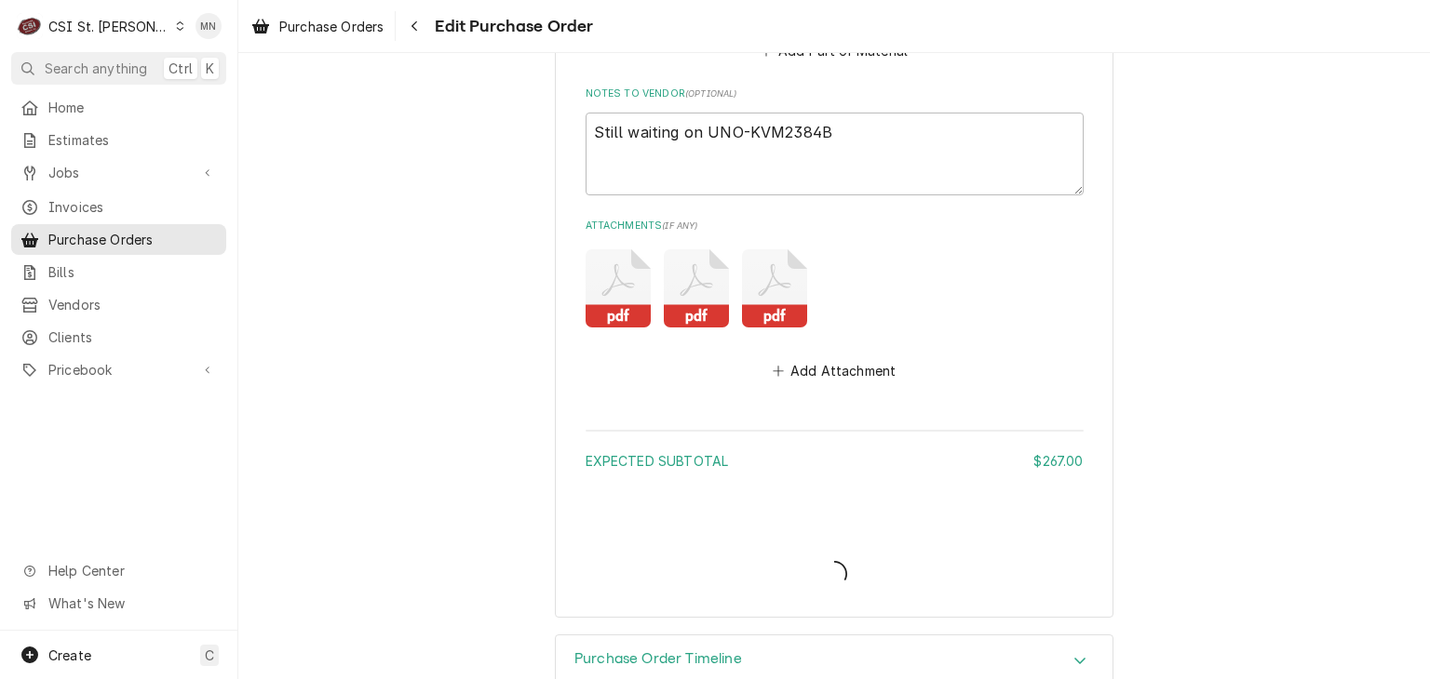
type textarea "x"
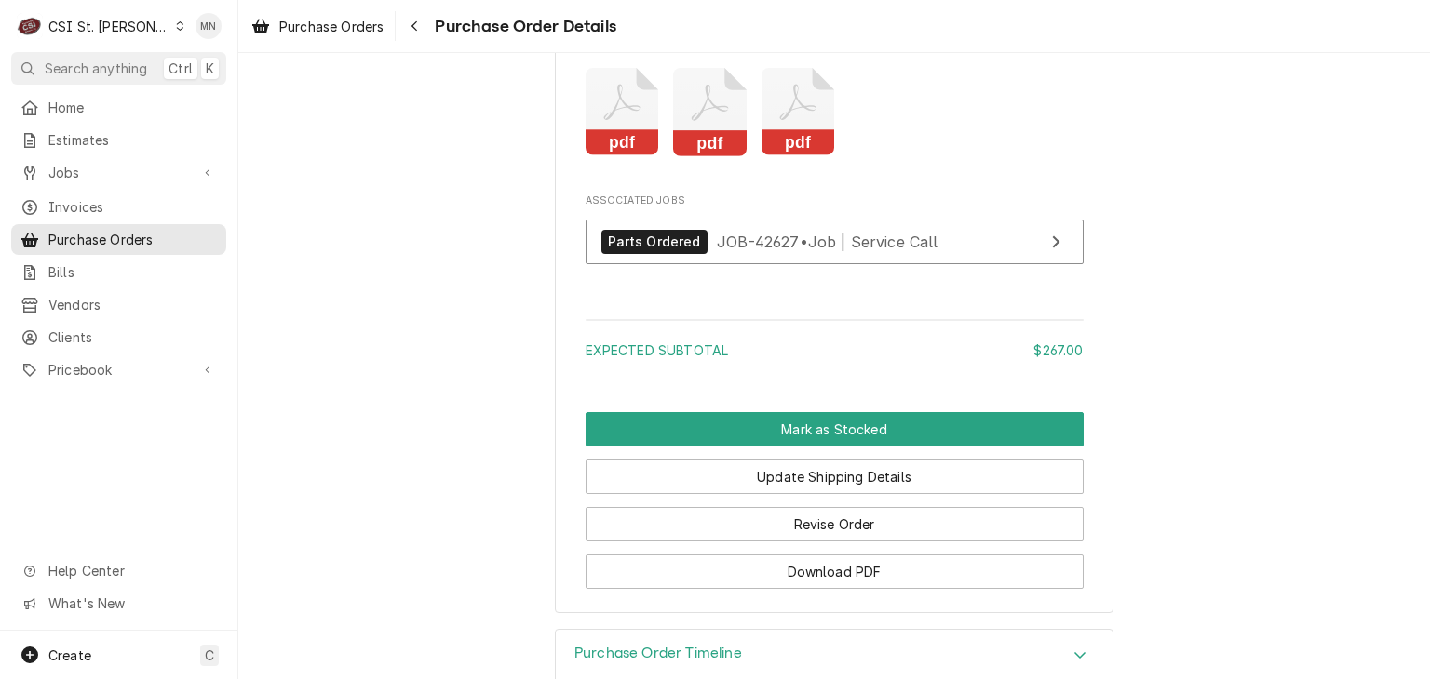
scroll to position [2234, 0]
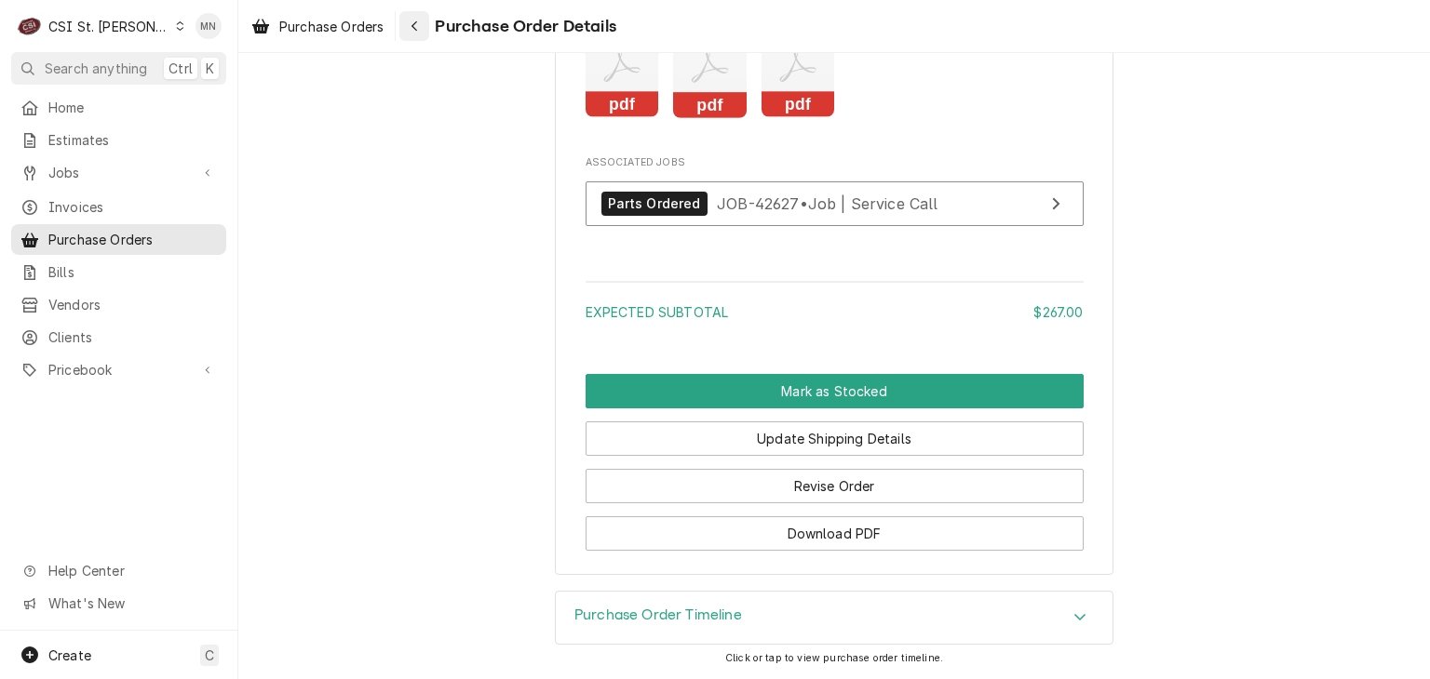
click at [415, 34] on div "Navigate back" at bounding box center [414, 26] width 19 height 19
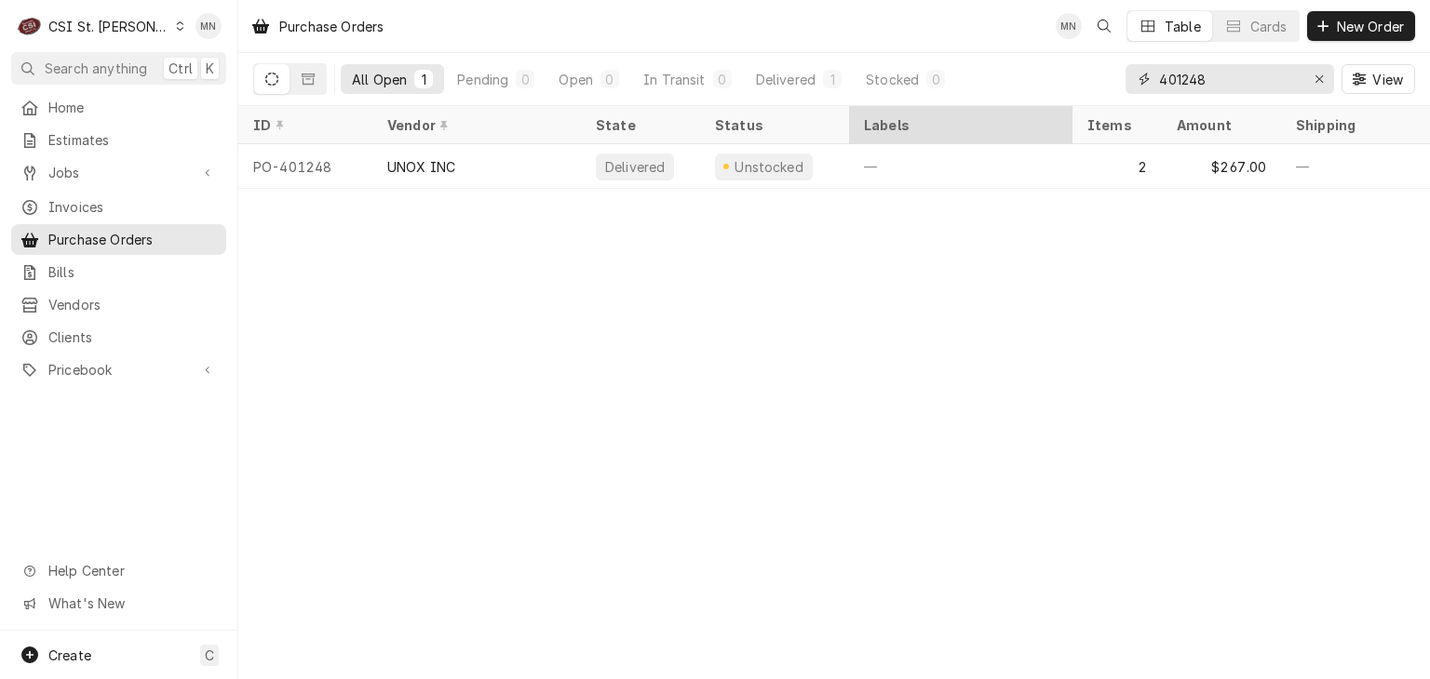
drag, startPoint x: 1236, startPoint y: 87, endPoint x: 930, endPoint y: 113, distance: 307.3
click at [934, 113] on div "Purchase Orders MN Table Cards New Order All Open 1 Pending 0 Open 0 In Transit…" at bounding box center [833, 339] width 1191 height 679
type input "401273"
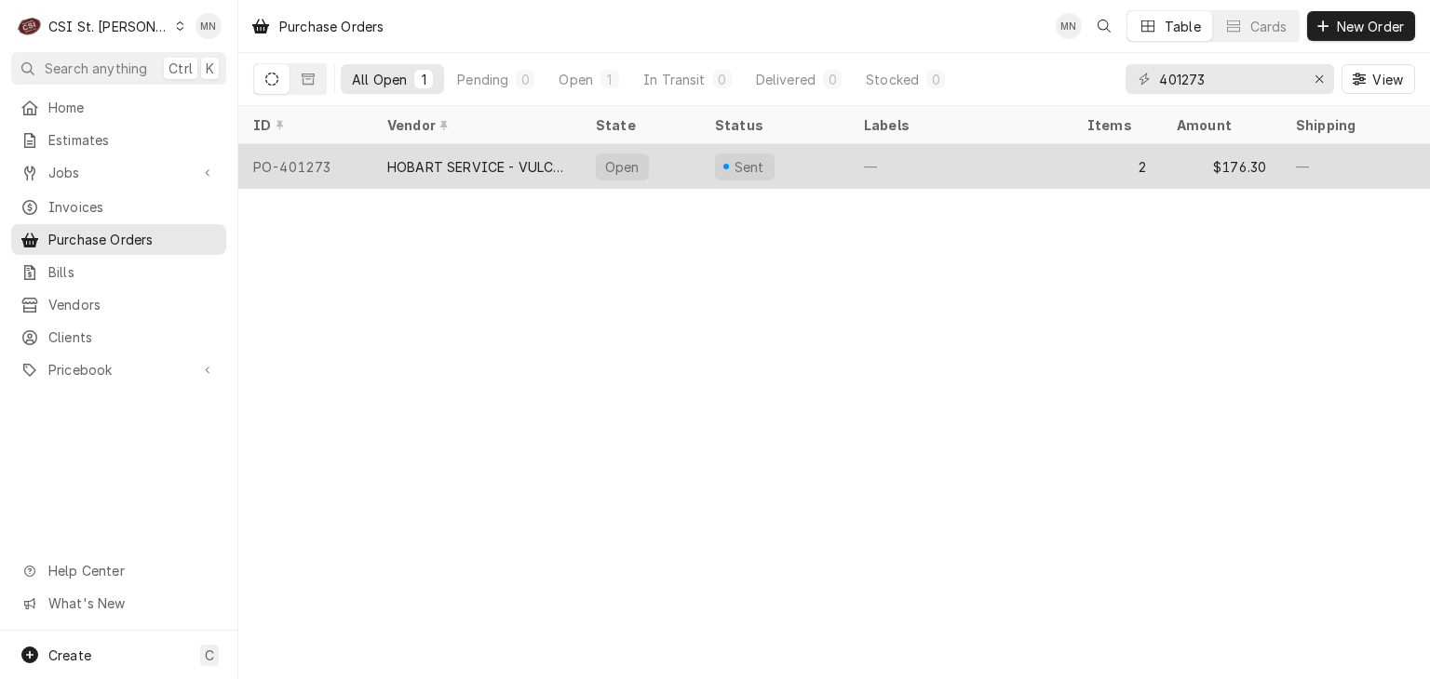
click at [445, 170] on div "HOBART SERVICE - VULCAN" at bounding box center [476, 167] width 179 height 20
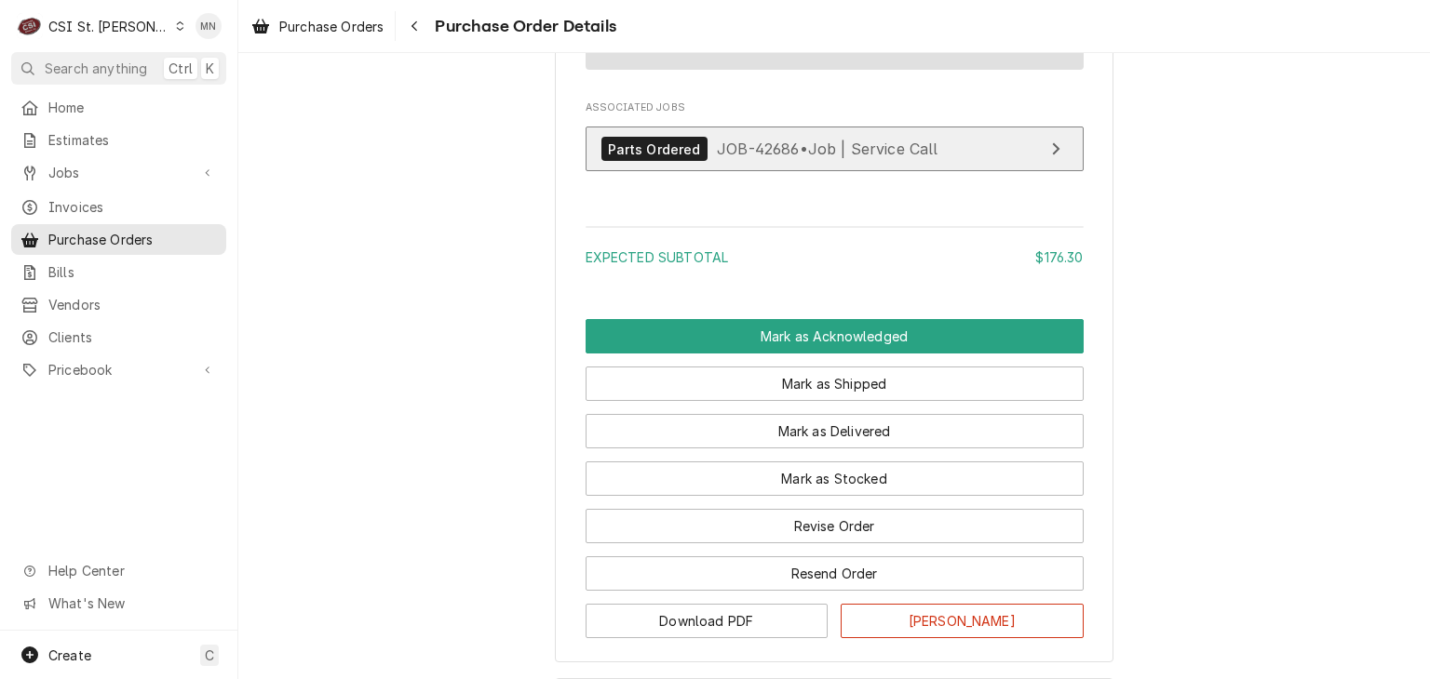
scroll to position [1861, 0]
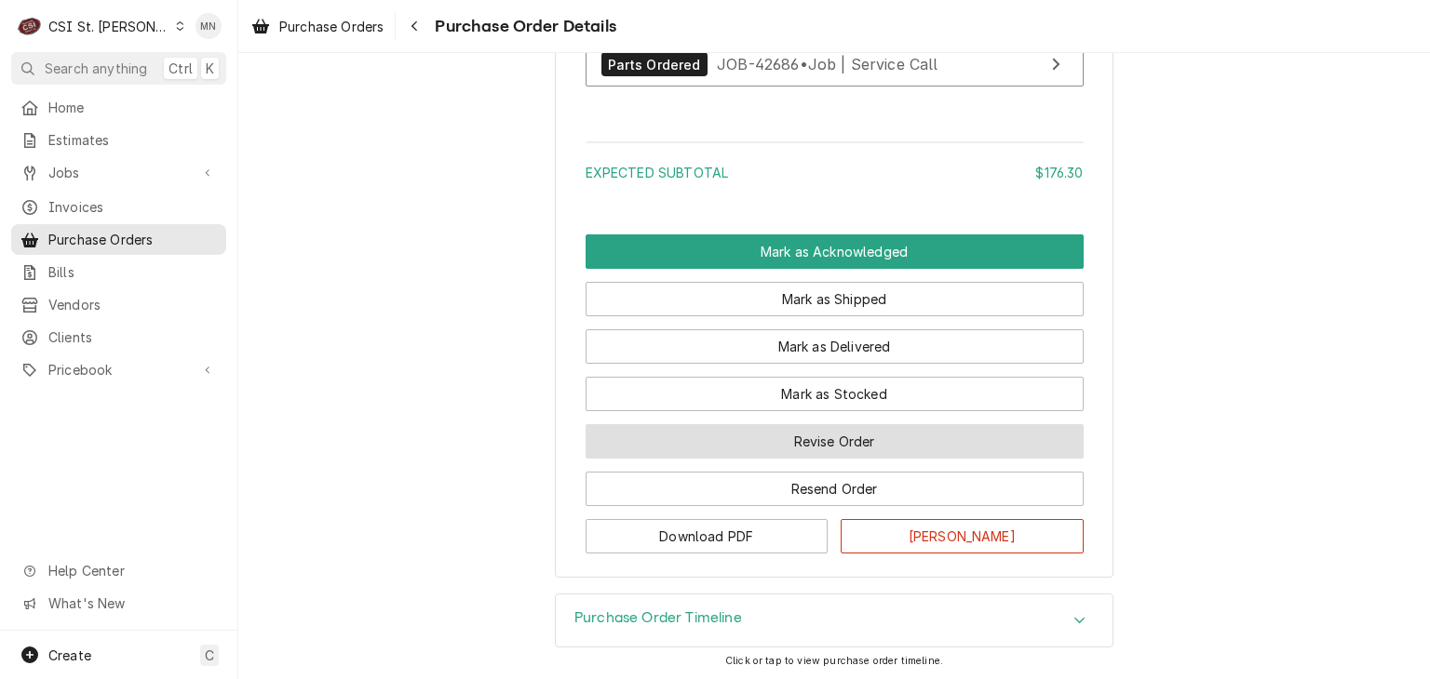
click at [846, 459] on button "Revise Order" at bounding box center [834, 441] width 498 height 34
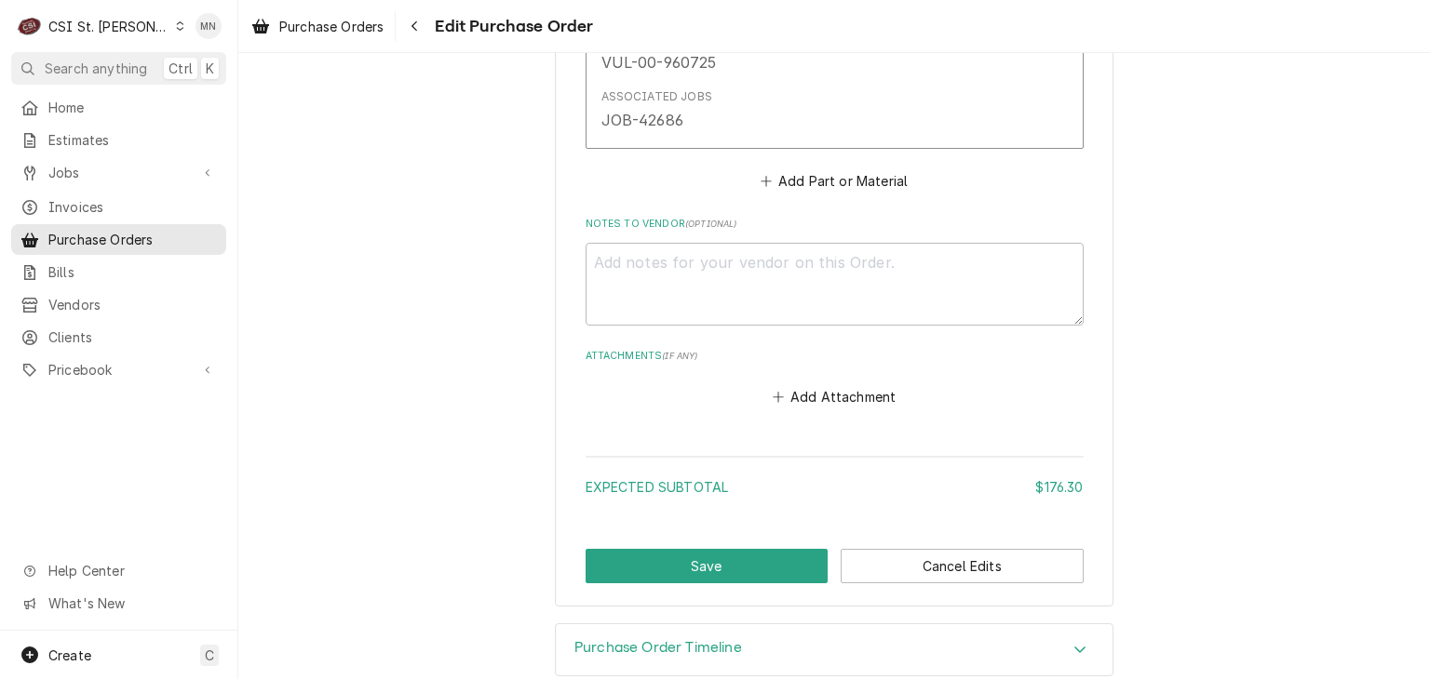
scroll to position [1781, 0]
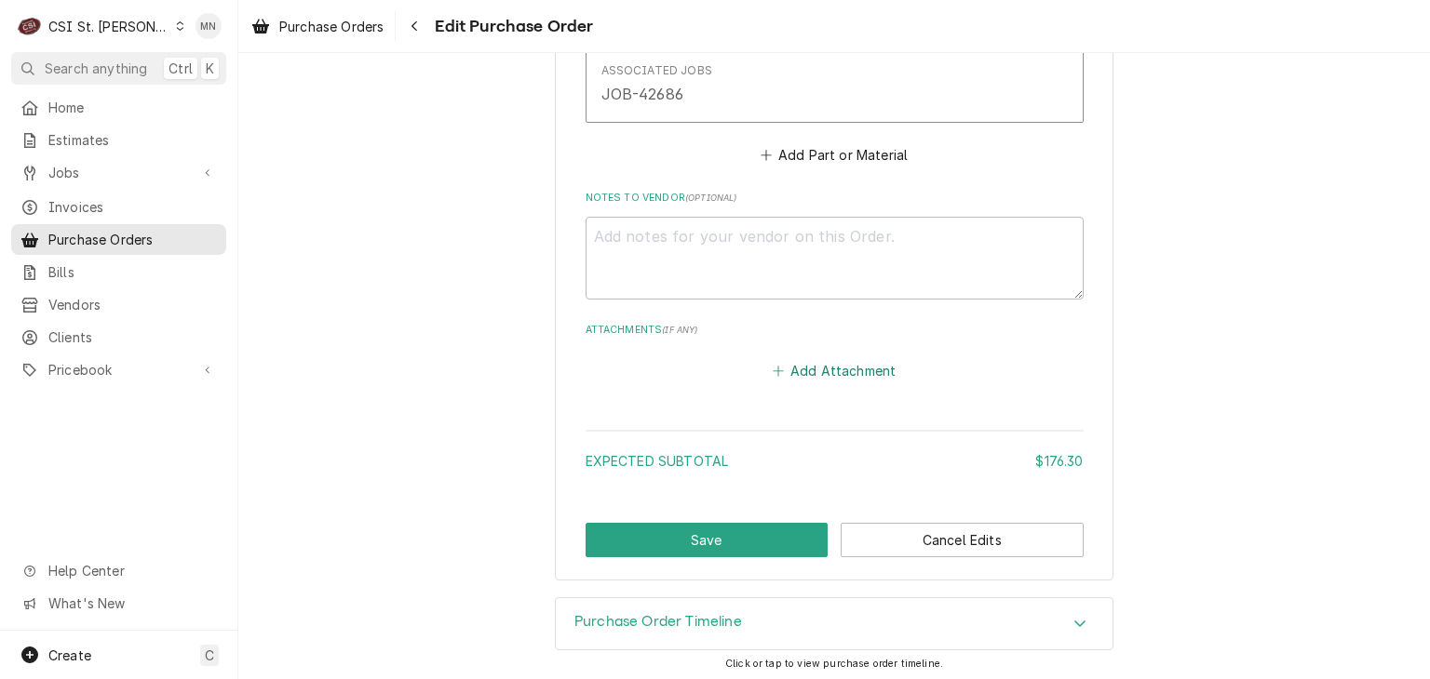
click at [836, 367] on button "Add Attachment" at bounding box center [834, 371] width 130 height 26
type textarea "x"
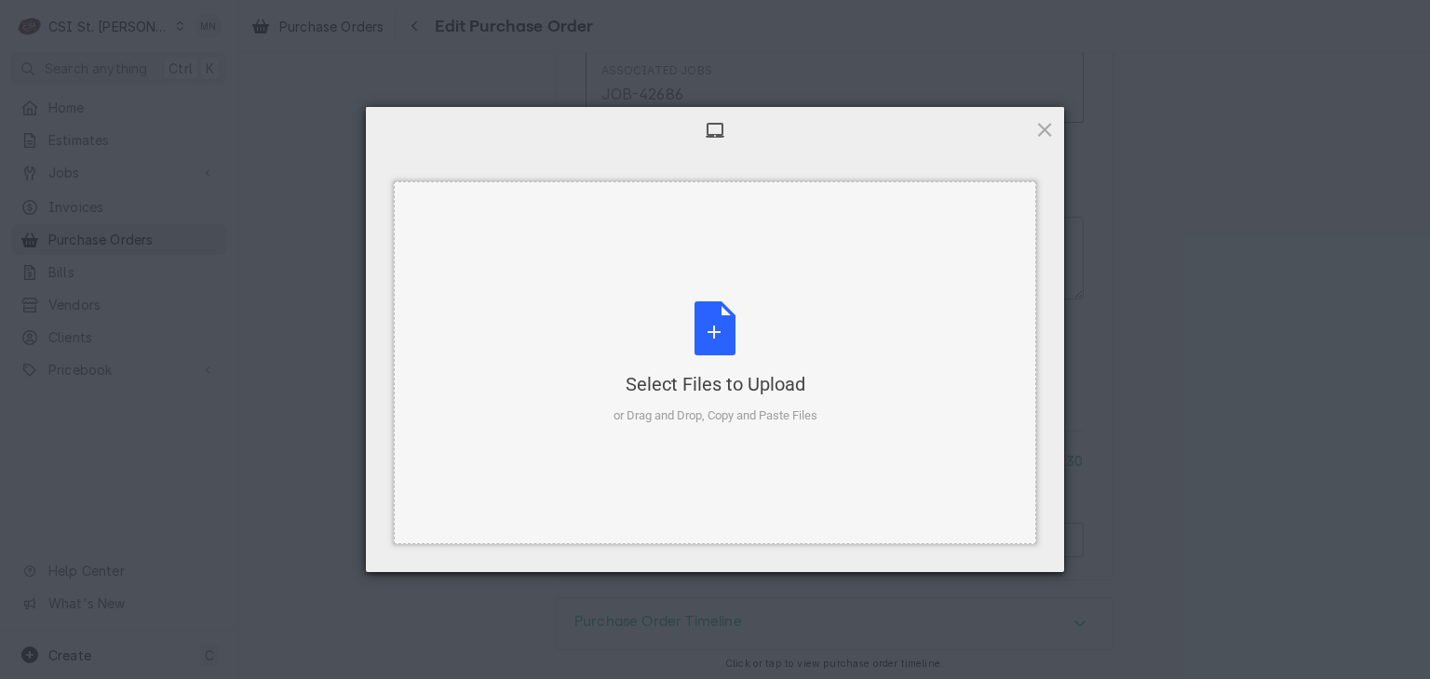
click at [716, 352] on div "Select Files to Upload or Drag and Drop, Copy and Paste Files" at bounding box center [715, 364] width 204 height 124
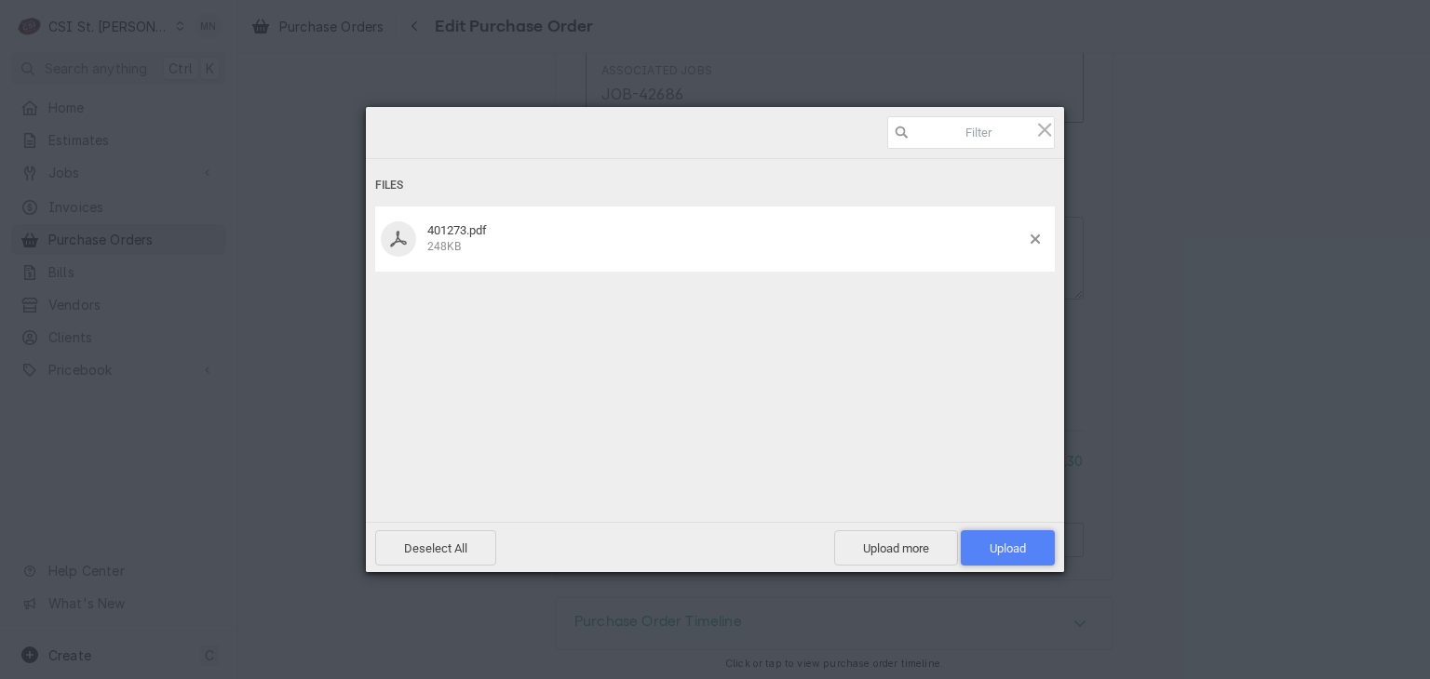
click at [1042, 536] on span "Upload 1" at bounding box center [1007, 547] width 94 height 35
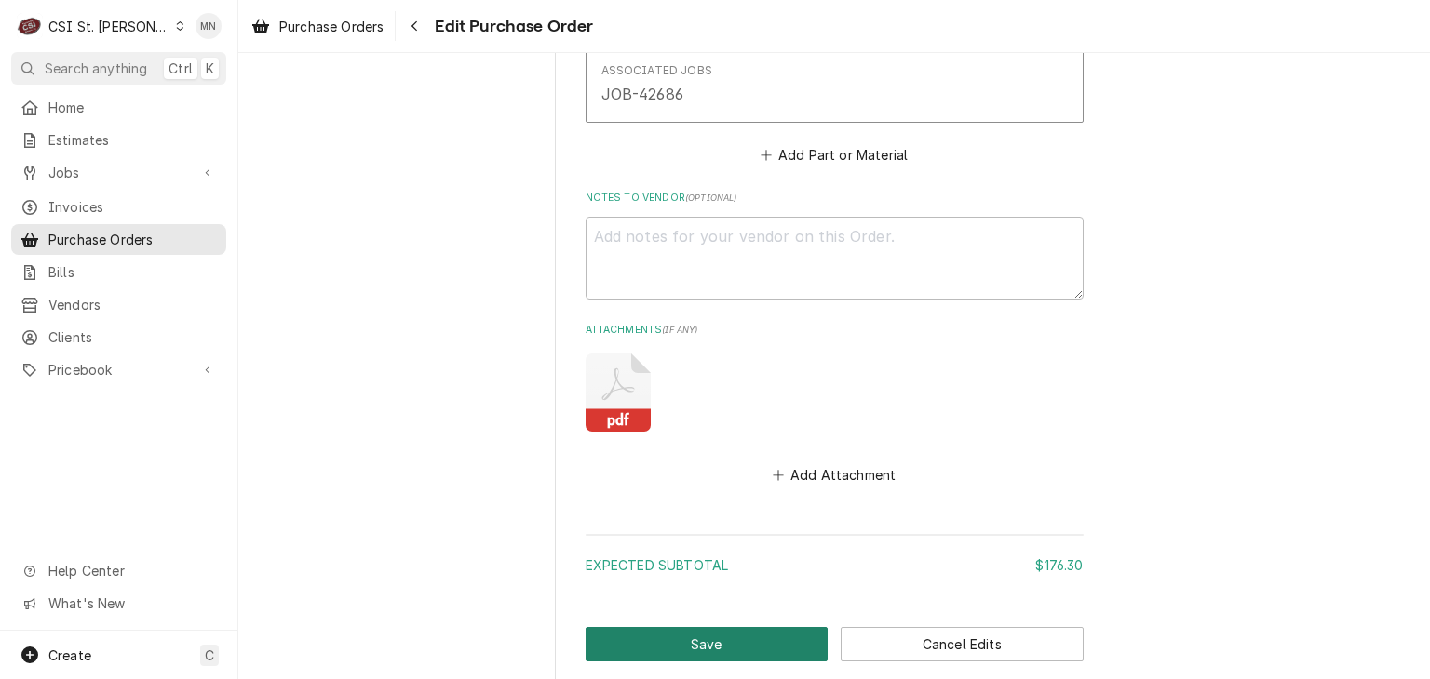
click at [623, 647] on button "Save" at bounding box center [706, 644] width 243 height 34
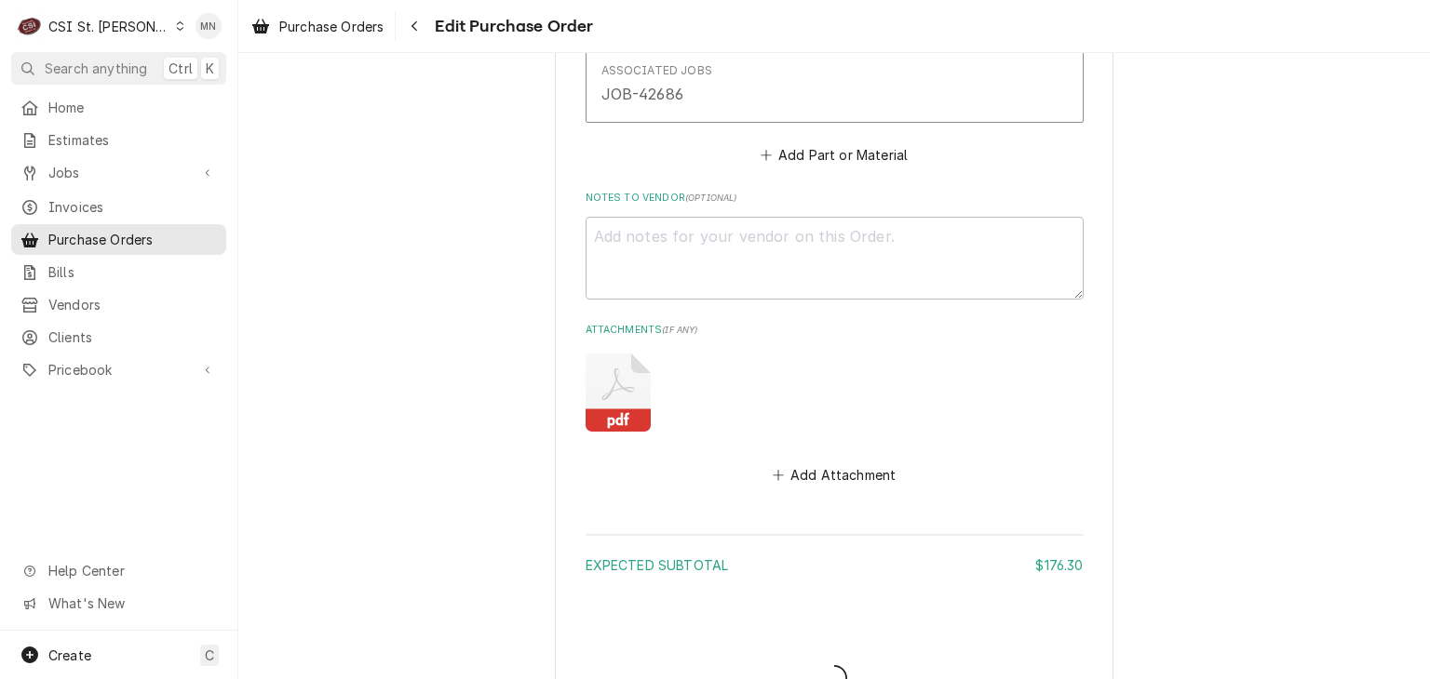
type textarea "x"
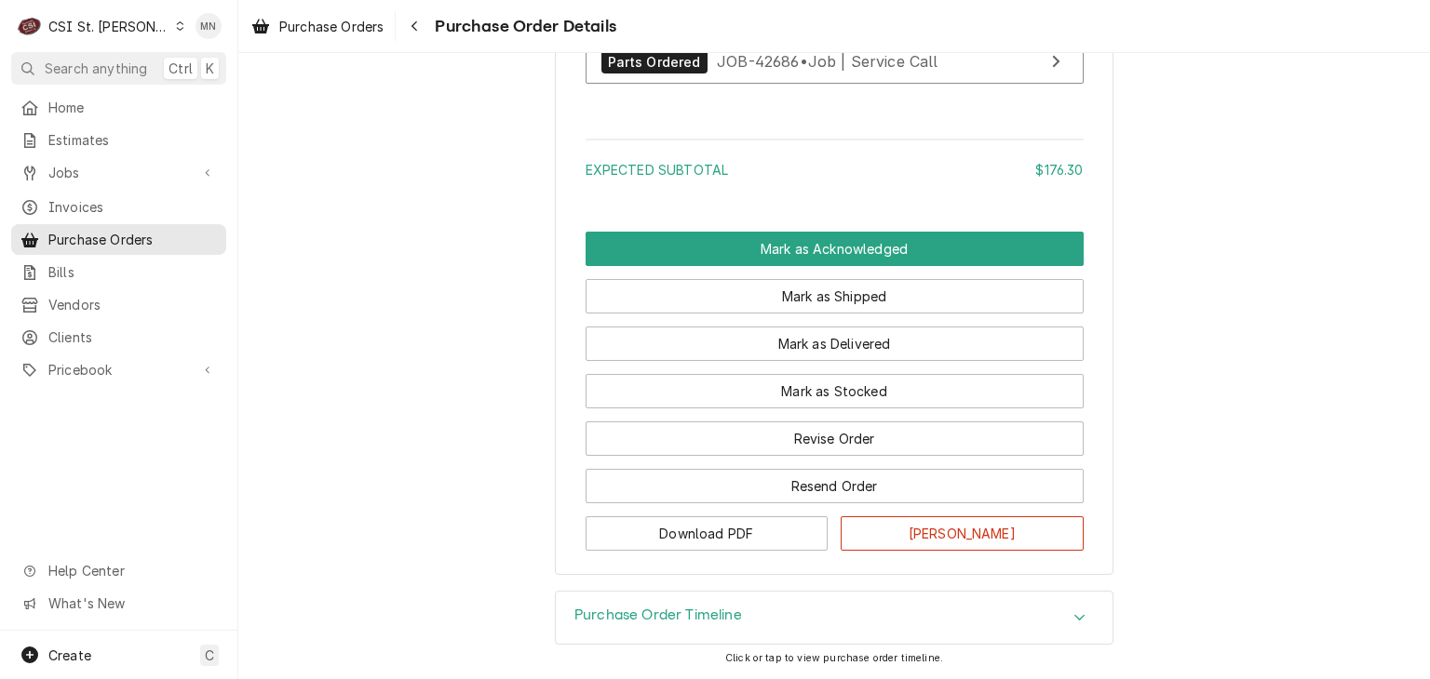
scroll to position [2077, 0]
click at [421, 30] on div "Navigate back" at bounding box center [414, 26] width 19 height 19
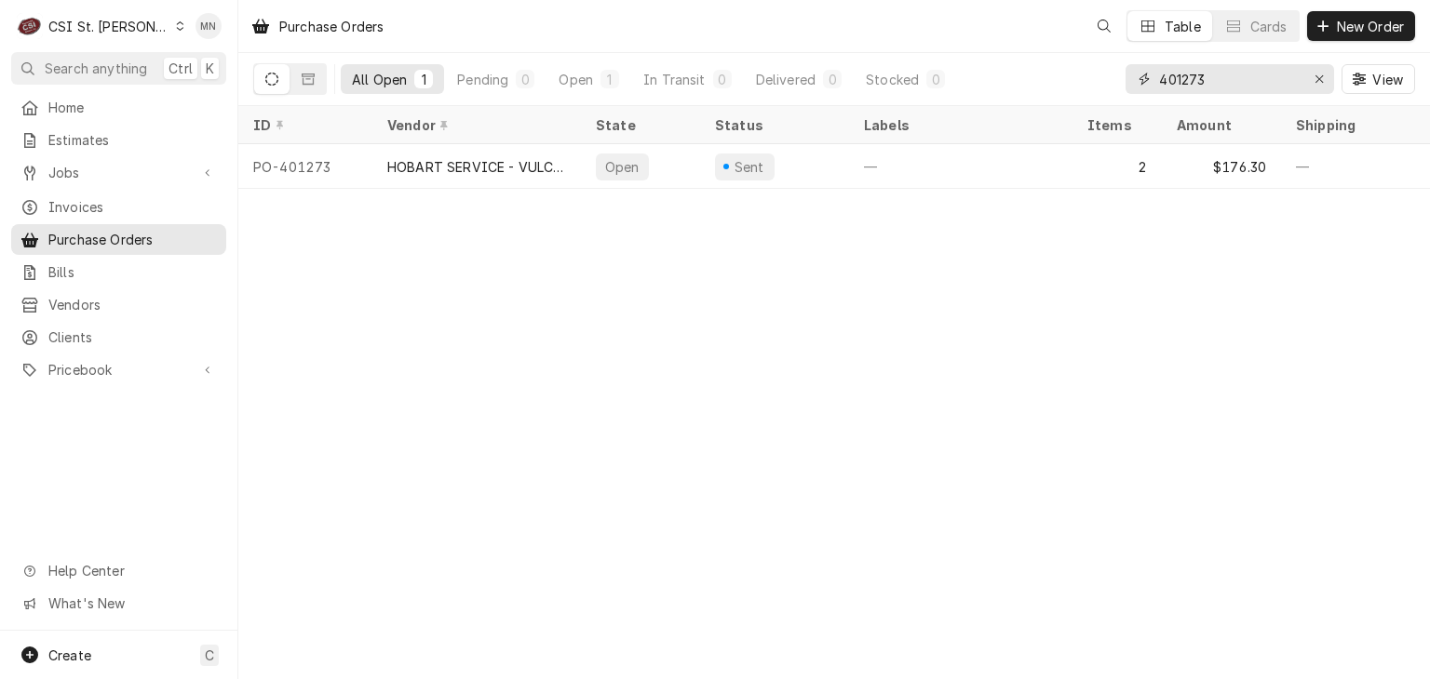
click at [1243, 83] on input "401273" at bounding box center [1229, 79] width 140 height 30
type input "401270"
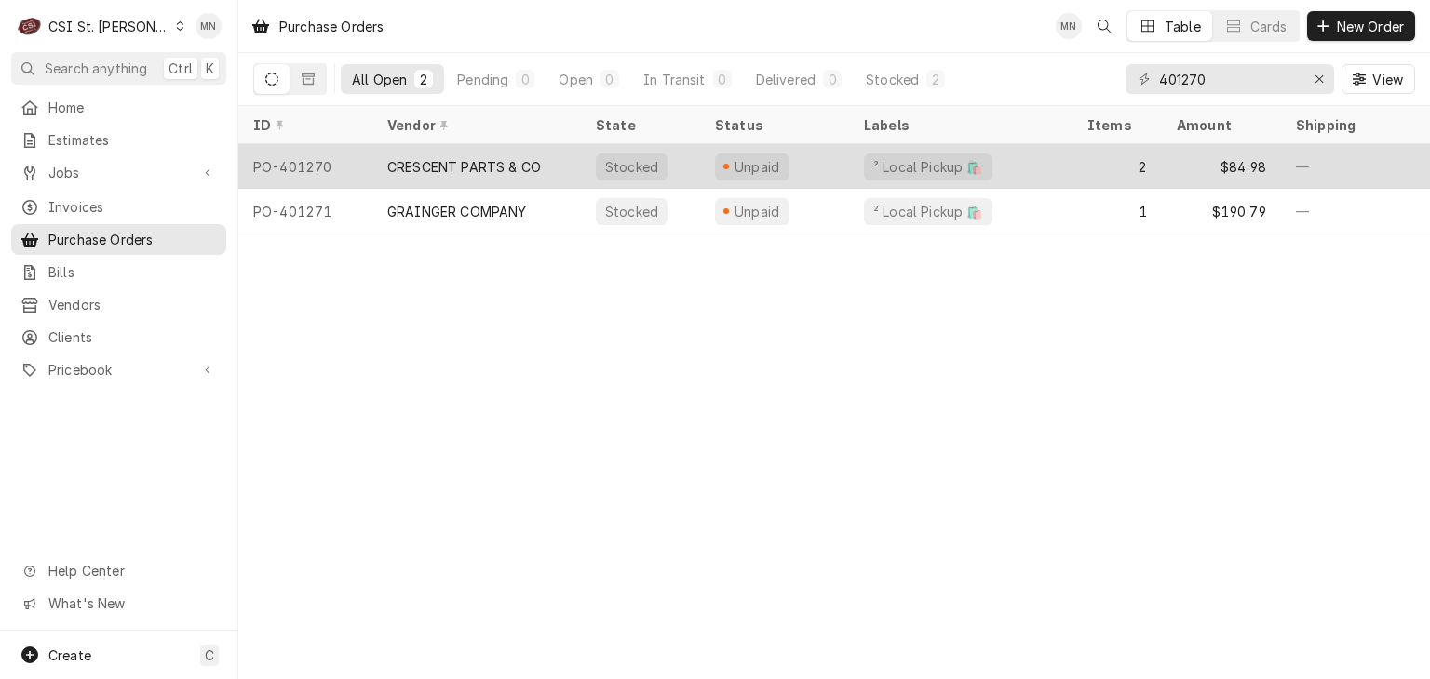
click at [443, 157] on div "CRESCENT PARTS & CO" at bounding box center [464, 167] width 154 height 20
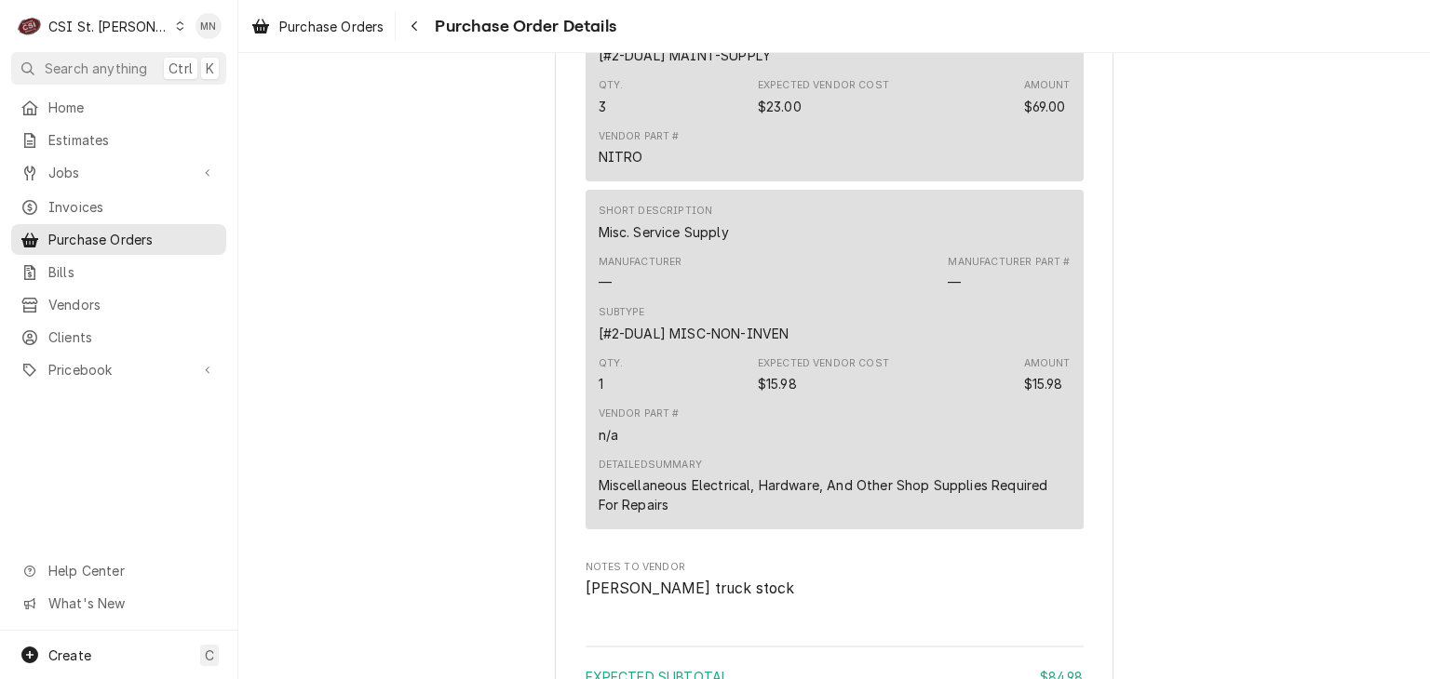
scroll to position [1910, 0]
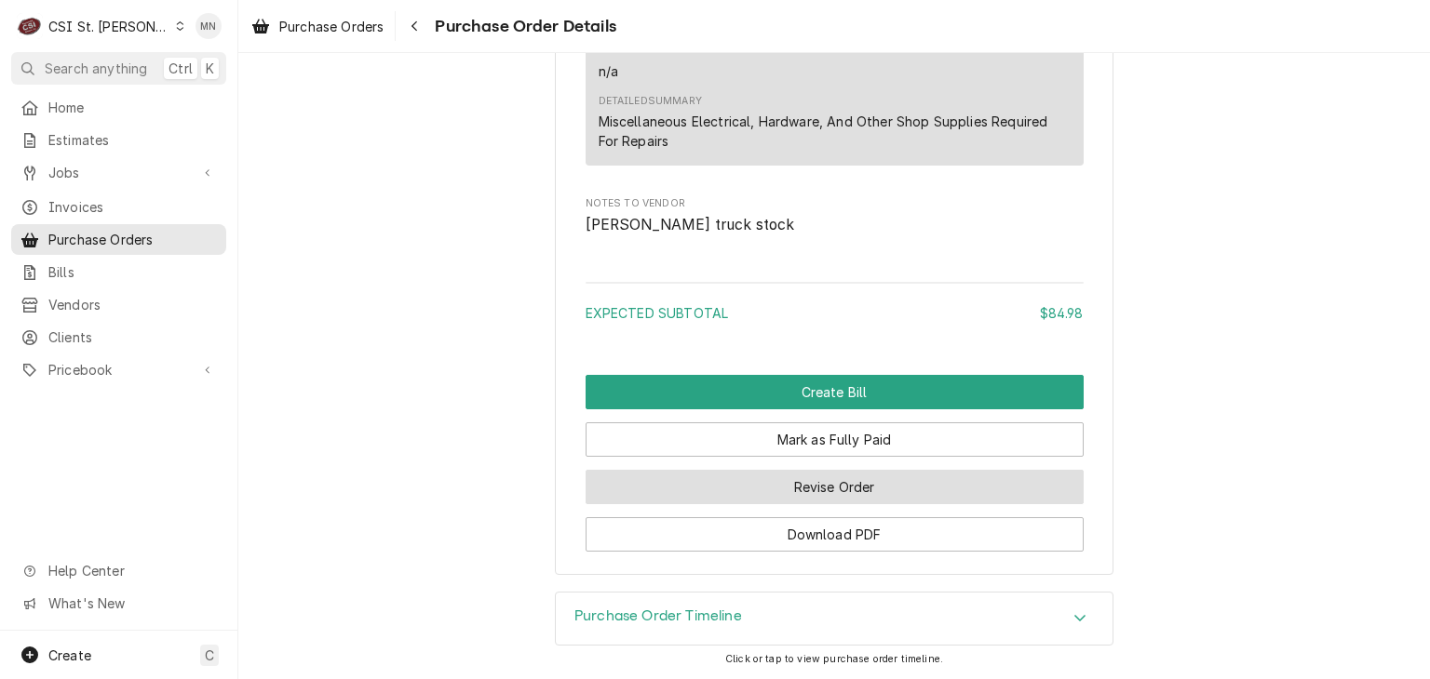
click at [859, 489] on button "Revise Order" at bounding box center [834, 487] width 498 height 34
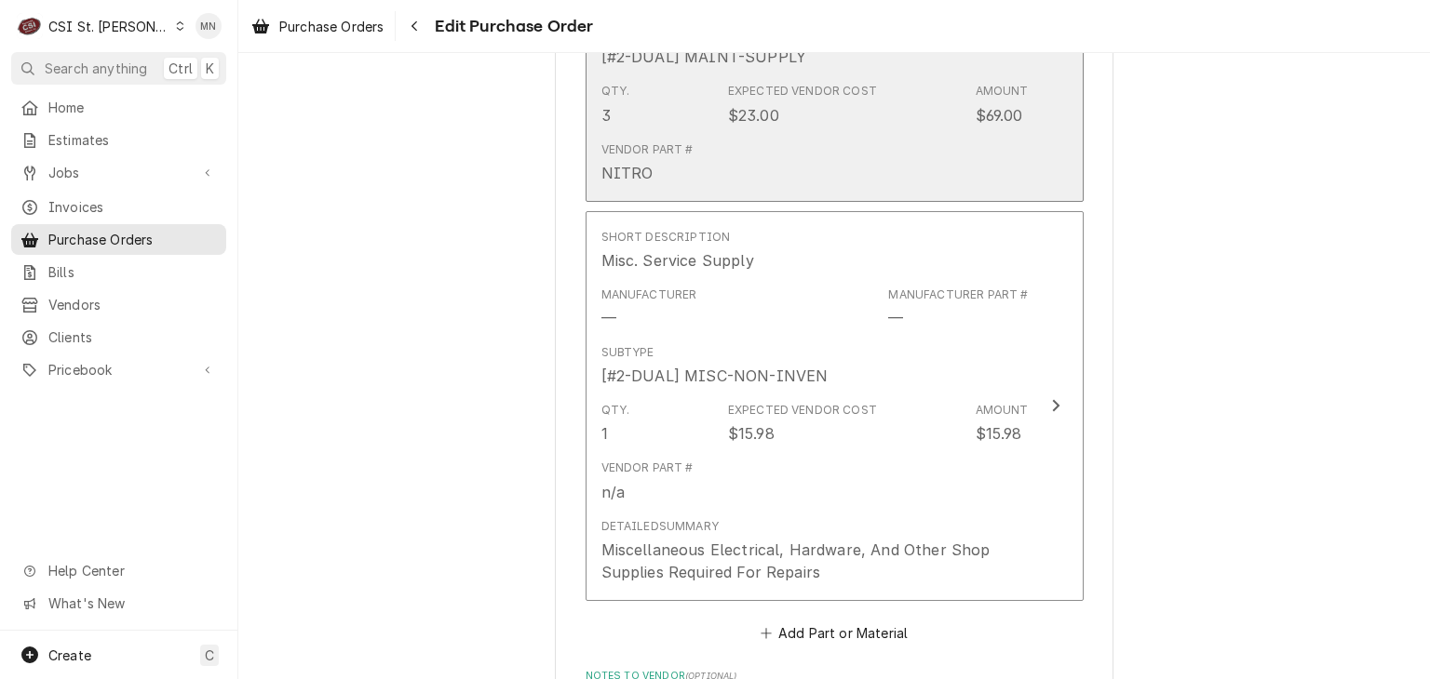
scroll to position [1582, 0]
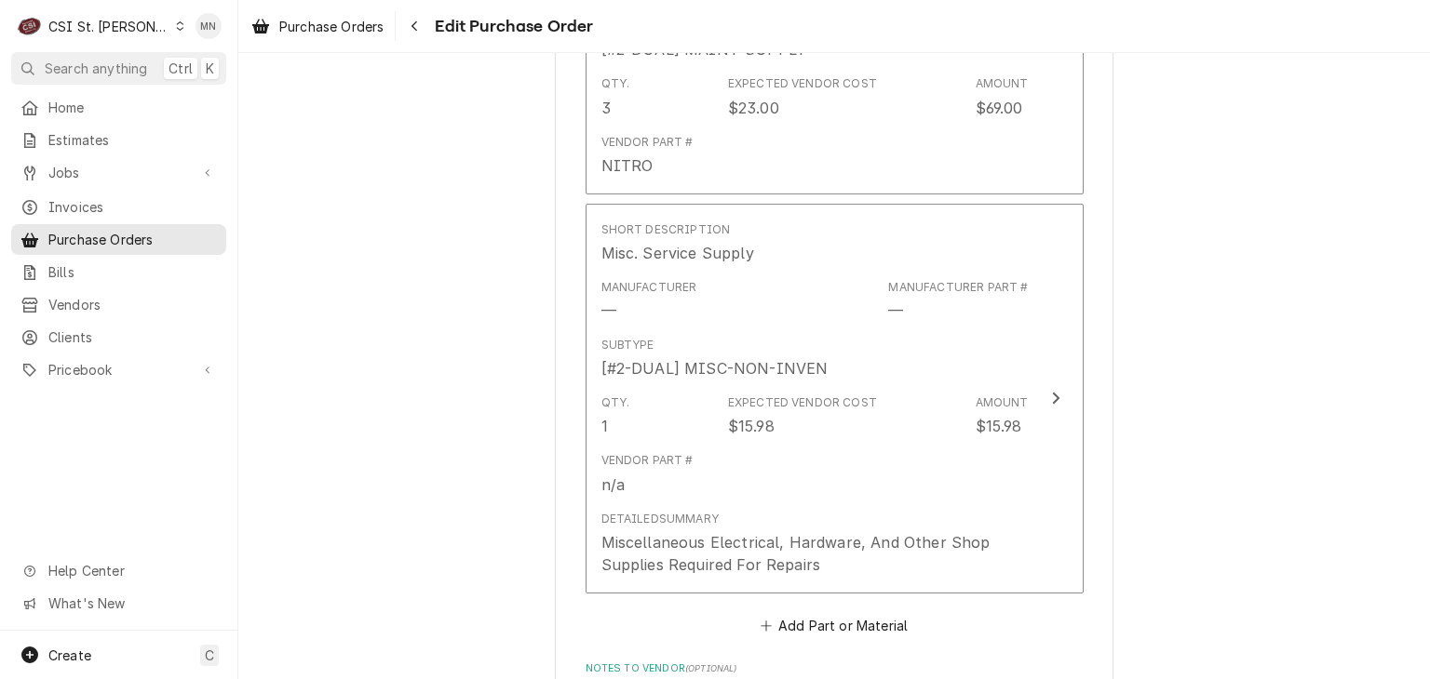
type textarea "x"
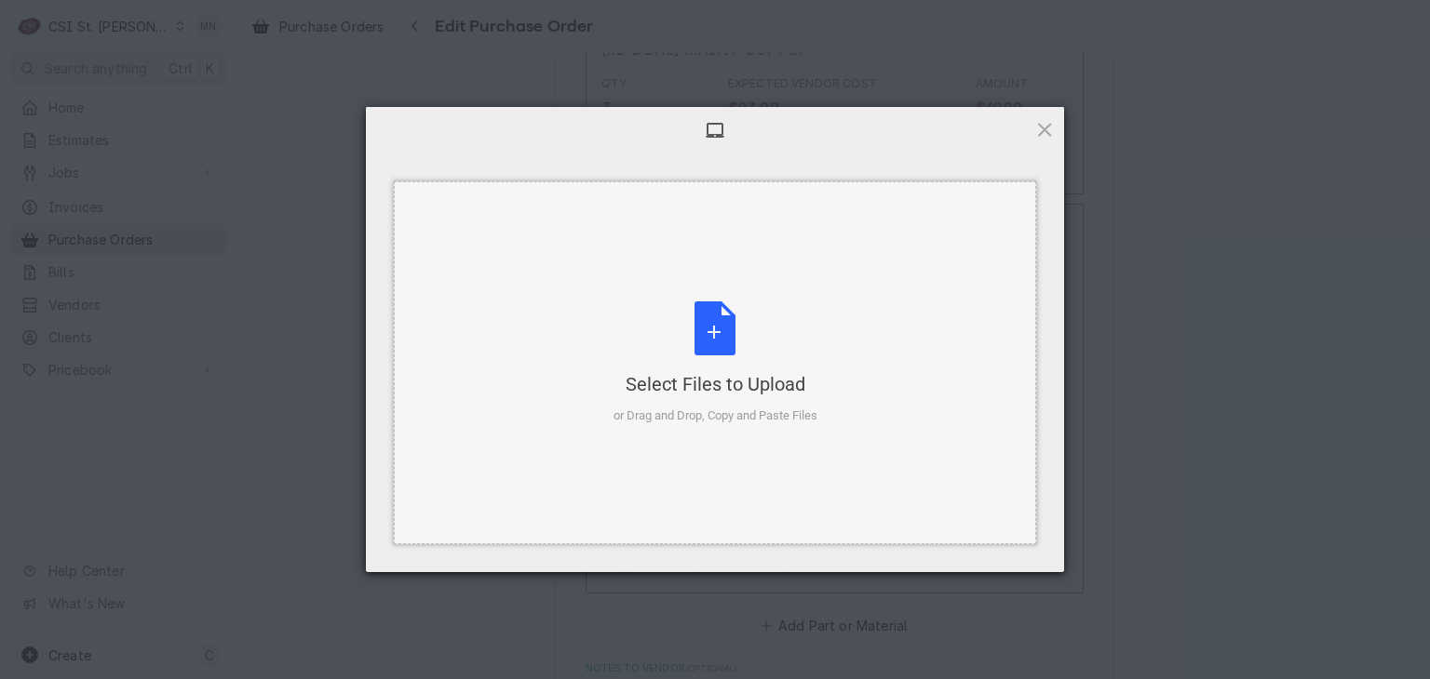
click at [722, 394] on div "Select Files to Upload" at bounding box center [715, 384] width 204 height 26
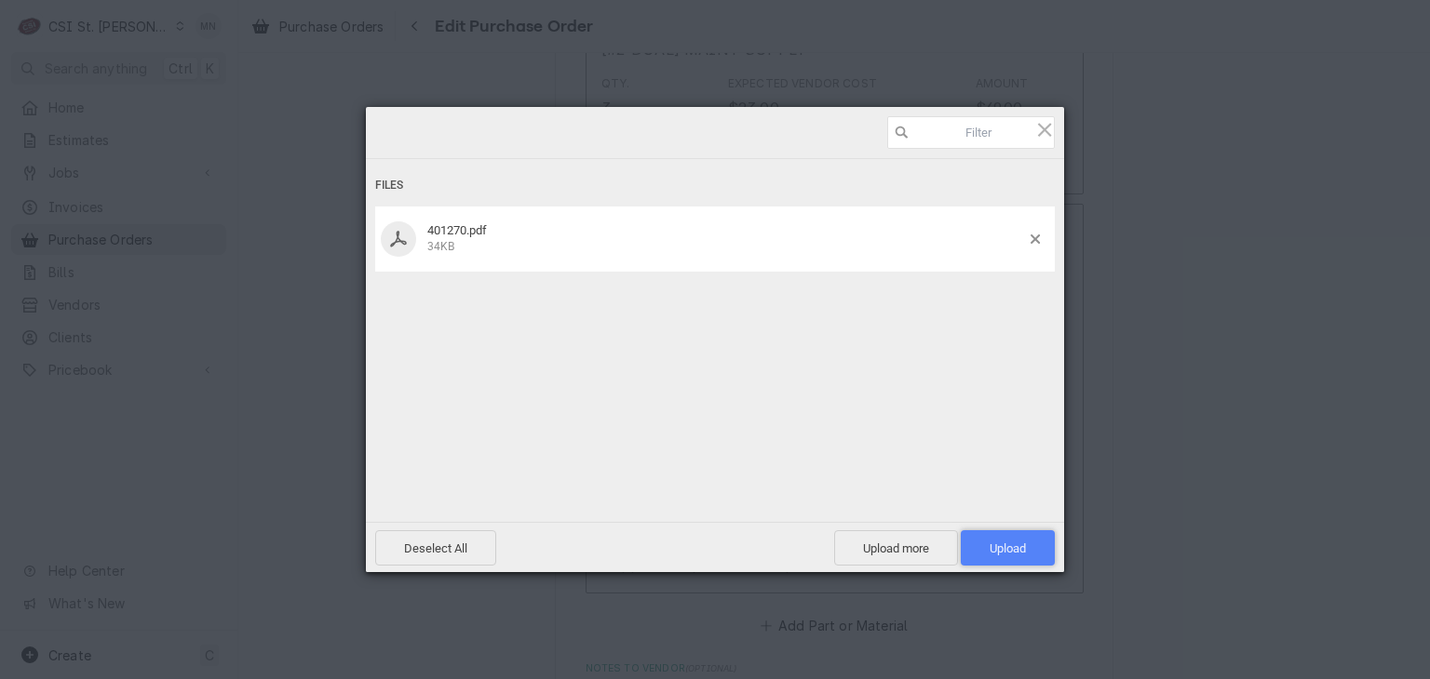
click at [1024, 545] on span "Upload 1" at bounding box center [1007, 549] width 36 height 14
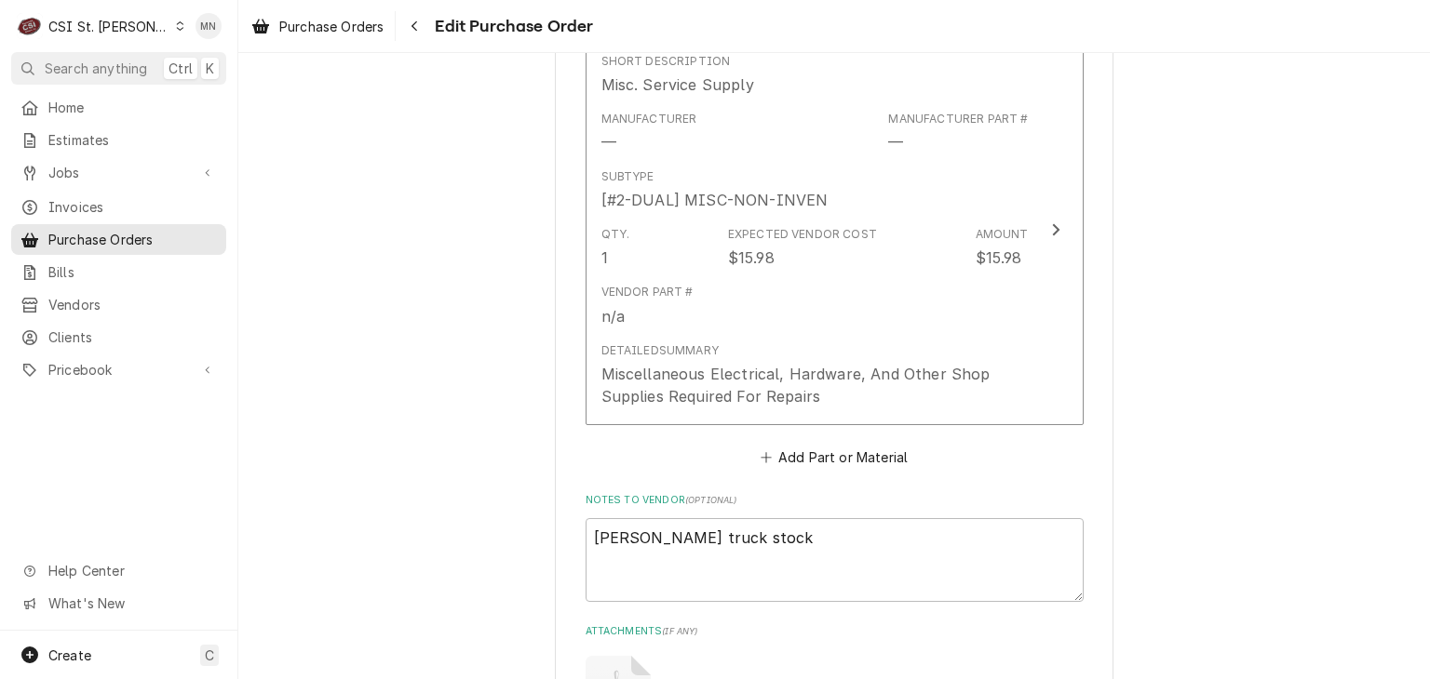
scroll to position [1911, 0]
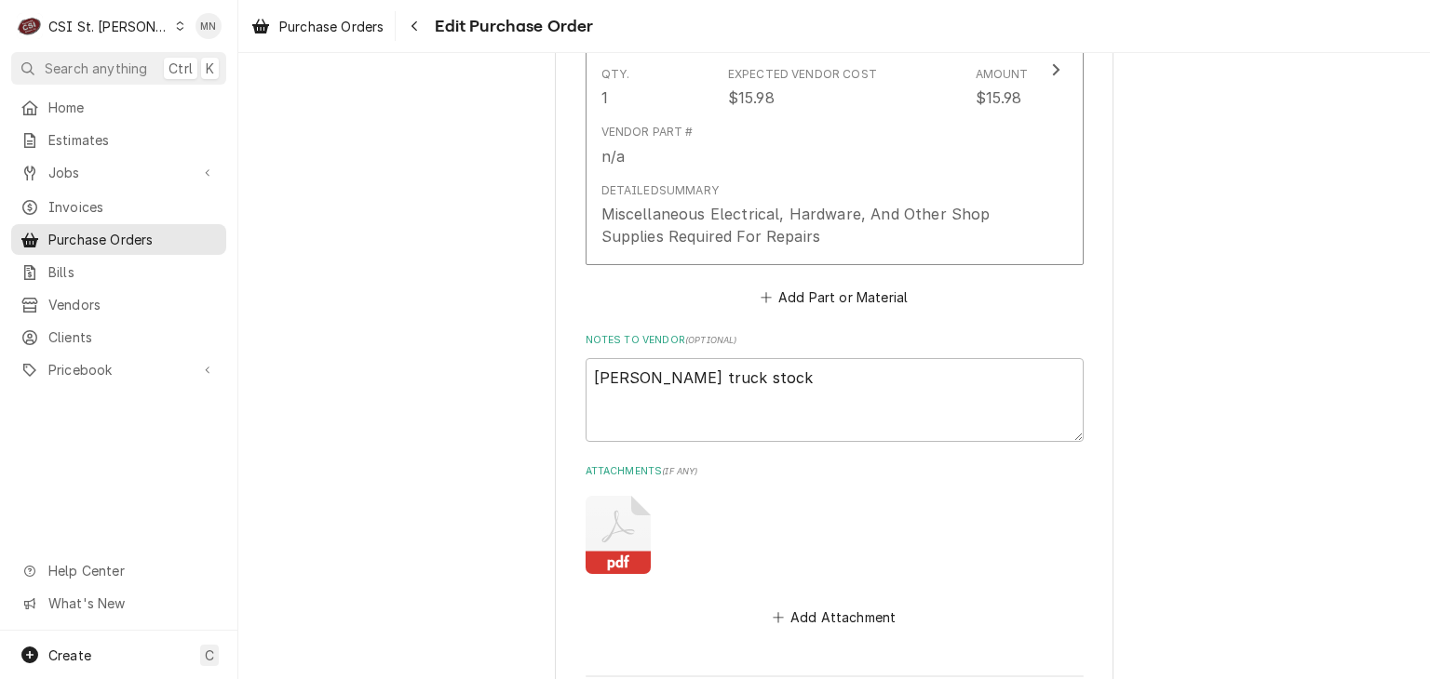
type textarea "x"
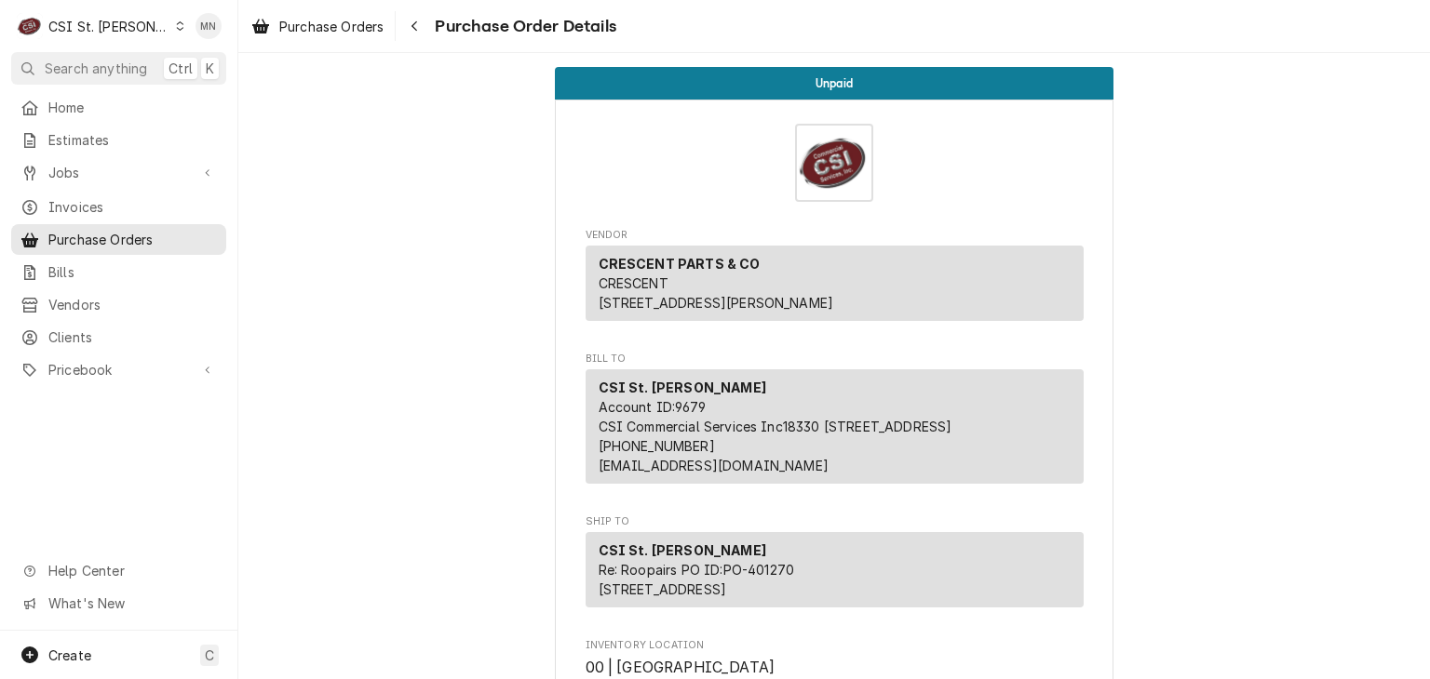
click at [101, 28] on div "CSI St. [PERSON_NAME]" at bounding box center [108, 27] width 121 height 20
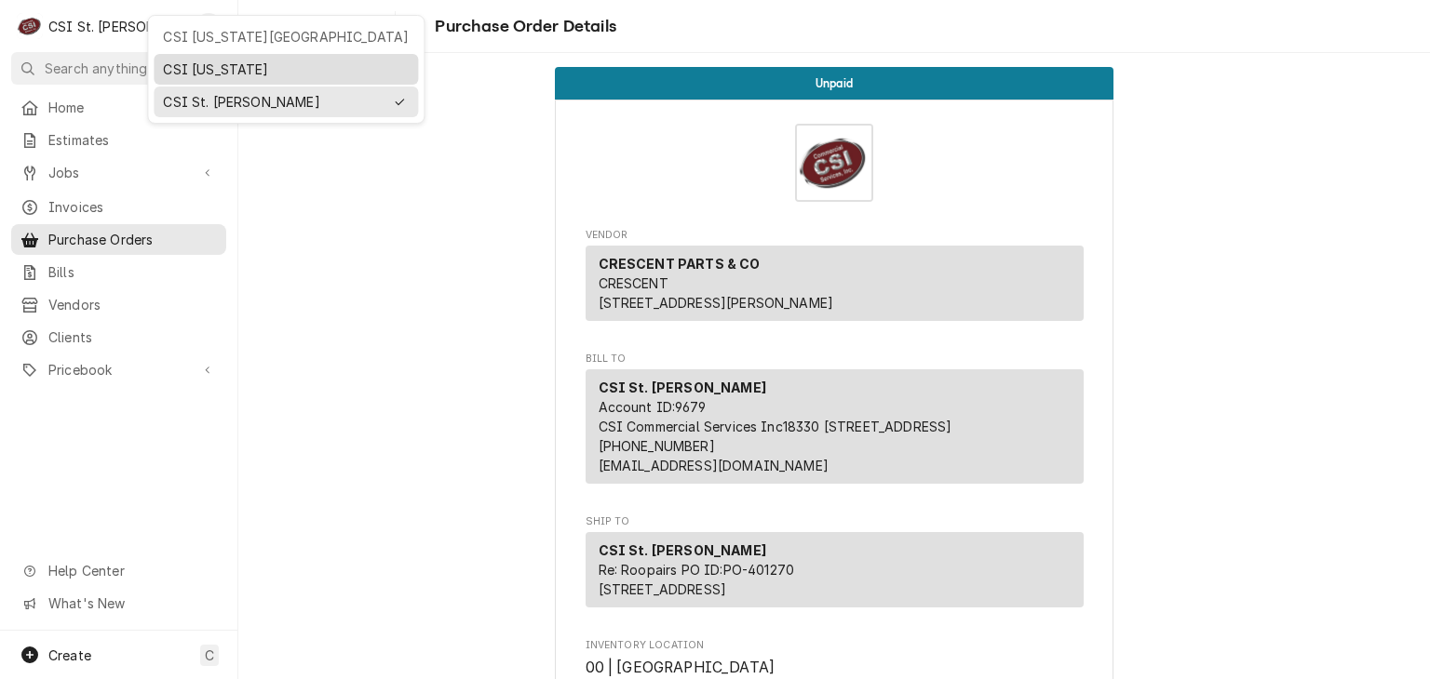
click at [186, 72] on div "CSI [US_STATE]" at bounding box center [286, 70] width 246 height 20
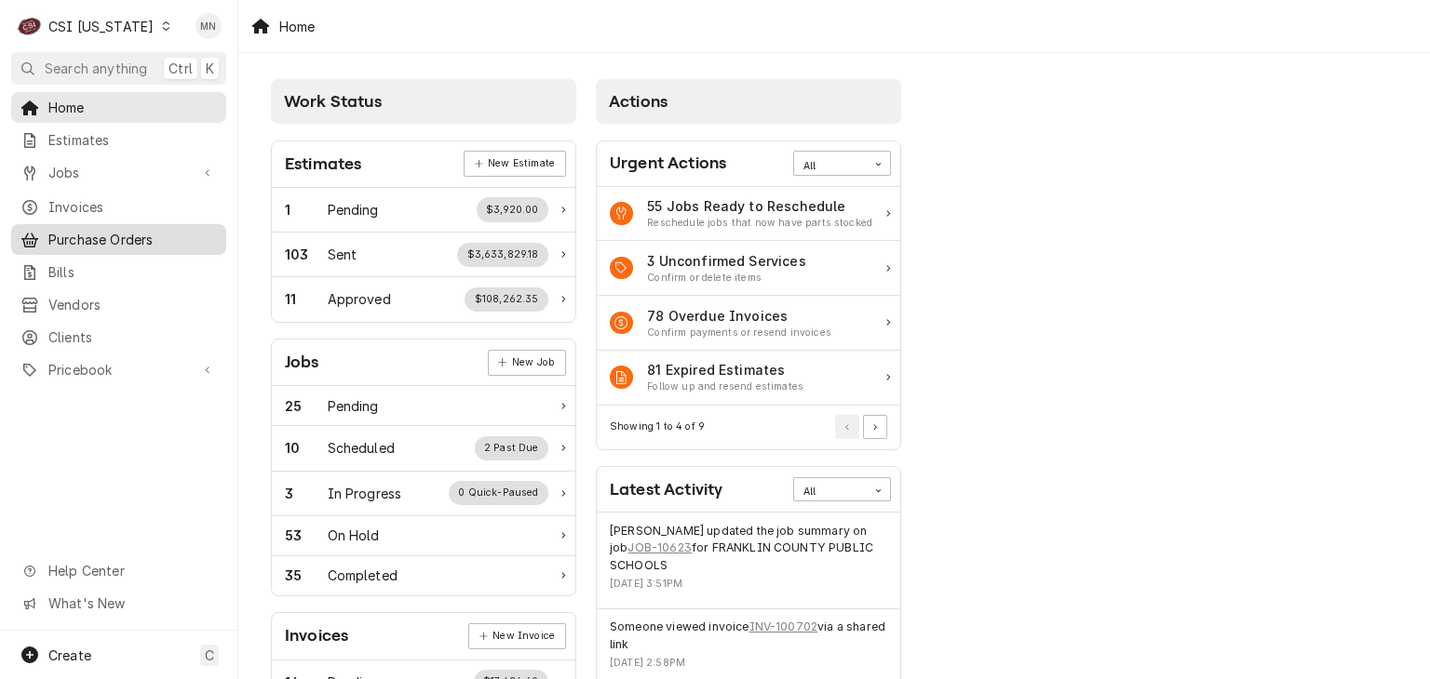
click at [109, 239] on span "Purchase Orders" at bounding box center [132, 240] width 168 height 20
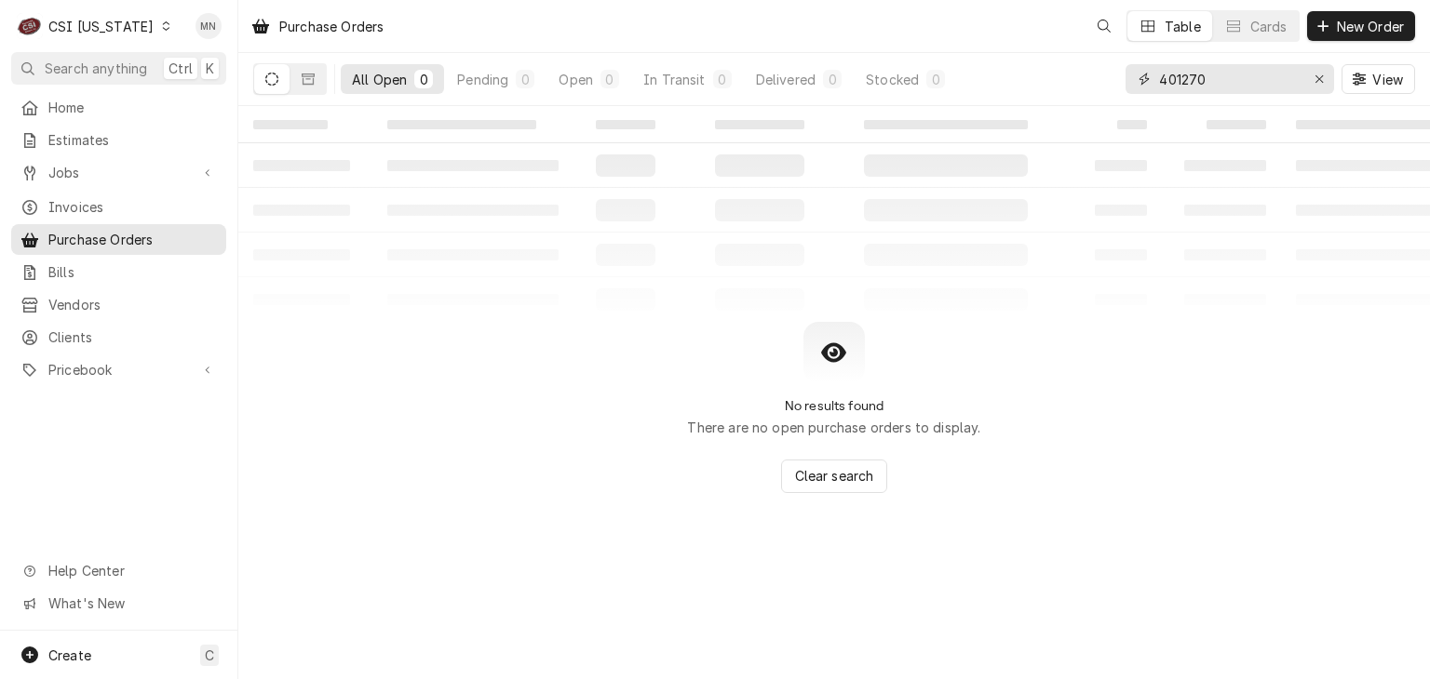
drag, startPoint x: 1227, startPoint y: 79, endPoint x: 977, endPoint y: 103, distance: 250.6
click at [1048, 103] on div "All Open 0 Pending 0 Open 0 In Transit 0 Delivered 0 Stocked 0 401270 View" at bounding box center [833, 79] width 1161 height 52
type input "100383"
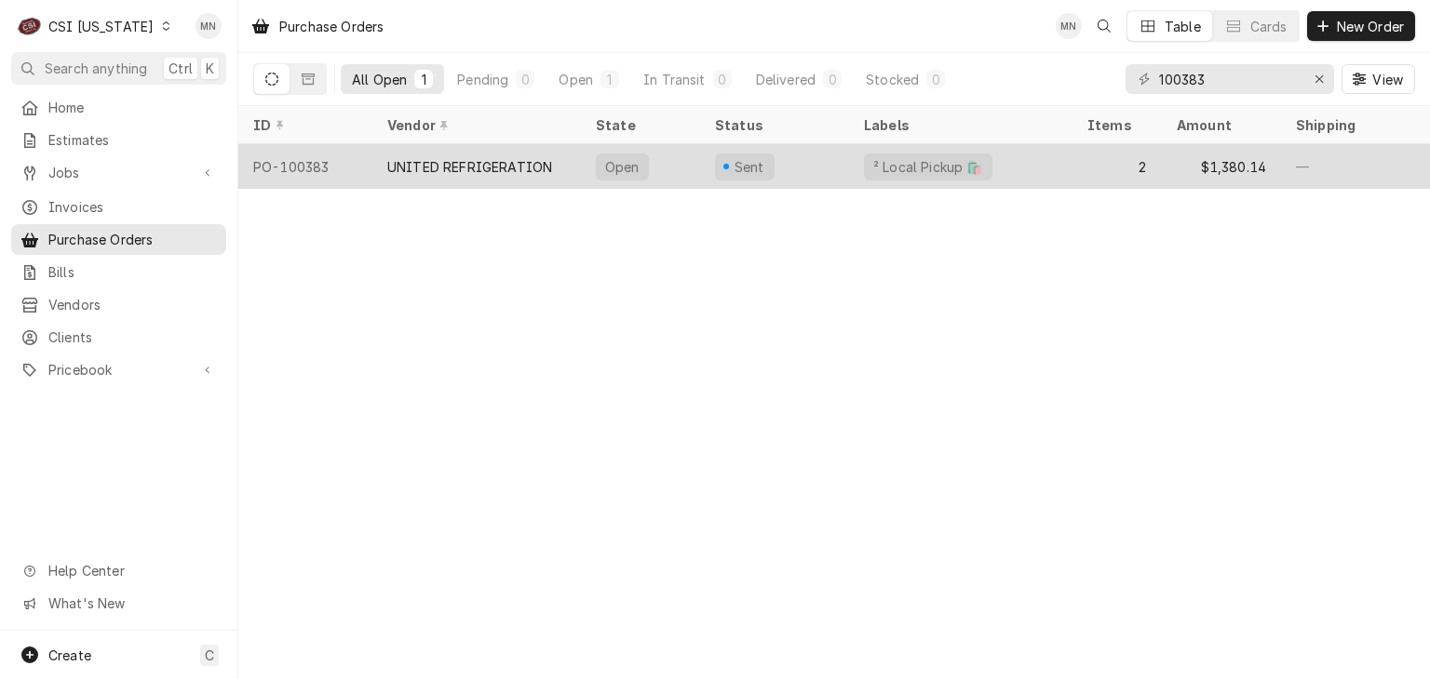
click at [477, 167] on div "UNITED REFRIGERATION" at bounding box center [469, 167] width 165 height 20
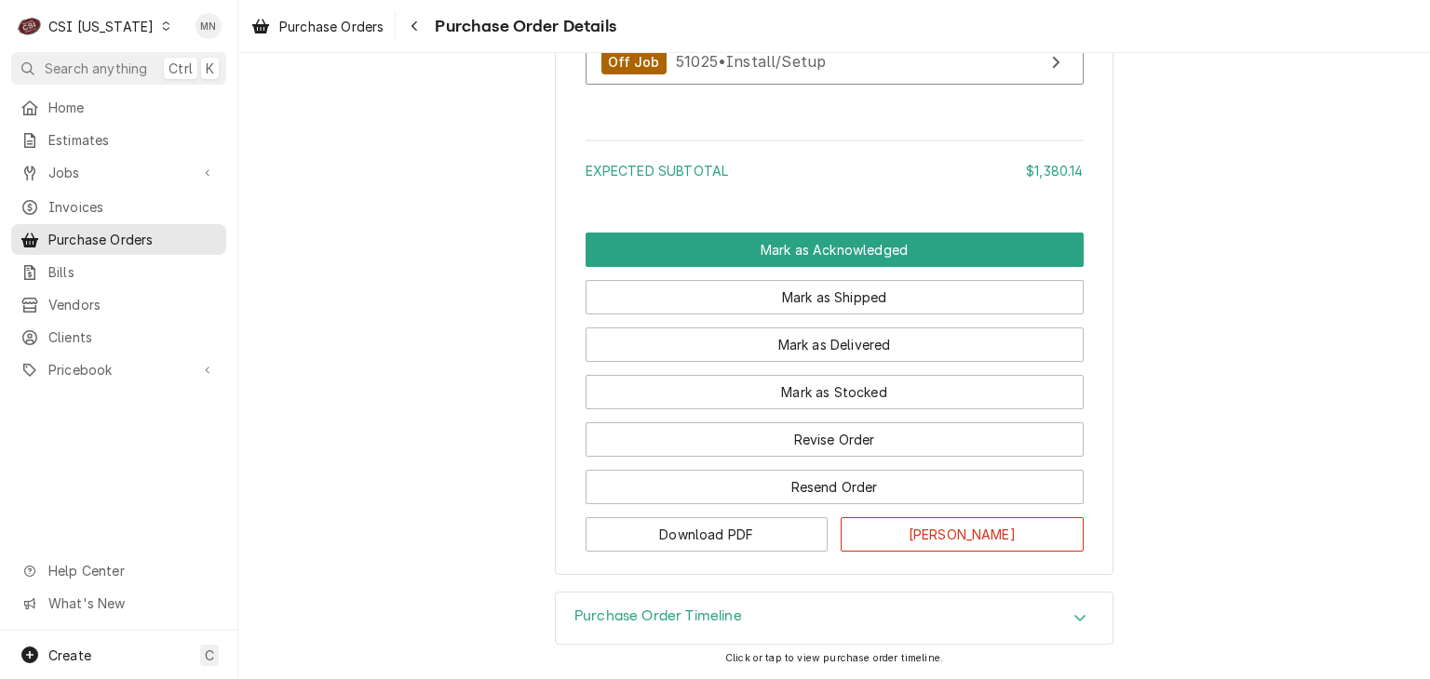
scroll to position [2007, 0]
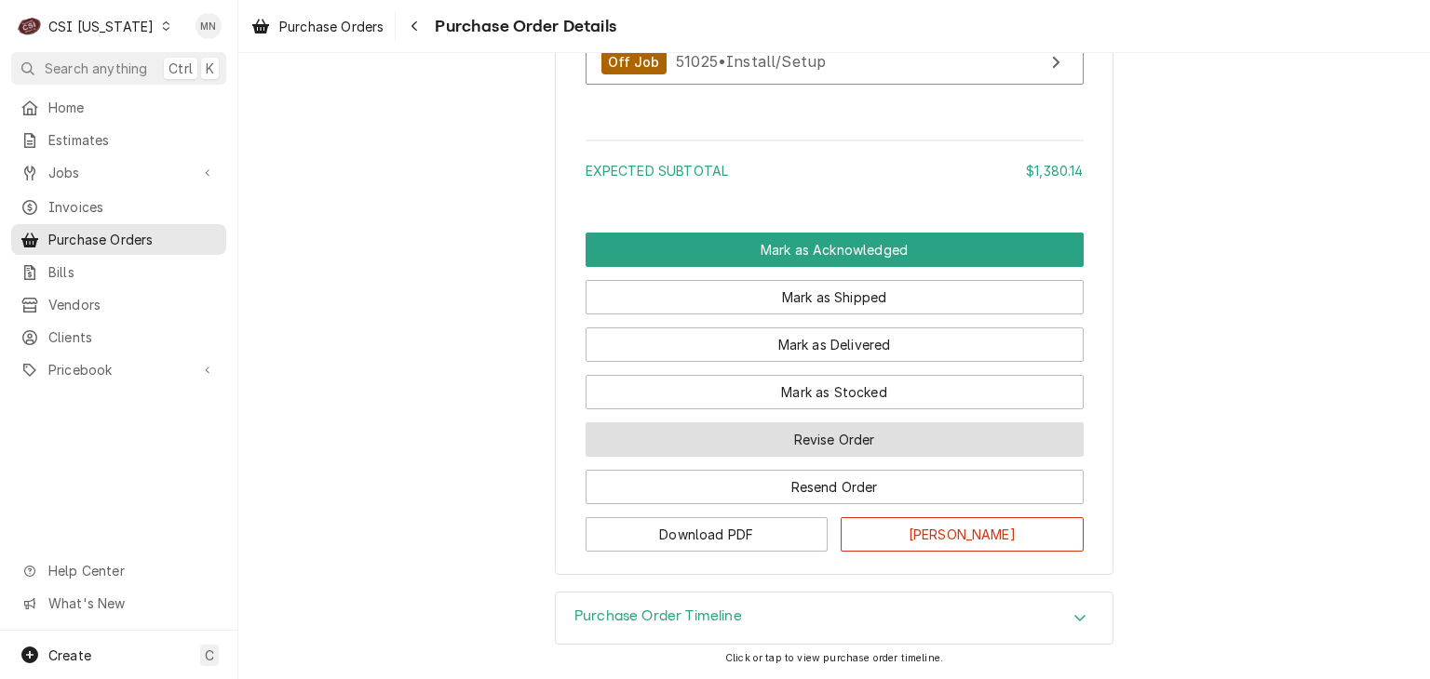
click at [771, 444] on button "Revise Order" at bounding box center [834, 440] width 498 height 34
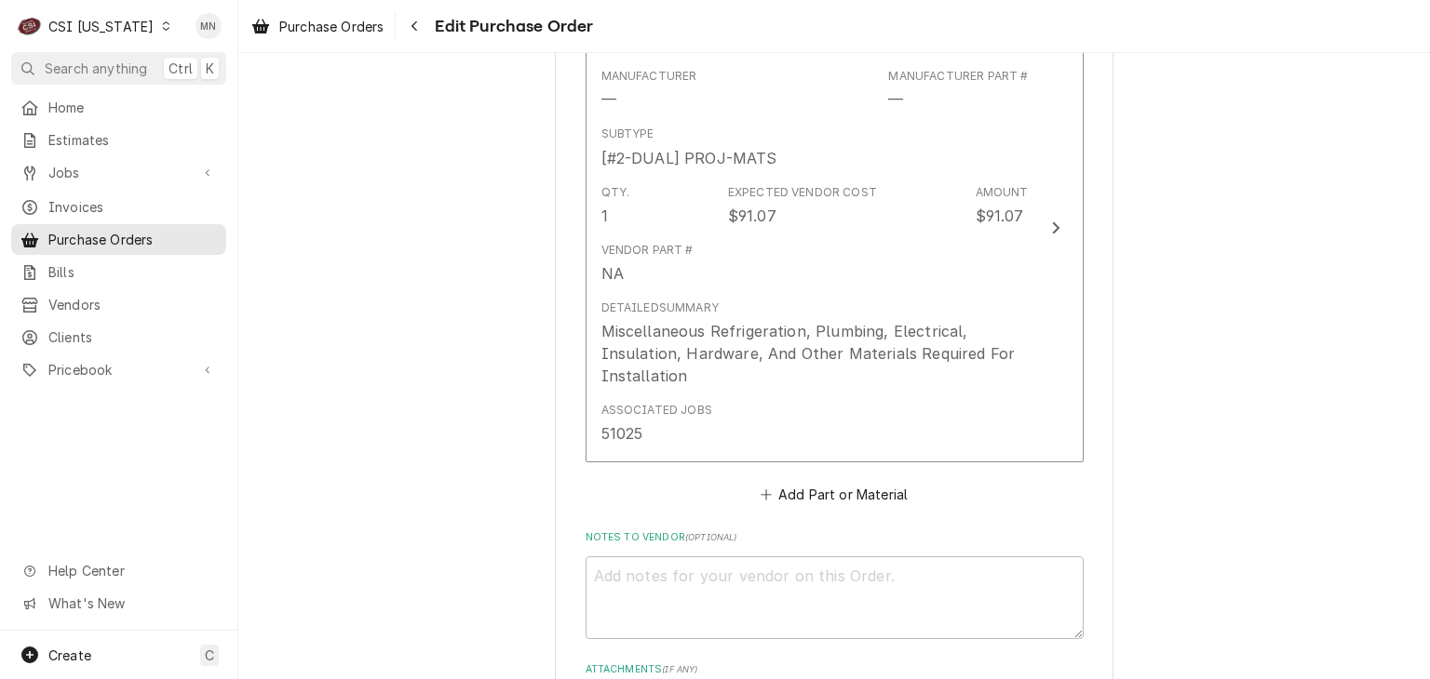
scroll to position [1489, 0]
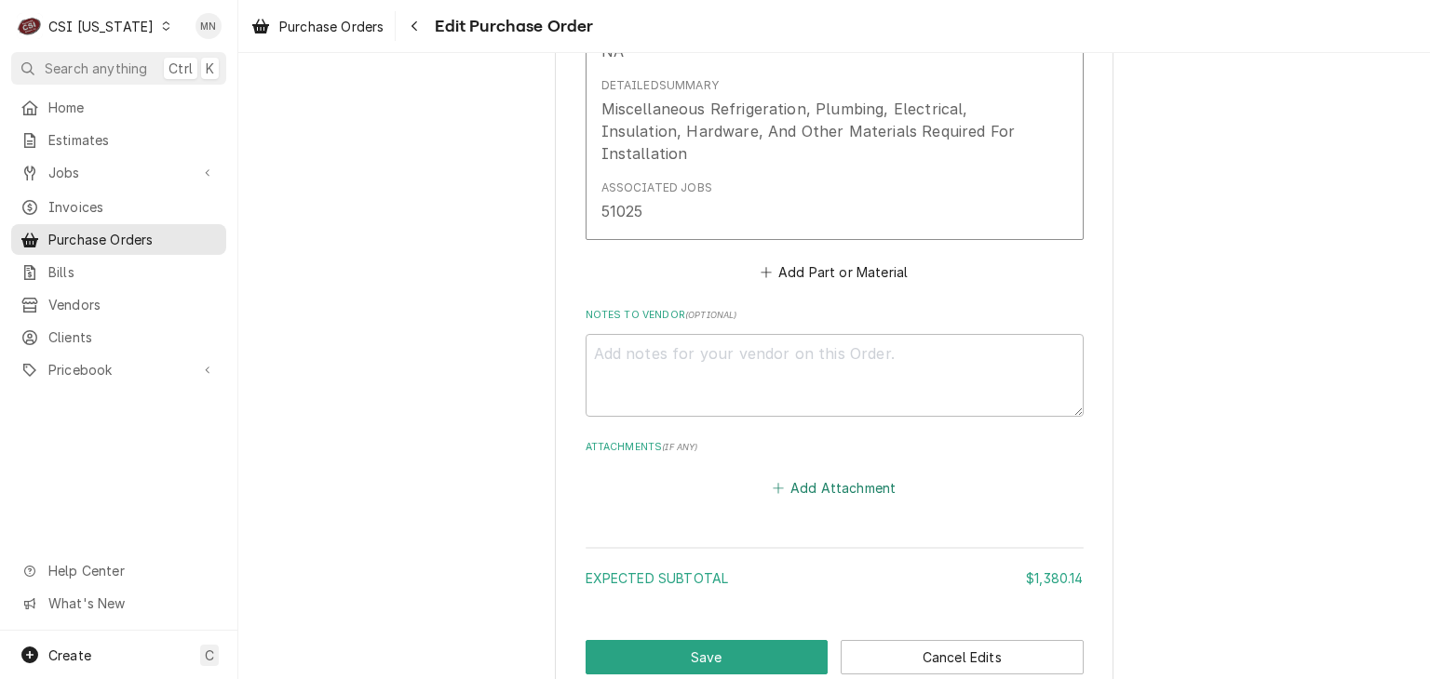
click at [808, 481] on button "Add Attachment" at bounding box center [834, 489] width 130 height 26
type textarea "x"
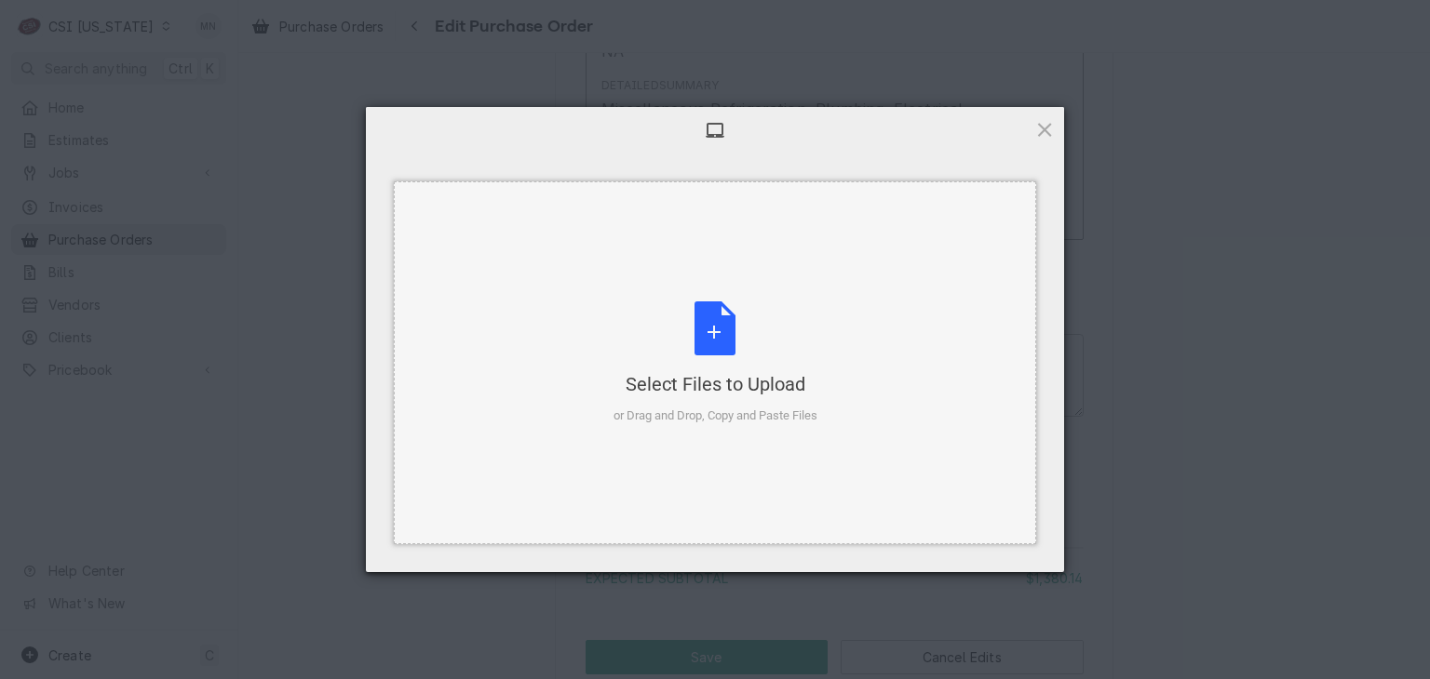
click at [696, 376] on div "Select Files to Upload" at bounding box center [715, 384] width 204 height 26
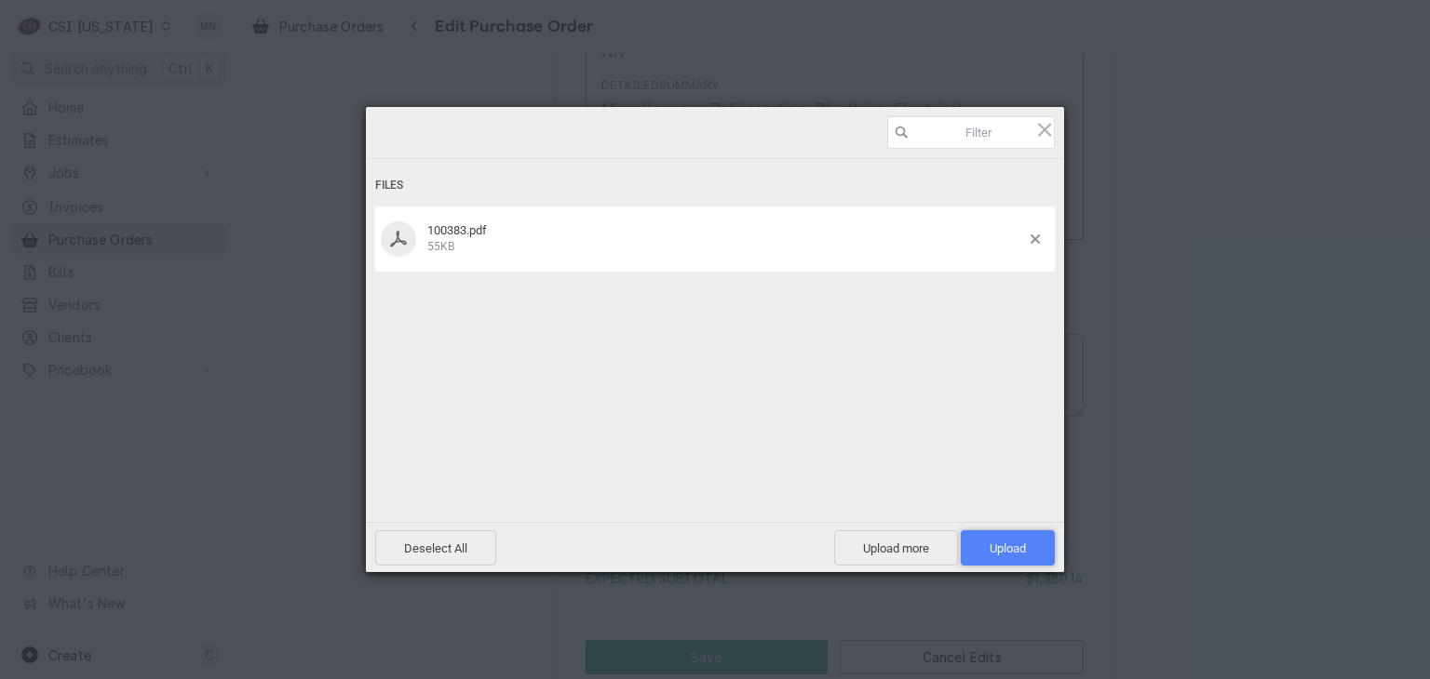
click at [977, 556] on span "Upload 1" at bounding box center [1007, 547] width 94 height 35
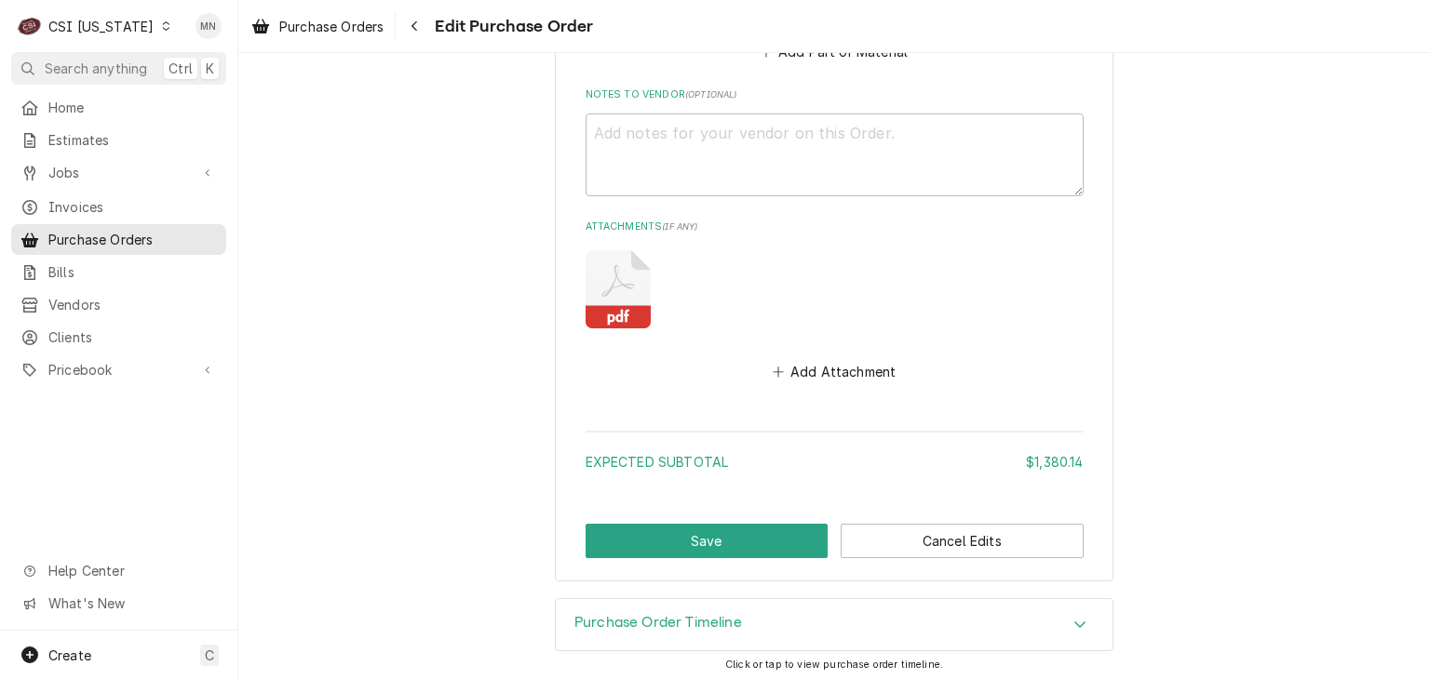
scroll to position [1711, 0]
click at [663, 541] on button "Save" at bounding box center [706, 540] width 243 height 34
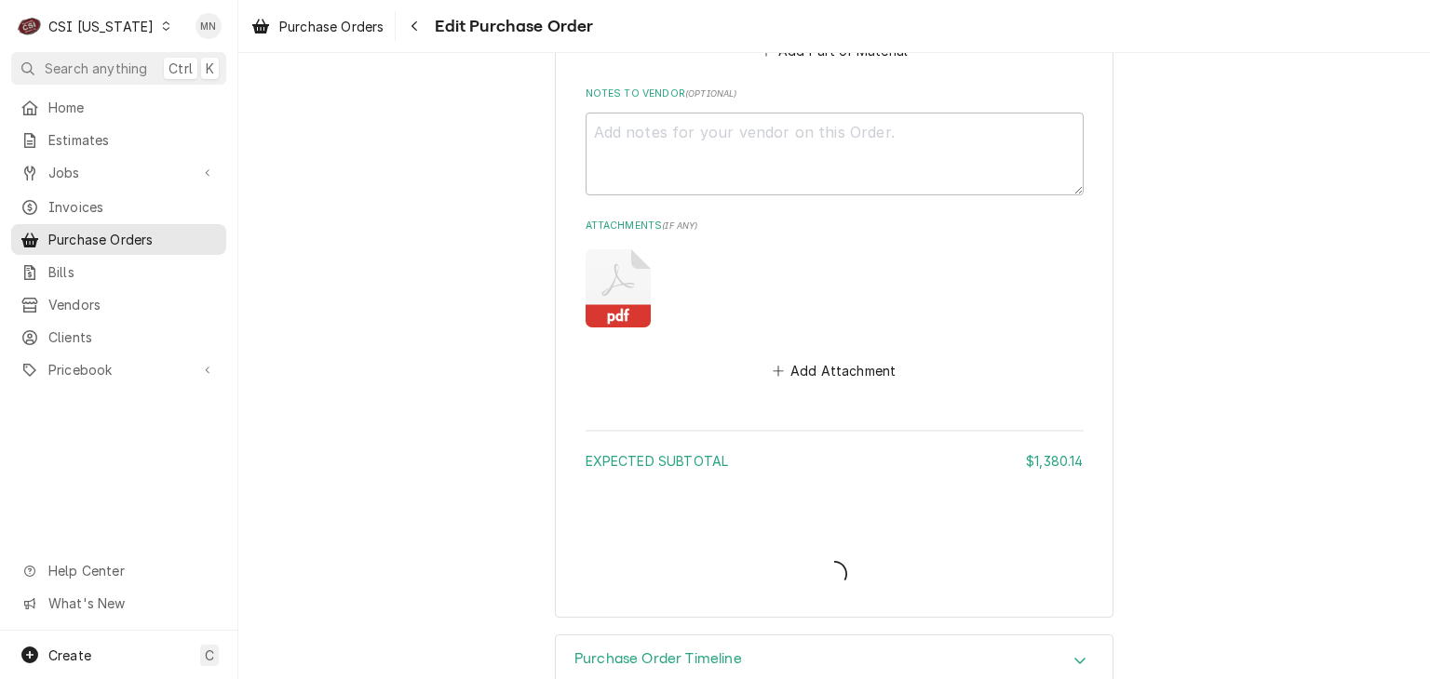
type textarea "x"
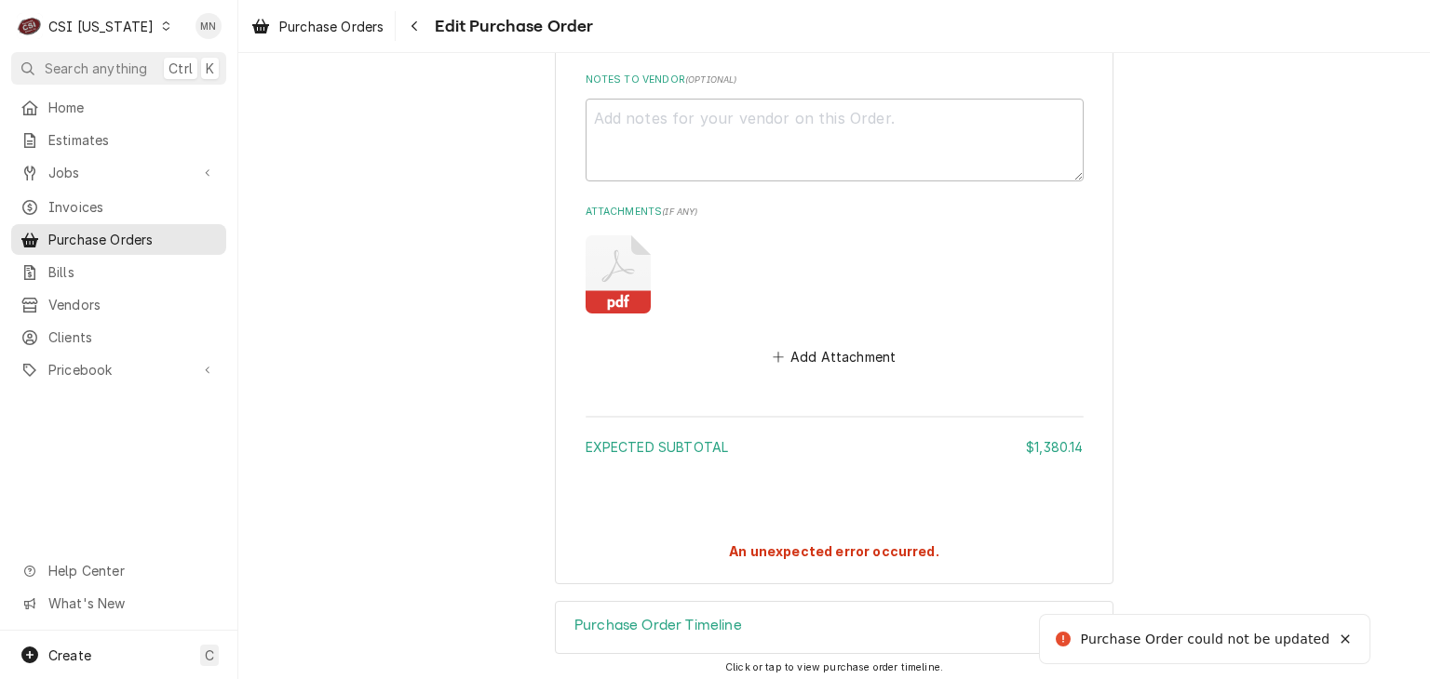
scroll to position [1728, 0]
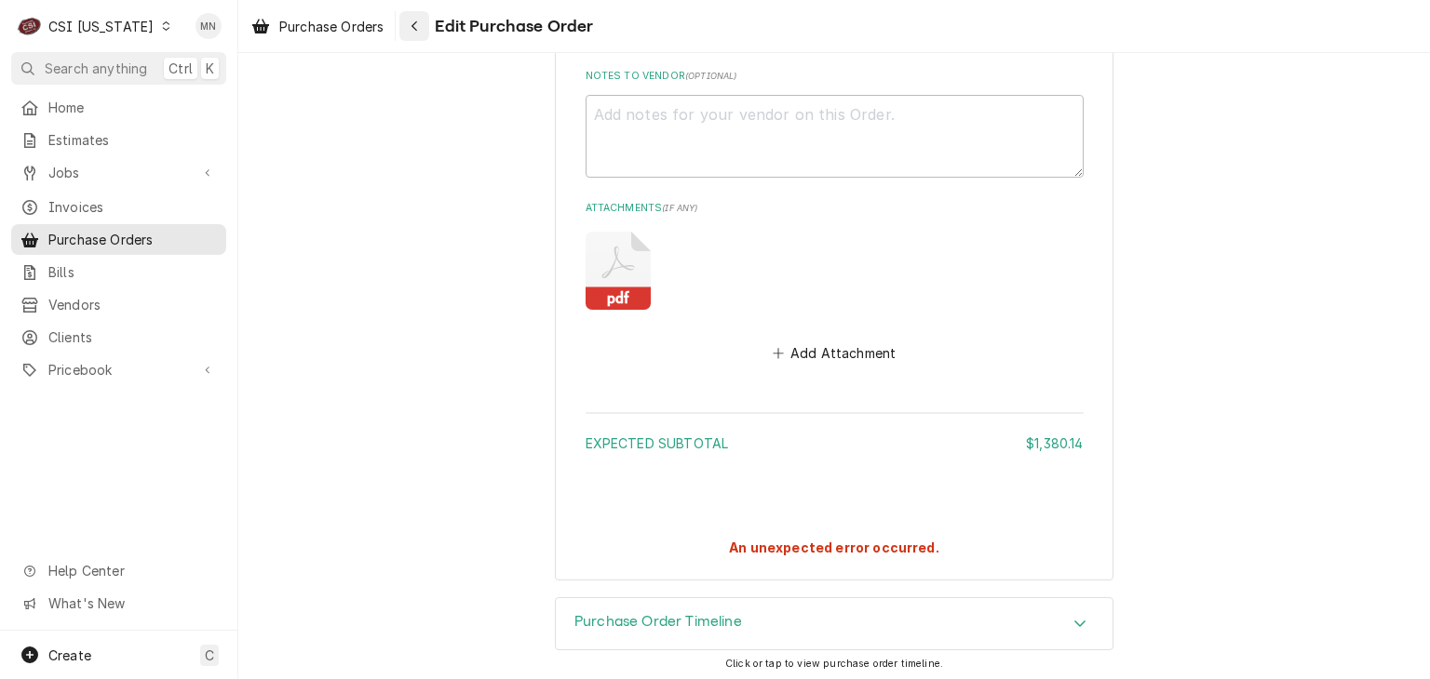
click at [417, 32] on icon "Navigate back" at bounding box center [414, 26] width 8 height 13
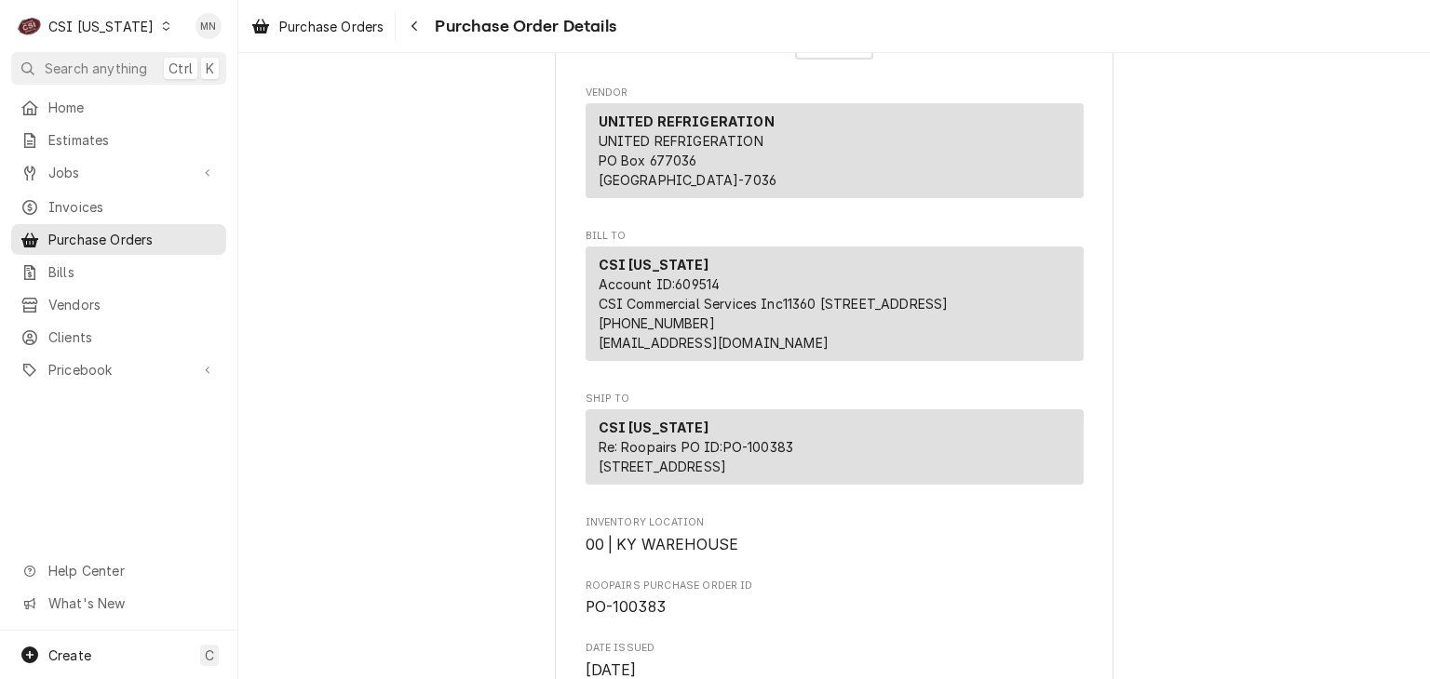
scroll to position [117, 0]
